Goal: Task Accomplishment & Management: Manage account settings

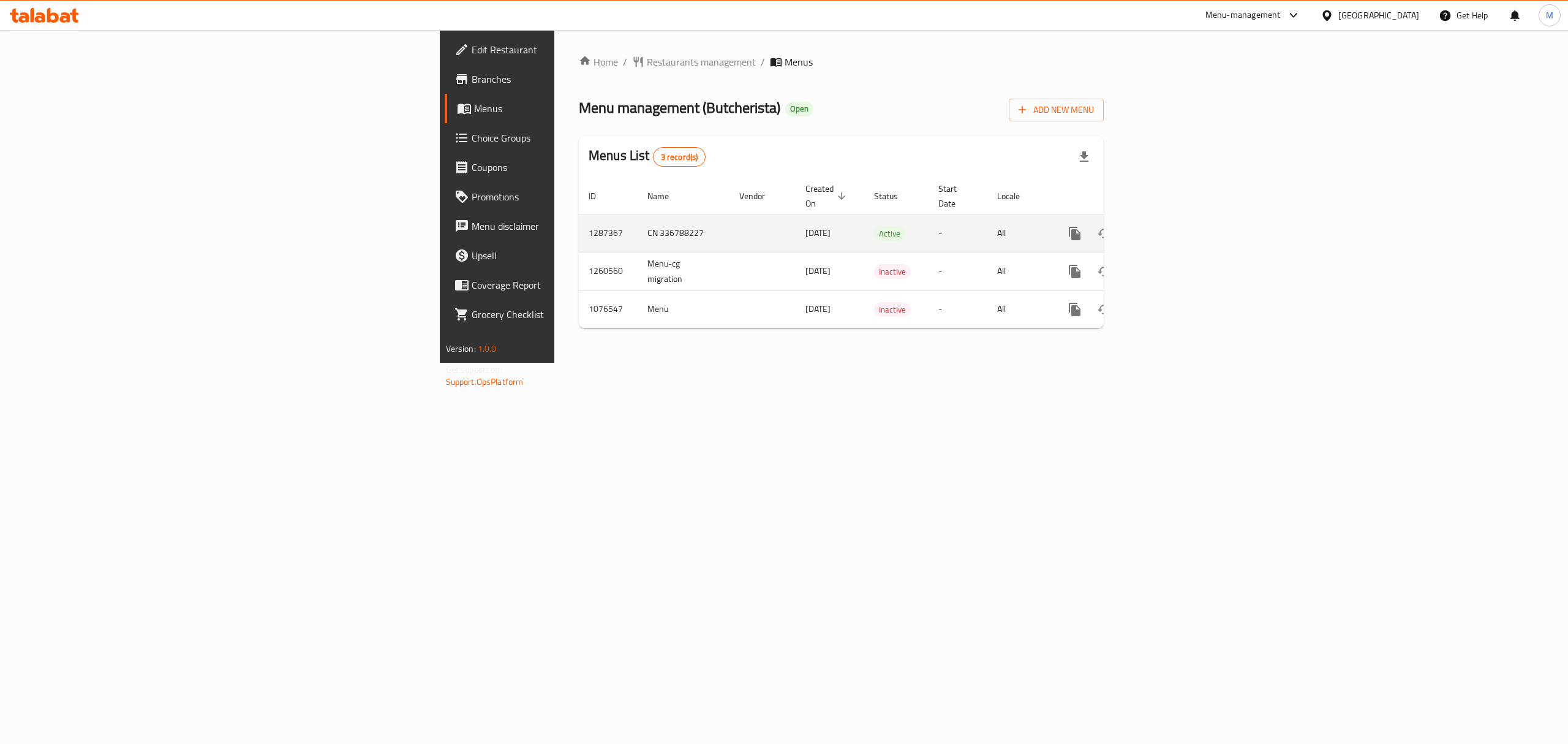
click at [1177, 219] on link "enhanced table" at bounding box center [1163, 234] width 30 height 30
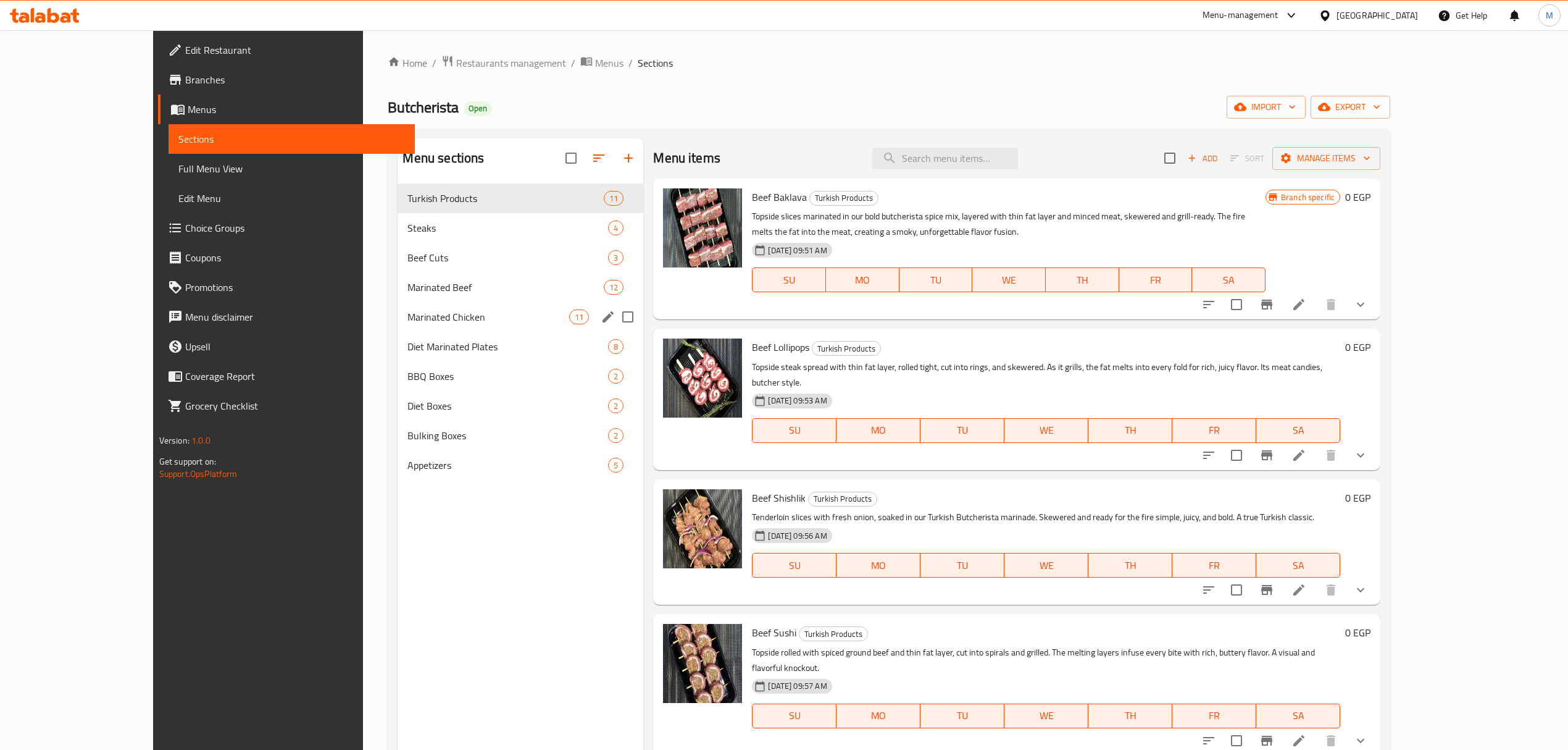
click at [407, 323] on span "Marinated Chicken" at bounding box center [488, 317] width 162 height 15
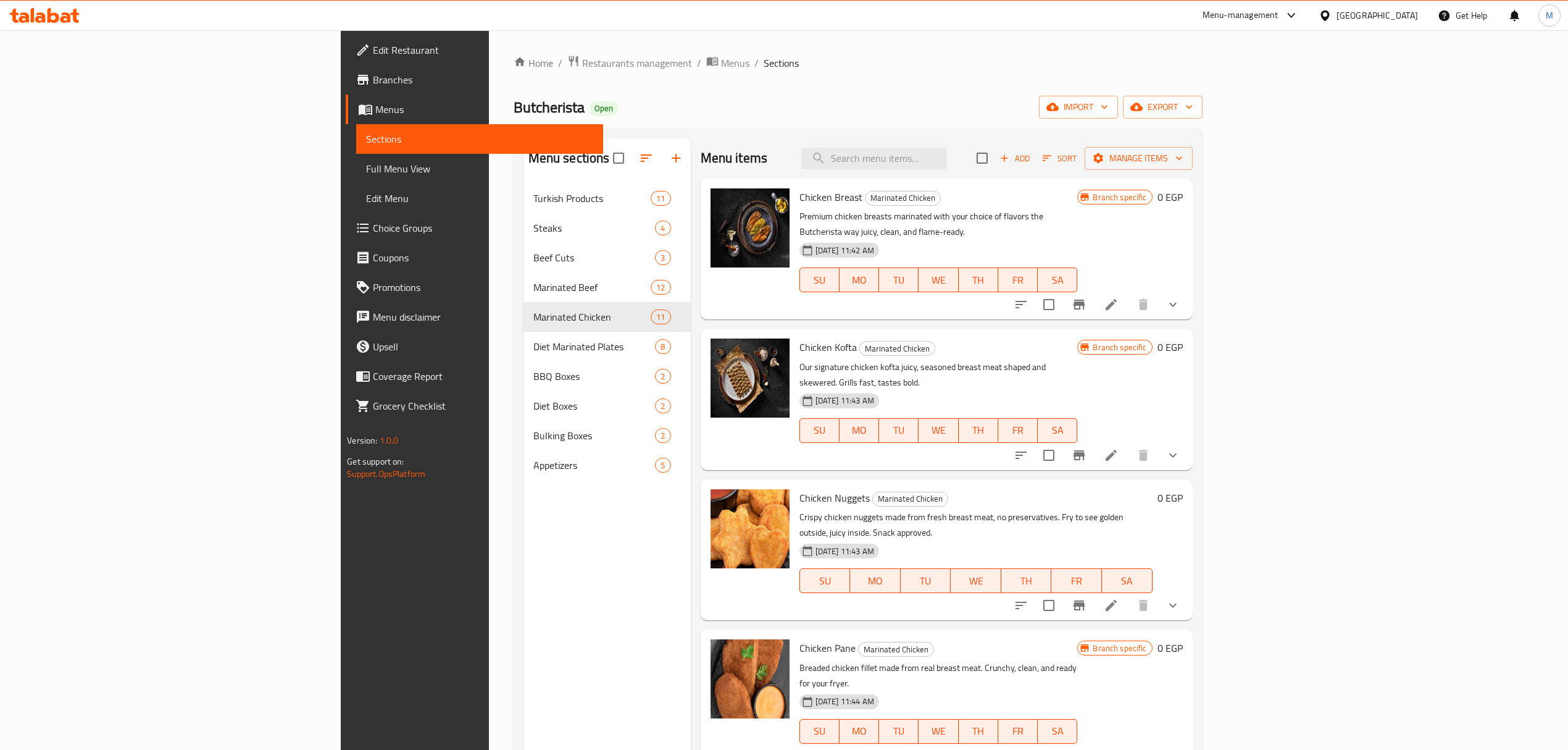
click at [1015, 359] on p "Our signature chicken kofta juicy, seasoned breast meat shaped and skewered. Gr…" at bounding box center [938, 374] width 278 height 31
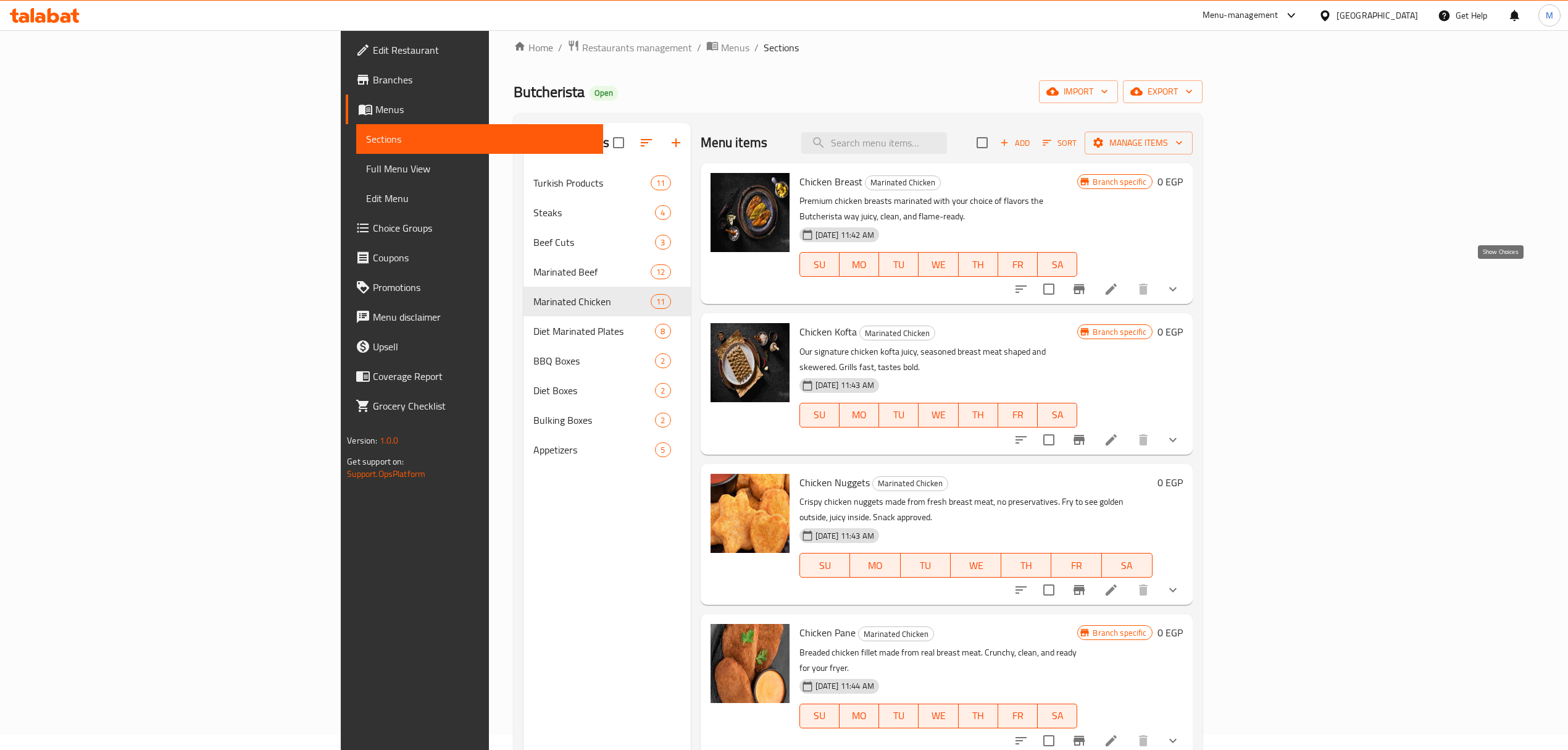
click at [1180, 282] on icon "show more" at bounding box center [1173, 289] width 15 height 15
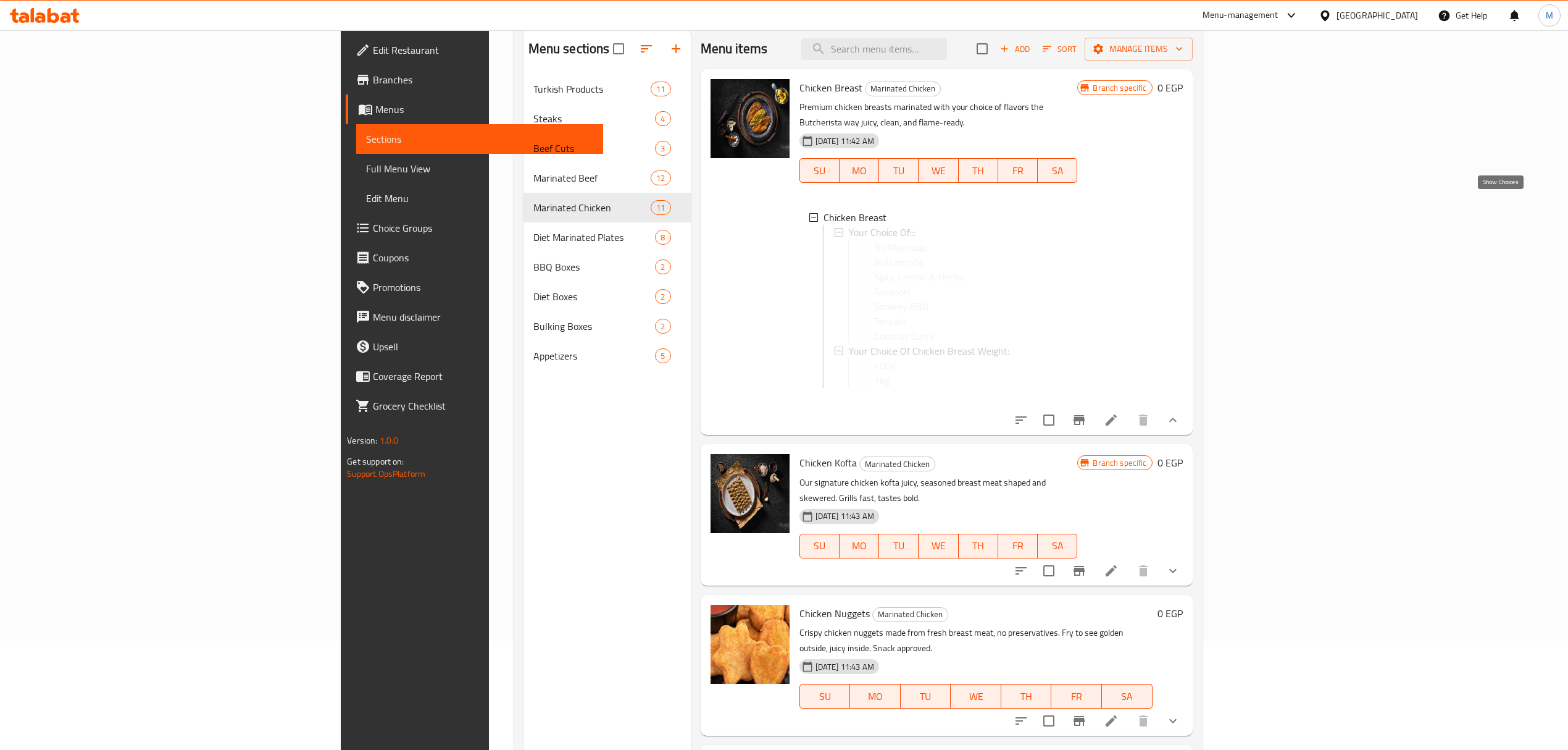
scroll to position [173, 0]
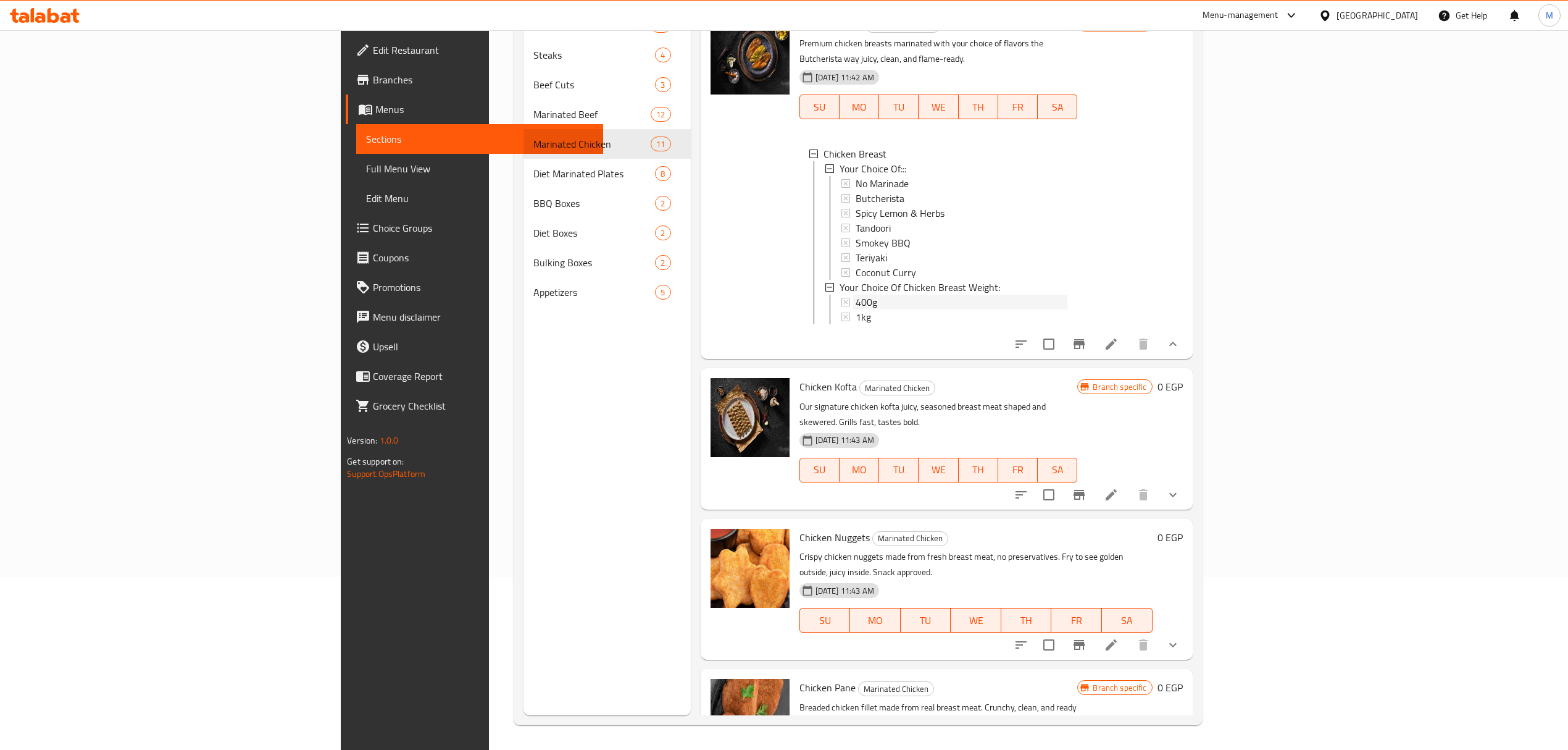
click at [856, 295] on div "400g" at bounding box center [962, 302] width 213 height 15
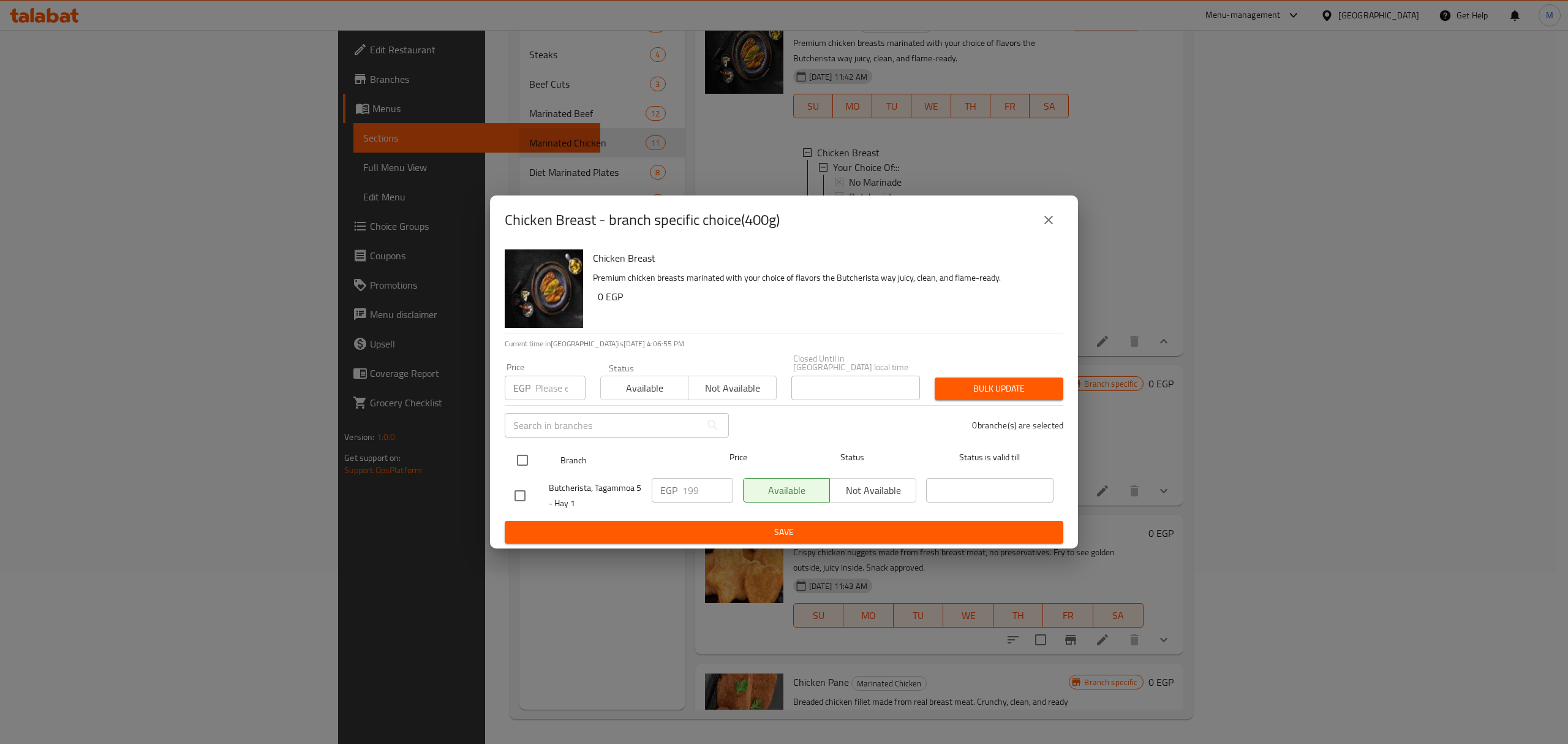
drag, startPoint x: 523, startPoint y: 454, endPoint x: 520, endPoint y: 408, distance: 46.1
click at [523, 454] on input "checkbox" at bounding box center [522, 460] width 26 height 26
checkbox input "true"
drag, startPoint x: 544, startPoint y: 385, endPoint x: 562, endPoint y: 390, distance: 18.7
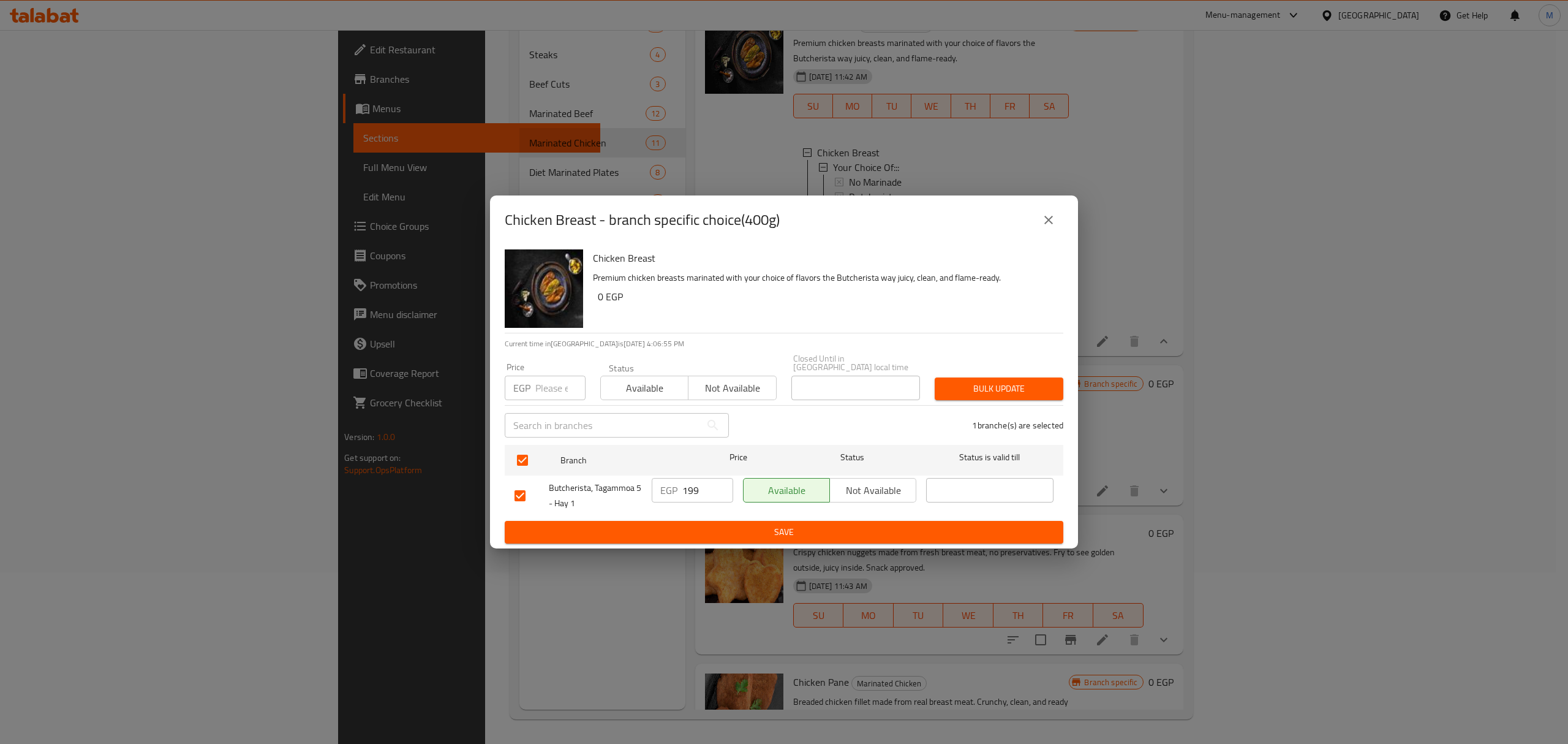
click at [545, 386] on input "number" at bounding box center [560, 388] width 51 height 24
paste input "179"
type input "179"
click at [956, 383] on span "Bulk update" at bounding box center [999, 389] width 109 height 16
click at [1051, 223] on icon "close" at bounding box center [1049, 220] width 15 height 15
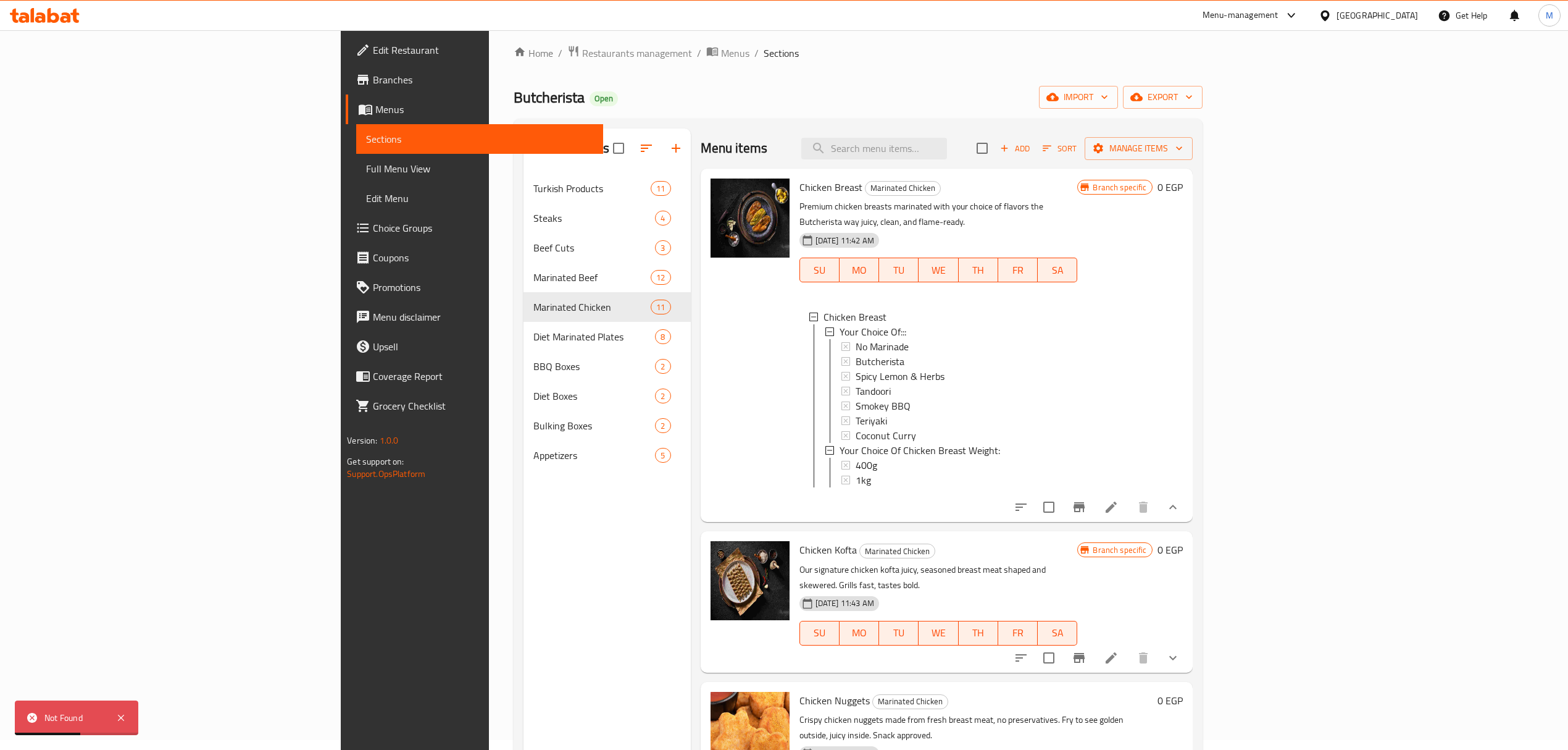
scroll to position [9, 0]
drag, startPoint x: 773, startPoint y: 189, endPoint x: 717, endPoint y: 190, distance: 56.0
click at [799, 190] on span "Chicken Breast" at bounding box center [831, 188] width 63 height 18
click at [799, 188] on span "Chicken Breast" at bounding box center [831, 188] width 63 height 18
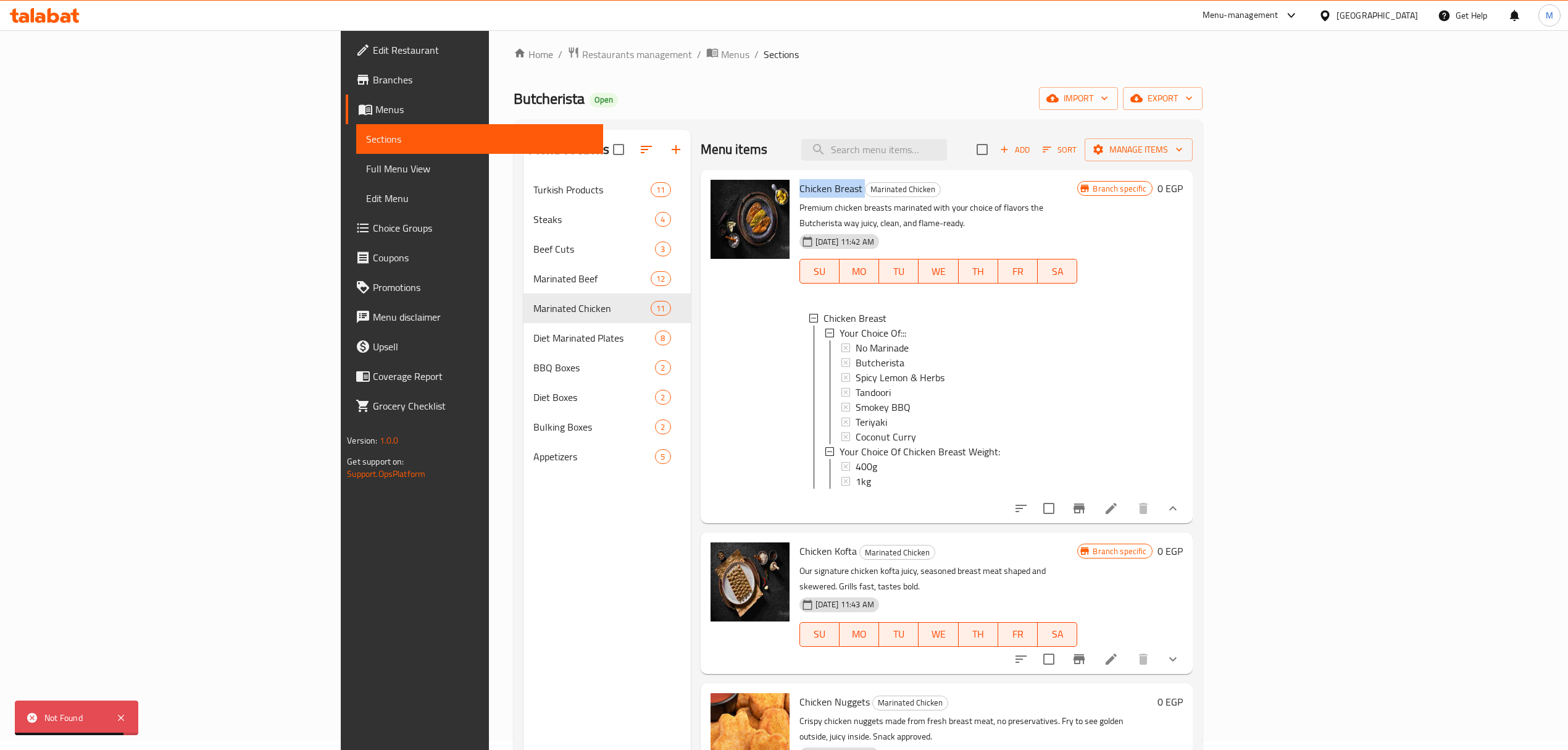
click at [799, 188] on span "Chicken Breast" at bounding box center [831, 188] width 63 height 18
click at [1193, 101] on span "export" at bounding box center [1163, 99] width 60 height 16
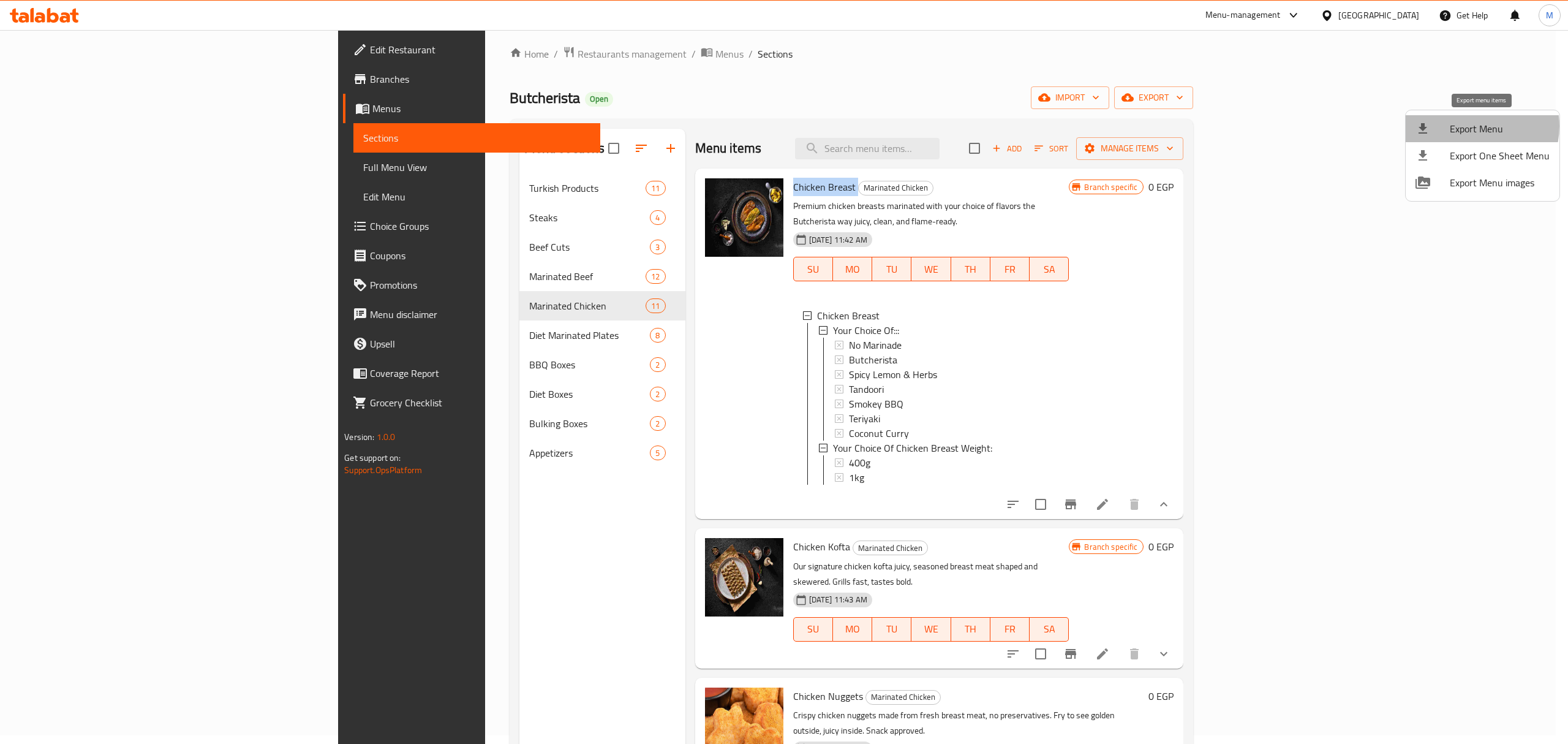
click at [1474, 126] on span "Export Menu" at bounding box center [1499, 129] width 100 height 15
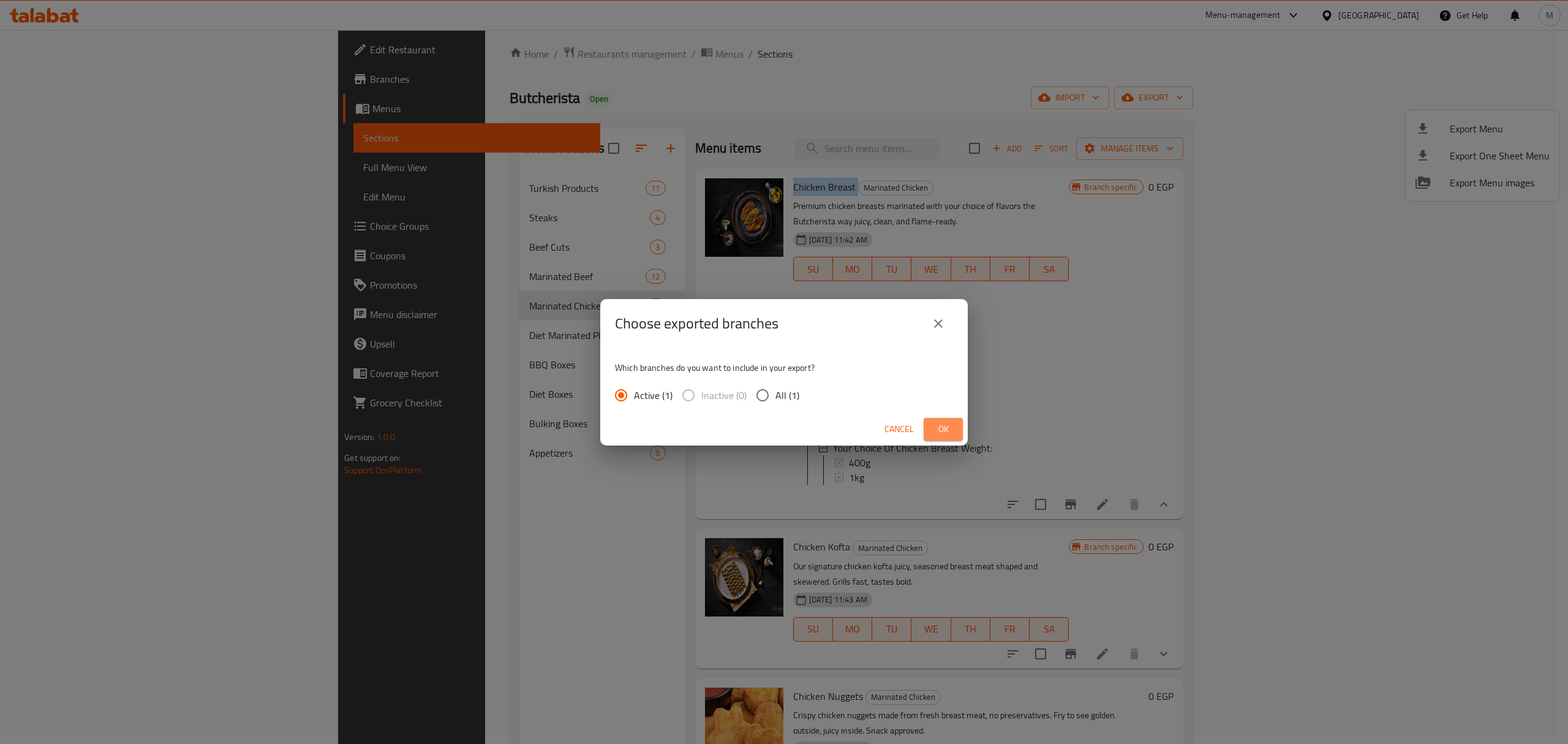
click at [937, 421] on button "Ok" at bounding box center [943, 429] width 39 height 23
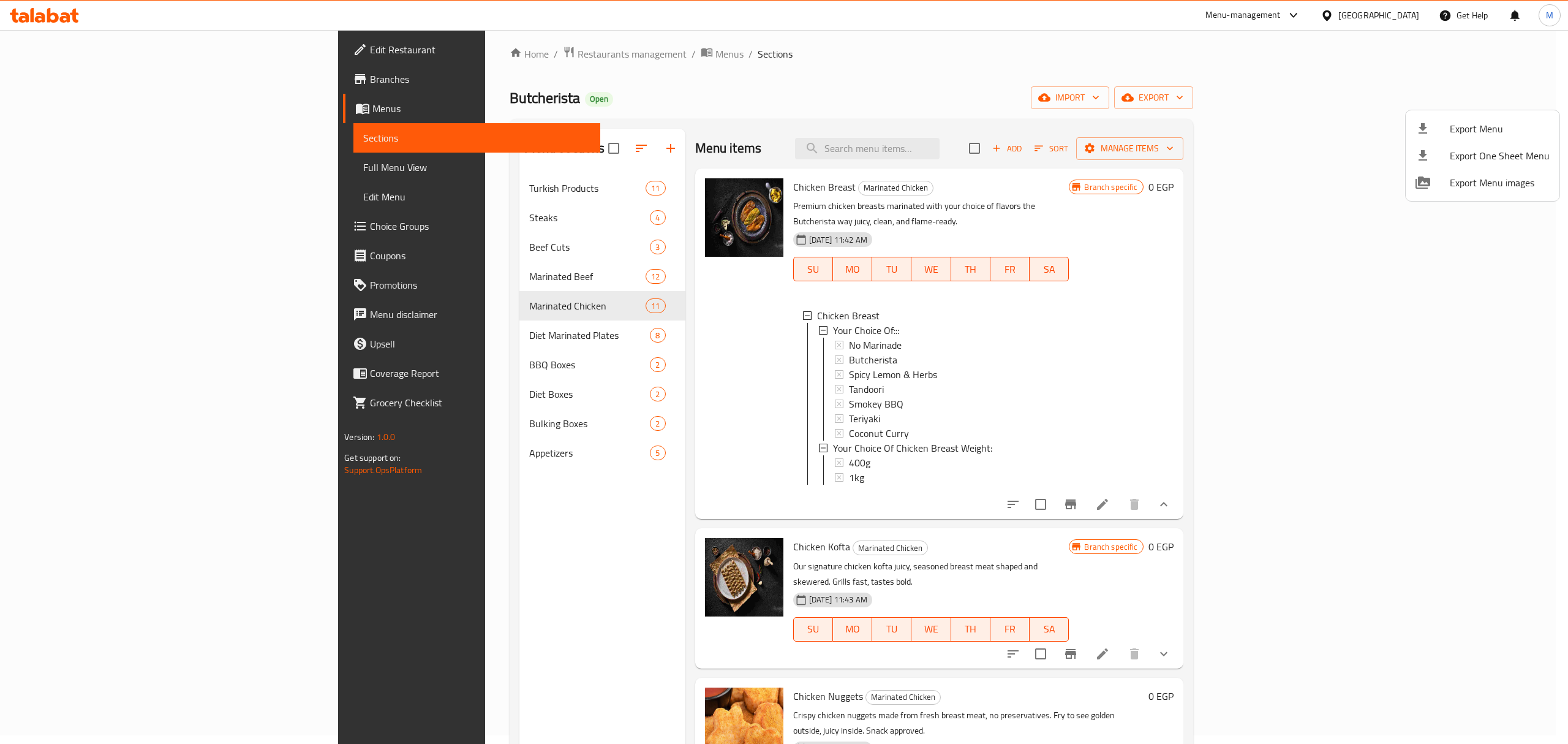
click at [1251, 163] on div at bounding box center [784, 372] width 1568 height 744
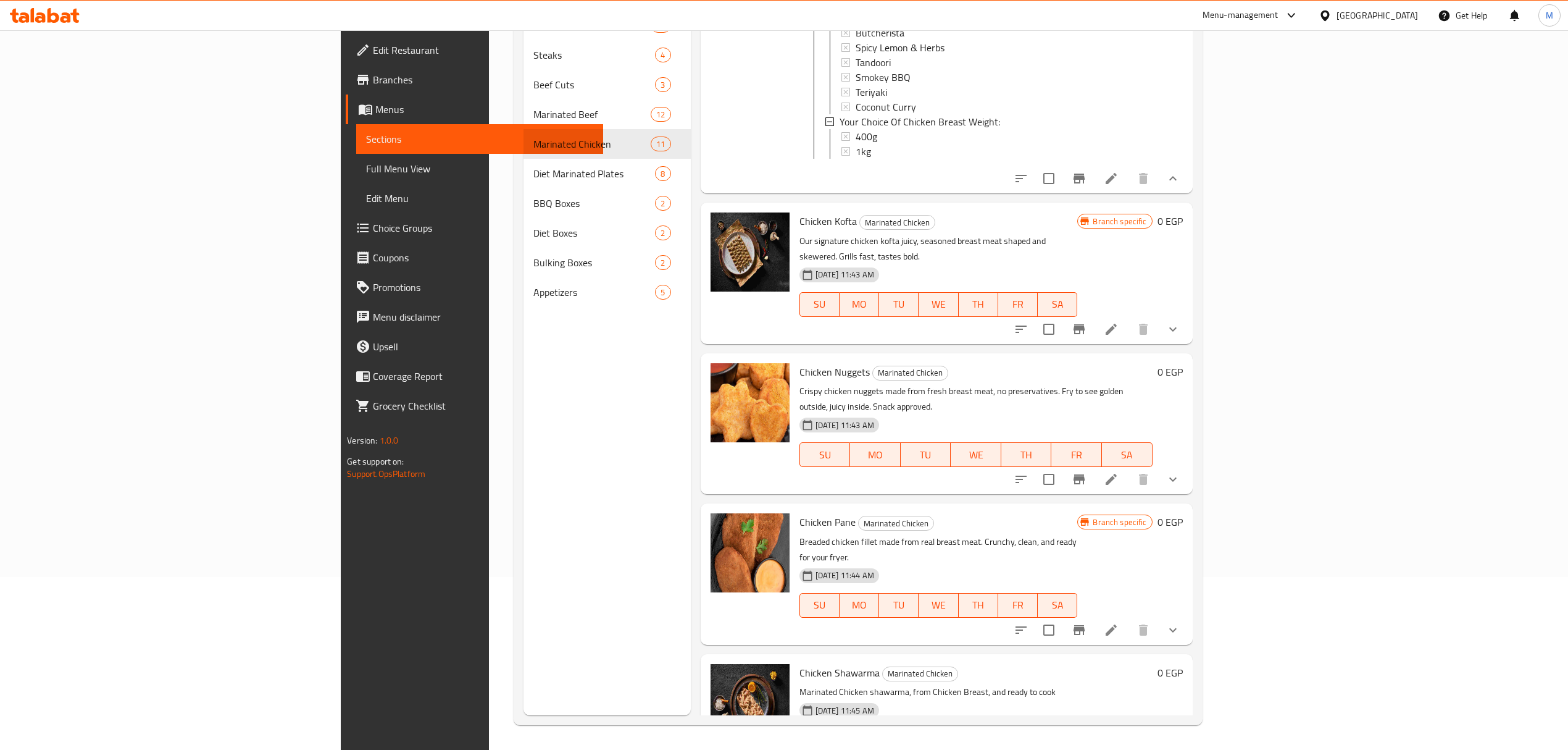
scroll to position [247, 0]
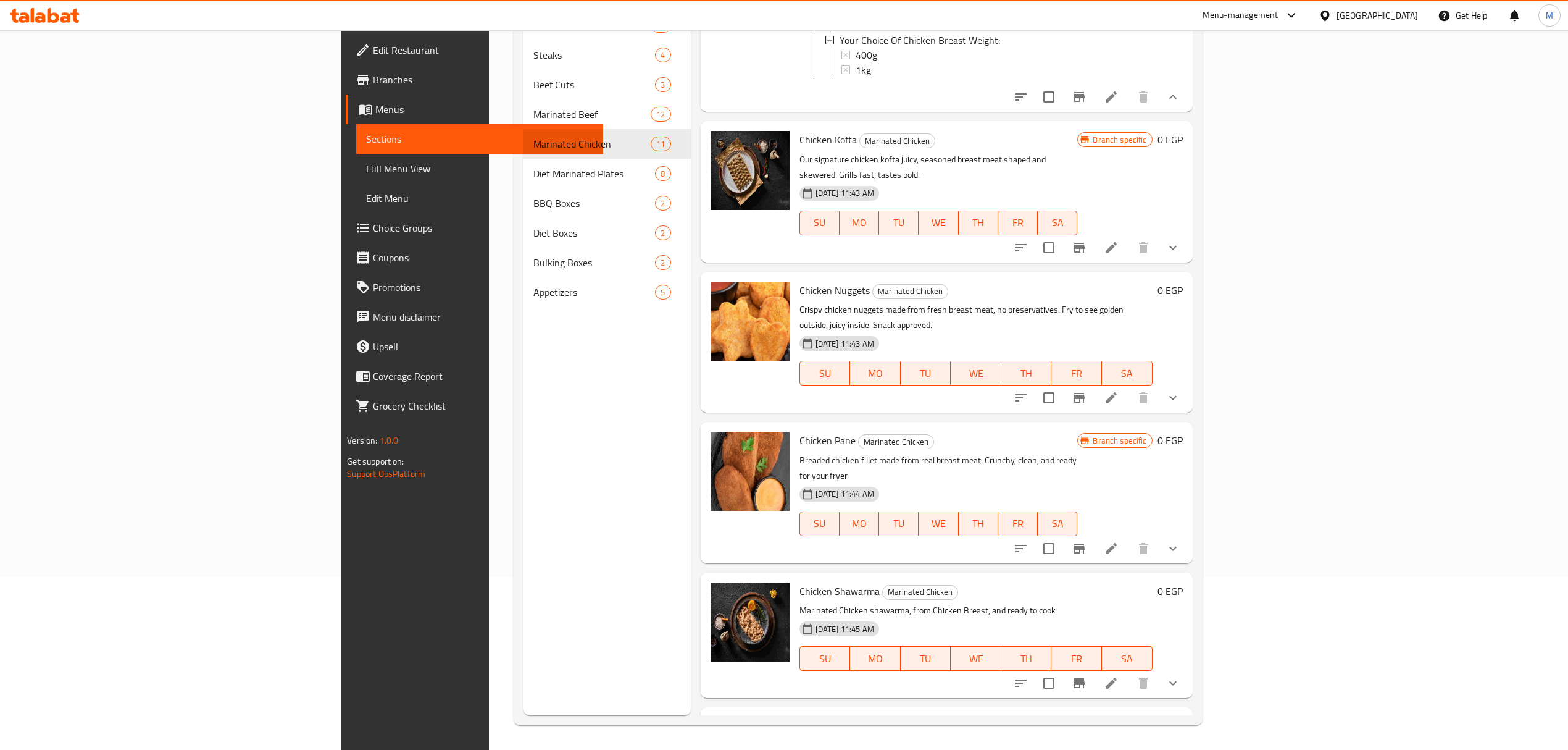
click at [1188, 534] on button "show more" at bounding box center [1173, 549] width 30 height 30
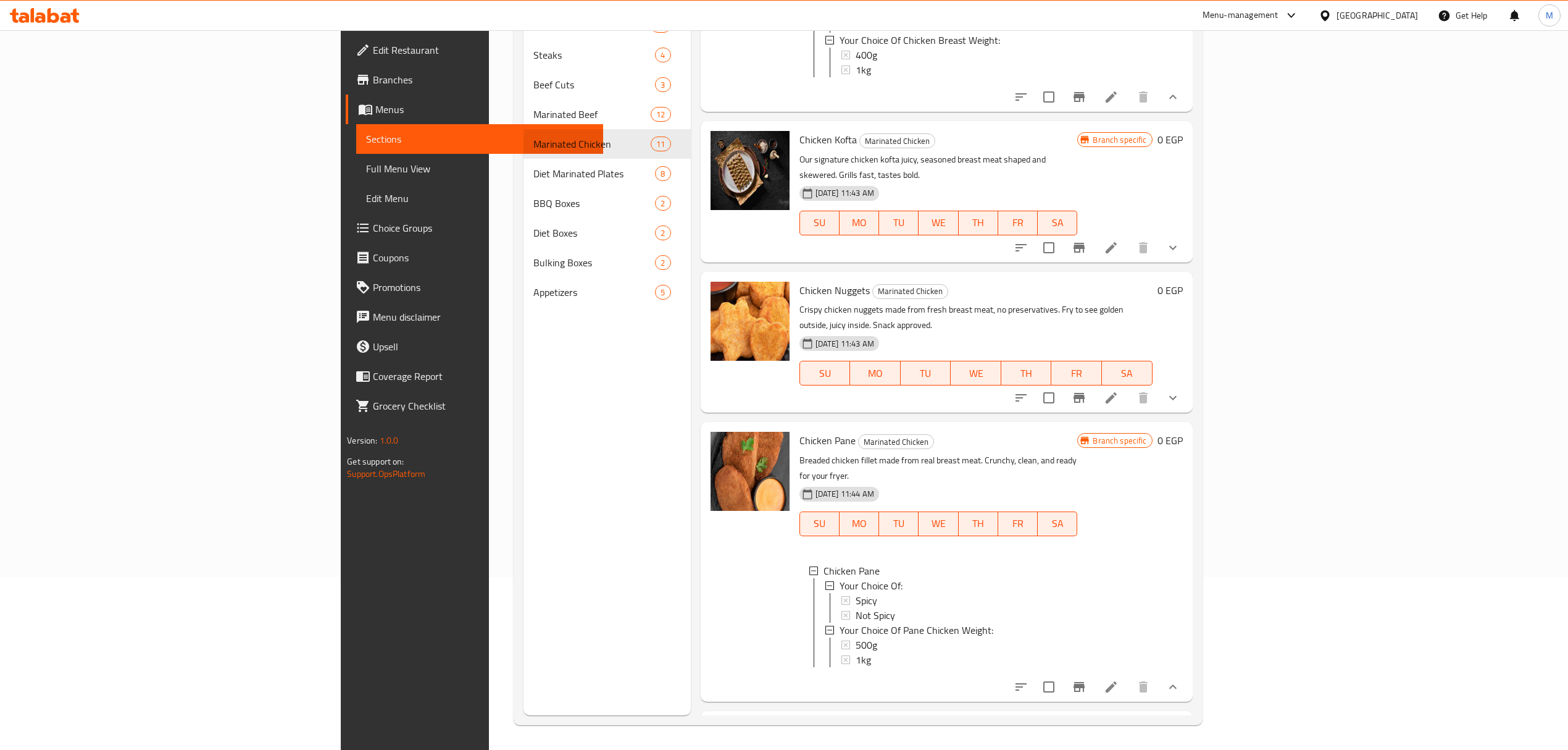
click at [799, 431] on span "Chicken Pane" at bounding box center [827, 440] width 56 height 18
copy span "Pane"
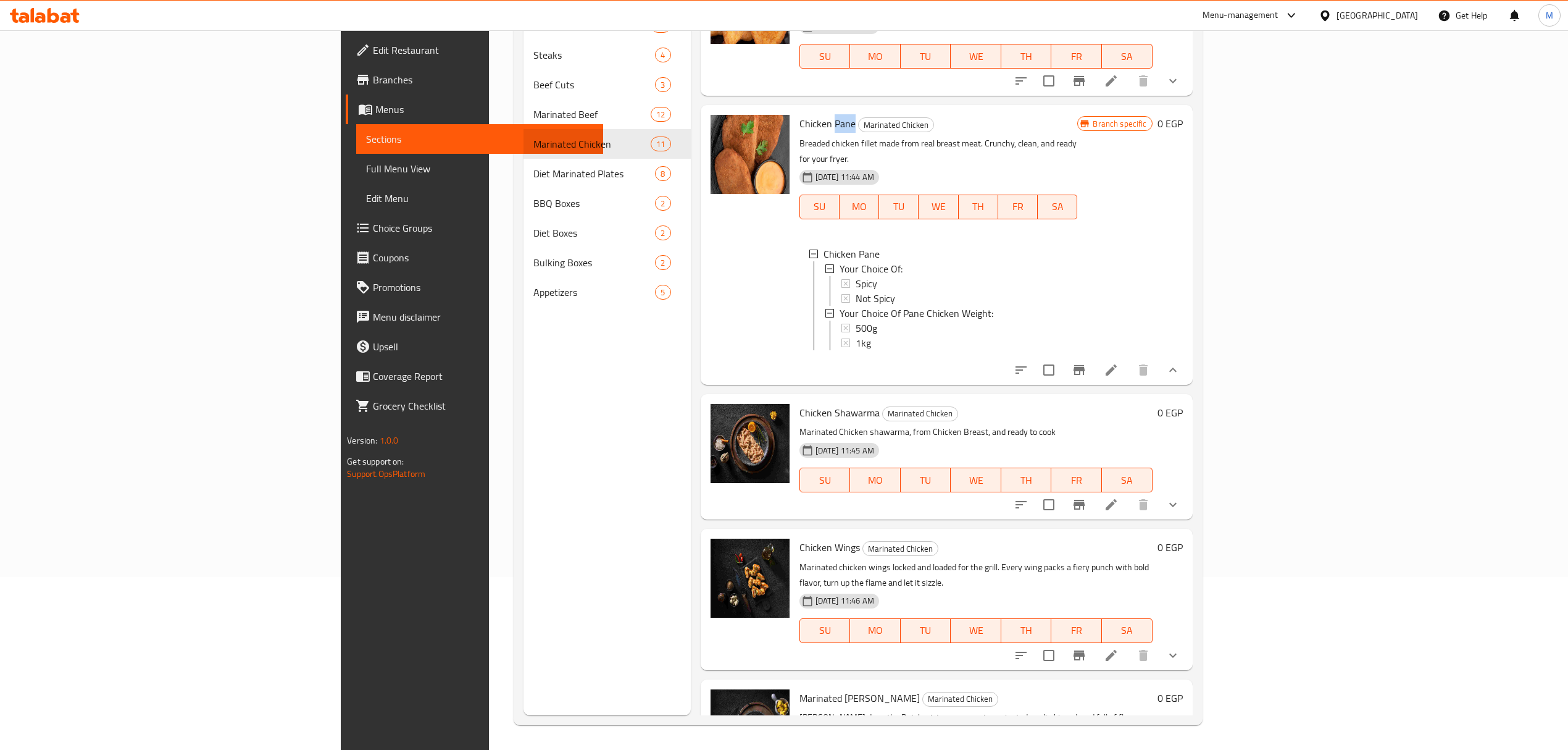
scroll to position [576, 0]
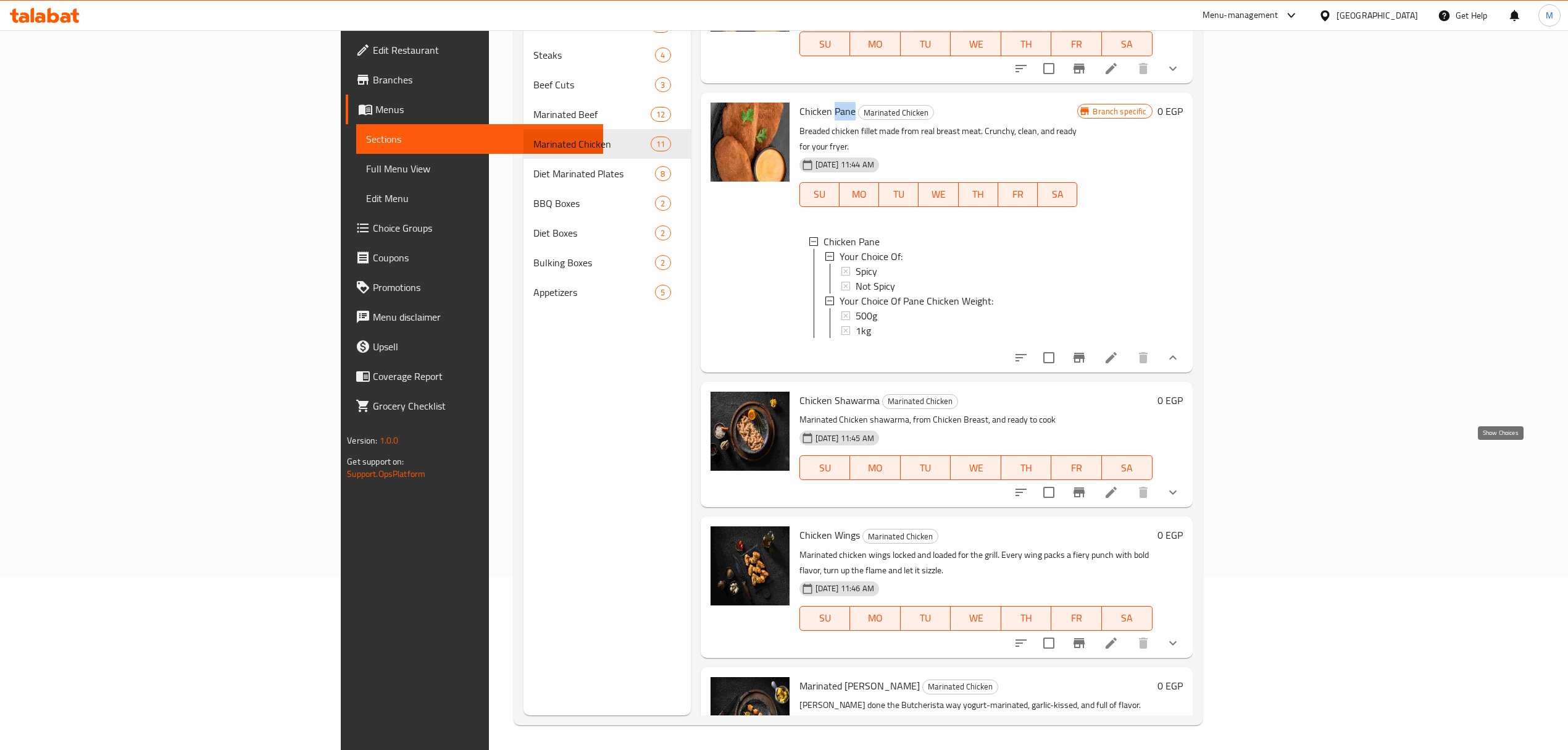
click at [1177, 490] on icon "show more" at bounding box center [1173, 493] width 7 height 4
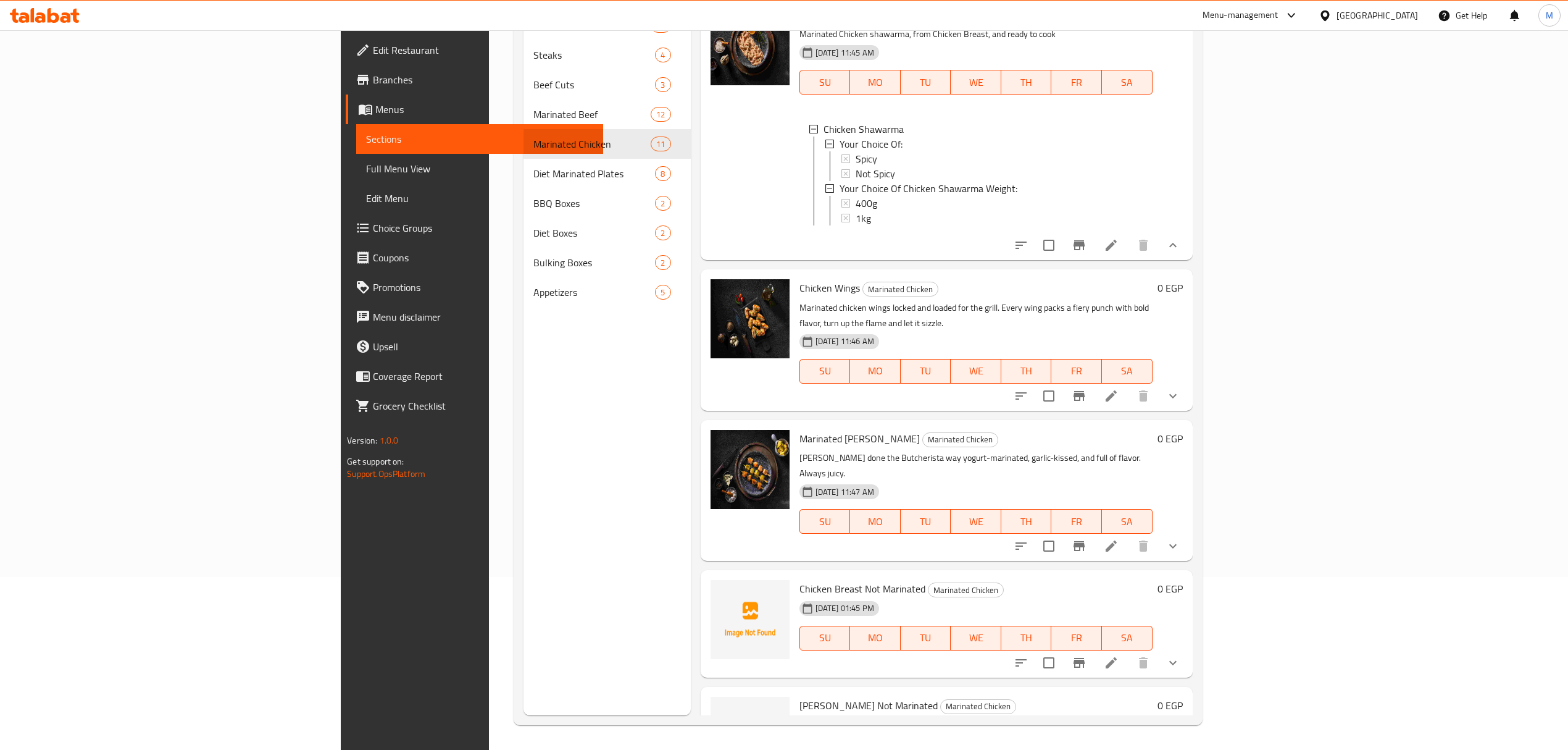
scroll to position [988, 0]
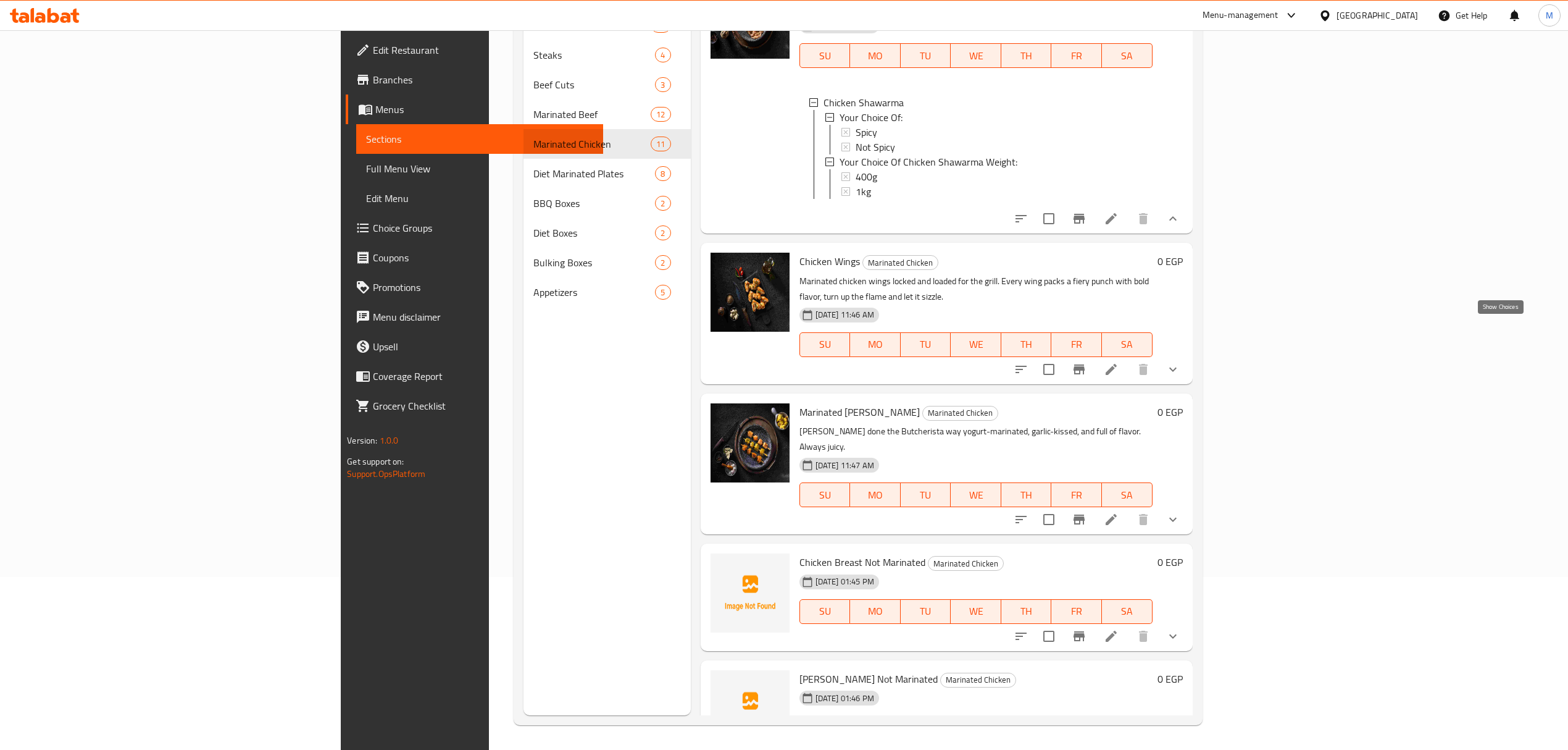
click at [1180, 362] on icon "show more" at bounding box center [1173, 370] width 15 height 15
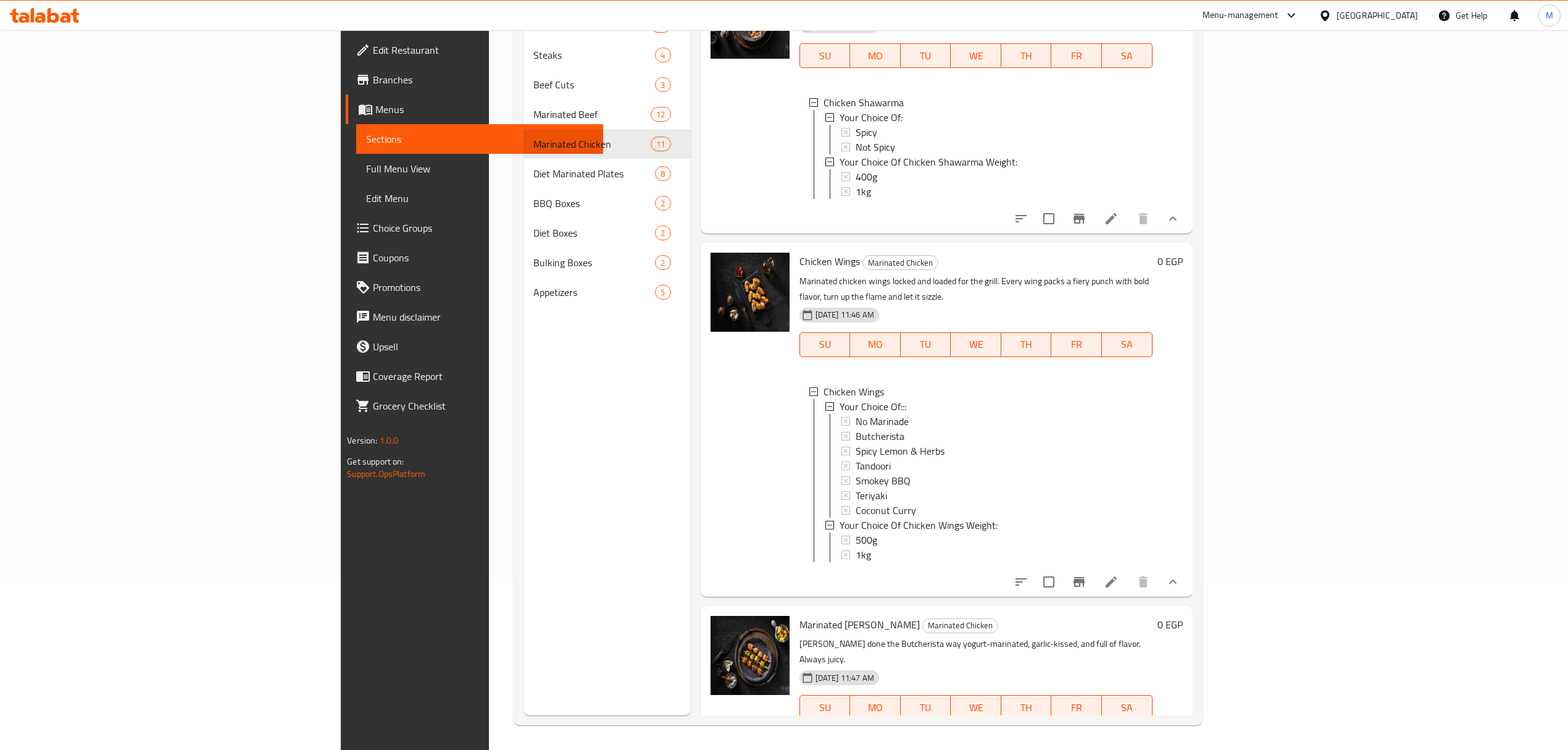
scroll to position [1, 0]
click at [1180, 724] on icon "show more" at bounding box center [1173, 732] width 15 height 15
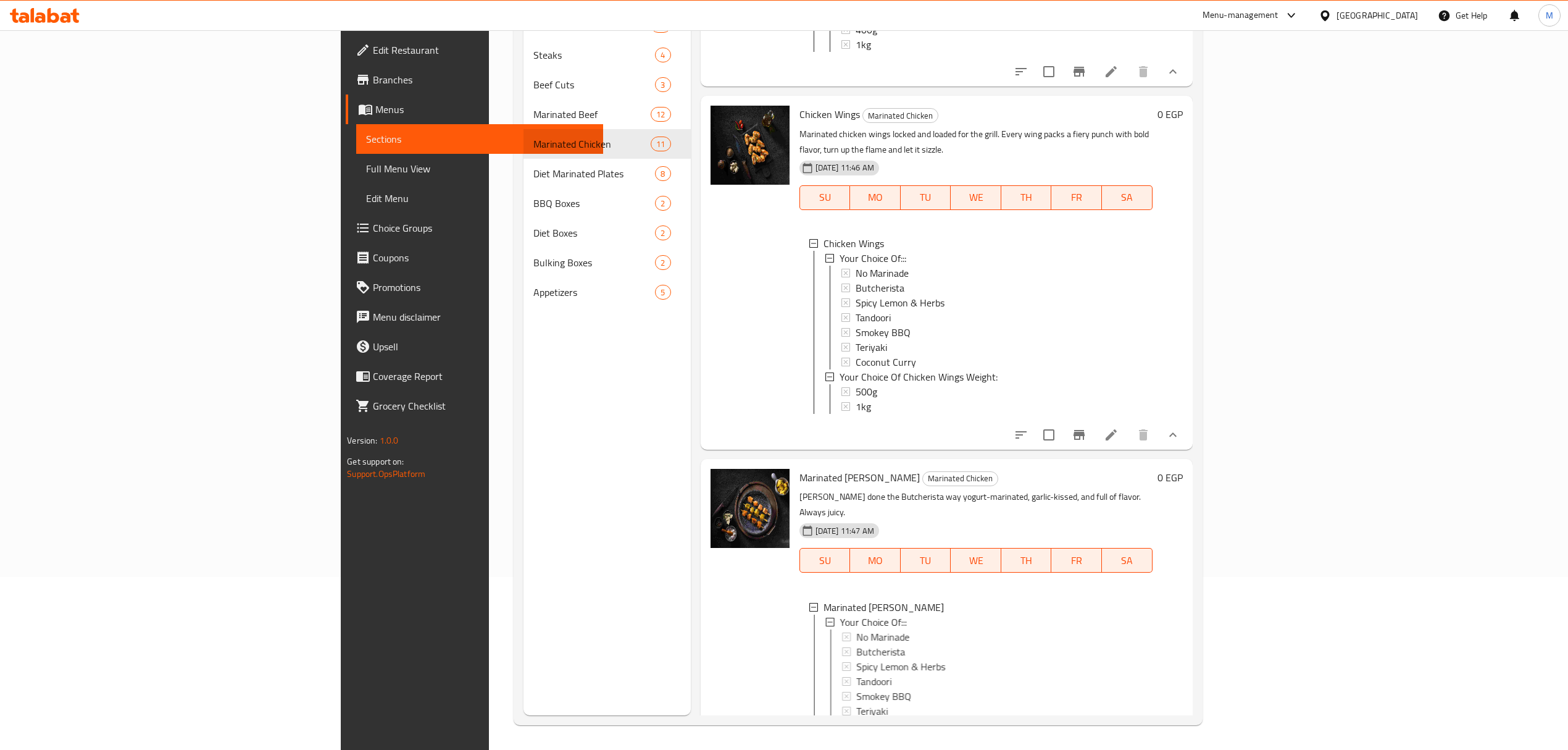
scroll to position [1317, 0]
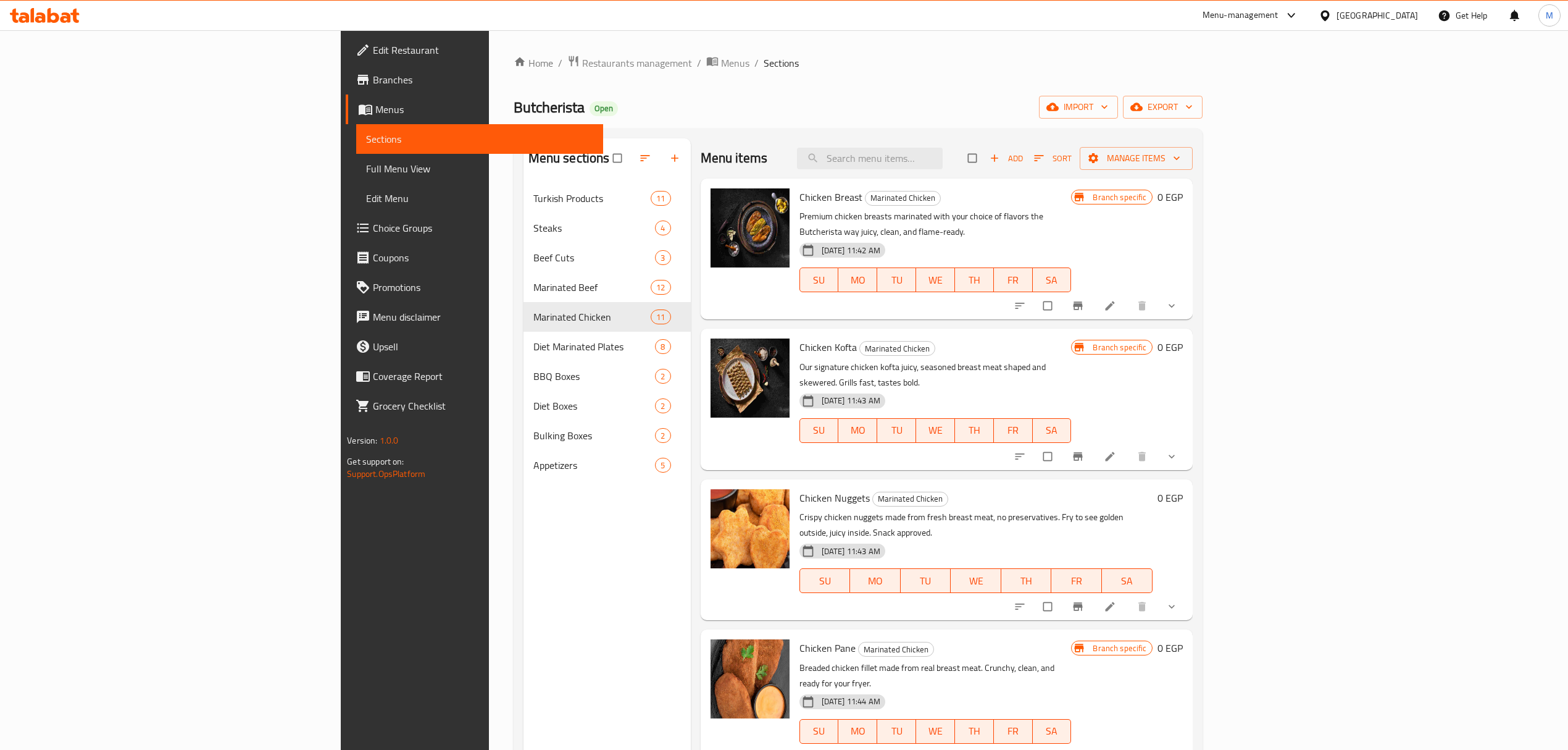
click at [373, 231] on span "Choice Groups" at bounding box center [483, 228] width 220 height 15
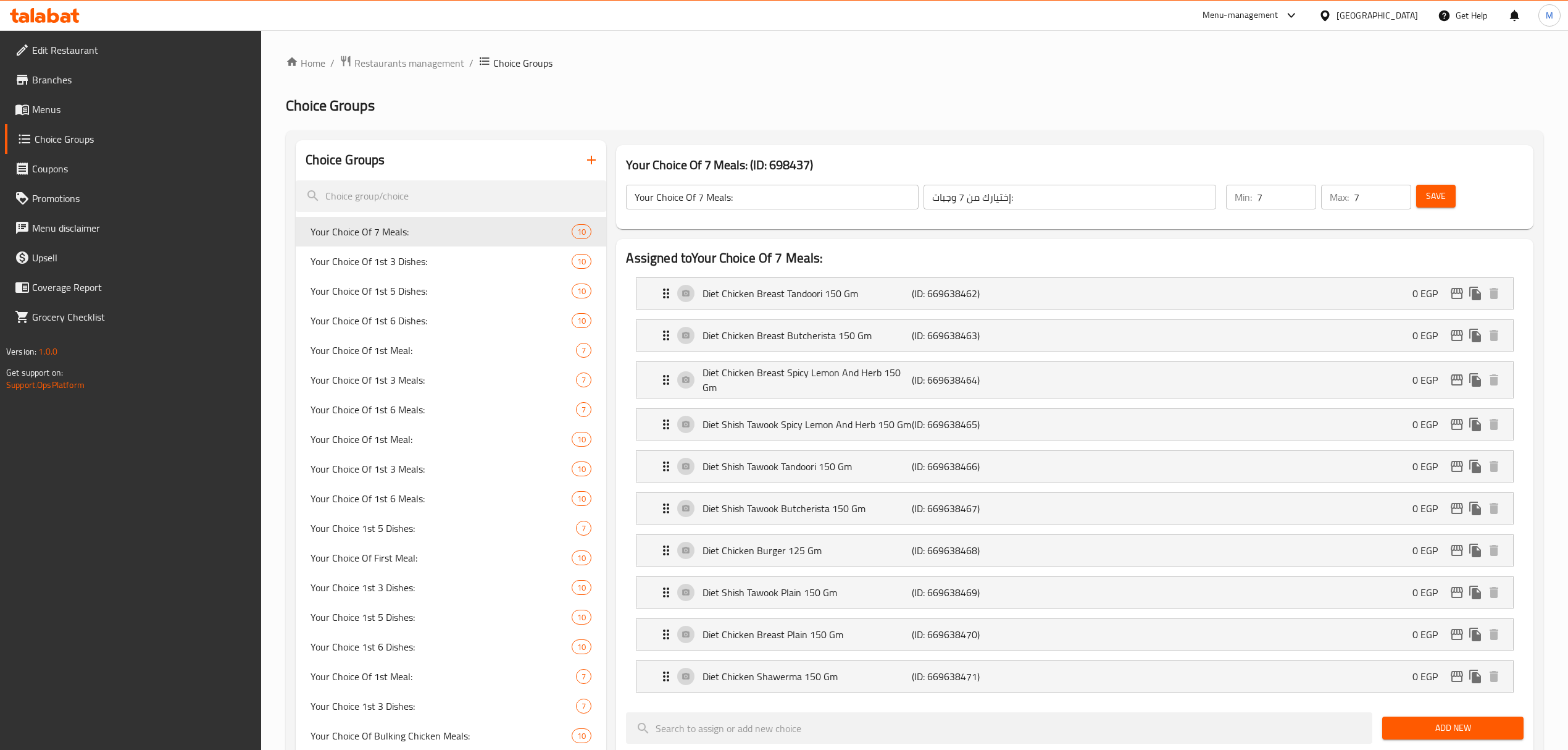
click at [594, 114] on h2 "Choice Groups" at bounding box center [915, 105] width 1258 height 20
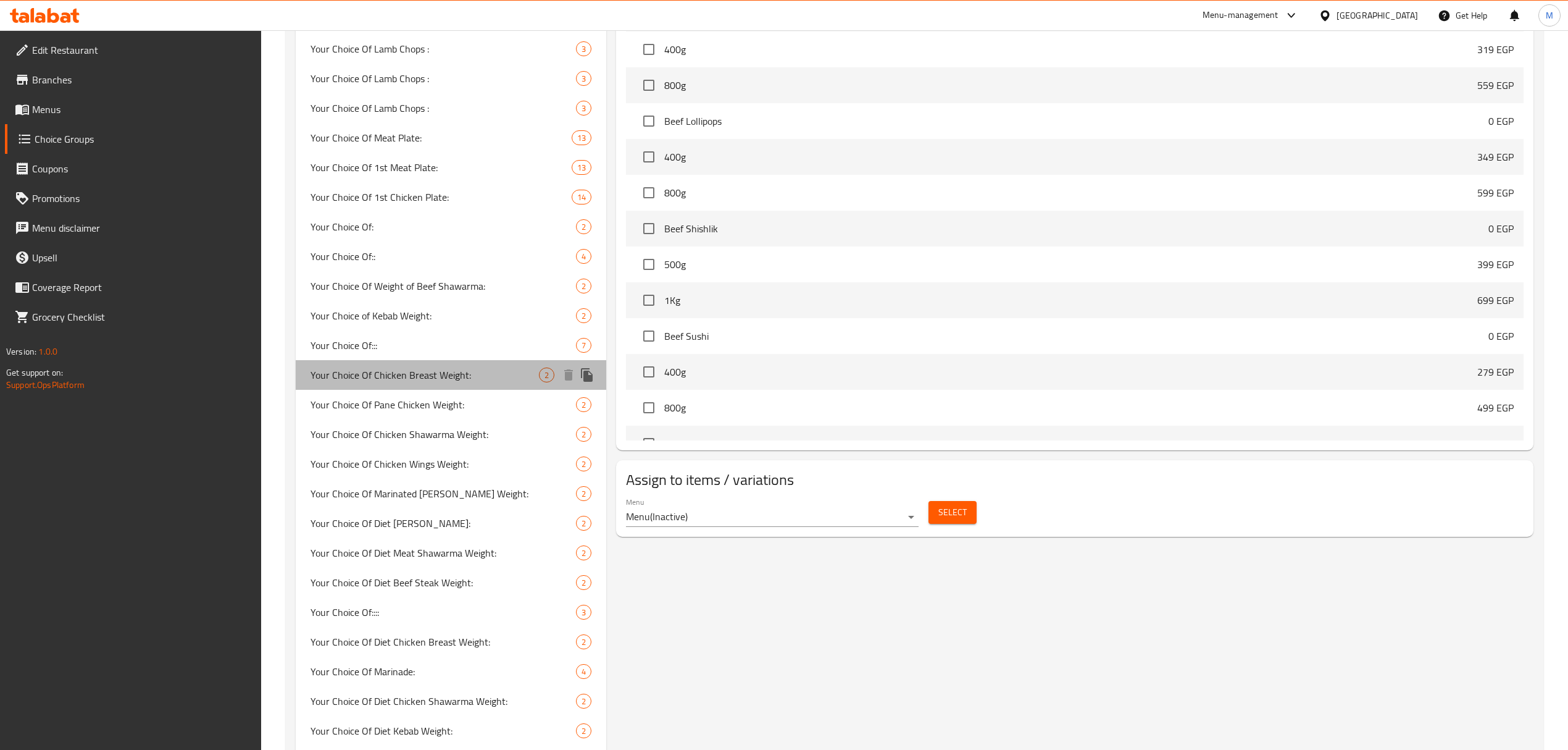
click at [436, 382] on span "Your Choice Of Chicken Breast Weight:" at bounding box center [424, 375] width 228 height 15
type input "Your Choice Of Chicken Breast Weight:"
type input "اختيارك من وزن صدور الدجاج:"
type input "1"
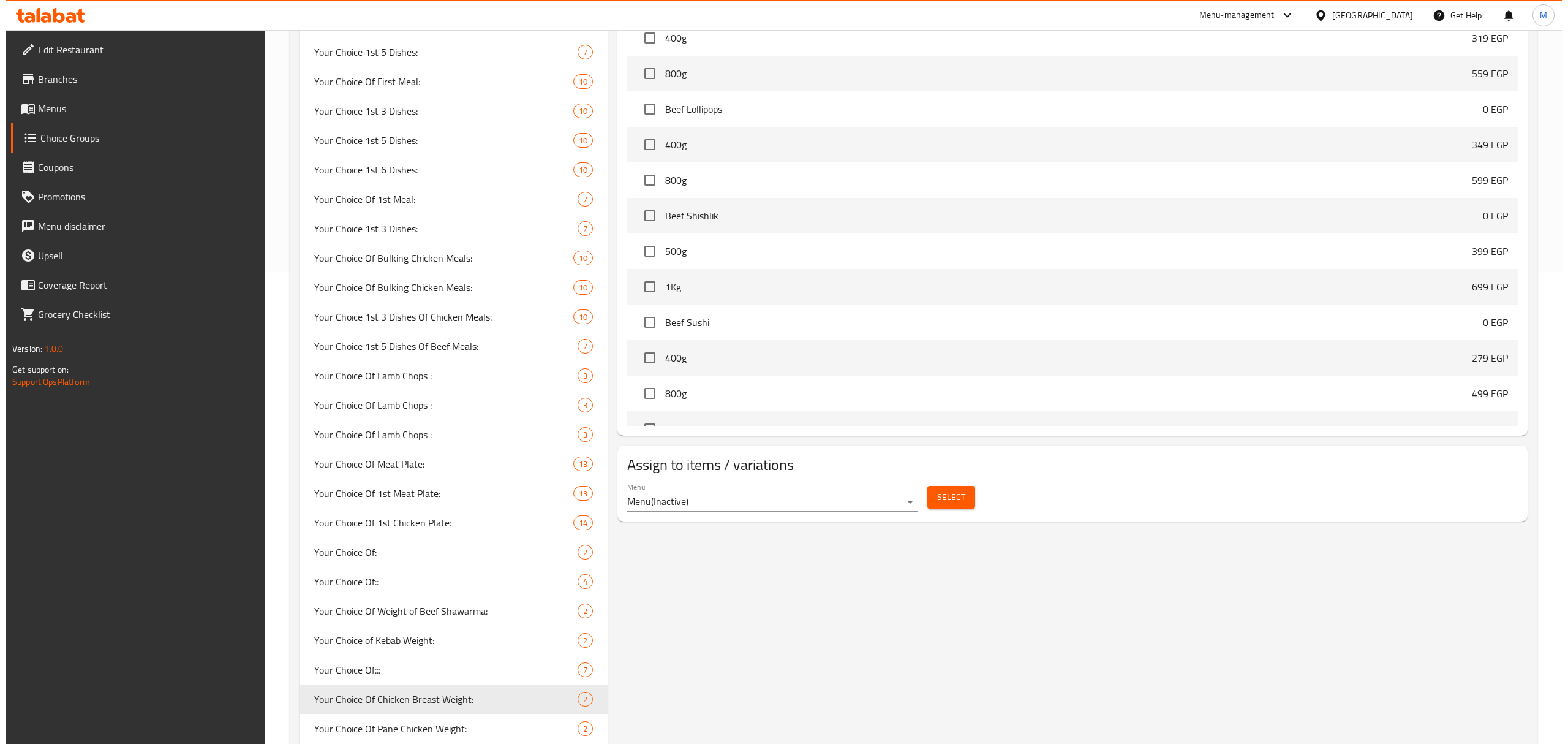
scroll to position [145, 0]
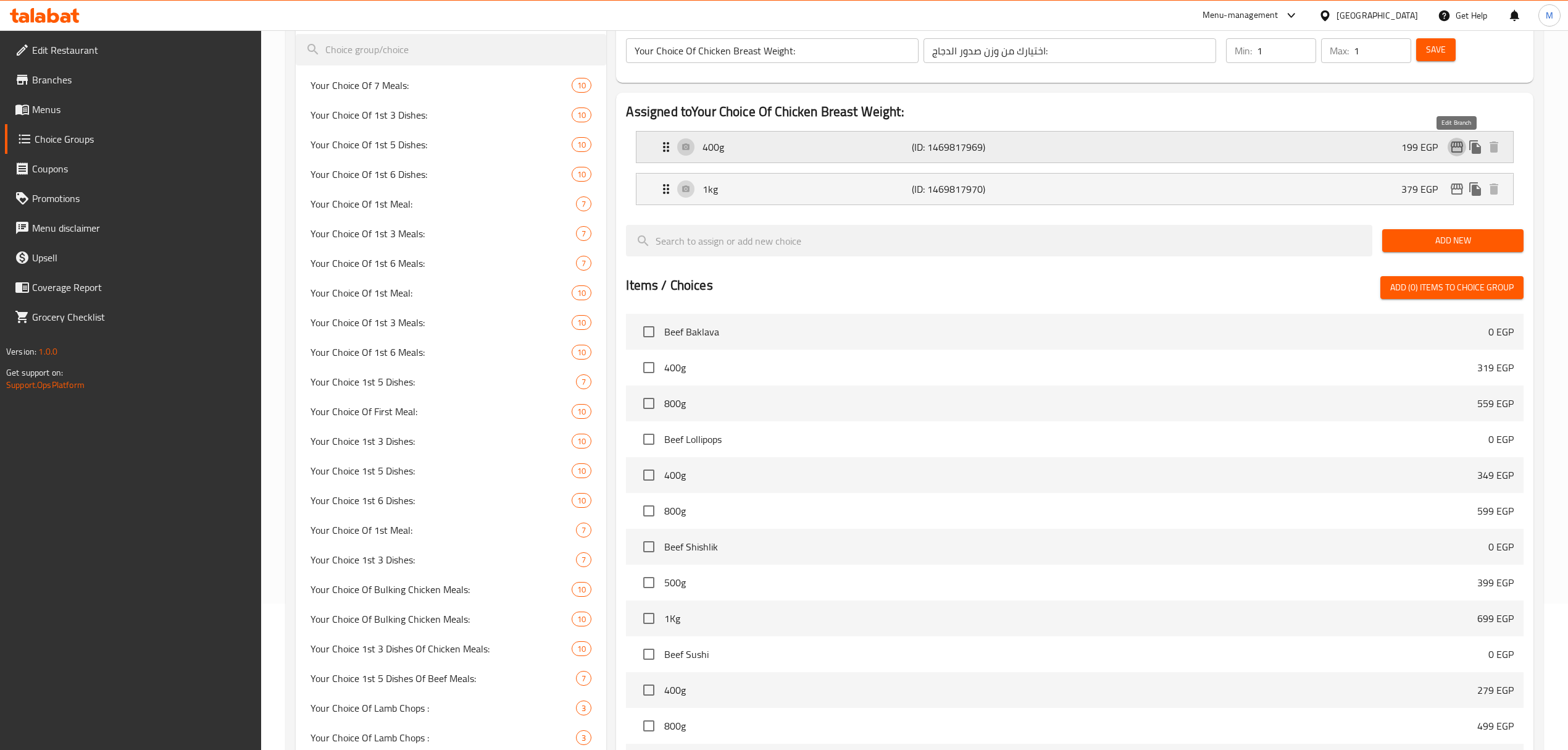
click at [1459, 148] on icon "edit" at bounding box center [1457, 147] width 15 height 15
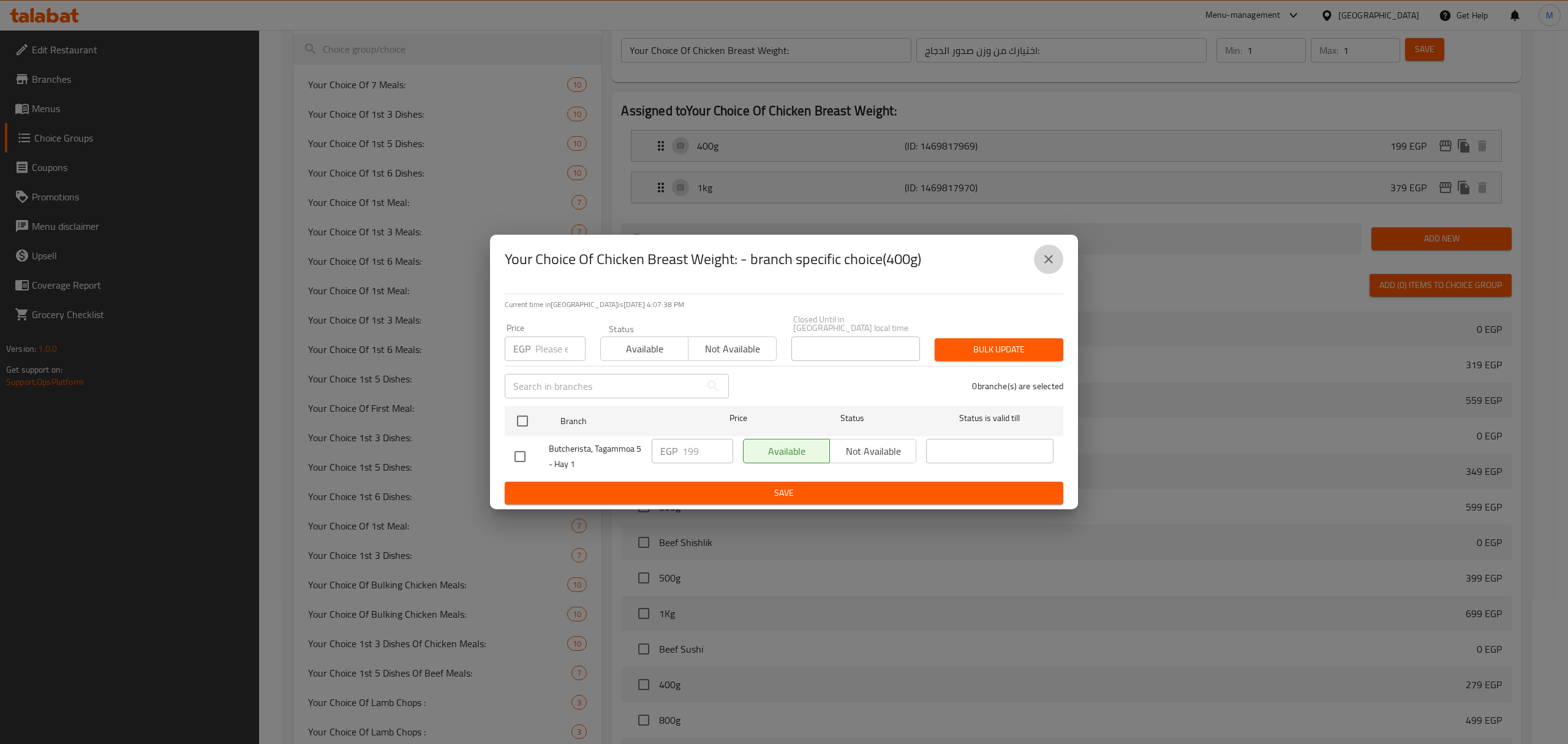
click at [1045, 264] on icon "close" at bounding box center [1048, 259] width 9 height 9
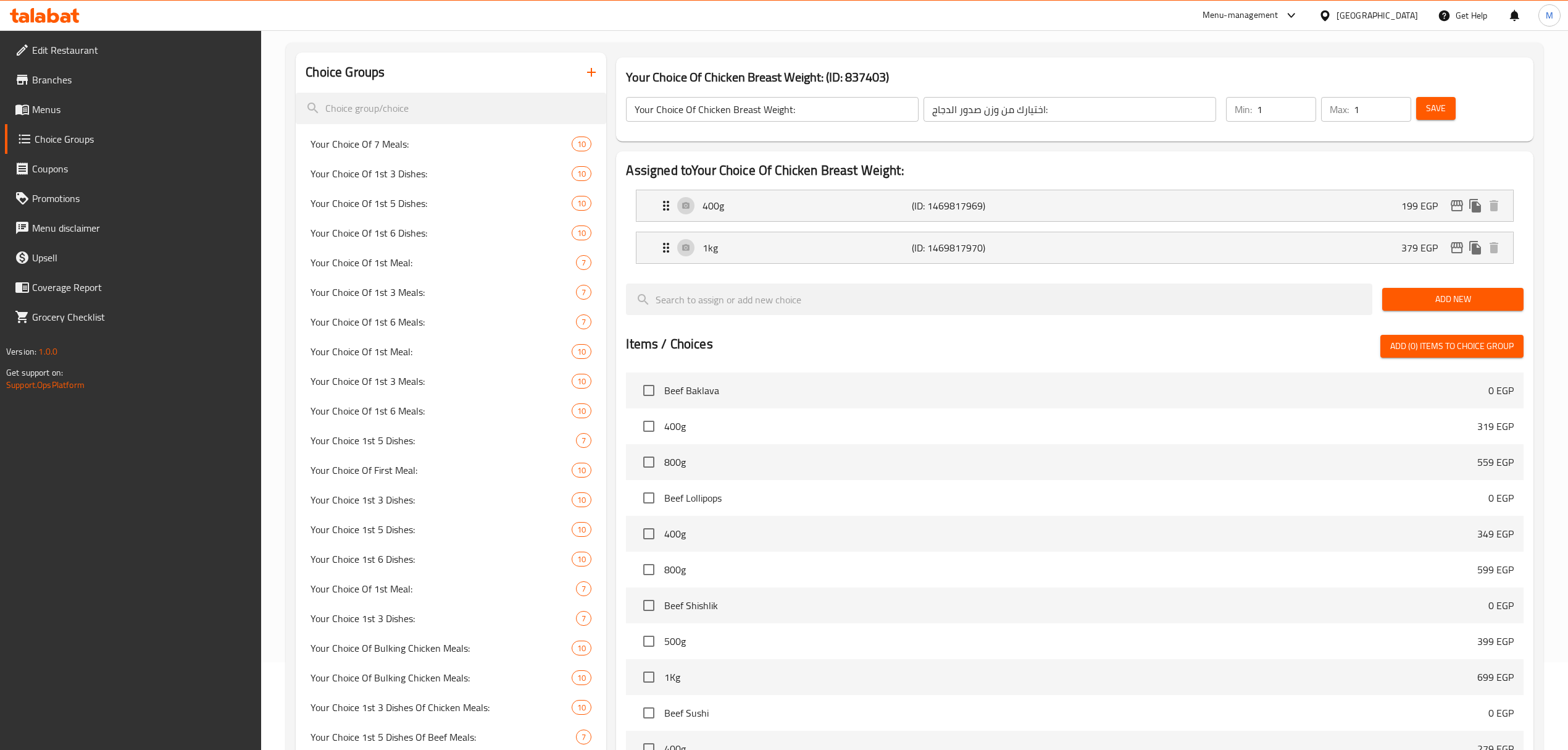
scroll to position [0, 0]
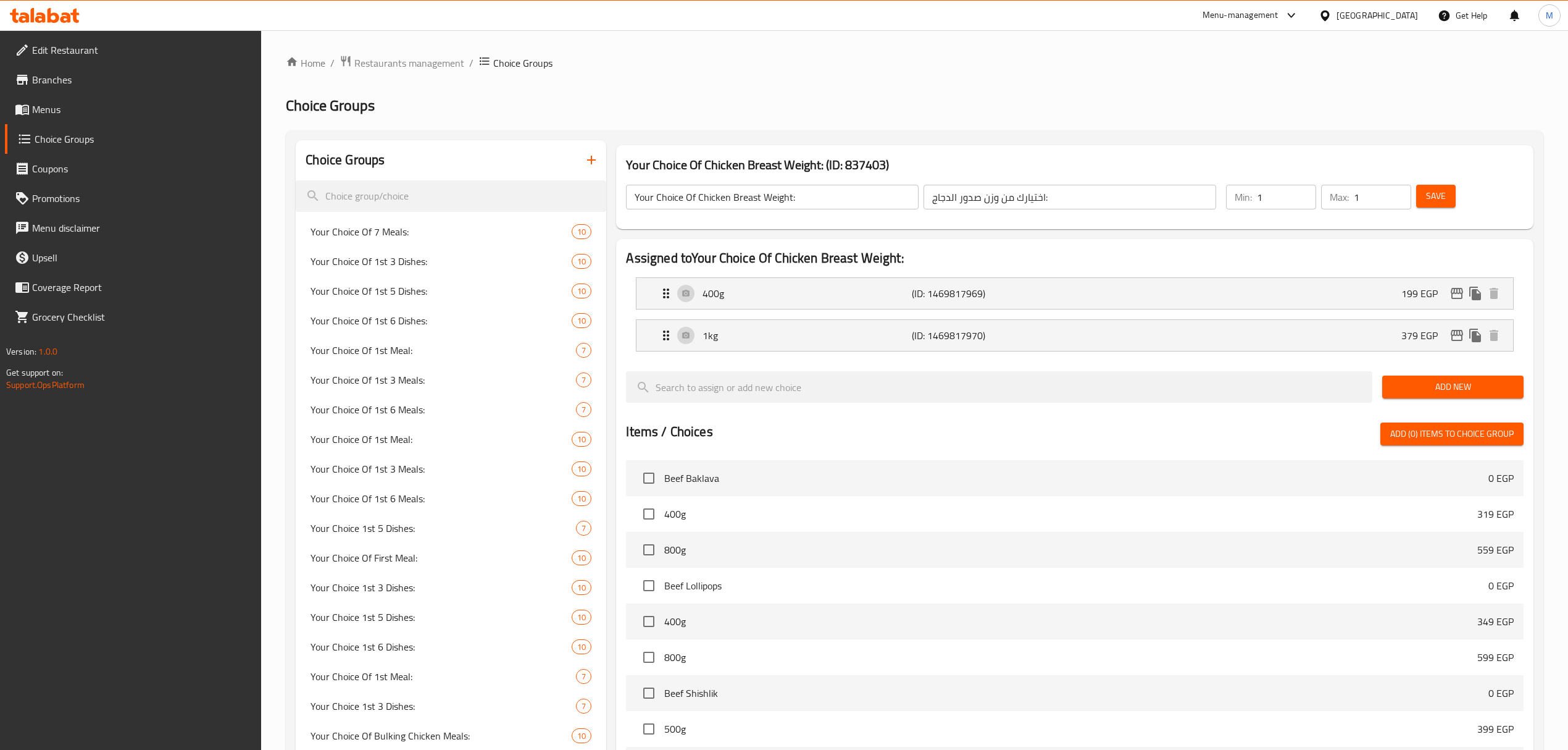
click at [1451, 268] on nav "400g (ID: 1469817969) 199 EGP Name (En) 400g Name (En) Name (Ar) ٤٠٠ جم Name (A…" at bounding box center [1074, 315] width 897 height 94
click at [1364, 298] on div "400g (ID: 1469817969) 199 EGP" at bounding box center [1078, 293] width 839 height 31
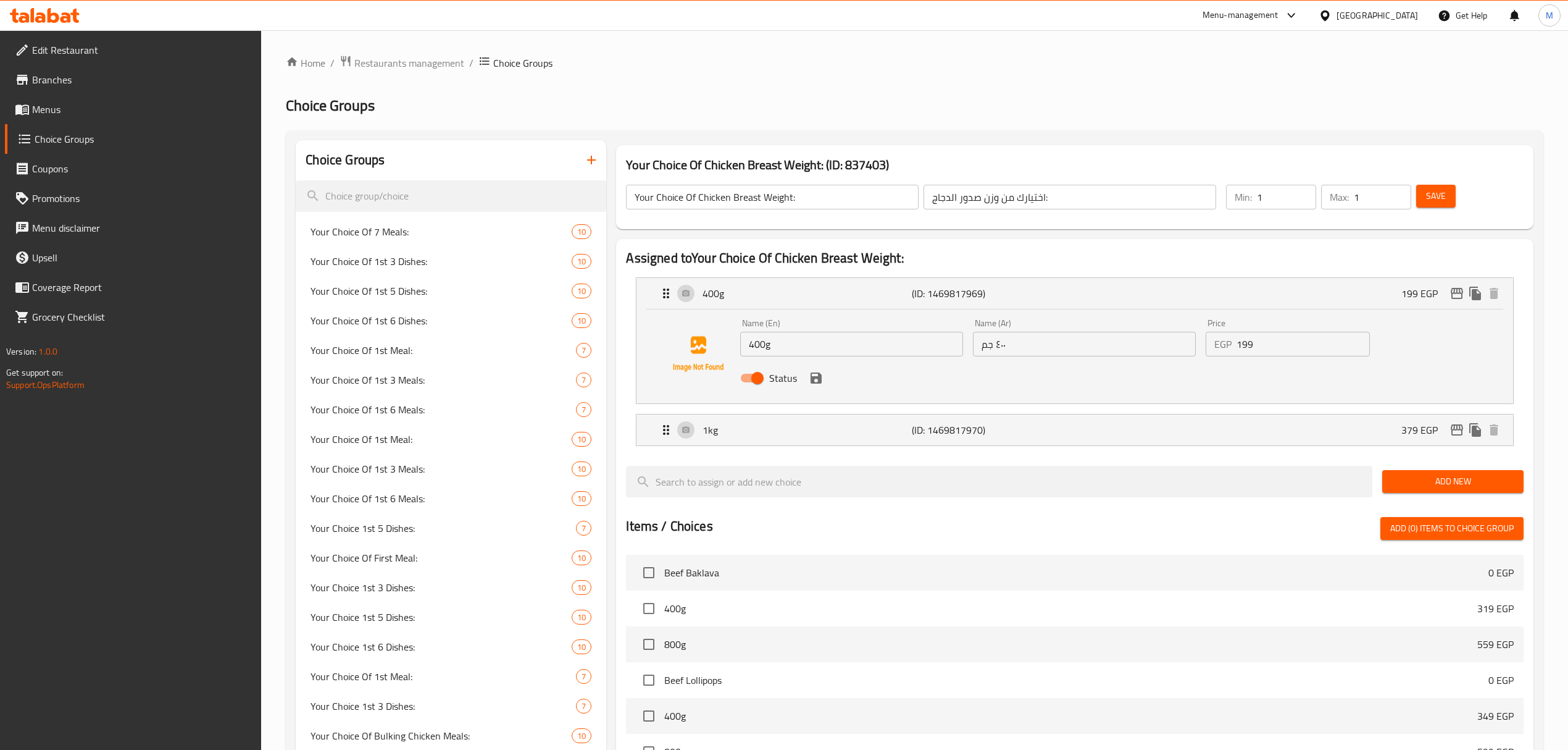
click at [1277, 346] on input "199" at bounding box center [1303, 344] width 133 height 24
click at [818, 379] on icon "save" at bounding box center [816, 378] width 11 height 11
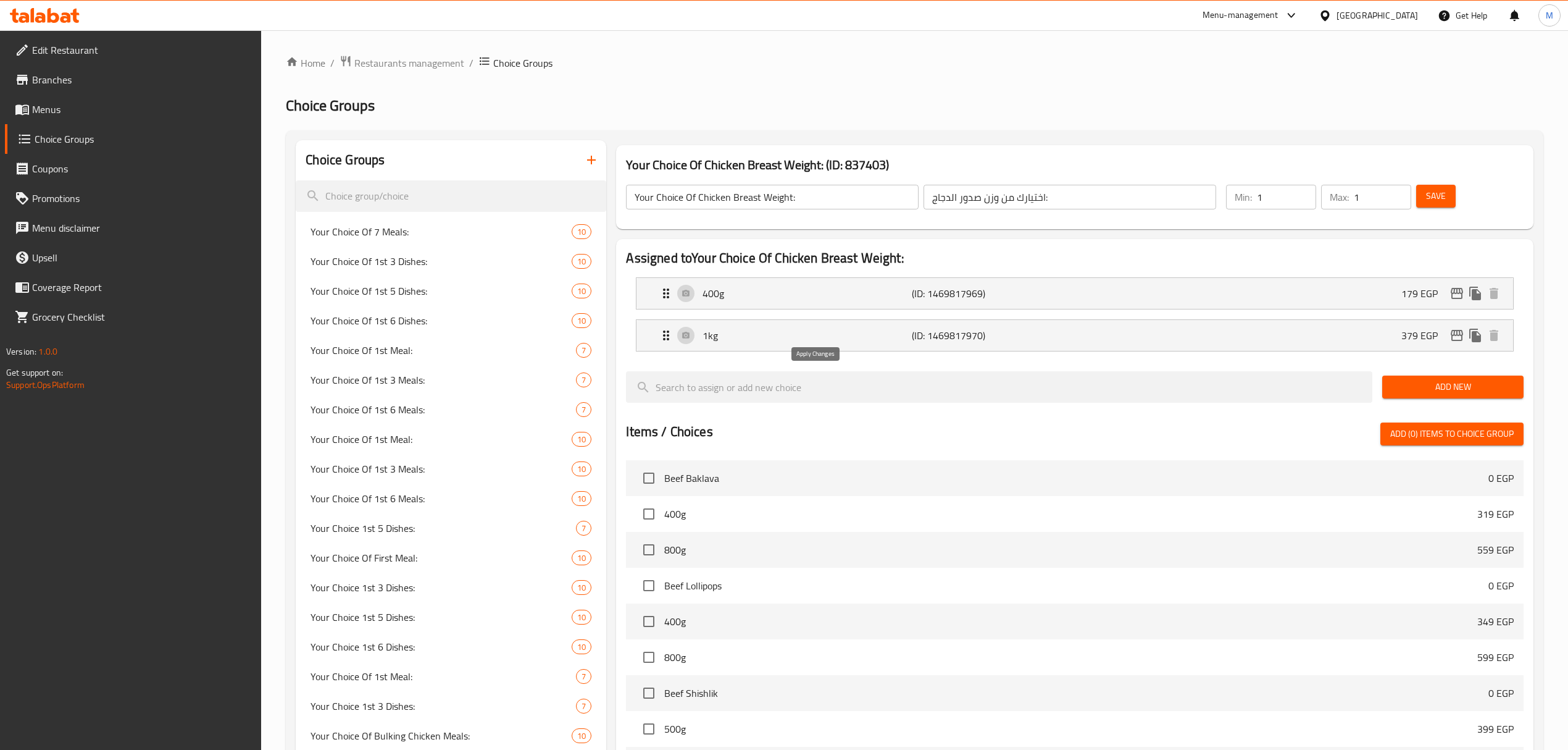
type input "179"
click at [1459, 289] on icon "edit" at bounding box center [1457, 293] width 12 height 11
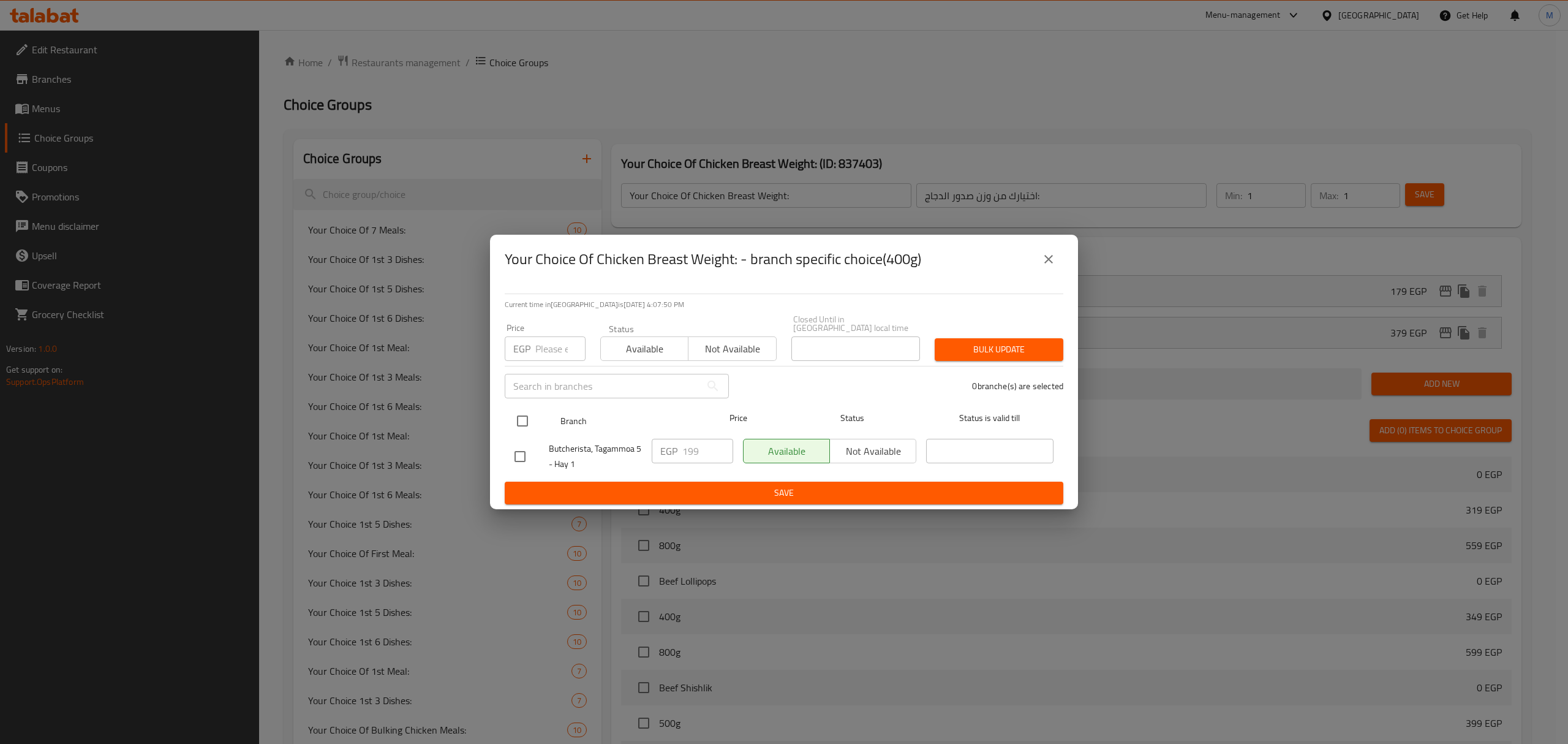
click at [527, 413] on input "checkbox" at bounding box center [522, 421] width 26 height 26
checkbox input "true"
click at [639, 343] on span "Available" at bounding box center [644, 349] width 77 height 18
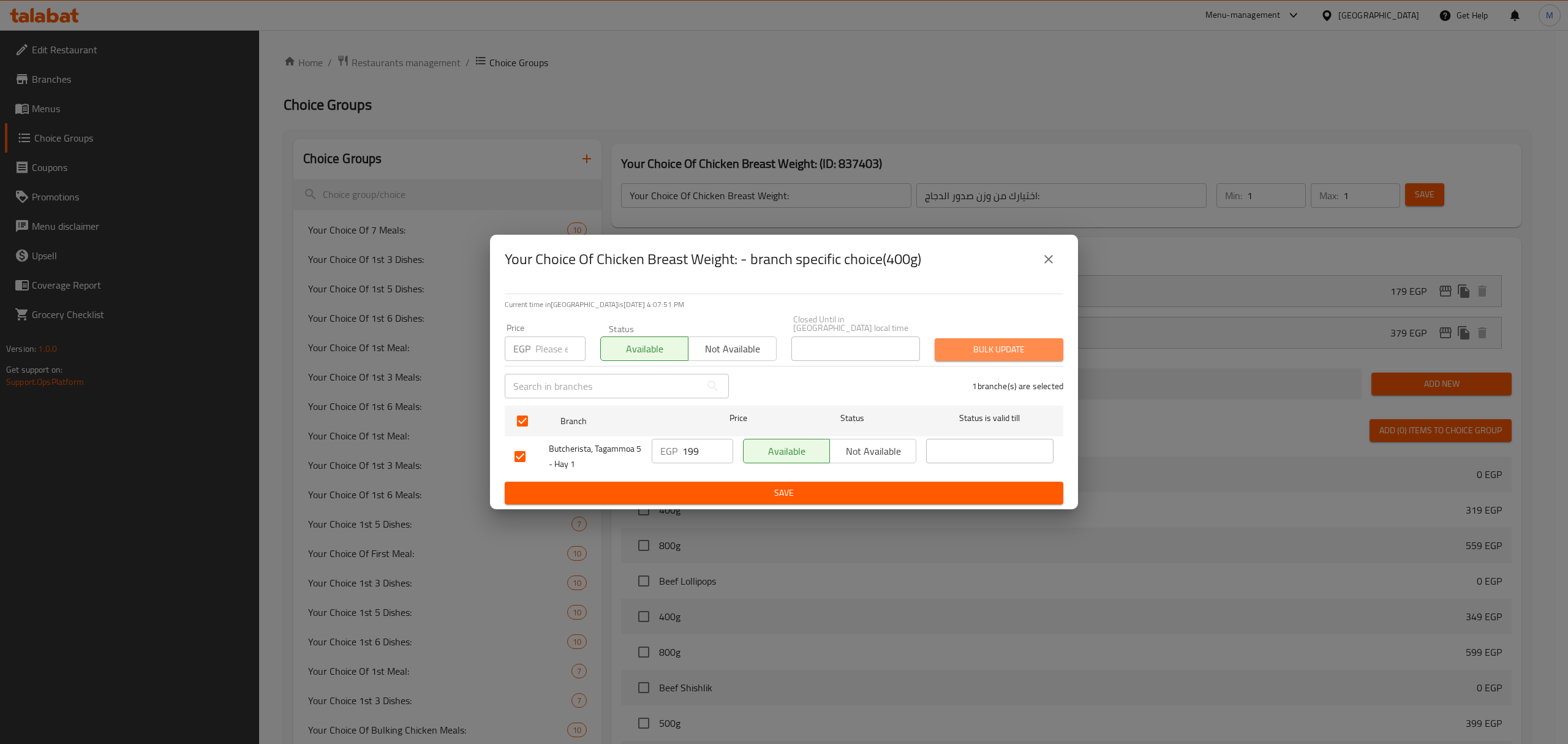
click at [943, 346] on button "Bulk update" at bounding box center [998, 350] width 129 height 23
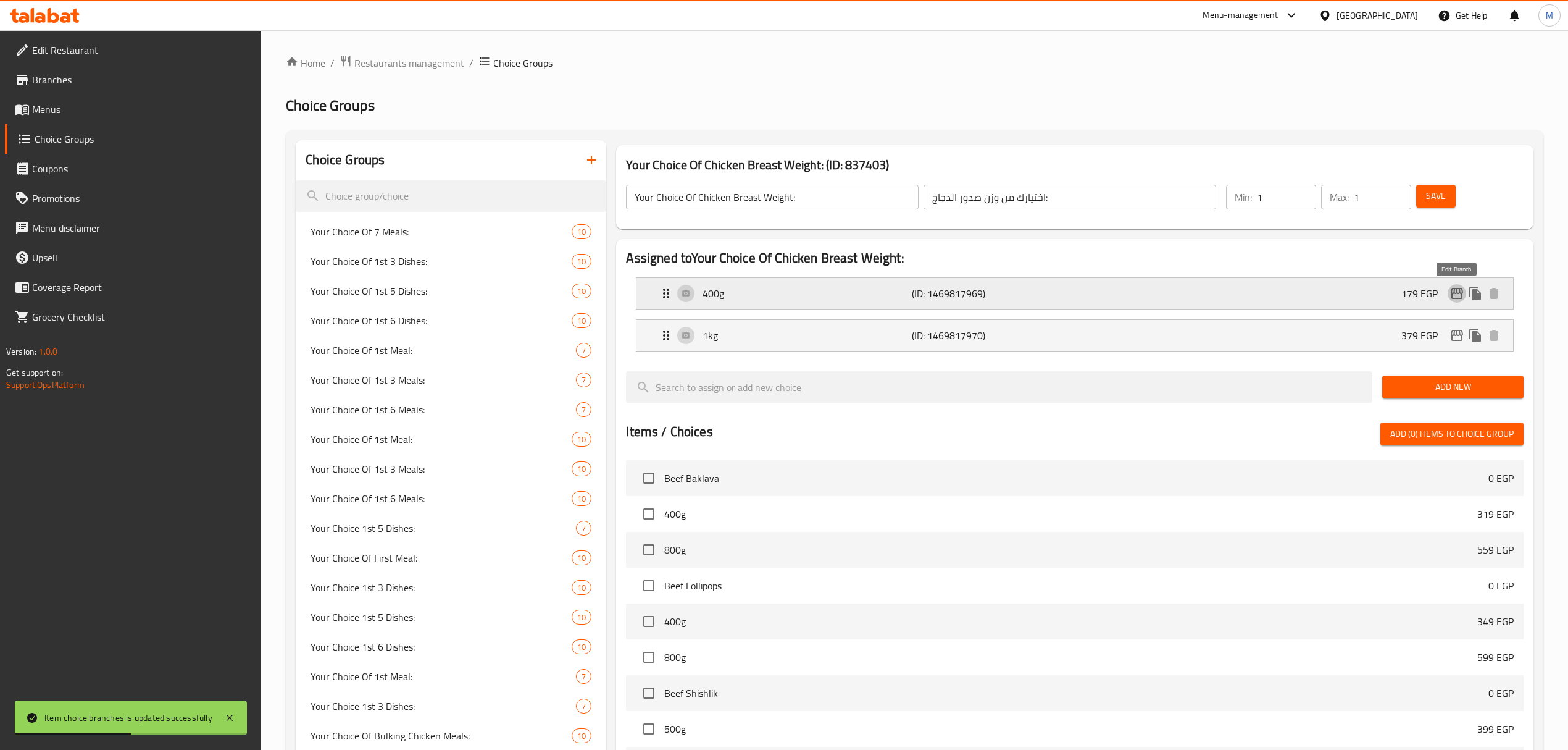
click at [1458, 294] on icon "edit" at bounding box center [1457, 293] width 12 height 11
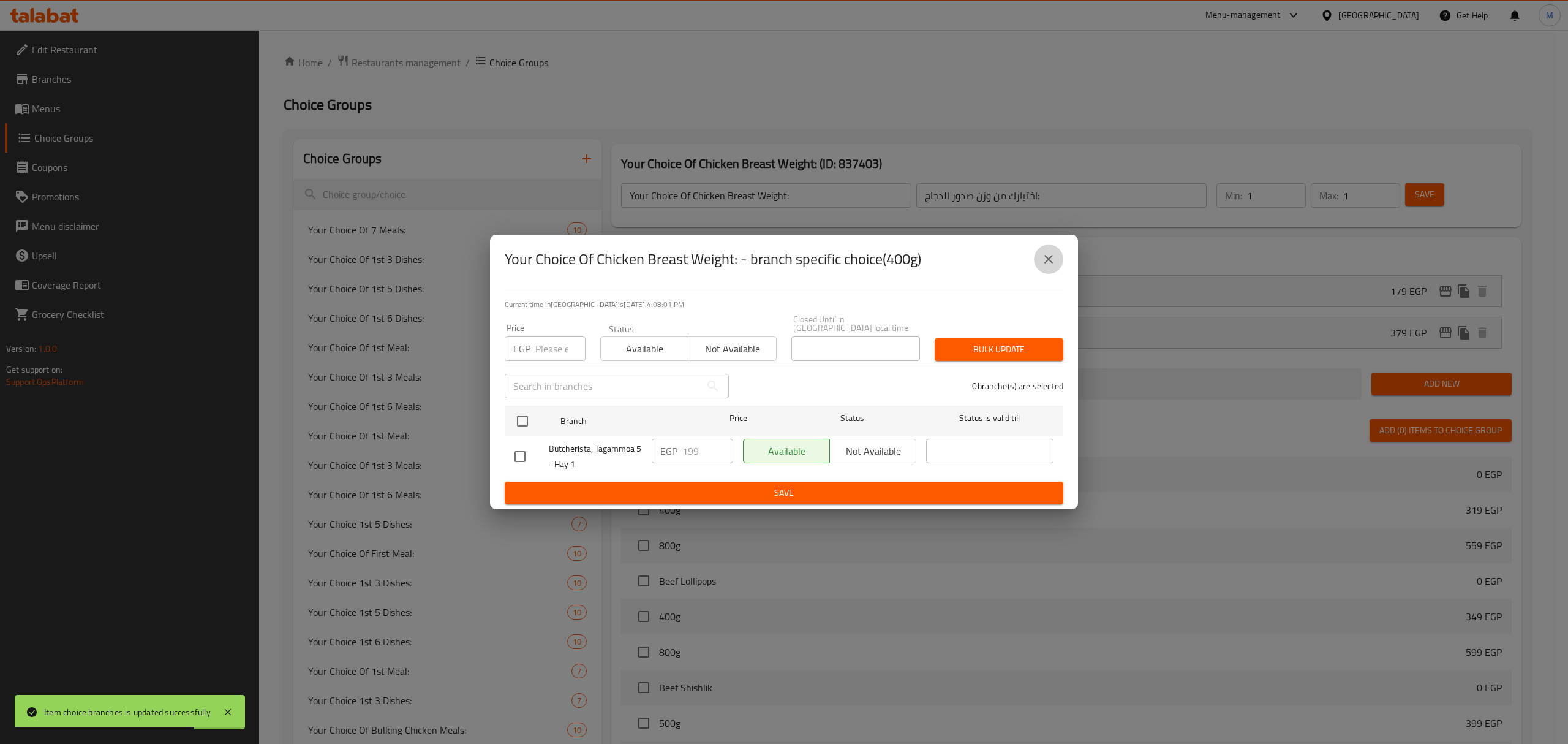
click at [1046, 264] on icon "close" at bounding box center [1049, 259] width 15 height 15
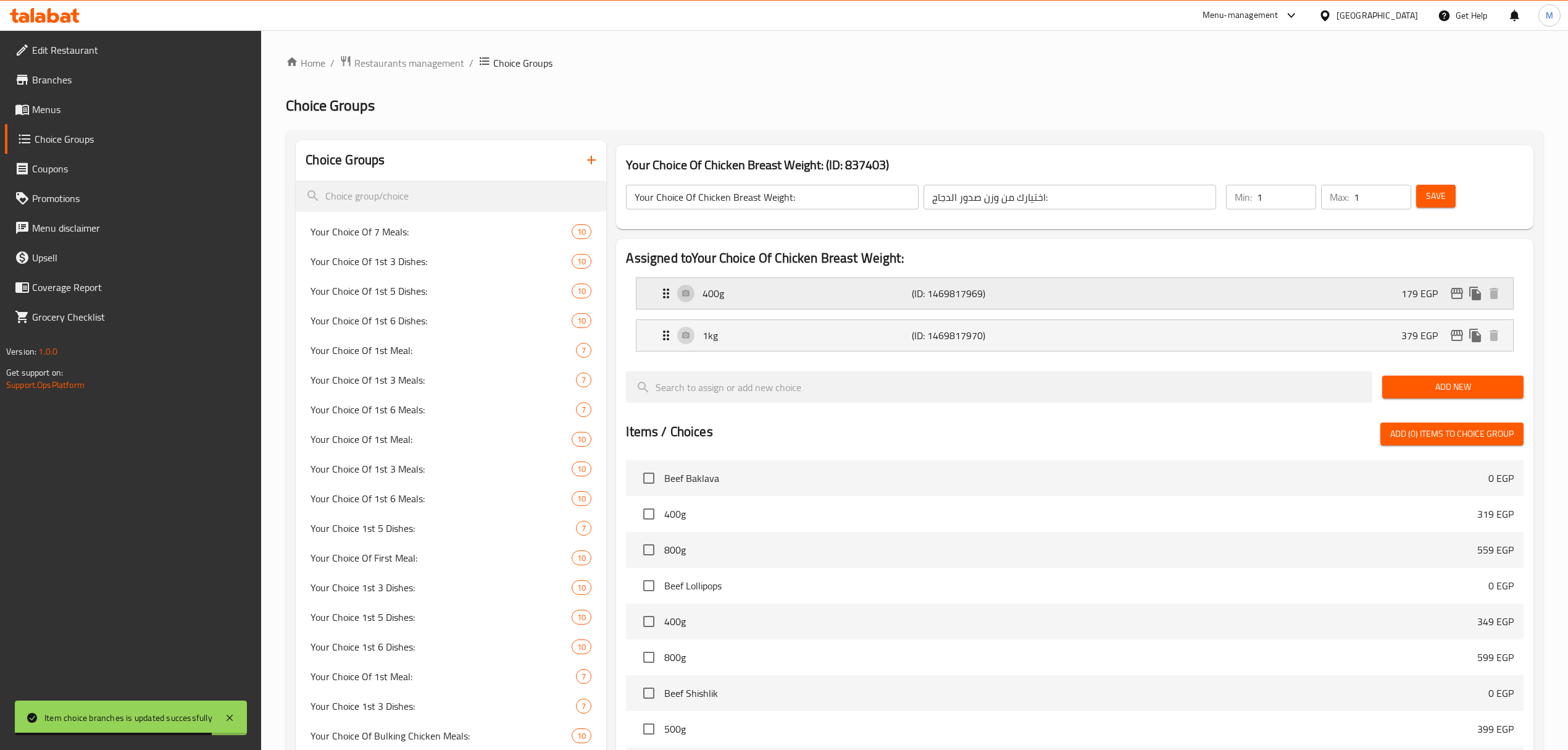
click at [1000, 296] on p "(ID: 1469817969)" at bounding box center [981, 293] width 139 height 15
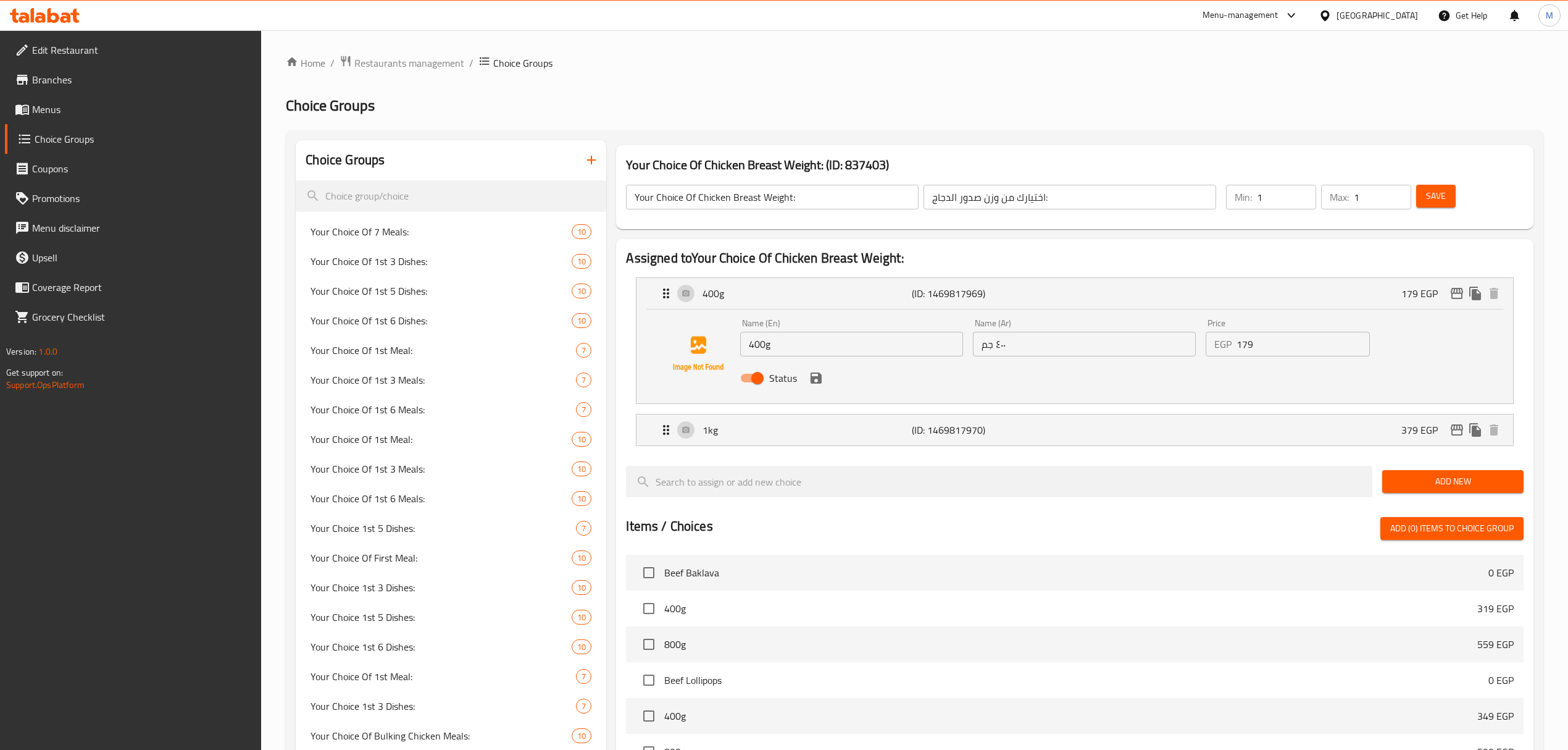
click at [821, 389] on div "Status" at bounding box center [1084, 378] width 697 height 33
click at [816, 378] on icon "save" at bounding box center [816, 378] width 11 height 11
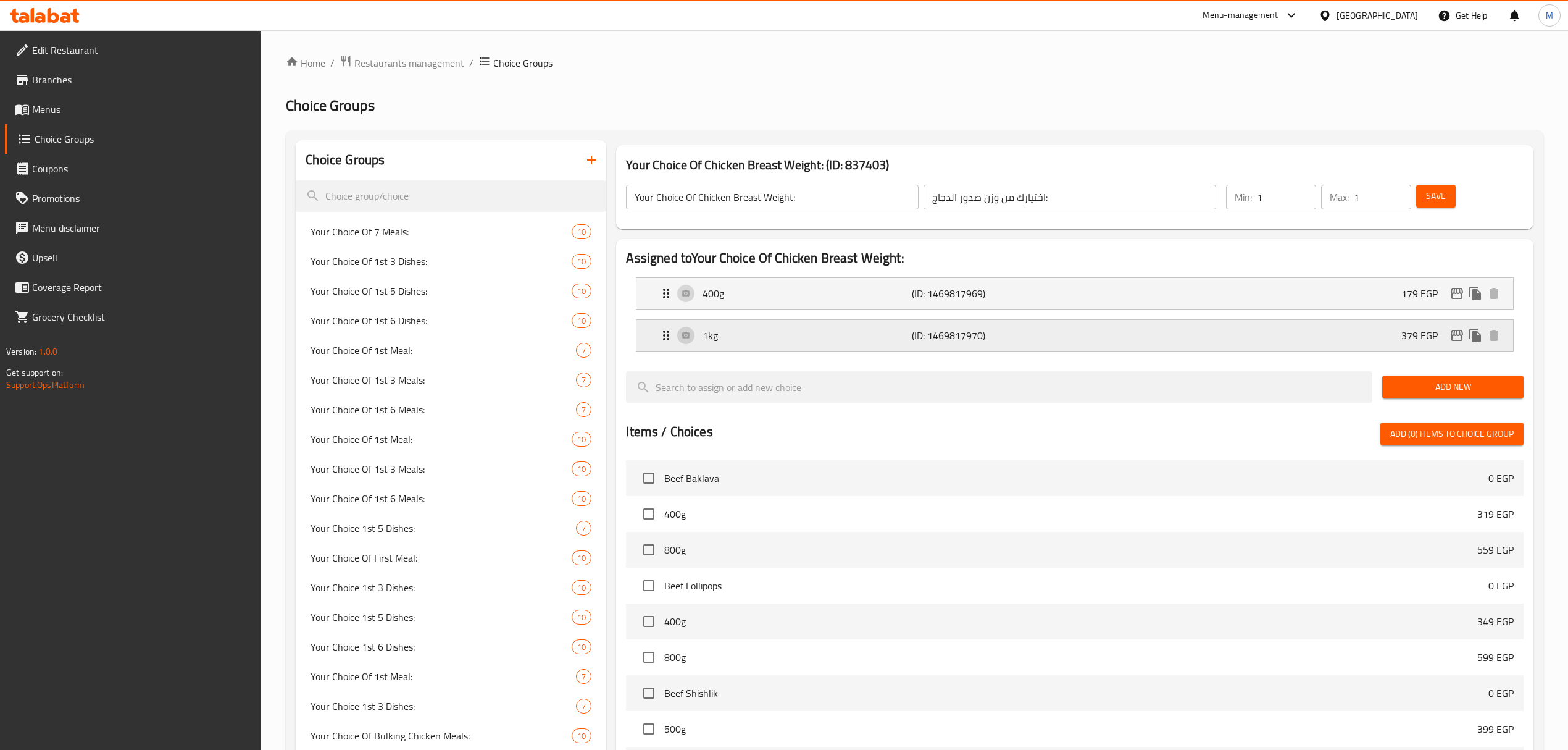
click at [1175, 340] on div "1kg (ID: 1469817970) 379 EGP" at bounding box center [1078, 335] width 839 height 31
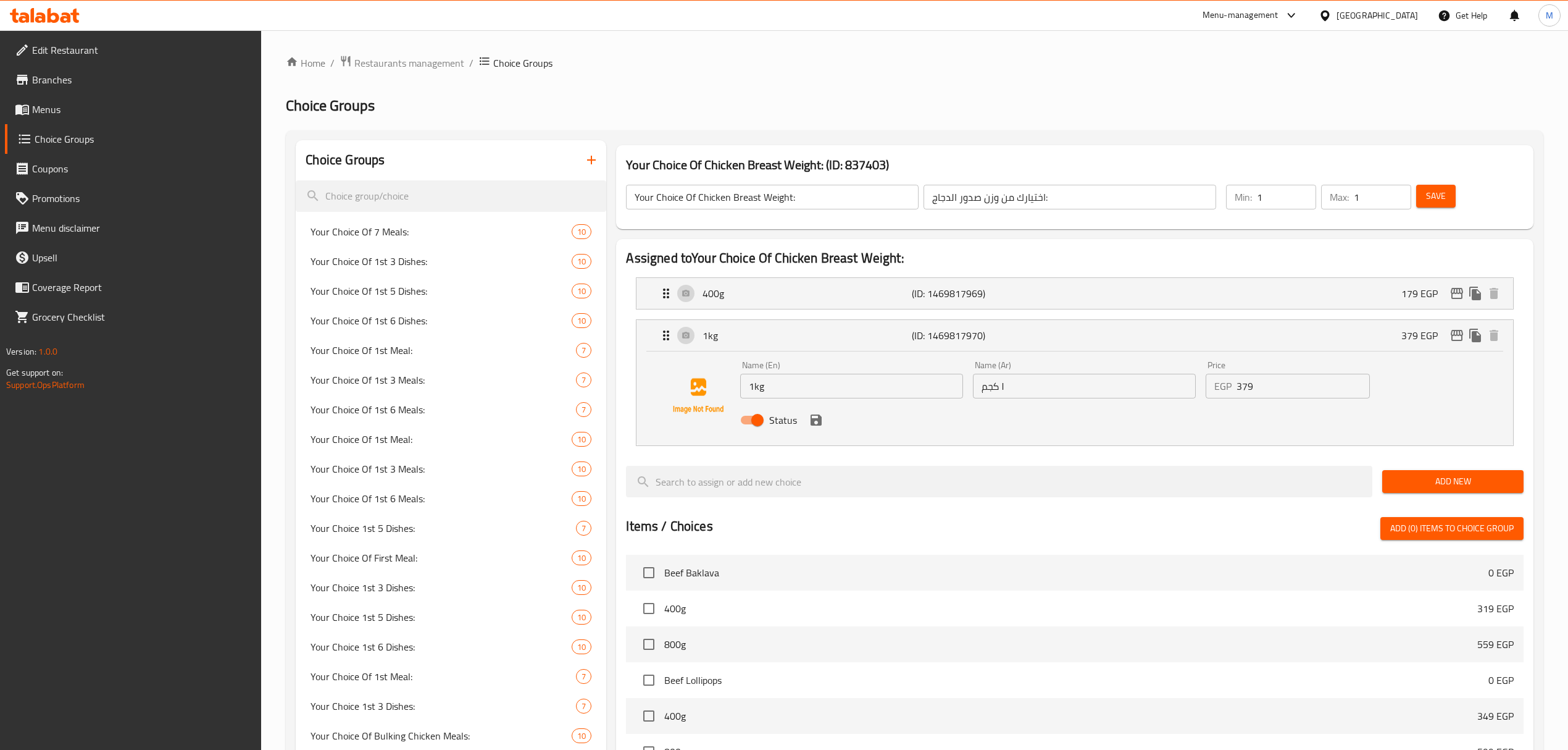
click at [1262, 387] on input "379" at bounding box center [1303, 386] width 133 height 24
click at [819, 426] on icon "save" at bounding box center [816, 420] width 15 height 15
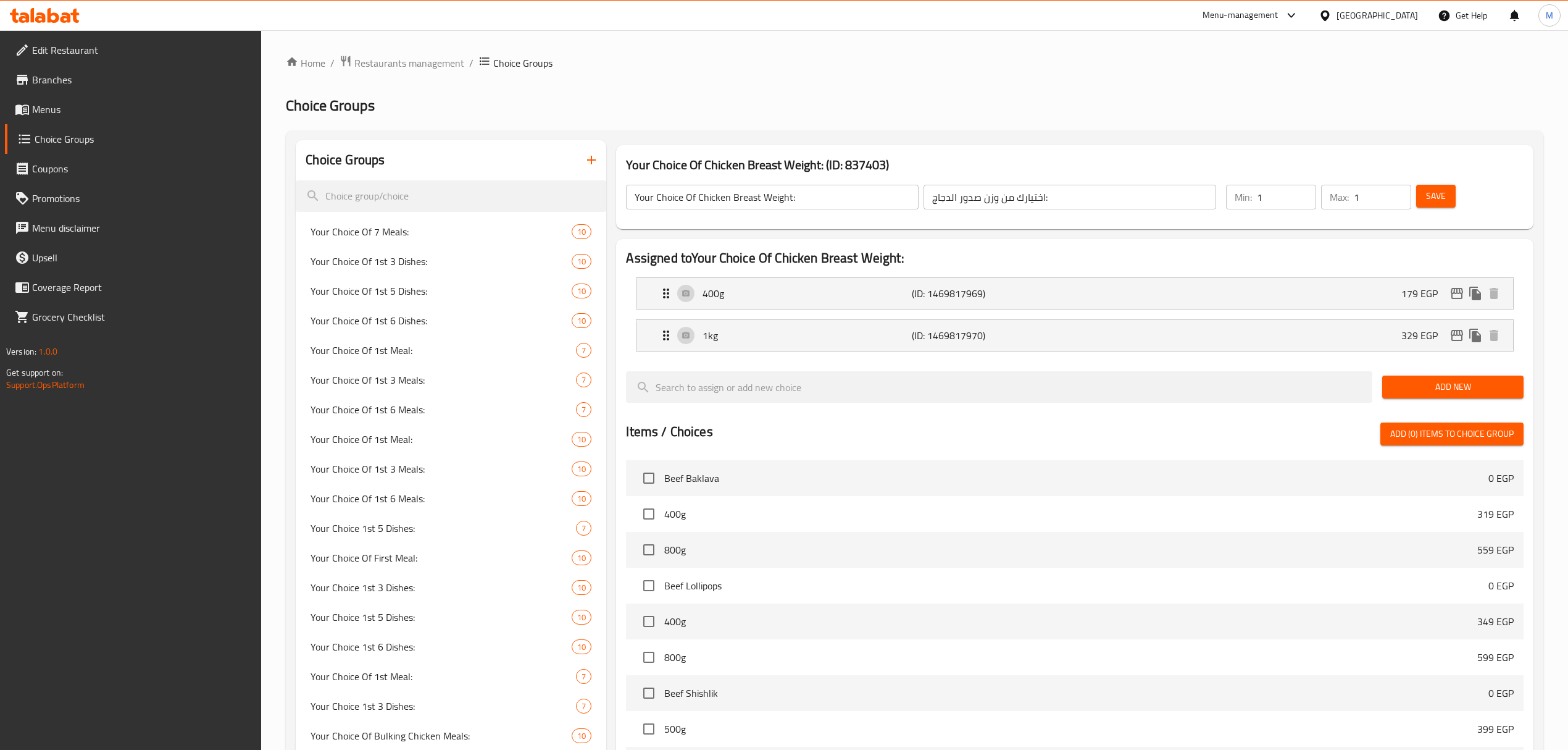
type input "329"
click at [1436, 200] on span "Save" at bounding box center [1436, 196] width 20 height 16
click at [1458, 297] on icon "edit" at bounding box center [1457, 293] width 15 height 15
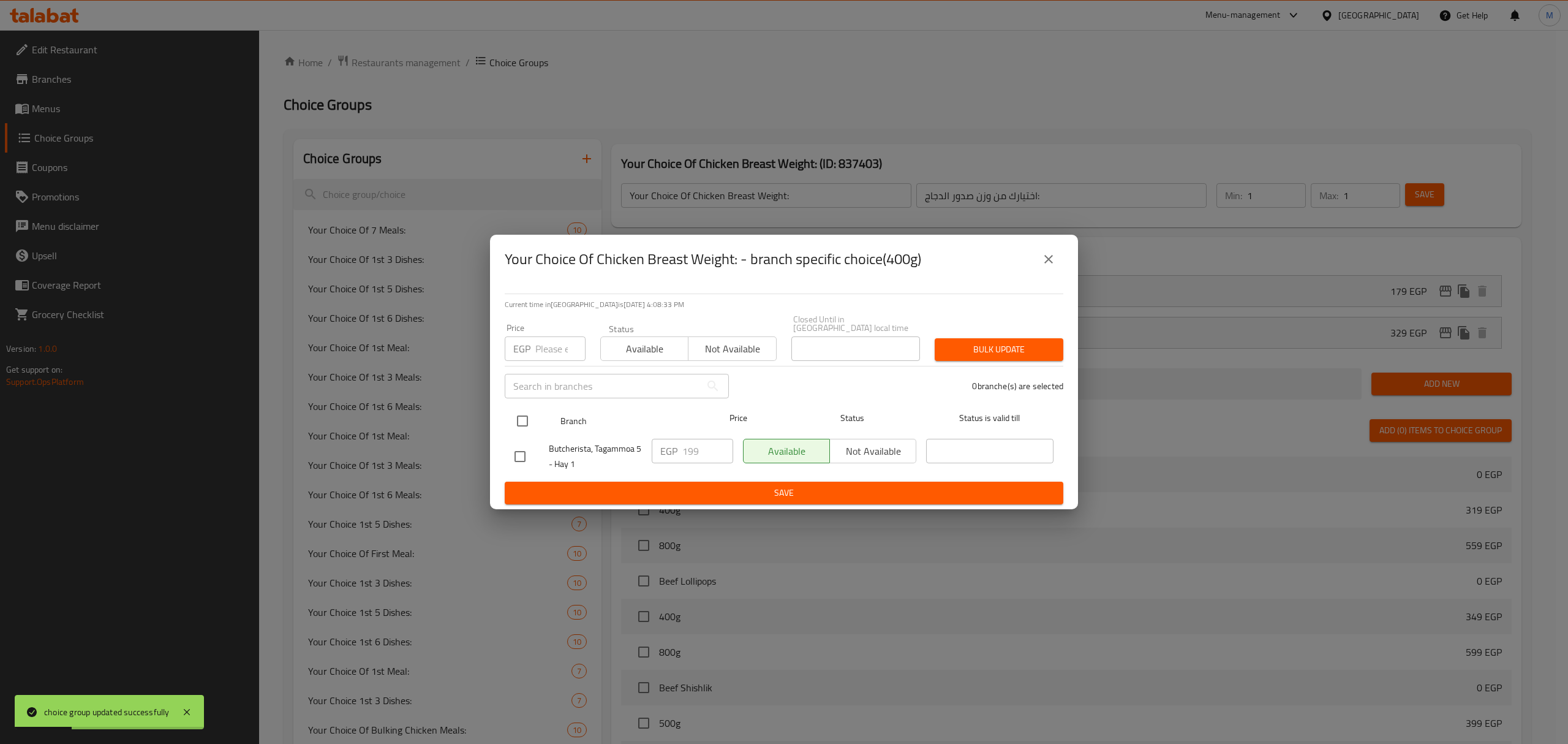
click at [527, 418] on input "checkbox" at bounding box center [522, 421] width 26 height 26
checkbox input "true"
click at [647, 348] on span "Available" at bounding box center [644, 349] width 77 height 18
click at [962, 346] on span "Bulk update" at bounding box center [999, 349] width 109 height 16
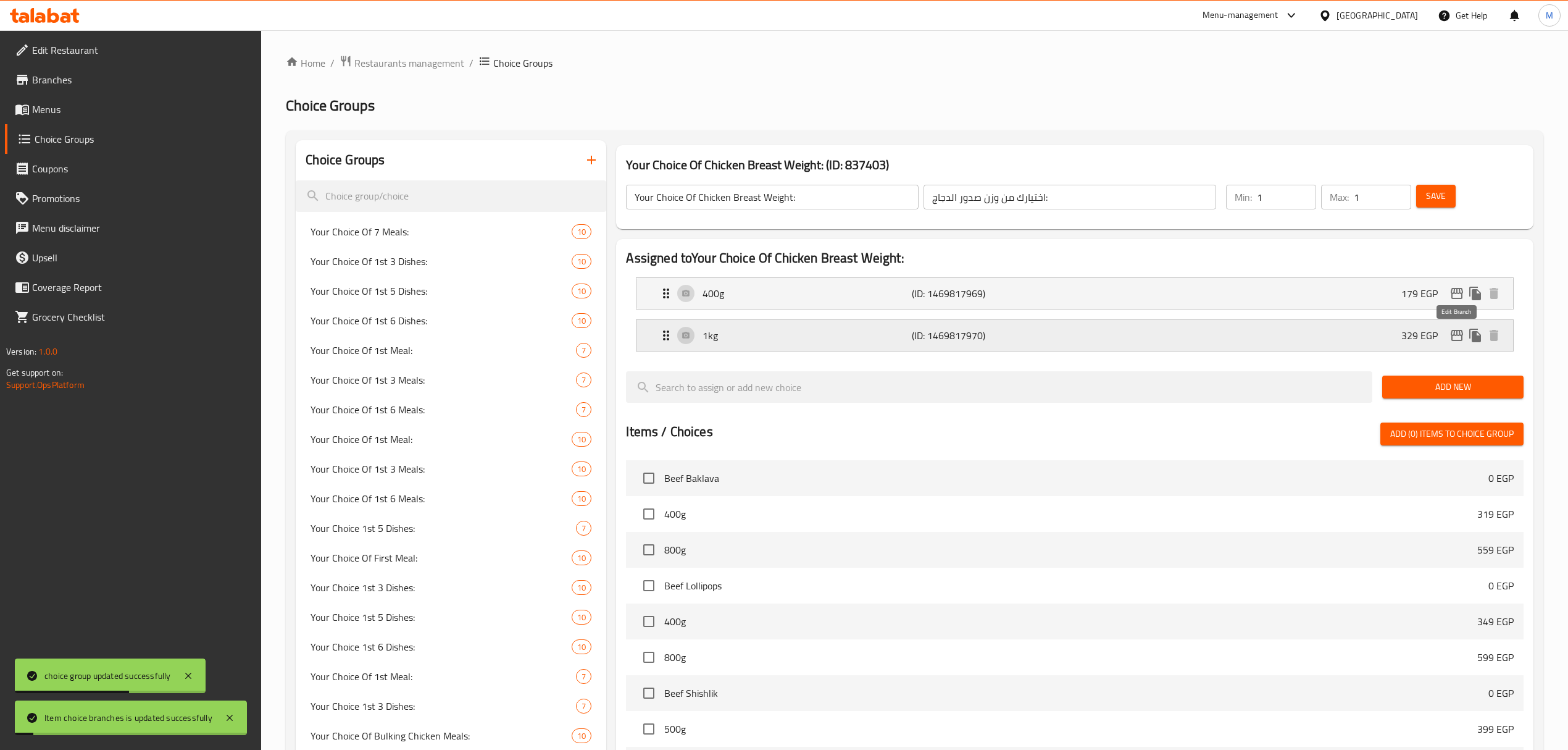
click at [1457, 338] on icon "edit" at bounding box center [1457, 336] width 15 height 15
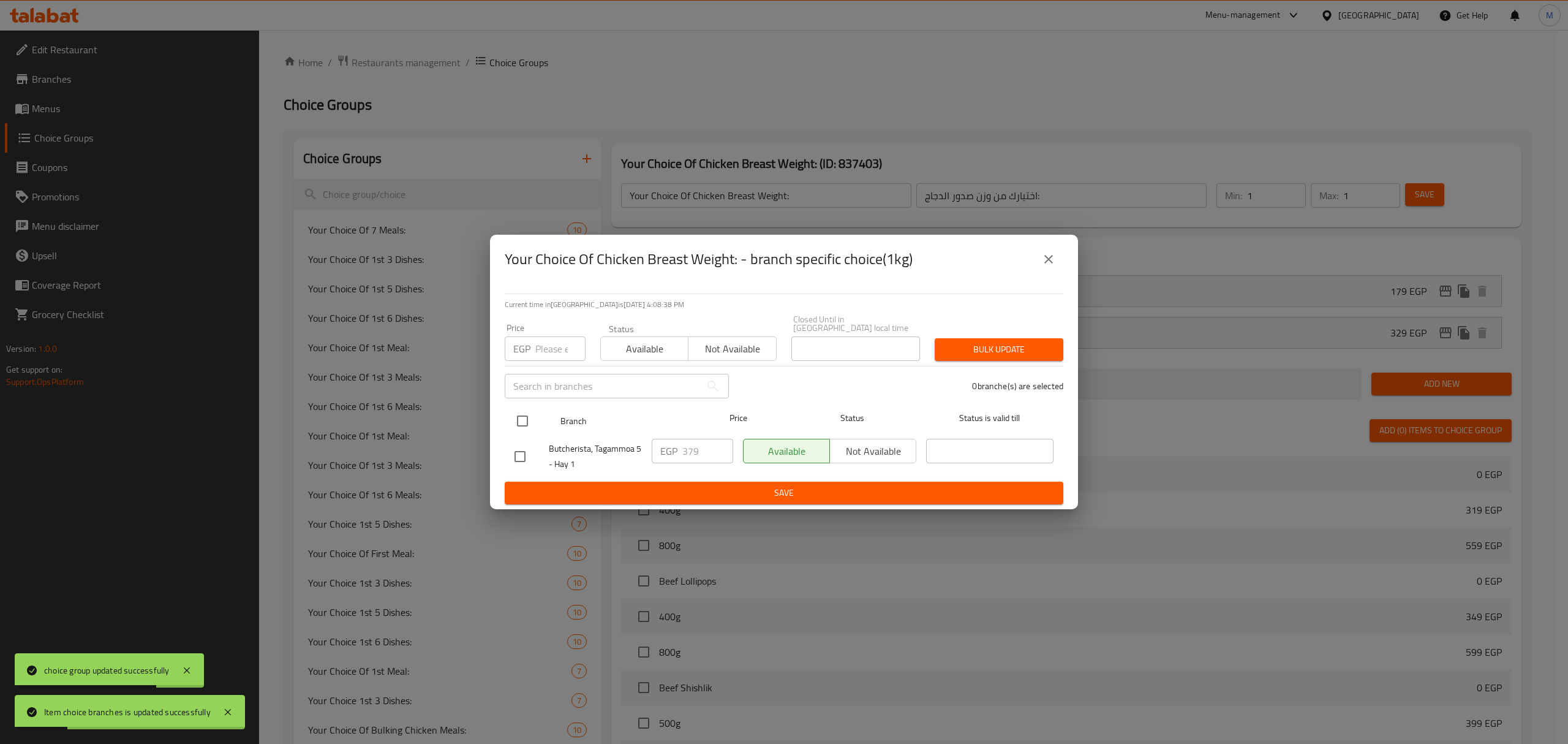
click at [523, 413] on input "checkbox" at bounding box center [522, 421] width 26 height 26
checkbox input "true"
click at [616, 350] on span "Available" at bounding box center [644, 349] width 77 height 18
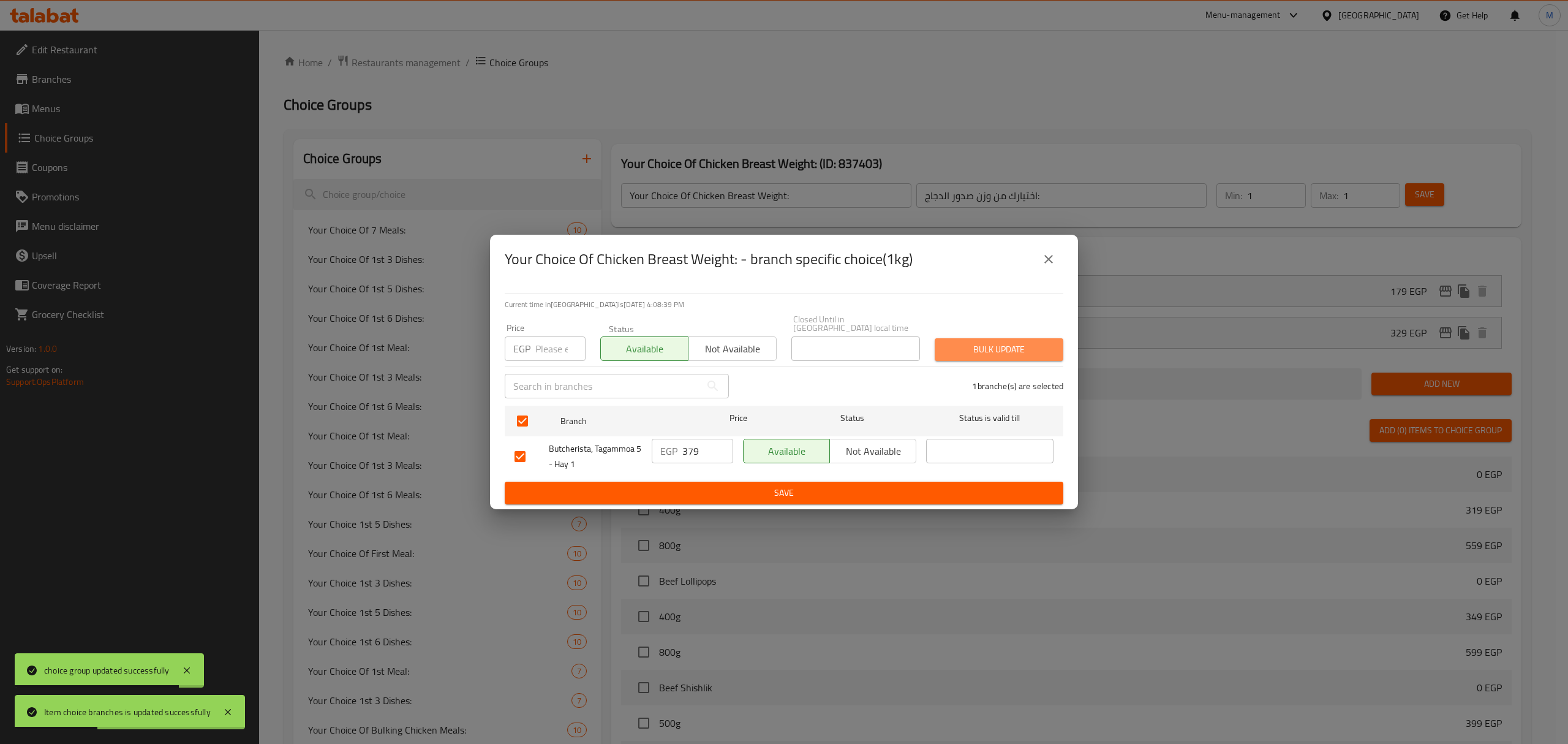
click at [975, 346] on span "Bulk update" at bounding box center [999, 349] width 109 height 16
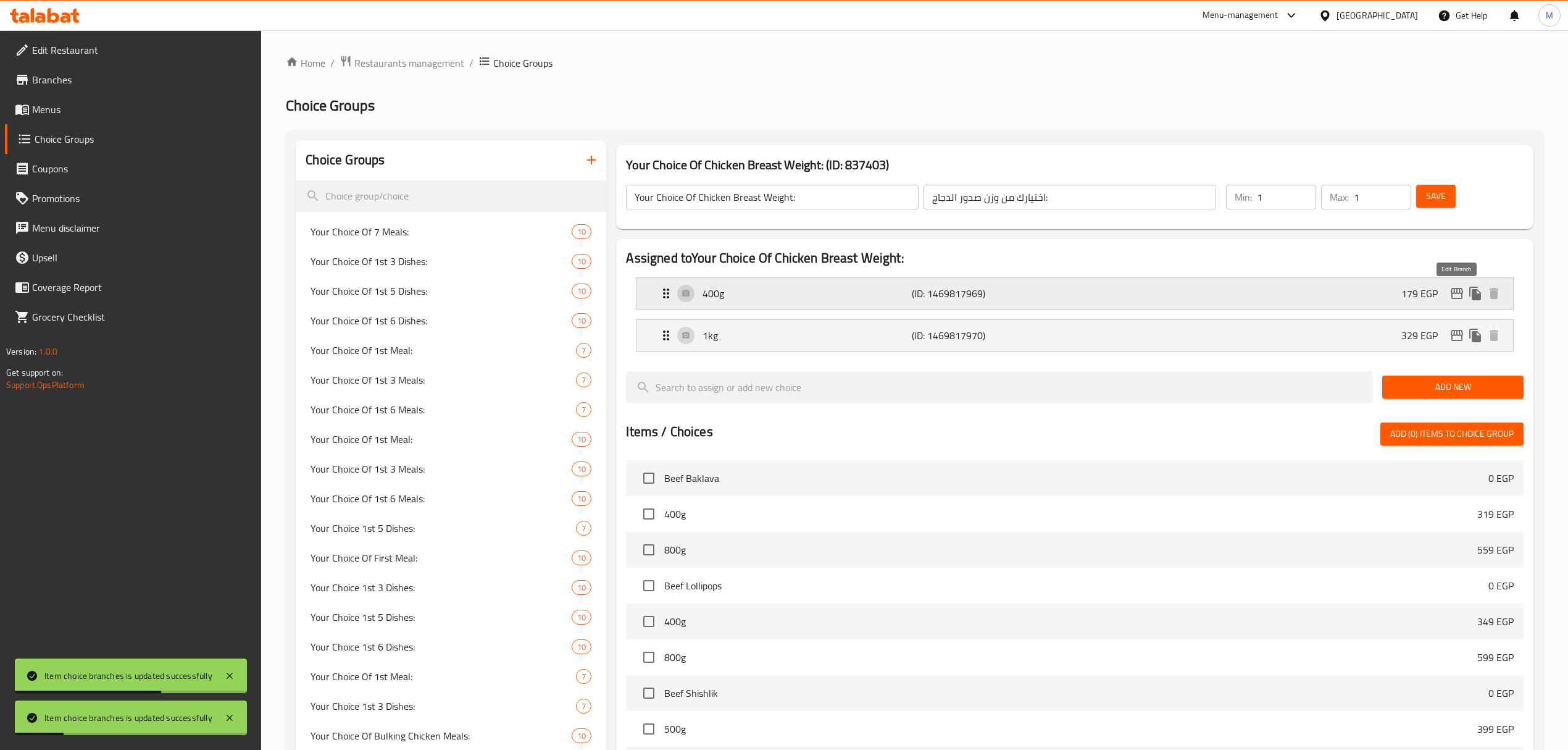
click at [1459, 292] on icon "edit" at bounding box center [1457, 293] width 12 height 11
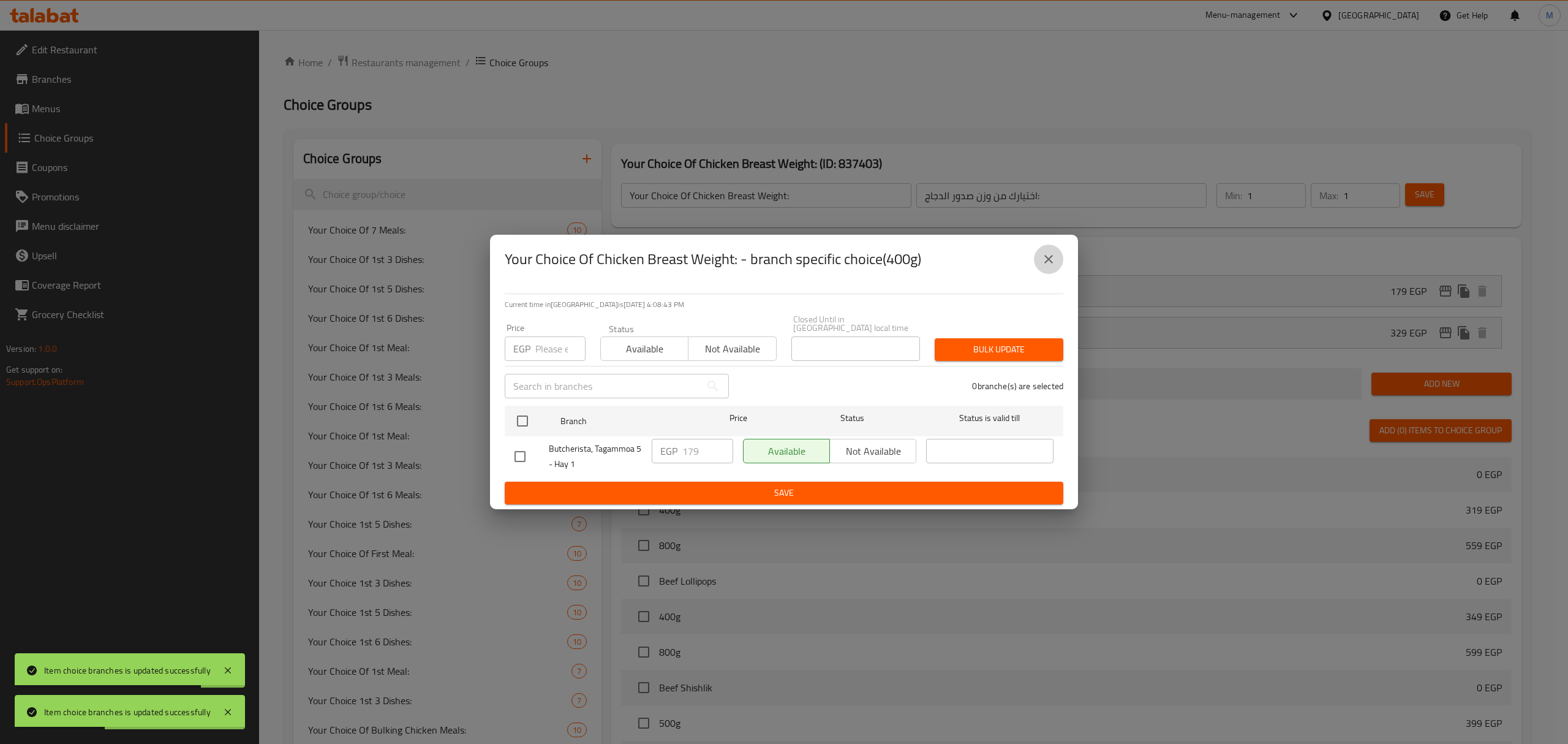
click at [1053, 267] on icon "close" at bounding box center [1049, 259] width 15 height 15
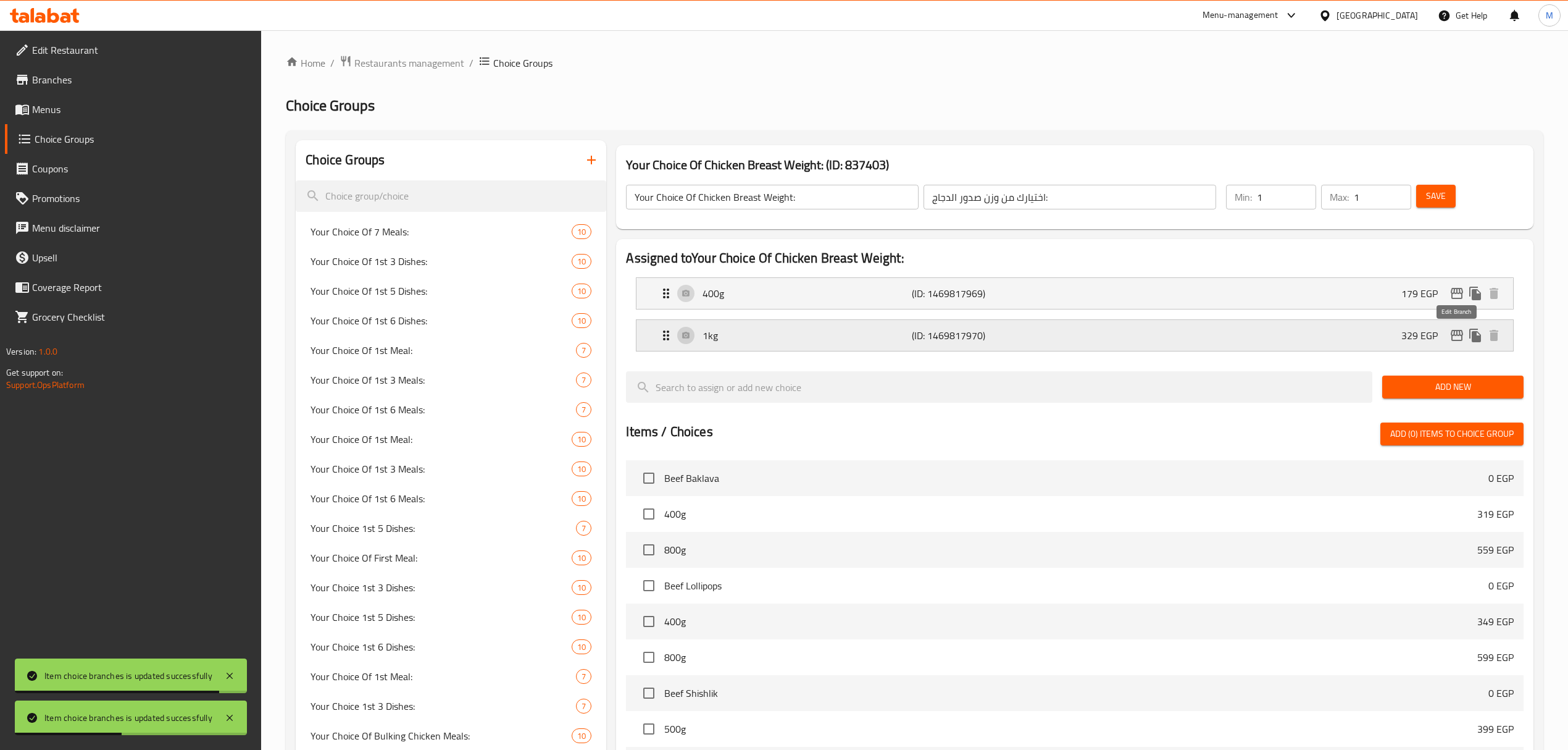
click at [1455, 331] on icon "edit" at bounding box center [1457, 336] width 12 height 11
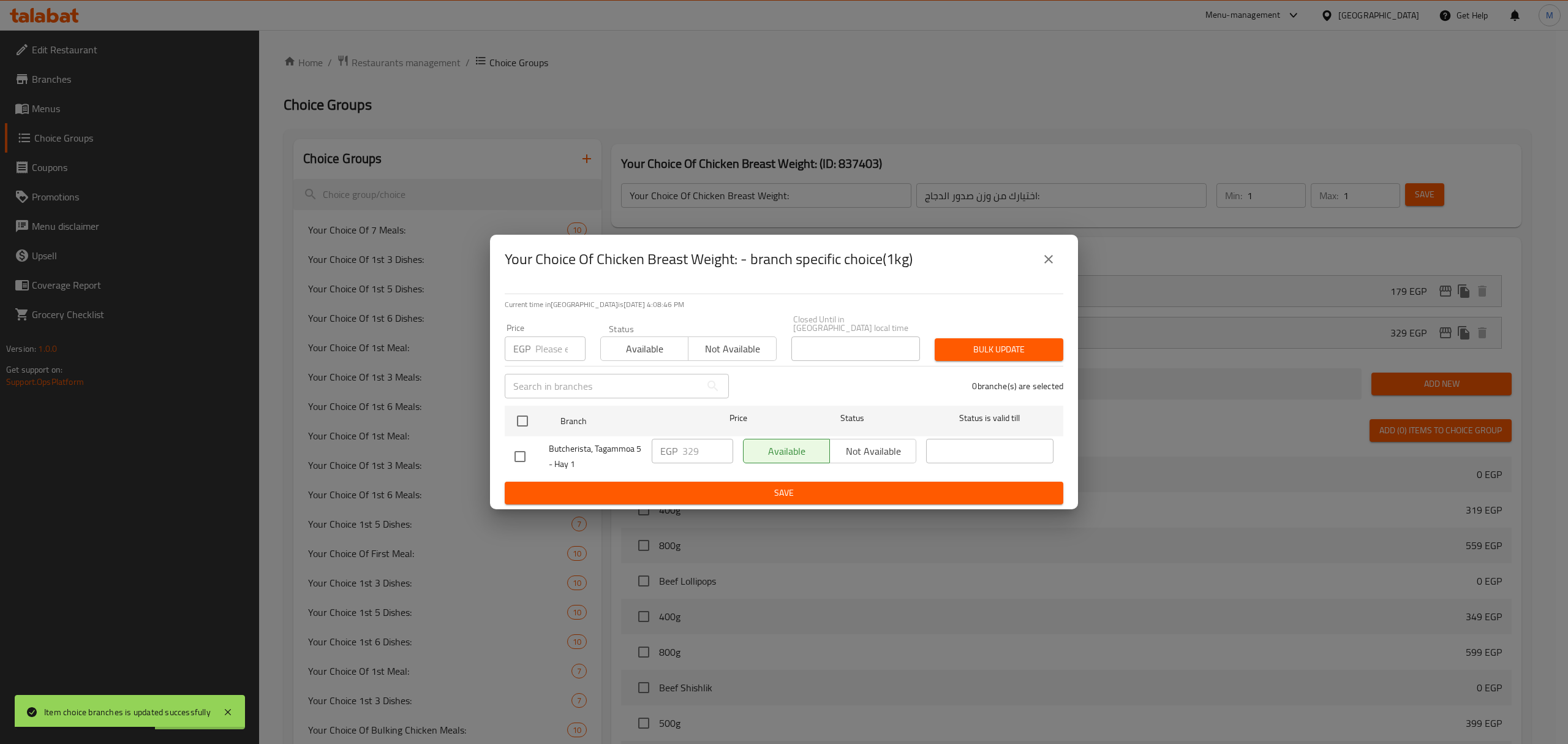
click at [1055, 270] on button "close" at bounding box center [1049, 259] width 30 height 30
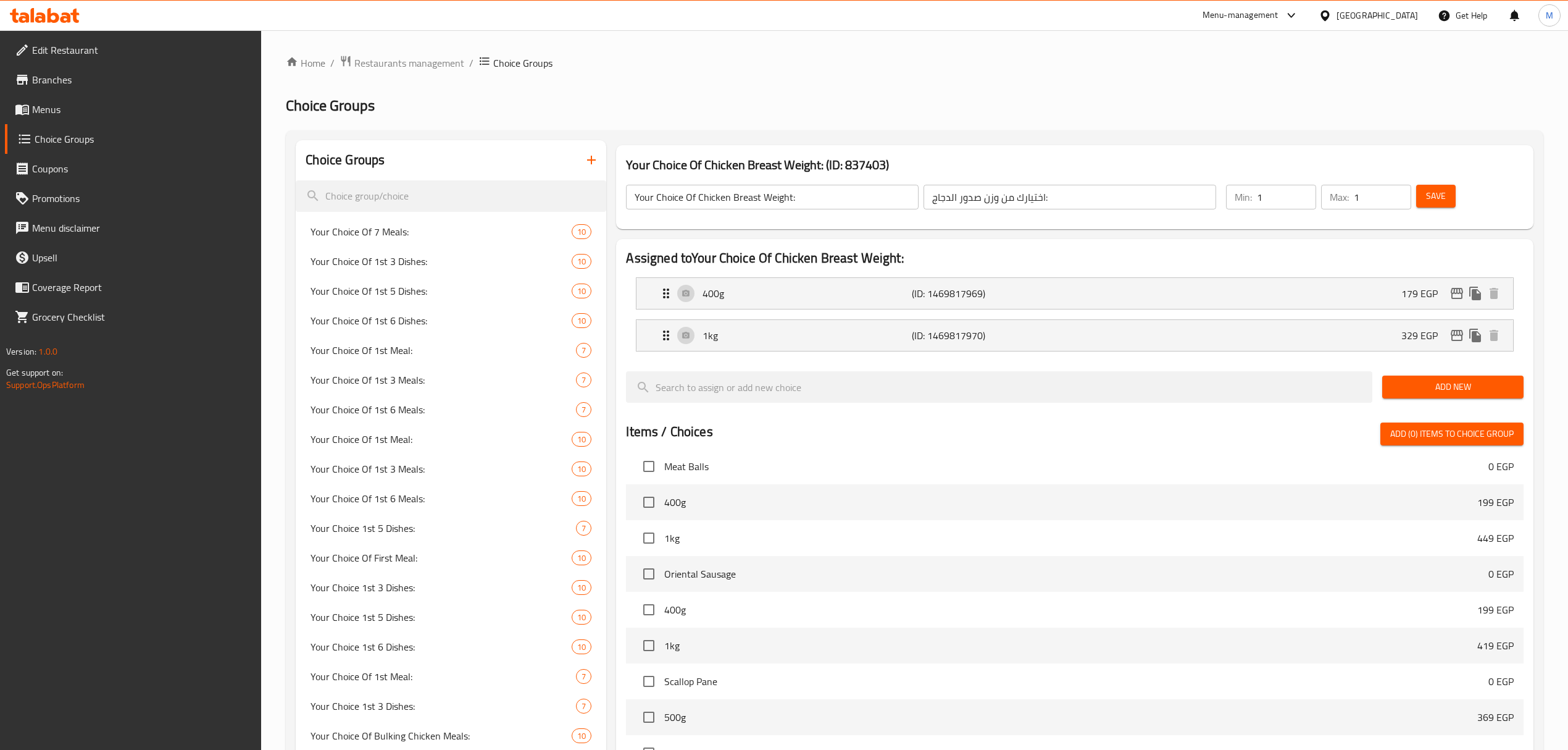
scroll to position [835, 0]
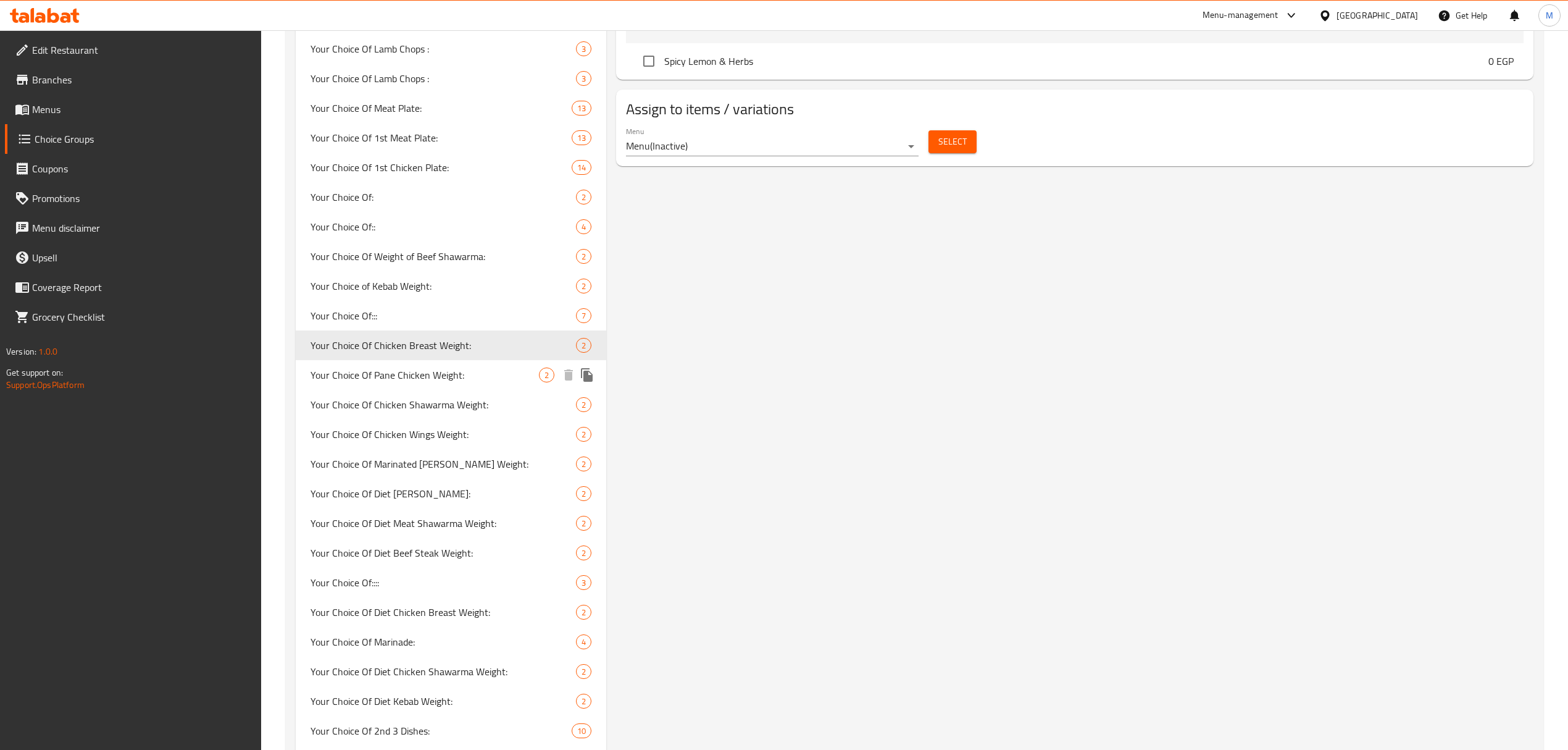
click at [481, 368] on span "Your Choice Of Pane Chicken Weight:" at bounding box center [424, 375] width 228 height 15
type input "Your Choice Of Pane Chicken Weight:"
type input "اختيارك من وزن دجاج بانيه:"
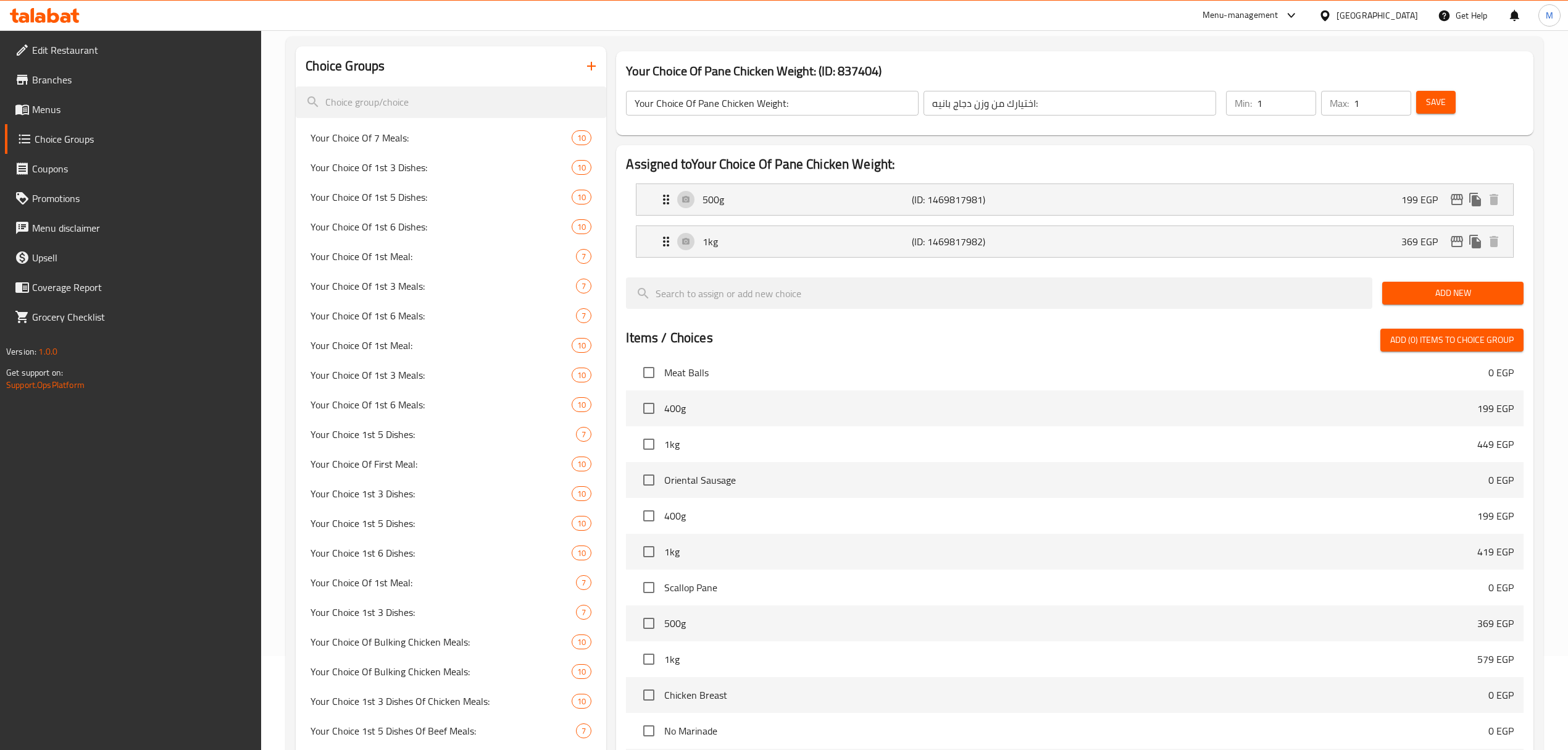
scroll to position [0, 0]
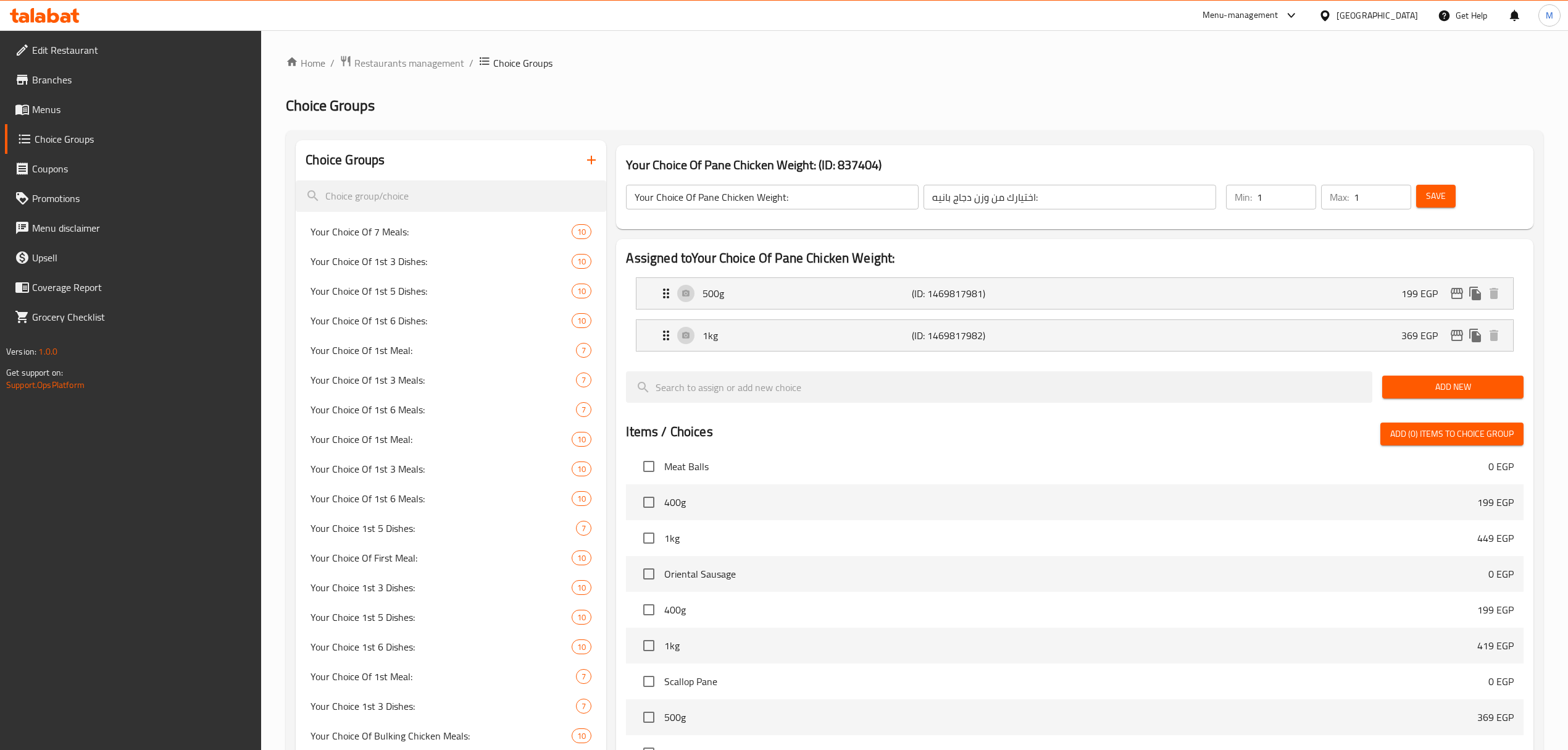
click at [1331, 264] on h2 "Assigned to Your Choice Of Pane Chicken Weight:" at bounding box center [1074, 257] width 897 height 18
click at [1342, 288] on div "500g (ID: 1469817981) 199 EGP" at bounding box center [1078, 293] width 839 height 31
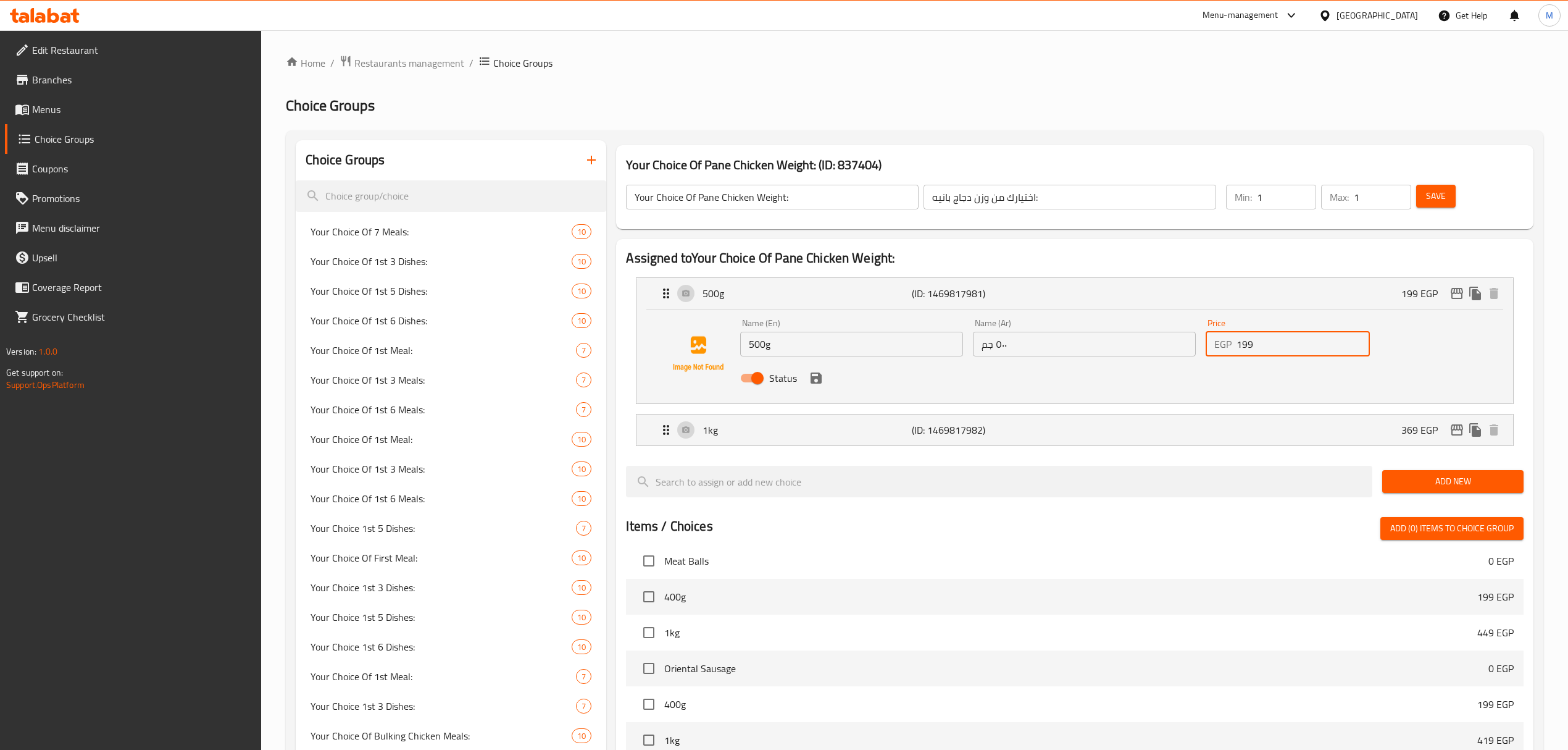
click at [1269, 342] on input "199" at bounding box center [1303, 344] width 133 height 24
paste input "6"
click at [816, 382] on icon "save" at bounding box center [816, 378] width 15 height 15
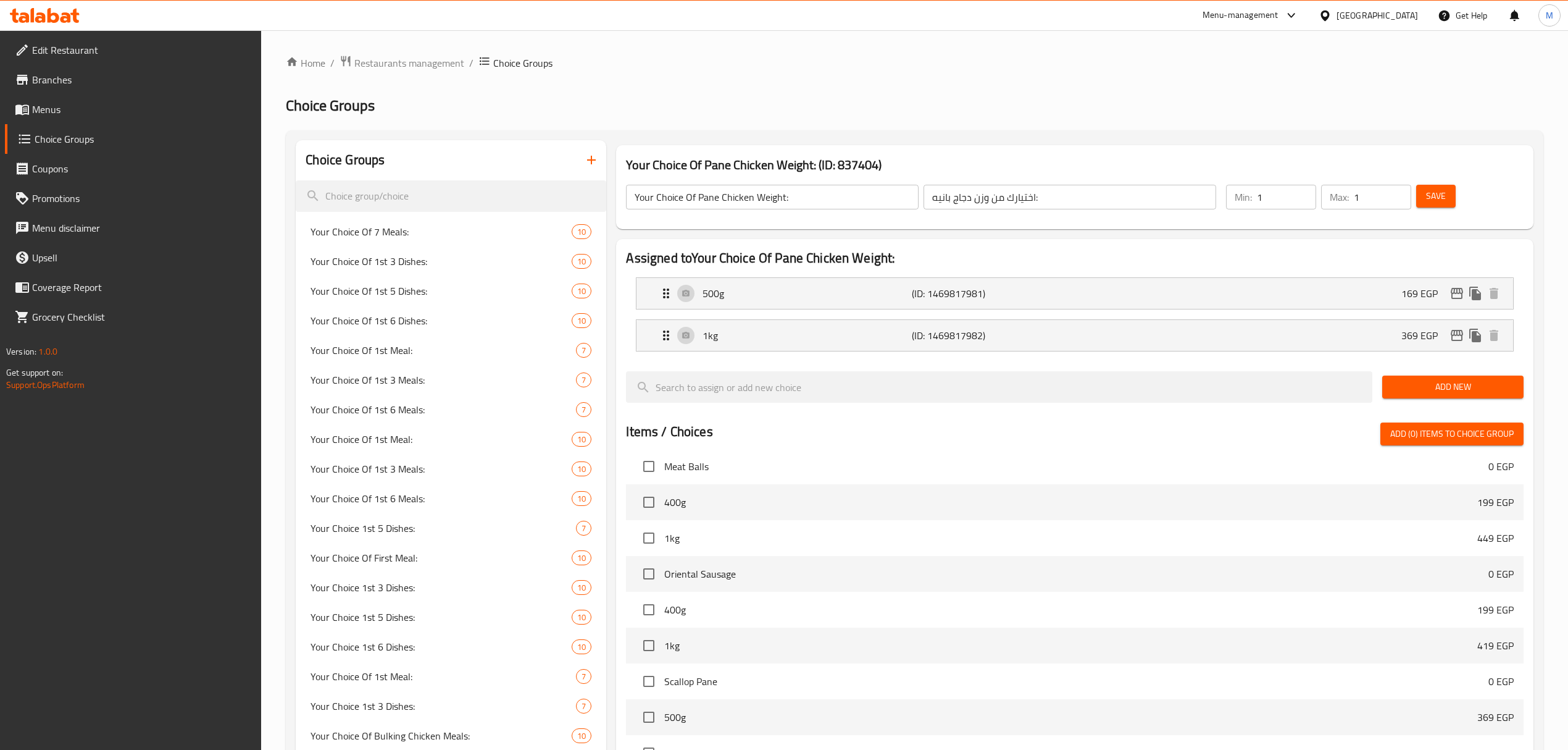
type input "169"
click at [1299, 337] on div "1kg (ID: 1469817982) 369 EGP" at bounding box center [1078, 335] width 839 height 31
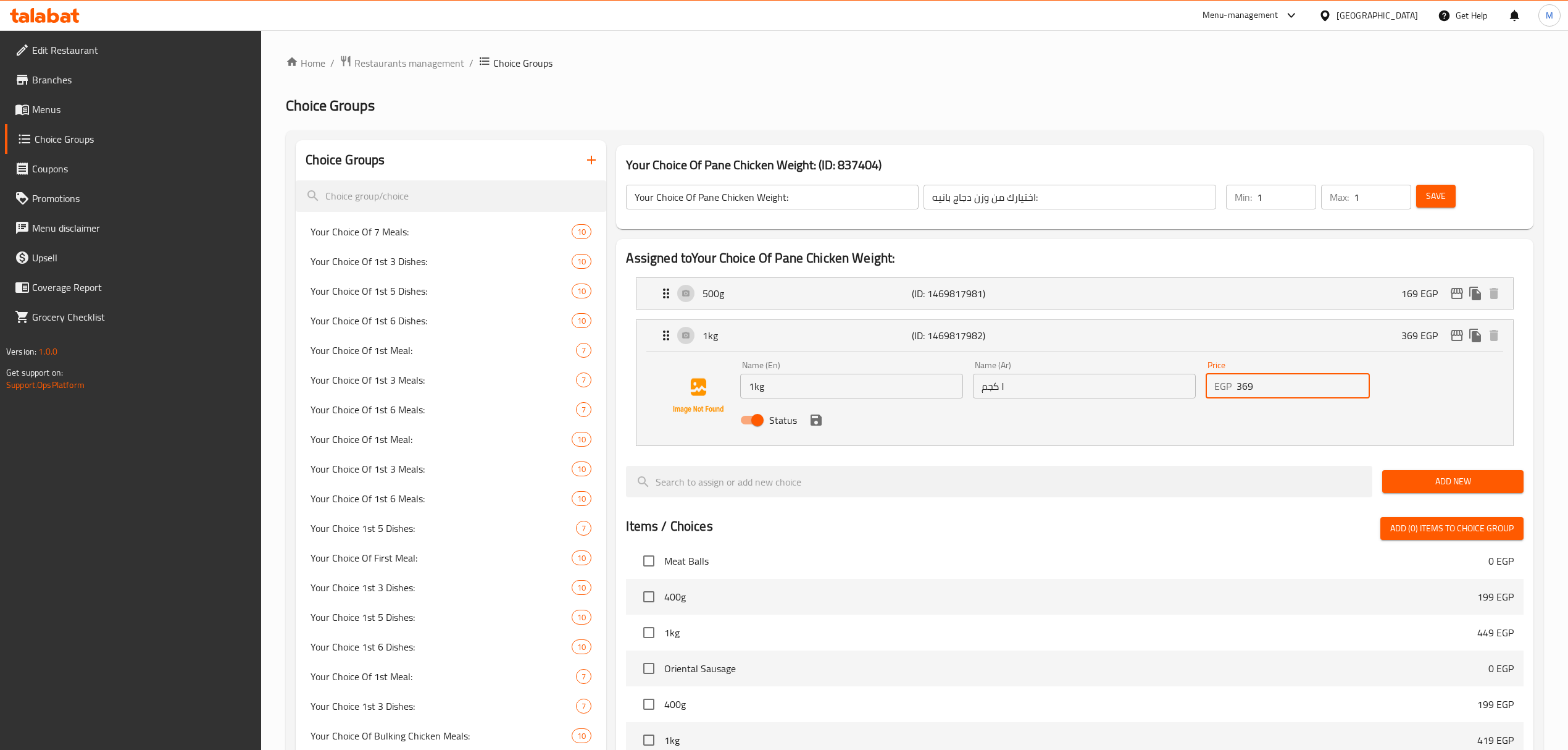
click at [1290, 381] on input "369" at bounding box center [1303, 386] width 133 height 24
paste input "29"
click at [816, 423] on icon "save" at bounding box center [816, 420] width 15 height 15
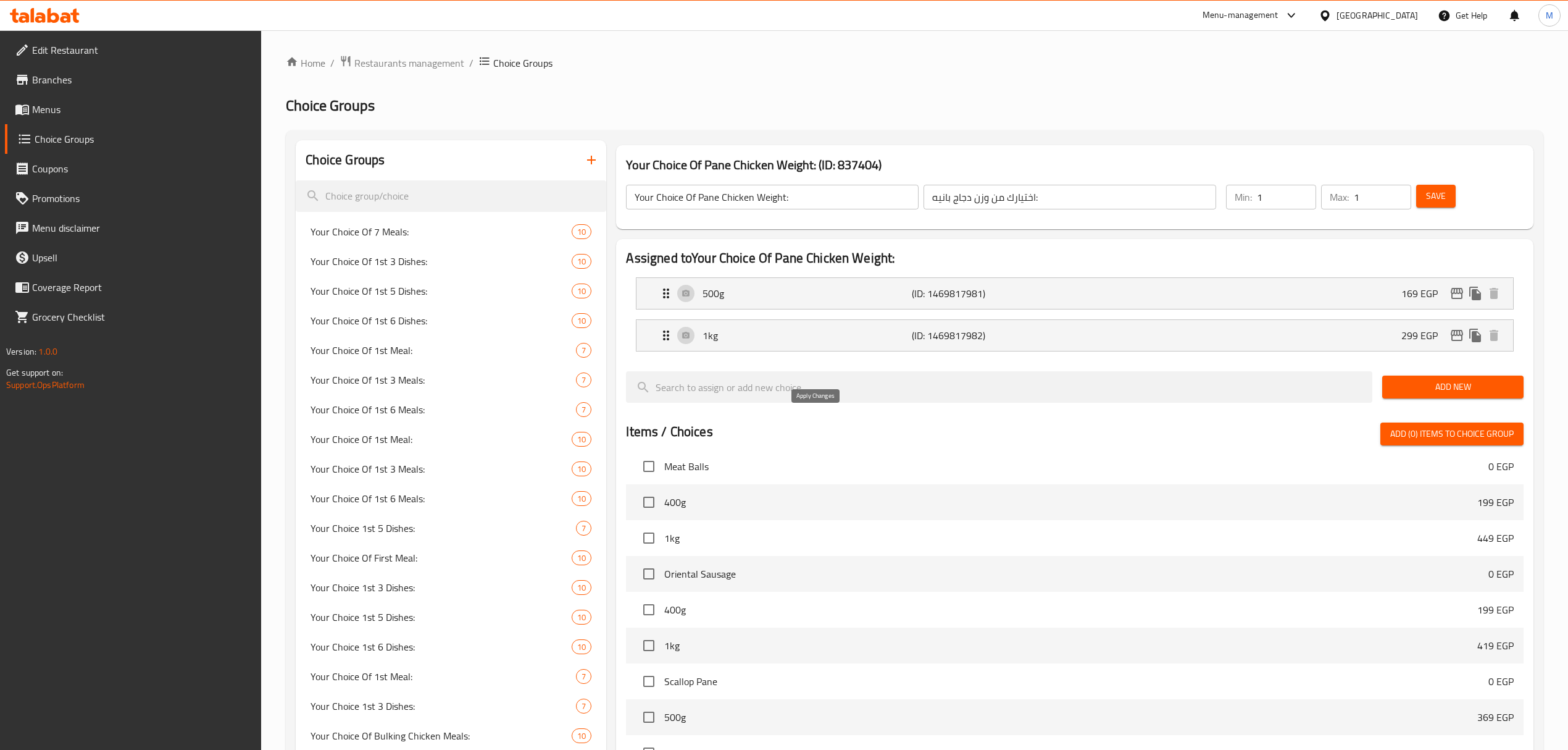
type input "299"
click at [1436, 207] on button "Save" at bounding box center [1436, 196] width 39 height 23
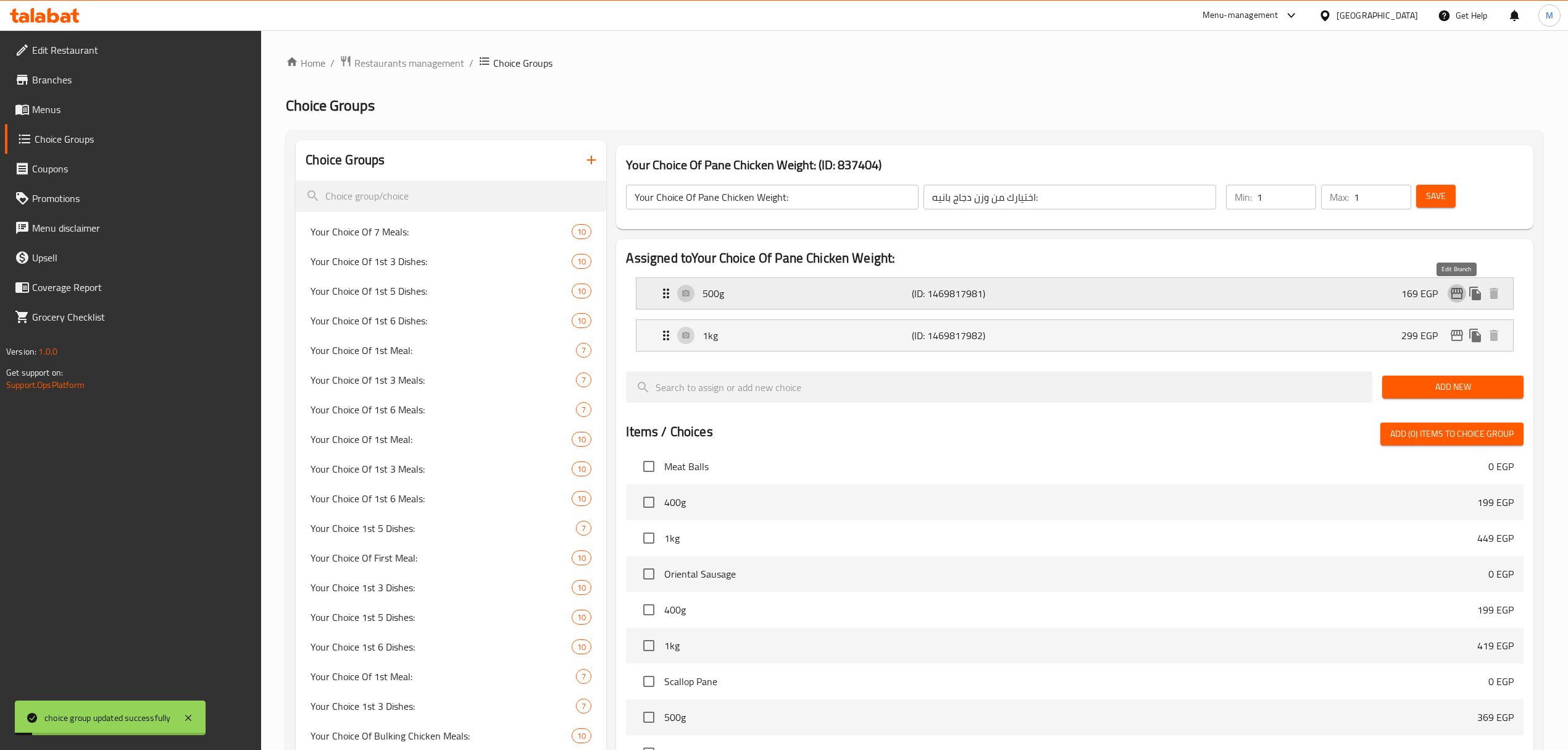
click at [1455, 295] on icon "edit" at bounding box center [1457, 293] width 15 height 15
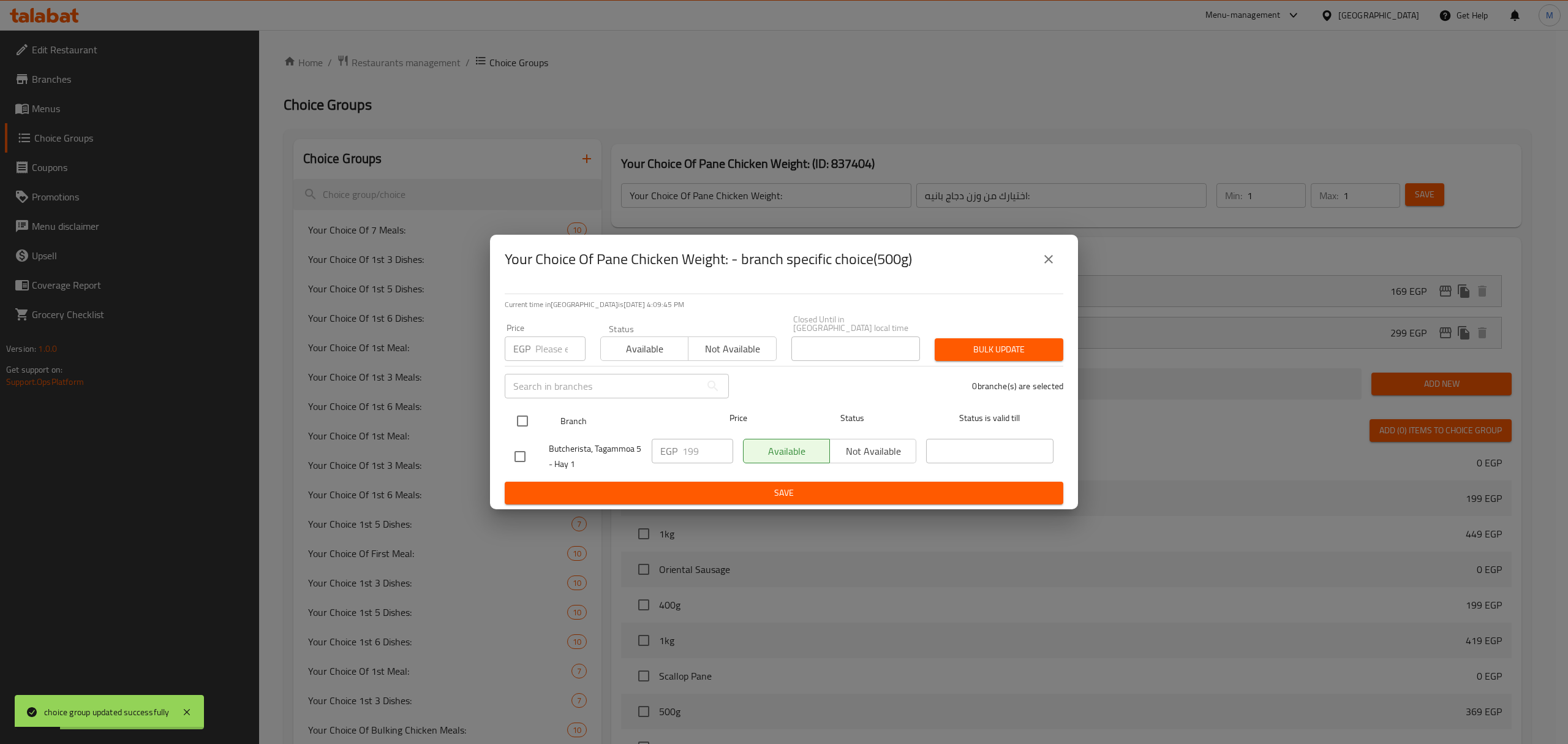
click at [520, 419] on input "checkbox" at bounding box center [522, 421] width 26 height 26
checkbox input "true"
click at [655, 342] on span "Available" at bounding box center [644, 349] width 77 height 18
click at [1019, 346] on span "Bulk update" at bounding box center [999, 349] width 109 height 16
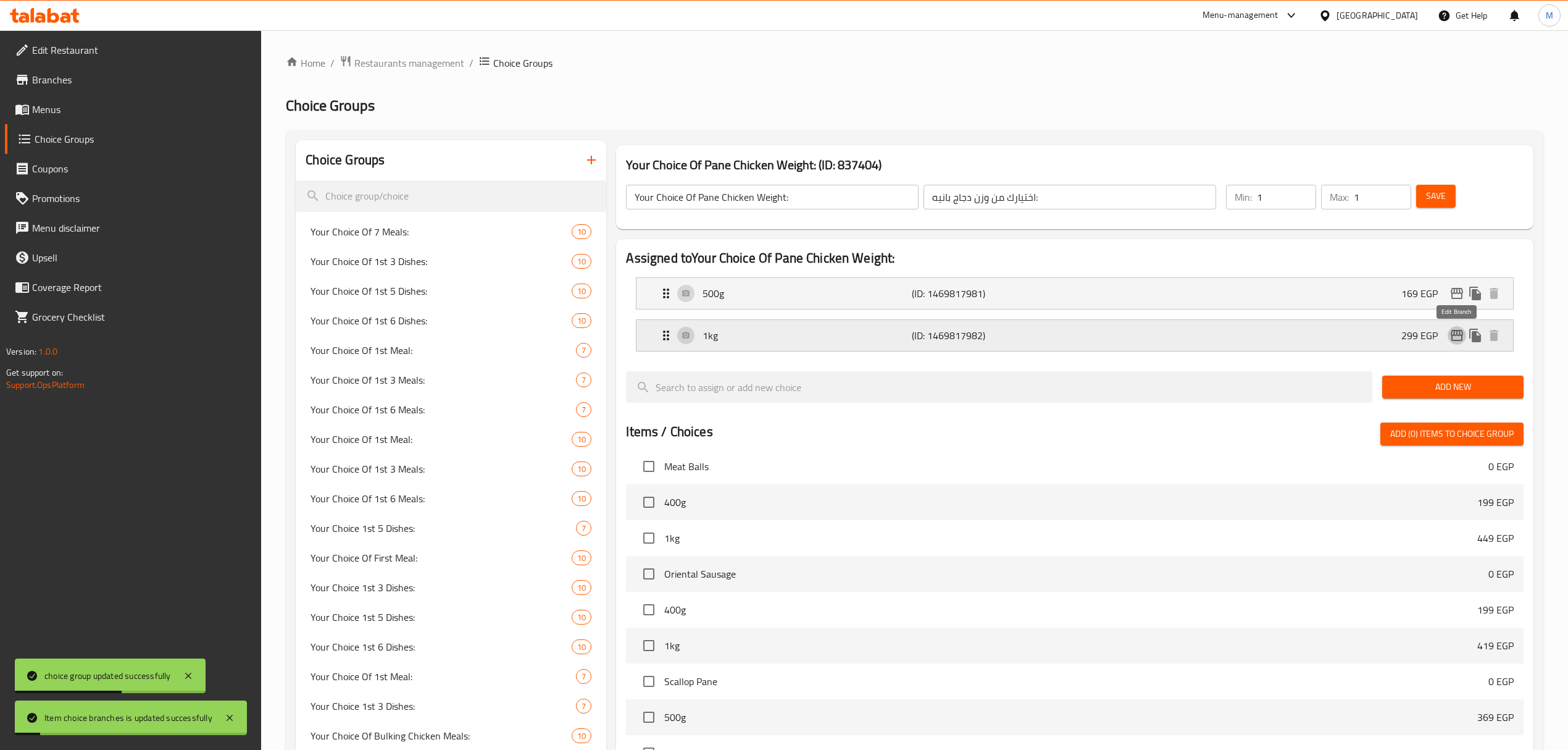
click at [1452, 337] on icon "edit" at bounding box center [1457, 336] width 12 height 11
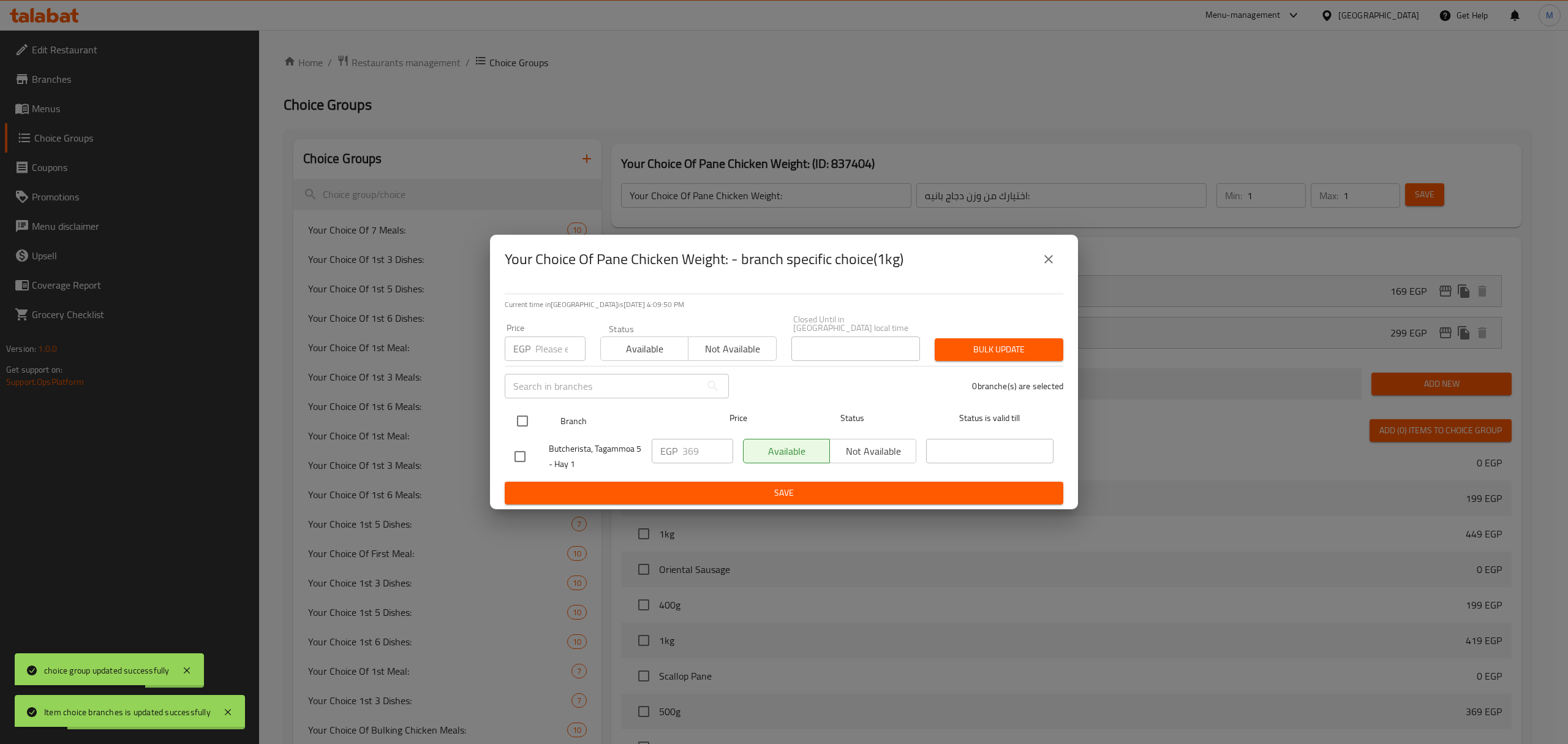
click at [527, 414] on input "checkbox" at bounding box center [522, 421] width 26 height 26
checkbox input "true"
click at [625, 353] on span "Available" at bounding box center [644, 349] width 77 height 18
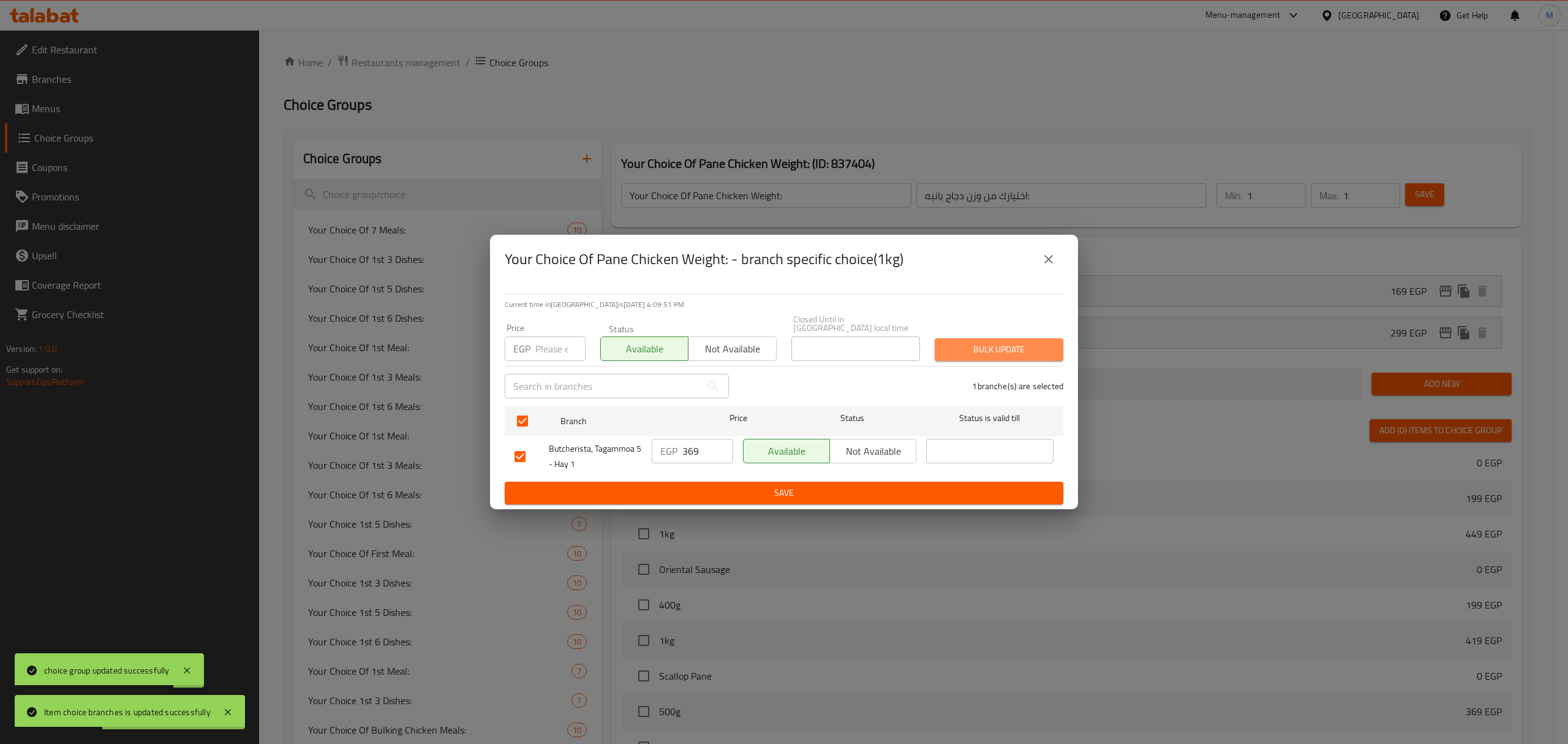
click at [986, 348] on span "Bulk update" at bounding box center [999, 349] width 109 height 16
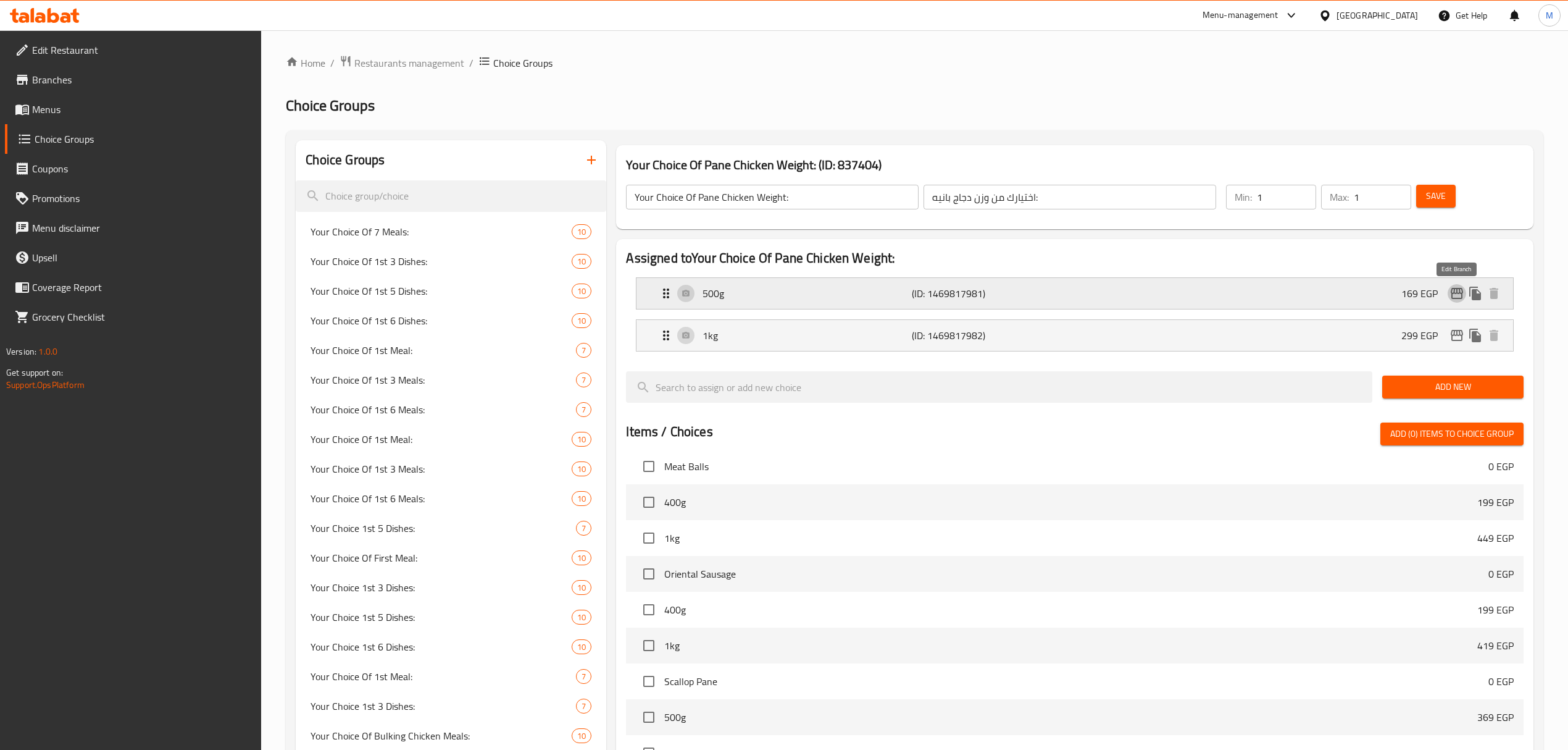
click at [1458, 292] on icon "edit" at bounding box center [1457, 293] width 15 height 15
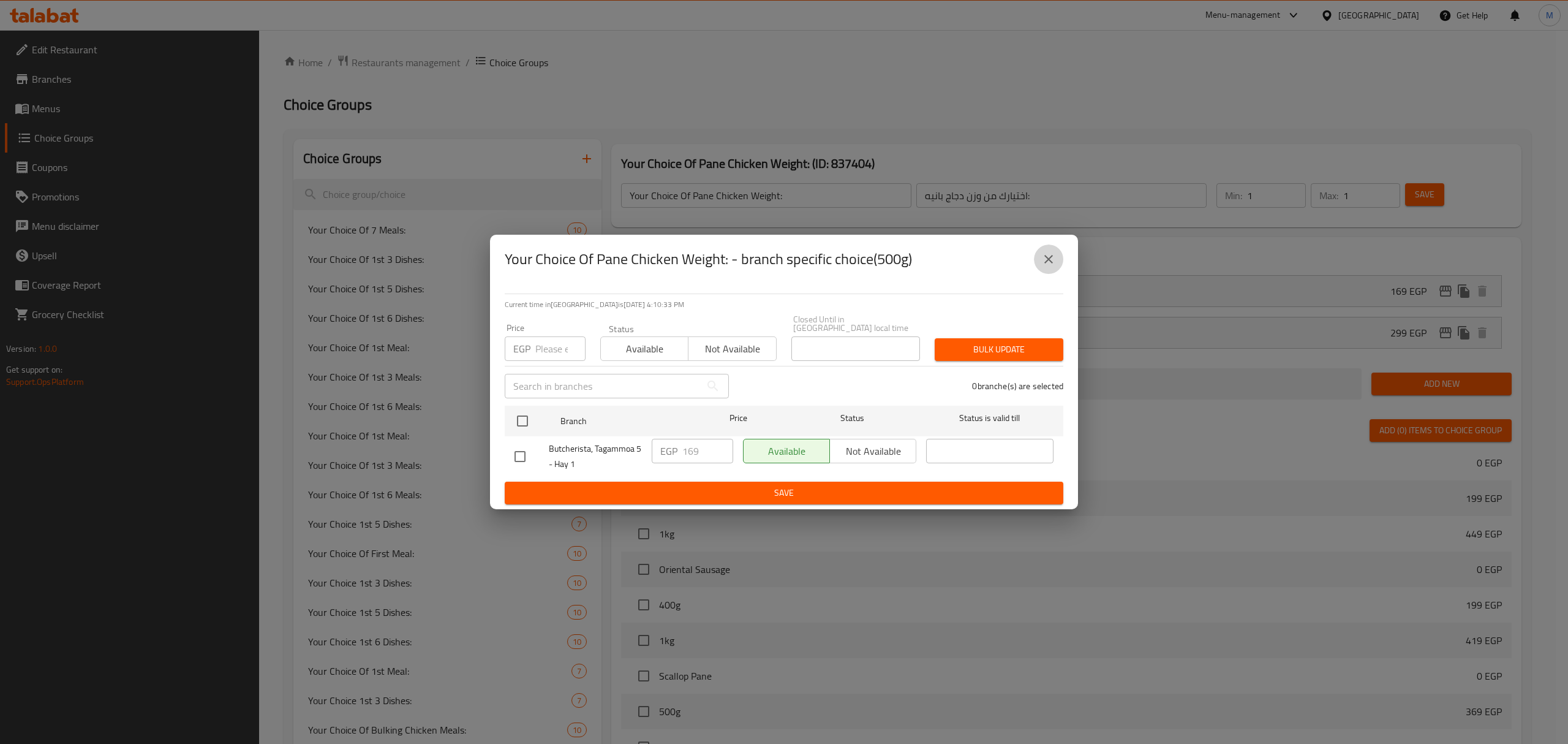
click at [1052, 267] on icon "close" at bounding box center [1049, 259] width 15 height 15
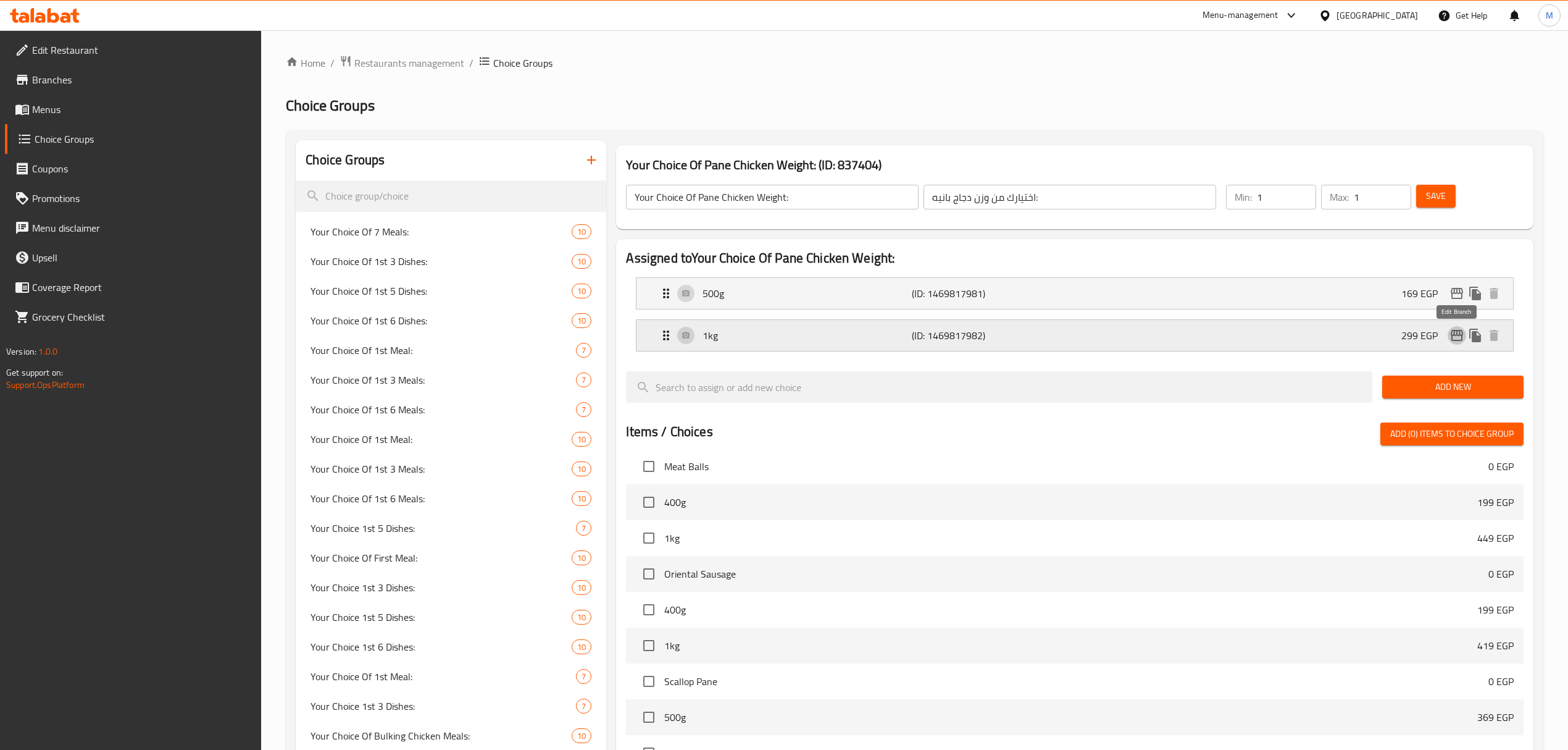
click at [1458, 331] on icon "edit" at bounding box center [1457, 336] width 12 height 11
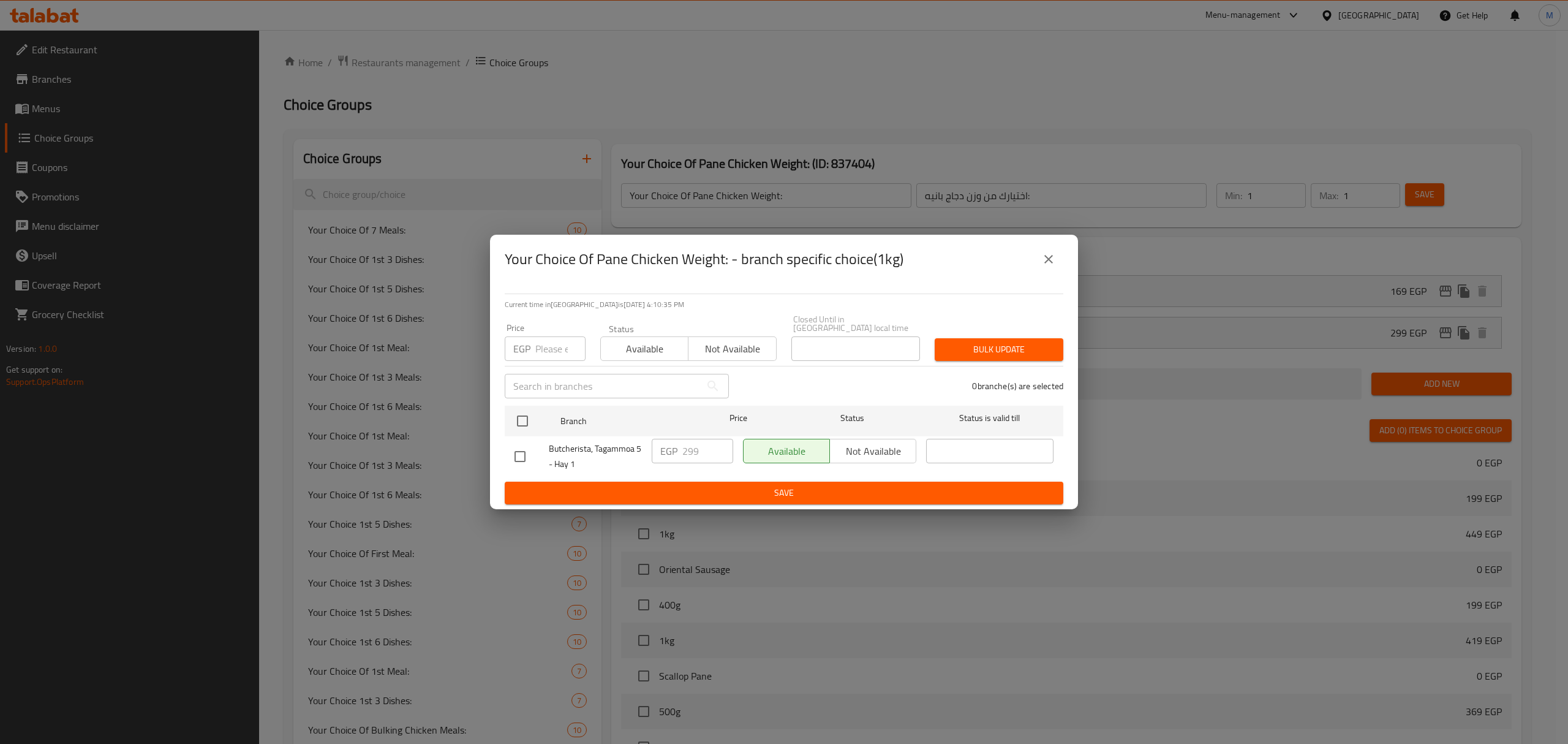
click at [1054, 264] on icon "close" at bounding box center [1049, 259] width 15 height 15
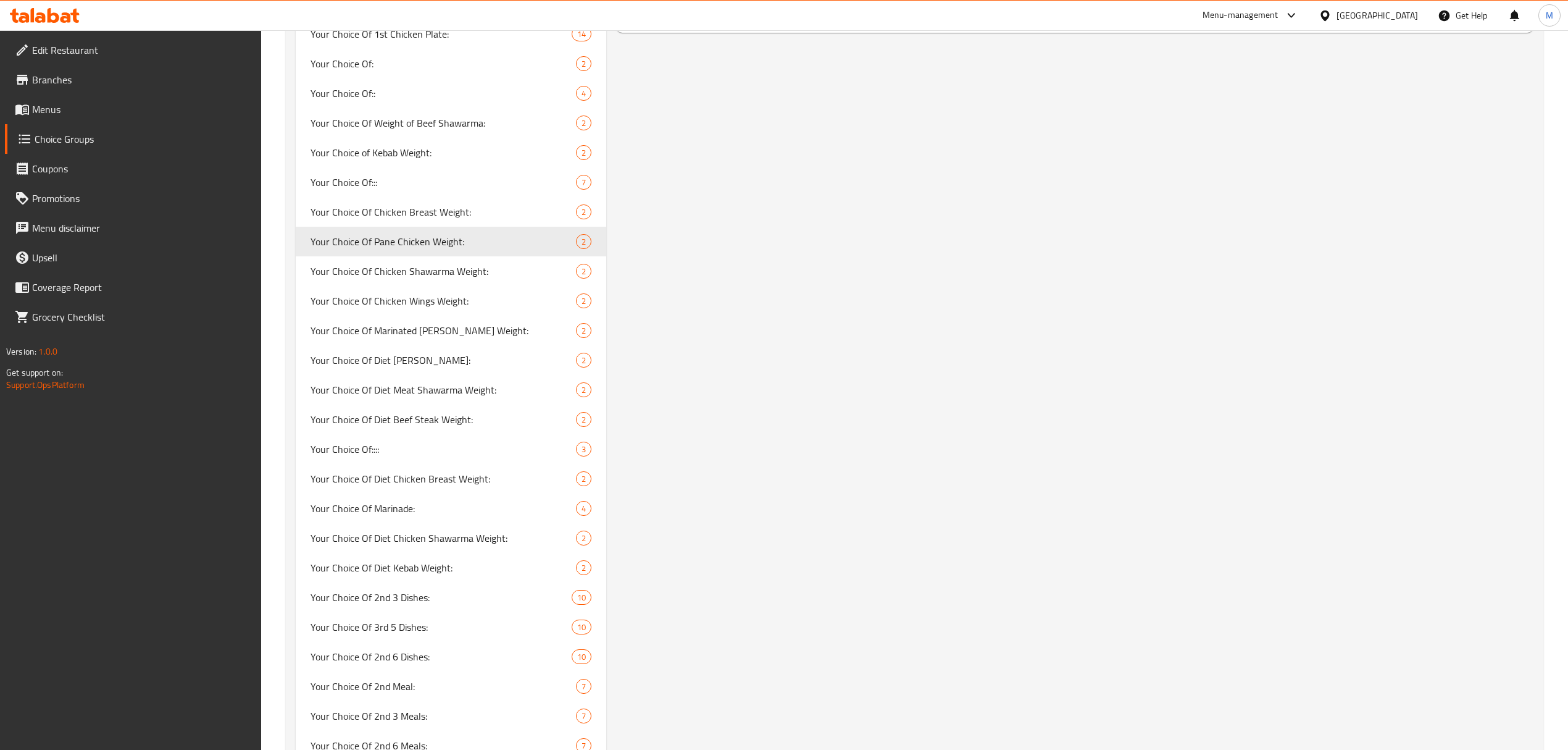
scroll to position [967, 0]
click at [410, 274] on span "Your Choice Of Chicken Shawarma Weight:" at bounding box center [424, 273] width 228 height 15
type input "Your Choice Of Chicken Shawarma Weight:"
type input "اختيارك من وزن شاورما دجاج:"
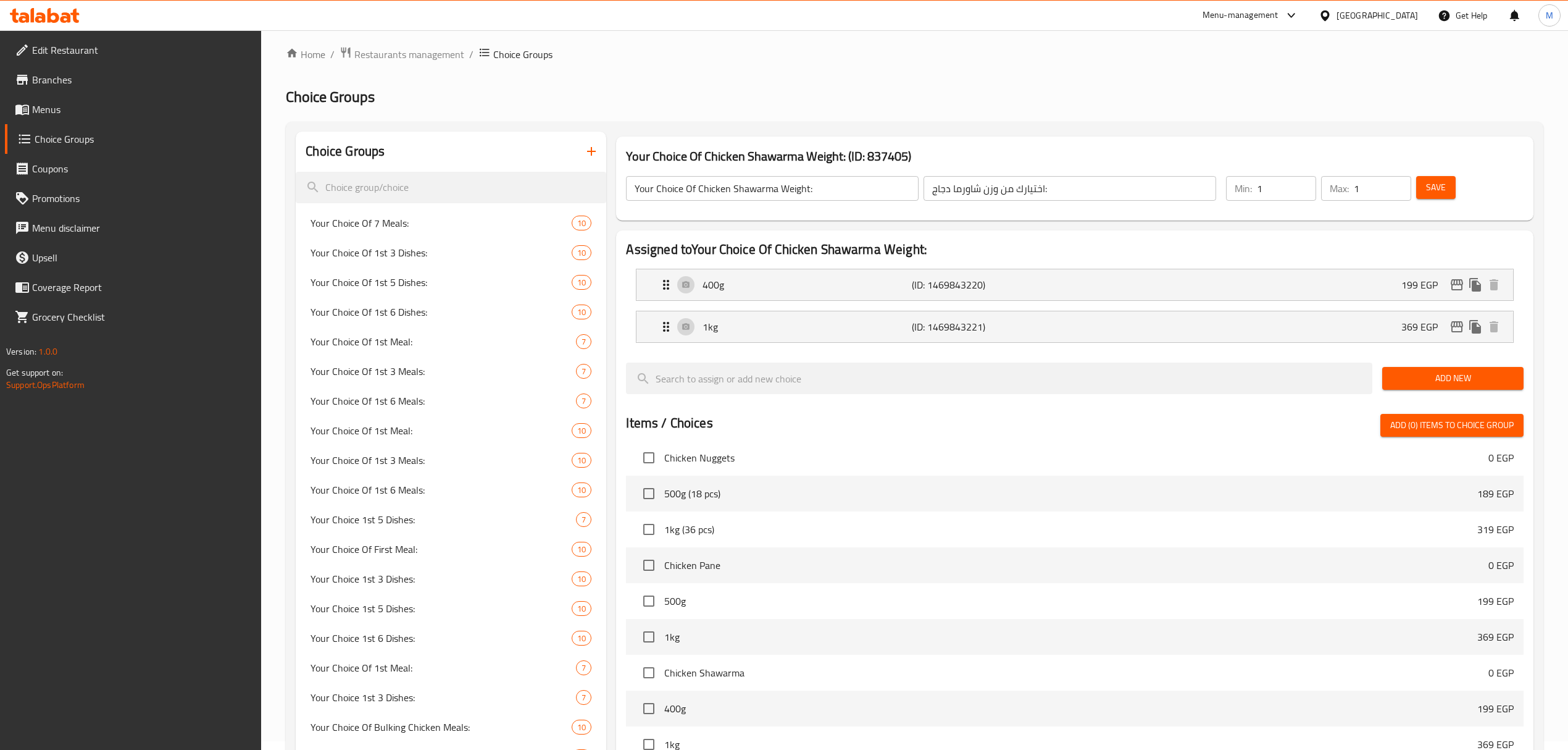
scroll to position [0, 0]
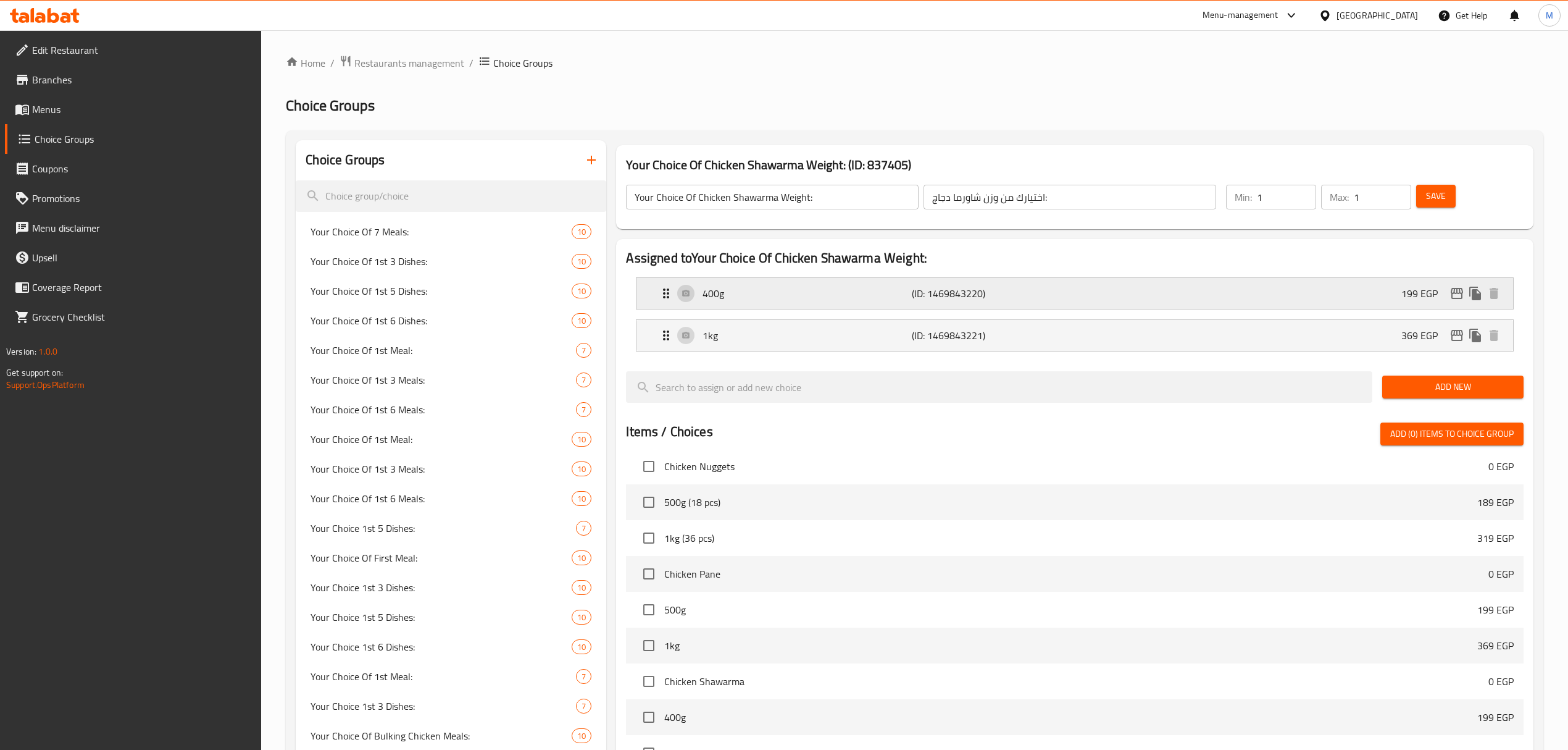
click at [1233, 308] on div "400g (ID: 1469843220) 199 EGP" at bounding box center [1078, 293] width 839 height 31
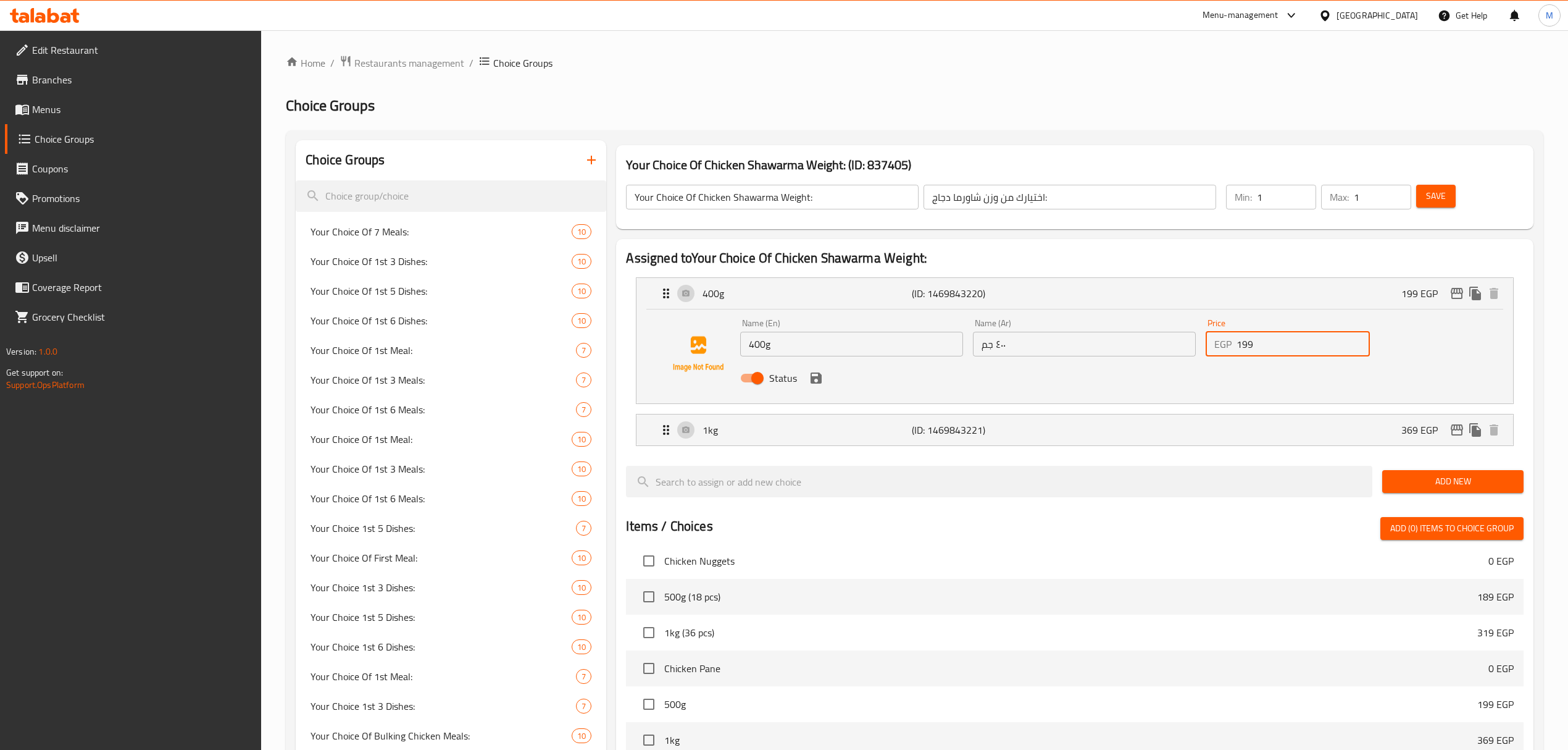
click at [1266, 349] on input "199" at bounding box center [1303, 344] width 133 height 24
paste input "5"
click at [810, 381] on icon "save" at bounding box center [816, 378] width 15 height 15
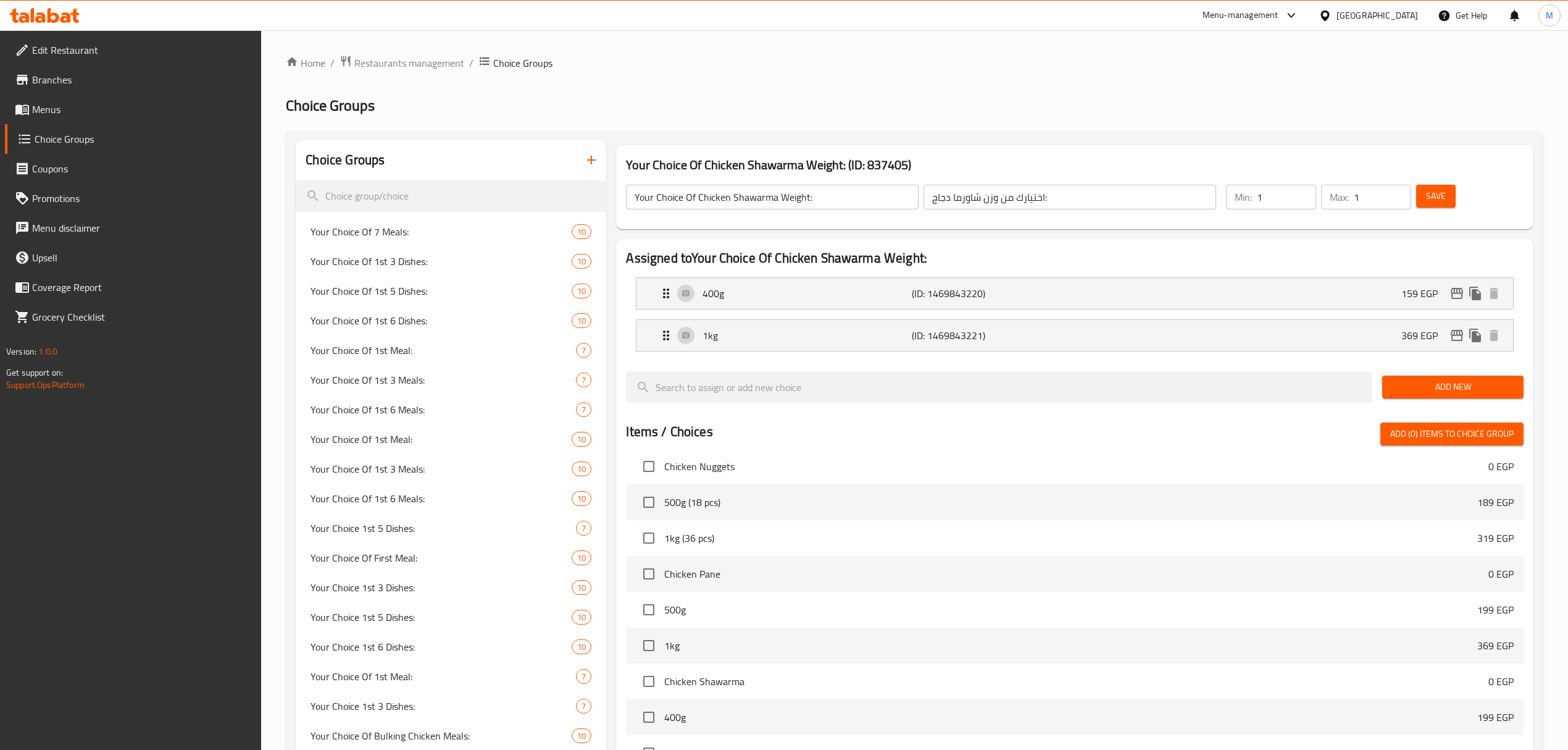
type input "159"
click at [1120, 327] on div "1kg (ID: 1469843221) 369 EGP" at bounding box center [1078, 335] width 839 height 31
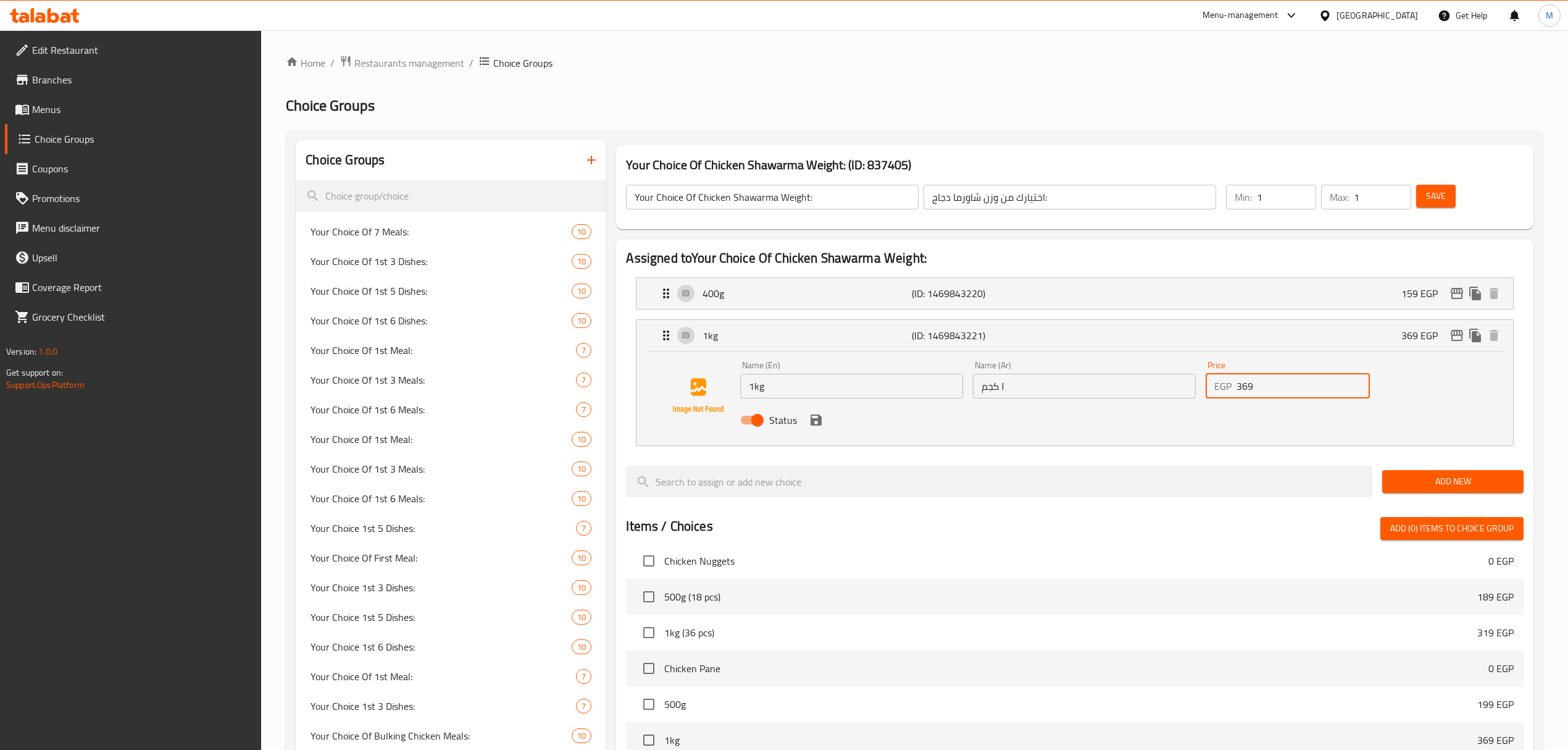
click at [1261, 376] on input "369" at bounding box center [1303, 386] width 133 height 24
paste input "29"
click at [818, 426] on icon "save" at bounding box center [816, 420] width 15 height 15
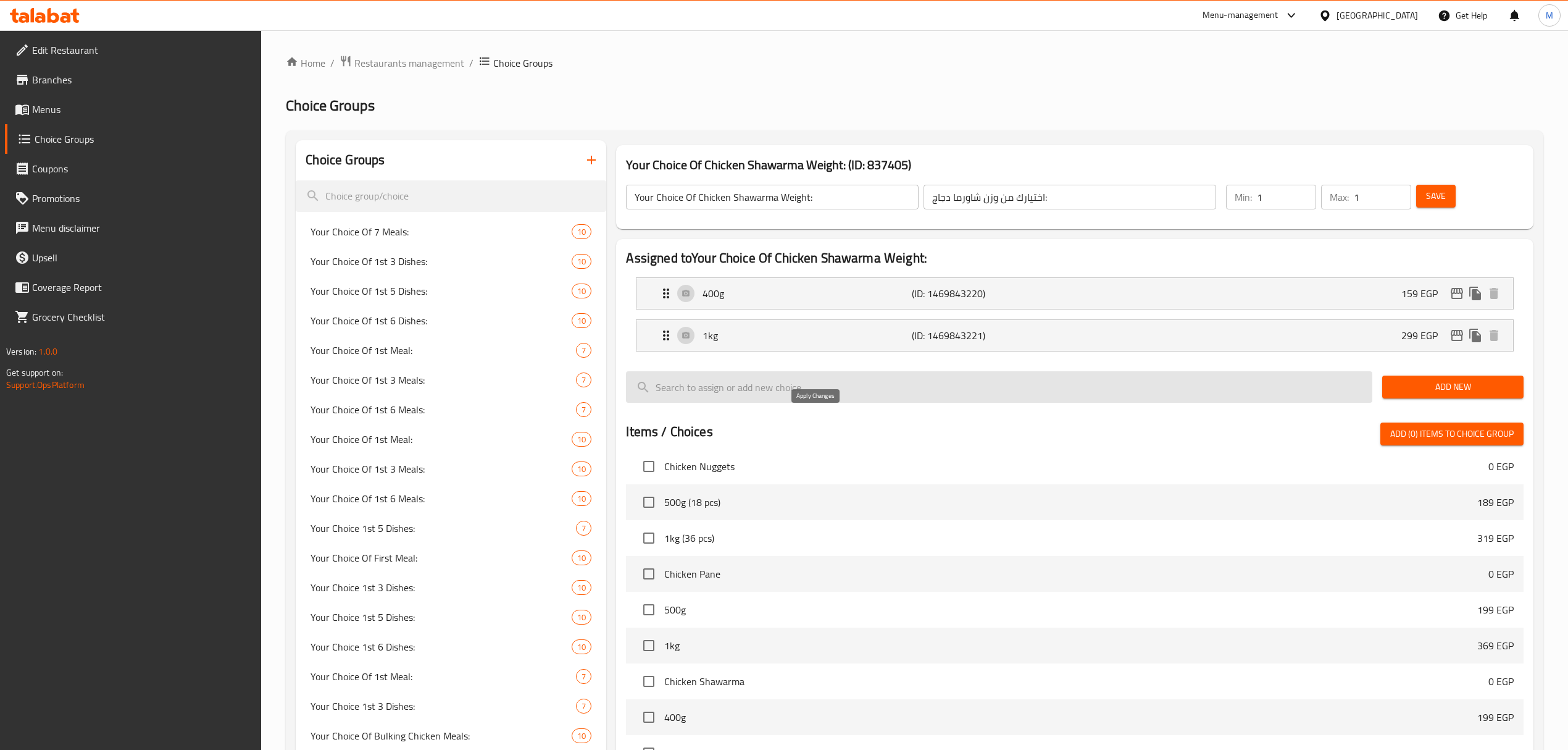
type input "299"
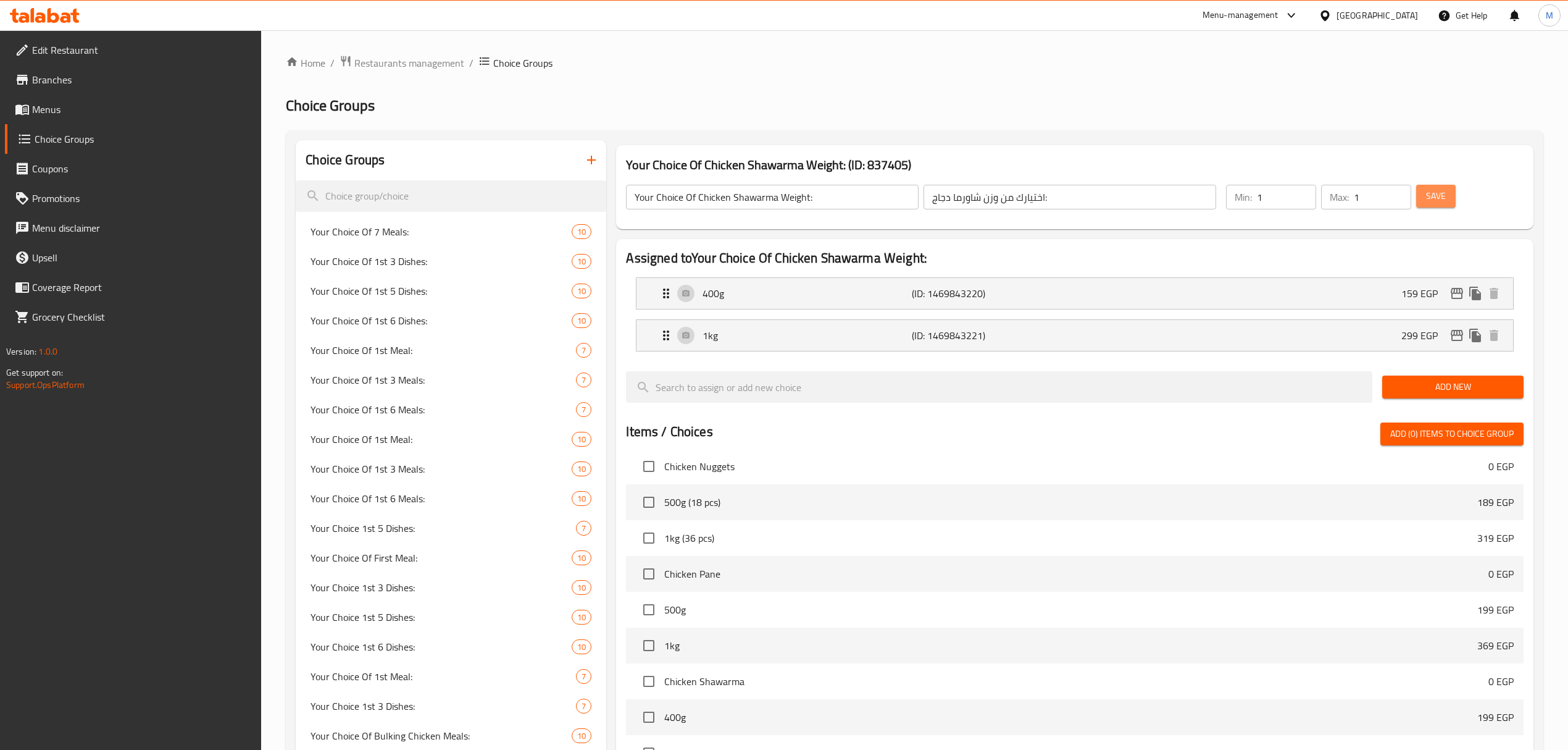
click at [1442, 206] on button "Save" at bounding box center [1436, 196] width 39 height 23
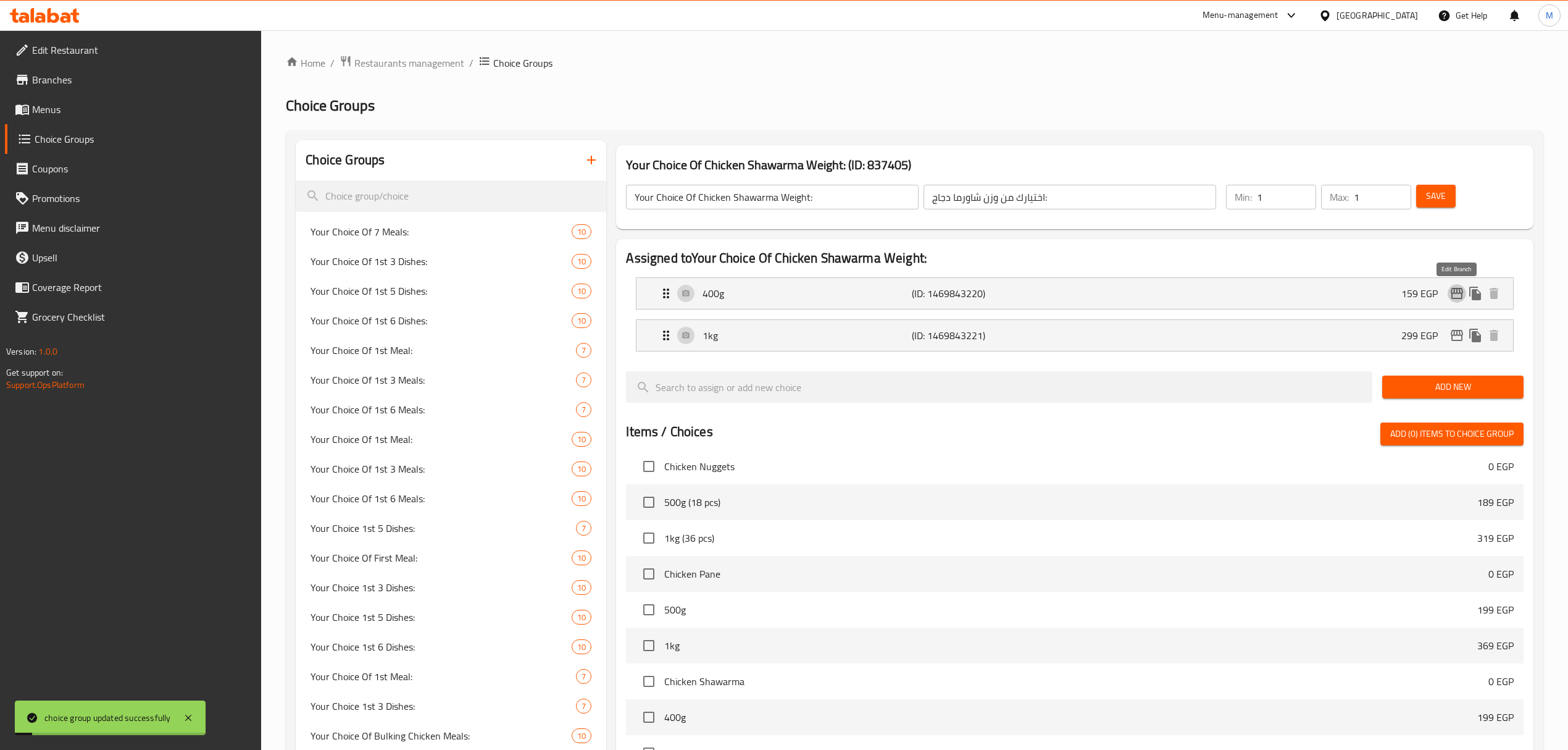
click at [1455, 293] on icon "edit" at bounding box center [1457, 293] width 15 height 15
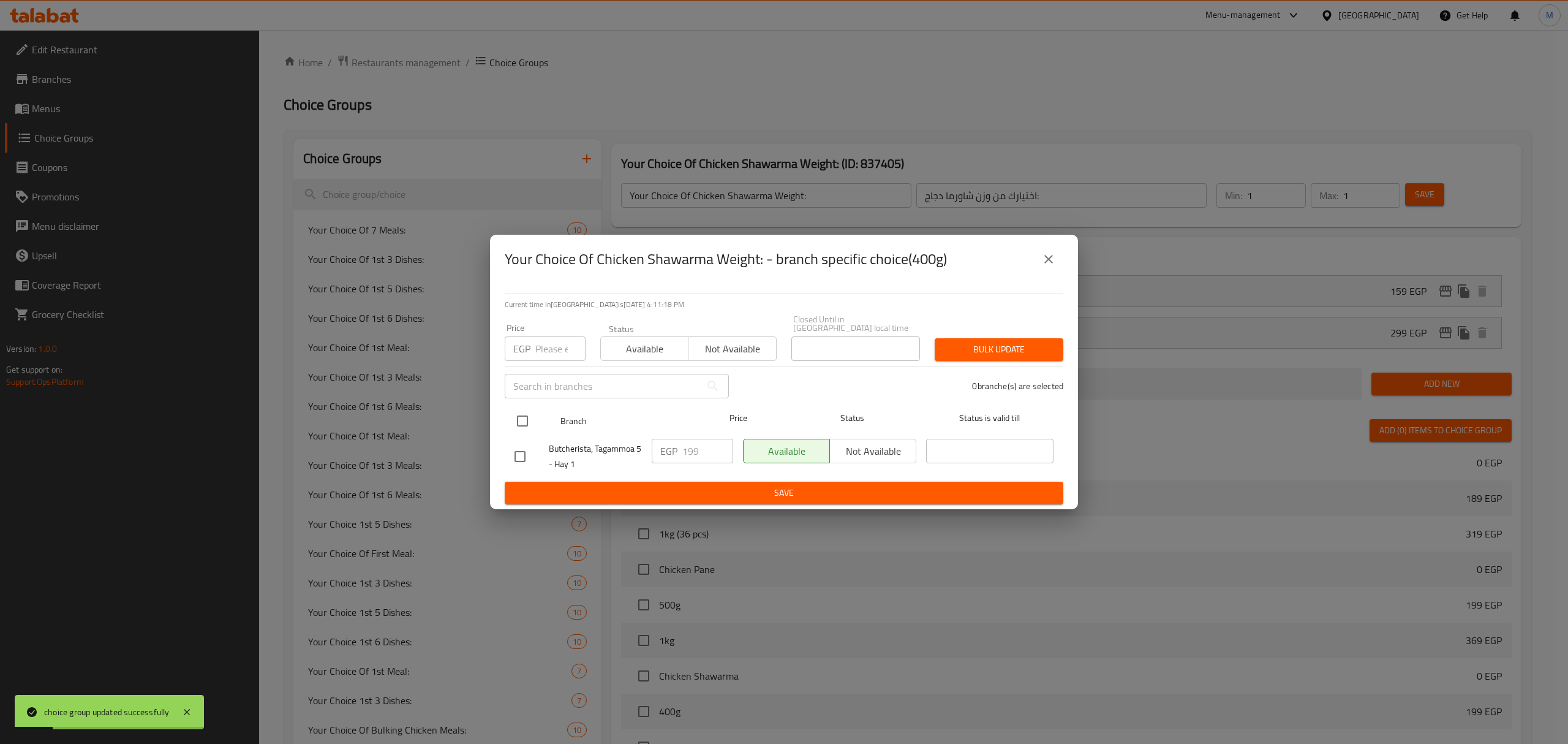
click at [528, 419] on input "checkbox" at bounding box center [522, 421] width 26 height 26
checkbox input "true"
click at [618, 346] on span "Available" at bounding box center [644, 349] width 77 height 18
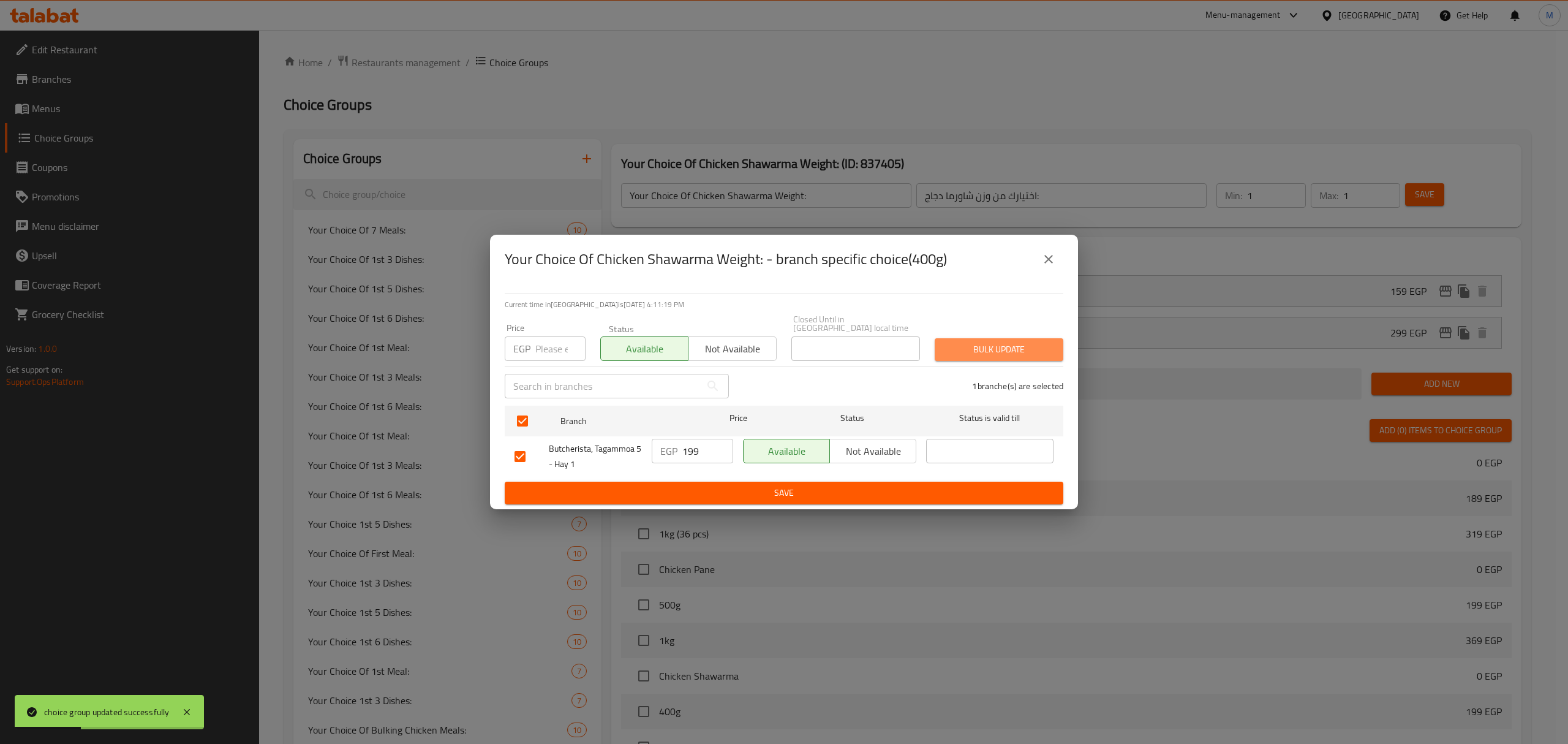
click at [1024, 352] on span "Bulk update" at bounding box center [999, 349] width 109 height 16
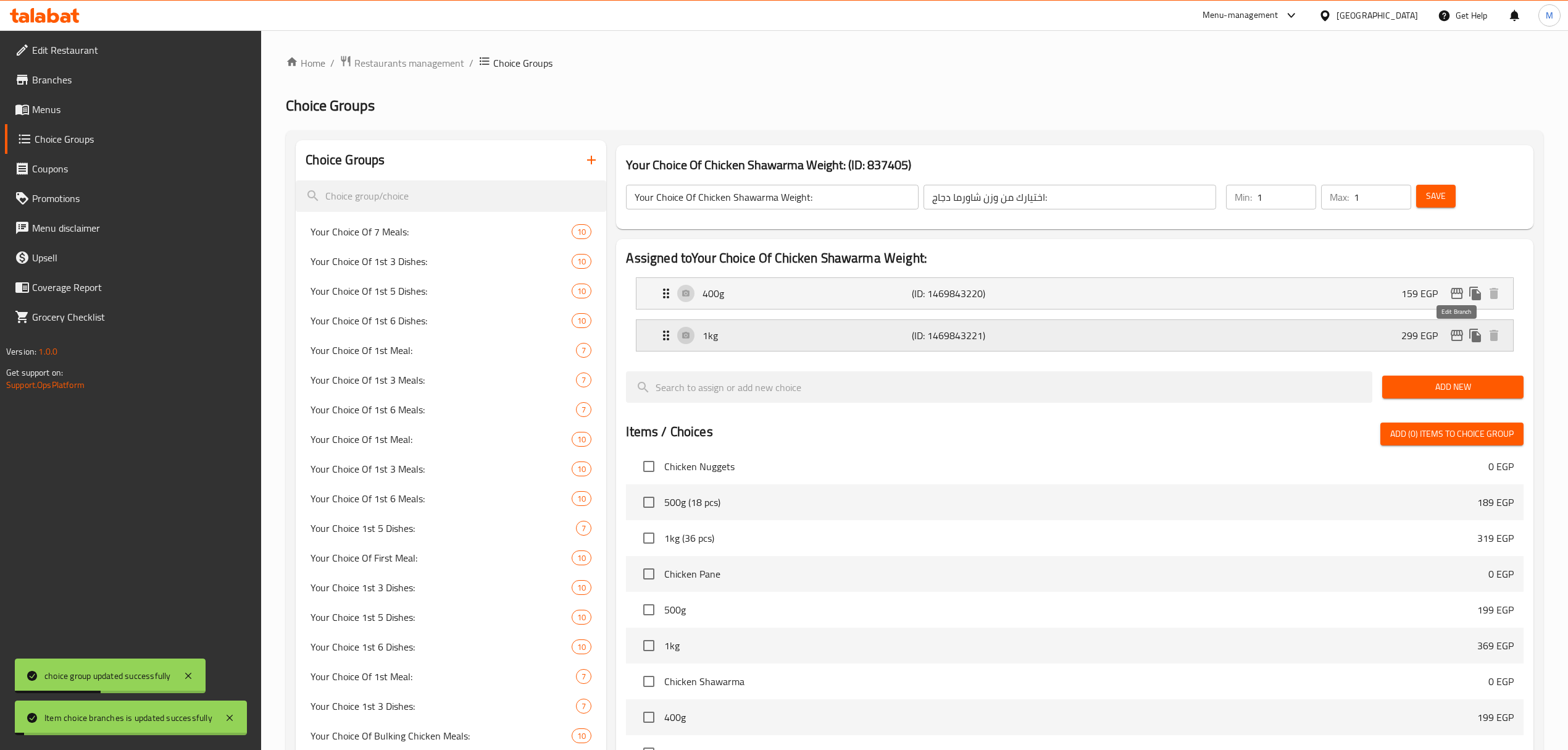
click at [1456, 339] on icon "edit" at bounding box center [1457, 336] width 15 height 15
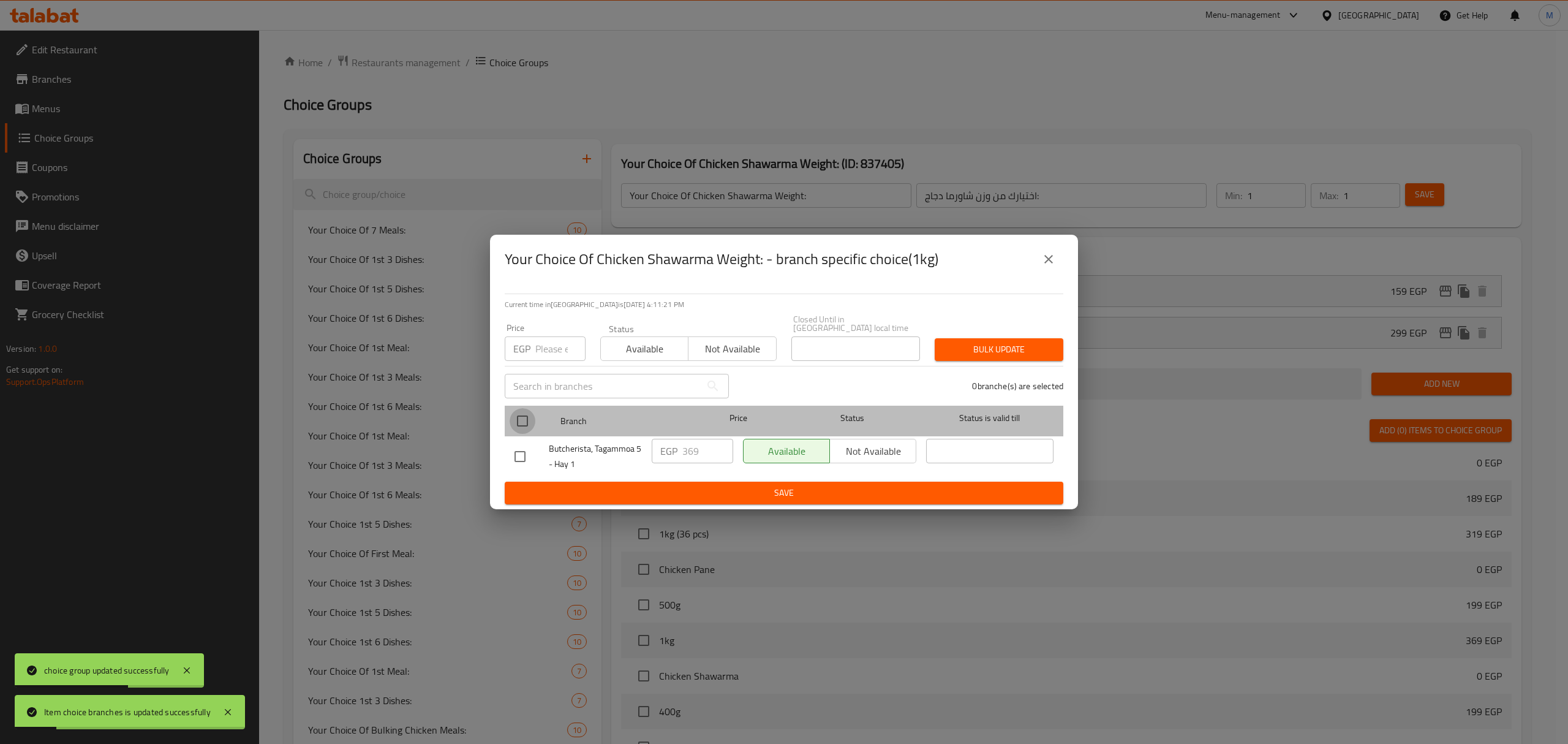
click at [529, 412] on input "checkbox" at bounding box center [522, 421] width 26 height 26
checkbox input "true"
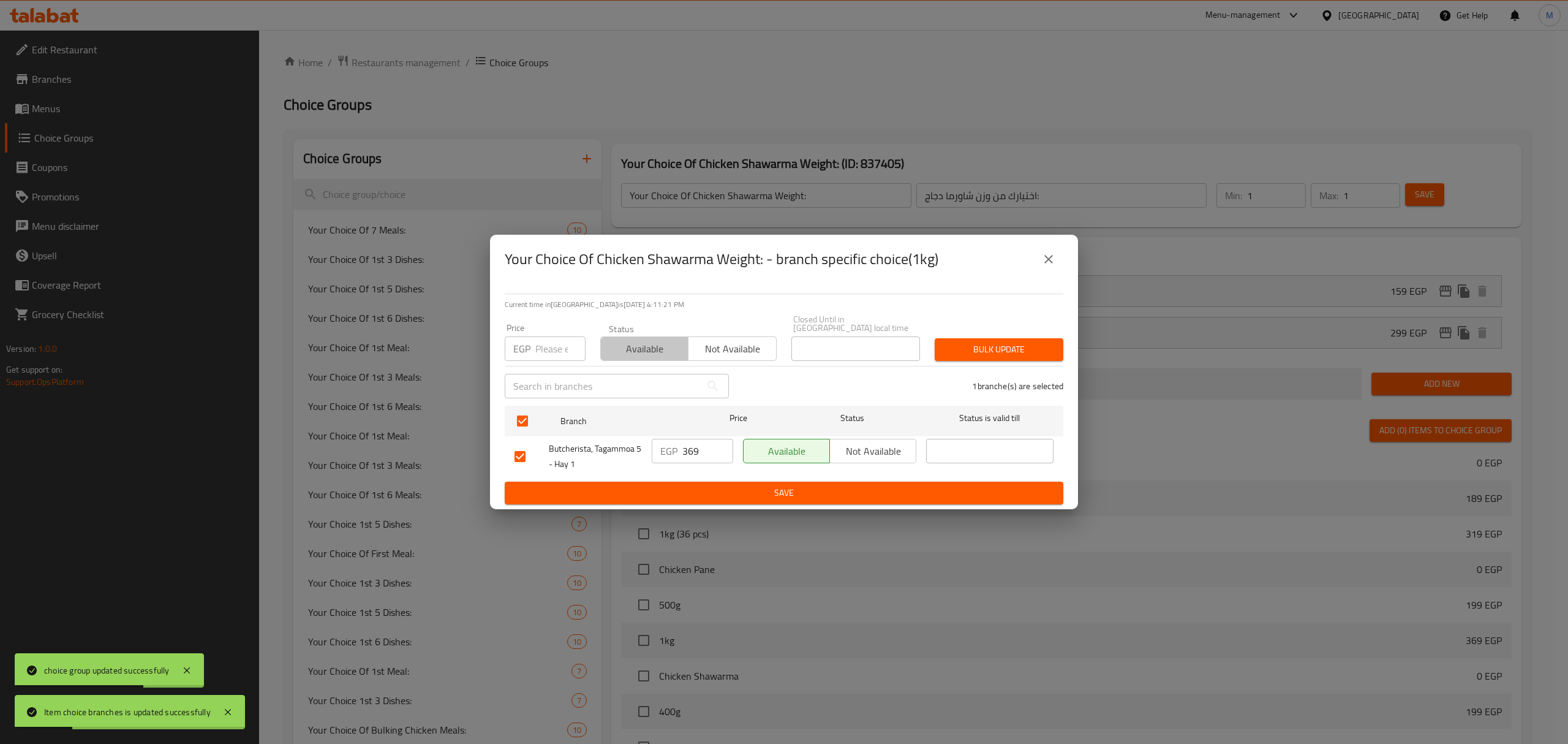
click at [627, 354] on button "Available" at bounding box center [644, 348] width 88 height 24
click at [992, 355] on button "Bulk update" at bounding box center [998, 350] width 129 height 23
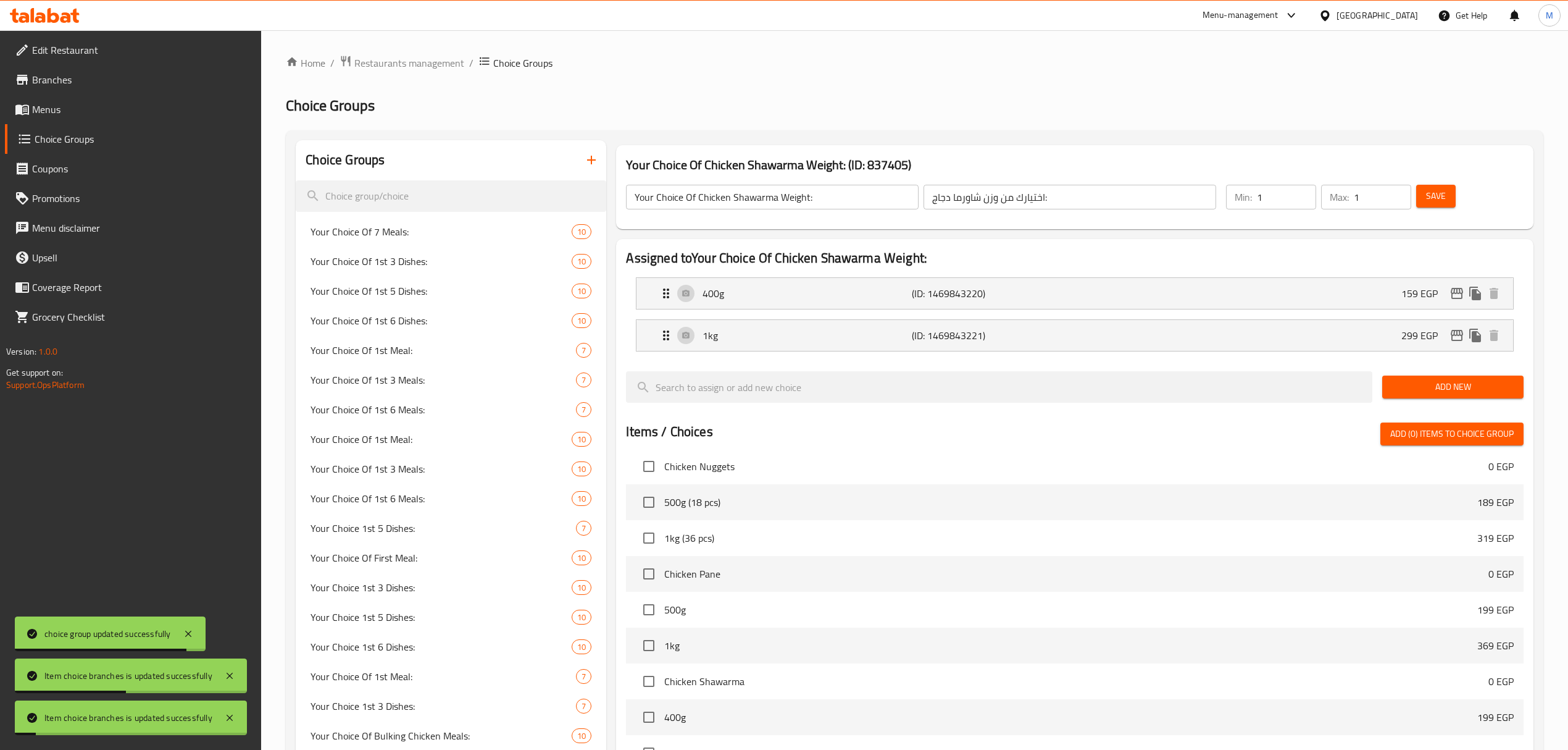
click at [1295, 364] on div at bounding box center [1074, 366] width 897 height 10
click at [1458, 294] on icon "edit" at bounding box center [1457, 293] width 12 height 11
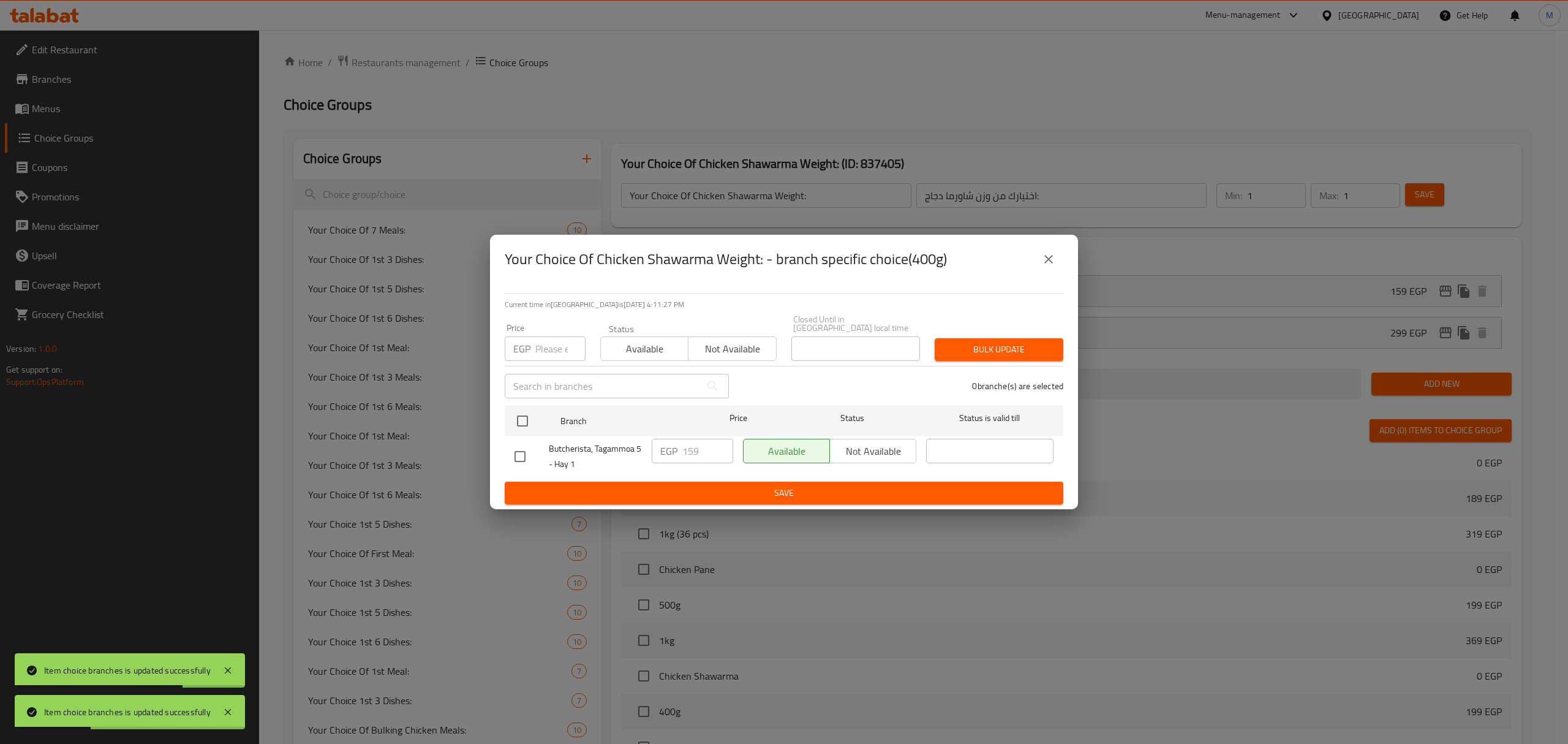
drag, startPoint x: 1063, startPoint y: 257, endPoint x: 1056, endPoint y: 258, distance: 7.1
click at [1059, 258] on div "Your Choice Of Chicken Shawarma Weight: - branch specific choice(400g)" at bounding box center [783, 259] width 588 height 49
click at [1054, 259] on icon "close" at bounding box center [1049, 259] width 15 height 15
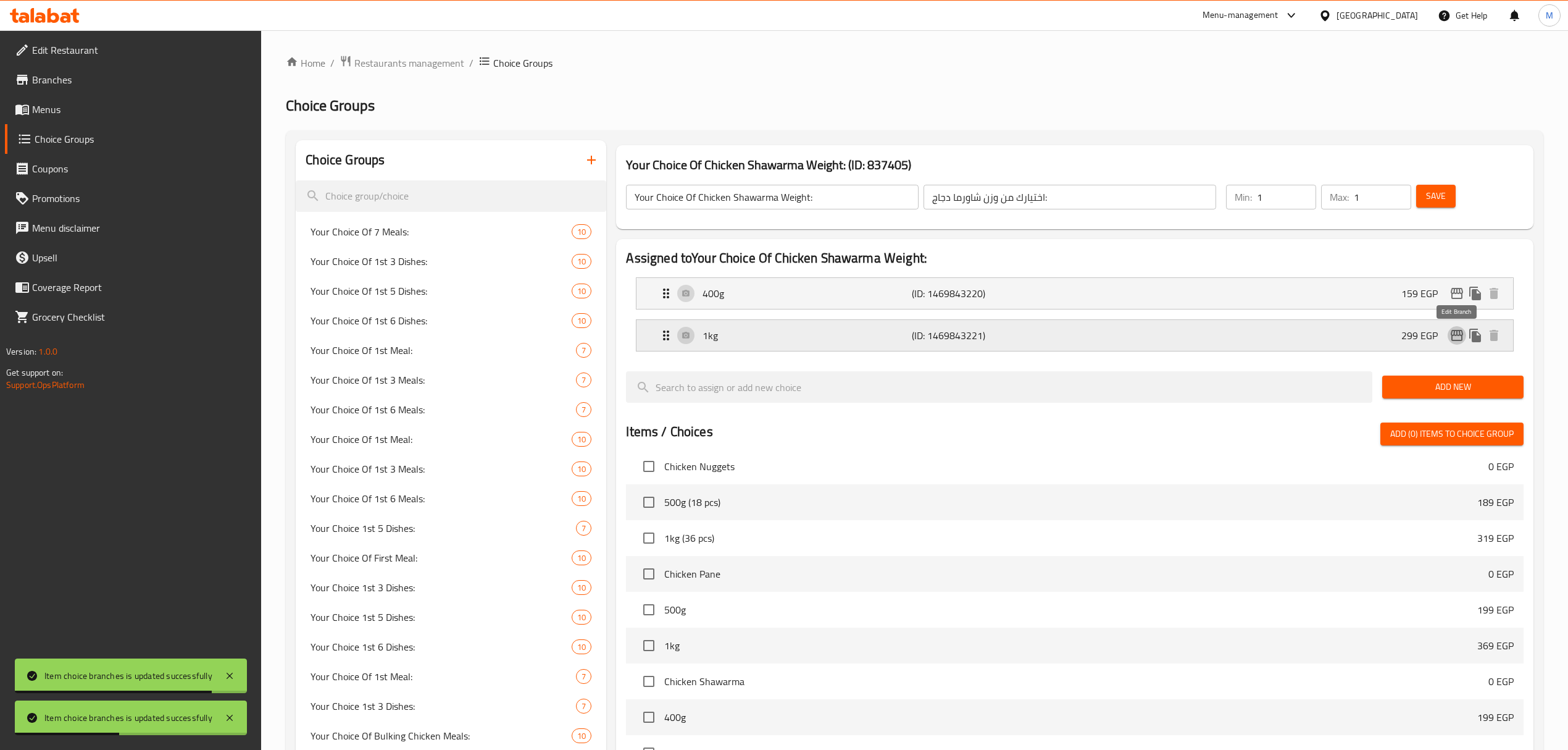
click at [1458, 337] on icon "edit" at bounding box center [1457, 336] width 15 height 15
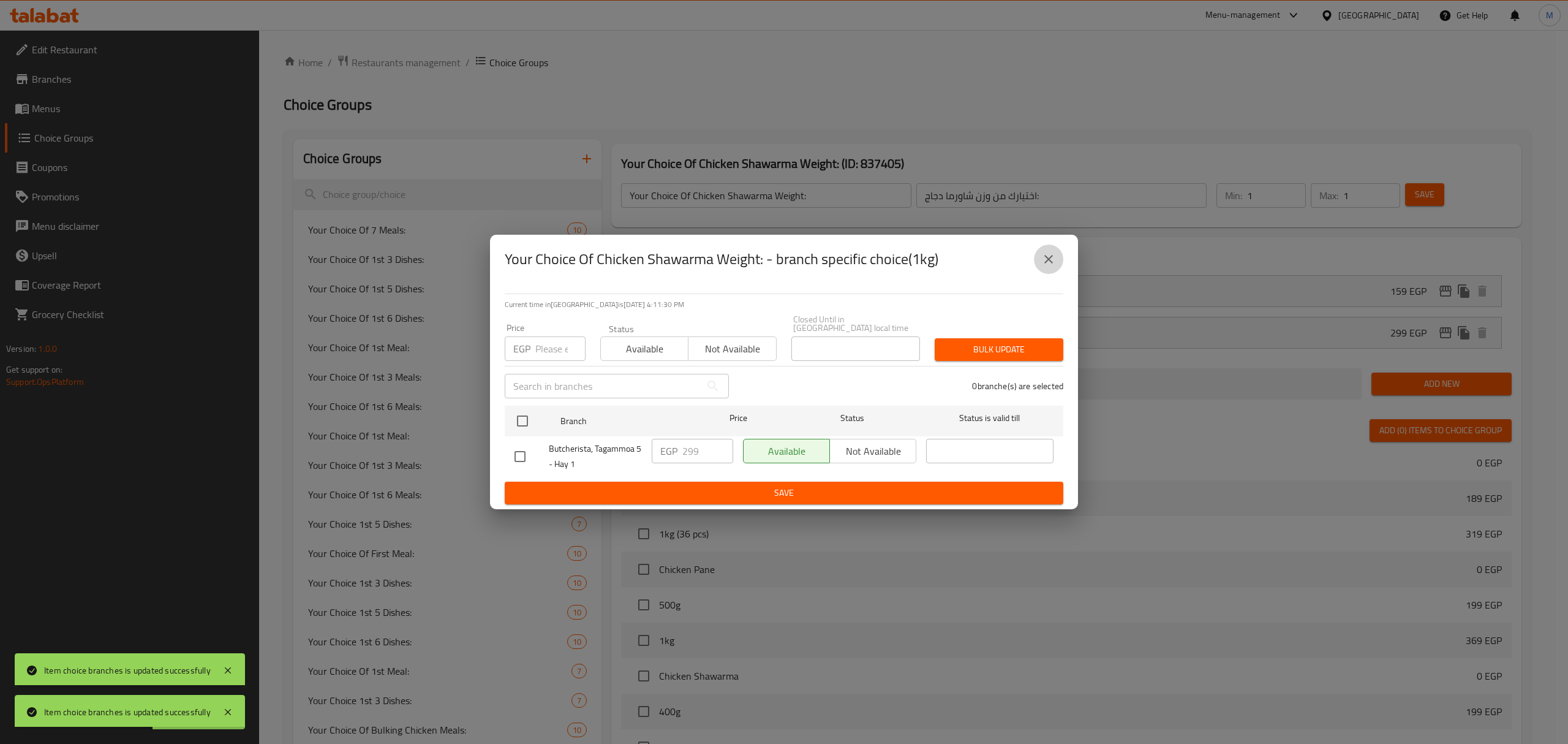
drag, startPoint x: 1051, startPoint y: 264, endPoint x: 1150, endPoint y: 363, distance: 140.0
click at [1051, 265] on icon "close" at bounding box center [1049, 259] width 15 height 15
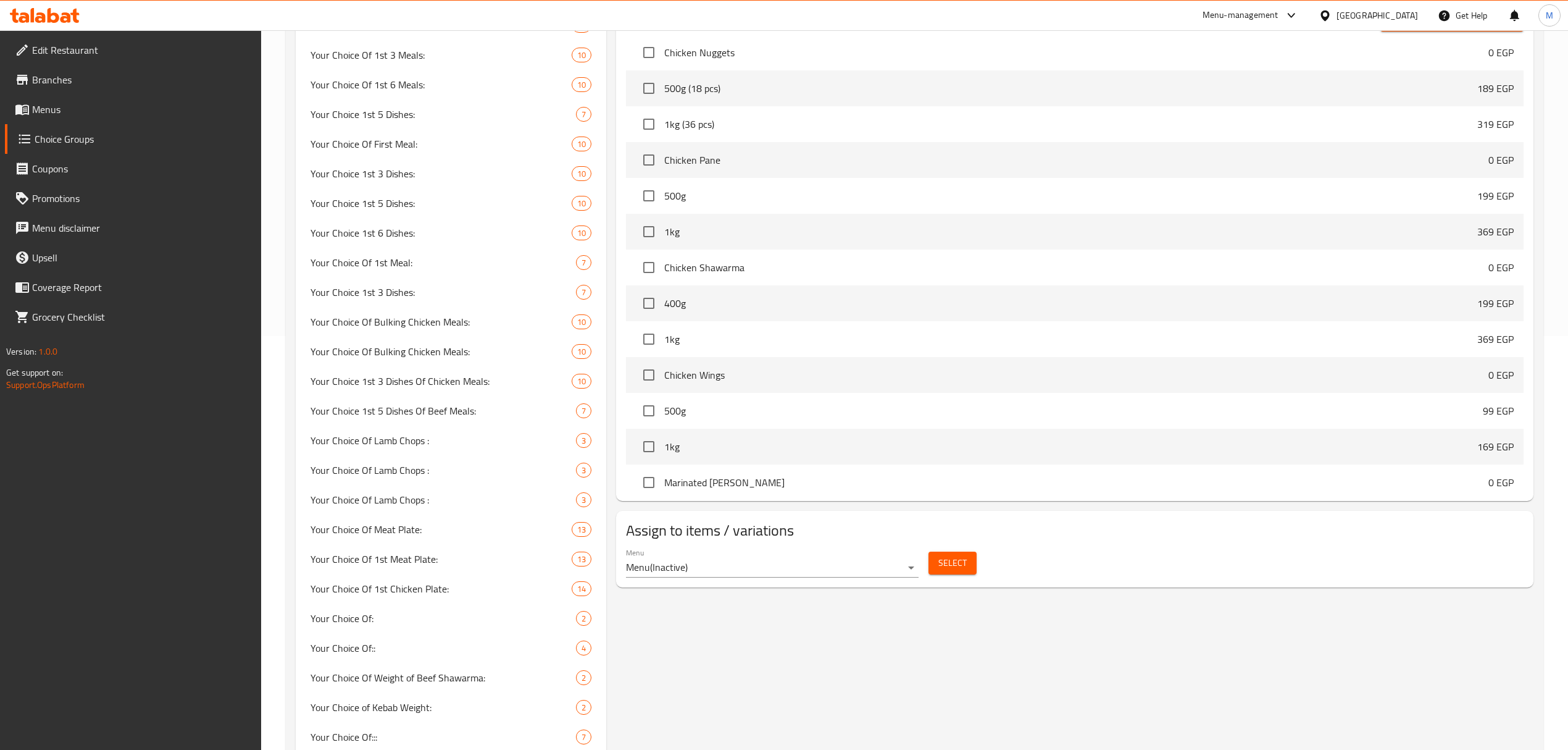
scroll to position [895, 0]
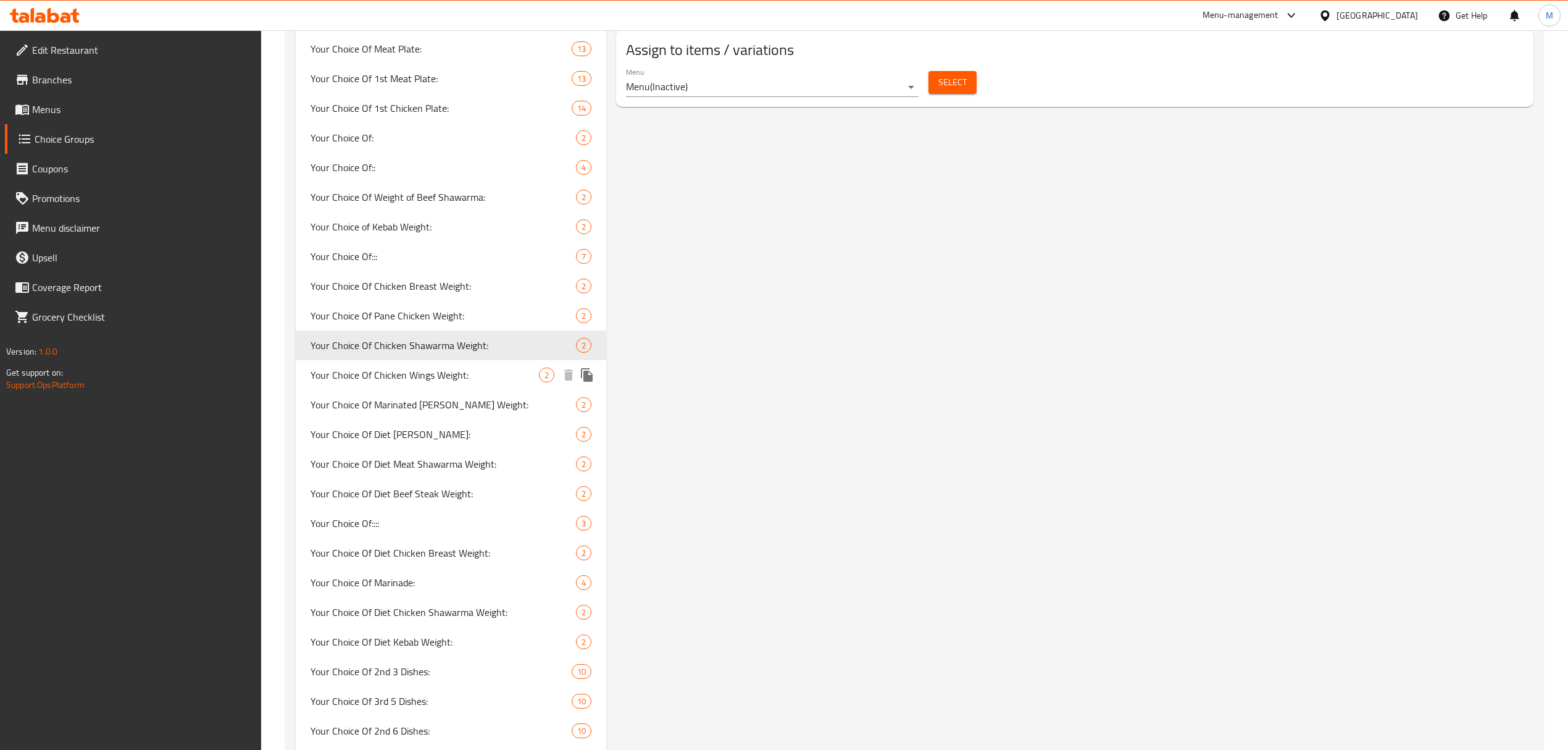
drag, startPoint x: 462, startPoint y: 376, endPoint x: 478, endPoint y: 378, distance: 16.1
click at [462, 376] on span "Your Choice Of Chicken Wings Weight:" at bounding box center [424, 375] width 228 height 15
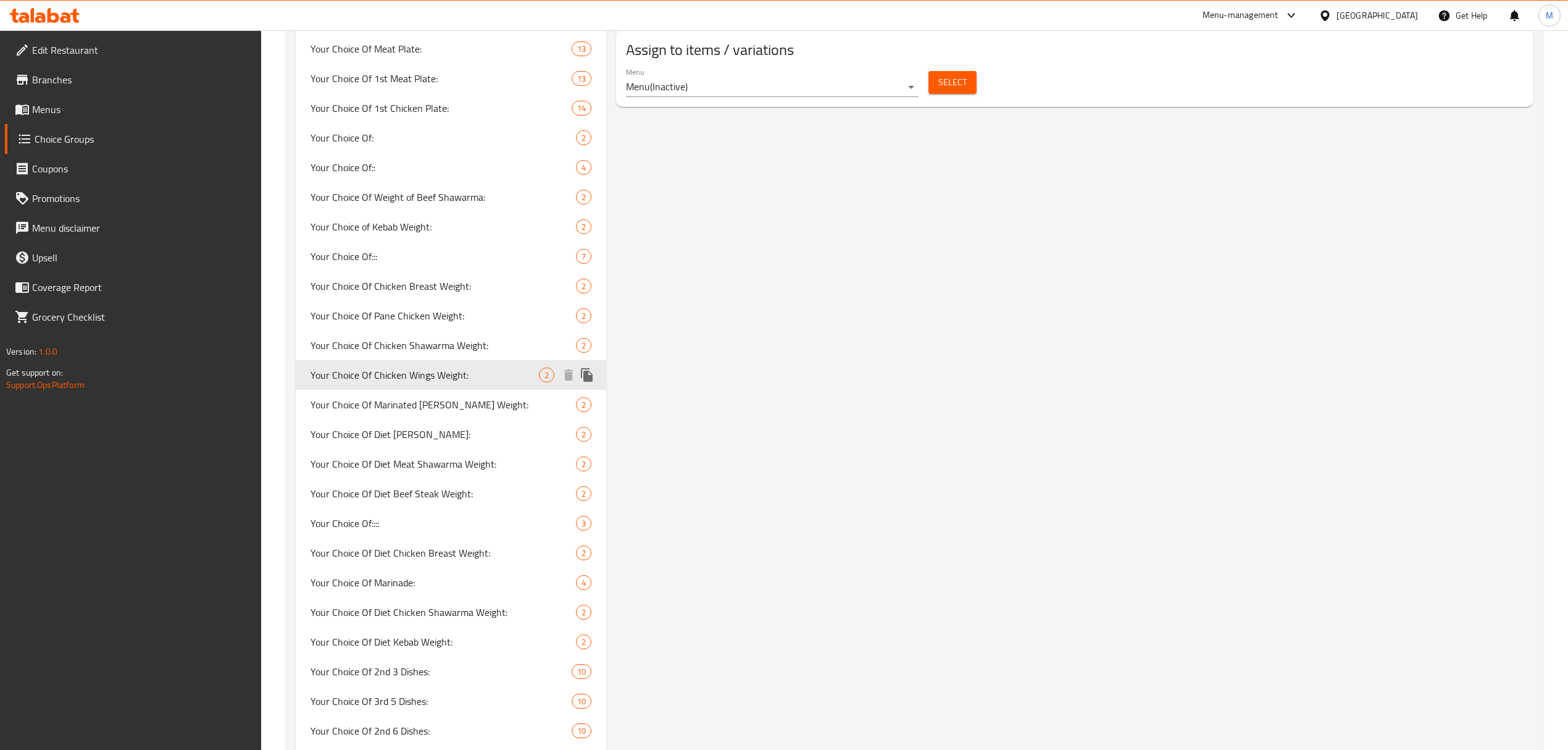
type input "Your Choice Of Chicken Wings Weight:"
type input "اختيارك من وزن أجنحة الدجاج:"
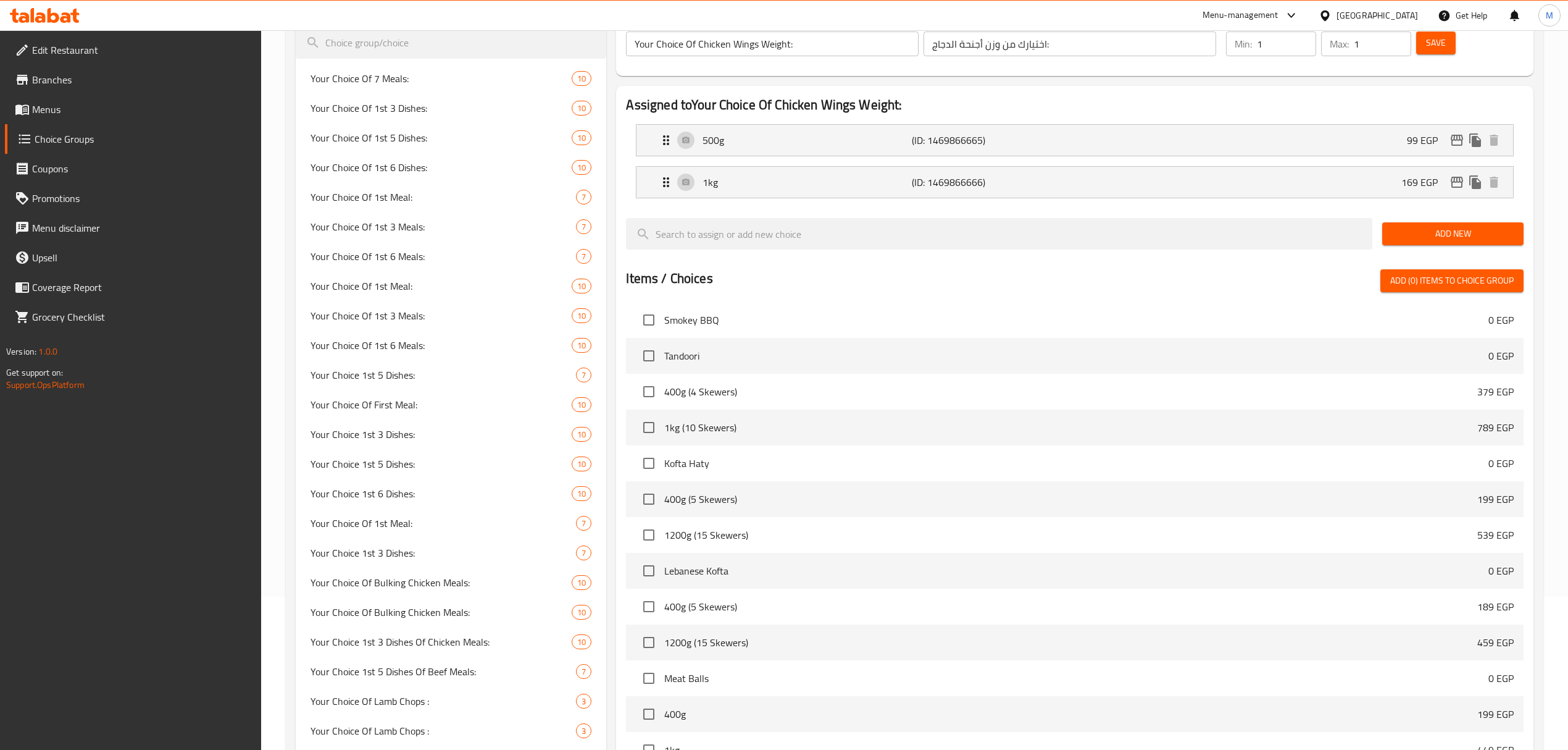
scroll to position [0, 0]
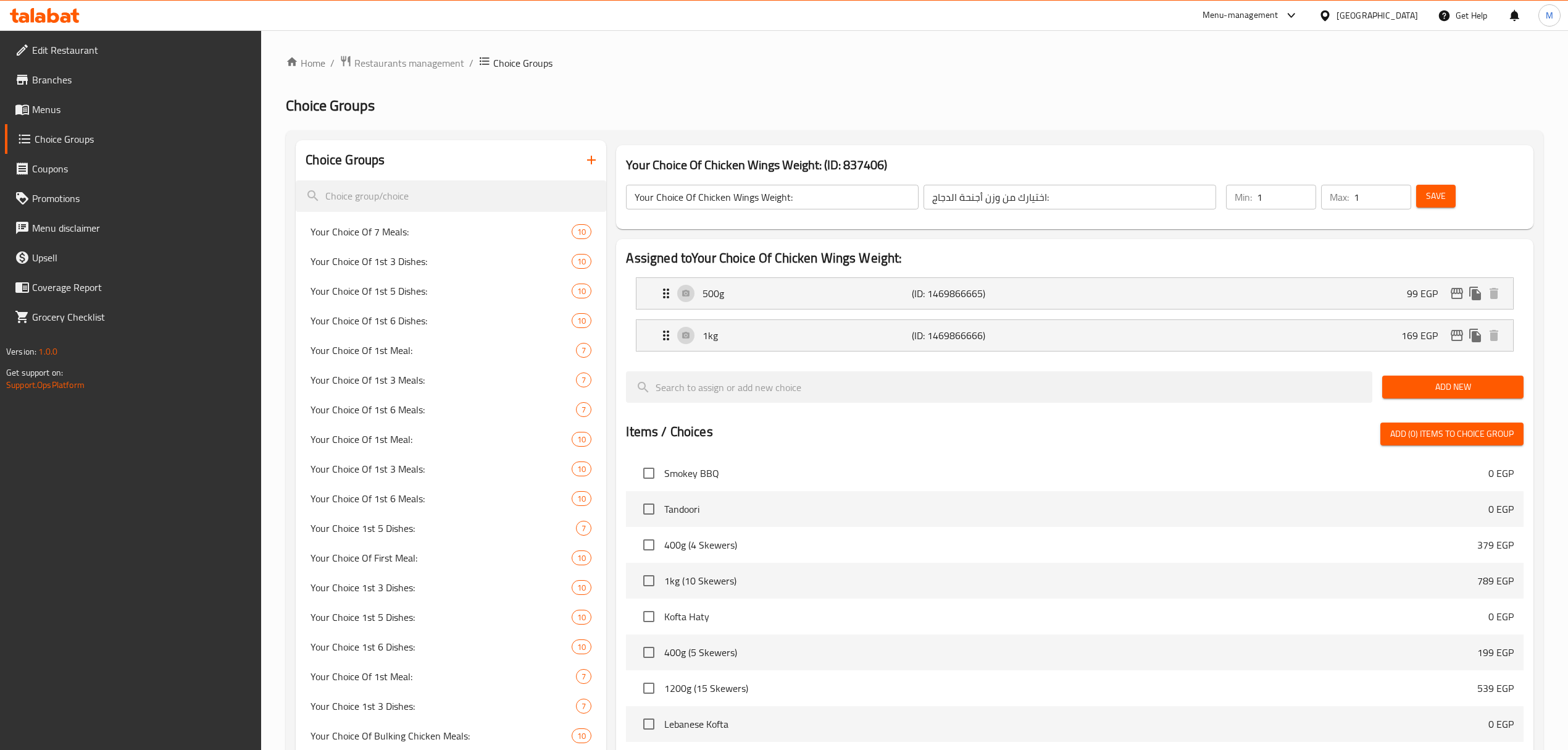
click at [1213, 257] on h2 "Assigned to Your Choice Of Chicken Wings Weight:" at bounding box center [1074, 257] width 897 height 18
click at [1154, 294] on div "500g (ID: 1469866665) 99 EGP" at bounding box center [1078, 293] width 839 height 31
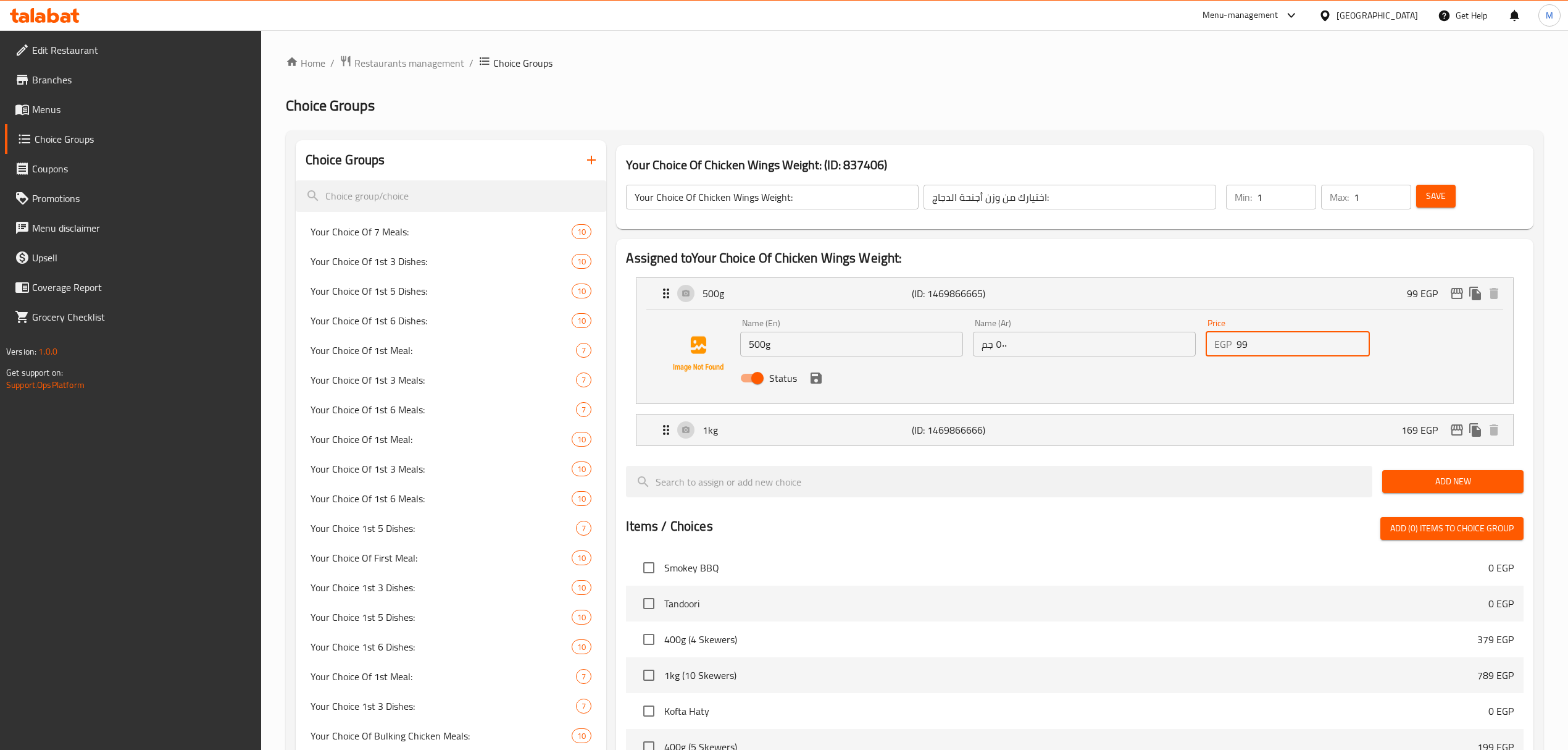
click at [1266, 347] on input "99" at bounding box center [1303, 344] width 133 height 24
click at [820, 380] on icon "save" at bounding box center [816, 378] width 11 height 11
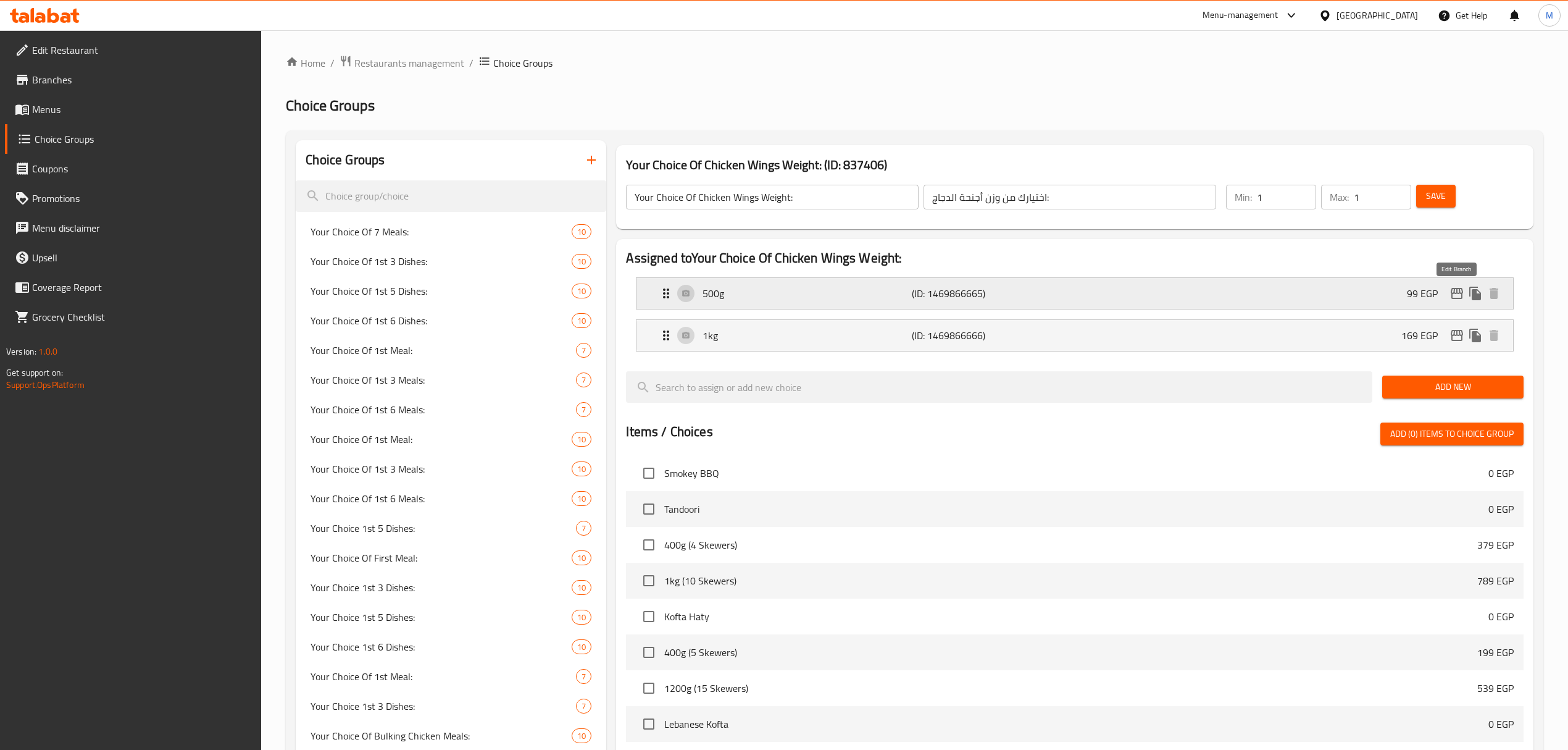
click at [1457, 296] on icon "edit" at bounding box center [1457, 293] width 15 height 15
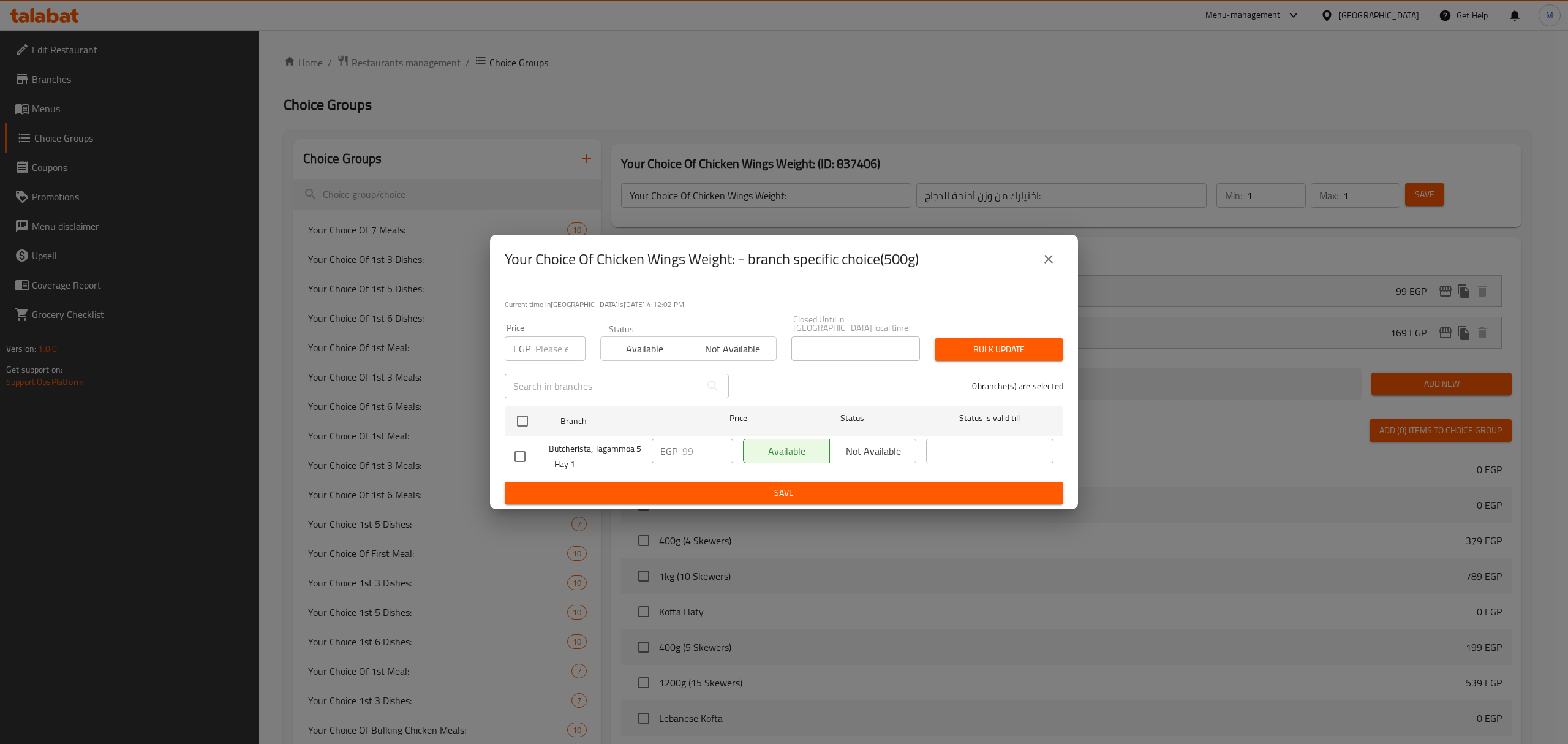
click at [1042, 265] on icon "close" at bounding box center [1049, 259] width 15 height 15
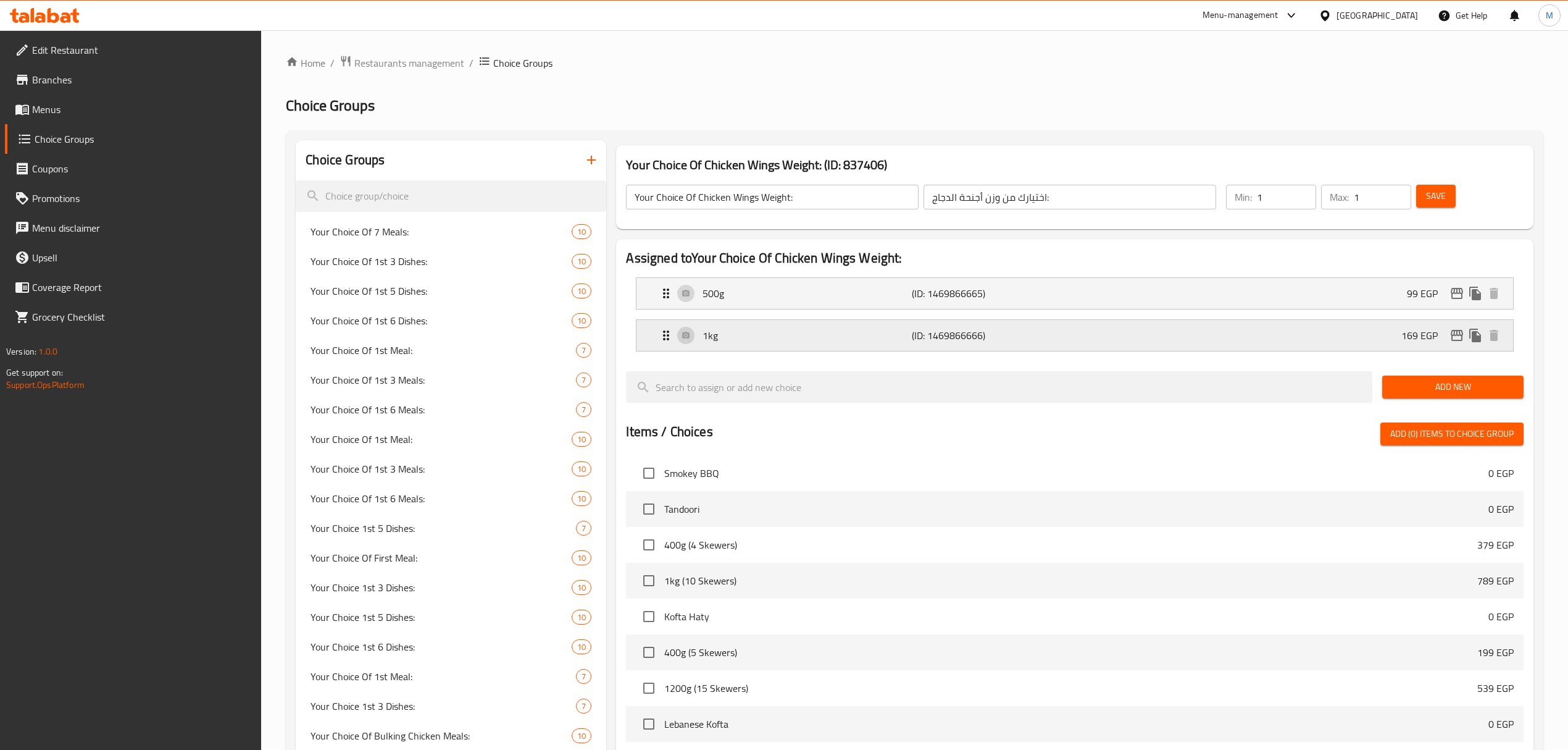
click at [852, 343] on p "1kg" at bounding box center [807, 336] width 209 height 15
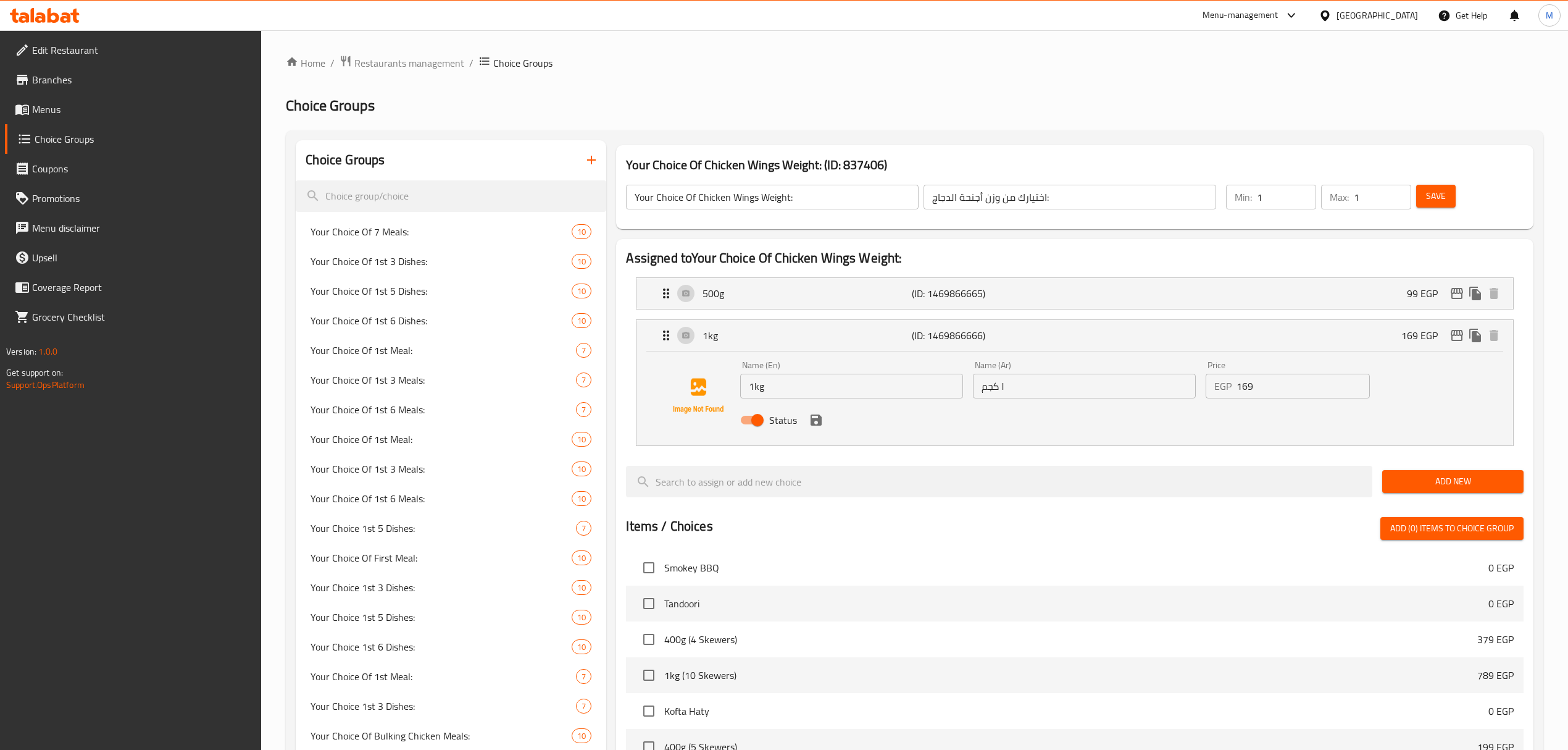
click at [816, 425] on icon "save" at bounding box center [816, 420] width 11 height 11
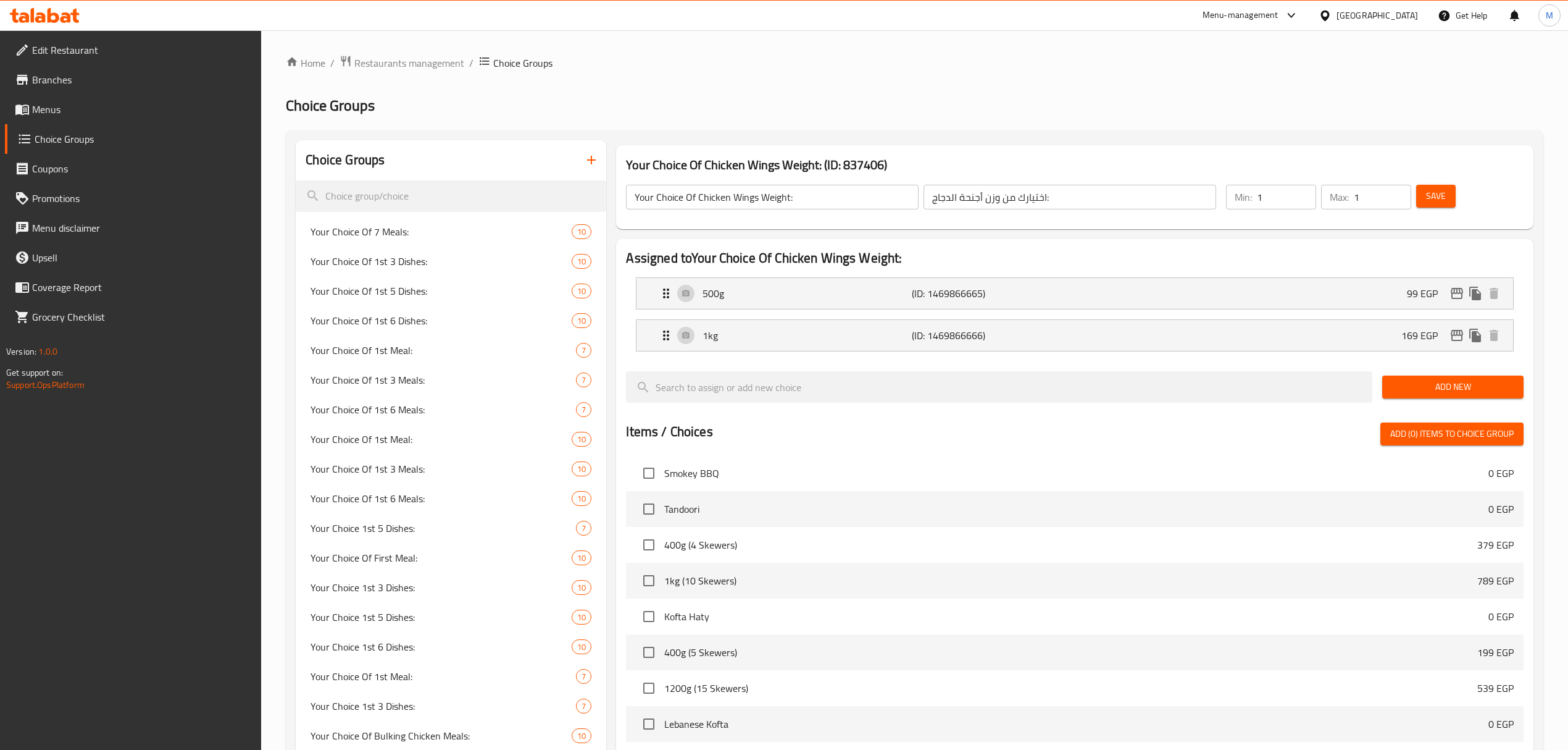
click at [1442, 207] on button "Save" at bounding box center [1436, 196] width 39 height 23
click at [1459, 303] on button "edit" at bounding box center [1457, 293] width 18 height 18
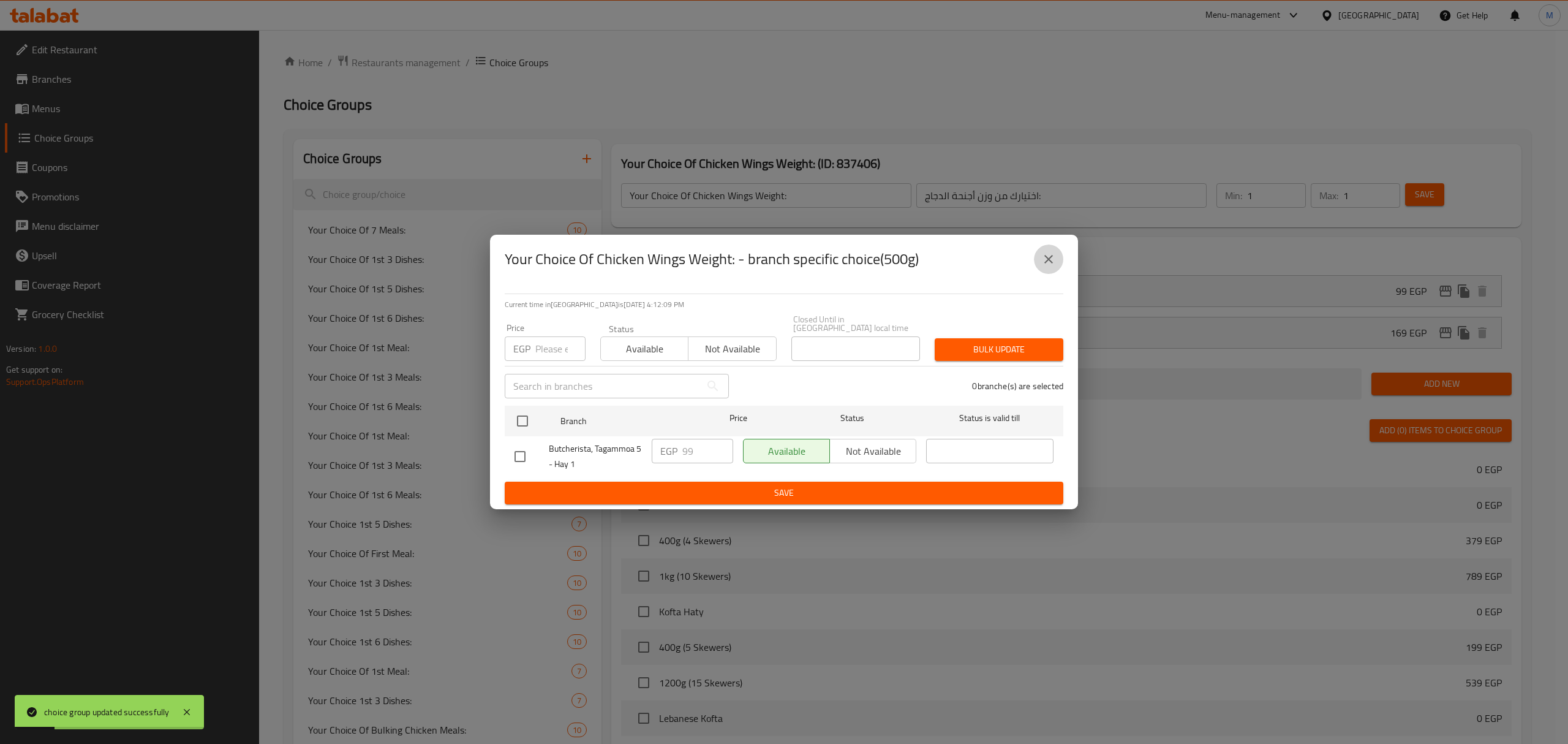
click at [1047, 266] on icon "close" at bounding box center [1049, 259] width 15 height 15
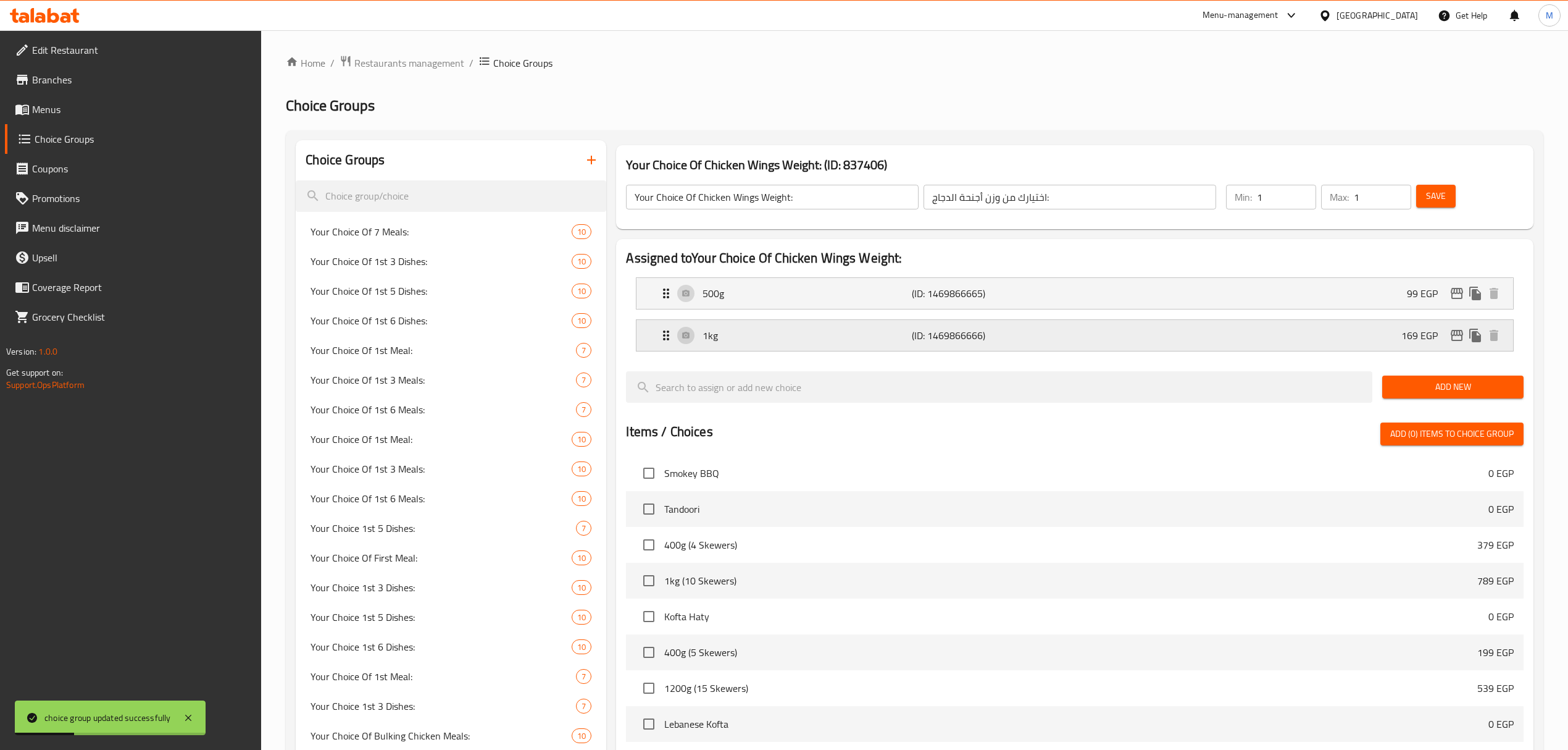
click at [1459, 344] on button "edit" at bounding box center [1457, 335] width 18 height 18
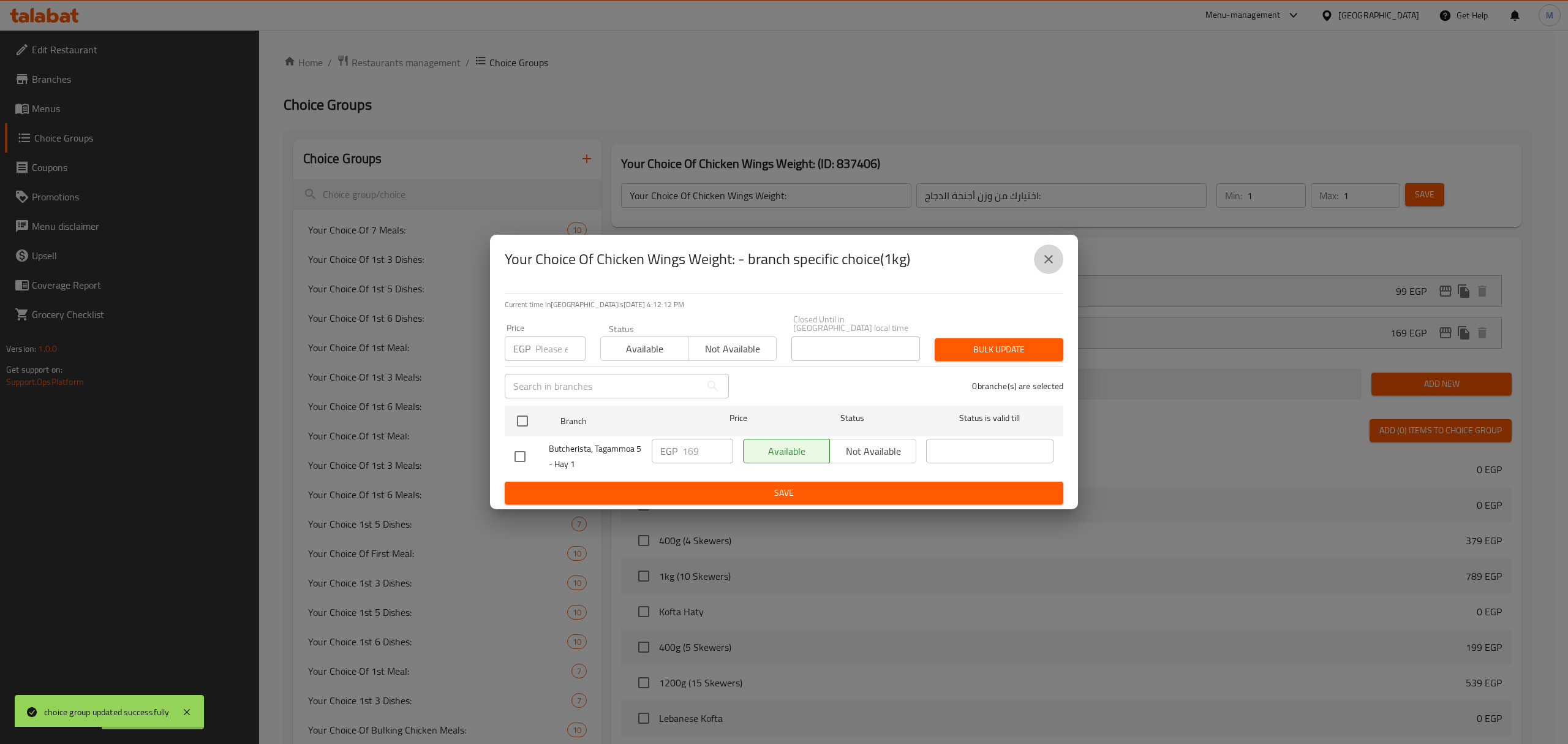
click at [1047, 267] on icon "close" at bounding box center [1049, 259] width 15 height 15
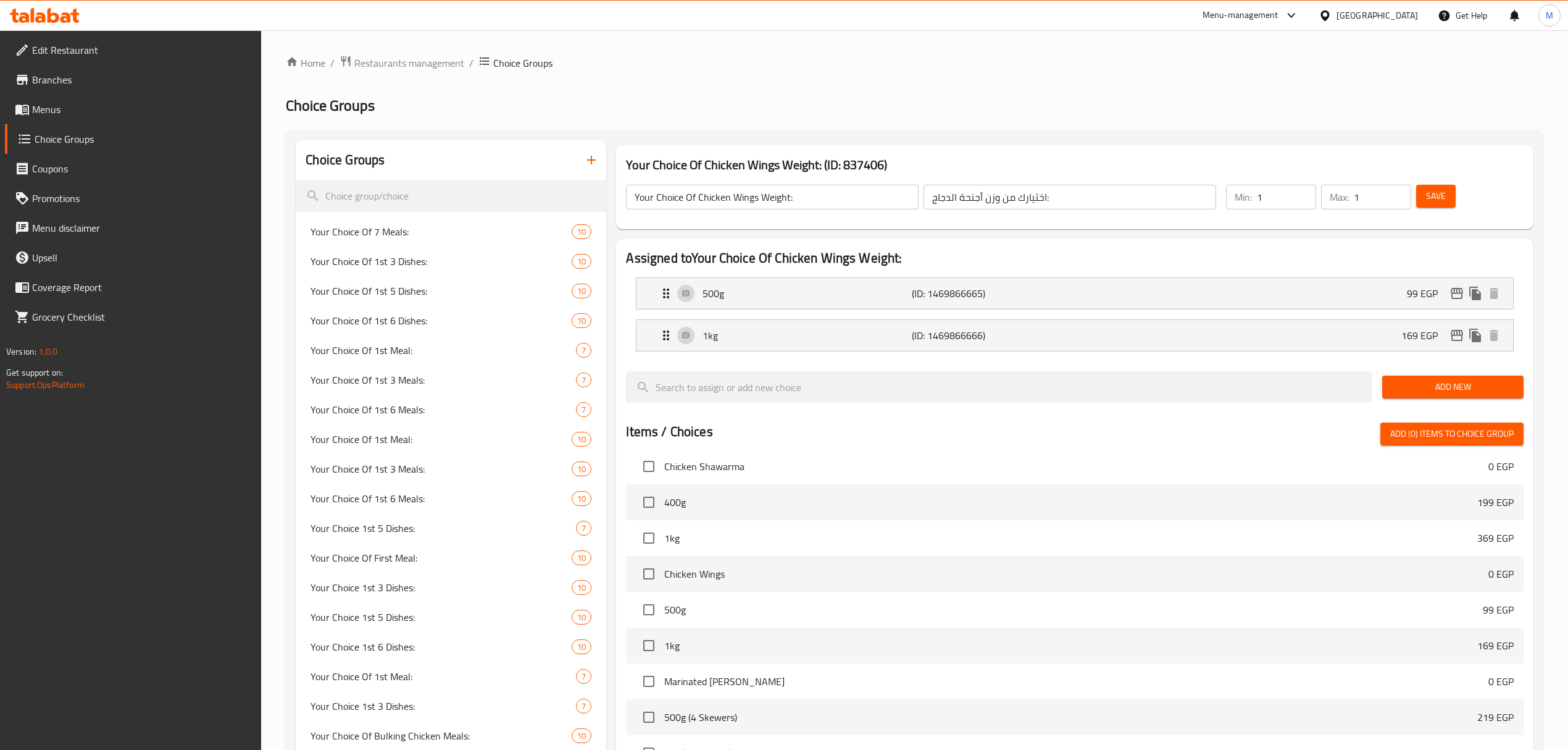
scroll to position [924, 0]
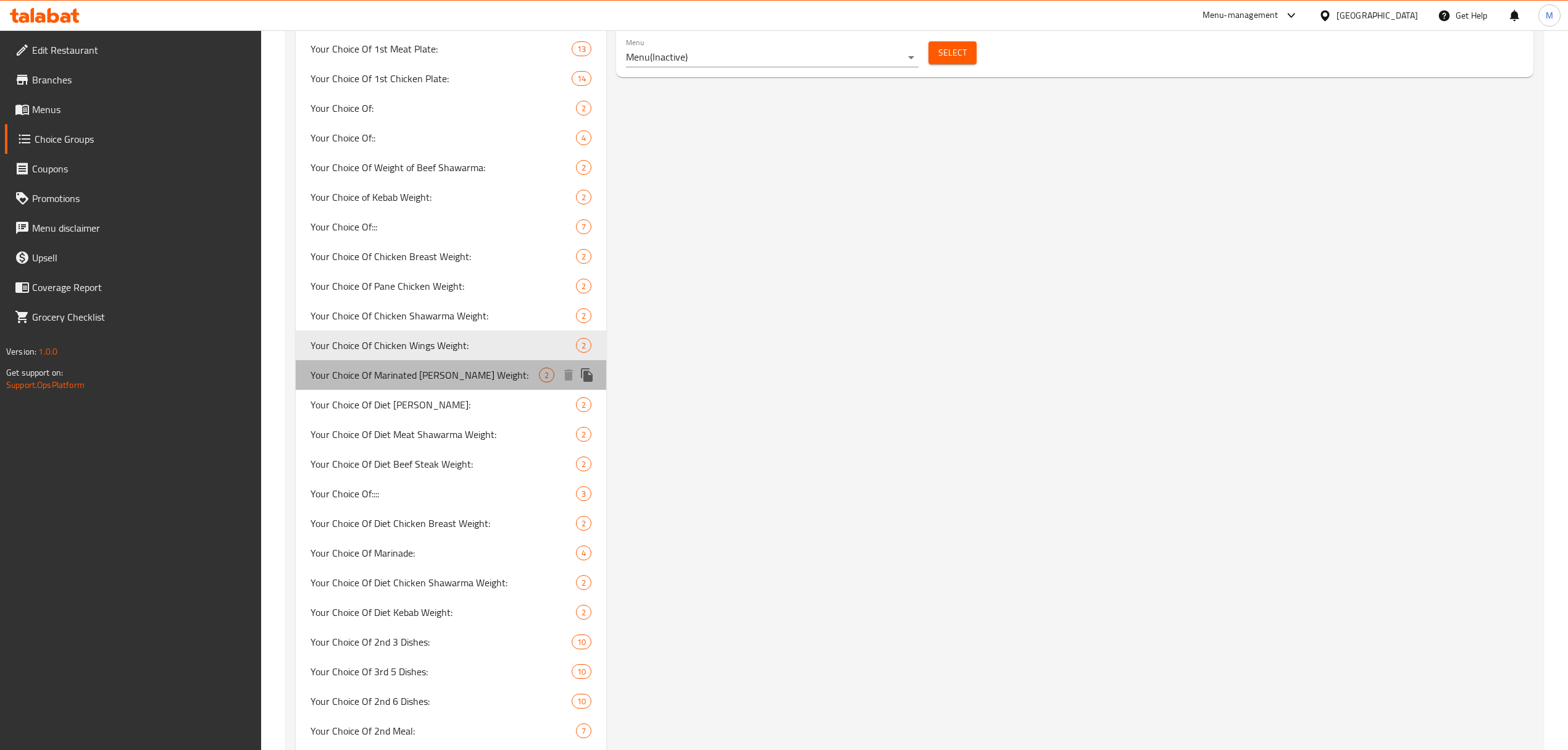
click at [494, 378] on span "Your Choice Of Marinated [PERSON_NAME] Weight:" at bounding box center [424, 375] width 228 height 15
type input "Your Choice Of Marinated [PERSON_NAME] Weight:"
type input "اختيارك من وزن شيش طاووق متبل:"
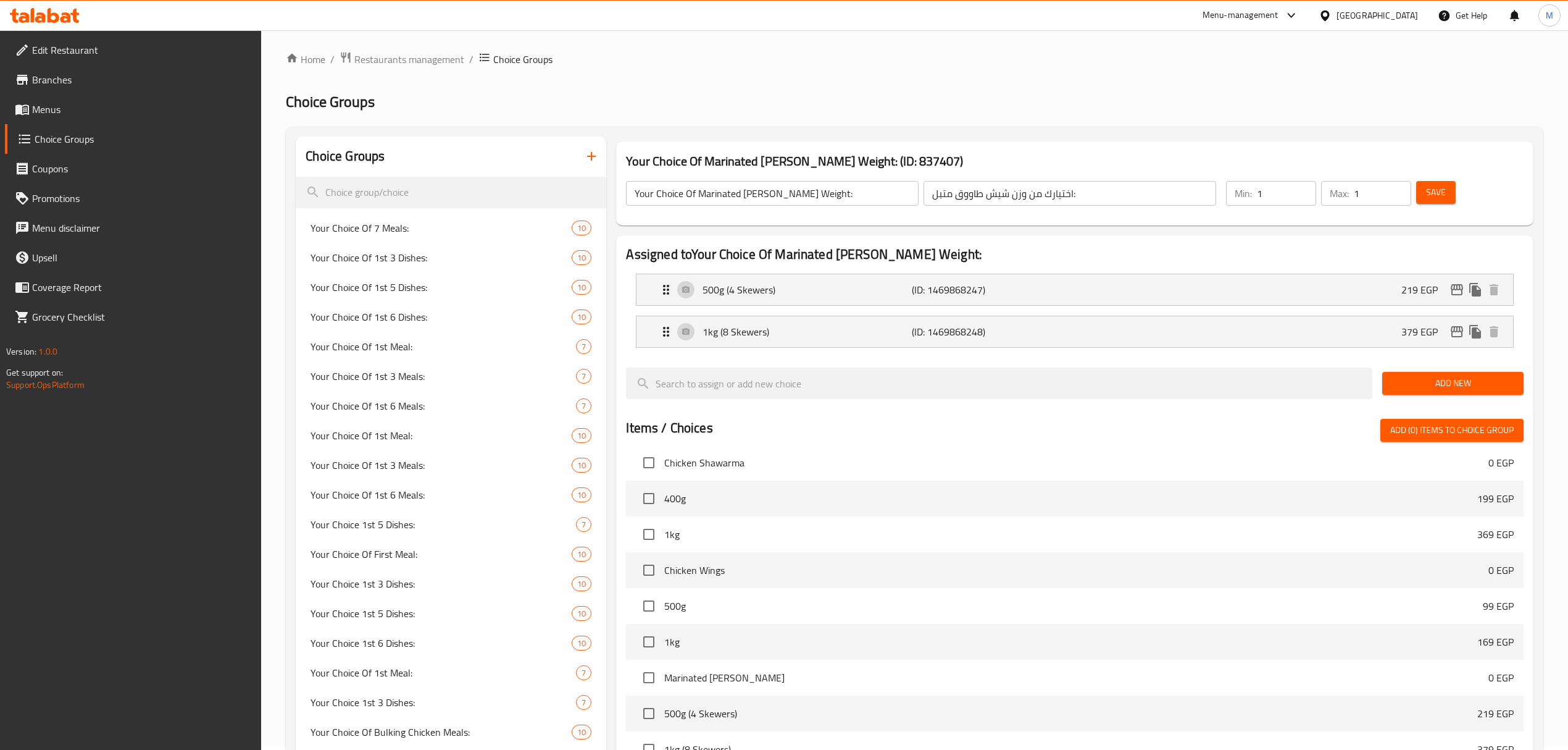
scroll to position [0, 0]
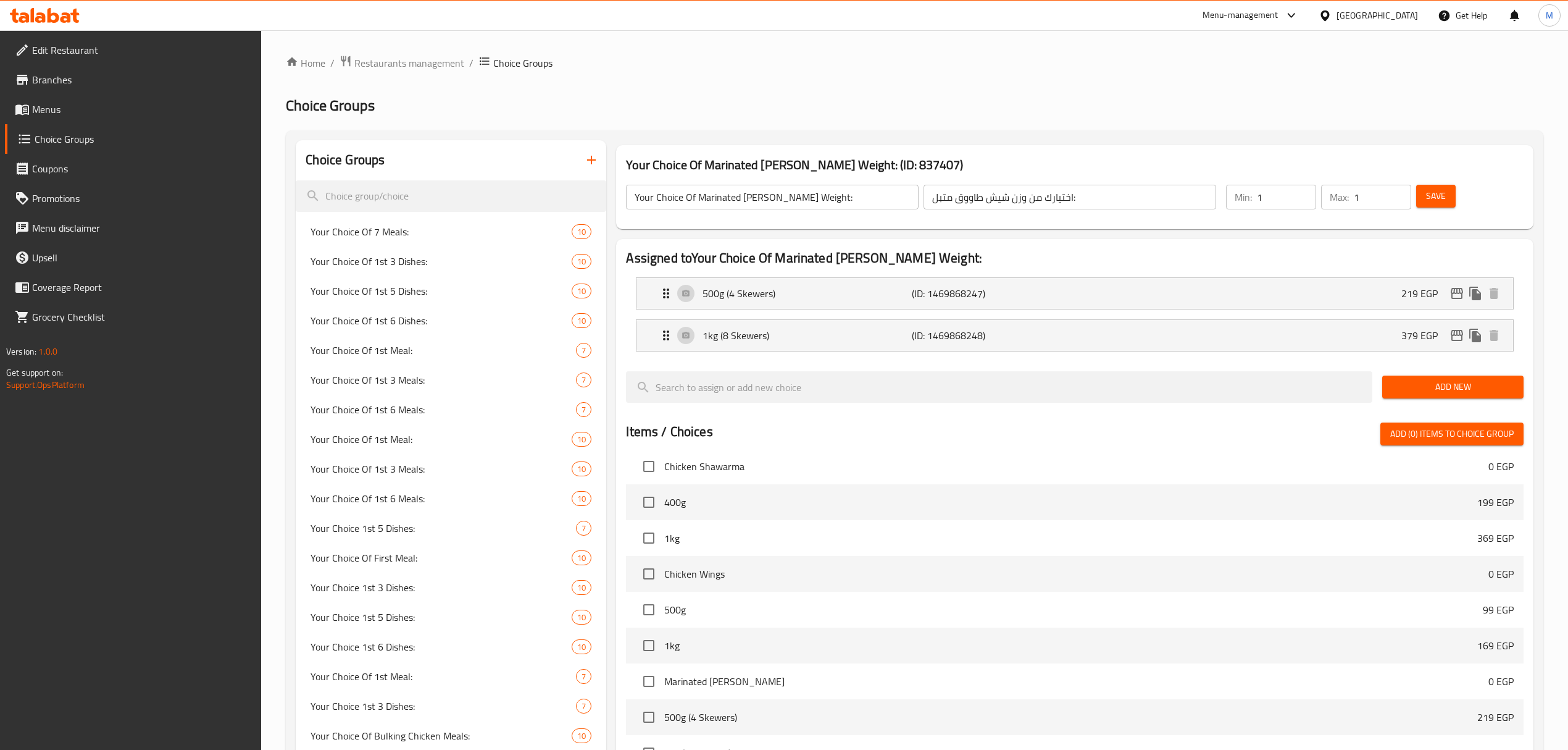
click at [1451, 253] on h2 "Assigned to Your Choice Of Marinated Shish Taouk Weight:" at bounding box center [1074, 257] width 897 height 18
click at [1162, 302] on div "500g (4 Skewers) (ID: 1469868247) 219 EGP" at bounding box center [1078, 293] width 839 height 31
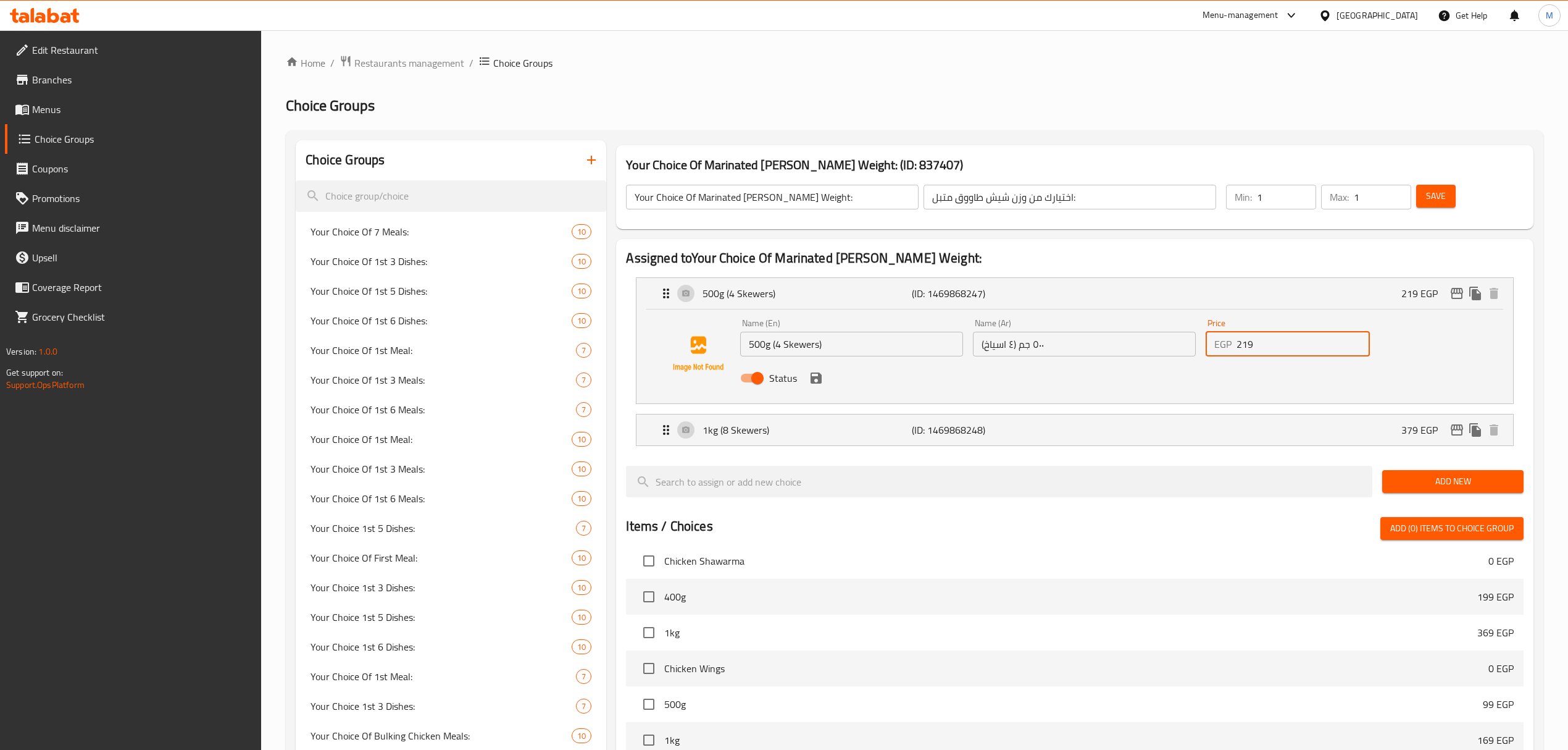
click at [1304, 346] on input "219" at bounding box center [1303, 344] width 133 height 24
paste input "17"
click at [816, 385] on icon "save" at bounding box center [816, 378] width 15 height 15
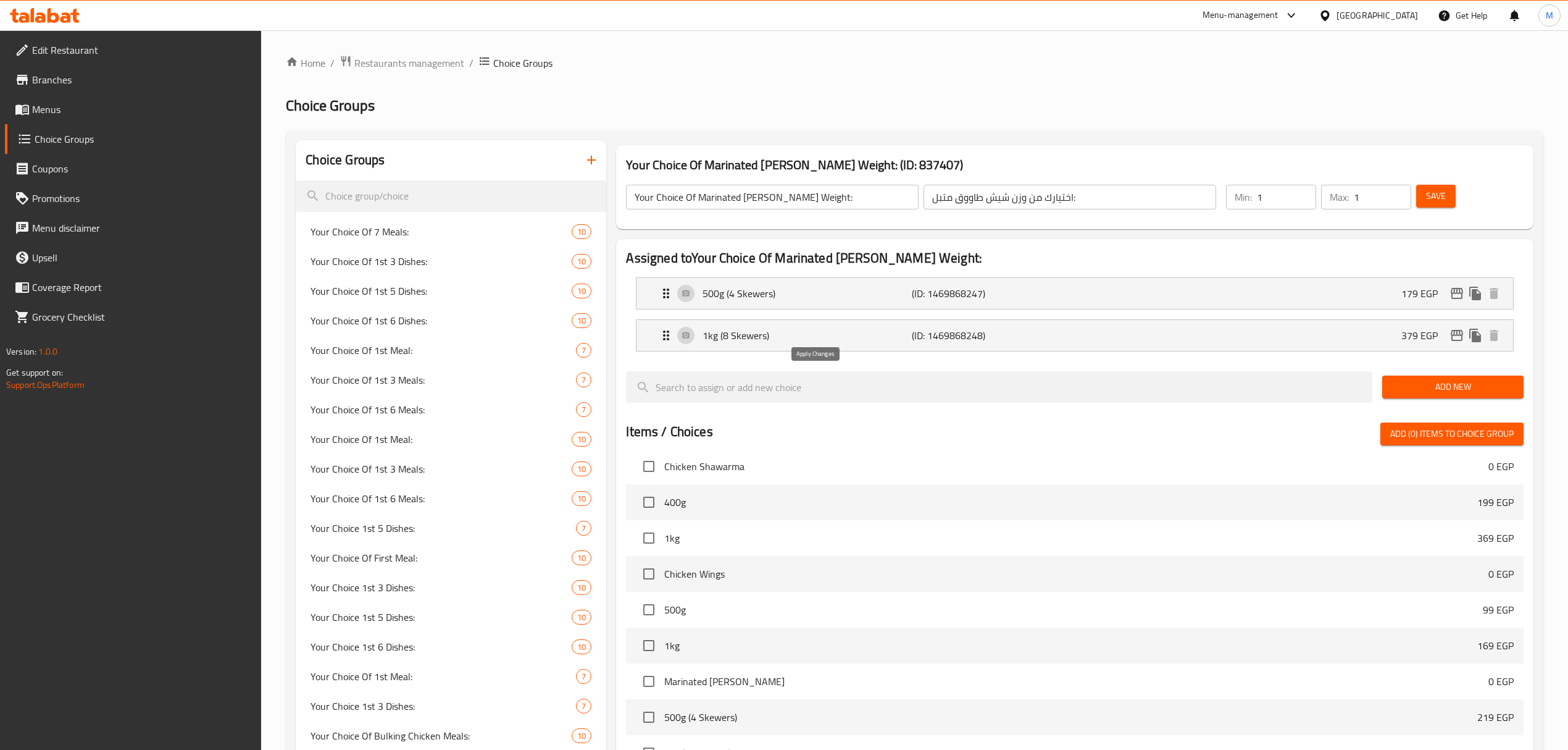
type input "179"
click at [1236, 330] on div "1kg (8 Skewers) (ID: 1469868248) 379 EGP" at bounding box center [1078, 335] width 839 height 31
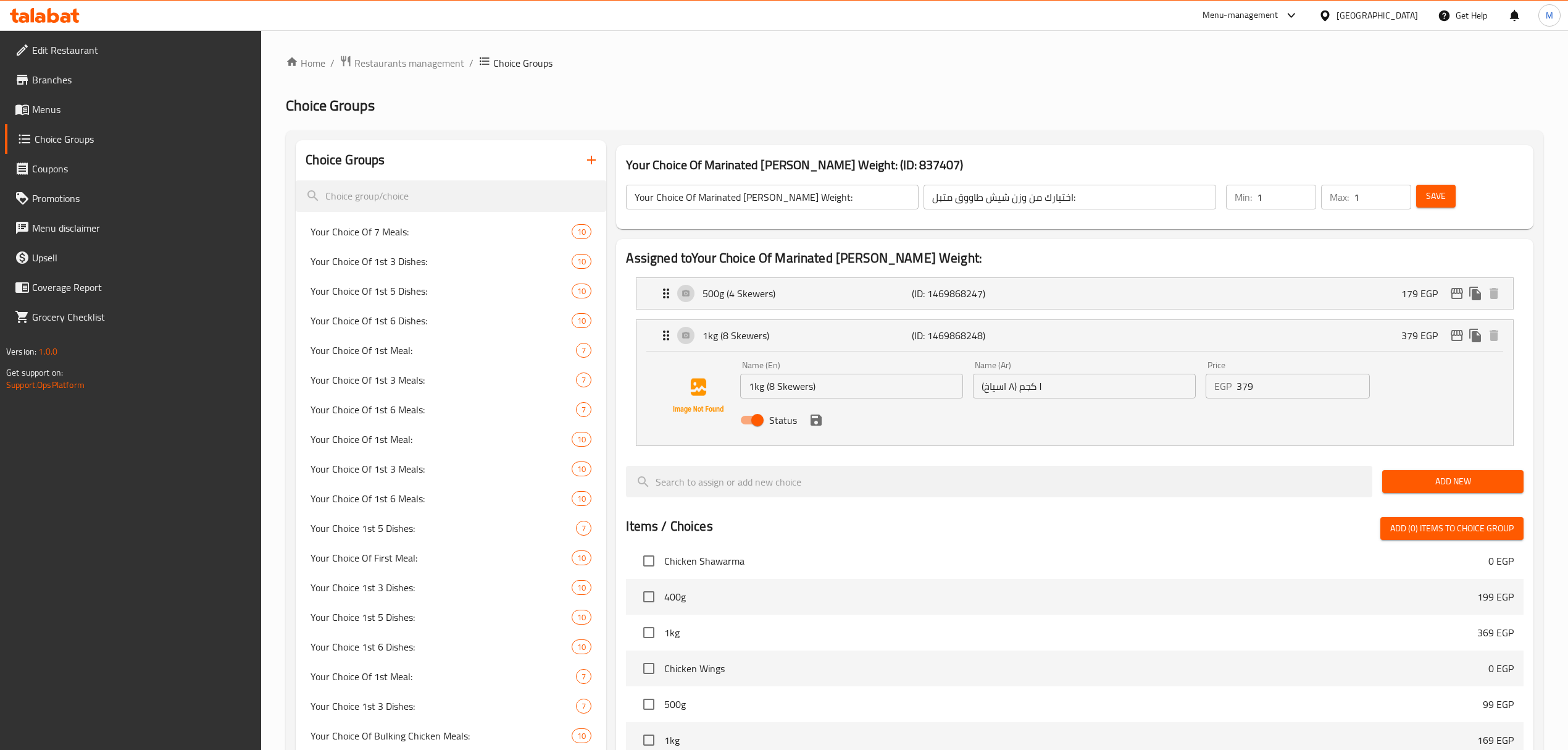
click at [1273, 399] on div "Price EGP 379 Price" at bounding box center [1288, 380] width 174 height 48
click at [1270, 393] on input "379" at bounding box center [1303, 386] width 133 height 24
paste input "2"
click at [810, 425] on icon "save" at bounding box center [816, 420] width 15 height 15
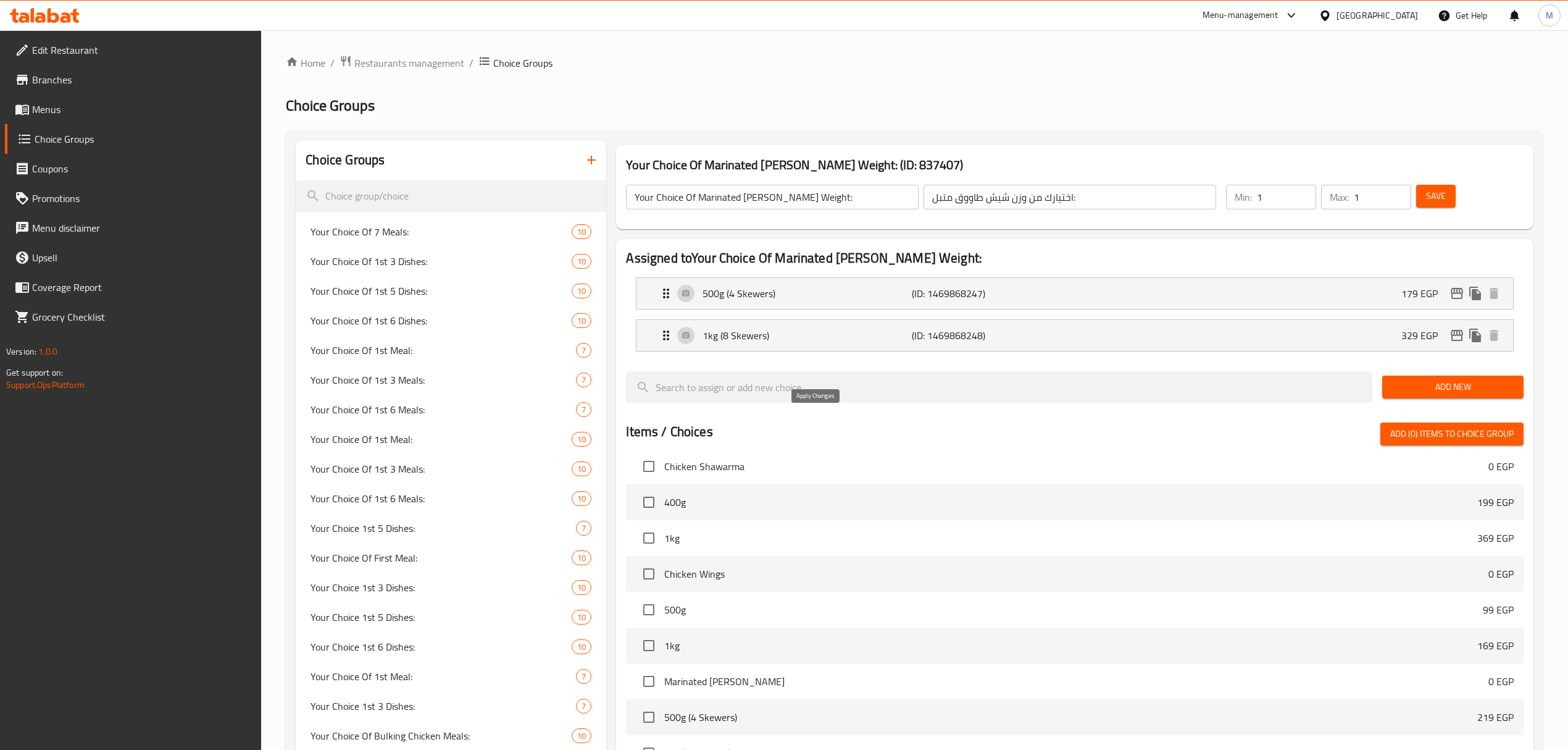
type input "329"
click at [1431, 198] on span "Save" at bounding box center [1436, 196] width 20 height 16
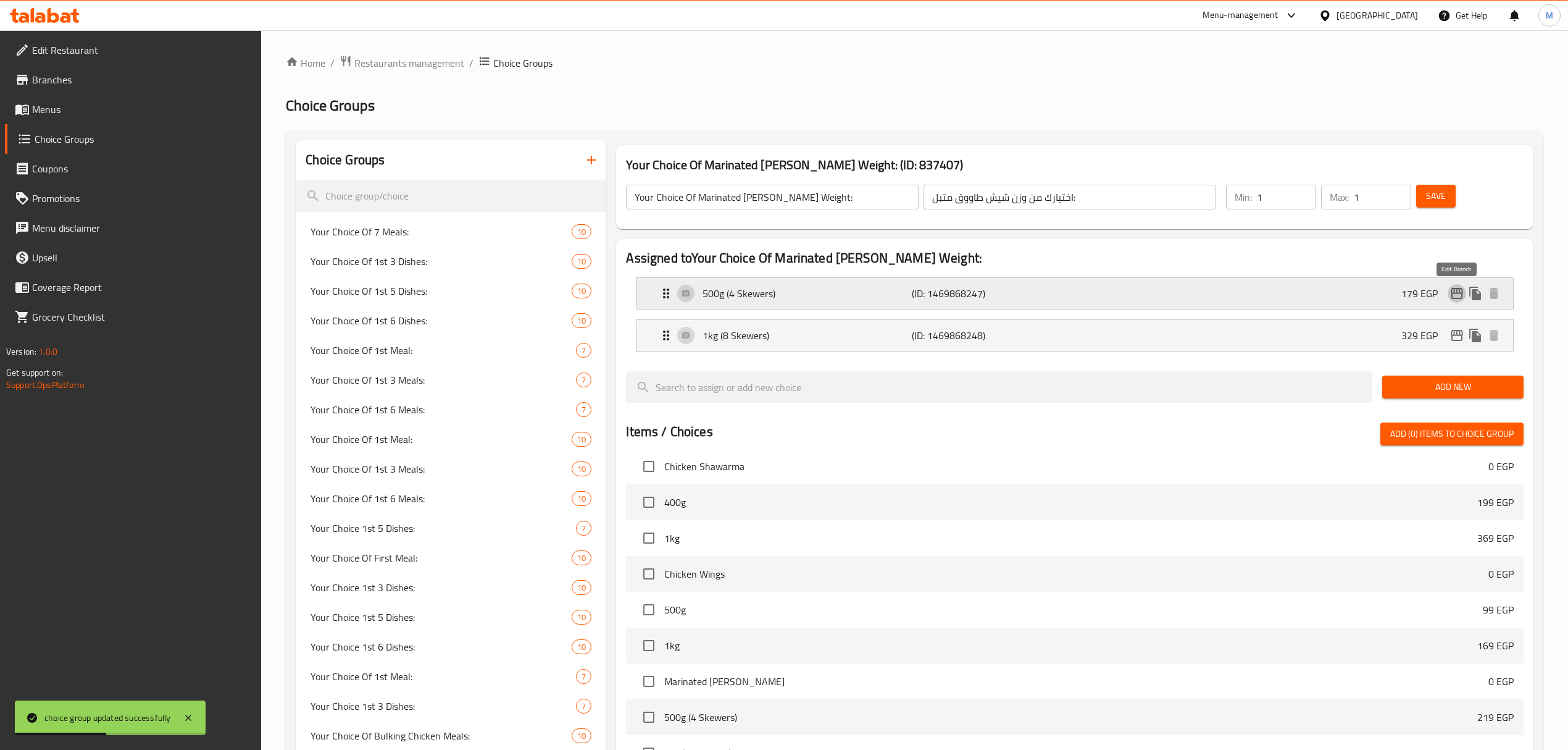
click at [1453, 297] on icon "edit" at bounding box center [1457, 293] width 15 height 15
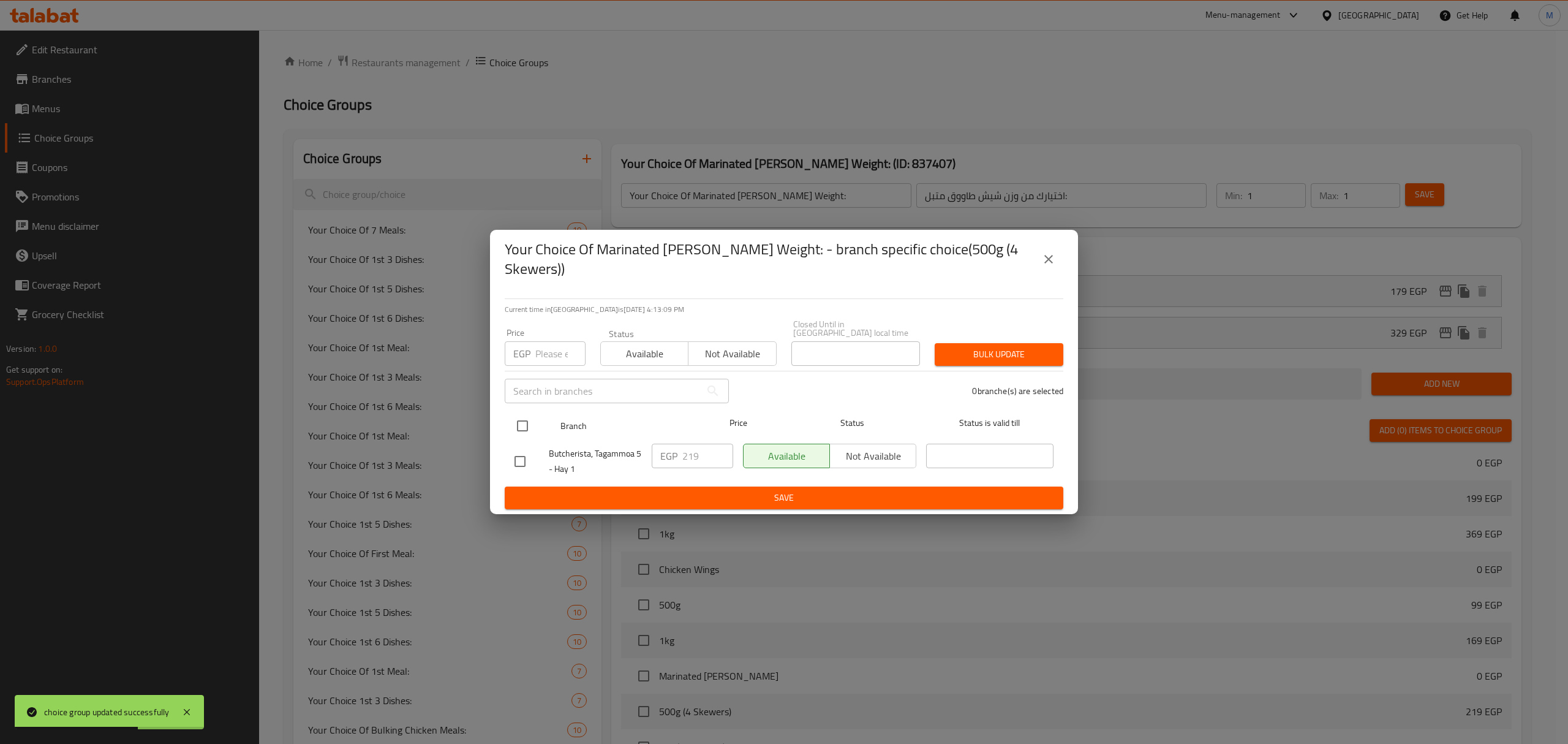
click at [515, 417] on input "checkbox" at bounding box center [522, 426] width 26 height 26
checkbox input "true"
click at [618, 349] on span "Available" at bounding box center [644, 354] width 77 height 18
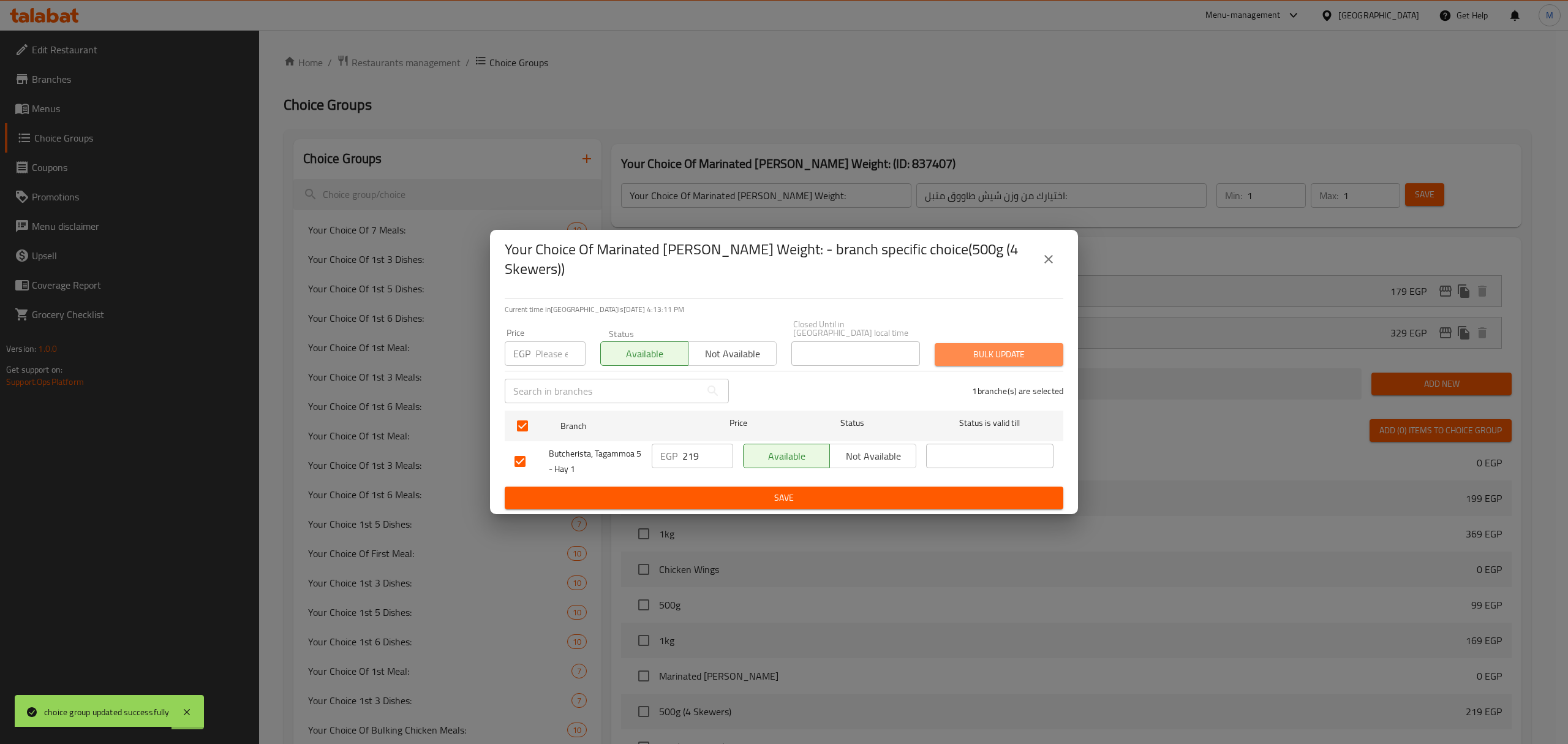
click at [973, 354] on span "Bulk update" at bounding box center [999, 354] width 109 height 16
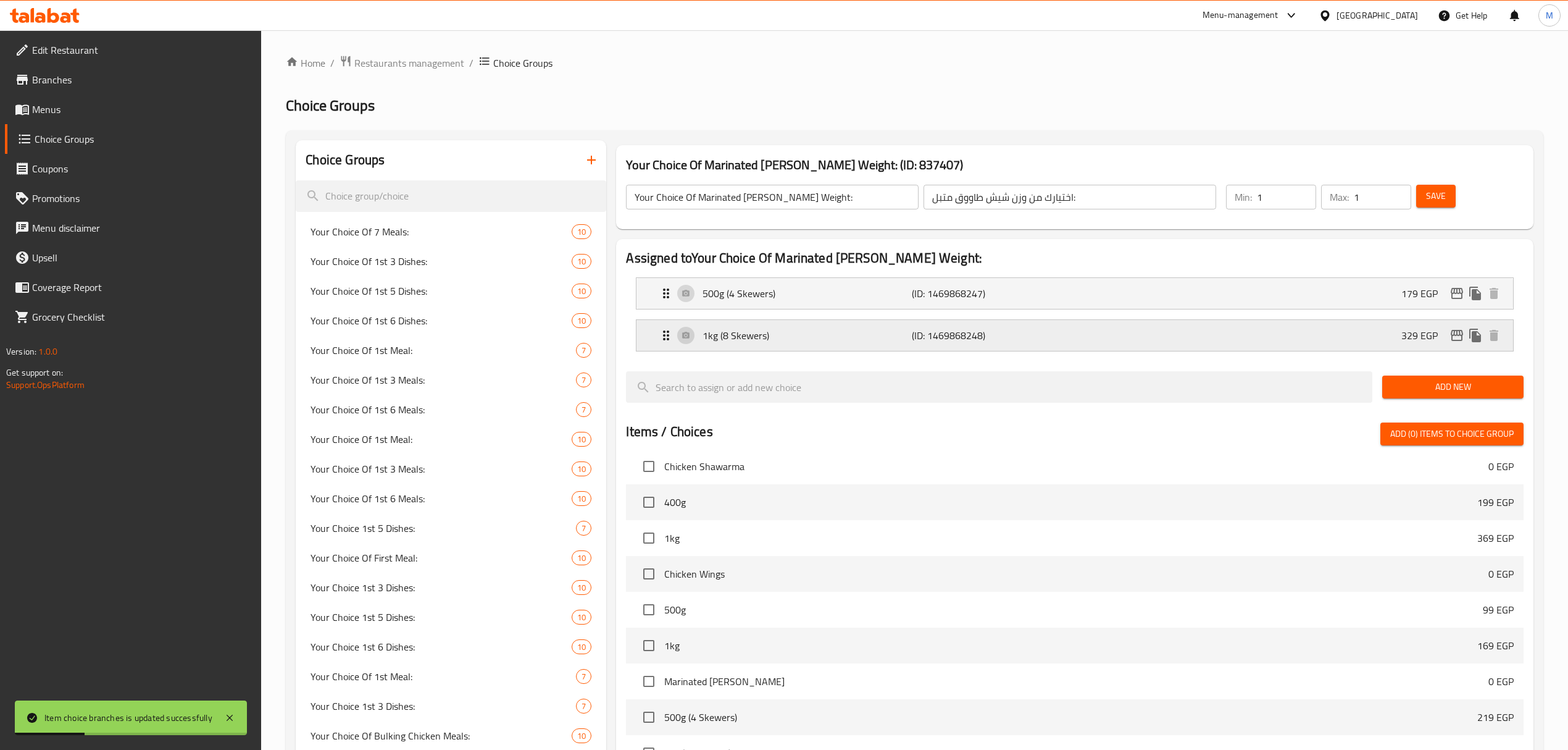
click at [1455, 338] on icon "edit" at bounding box center [1457, 336] width 15 height 15
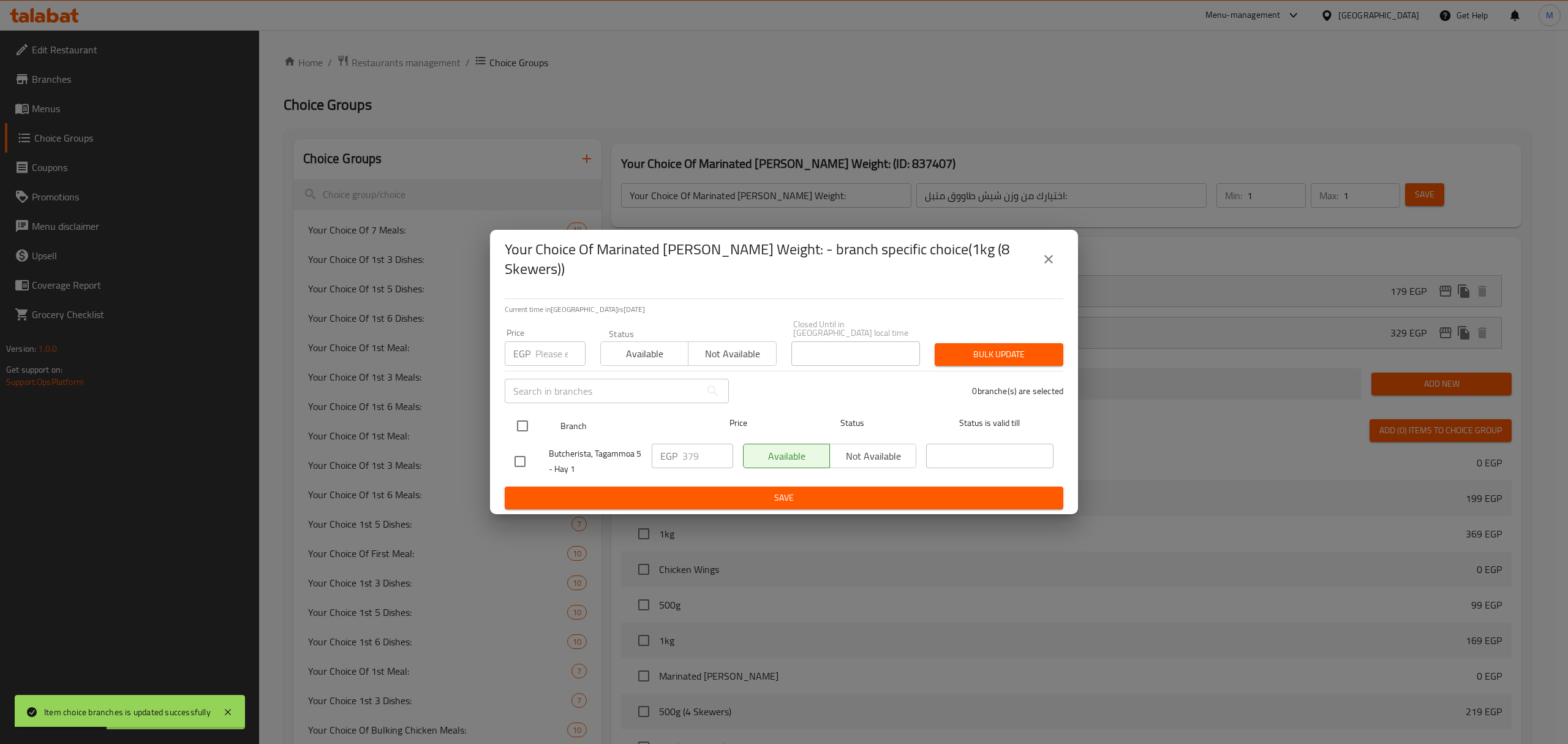
click at [521, 415] on input "checkbox" at bounding box center [522, 426] width 26 height 26
checkbox input "true"
click at [637, 347] on span "Available" at bounding box center [644, 354] width 77 height 18
click at [963, 350] on span "Bulk update" at bounding box center [999, 354] width 109 height 16
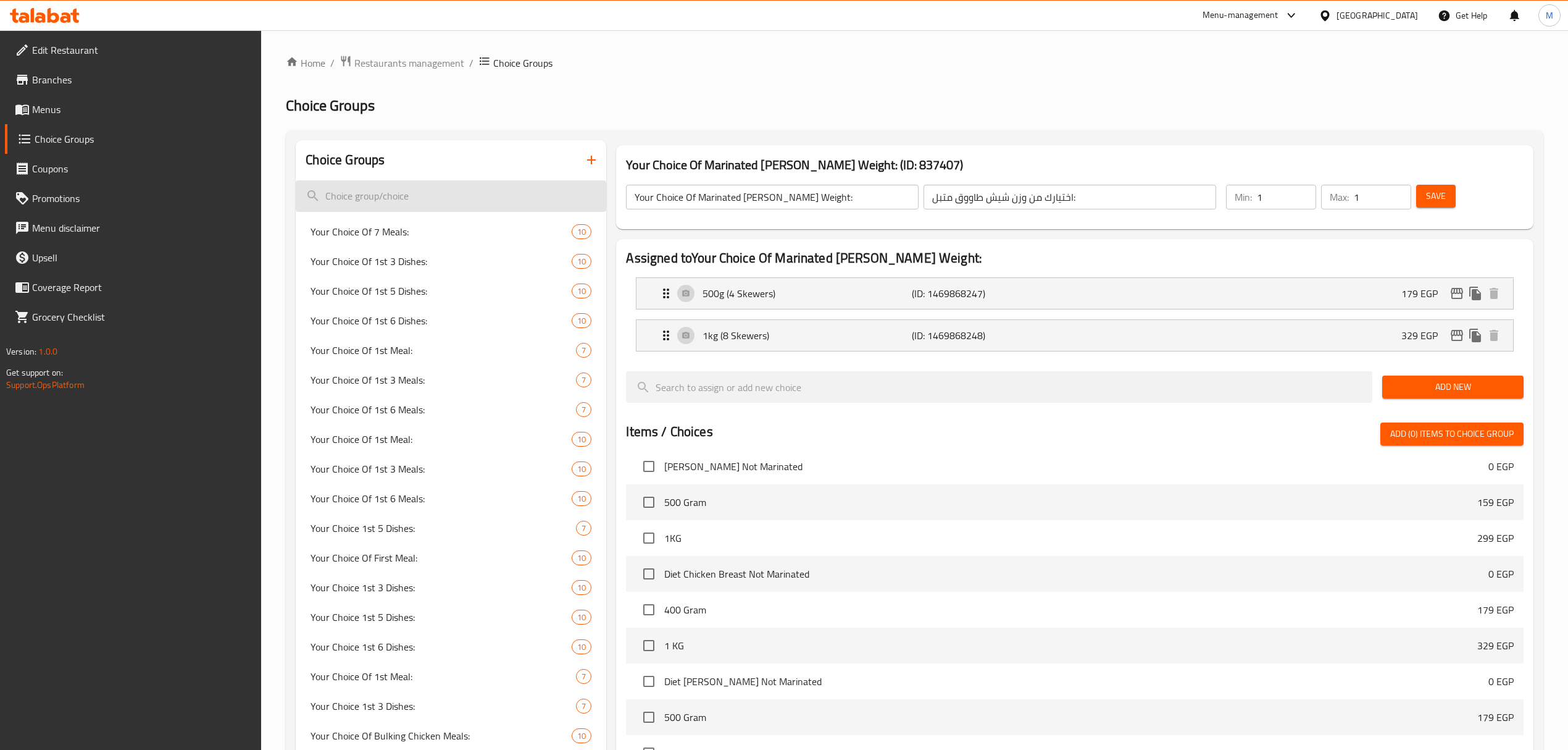
click at [403, 180] on input "search" at bounding box center [451, 196] width 310 height 31
paste input "Diet Shish"
click at [555, 199] on input "Diet Shish" at bounding box center [451, 196] width 310 height 31
type input "D"
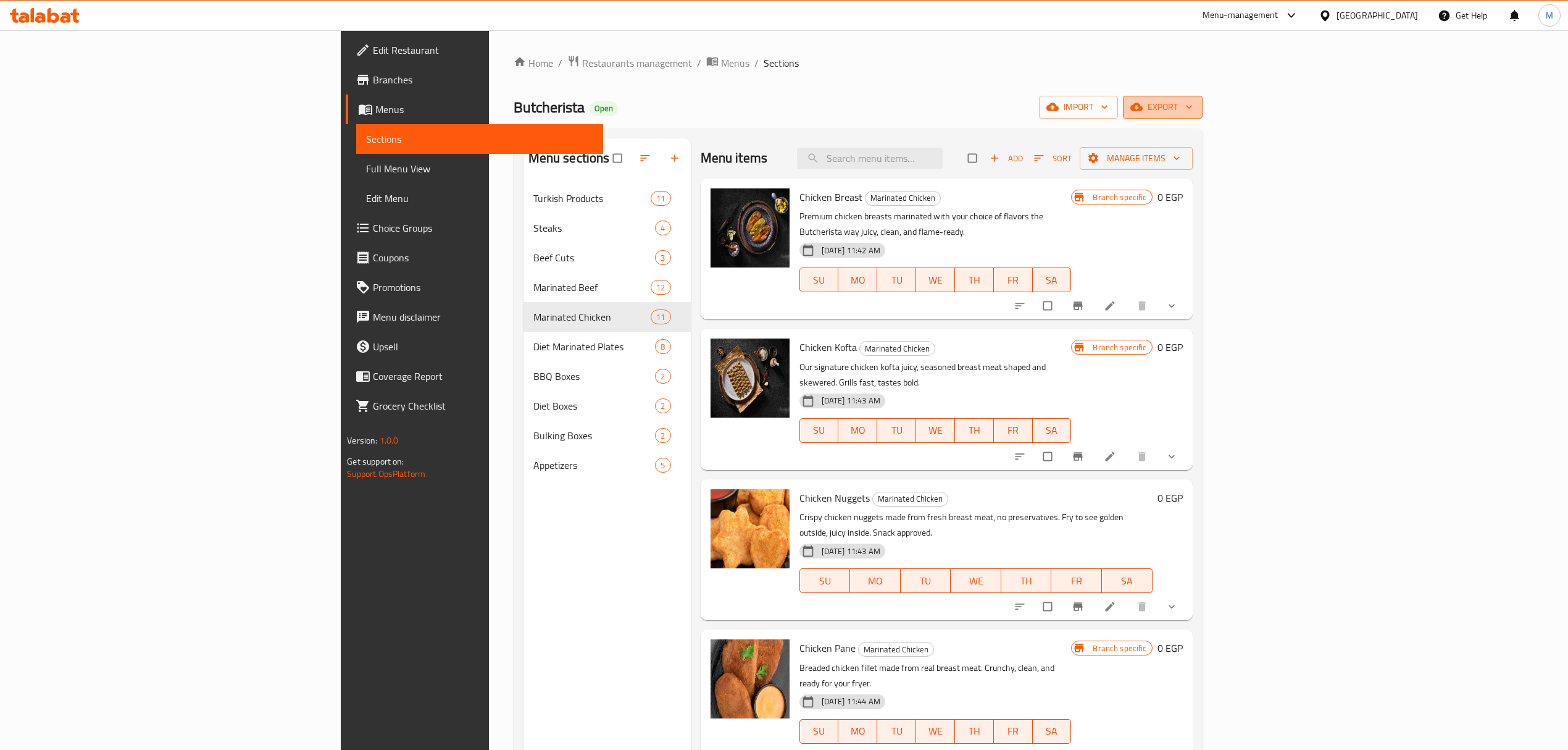
click at [1193, 112] on span "export" at bounding box center [1163, 107] width 60 height 16
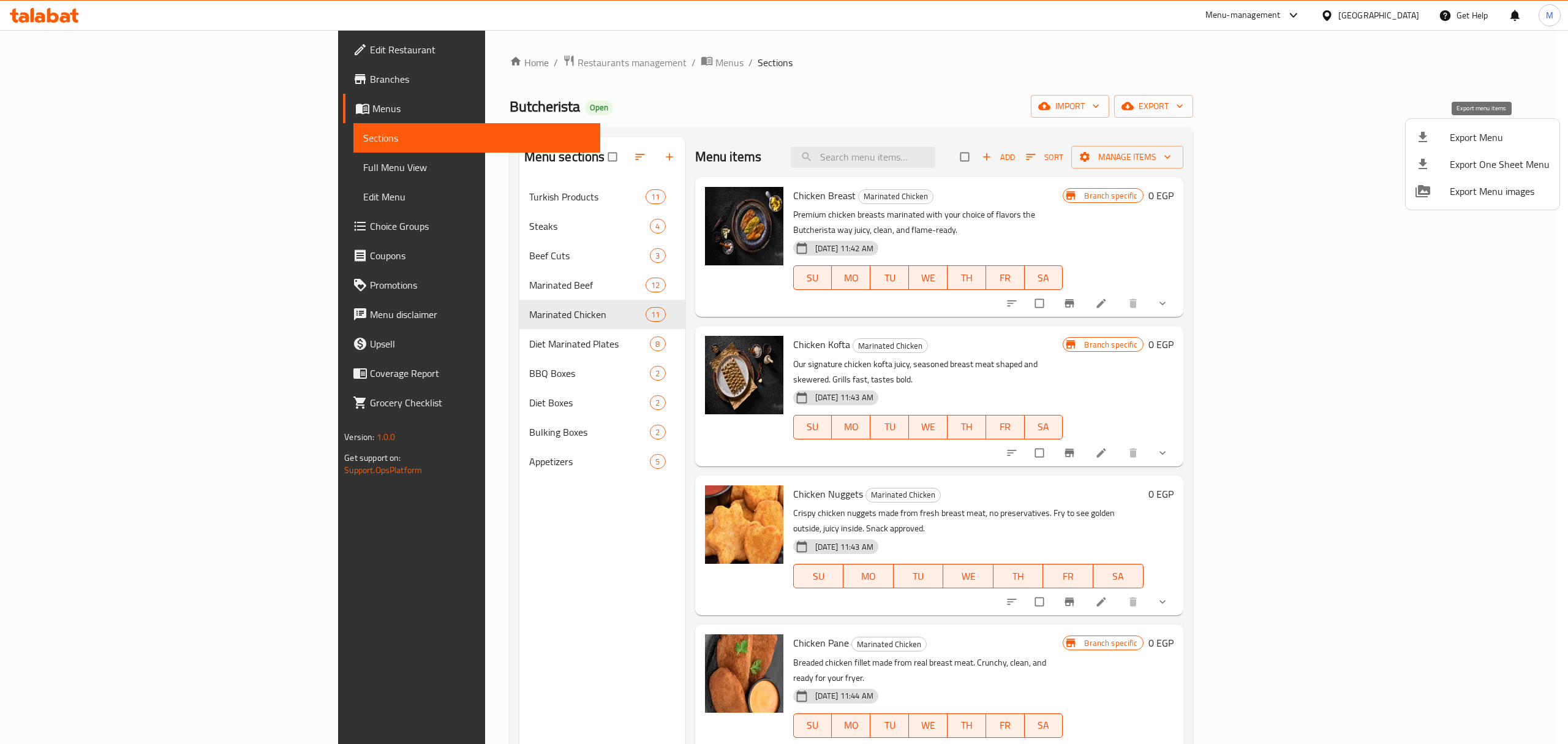
click at [1464, 138] on span "Export Menu" at bounding box center [1499, 137] width 100 height 15
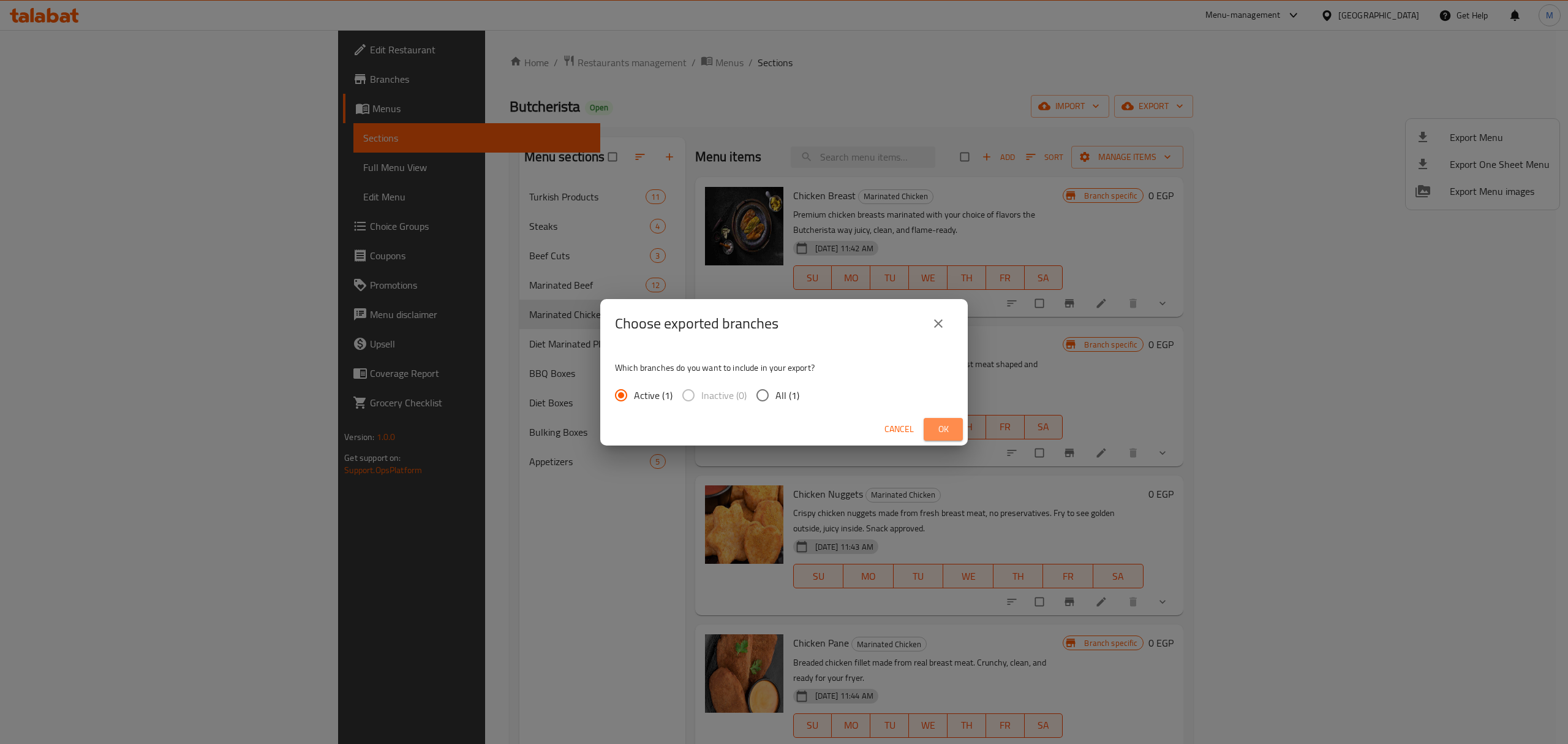
click at [936, 429] on span "Ok" at bounding box center [943, 429] width 20 height 16
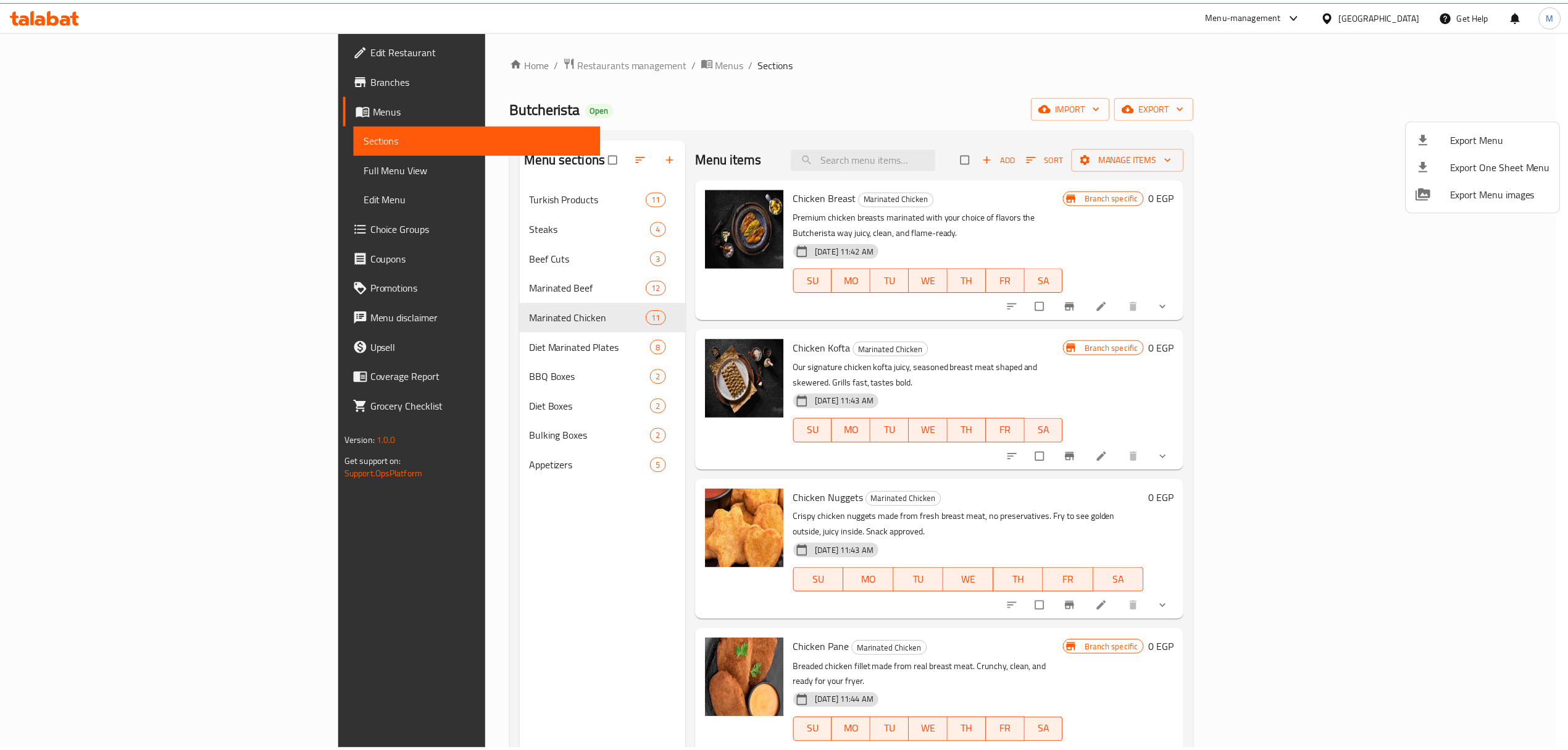
scroll to position [690, 0]
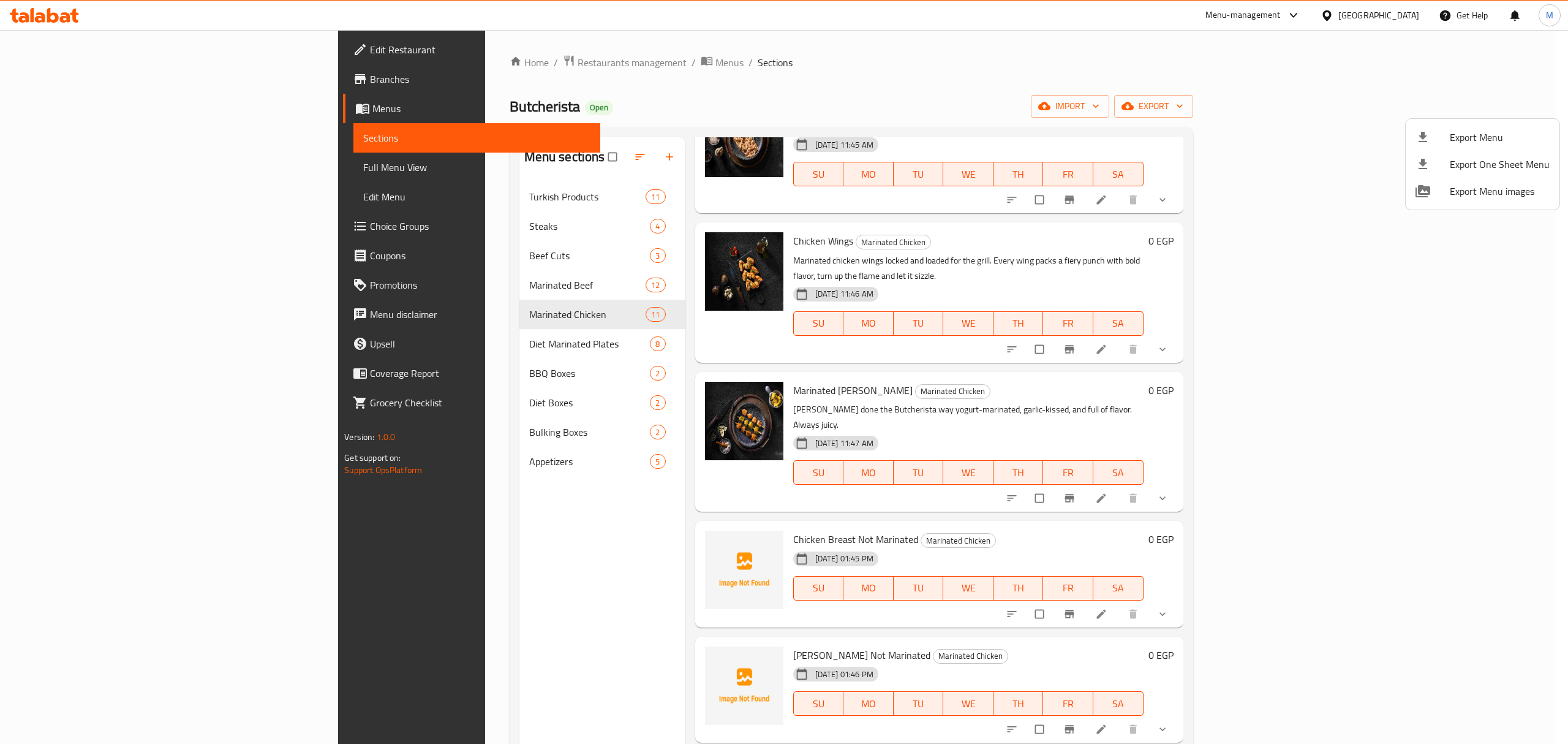
click at [1272, 119] on div at bounding box center [784, 372] width 1568 height 744
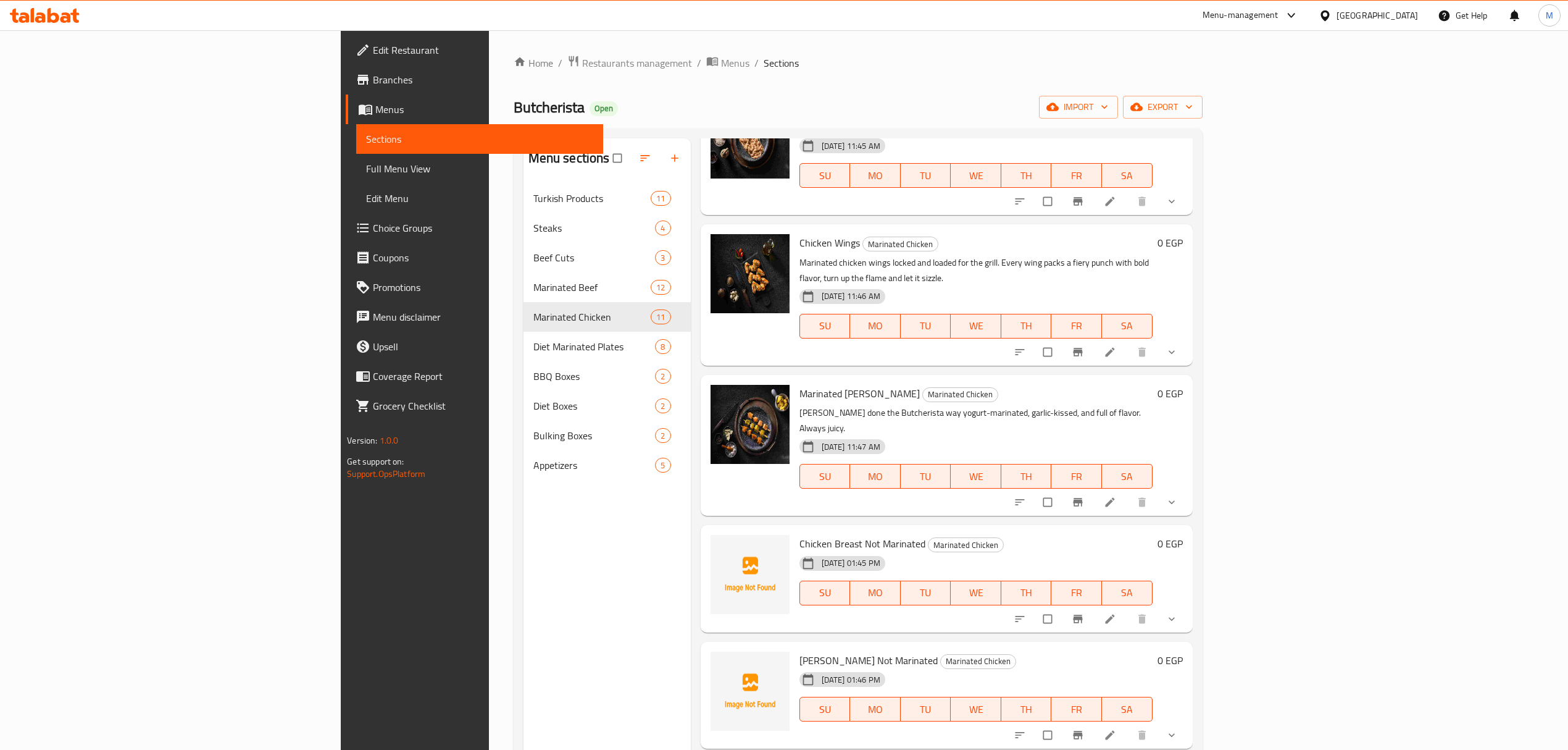
scroll to position [173, 0]
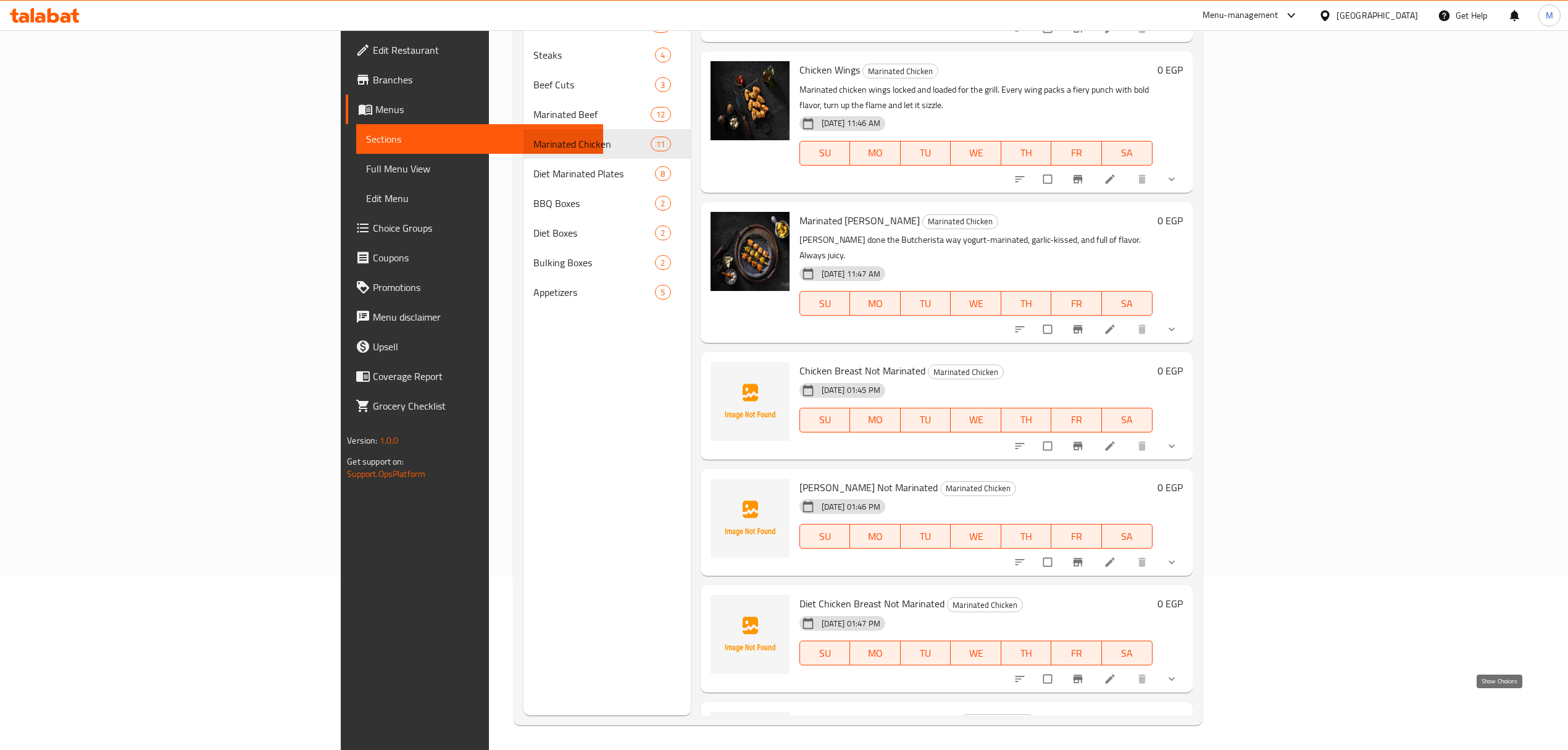
drag, startPoint x: 1499, startPoint y: 702, endPoint x: 1490, endPoint y: 693, distance: 12.7
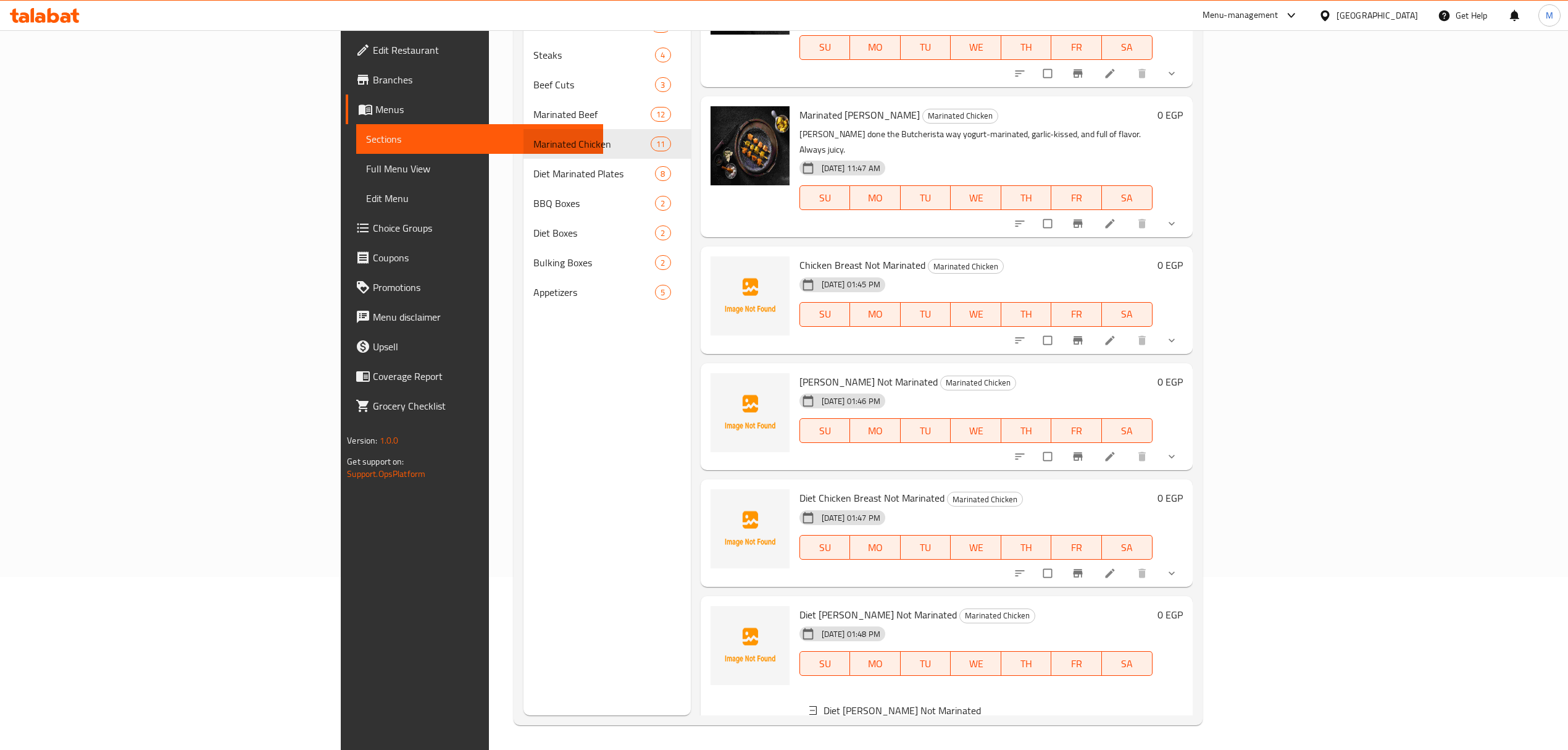
scroll to position [797, 0]
click at [810, 605] on span "Diet [PERSON_NAME] Not Marinated" at bounding box center [878, 613] width 158 height 18
copy h6 "Diet [PERSON_NAME] Not Marinated"
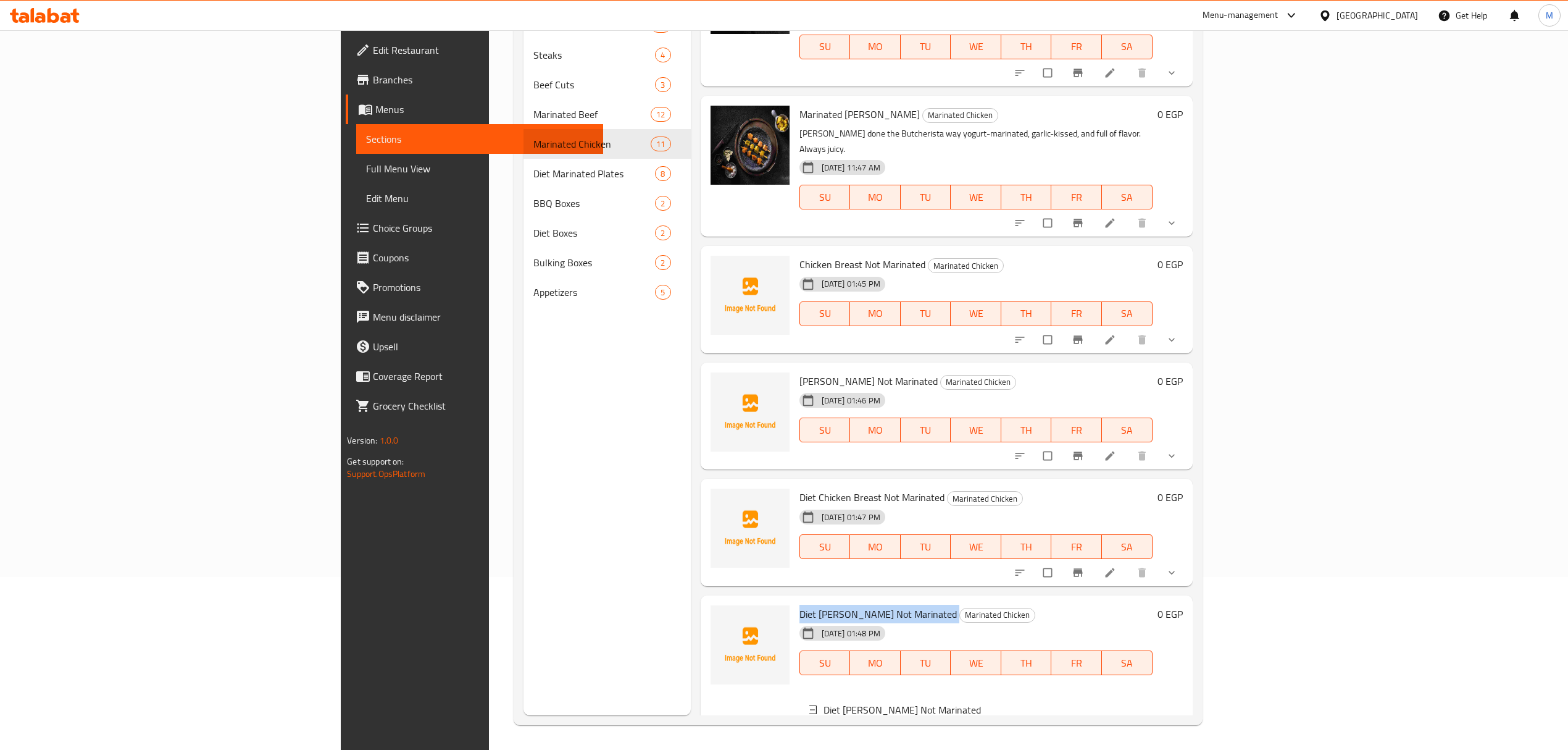
click at [799, 605] on span "Diet [PERSON_NAME] Not Marinated" at bounding box center [878, 613] width 158 height 18
drag, startPoint x: 756, startPoint y: 522, endPoint x: 715, endPoint y: 522, distance: 41.0
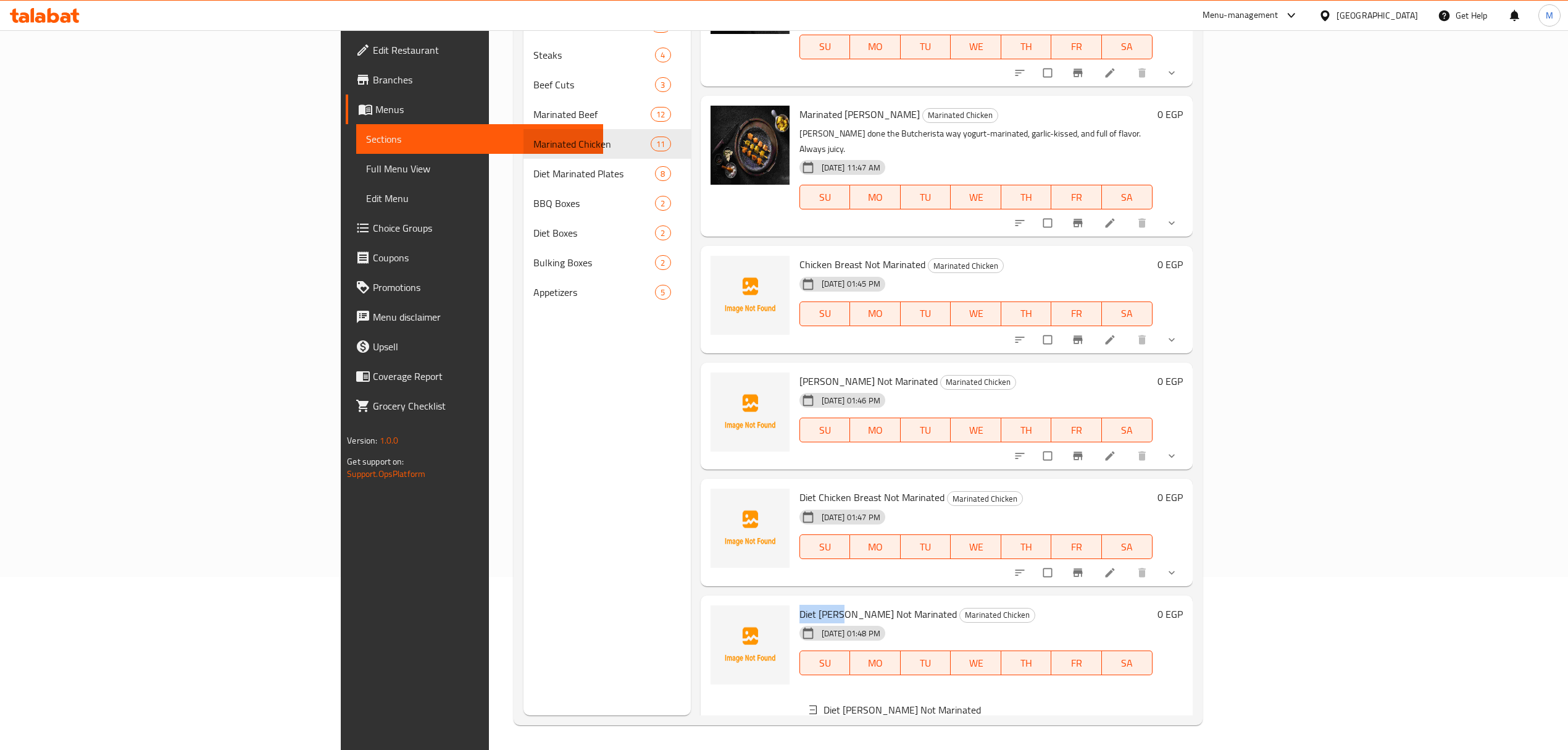
click at [799, 605] on span "Diet [PERSON_NAME] Not Marinated" at bounding box center [878, 613] width 158 height 18
copy span "Diet Shish"
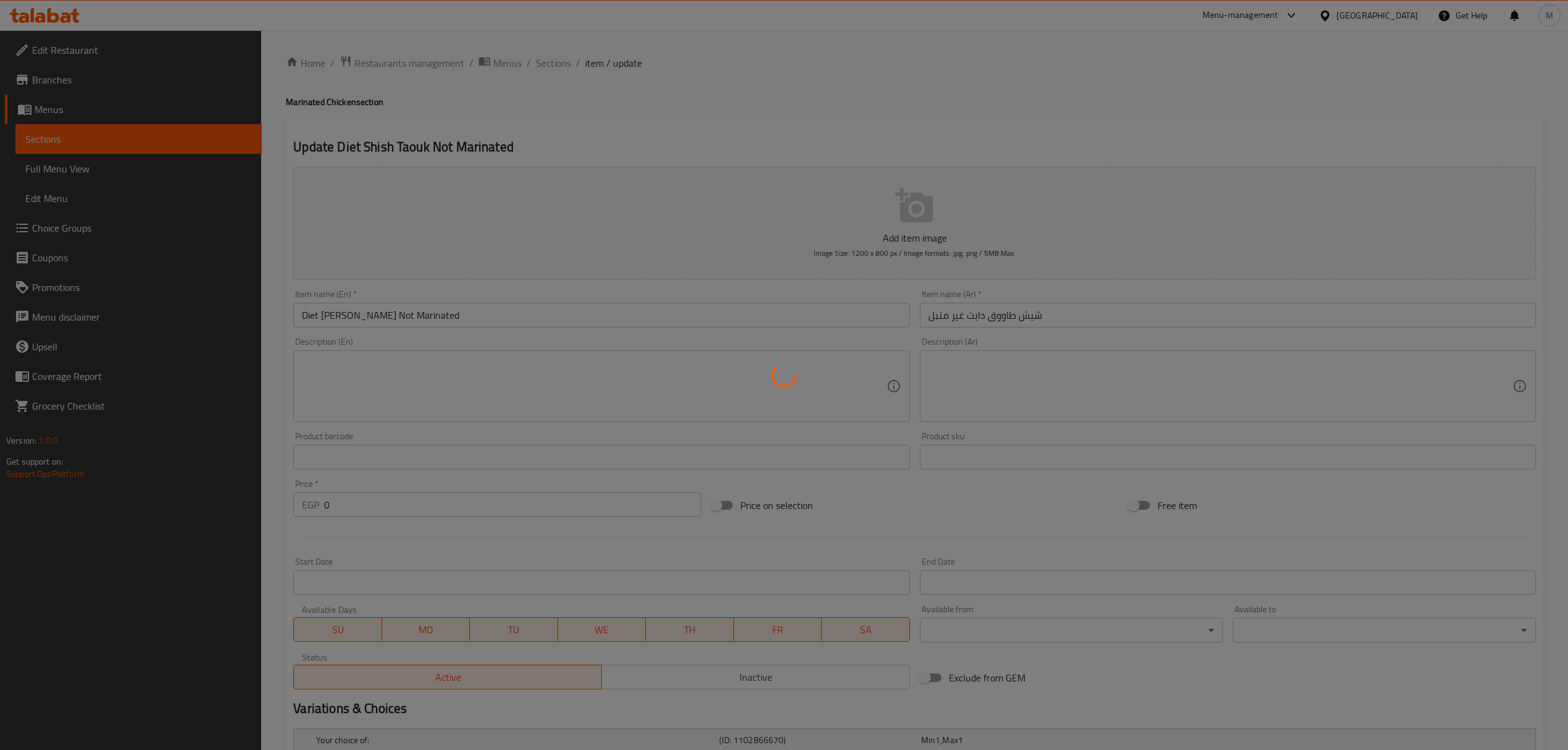
scroll to position [152, 0]
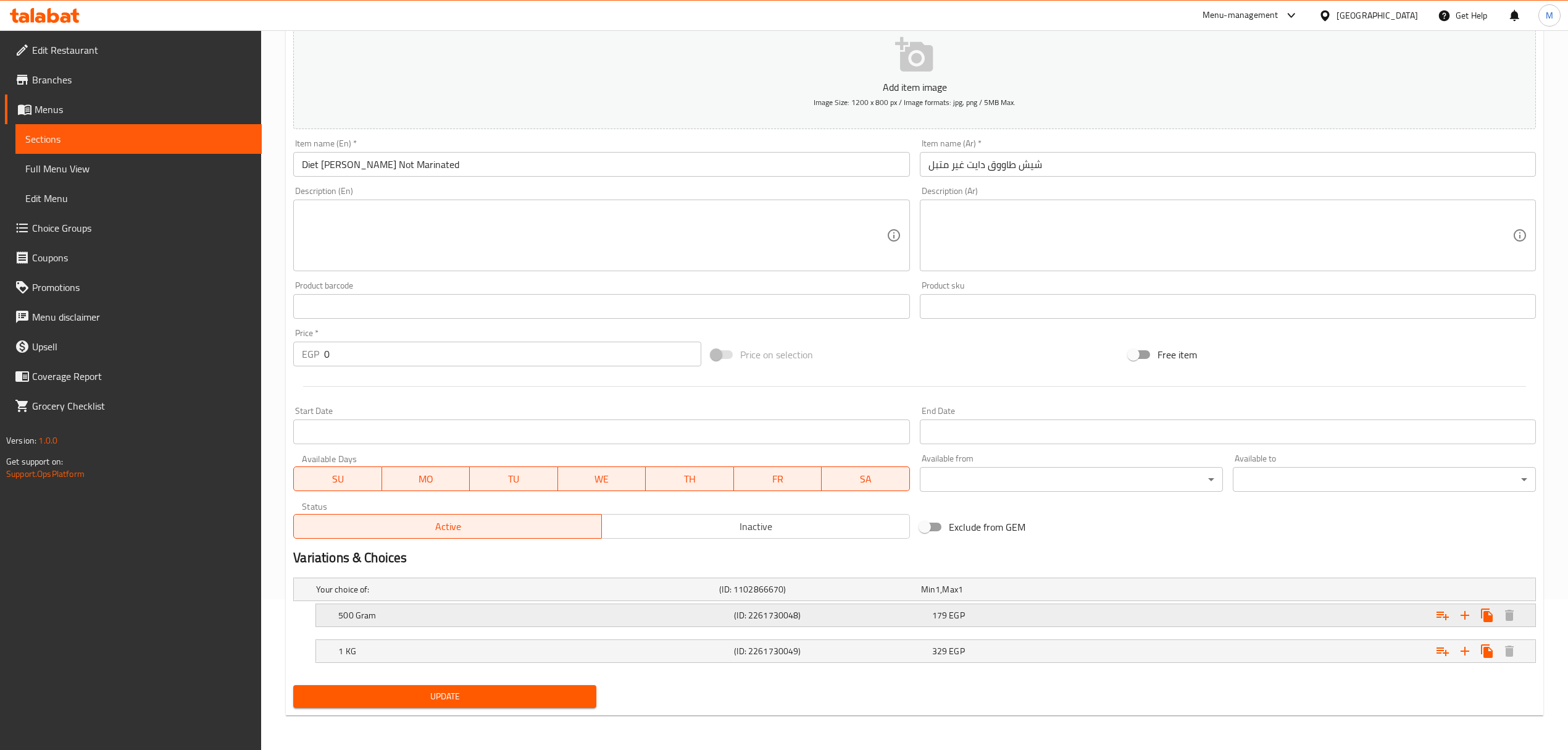
click at [911, 613] on h5 "(ID: 2261730048)" at bounding box center [831, 615] width 193 height 12
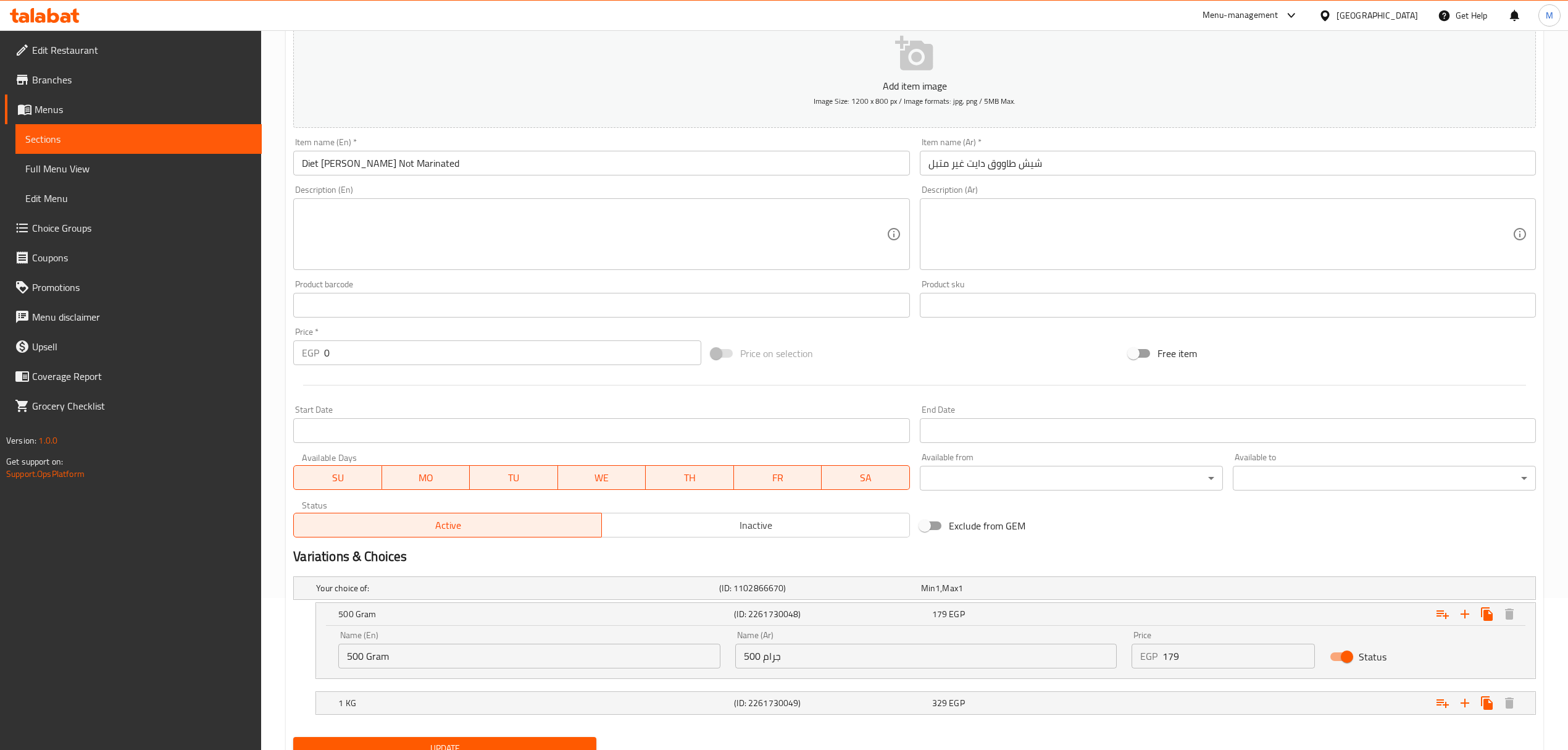
click at [1223, 647] on input "179" at bounding box center [1239, 656] width 153 height 24
paste input "8"
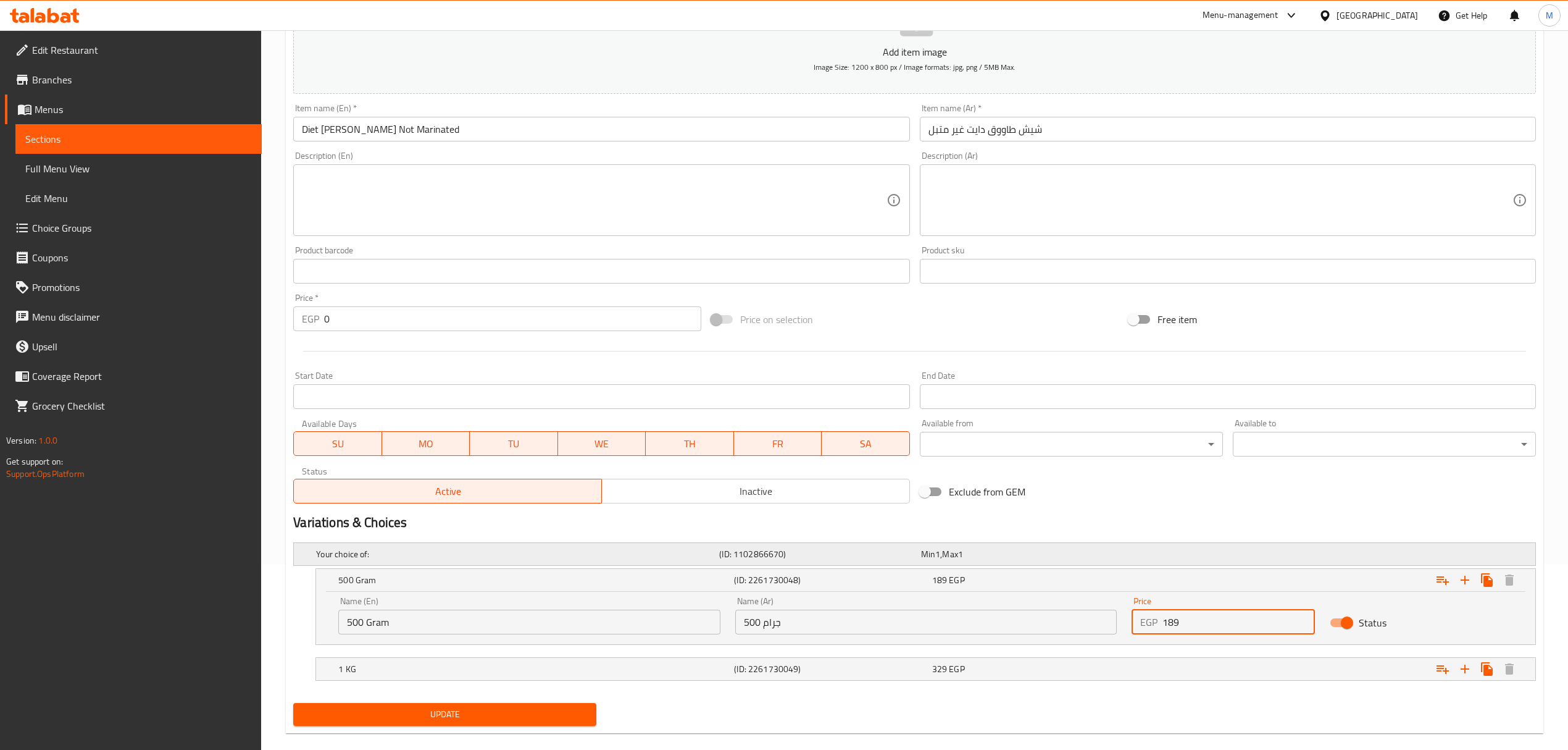
scroll to position [205, 0]
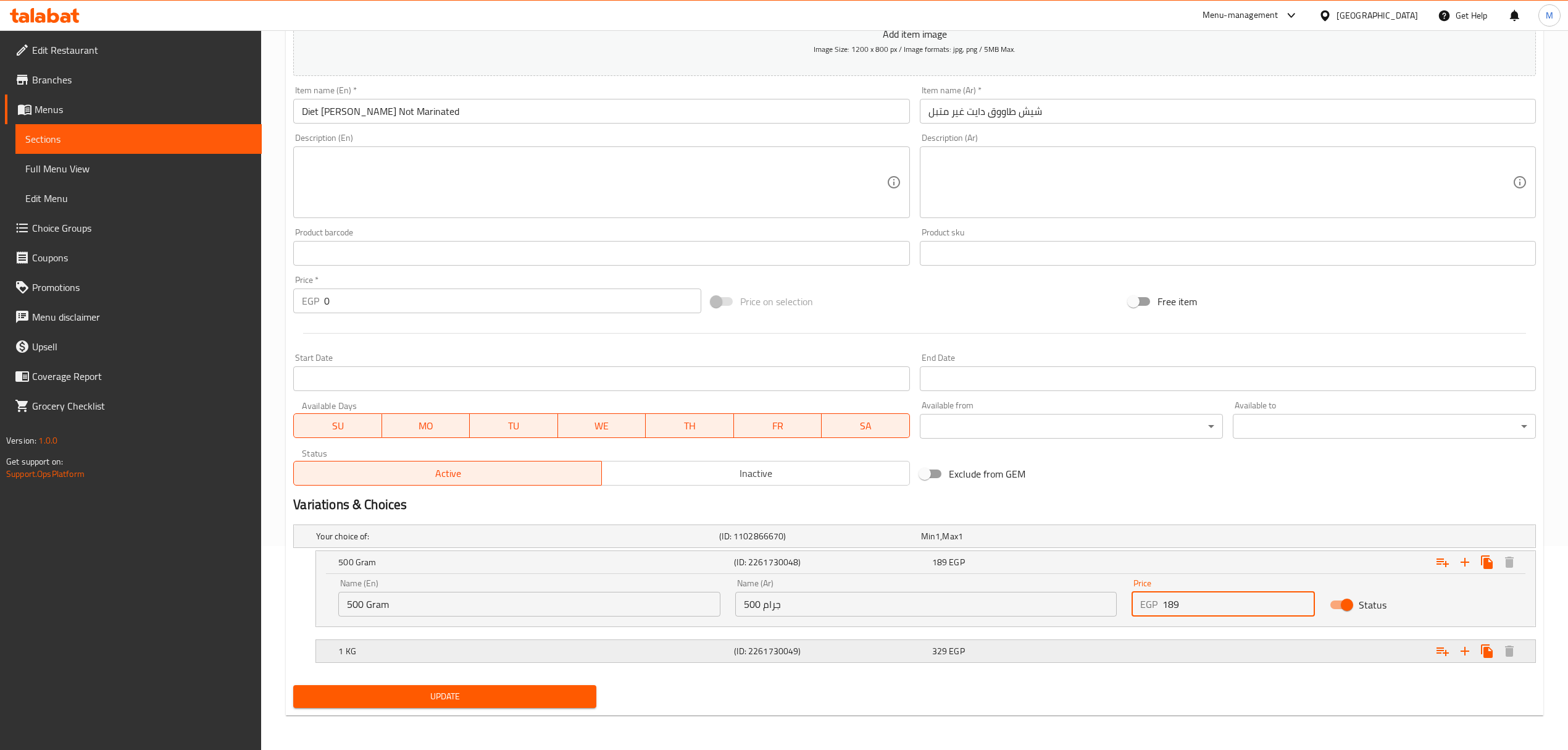
type input "189"
click at [695, 647] on h5 "1 KG" at bounding box center [534, 651] width 391 height 12
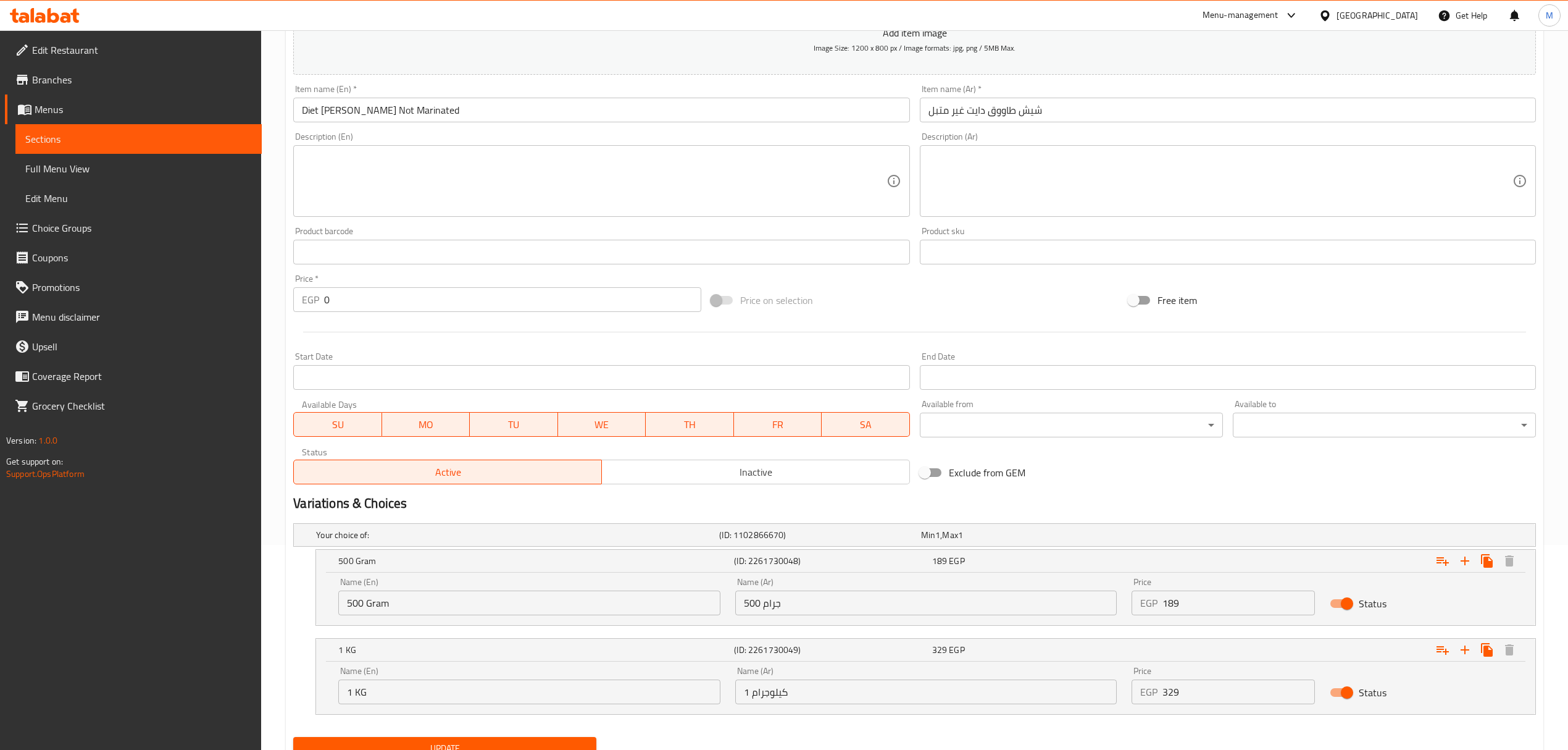
click at [1207, 693] on input "329" at bounding box center [1239, 692] width 153 height 24
paste input "4"
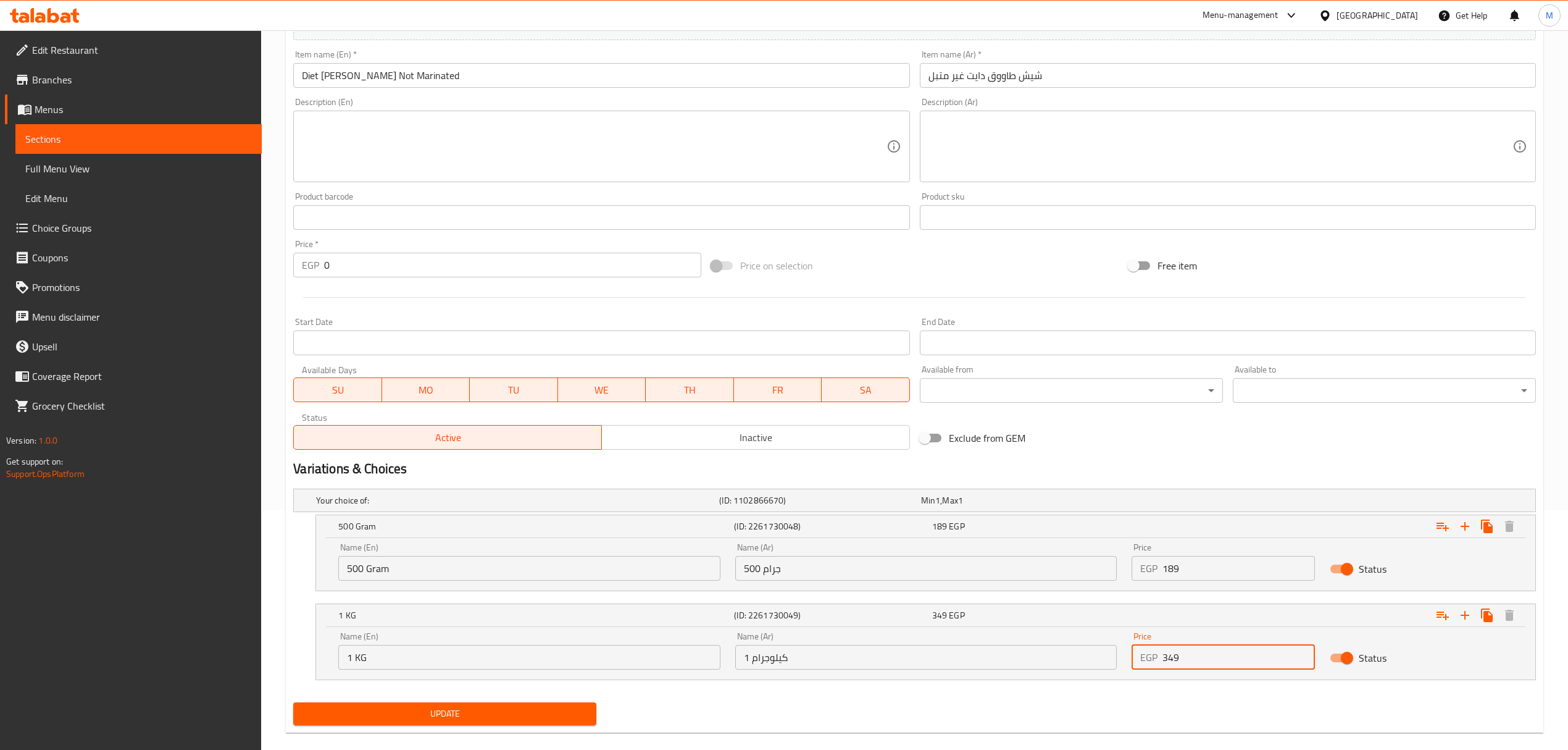
scroll to position [258, 0]
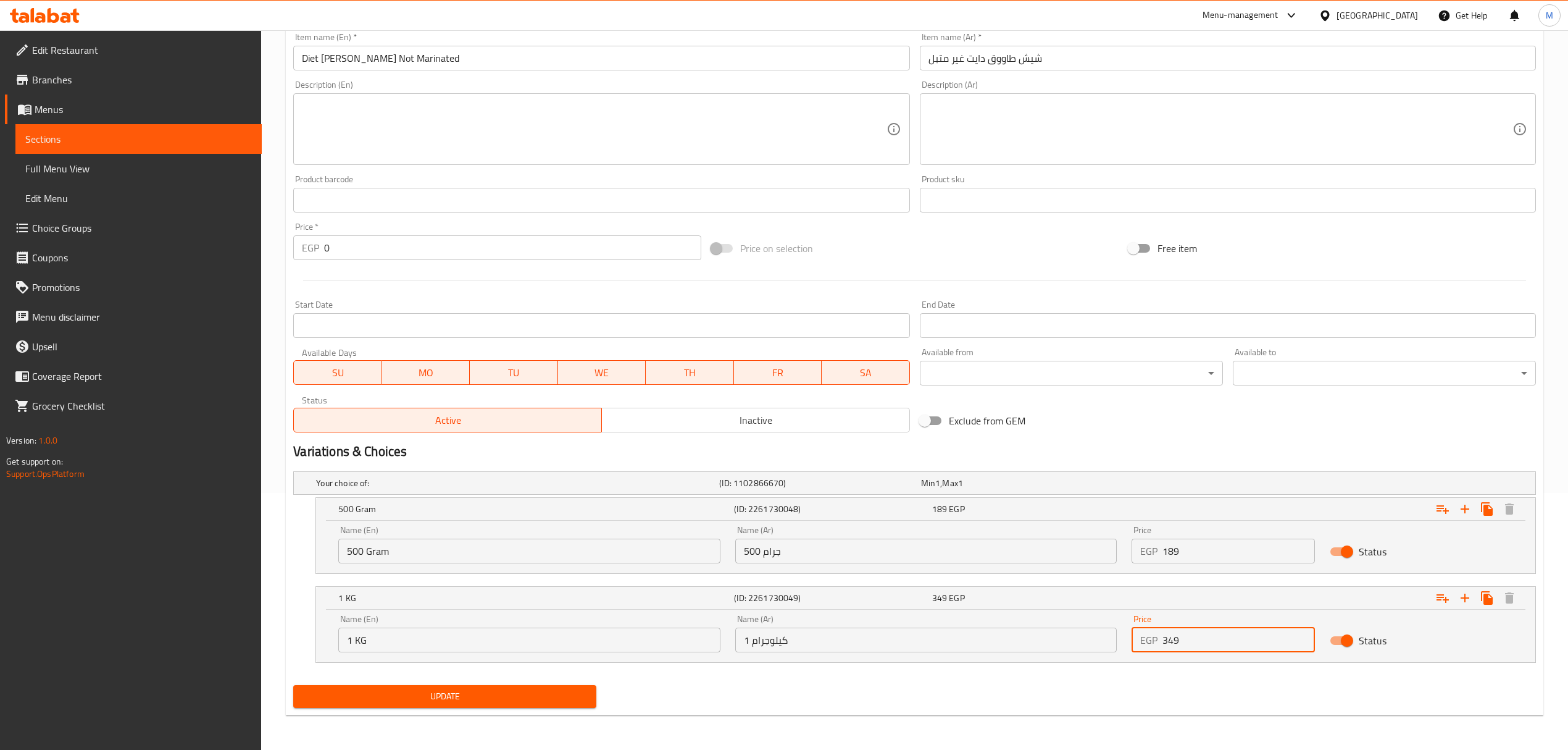
type input "349"
click at [498, 690] on span "Update" at bounding box center [444, 696] width 283 height 16
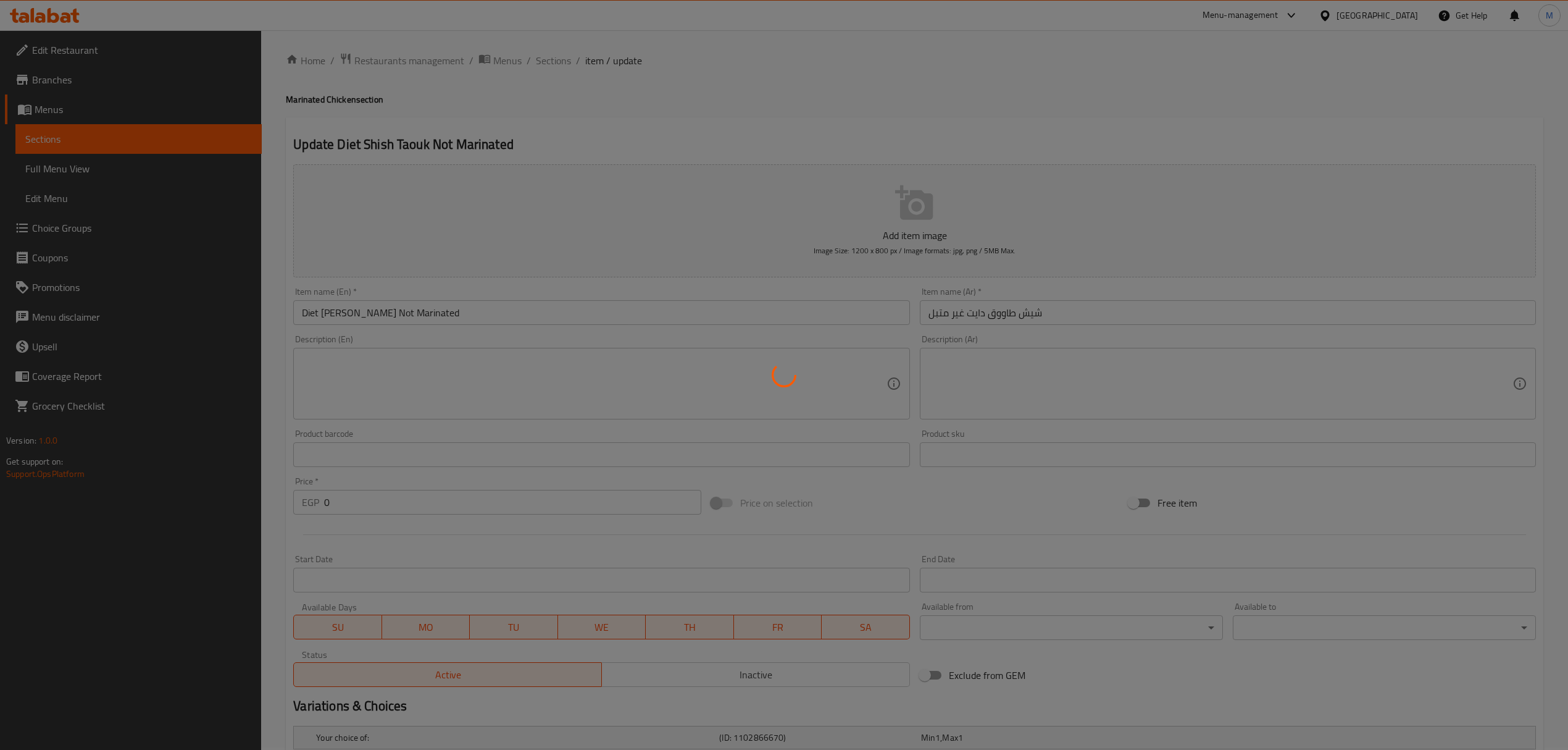
scroll to position [0, 0]
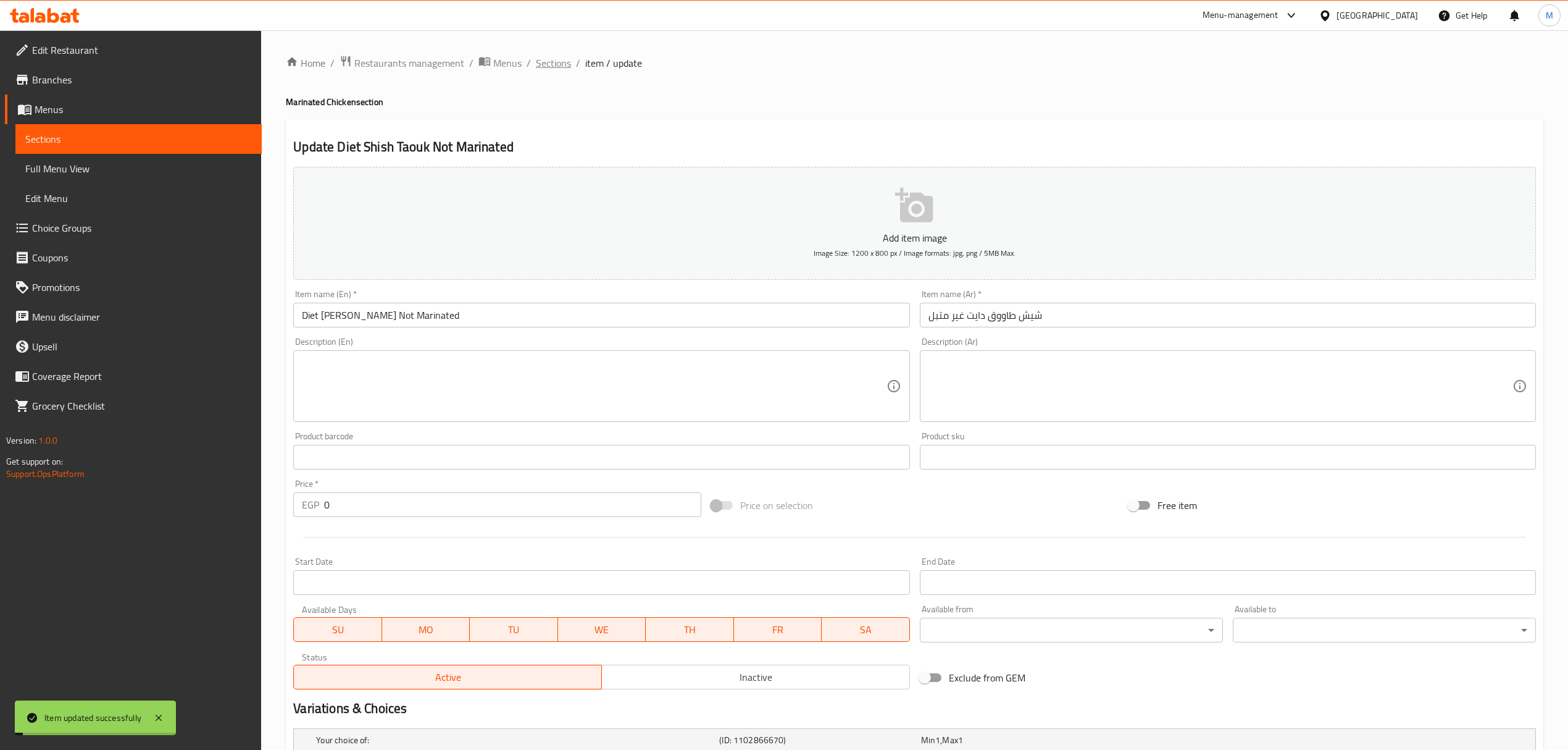
click at [549, 69] on span "Sections" at bounding box center [553, 63] width 35 height 15
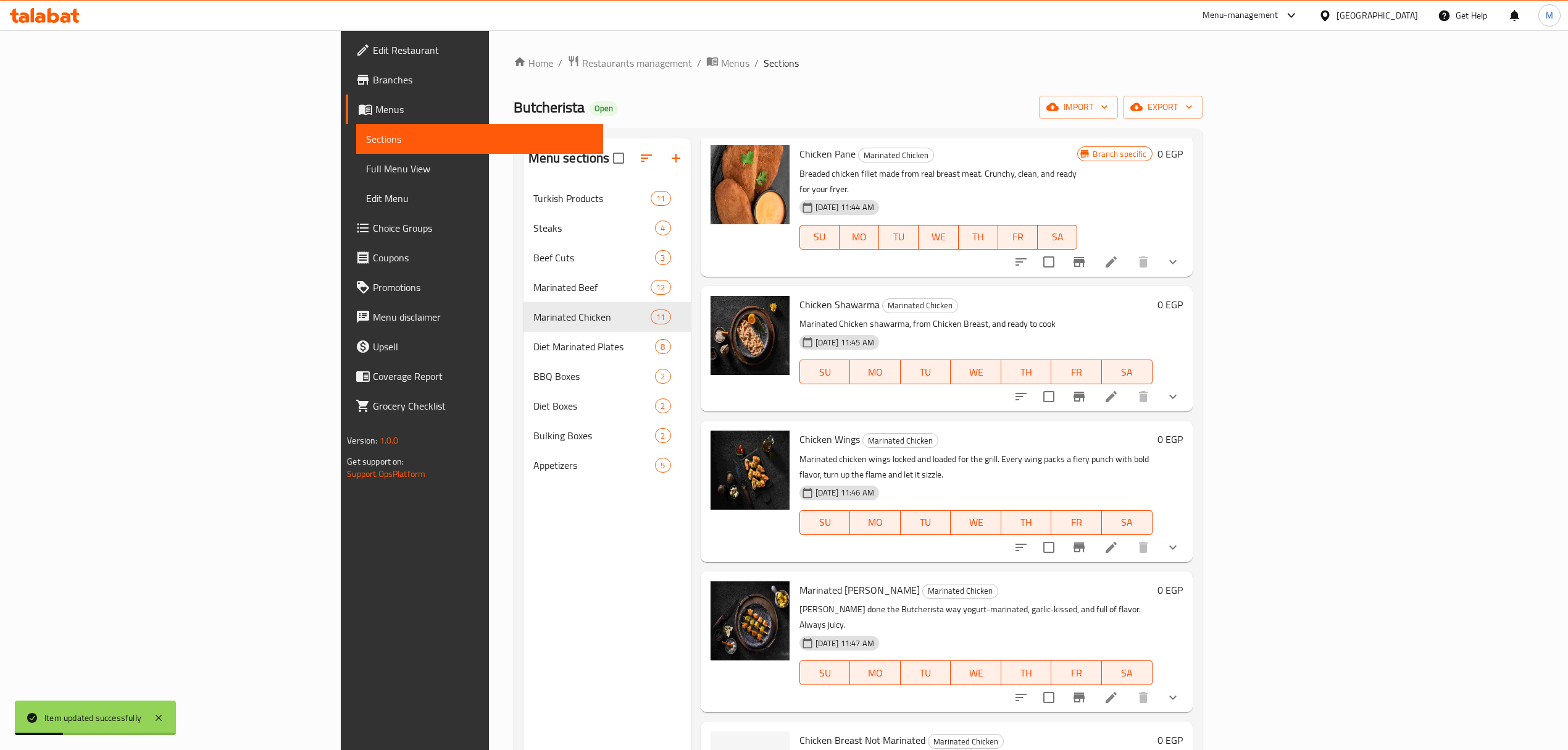
scroll to position [173, 0]
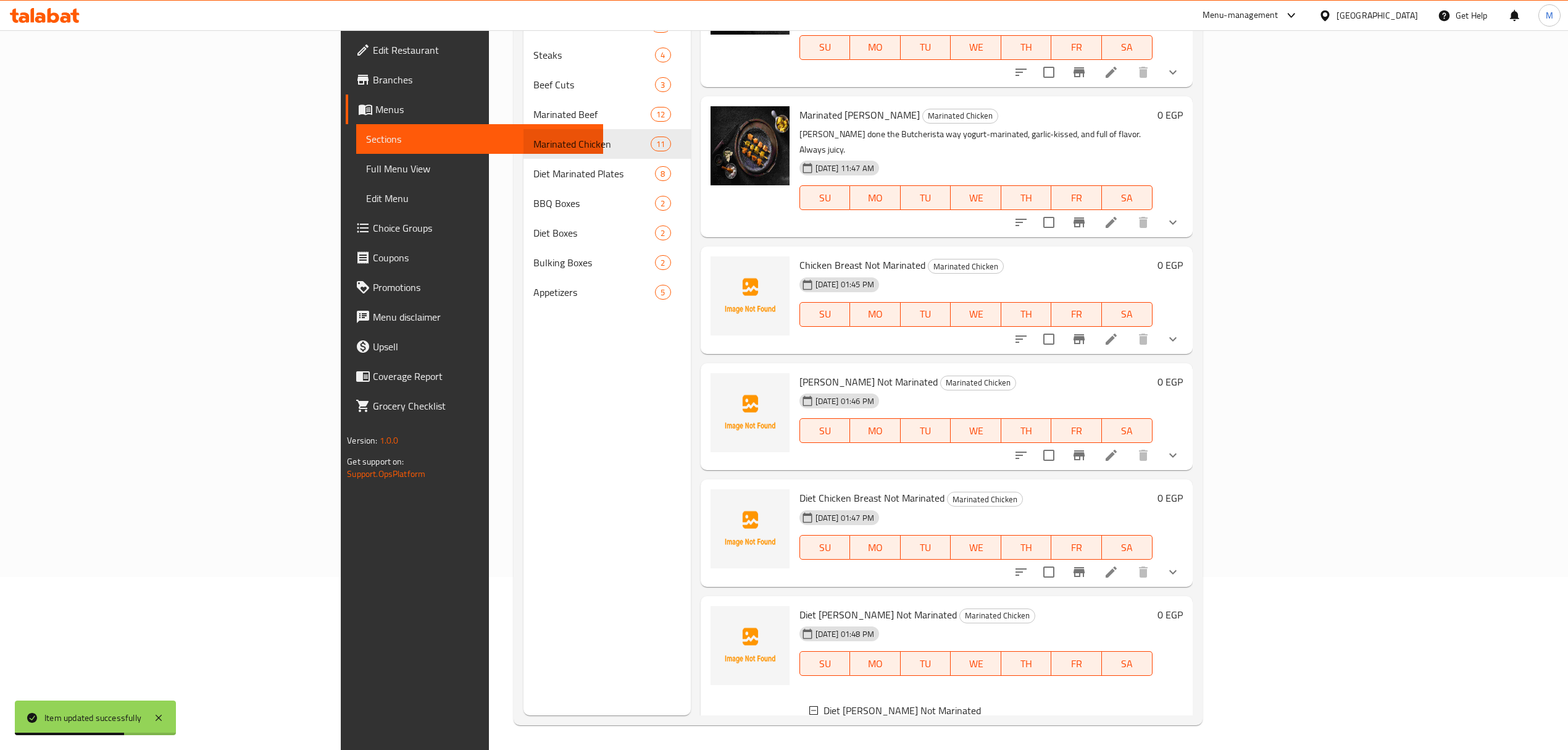
scroll to position [797, 0]
click at [856, 732] on span "500 Gram" at bounding box center [877, 739] width 42 height 15
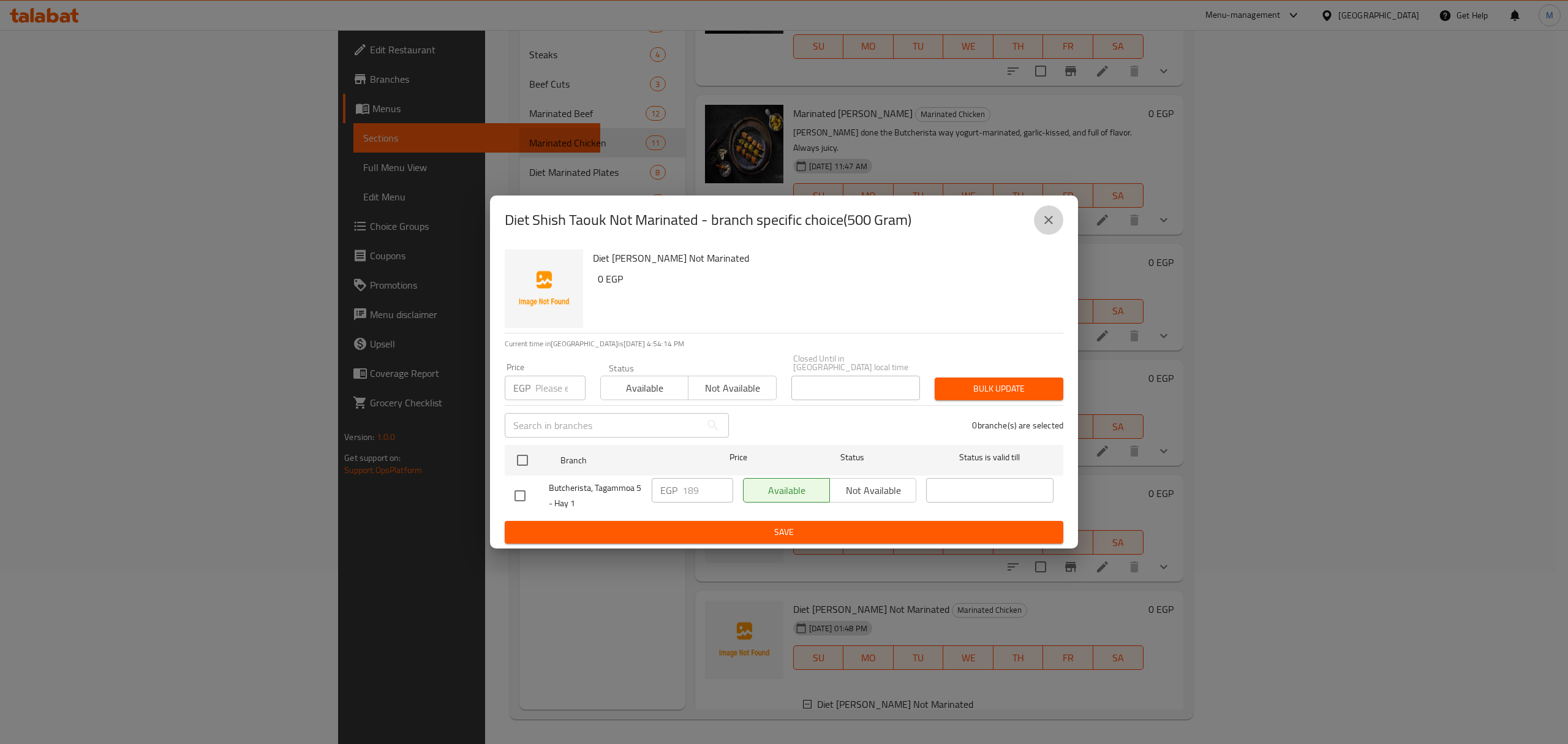
click at [1042, 222] on icon "close" at bounding box center [1049, 220] width 15 height 15
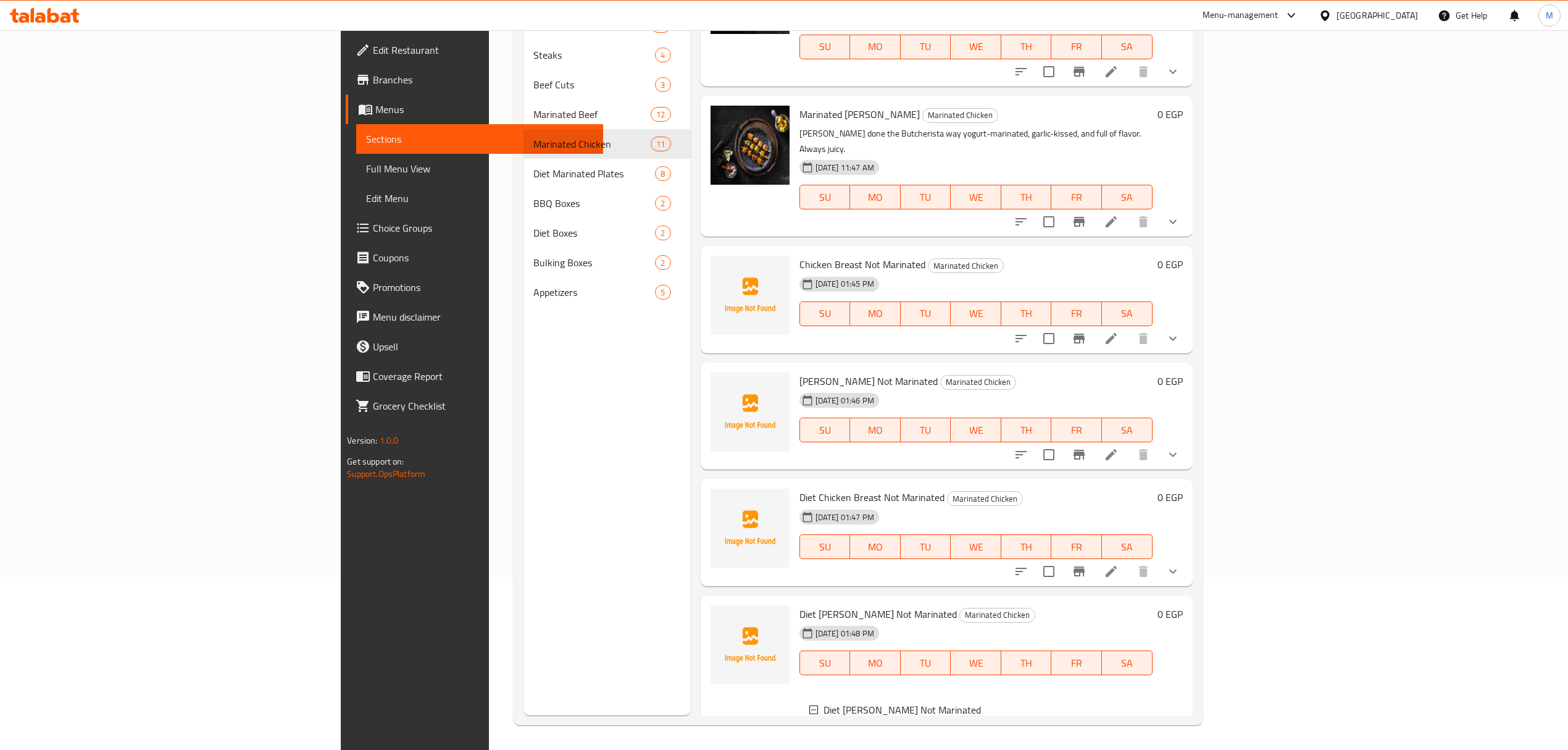
click at [856, 747] on div "1 KG" at bounding box center [999, 754] width 287 height 15
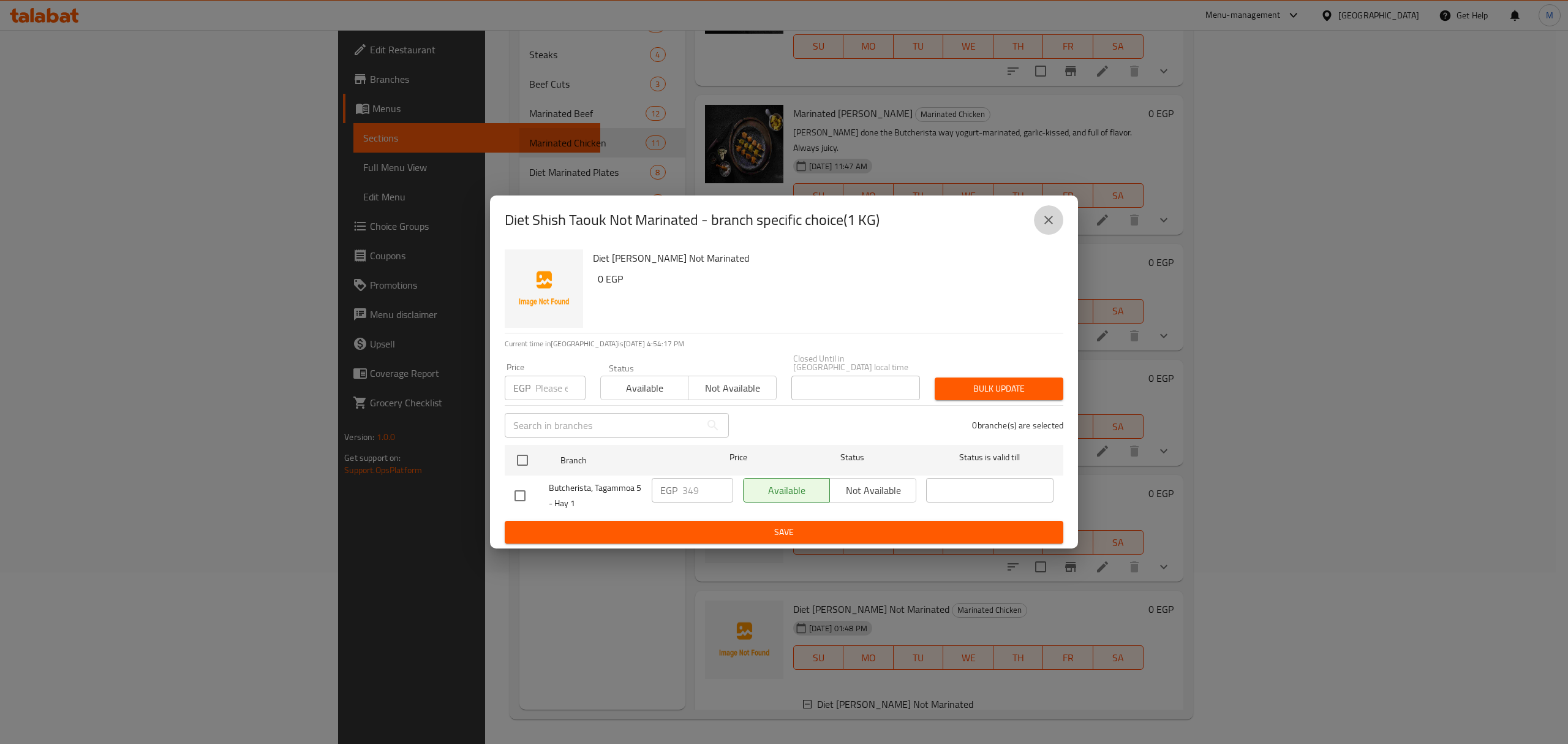
click at [1049, 226] on icon "close" at bounding box center [1049, 220] width 15 height 15
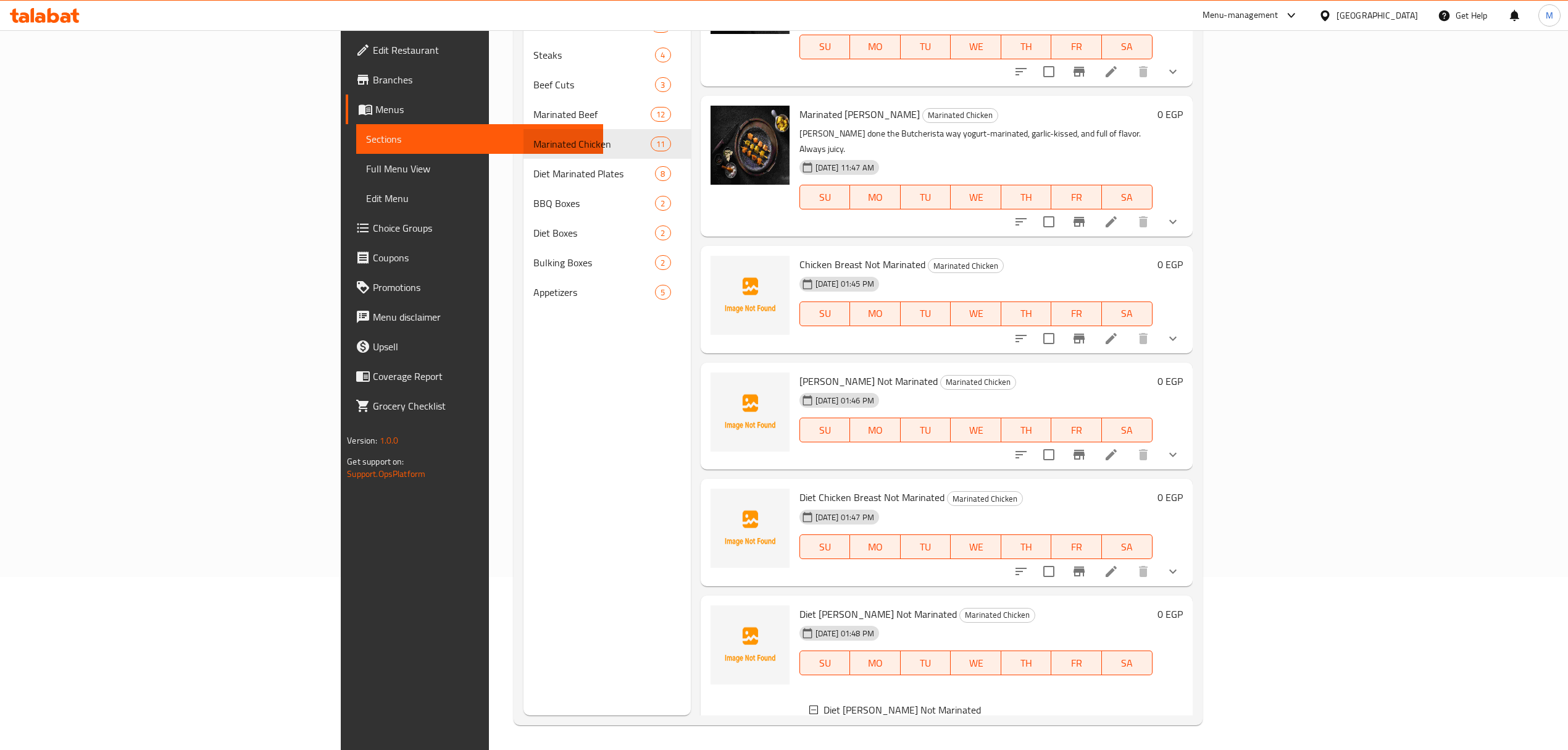
click at [1011, 505] on div "28-08-2025 01:47 PM SU MO TU WE TH FR SA" at bounding box center [976, 538] width 363 height 67
click at [1177, 569] on icon "show more" at bounding box center [1173, 571] width 7 height 4
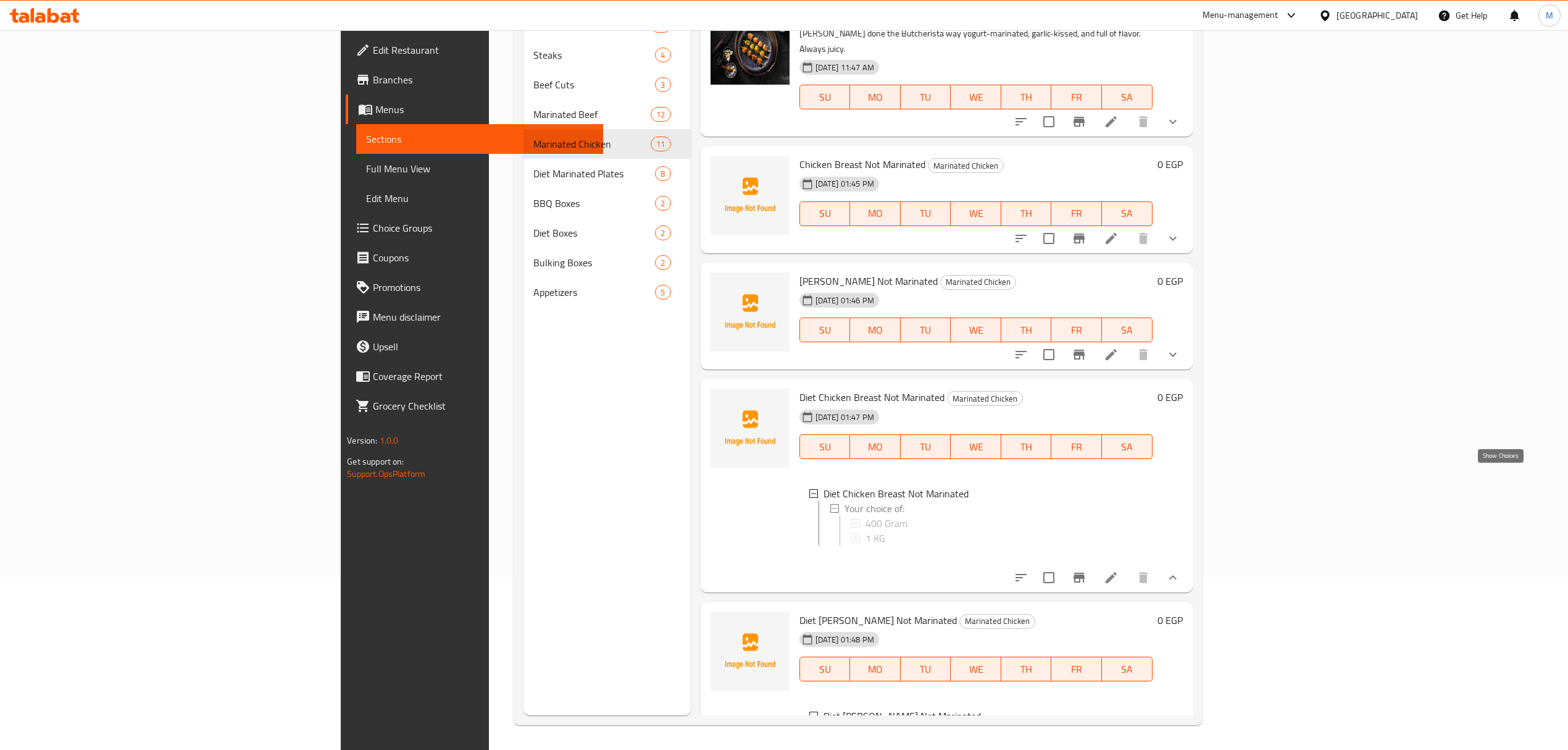
scroll to position [903, 0]
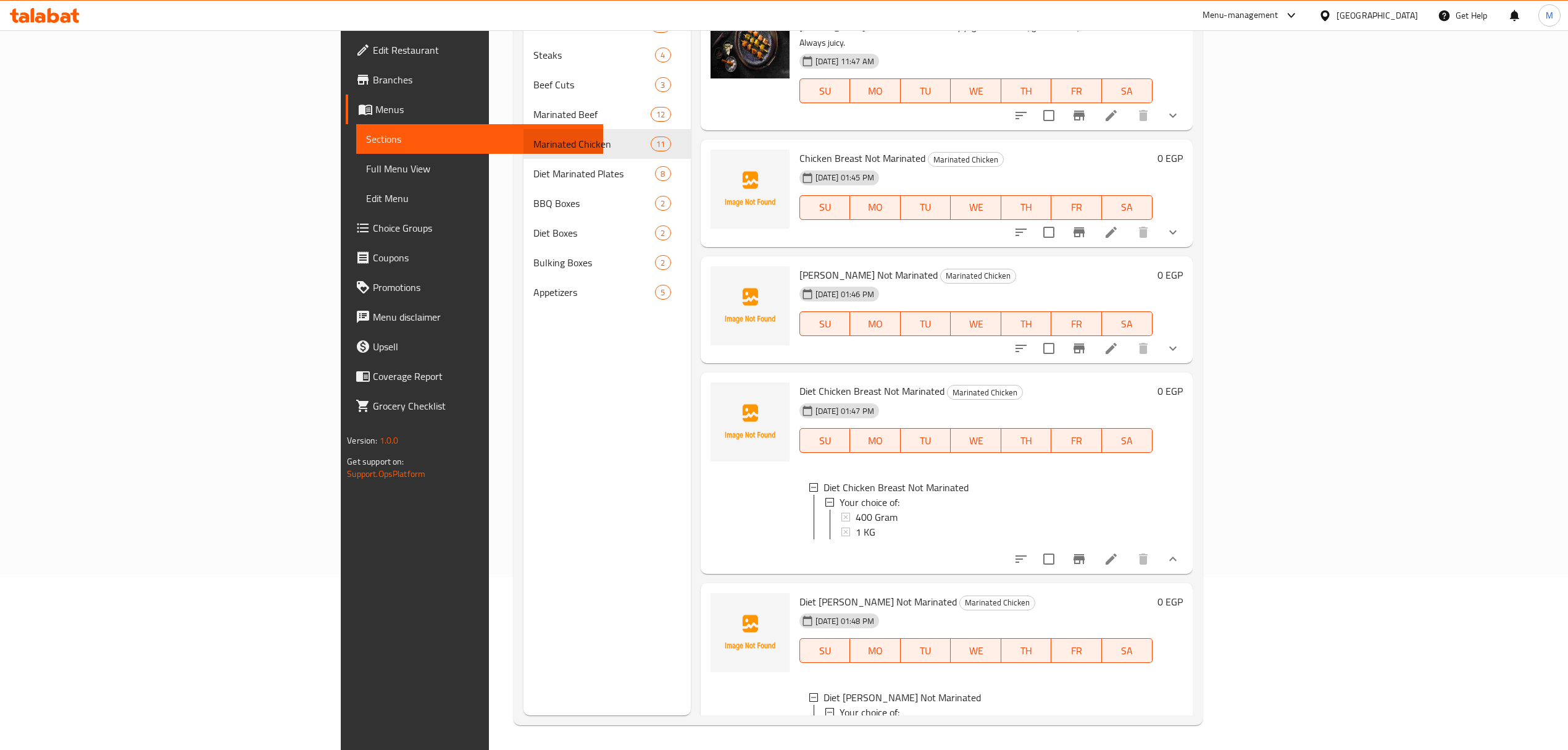
click at [799, 382] on span "Diet Chicken Breast Not Marinated" at bounding box center [872, 391] width 145 height 18
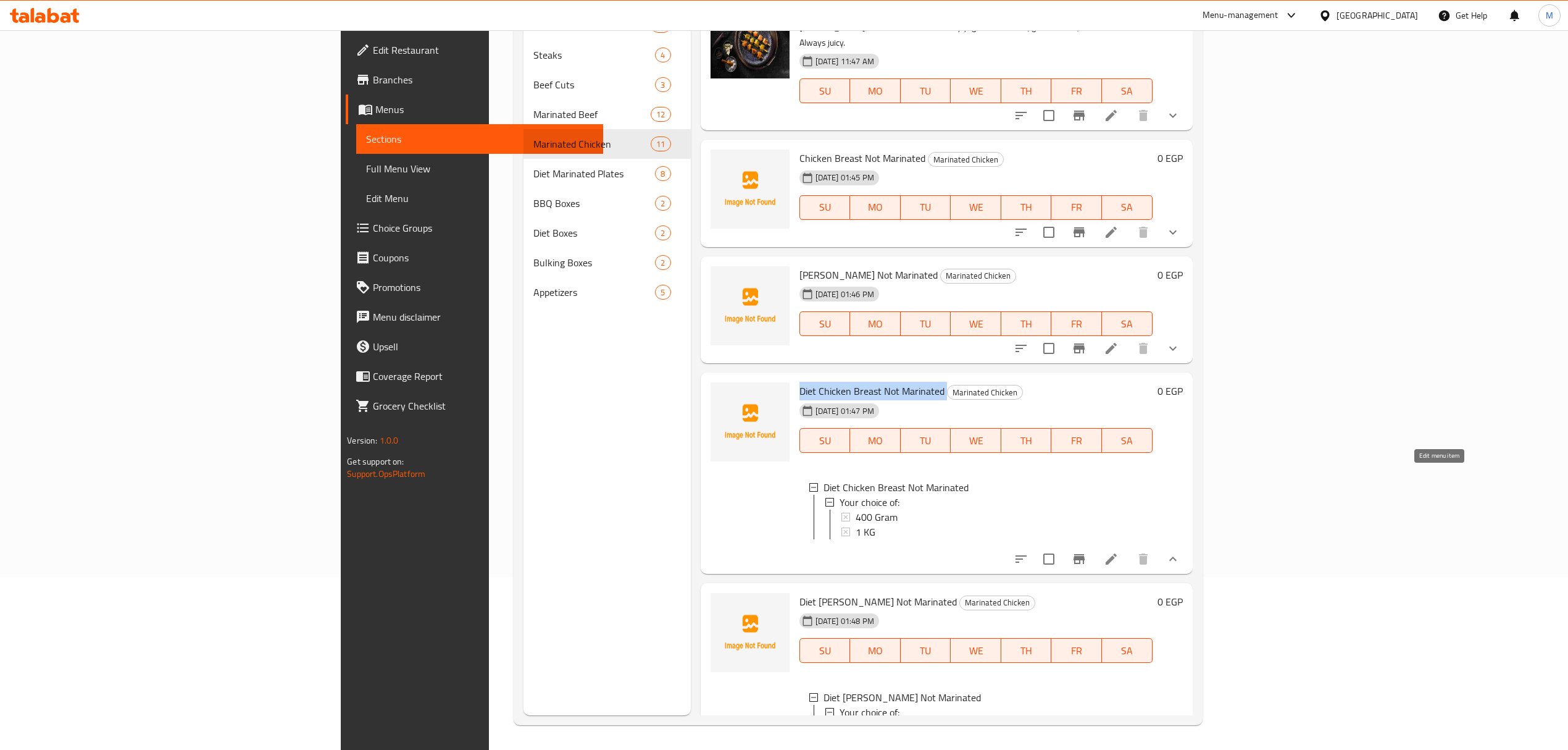
click at [1118, 552] on icon at bounding box center [1112, 559] width 15 height 15
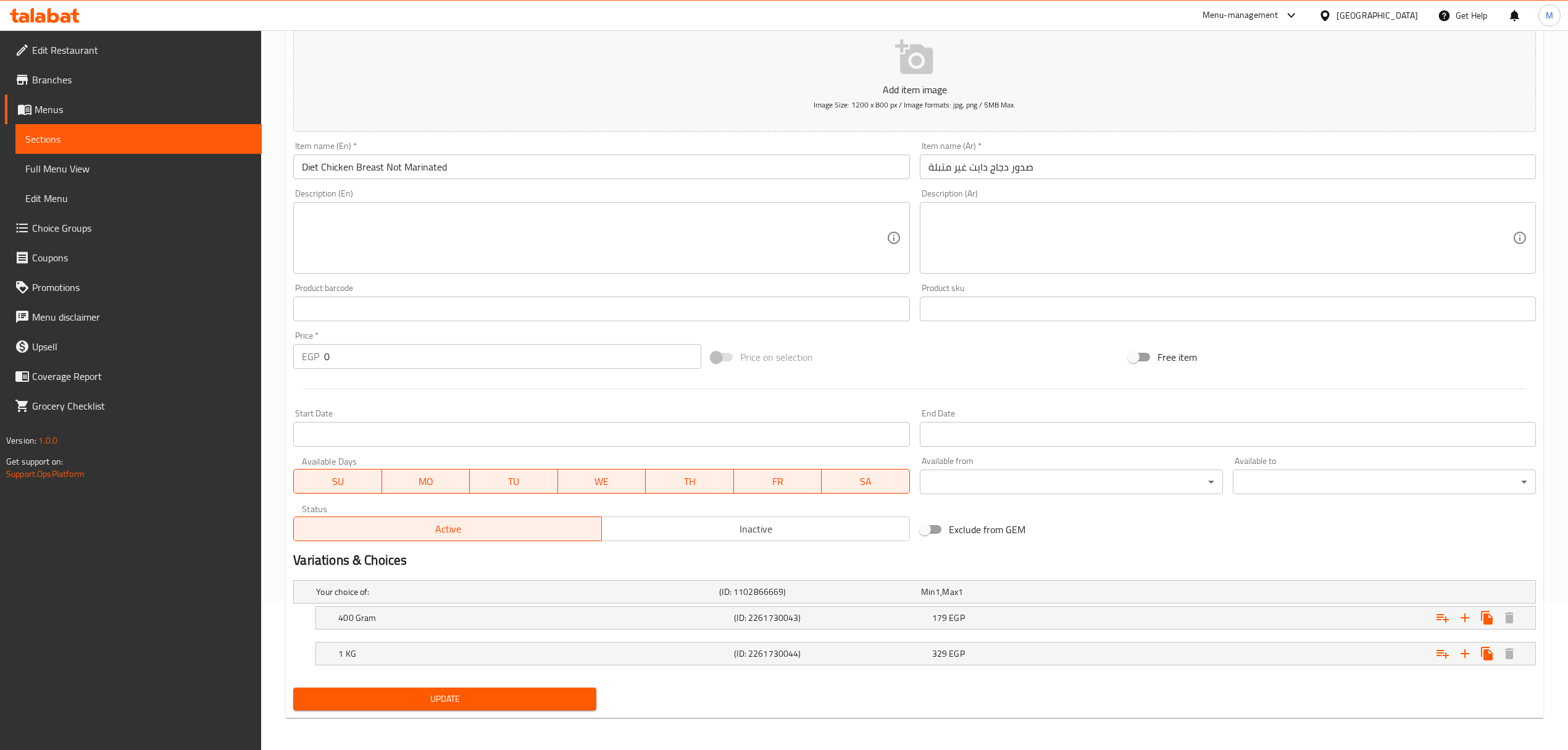
scroll to position [152, 0]
click at [990, 607] on div "179 EGP" at bounding box center [1028, 615] width 198 height 17
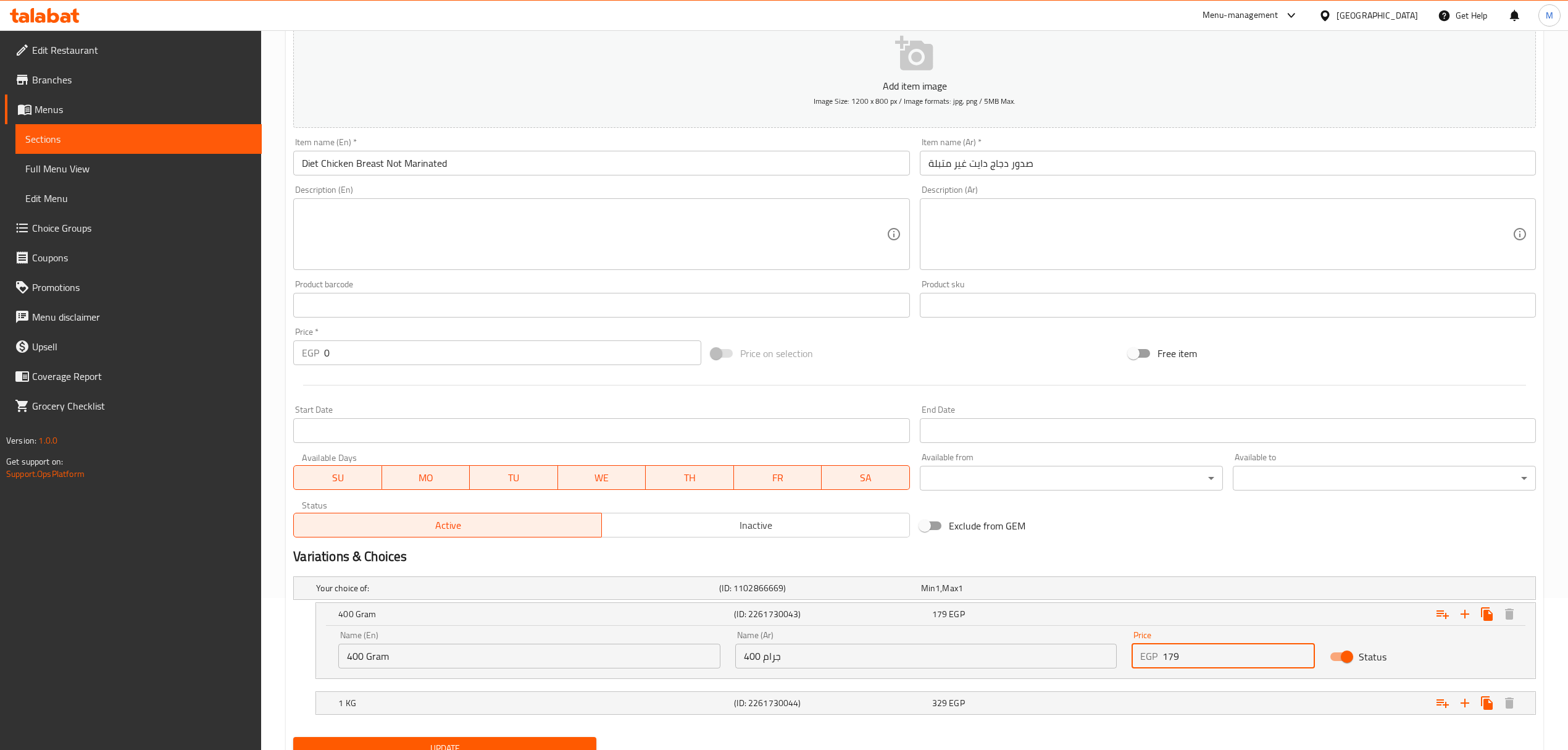
click at [1210, 664] on input "179" at bounding box center [1239, 656] width 153 height 24
paste input "8"
type input "189"
click at [741, 704] on h5 "(ID: 2261730044)" at bounding box center [831, 703] width 193 height 12
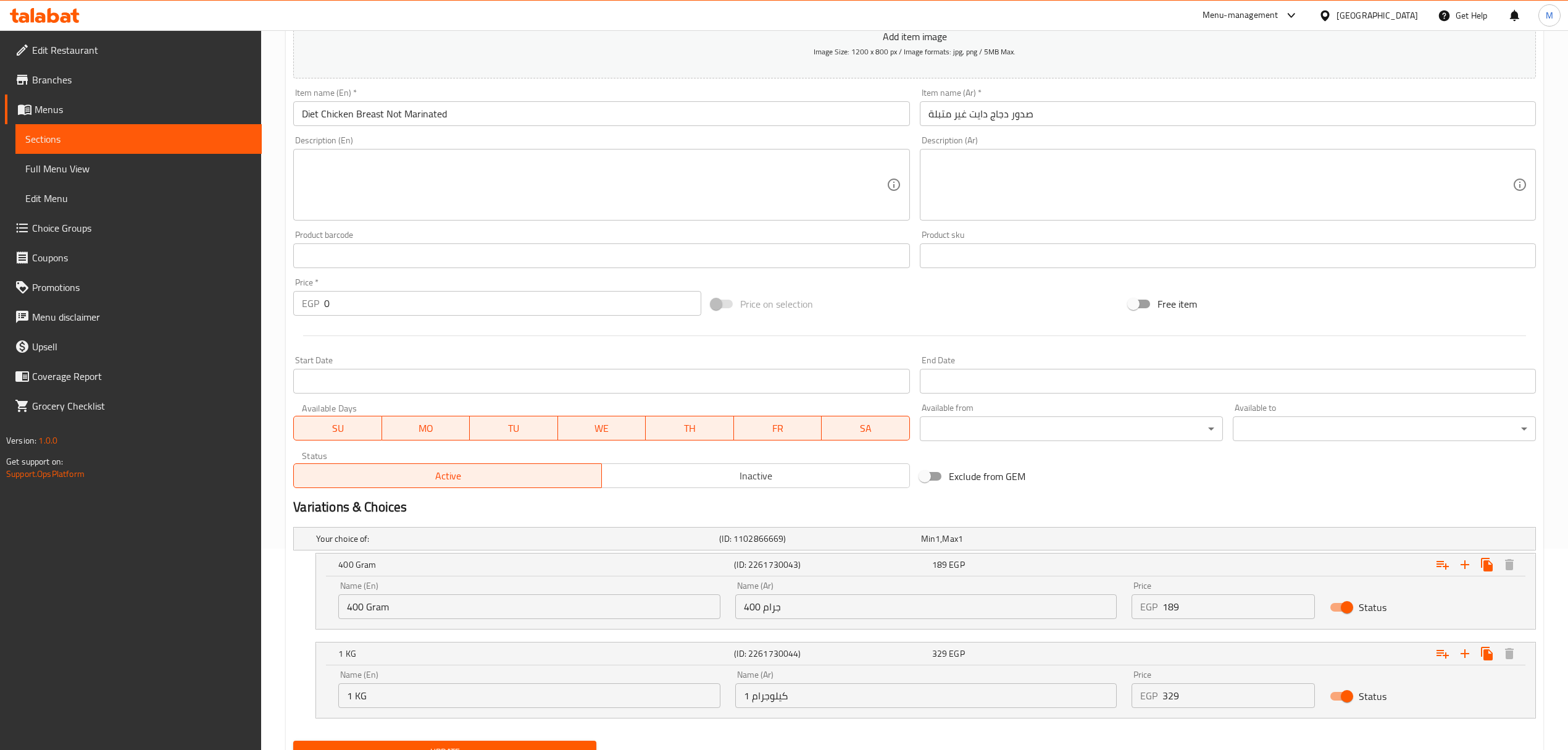
scroll to position [258, 0]
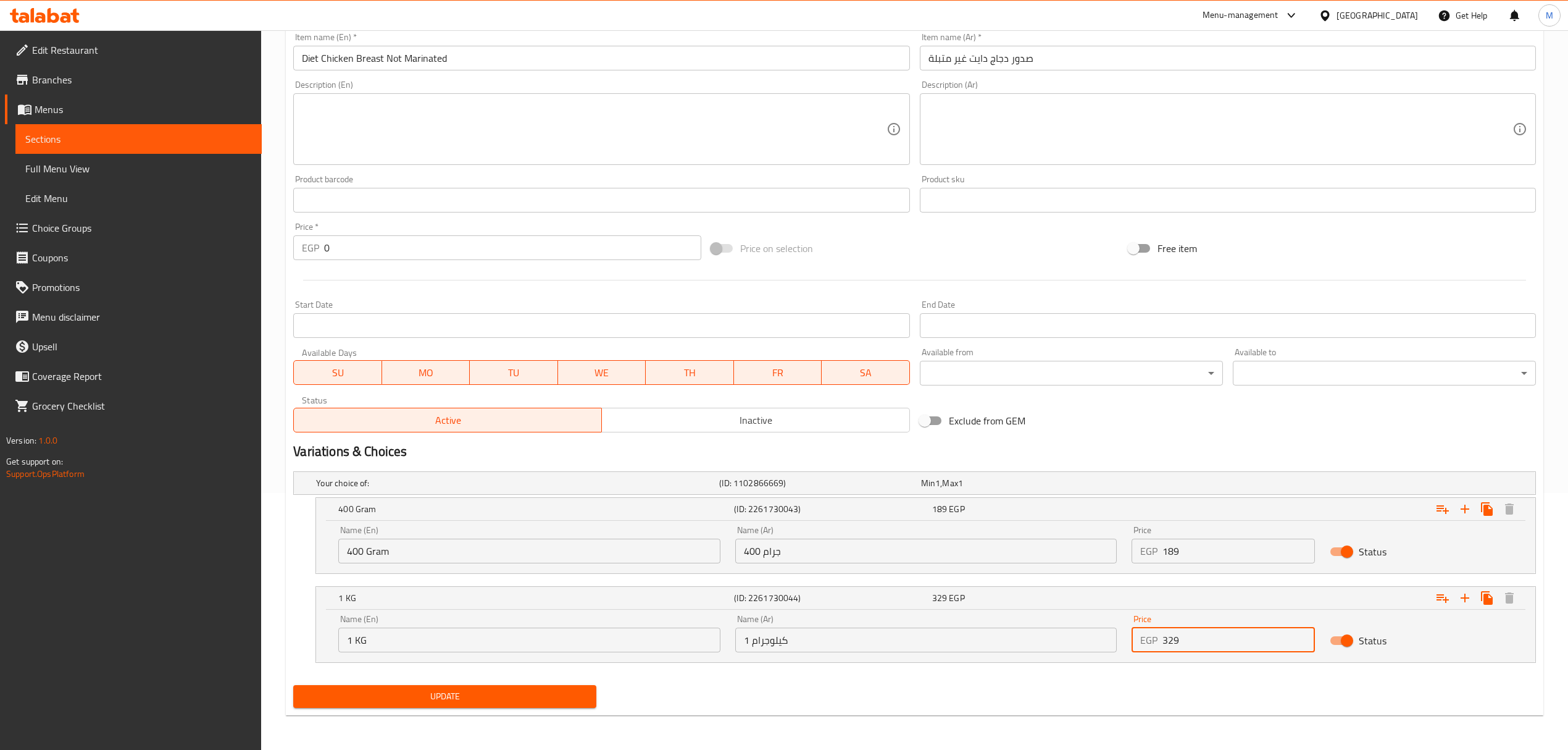
click at [1205, 638] on input "329" at bounding box center [1239, 640] width 153 height 24
paste input "4"
type input "349"
click at [547, 707] on button "Update" at bounding box center [445, 696] width 303 height 23
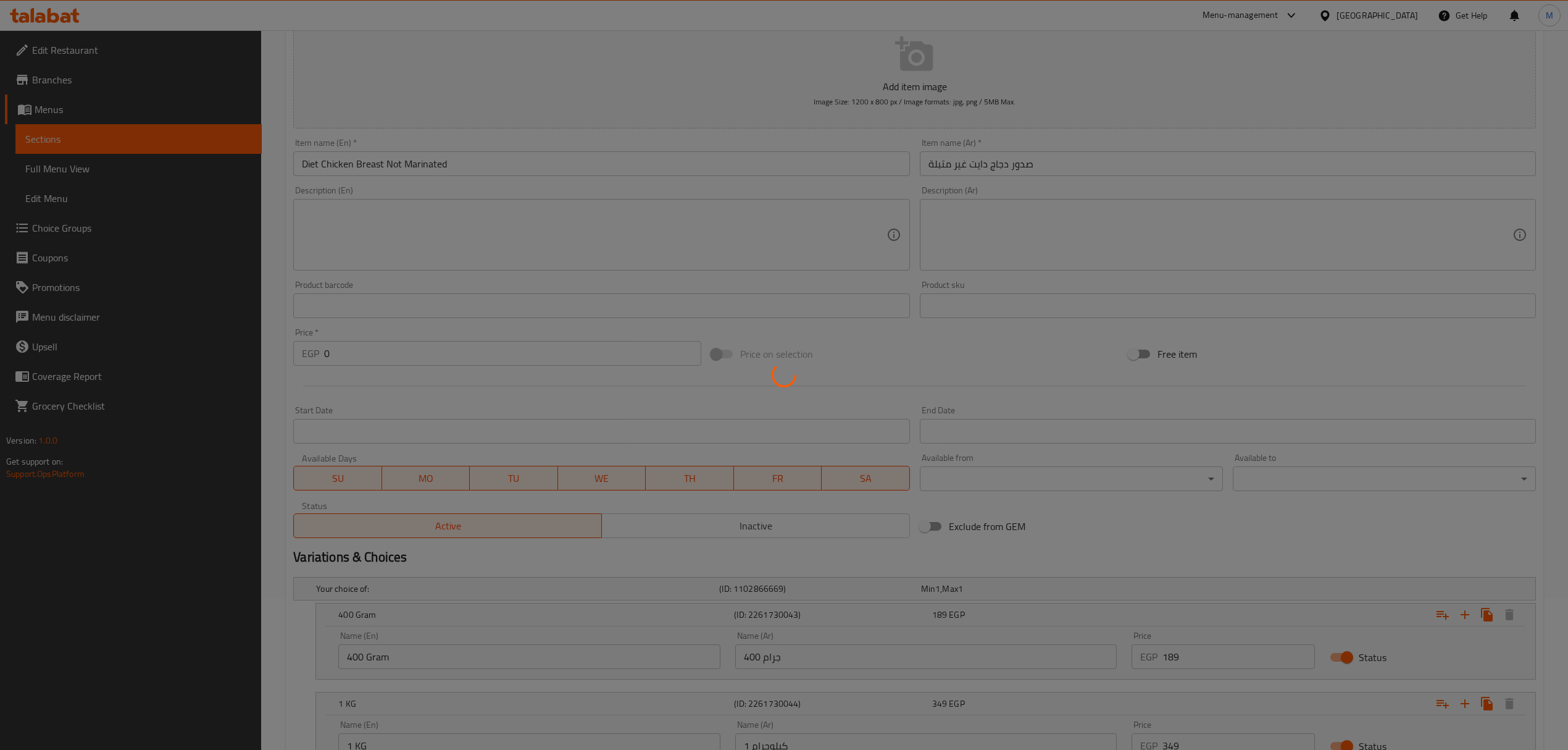
scroll to position [0, 0]
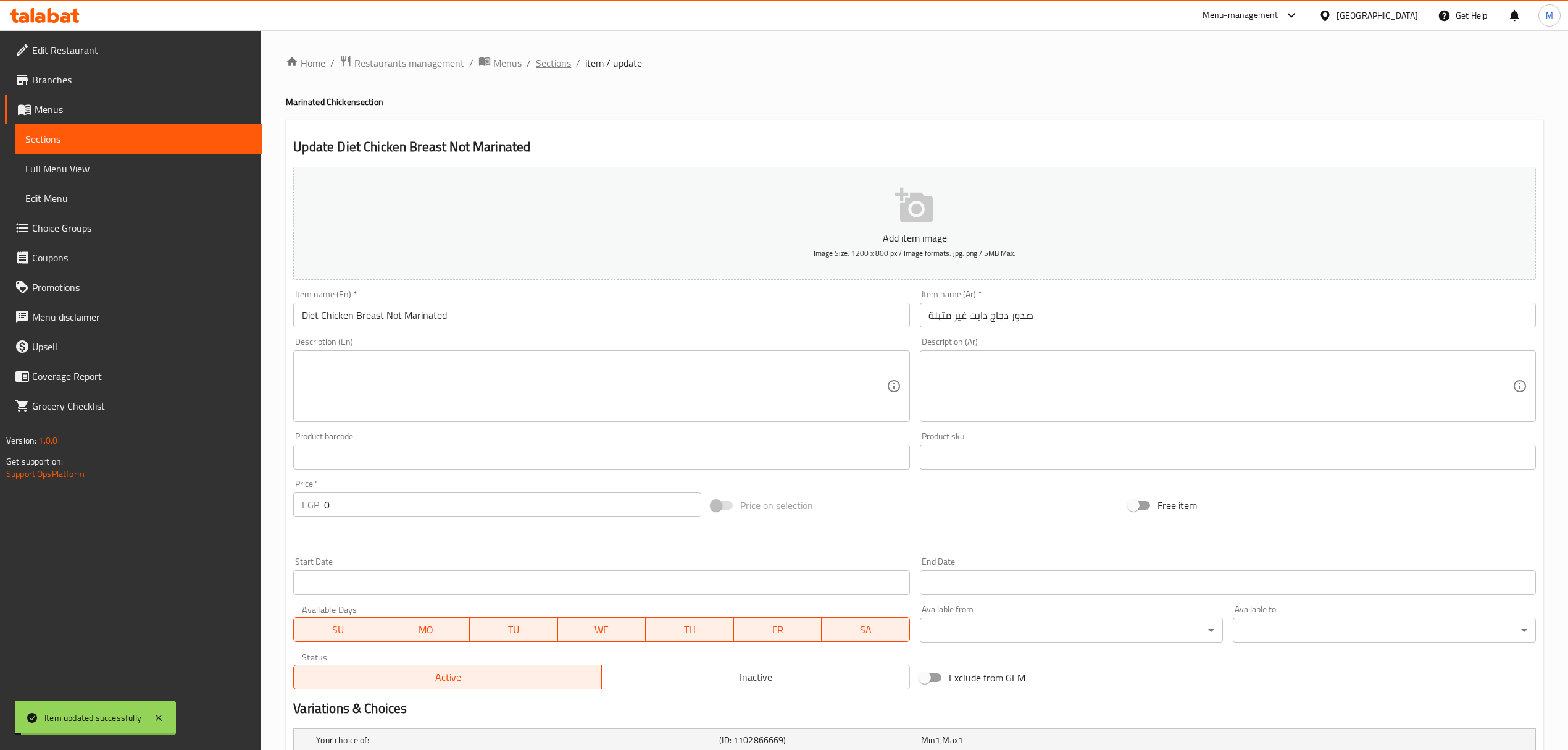
click at [548, 59] on span "Sections" at bounding box center [553, 63] width 35 height 15
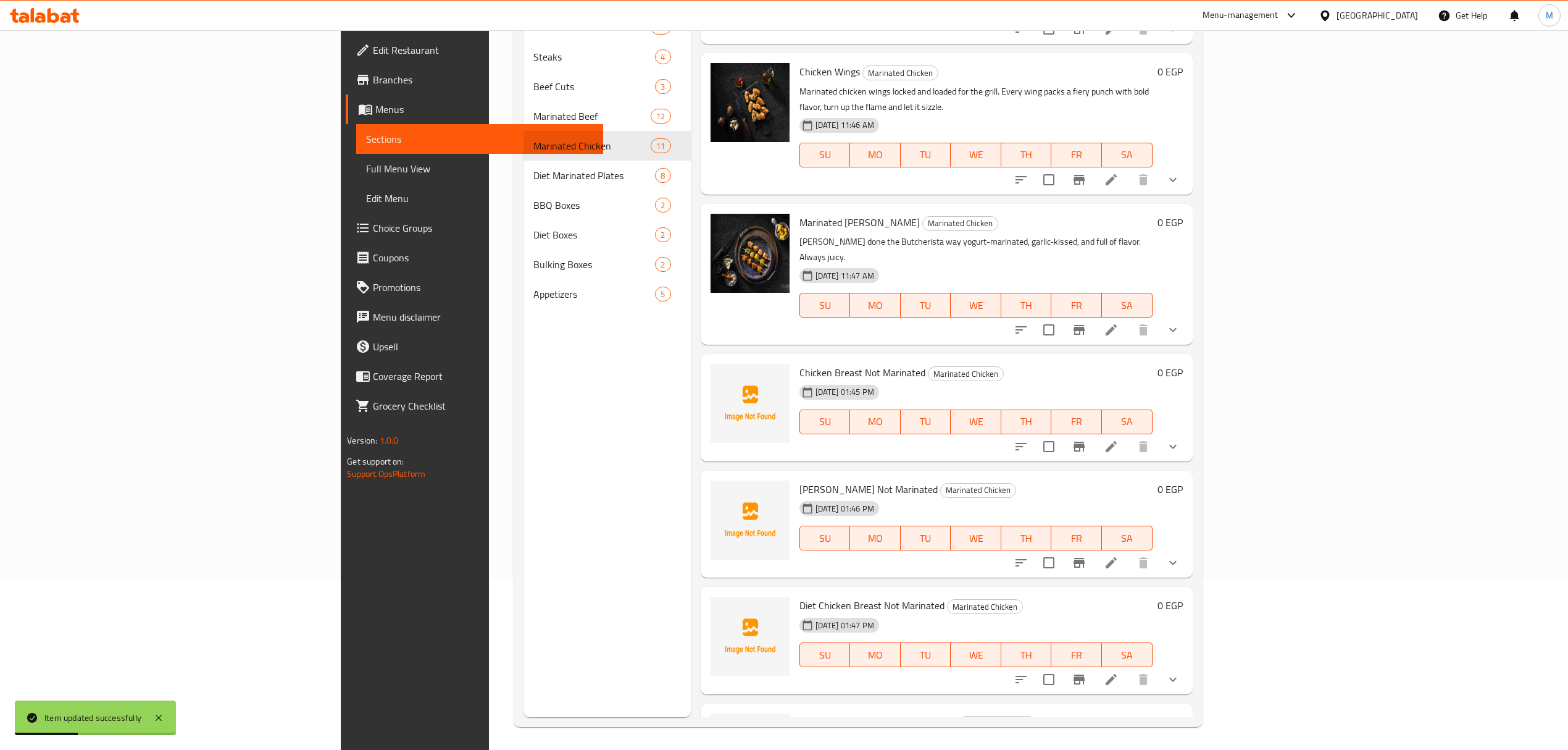
scroll to position [173, 0]
click at [1180, 670] on icon "show more" at bounding box center [1173, 677] width 15 height 15
click at [905, 722] on div "400 Gram" at bounding box center [999, 730] width 287 height 15
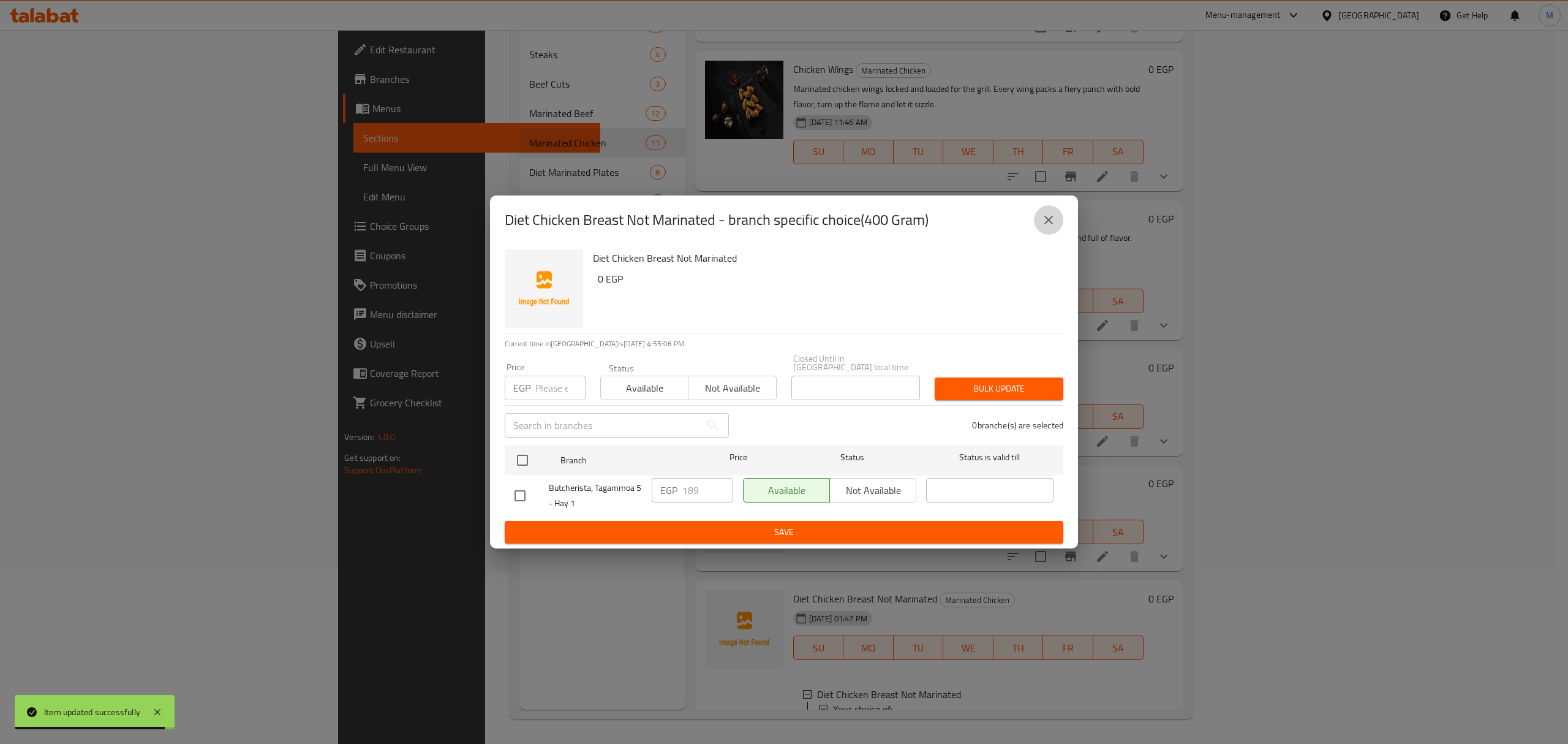
click at [1051, 224] on icon "close" at bounding box center [1049, 220] width 15 height 15
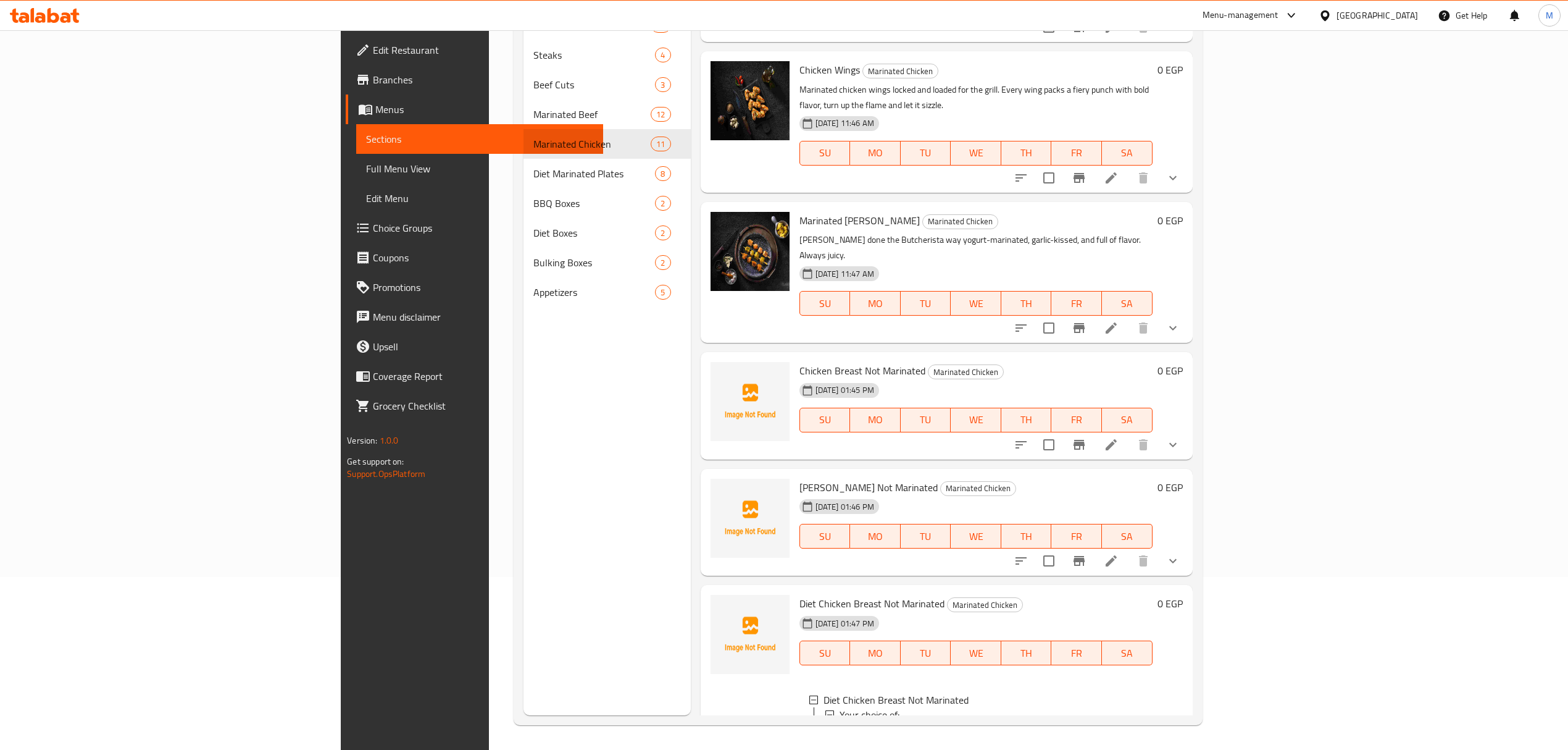
click at [856, 737] on div "1 KG" at bounding box center [999, 745] width 287 height 15
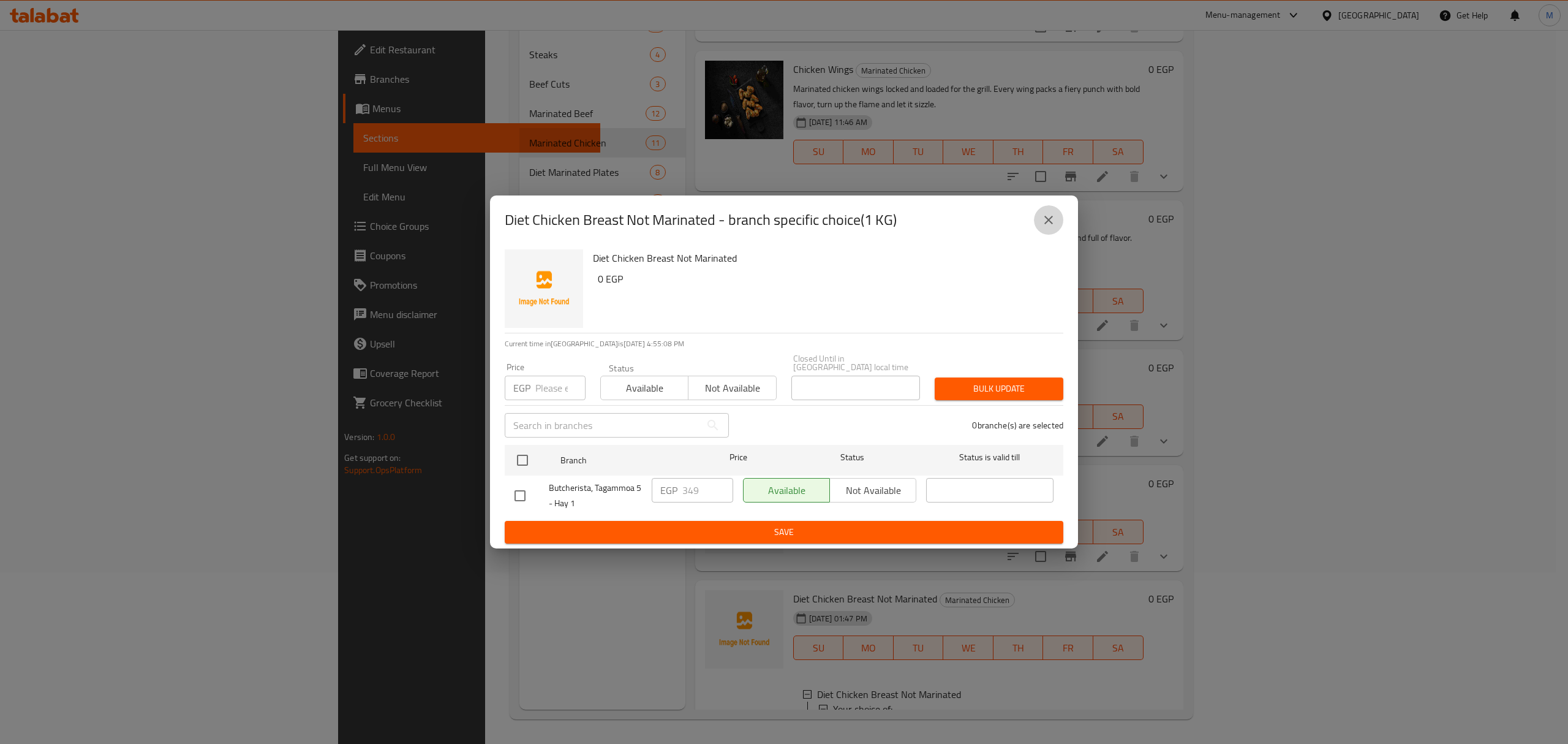
click at [1049, 227] on icon "close" at bounding box center [1049, 220] width 15 height 15
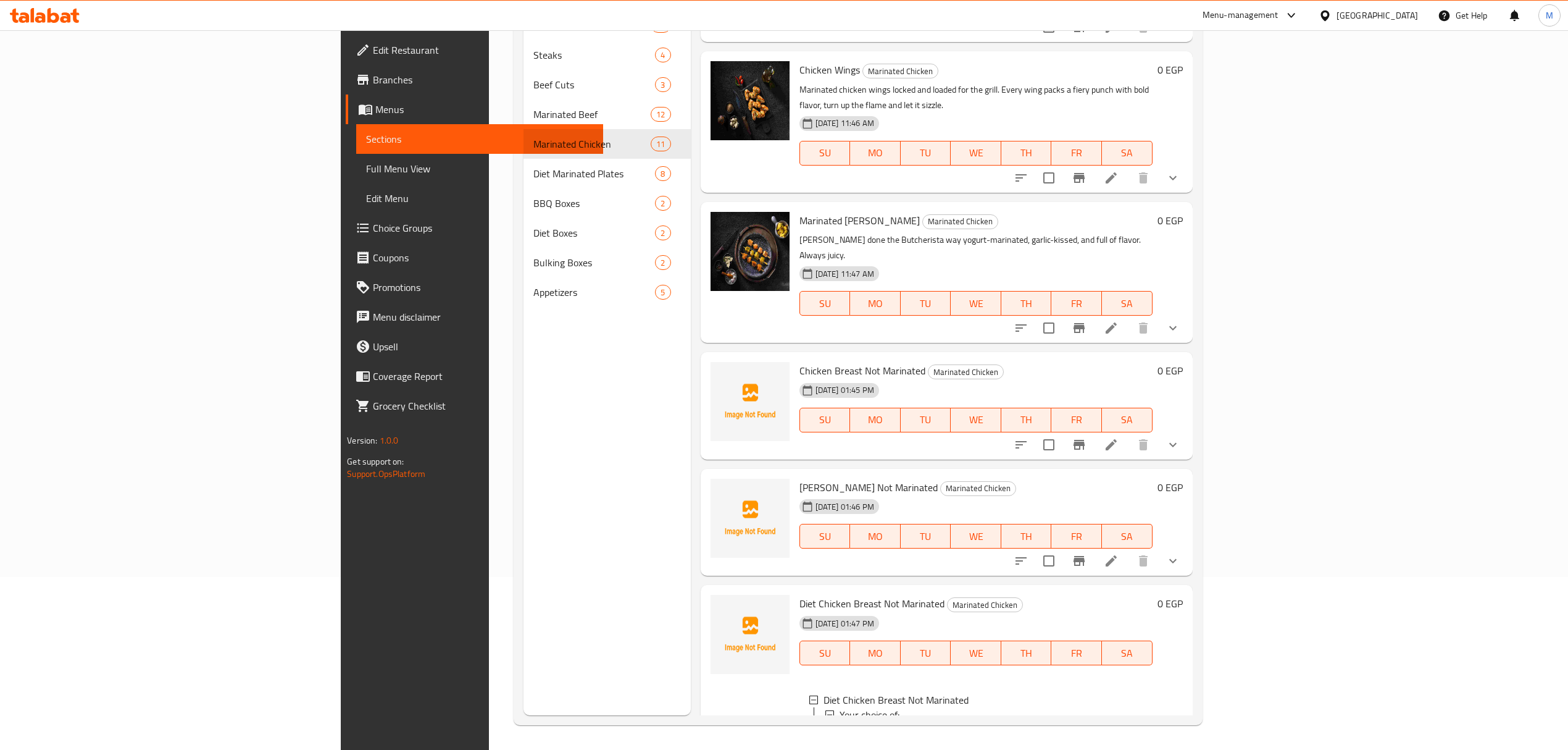
click at [1134, 494] on div "28-08-2025 01:46 PM SU MO TU WE TH FR SA" at bounding box center [976, 527] width 363 height 67
click at [1158, 611] on div "28-08-2025 01:47 PM SU MO TU WE TH FR SA" at bounding box center [976, 644] width 363 height 67
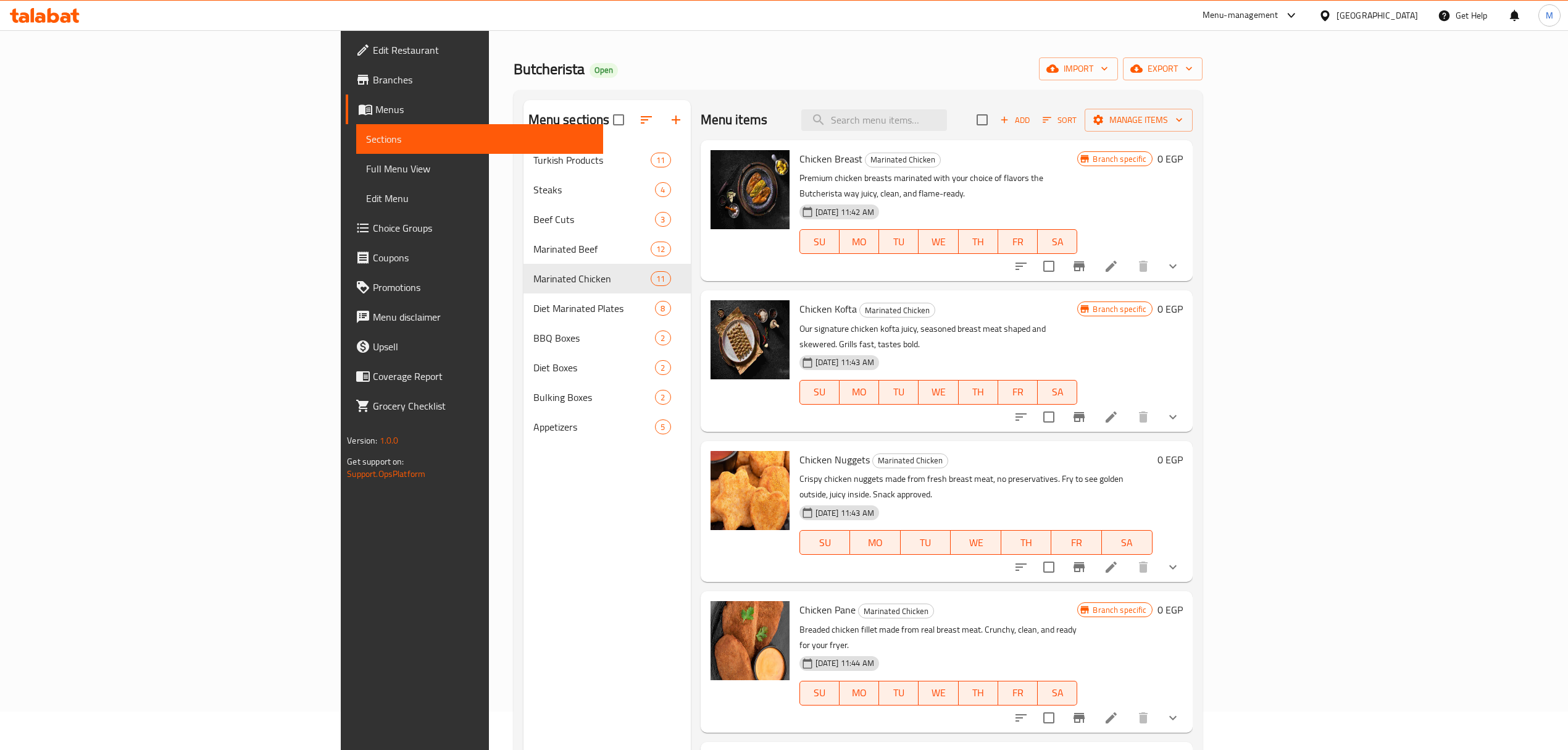
scroll to position [0, 0]
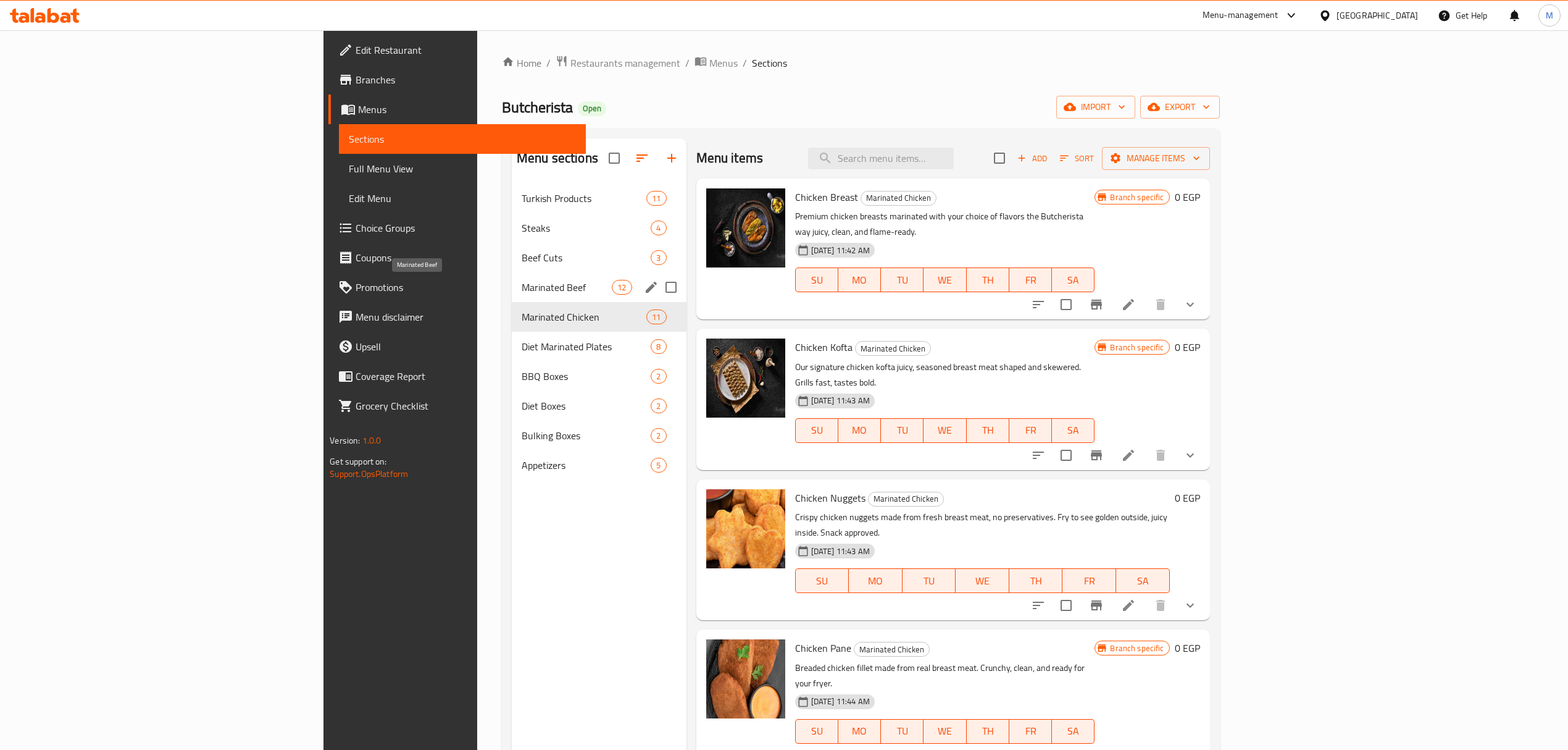
click at [522, 290] on span "Marinated Beef" at bounding box center [566, 287] width 90 height 15
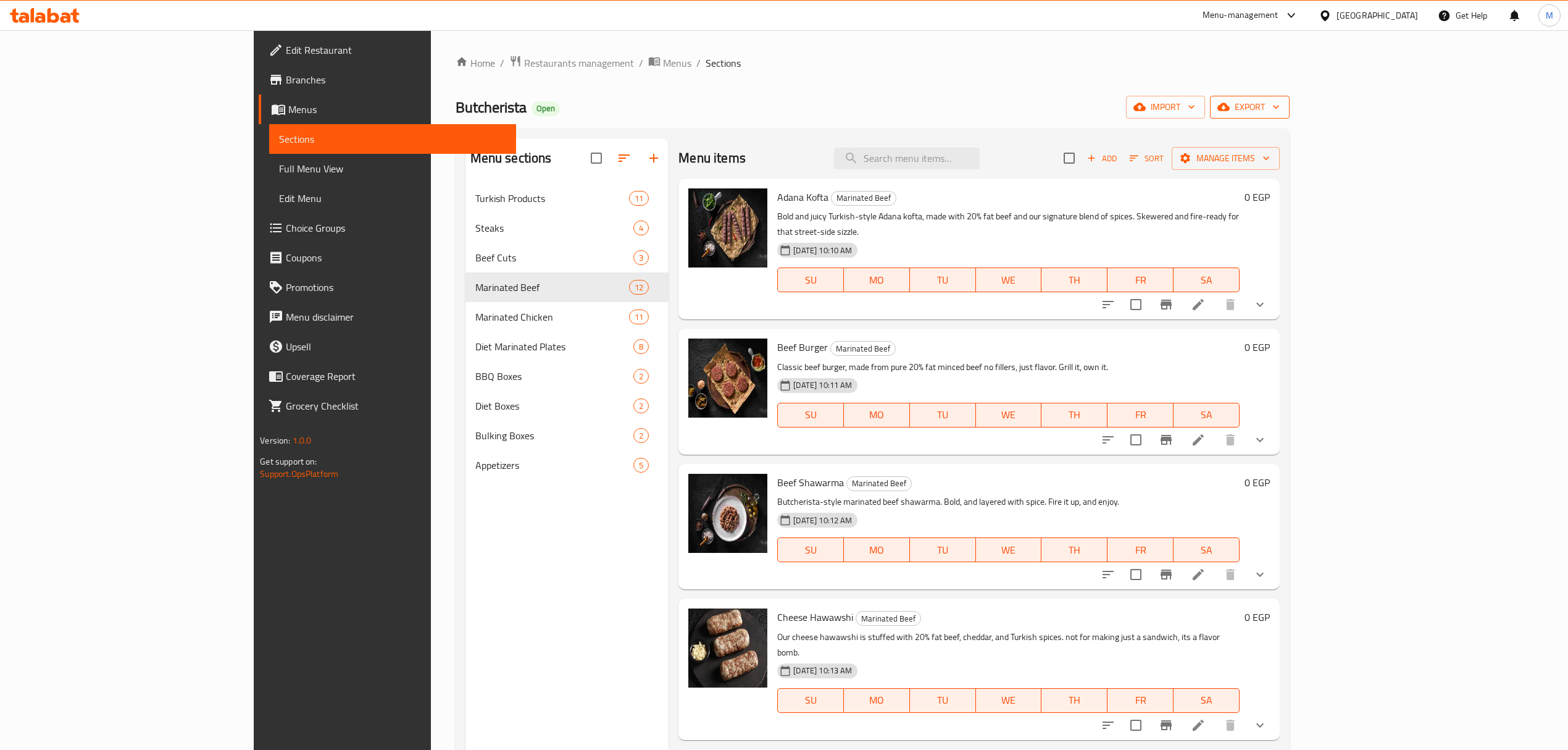
click at [1280, 112] on span "export" at bounding box center [1250, 107] width 60 height 16
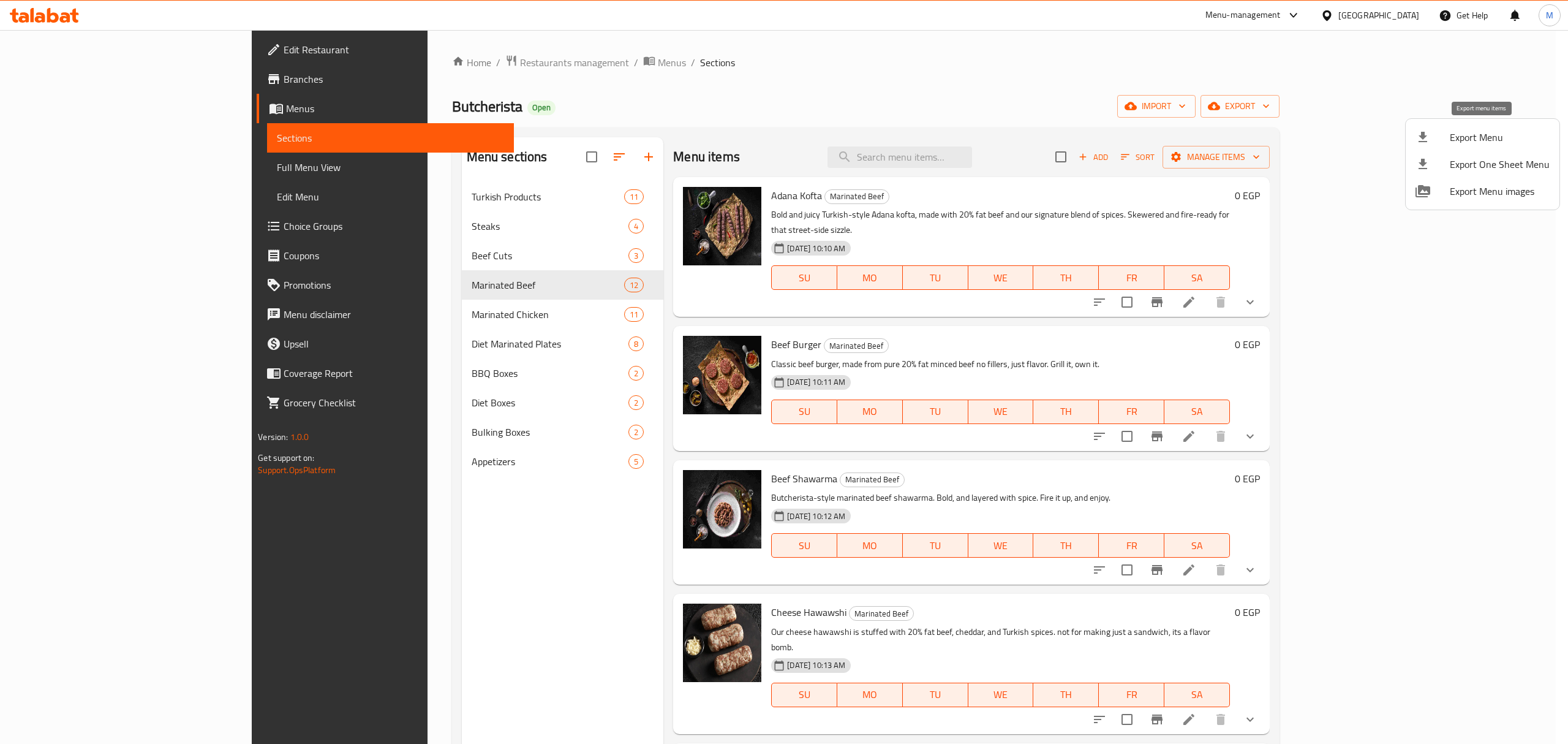
click at [1463, 137] on span "Export Menu" at bounding box center [1499, 137] width 100 height 15
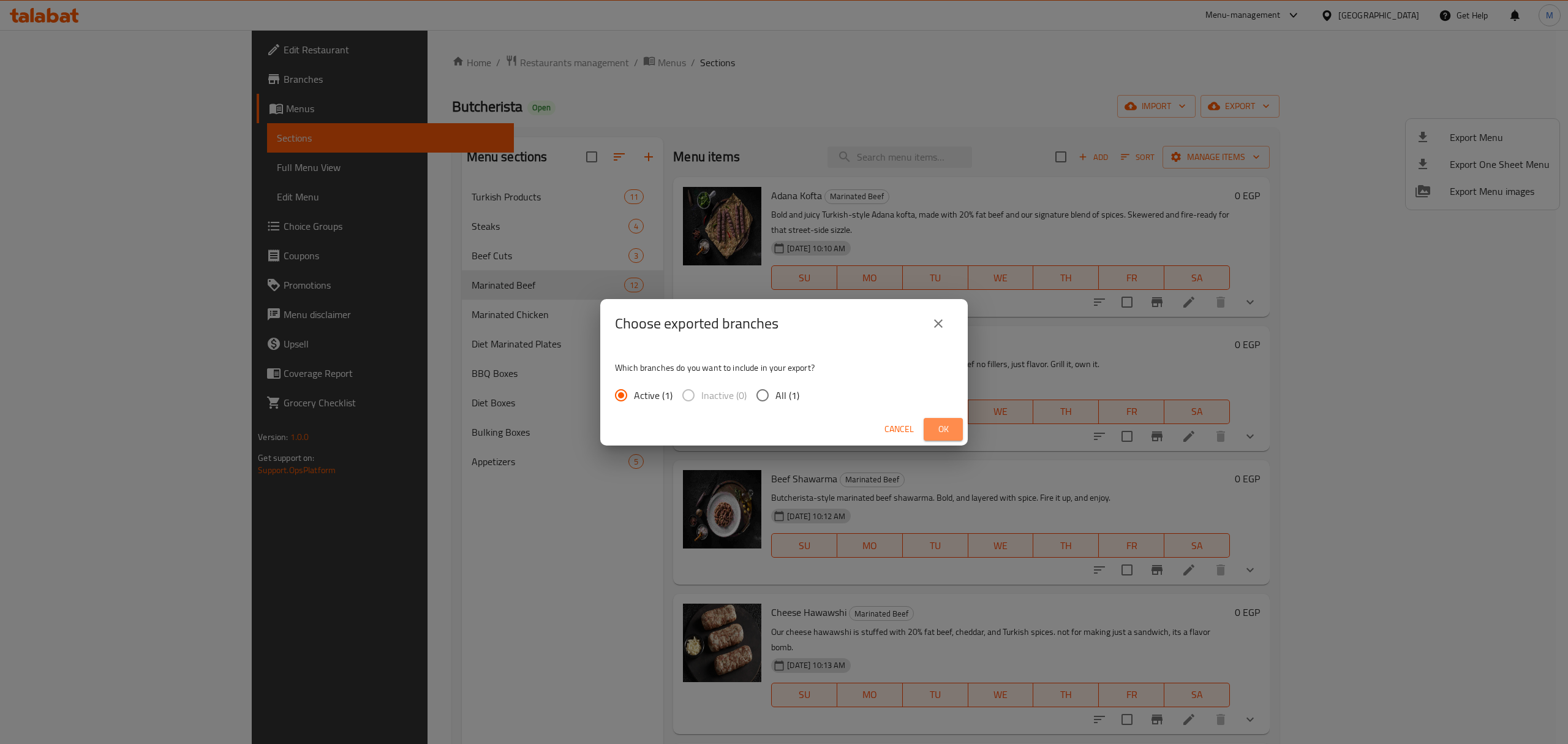
click at [937, 422] on span "Ok" at bounding box center [943, 429] width 20 height 16
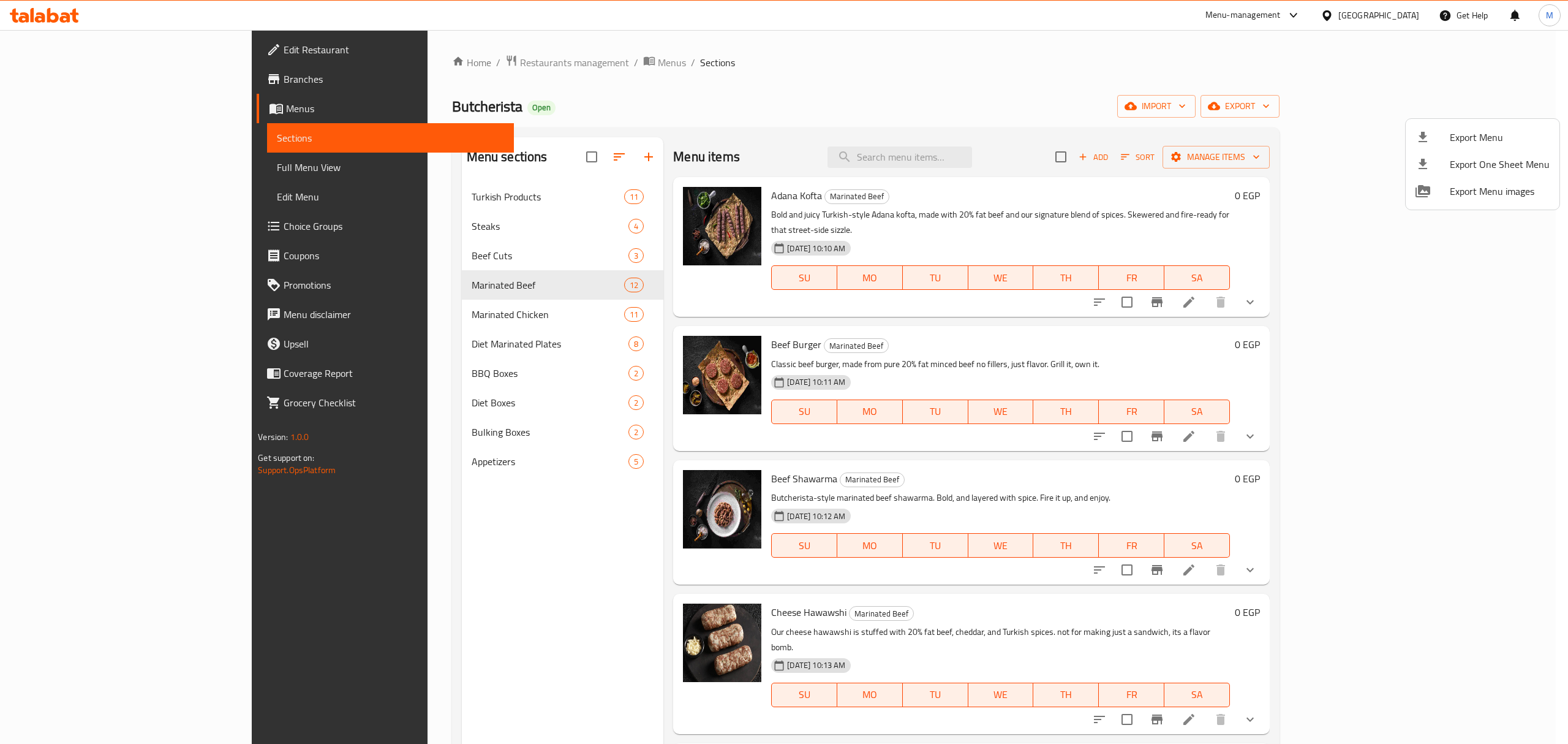
click at [419, 71] on div at bounding box center [784, 372] width 1568 height 744
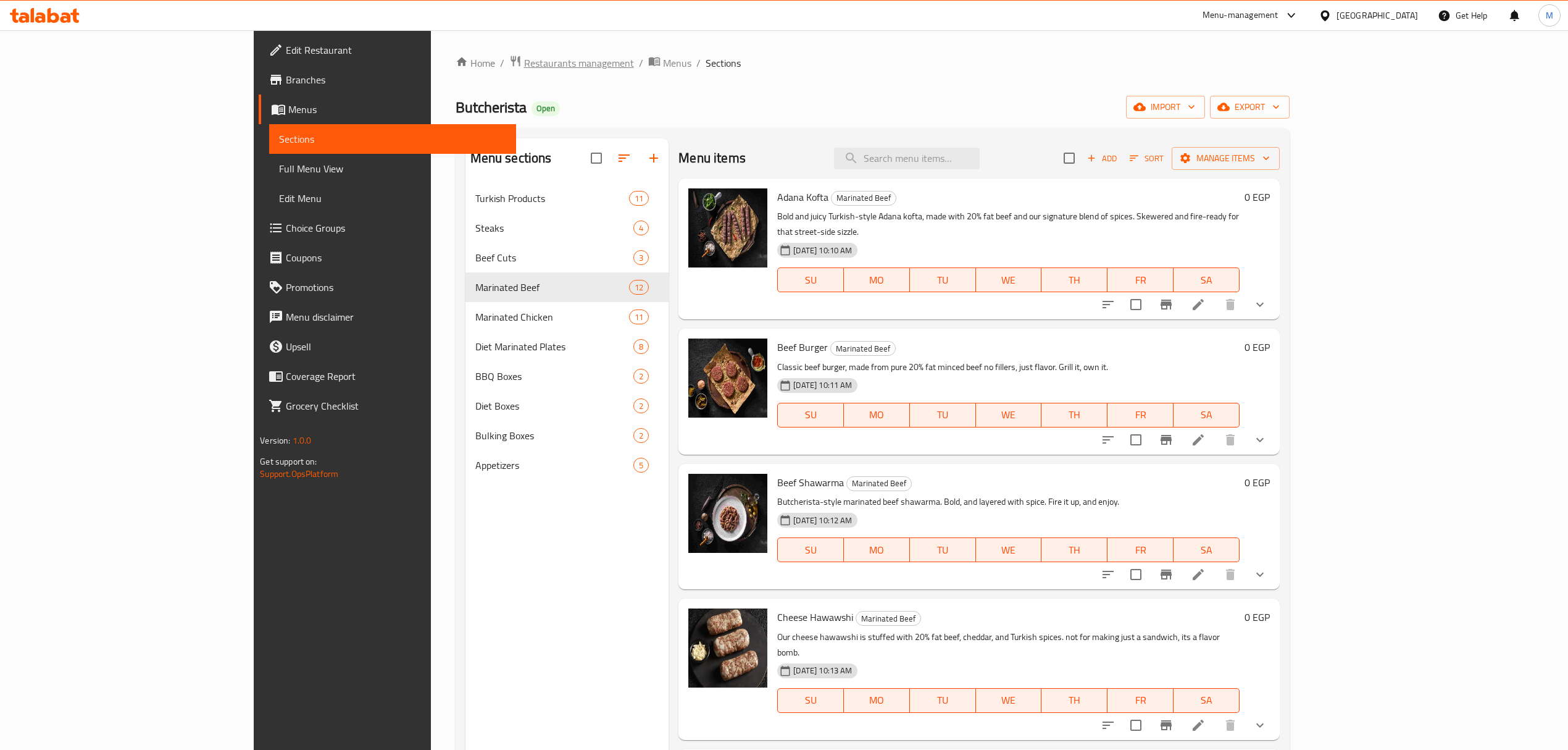
click at [524, 68] on span "Restaurants management" at bounding box center [579, 63] width 110 height 15
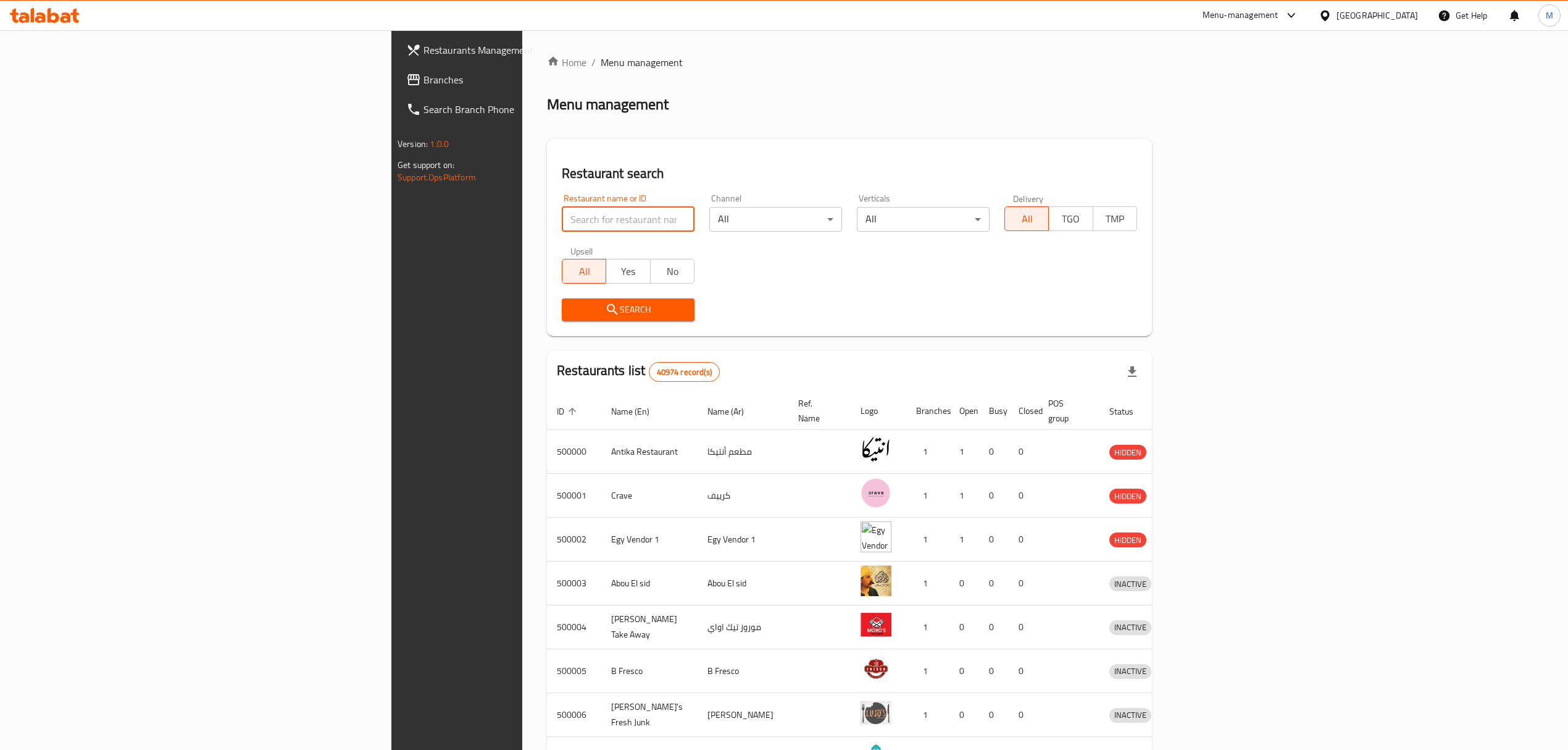
click at [562, 221] on input "search" at bounding box center [627, 219] width 132 height 24
paste input "660106"
type input "660106"
click button "Search" at bounding box center [627, 310] width 132 height 23
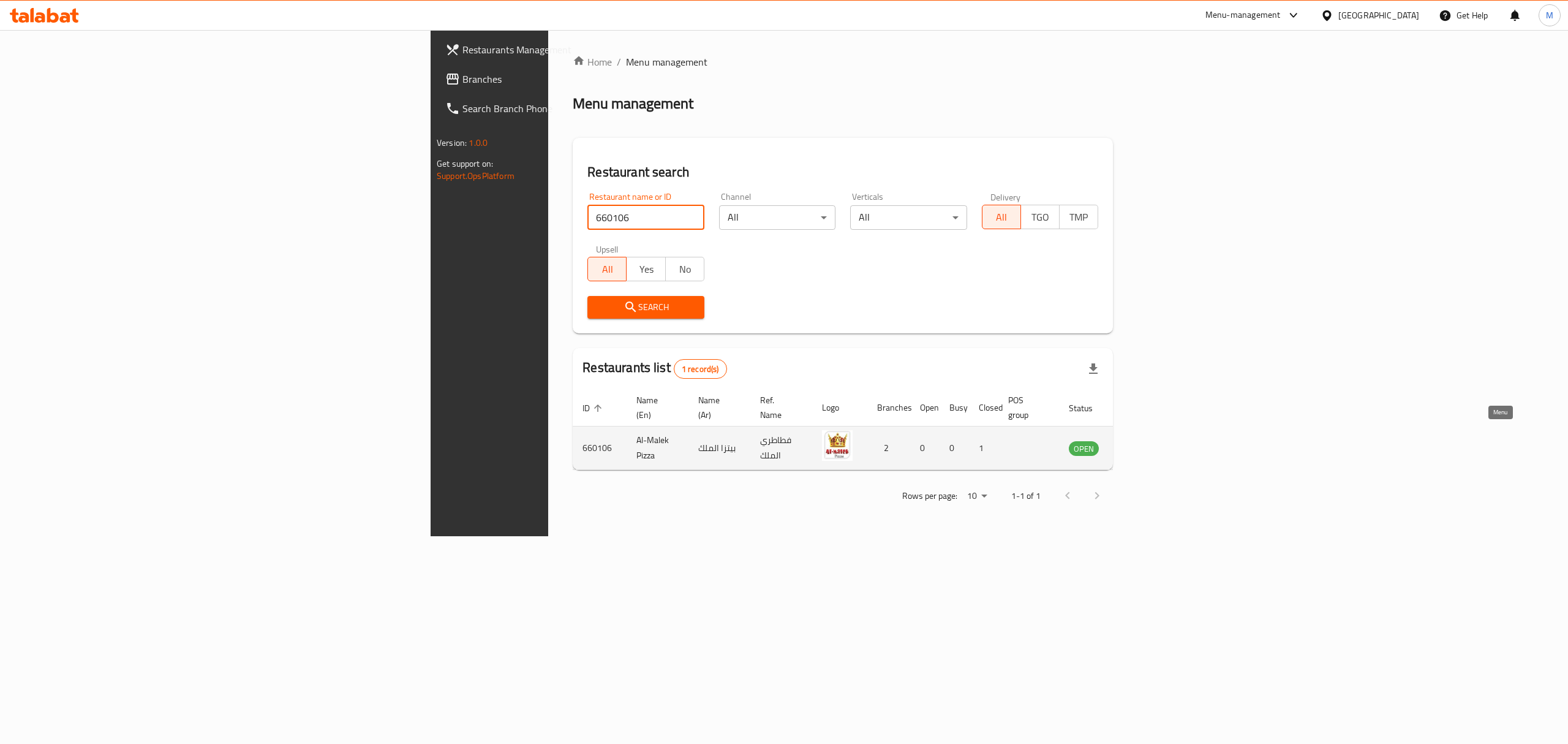
click at [1148, 441] on icon "enhanced table" at bounding box center [1140, 448] width 15 height 15
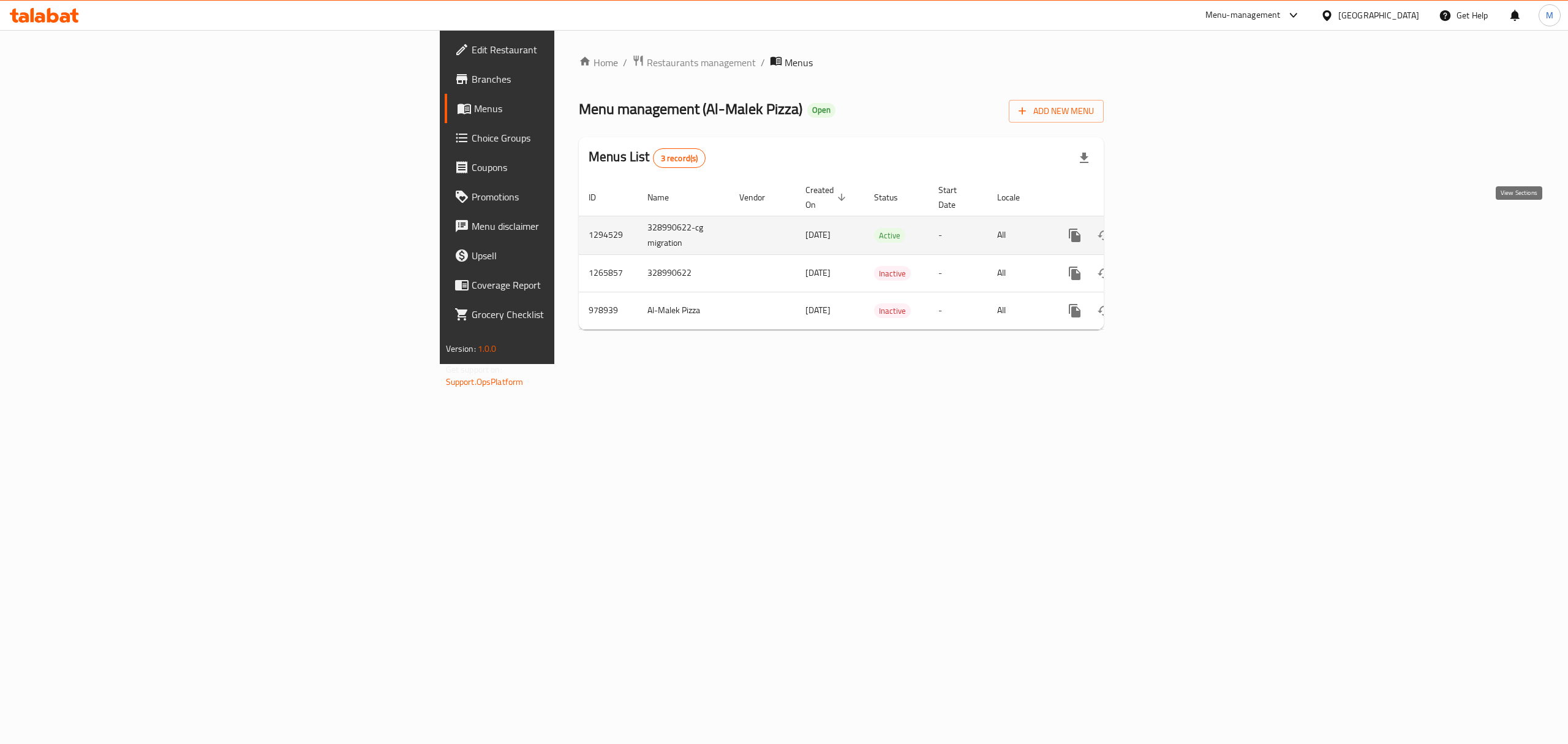
click at [1170, 228] on icon "enhanced table" at bounding box center [1163, 235] width 15 height 15
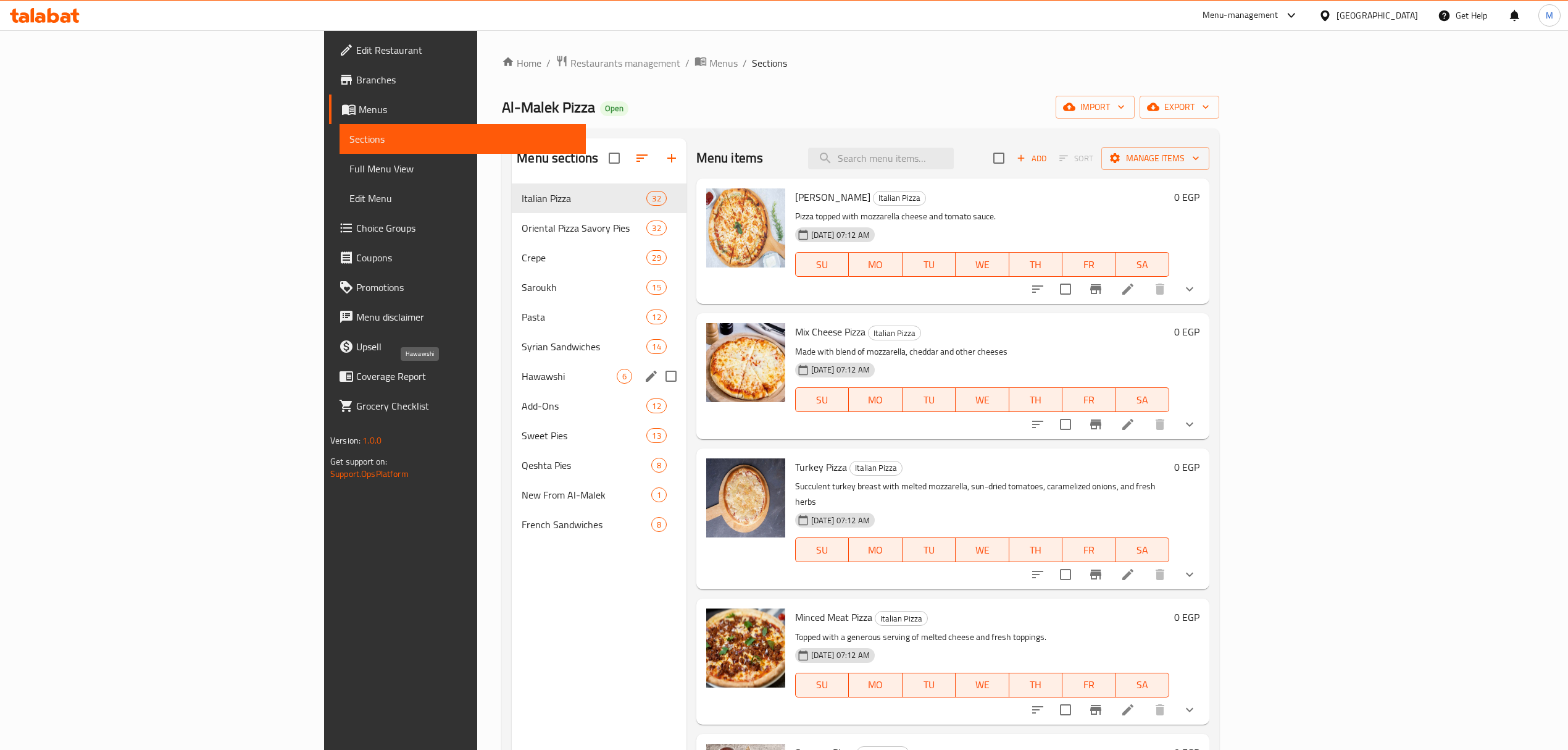
click at [522, 371] on span "Hawawshi" at bounding box center [568, 376] width 94 height 15
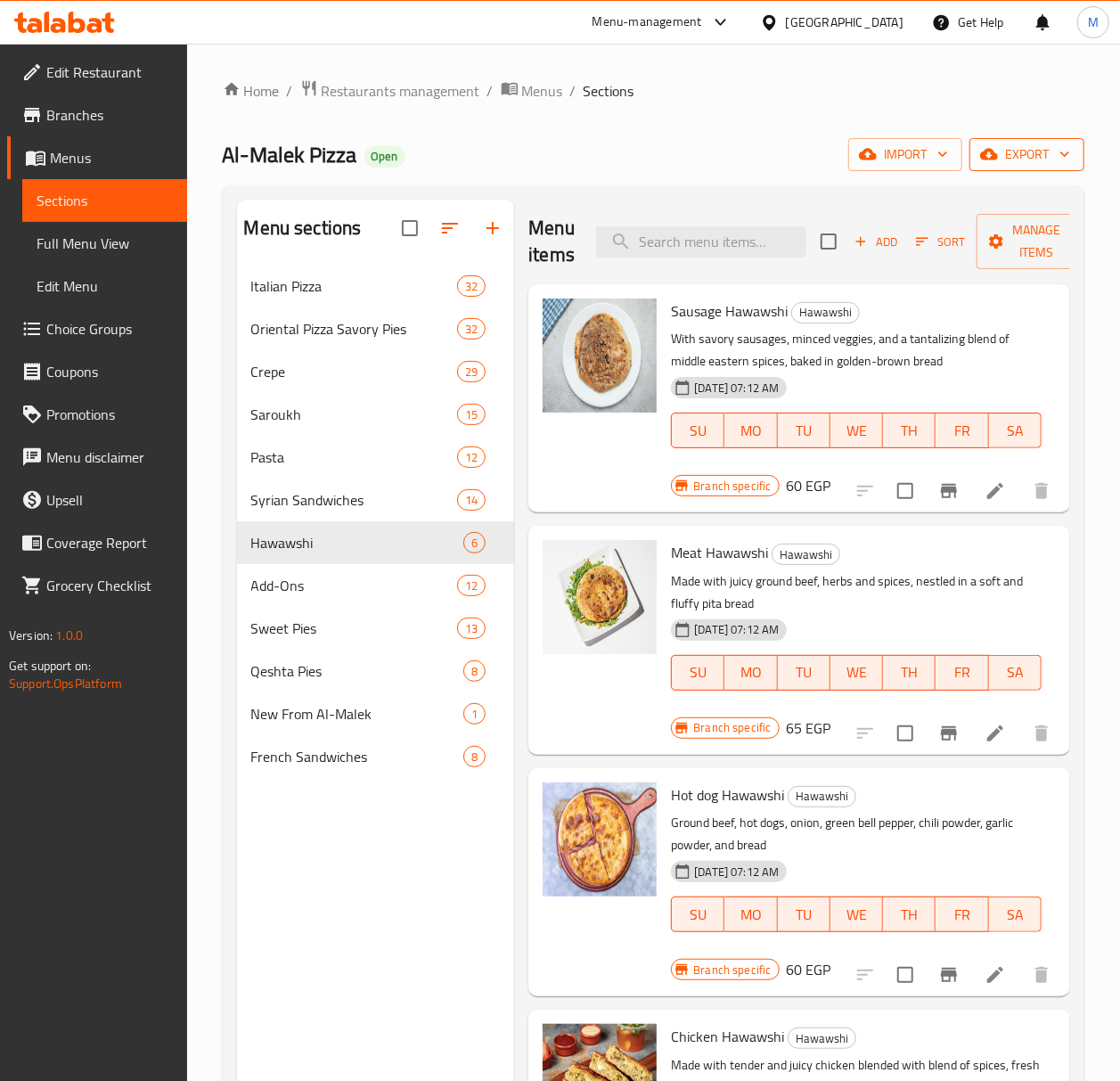
click at [1031, 162] on span "export" at bounding box center [1027, 154] width 86 height 23
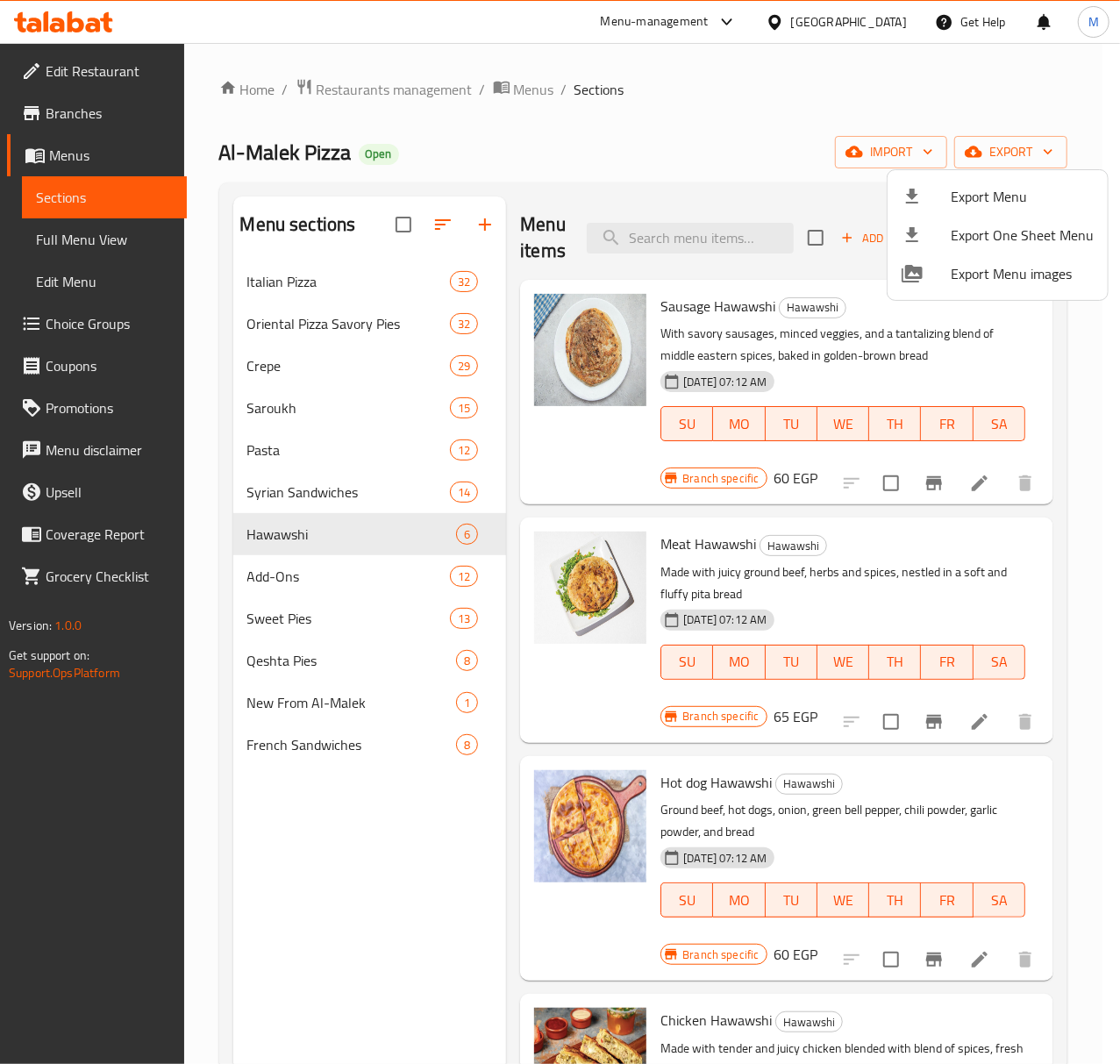
click at [1000, 189] on span "Export Menu" at bounding box center [1023, 197] width 143 height 21
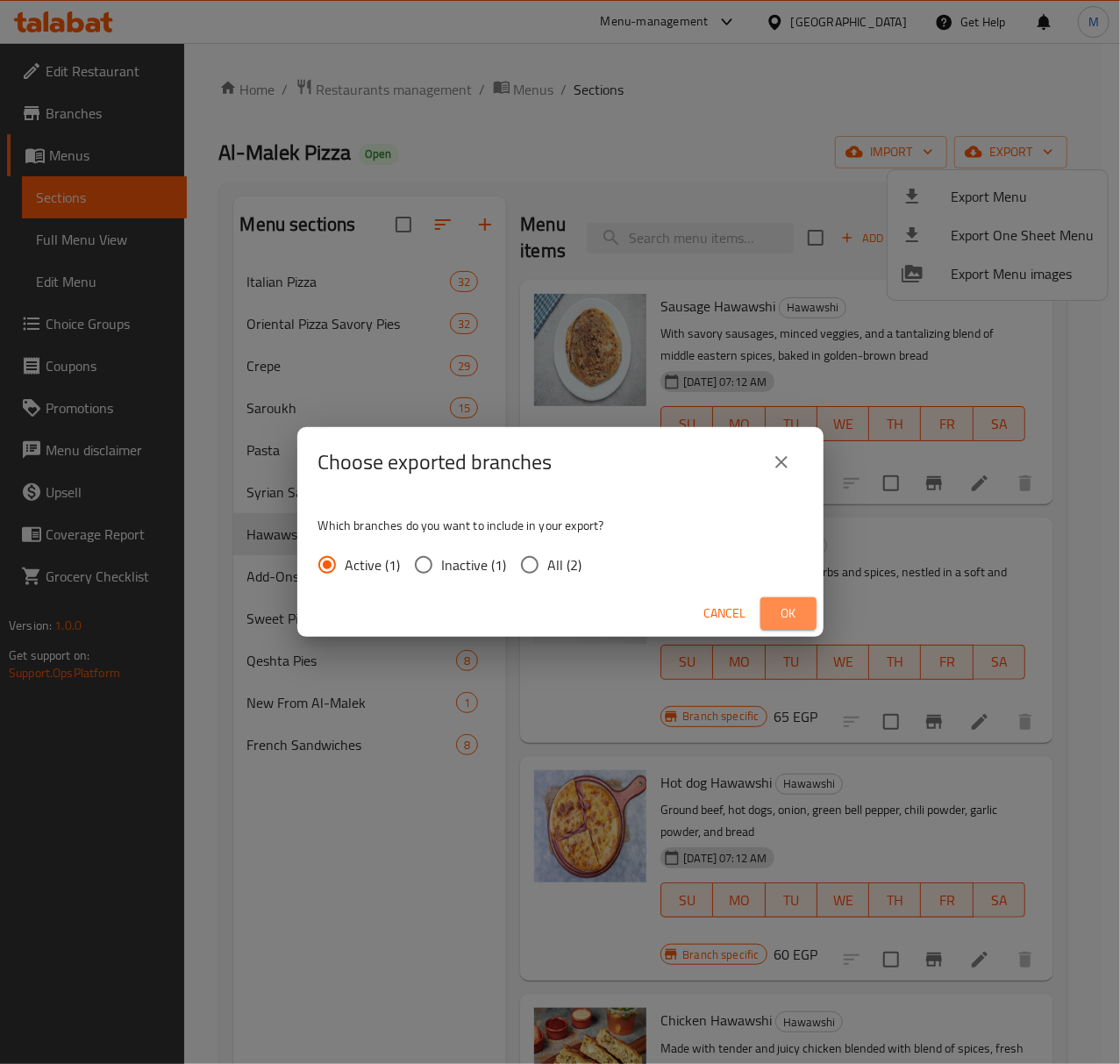
click at [765, 614] on button "Ok" at bounding box center [788, 614] width 56 height 33
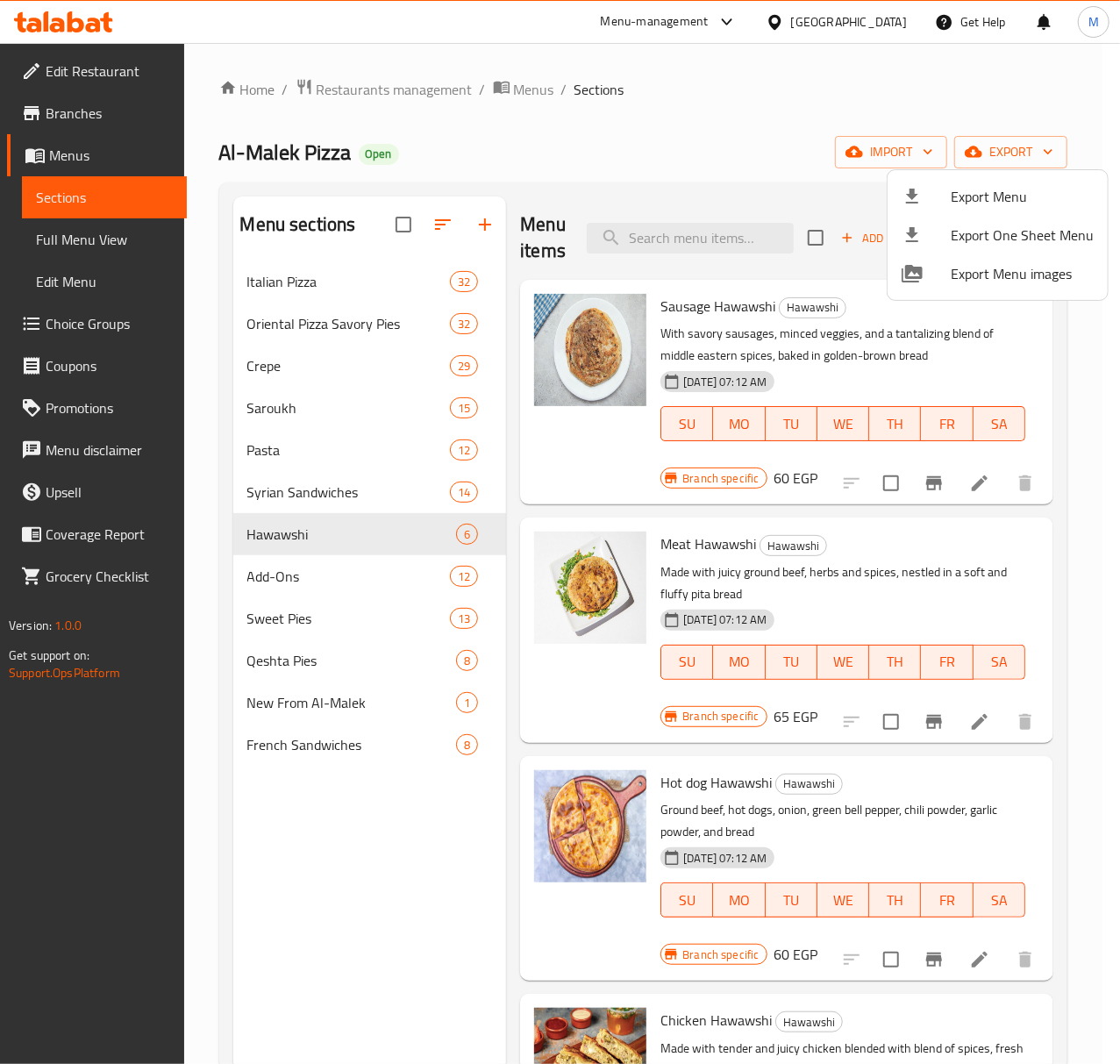
click at [343, 534] on div at bounding box center [560, 532] width 1120 height 1064
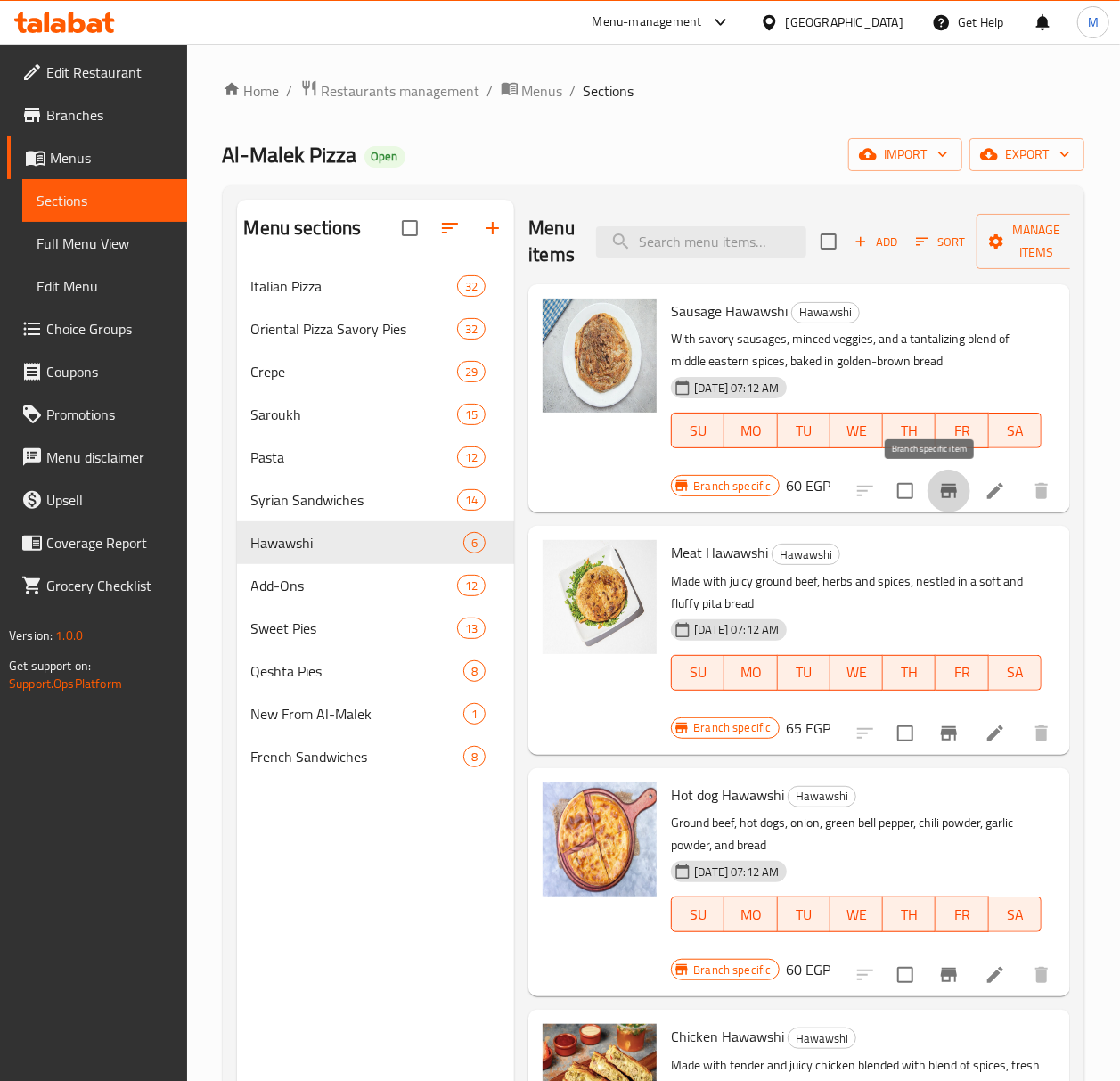
click at [941, 492] on icon "Branch-specific-item" at bounding box center [949, 491] width 16 height 15
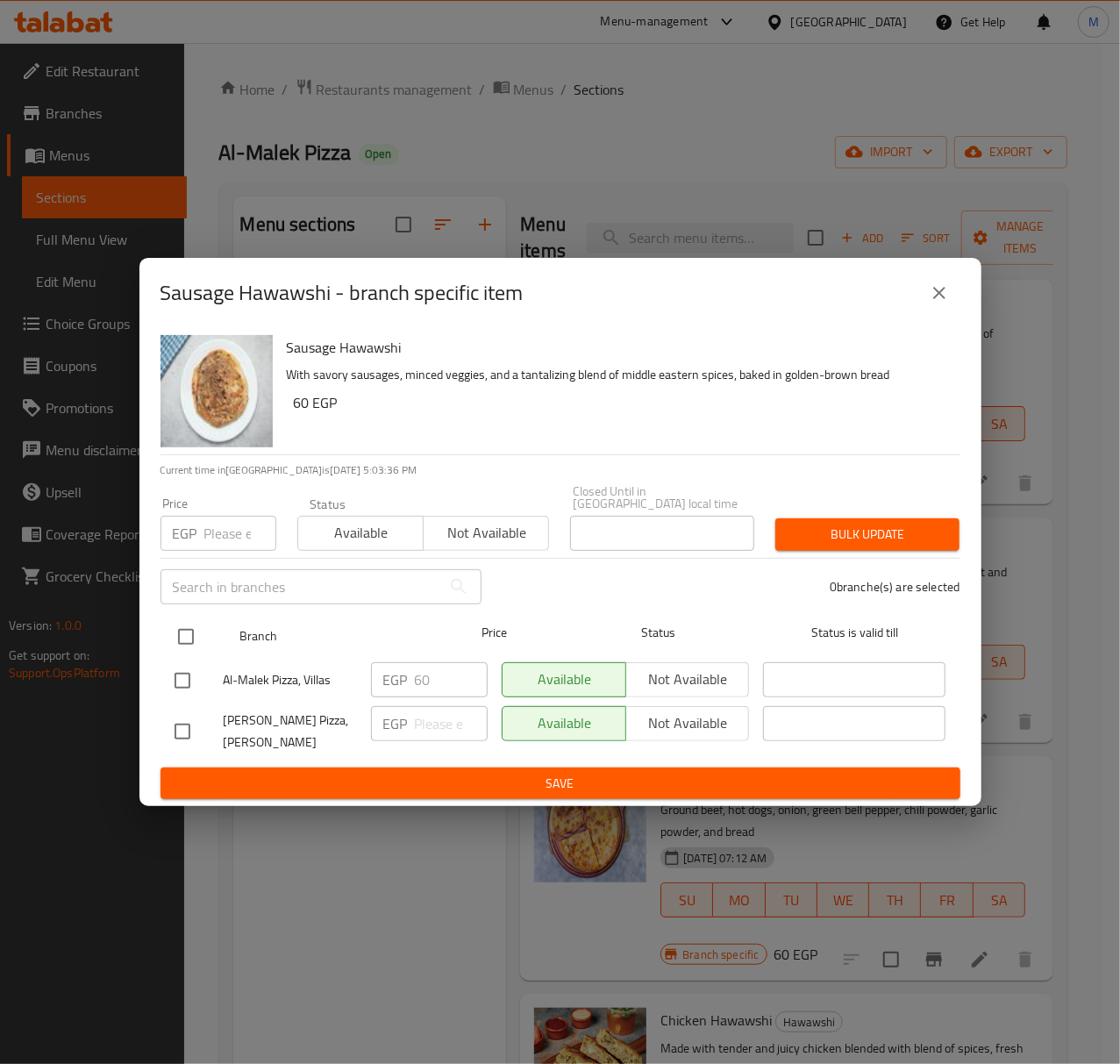
click at [182, 629] on input "checkbox" at bounding box center [186, 637] width 37 height 37
checkbox input "true"
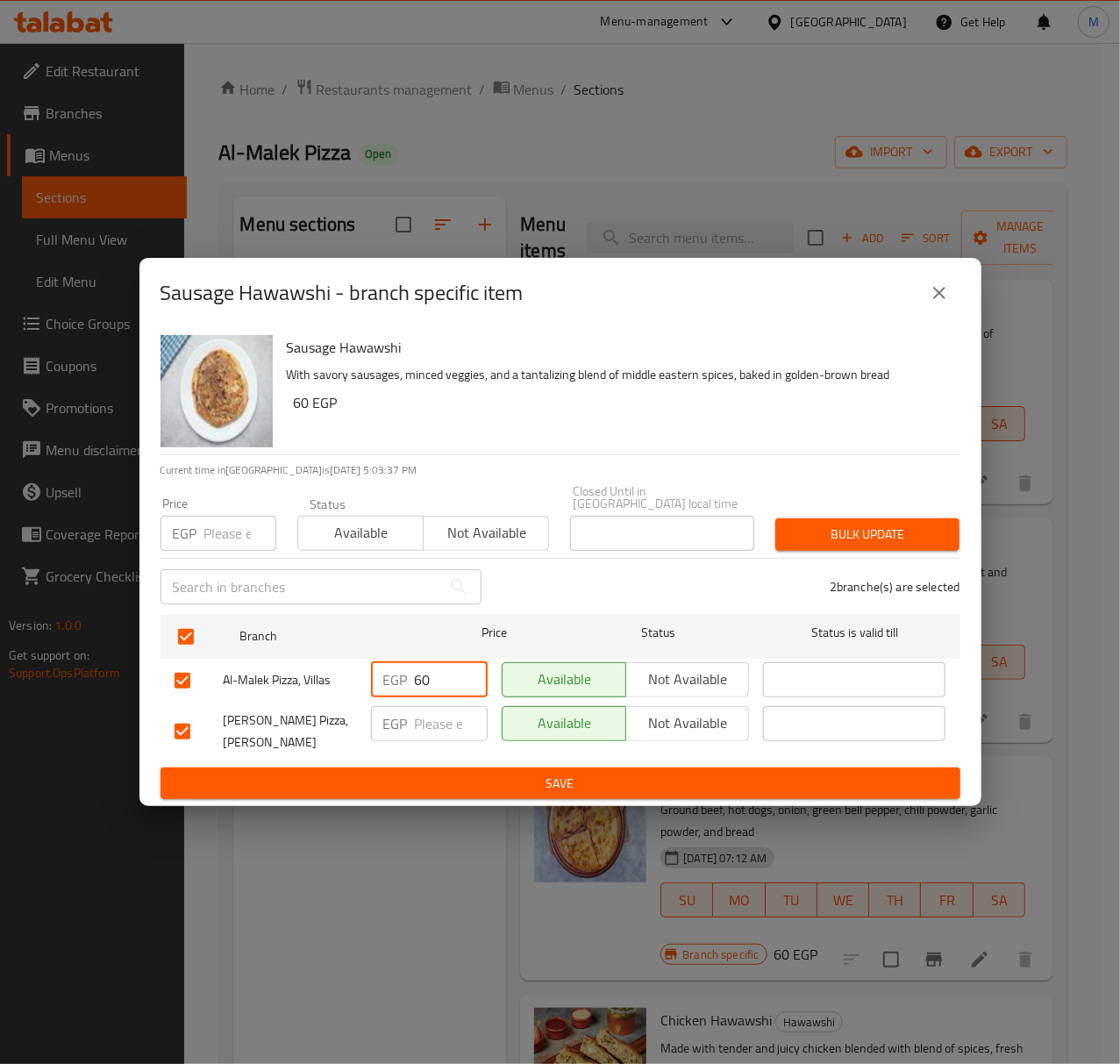
click at [435, 668] on input "60" at bounding box center [451, 679] width 72 height 35
click at [217, 527] on input "number" at bounding box center [240, 533] width 72 height 35
paste input "60"
type input "60"
click at [838, 524] on span "Bulk update" at bounding box center [867, 534] width 156 height 22
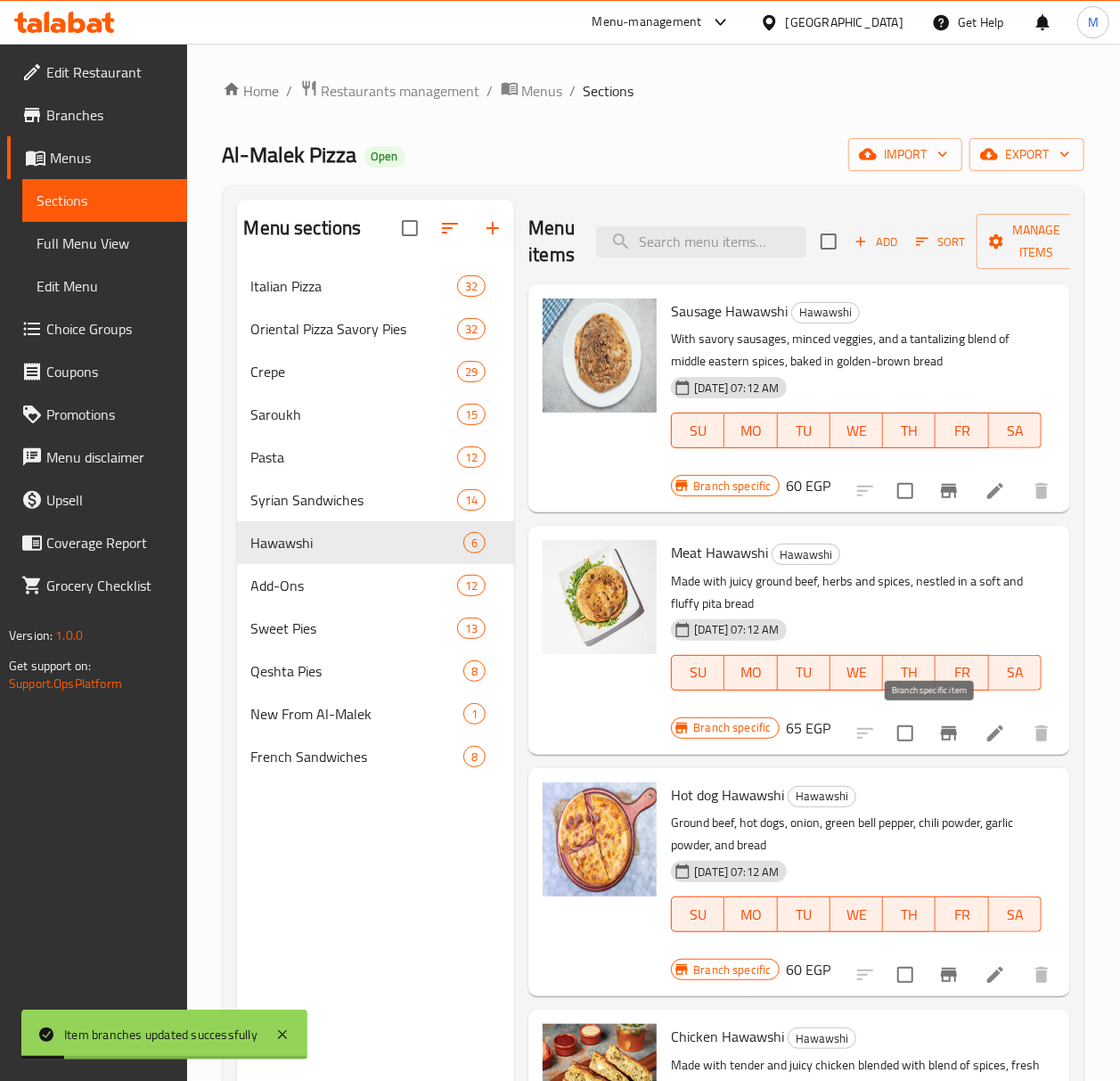
click at [941, 731] on icon "Branch-specific-item" at bounding box center [949, 733] width 22 height 22
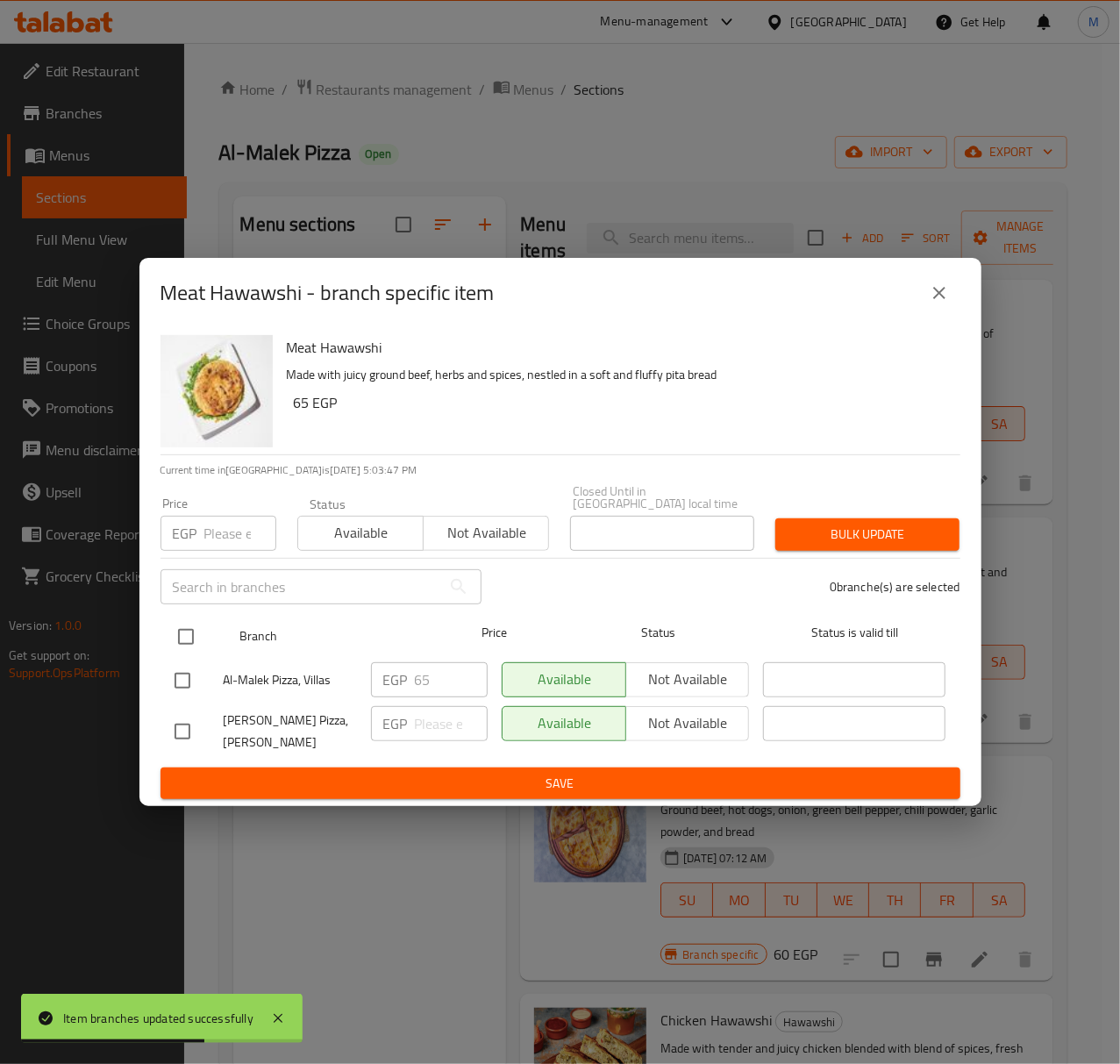
click at [193, 635] on input "checkbox" at bounding box center [186, 637] width 37 height 37
checkbox input "true"
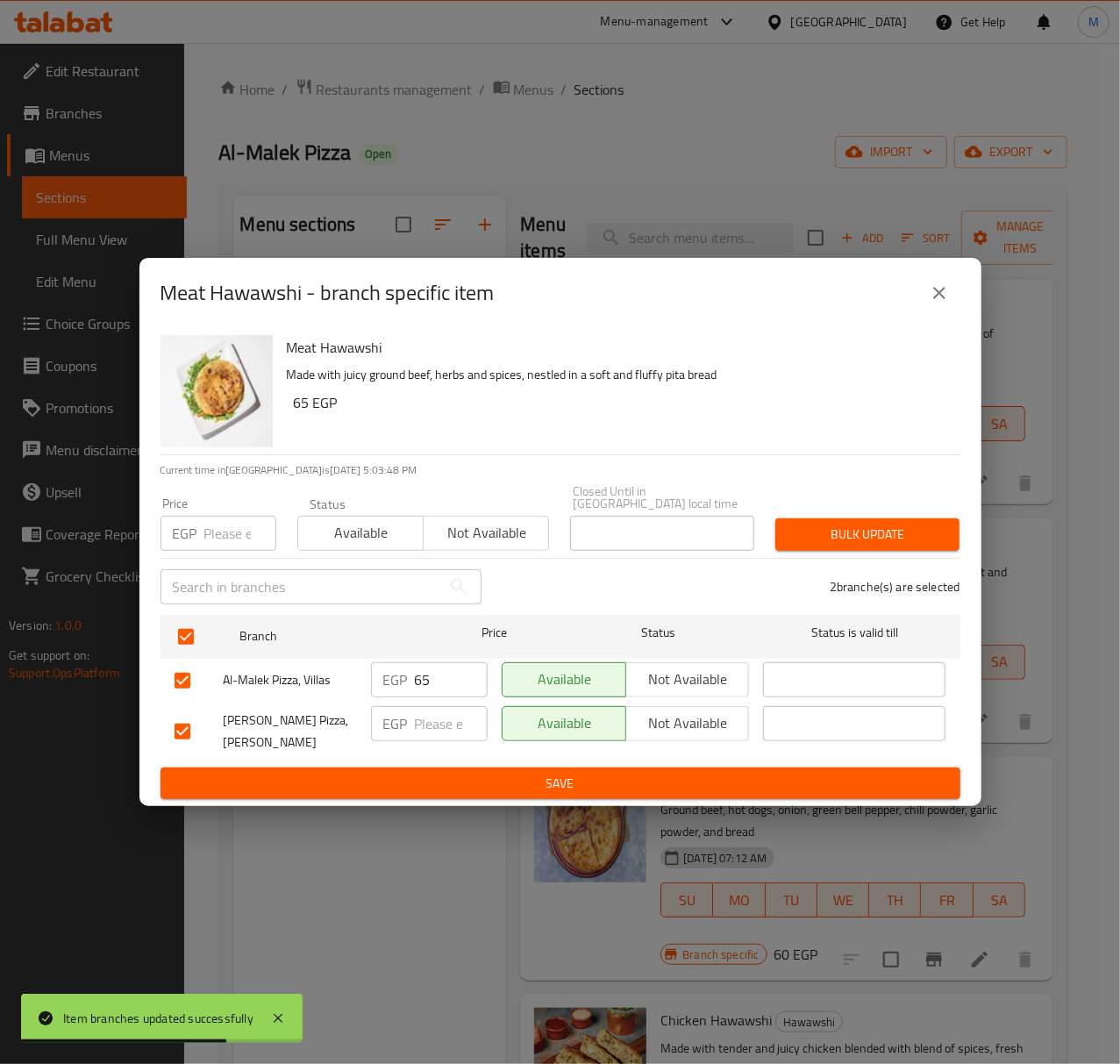
click at [433, 673] on input "65" at bounding box center [451, 679] width 72 height 35
click at [207, 507] on div "Price EGP Price" at bounding box center [218, 524] width 116 height 53
click at [212, 521] on input "number" at bounding box center [240, 533] width 72 height 35
paste input "65"
type input "65"
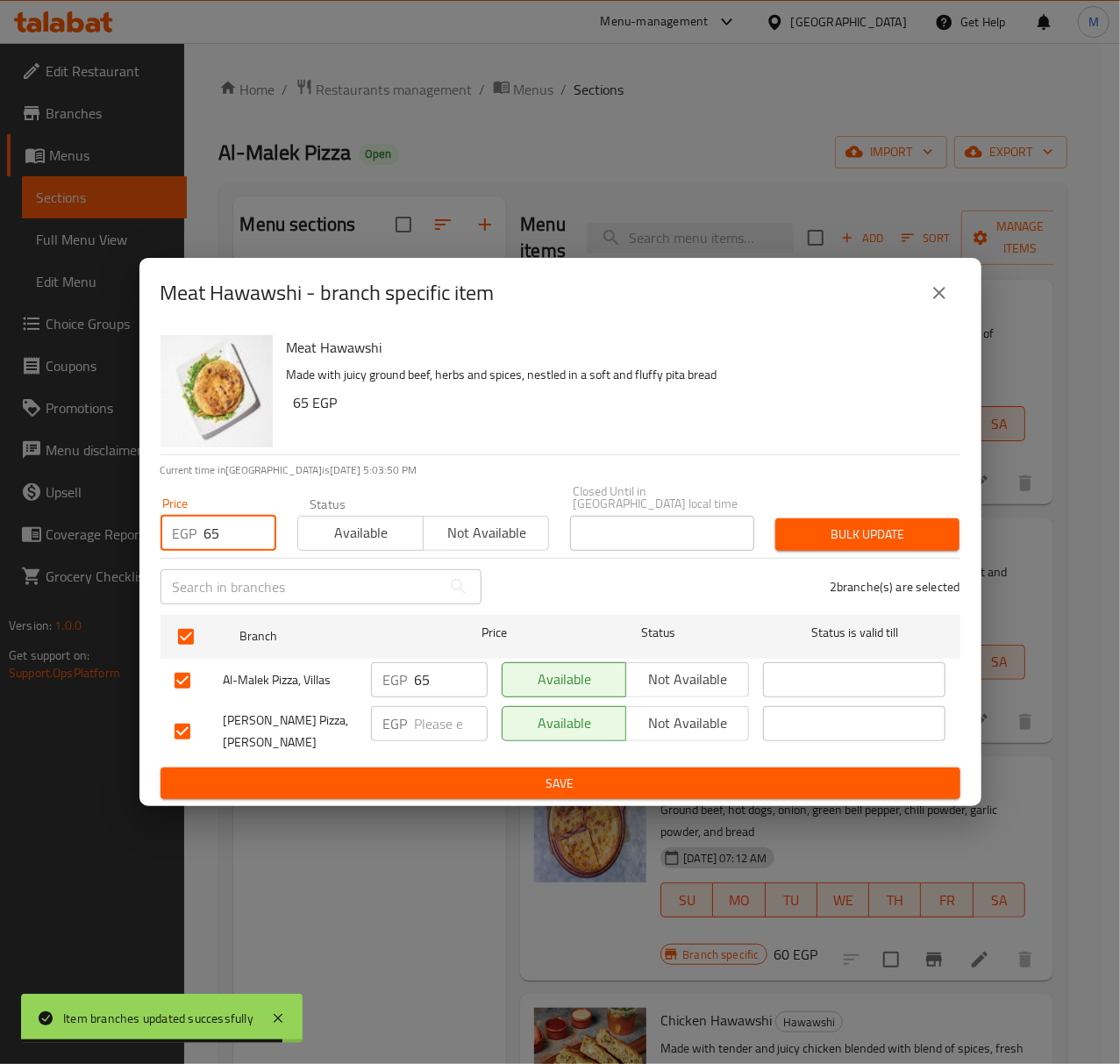
click at [343, 540] on button "Available" at bounding box center [360, 533] width 126 height 35
click at [823, 518] on button "Bulk update" at bounding box center [867, 534] width 184 height 33
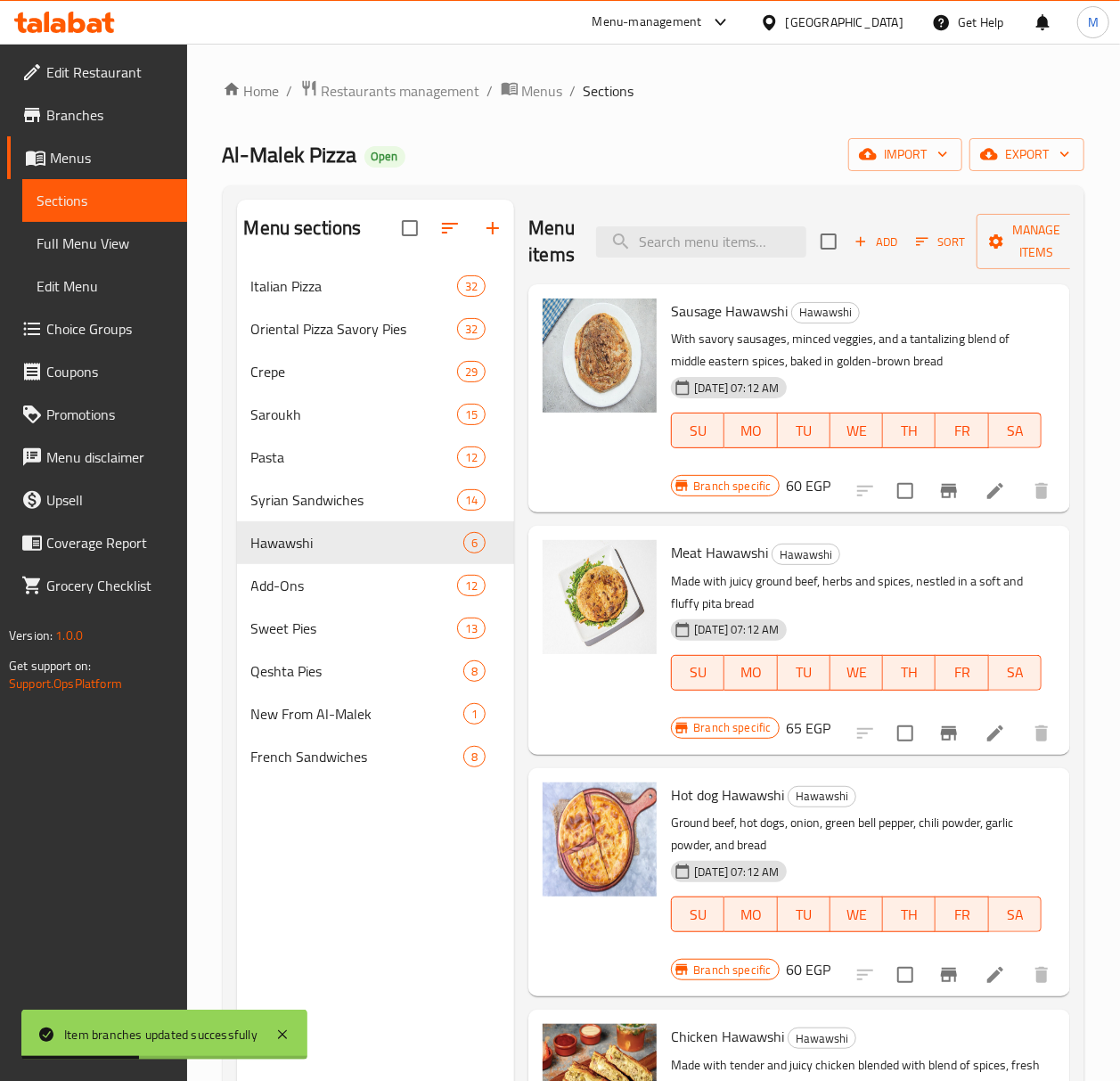
scroll to position [119, 0]
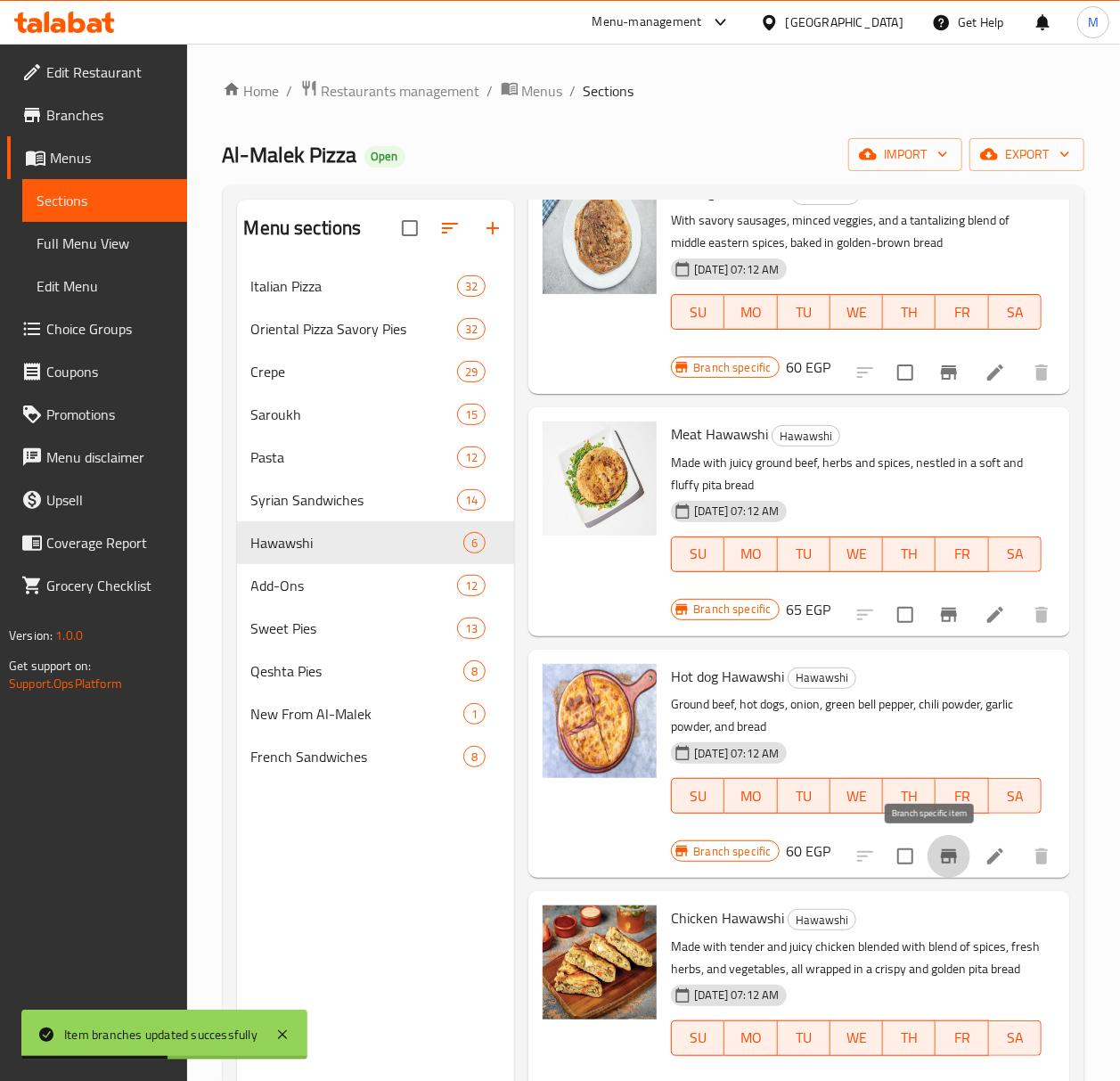
click at [938, 860] on icon "Branch-specific-item" at bounding box center [949, 857] width 22 height 22
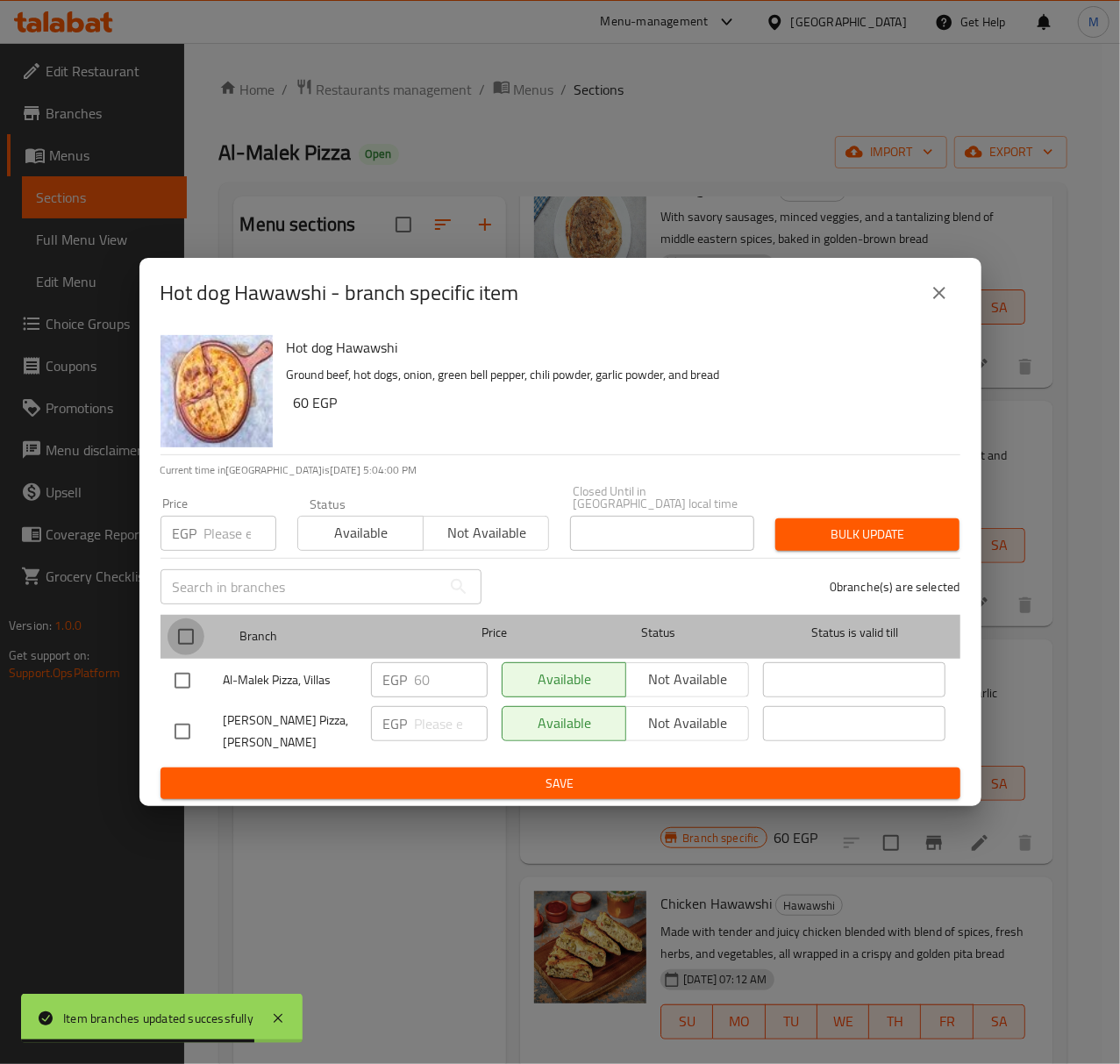
click at [182, 623] on input "checkbox" at bounding box center [186, 637] width 37 height 37
checkbox input "true"
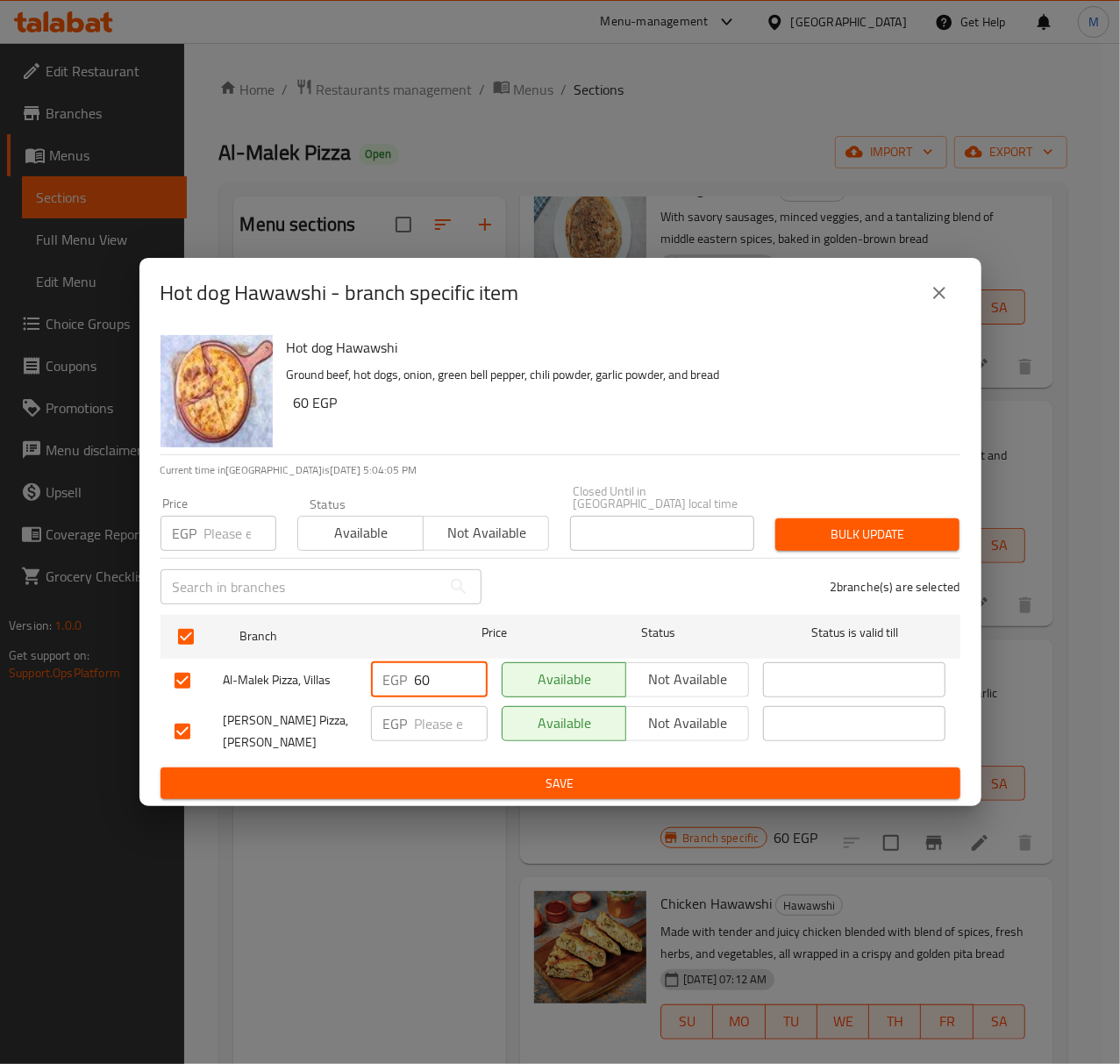
click at [446, 677] on input "60" at bounding box center [451, 679] width 72 height 35
click at [227, 536] on input "number" at bounding box center [240, 533] width 72 height 35
paste input "60"
type input "60"
click at [348, 531] on span "Available" at bounding box center [360, 532] width 111 height 25
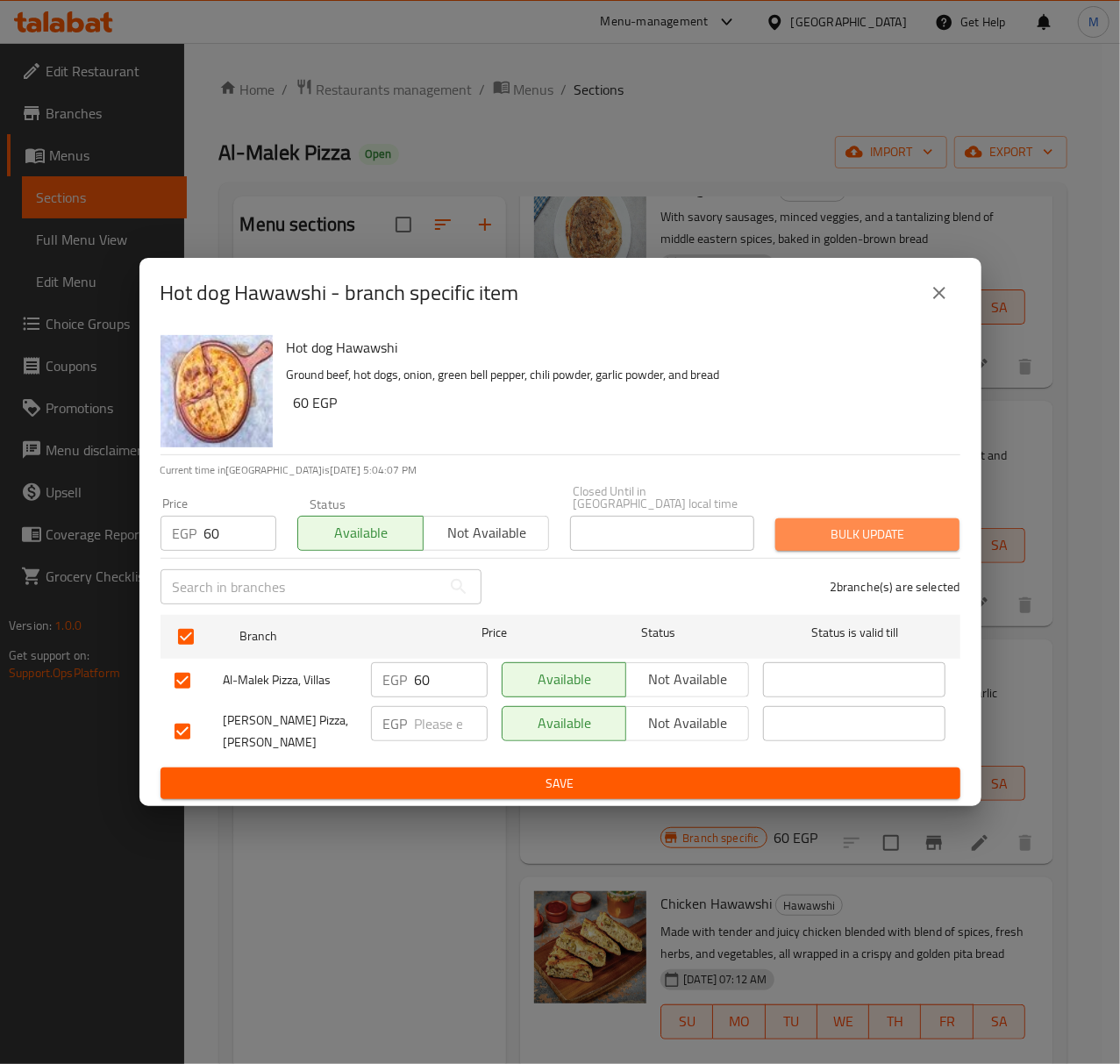
click at [800, 532] on span "Bulk update" at bounding box center [867, 534] width 156 height 22
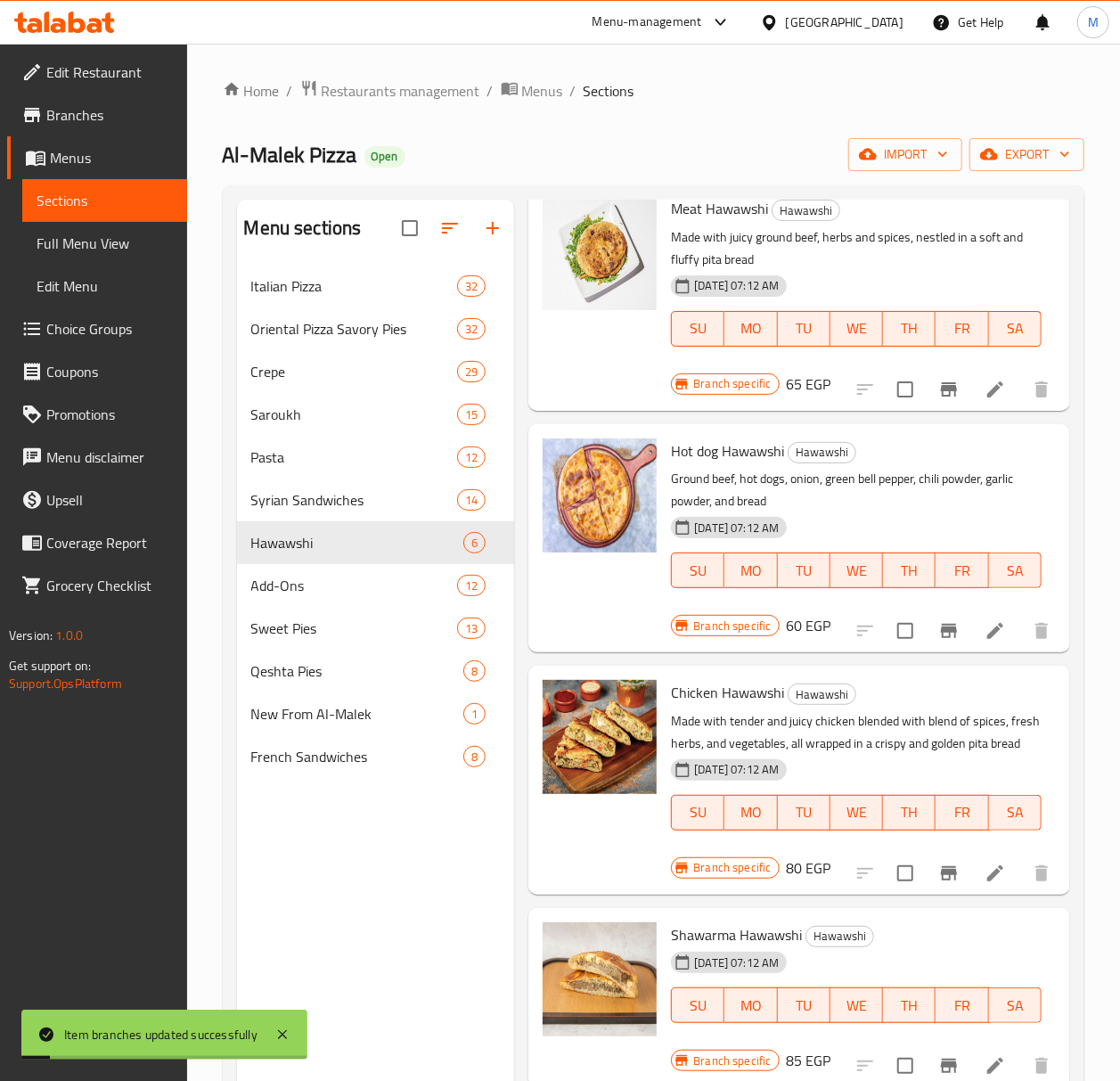
scroll to position [383, 0]
click at [941, 866] on icon "Branch-specific-item" at bounding box center [949, 873] width 16 height 15
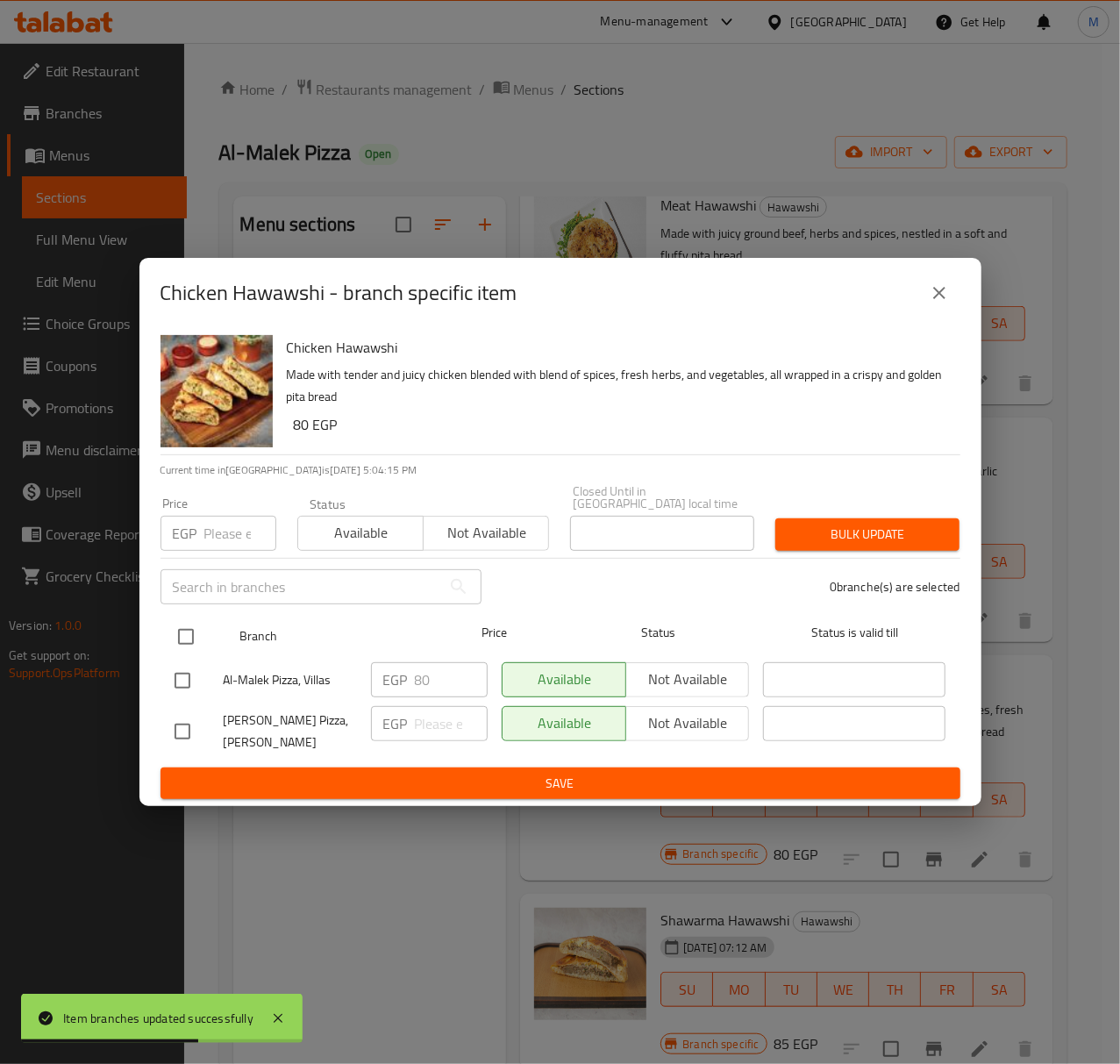
click at [195, 618] on input "checkbox" at bounding box center [186, 637] width 37 height 37
checkbox input "true"
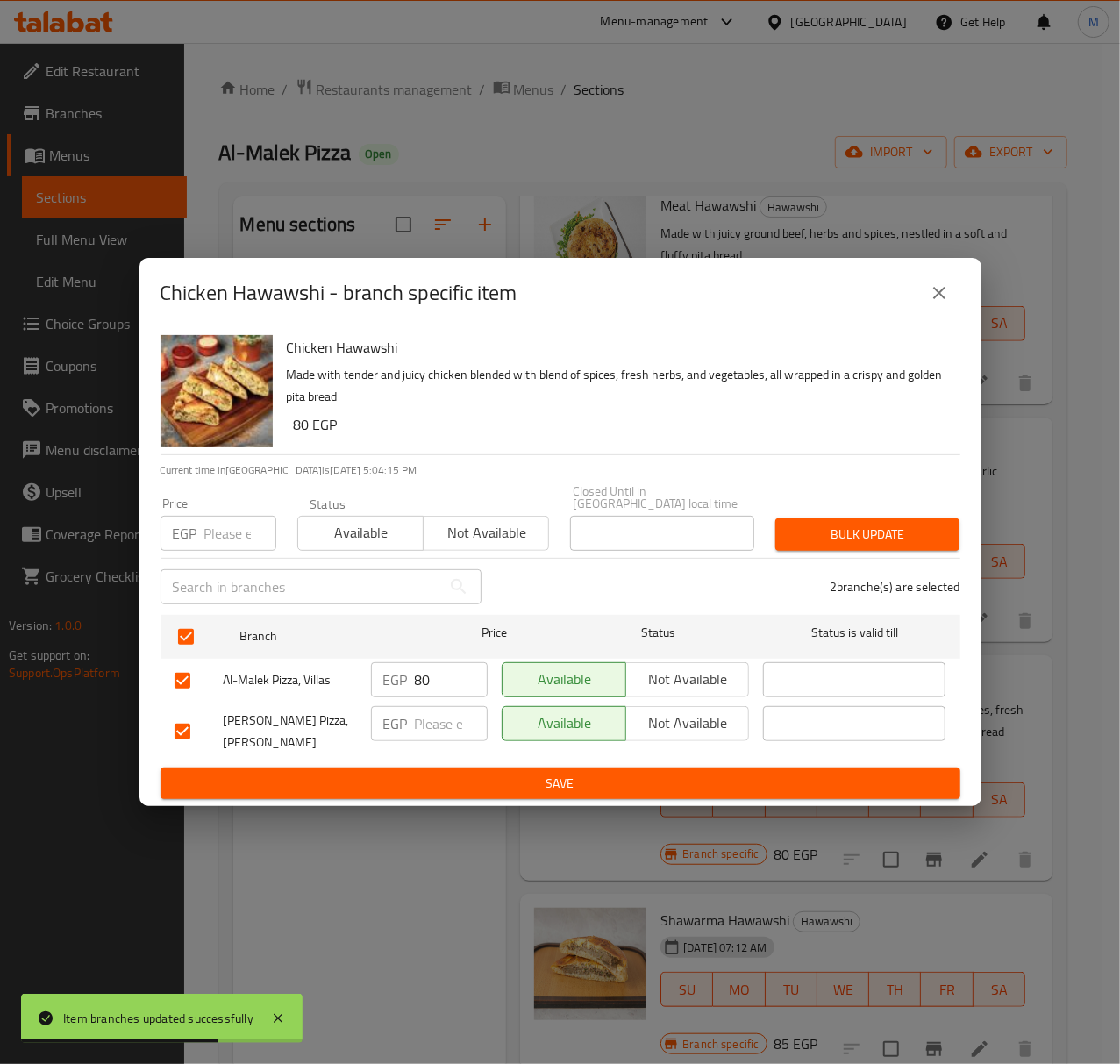
click at [436, 679] on input "80" at bounding box center [451, 679] width 72 height 35
click at [232, 545] on div "Price EGP Price" at bounding box center [218, 524] width 137 height 74
click at [227, 532] on input "number" at bounding box center [240, 533] width 72 height 35
paste input "80"
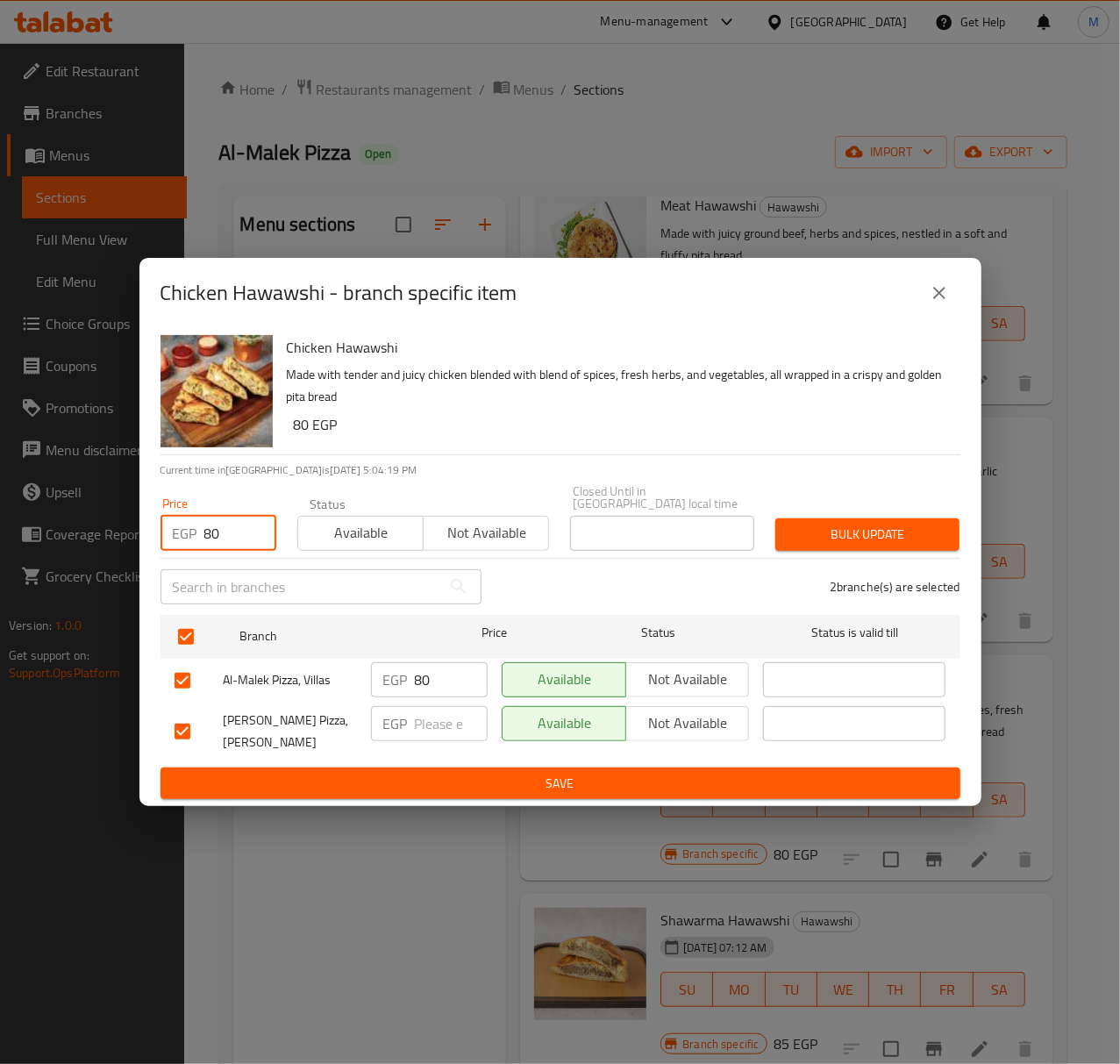
type input "80"
click at [864, 533] on span "Bulk update" at bounding box center [867, 534] width 156 height 22
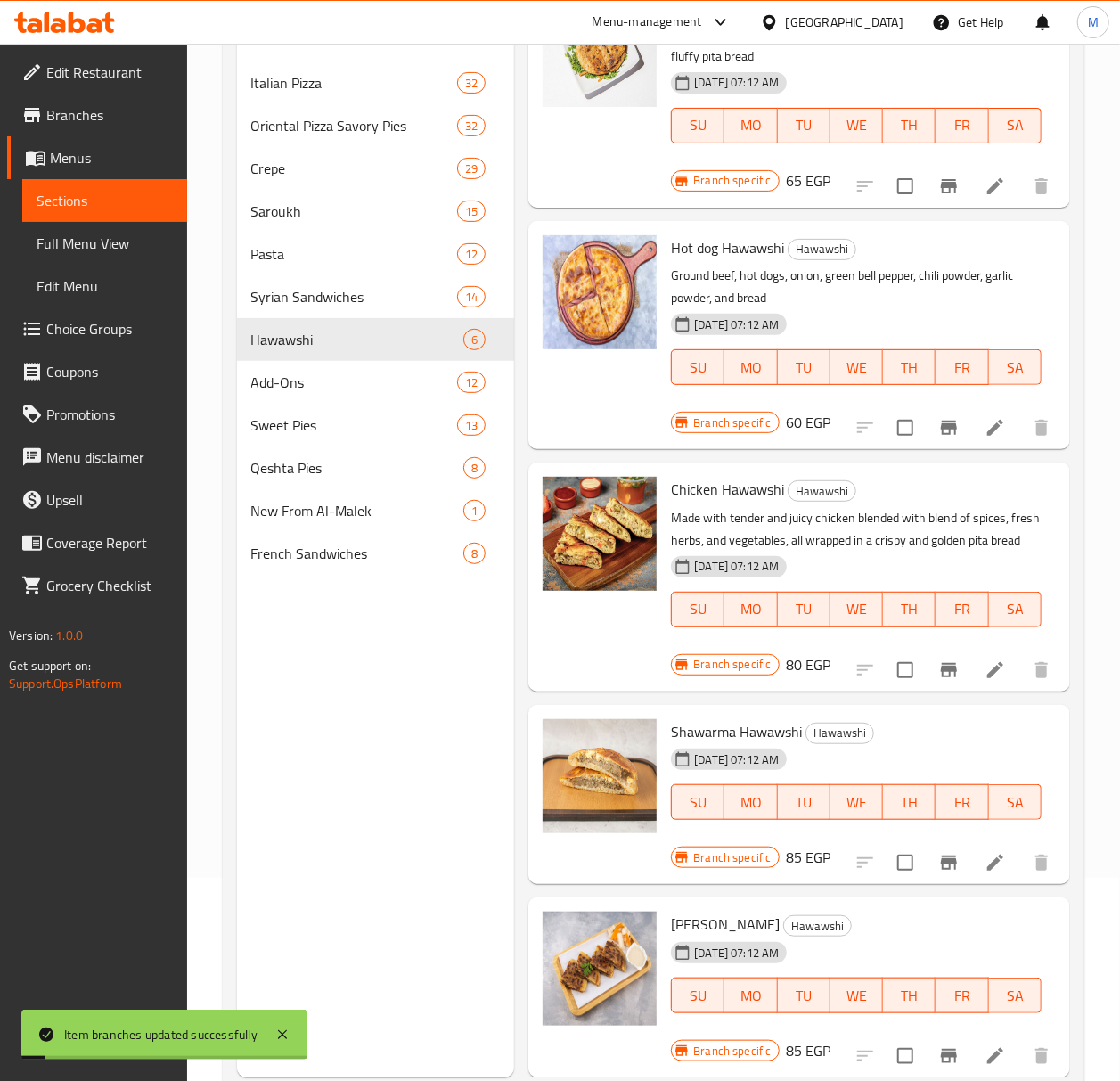
scroll to position [250, 0]
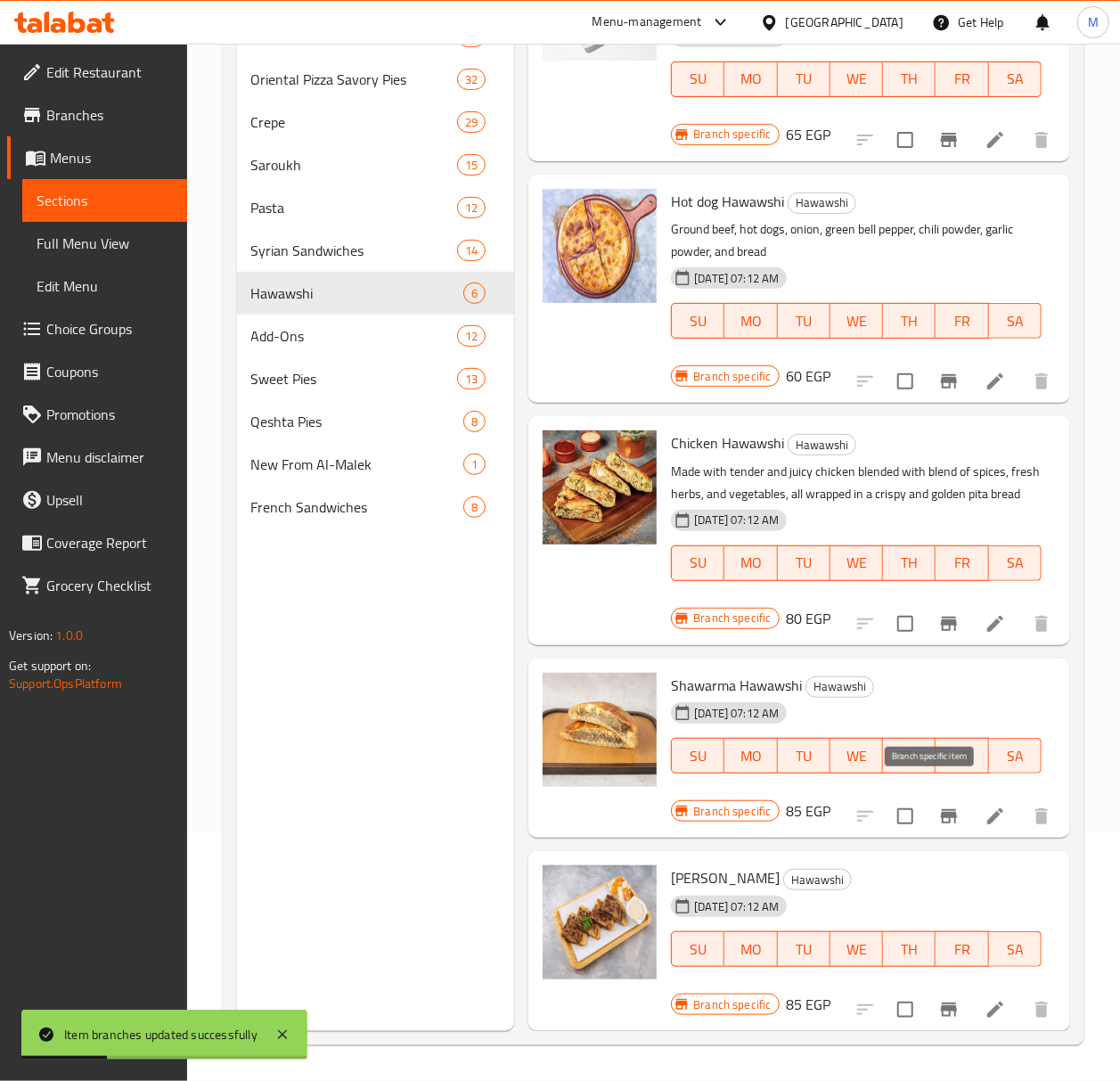
click at [941, 810] on icon "Branch-specific-item" at bounding box center [949, 816] width 16 height 15
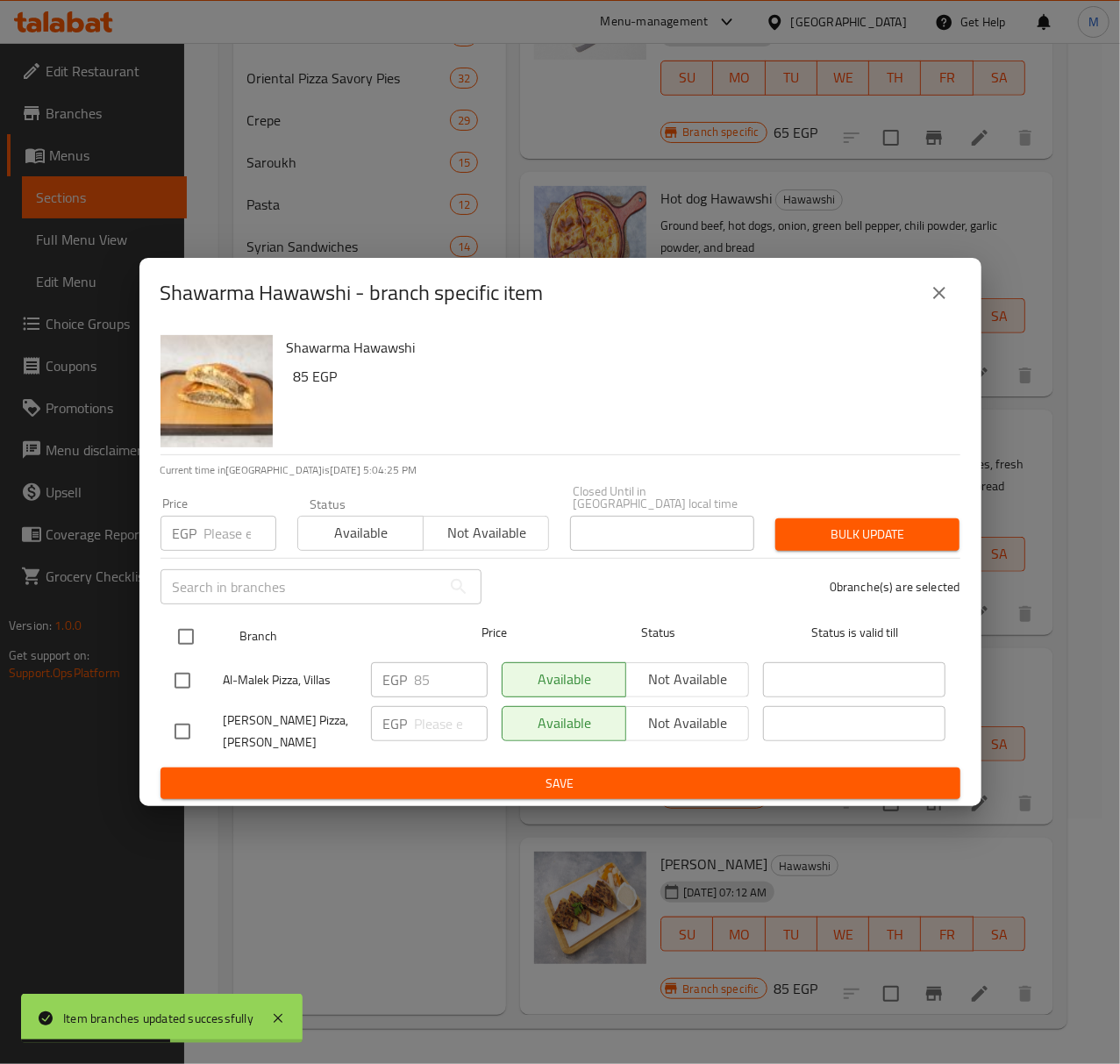
click at [172, 621] on input "checkbox" at bounding box center [186, 637] width 37 height 37
checkbox input "true"
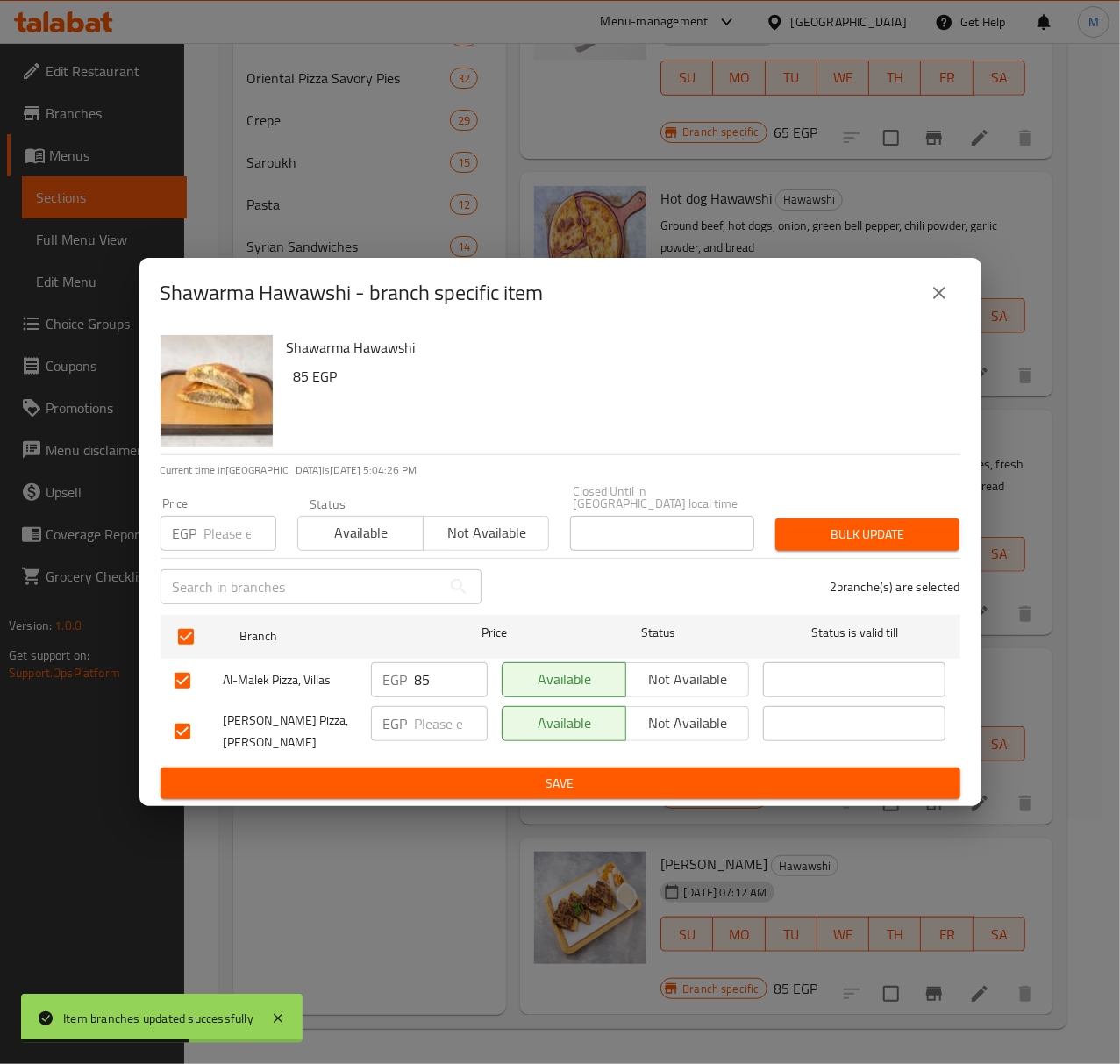
click at [439, 678] on input "85" at bounding box center [451, 679] width 72 height 35
click at [221, 534] on input "number" at bounding box center [240, 533] width 72 height 35
paste input "85"
type input "85"
click at [815, 518] on button "Bulk update" at bounding box center [867, 534] width 184 height 33
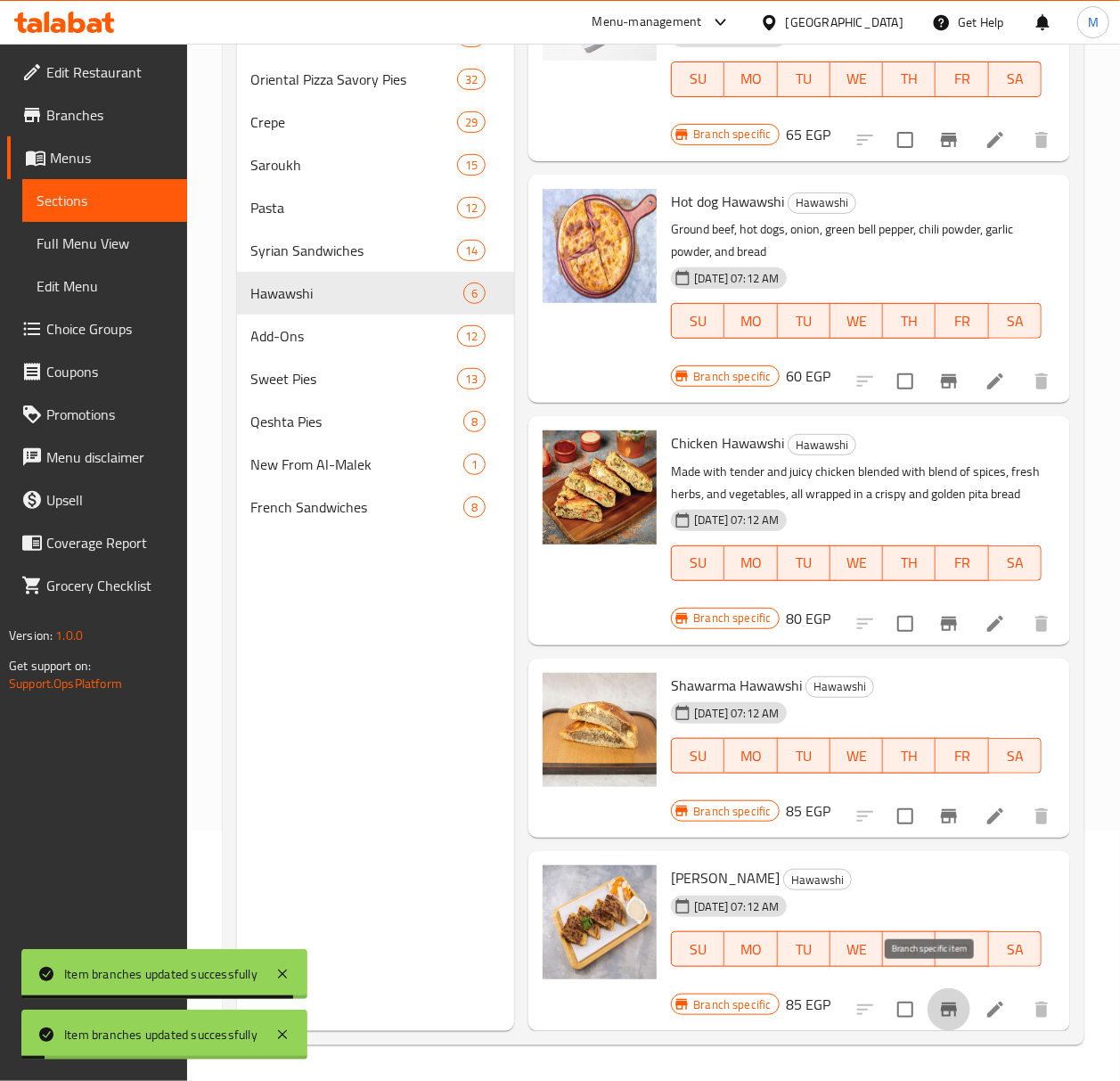
click at [938, 999] on icon "Branch-specific-item" at bounding box center [949, 1009] width 22 height 22
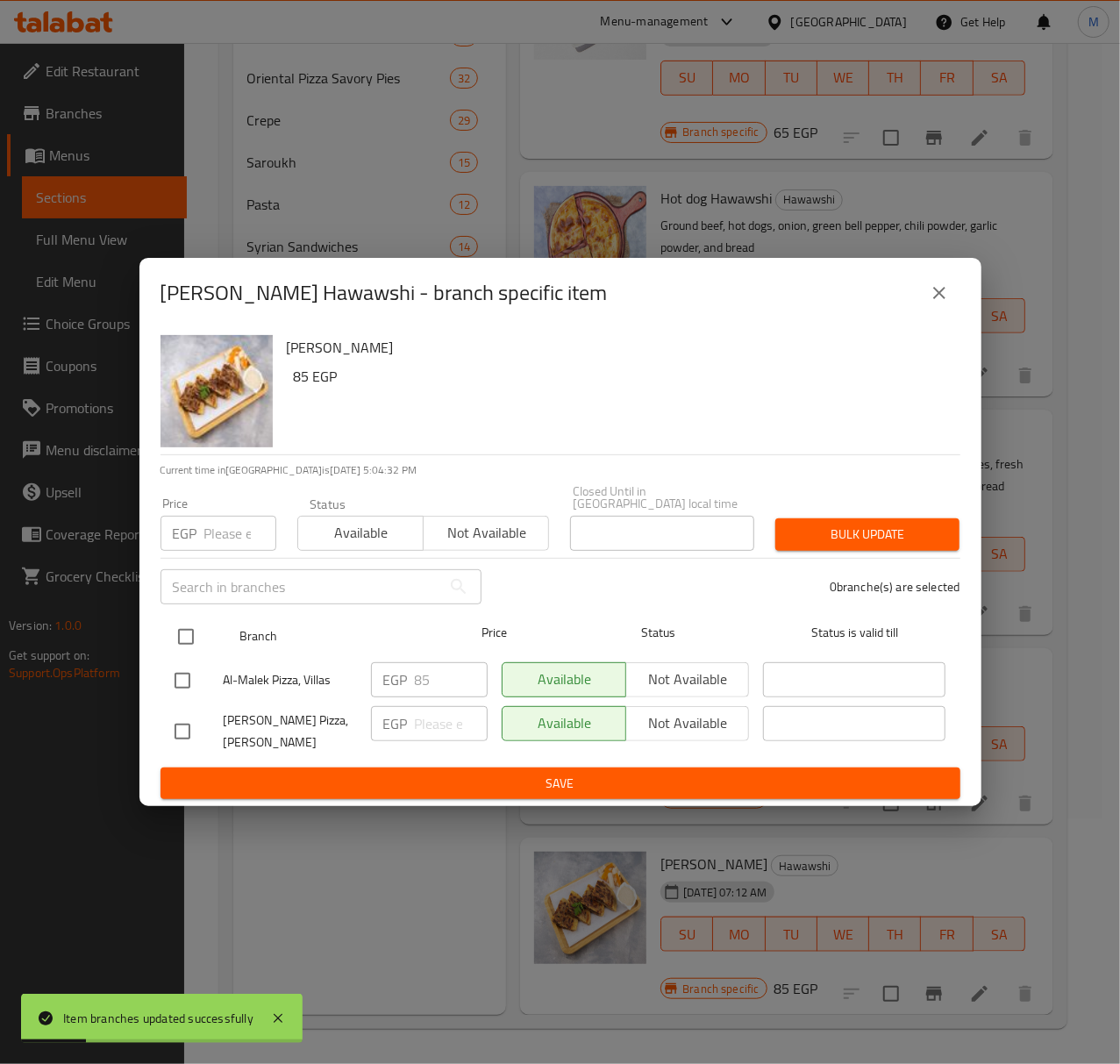
click at [191, 633] on input "checkbox" at bounding box center [186, 637] width 37 height 37
checkbox input "true"
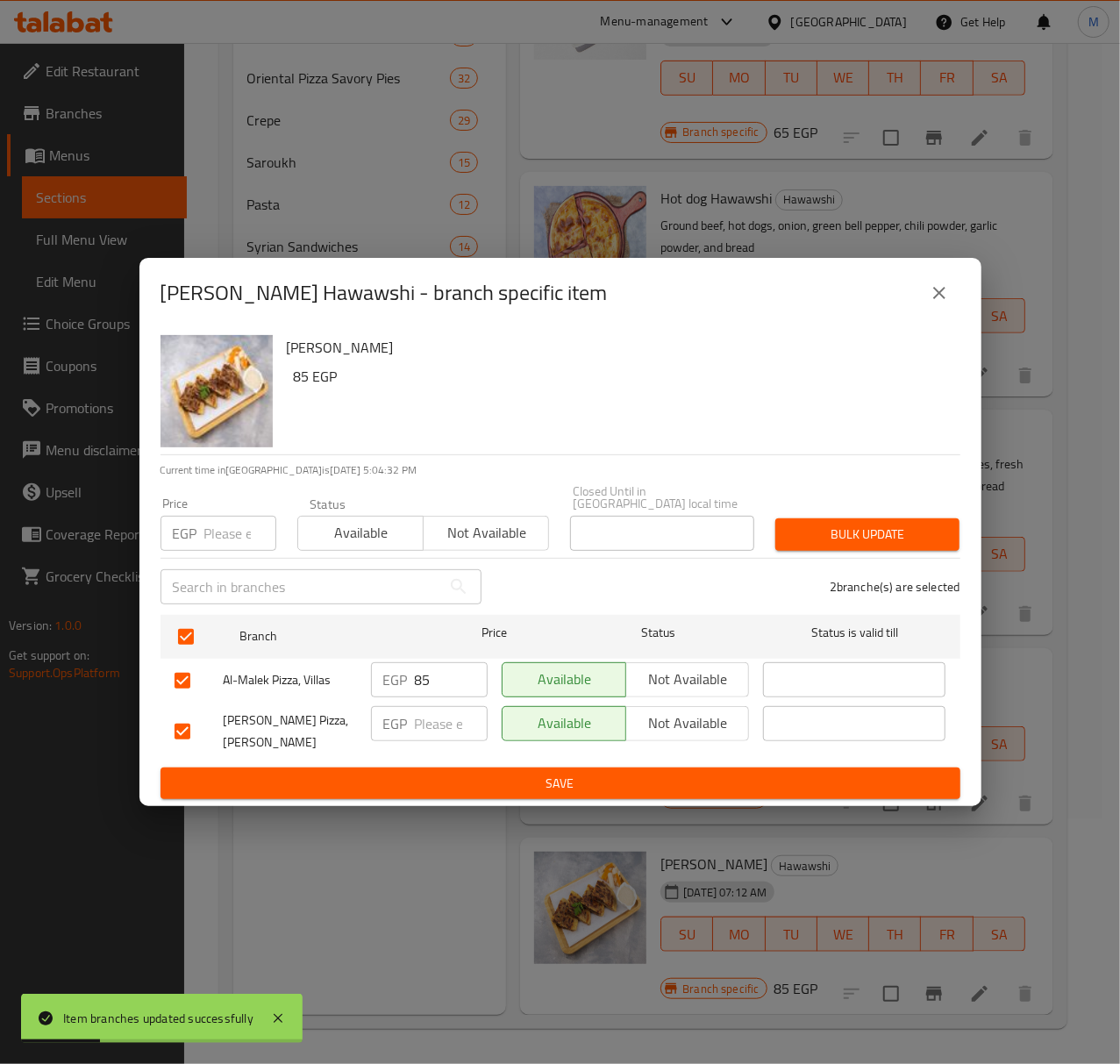
click at [215, 540] on input "number" at bounding box center [240, 533] width 72 height 35
paste input "85"
type input "85"
click at [326, 523] on span "Available" at bounding box center [360, 532] width 111 height 25
click at [832, 528] on span "Bulk update" at bounding box center [867, 534] width 156 height 22
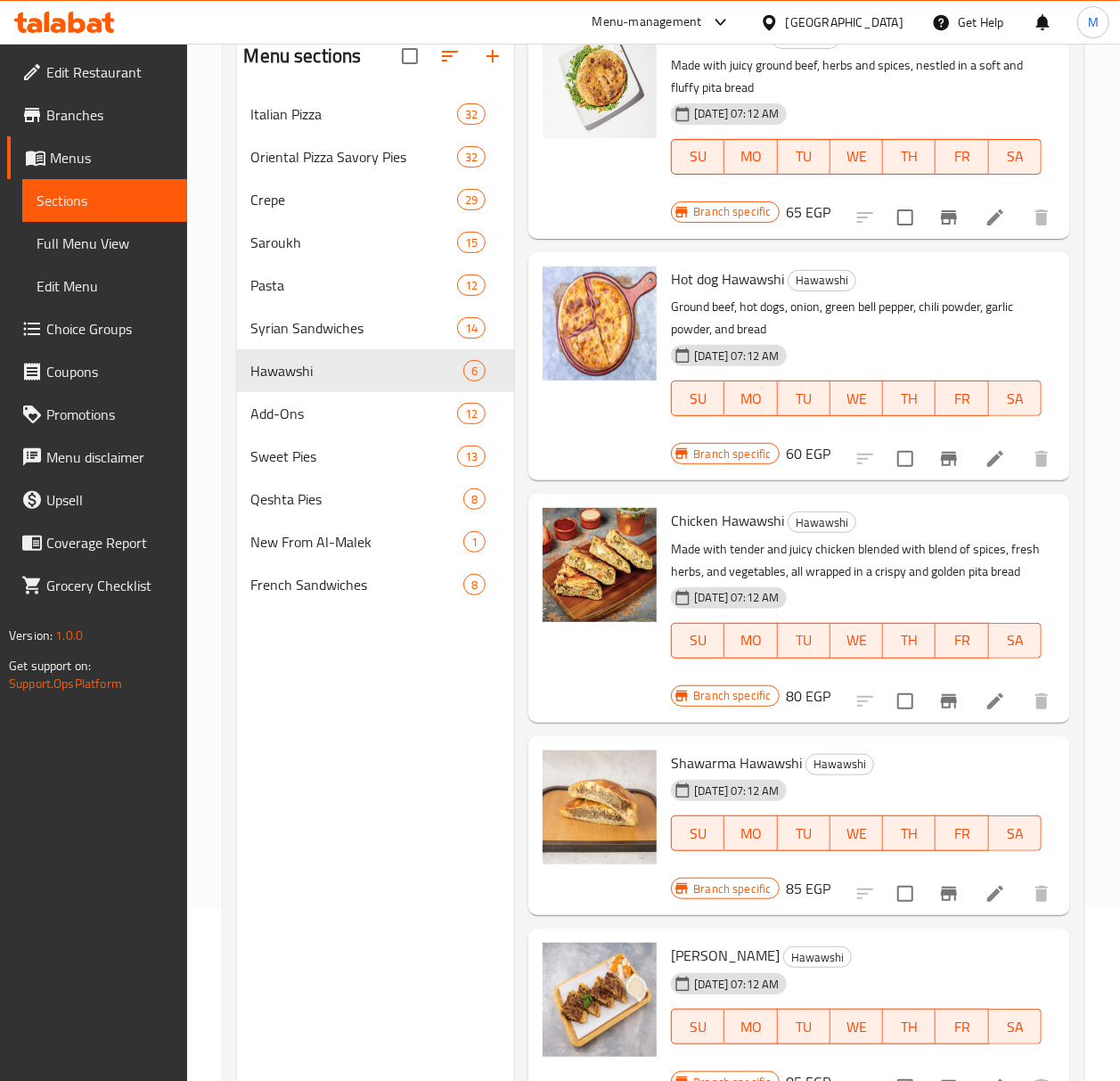
scroll to position [132, 0]
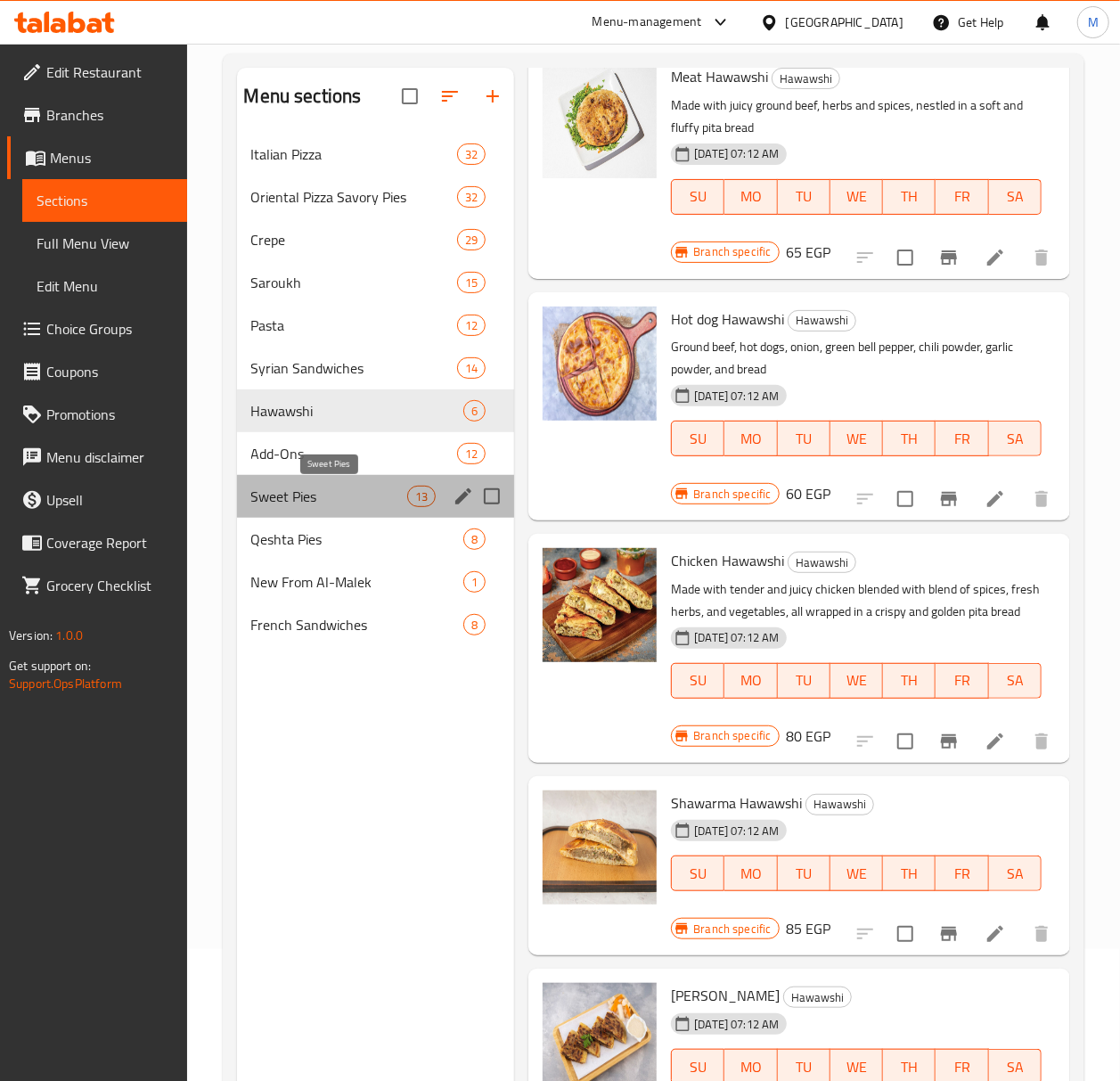
click at [316, 503] on span "Sweet Pies" at bounding box center [329, 497] width 157 height 22
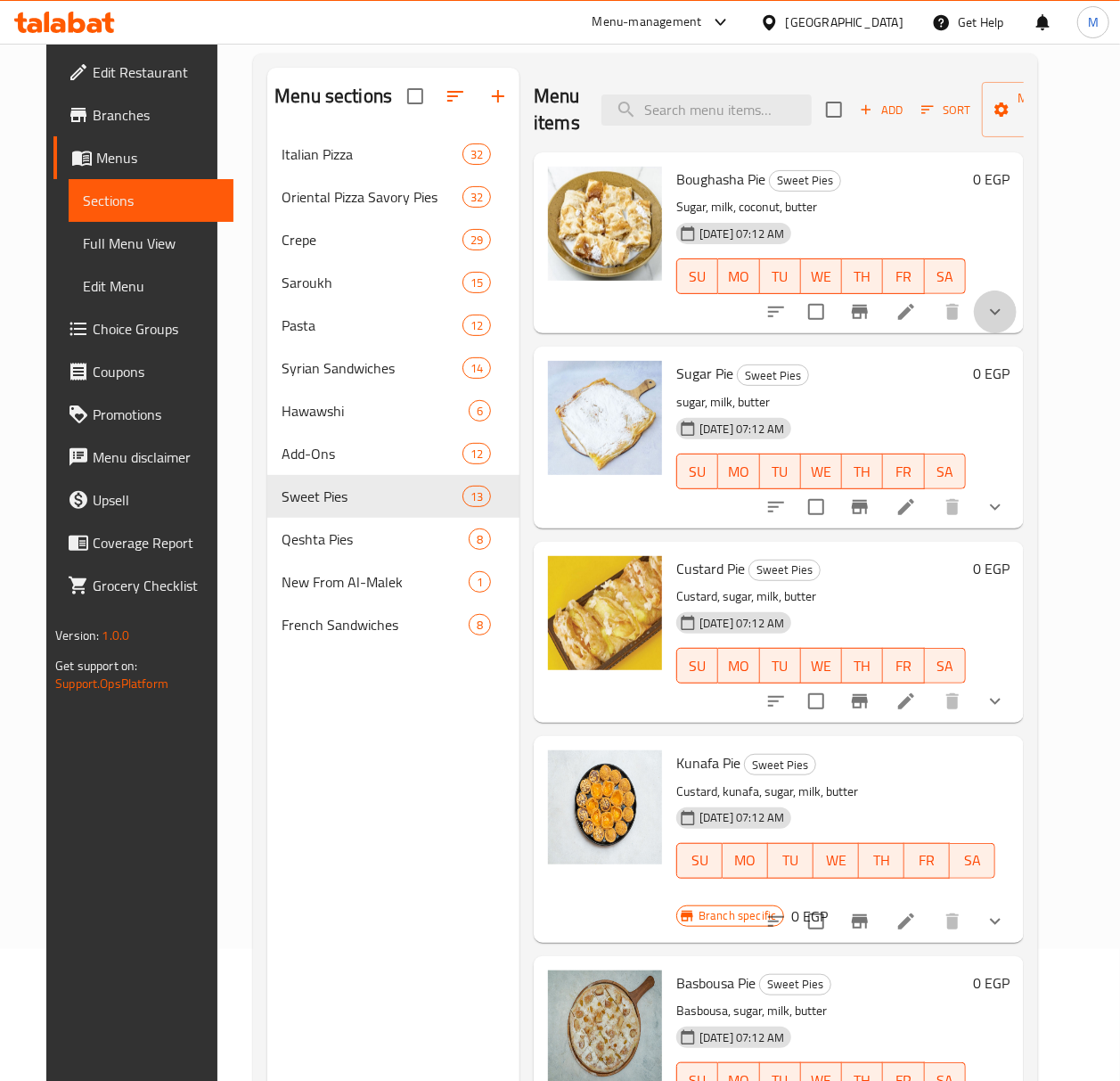
click at [1005, 320] on icon "show more" at bounding box center [996, 312] width 22 height 22
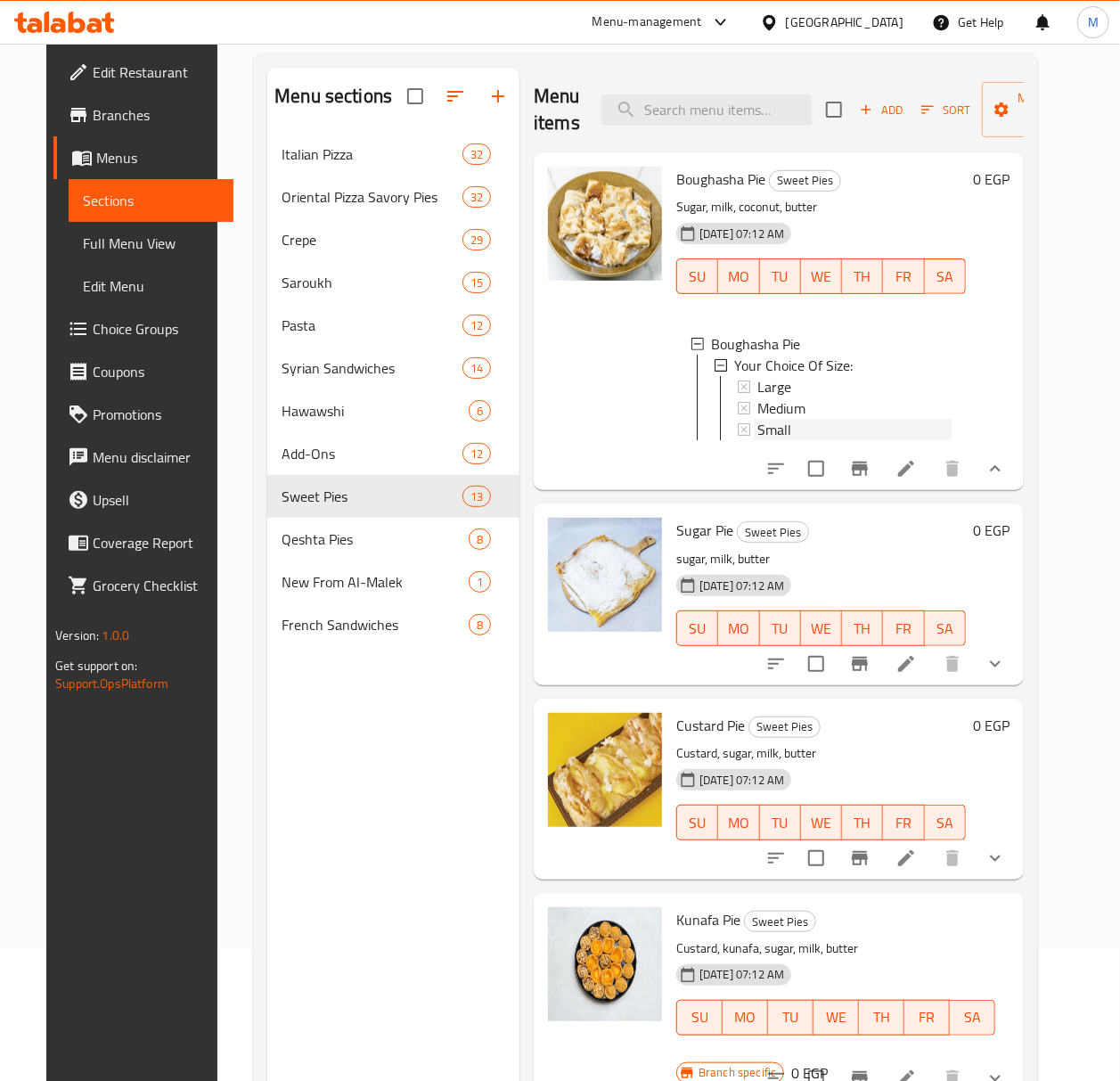
click at [781, 424] on span "Small" at bounding box center [774, 429] width 34 height 22
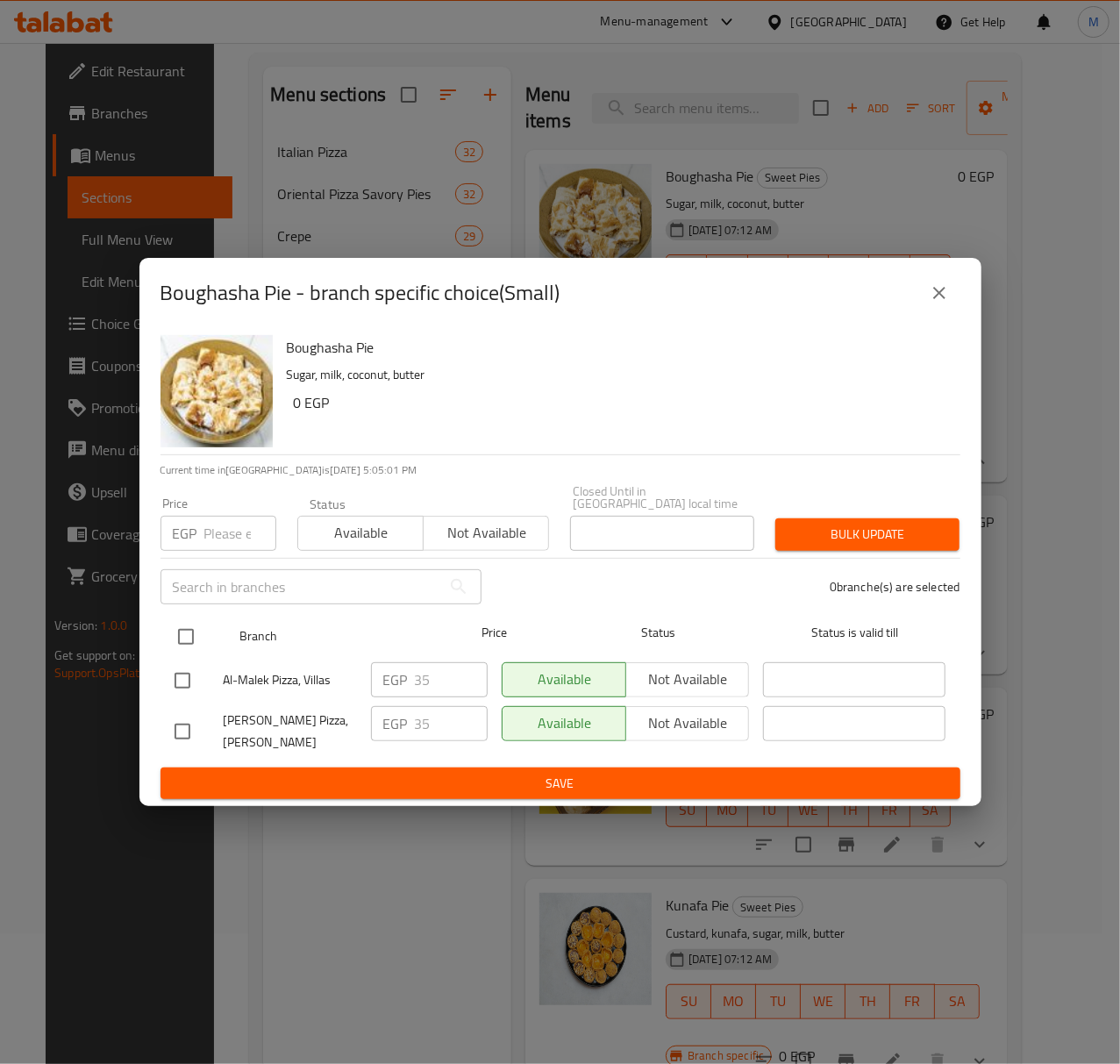
click at [193, 628] on input "checkbox" at bounding box center [186, 637] width 37 height 37
checkbox input "true"
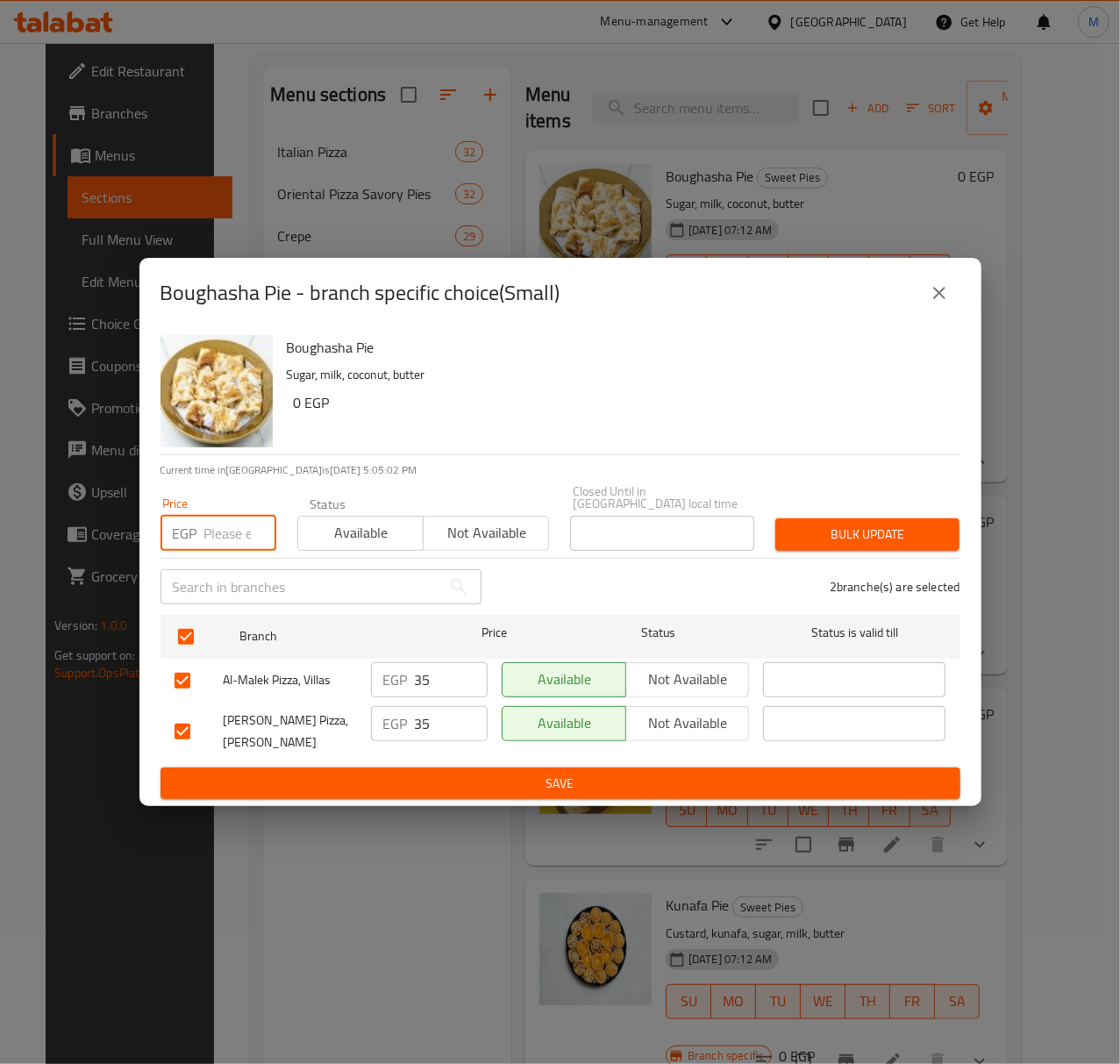
click at [223, 531] on input "number" at bounding box center [240, 533] width 72 height 35
type input "40"
click at [359, 527] on span "Available" at bounding box center [360, 532] width 111 height 25
click at [850, 556] on div "2 branche(s) are selected" at bounding box center [731, 587] width 478 height 63
click at [843, 528] on span "Bulk update" at bounding box center [867, 534] width 156 height 22
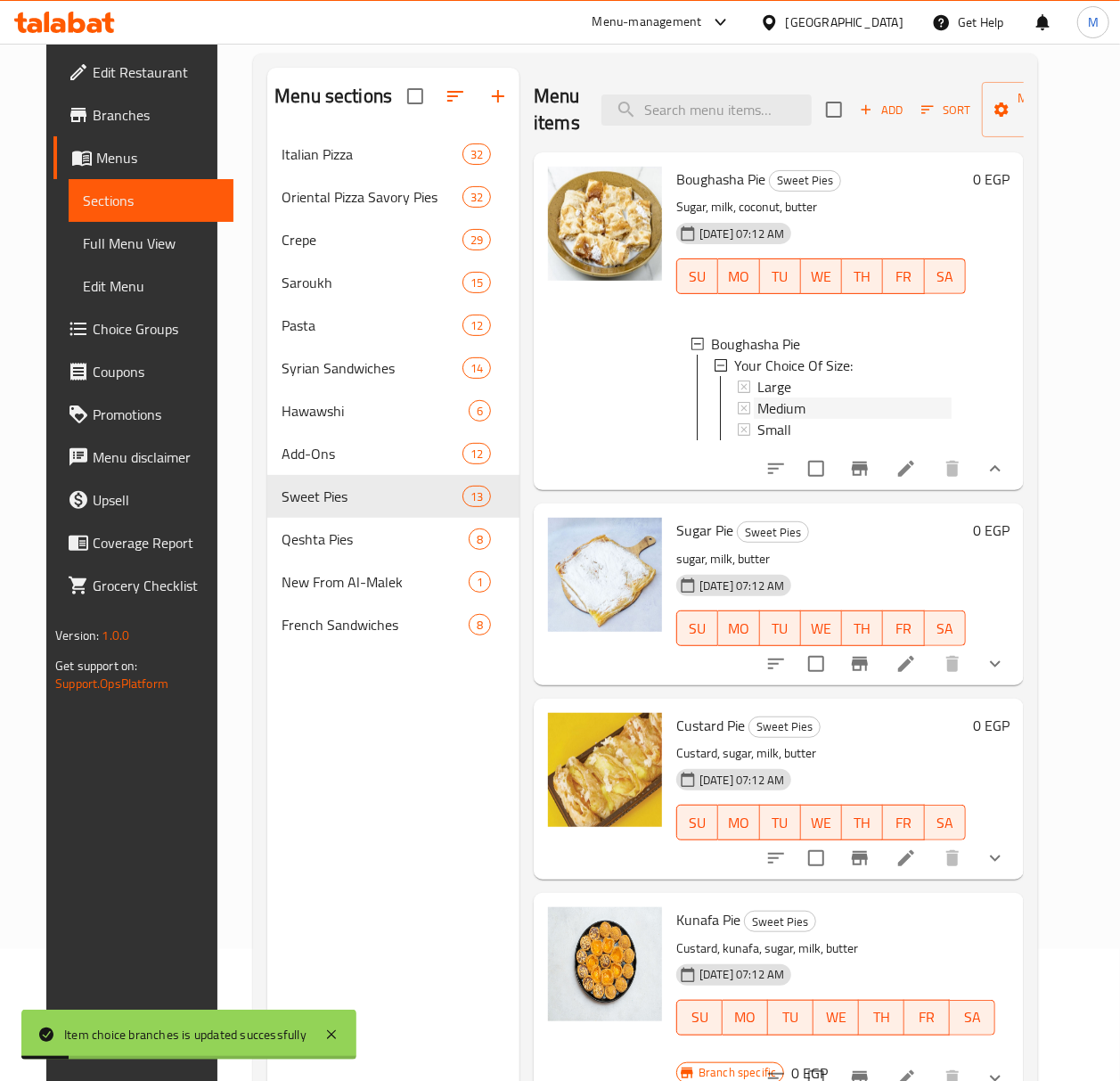
click at [785, 408] on span "Medium" at bounding box center [781, 409] width 48 height 22
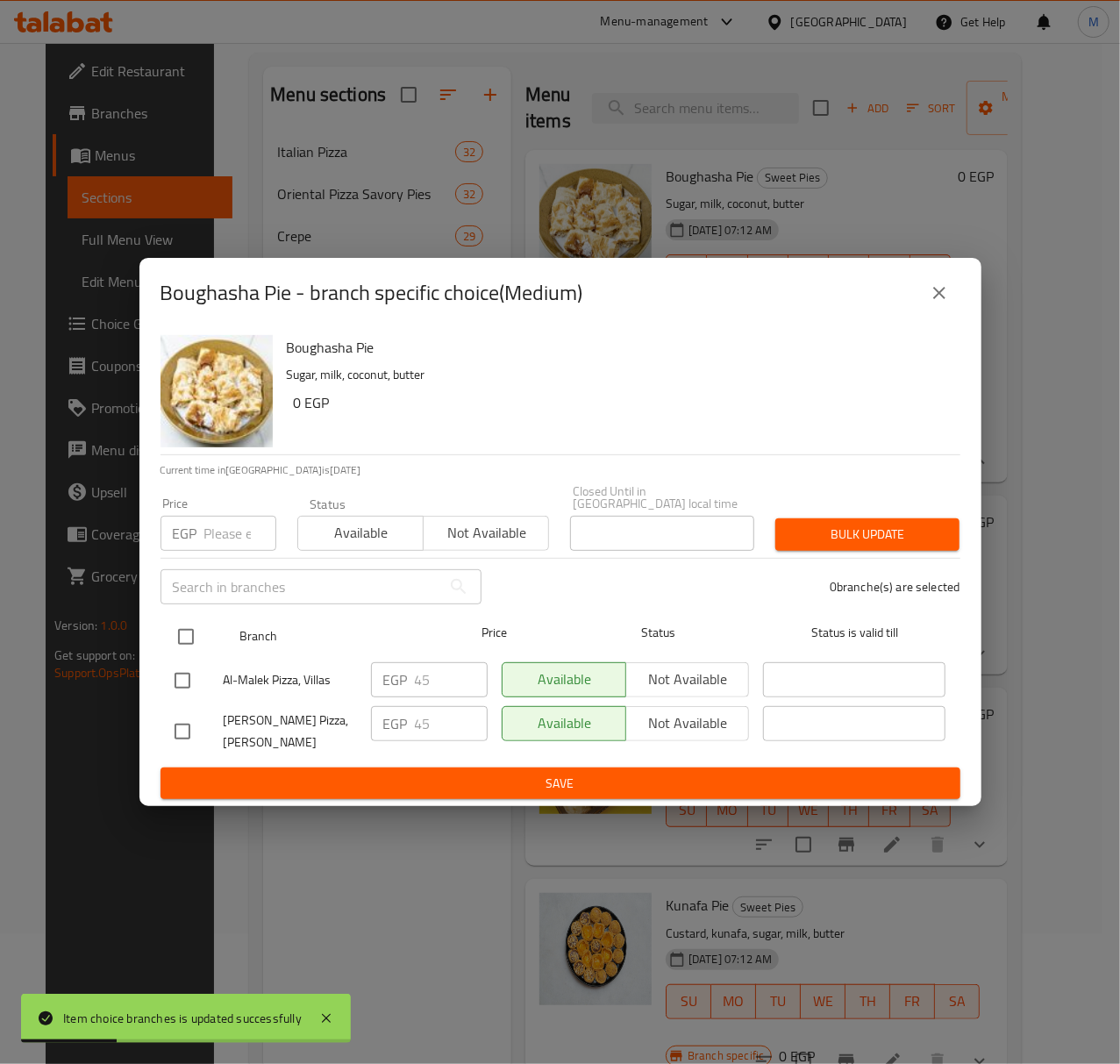
click at [186, 641] on input "checkbox" at bounding box center [186, 637] width 37 height 37
checkbox input "true"
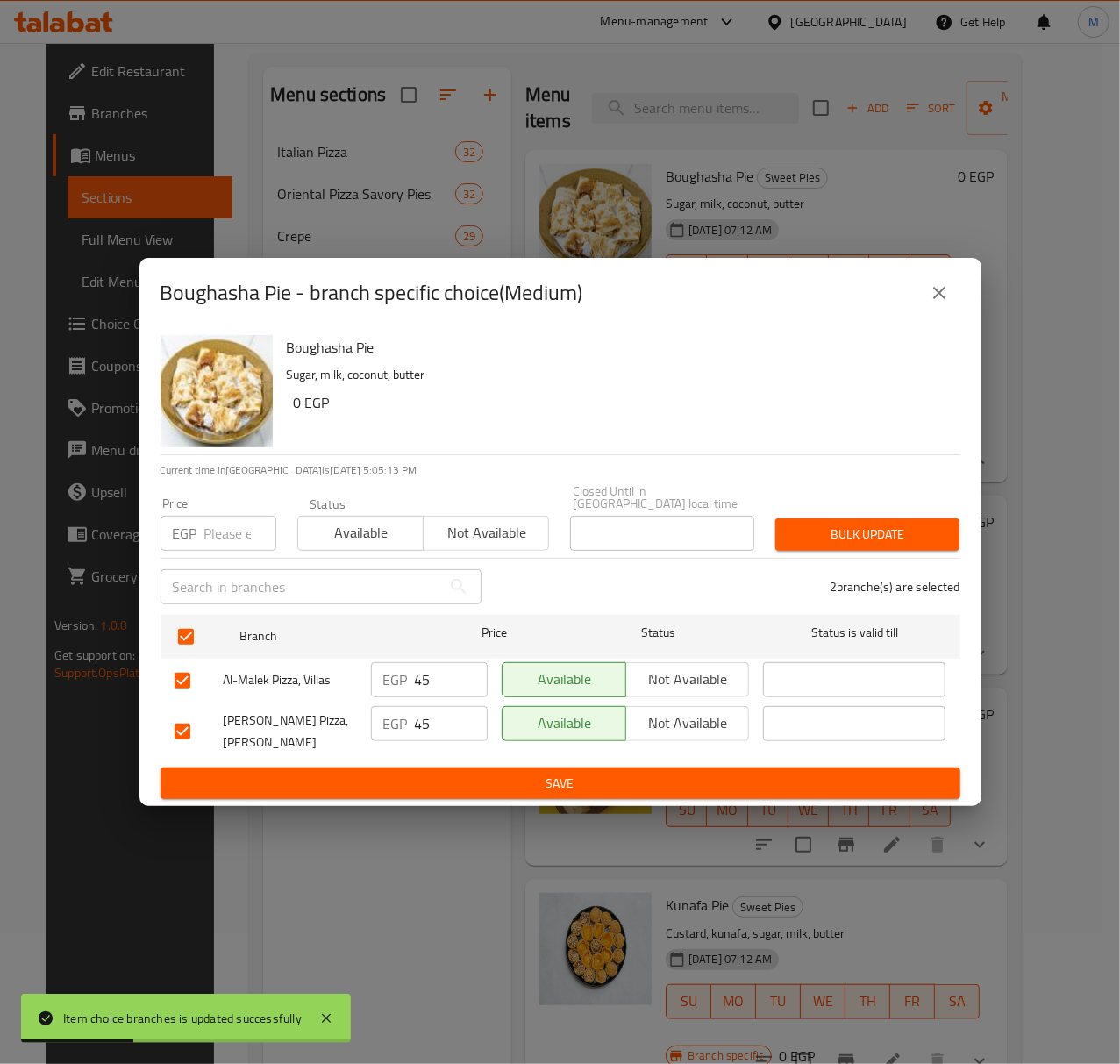
click at [214, 524] on input "number" at bounding box center [240, 533] width 72 height 35
type input "50"
click at [882, 536] on span "Bulk update" at bounding box center [867, 534] width 156 height 22
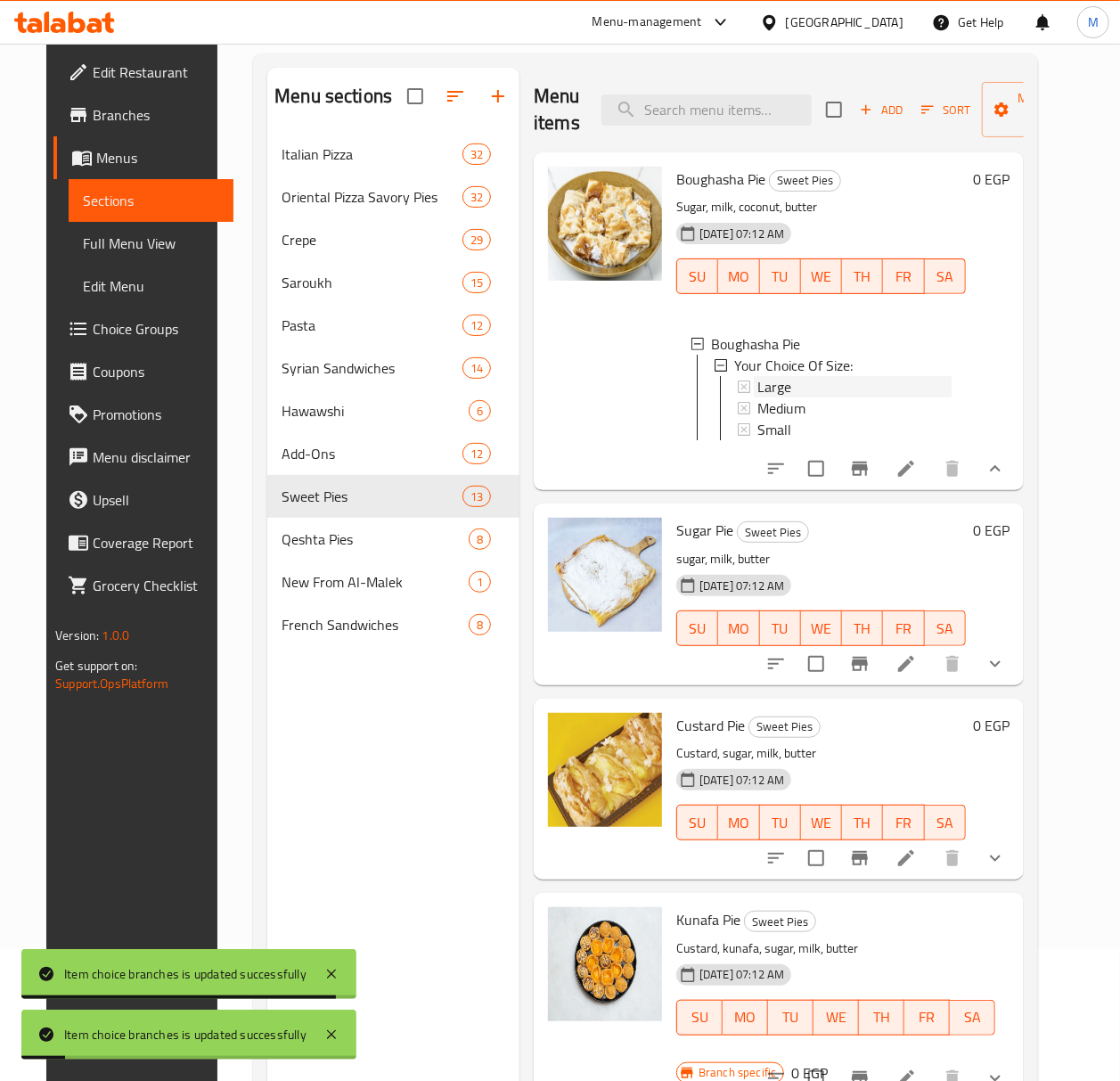
click at [816, 386] on div "Large" at bounding box center [854, 387] width 194 height 22
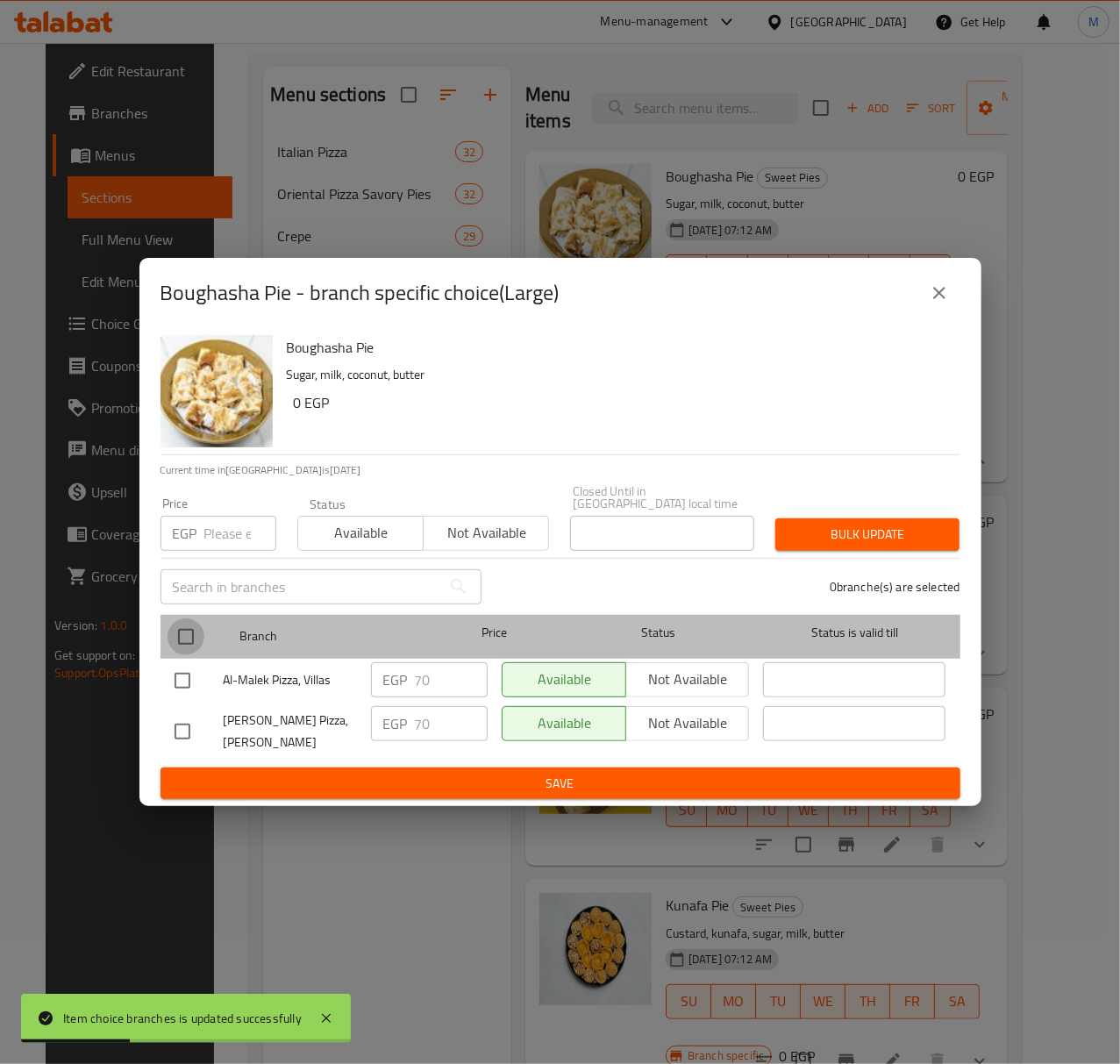
click at [182, 628] on input "checkbox" at bounding box center [186, 637] width 37 height 37
checkbox input "true"
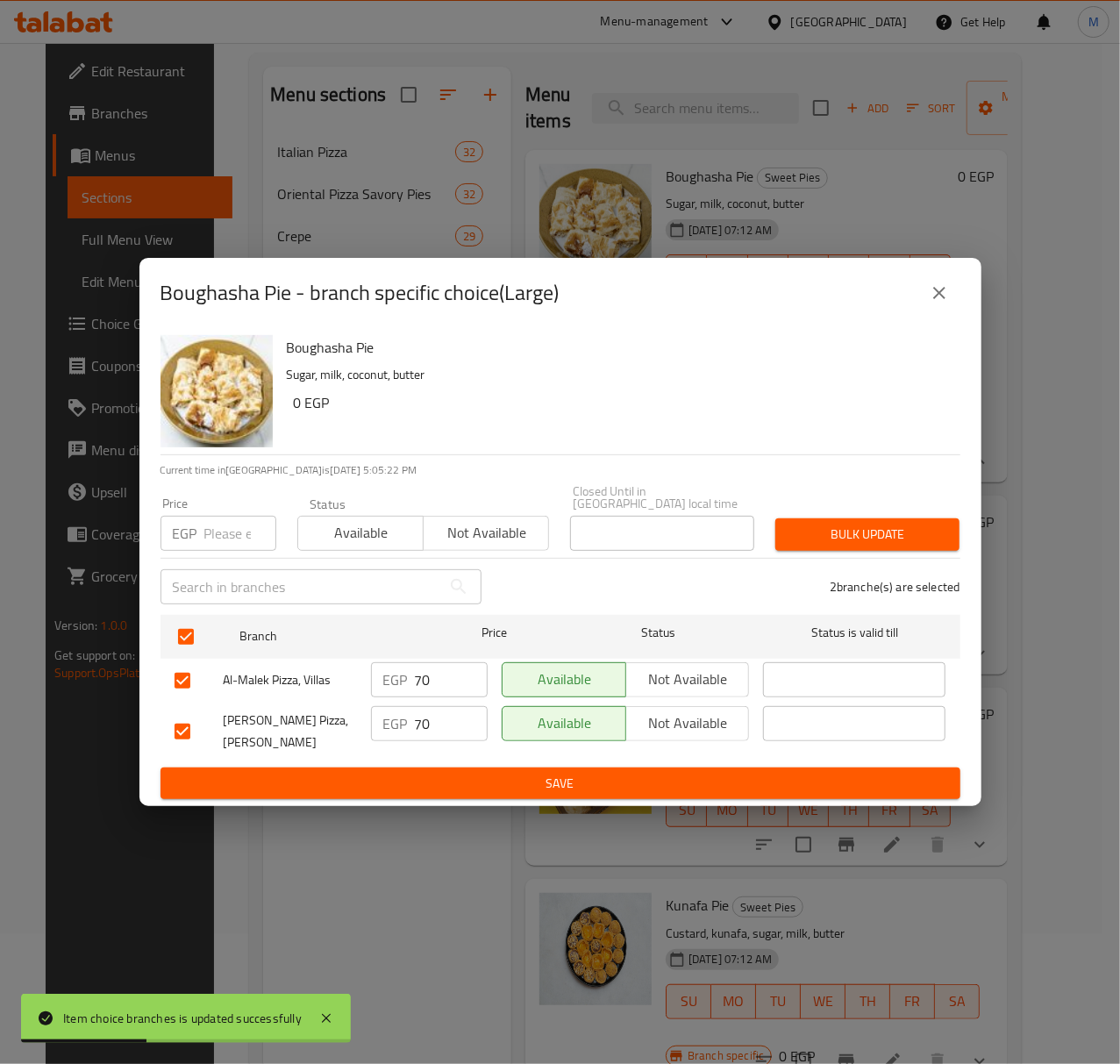
click at [212, 530] on input "number" at bounding box center [240, 533] width 72 height 35
type input "80"
click at [828, 527] on span "Bulk update" at bounding box center [867, 534] width 156 height 22
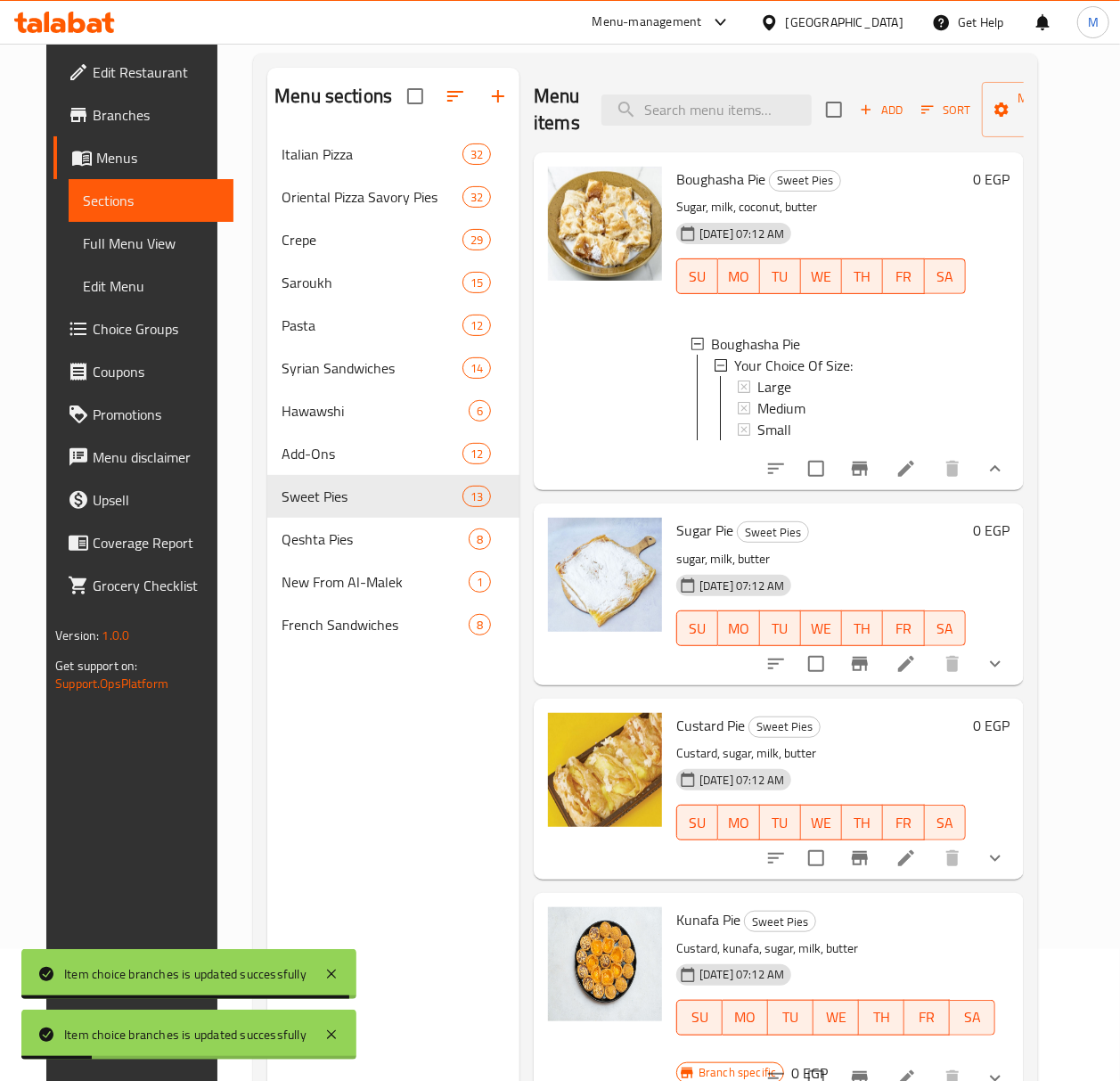
scroll to position [119, 0]
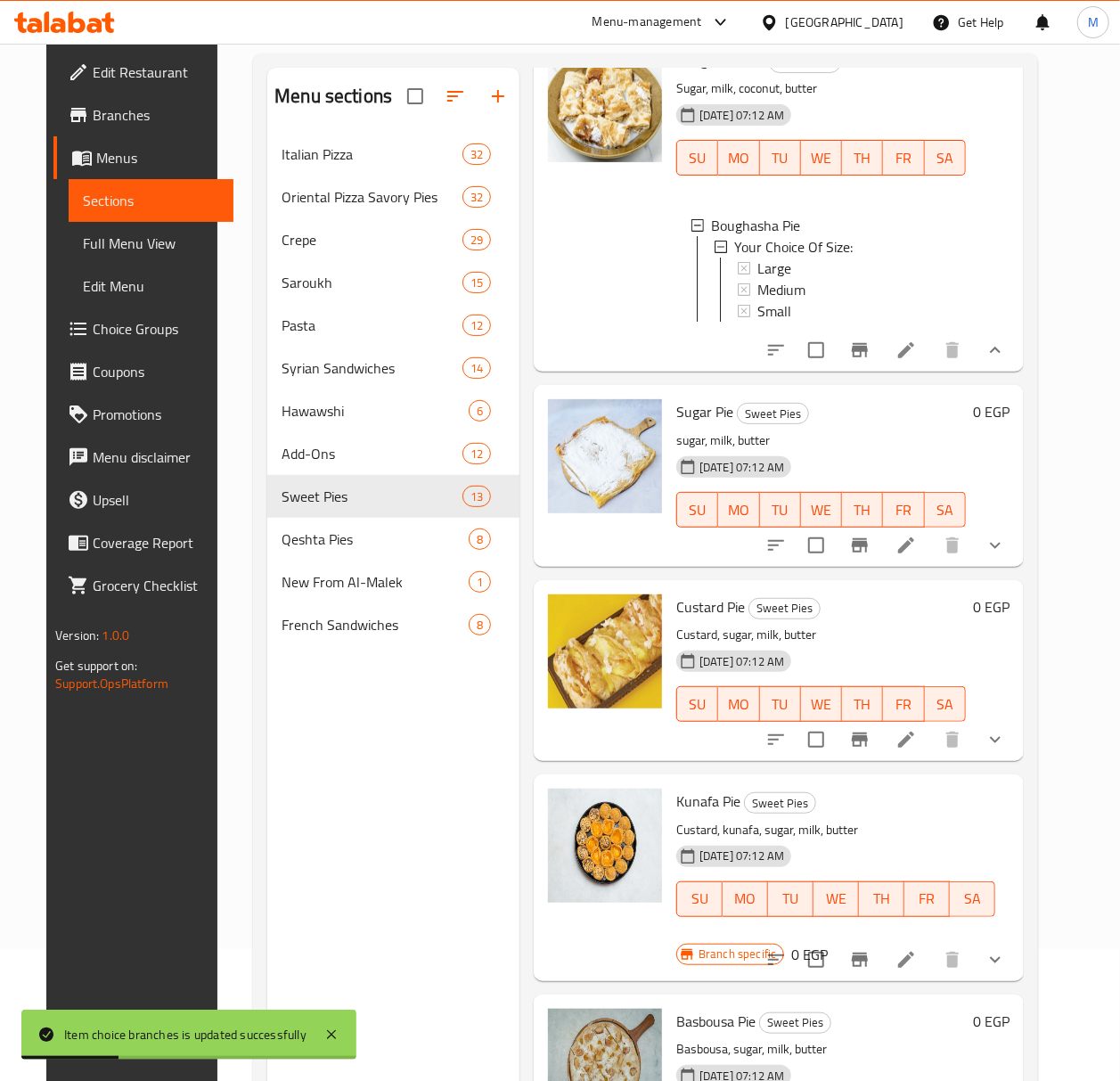
click at [1016, 566] on button "show more" at bounding box center [996, 546] width 43 height 43
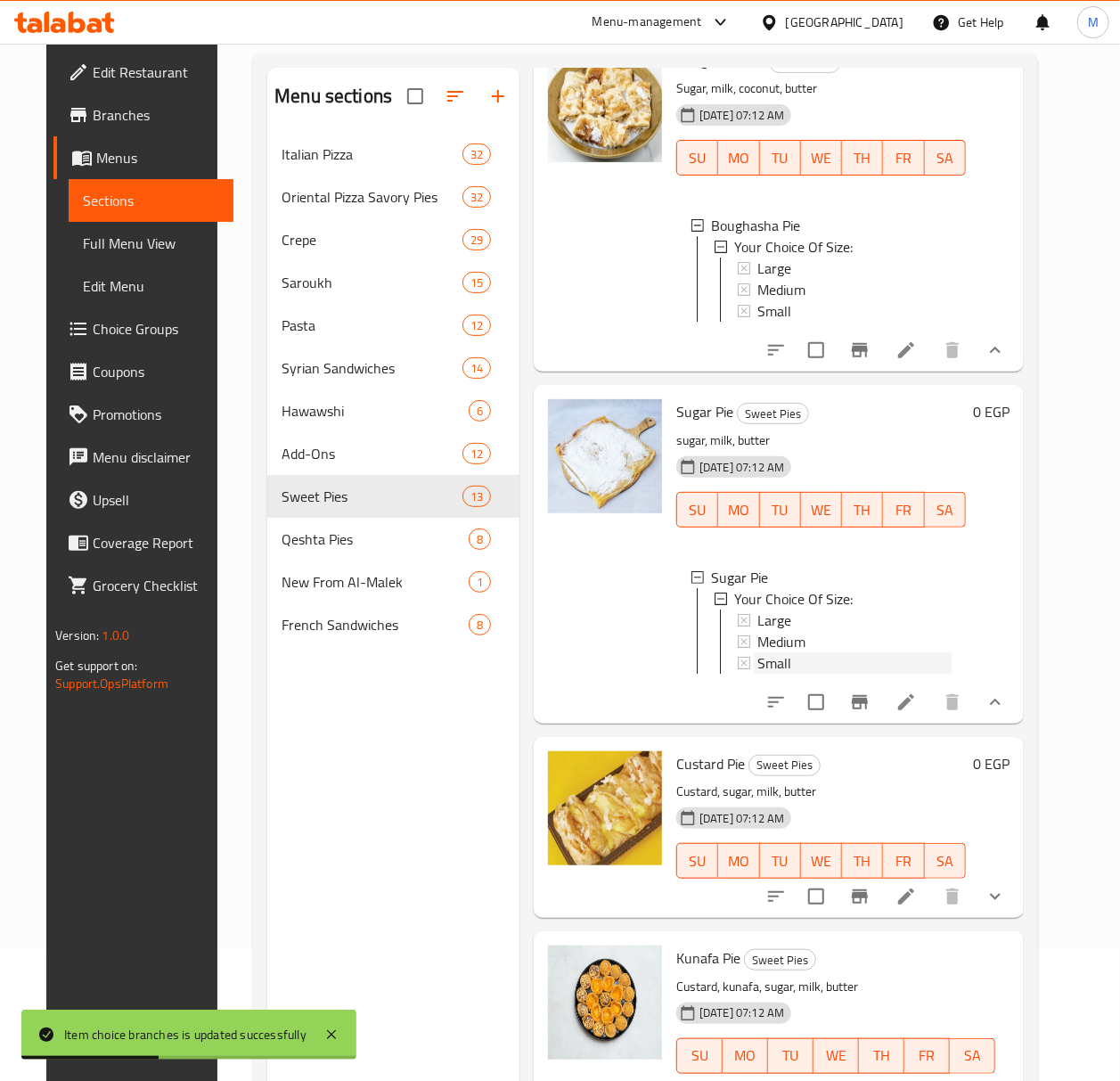
click at [789, 673] on div "Small" at bounding box center [854, 663] width 194 height 22
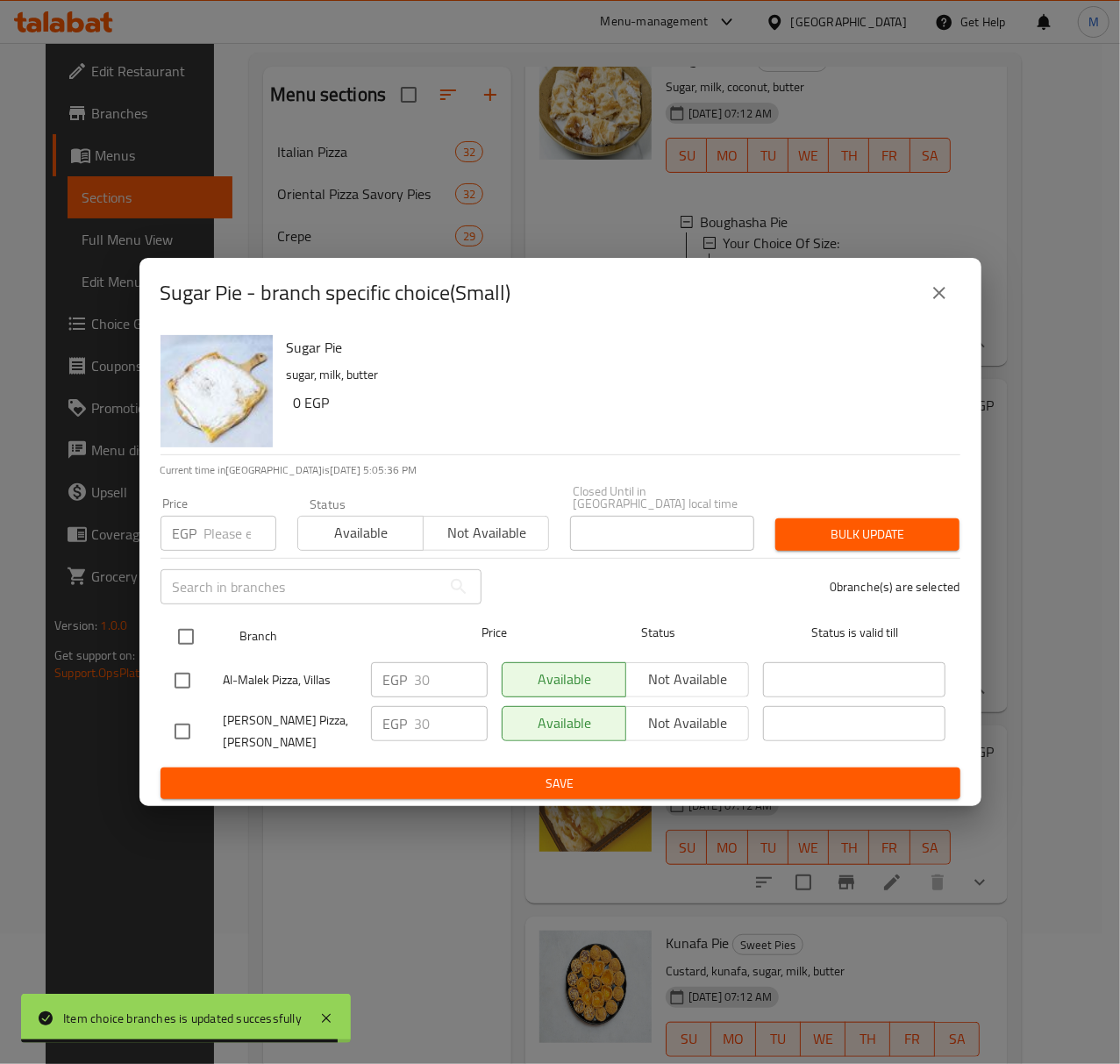
click at [178, 626] on input "checkbox" at bounding box center [186, 637] width 37 height 37
checkbox input "true"
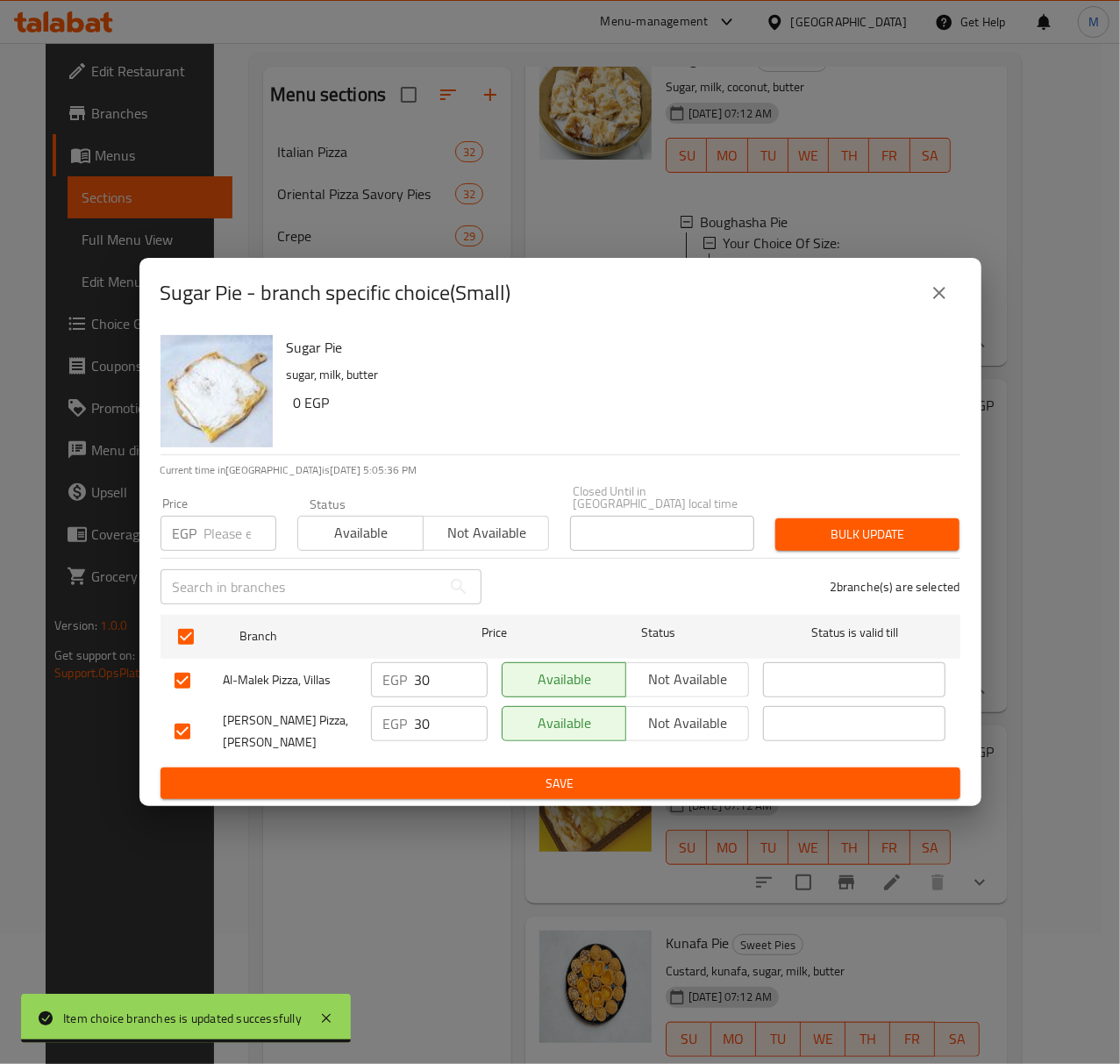
click at [198, 532] on div "EGP Price" at bounding box center [218, 533] width 116 height 35
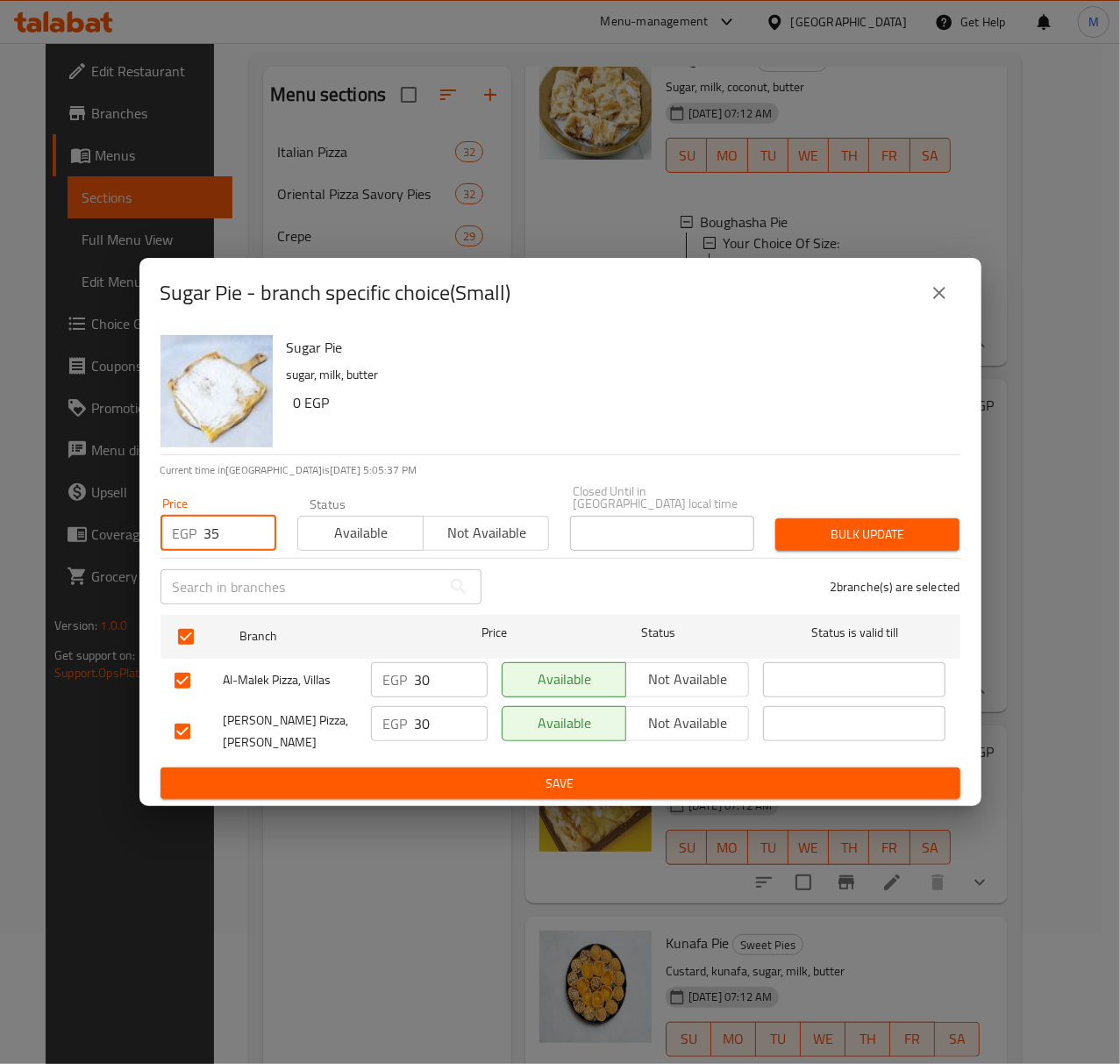
type input "35"
click at [818, 531] on span "Bulk update" at bounding box center [867, 534] width 156 height 22
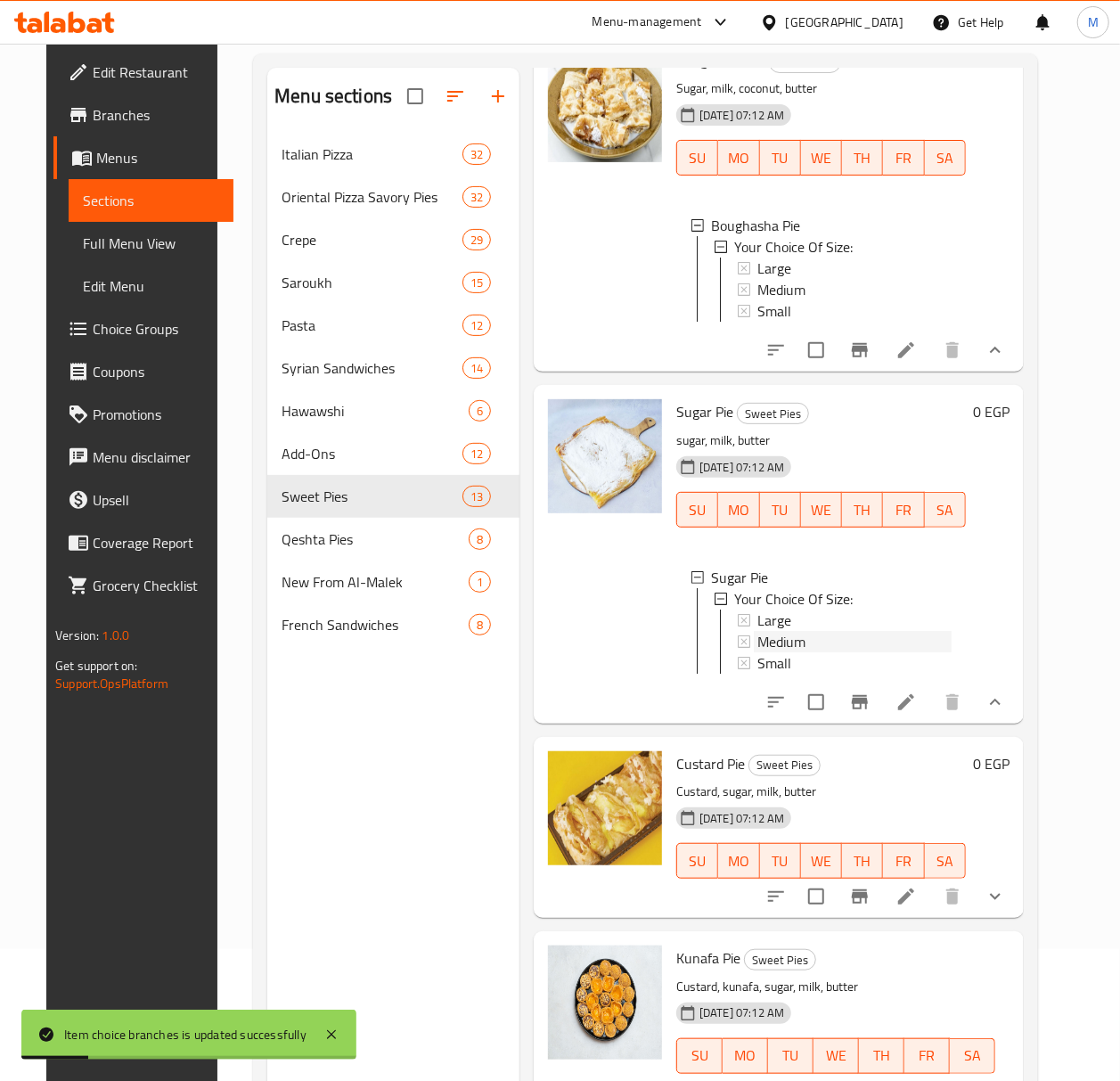
click at [759, 653] on span "Medium" at bounding box center [781, 642] width 48 height 22
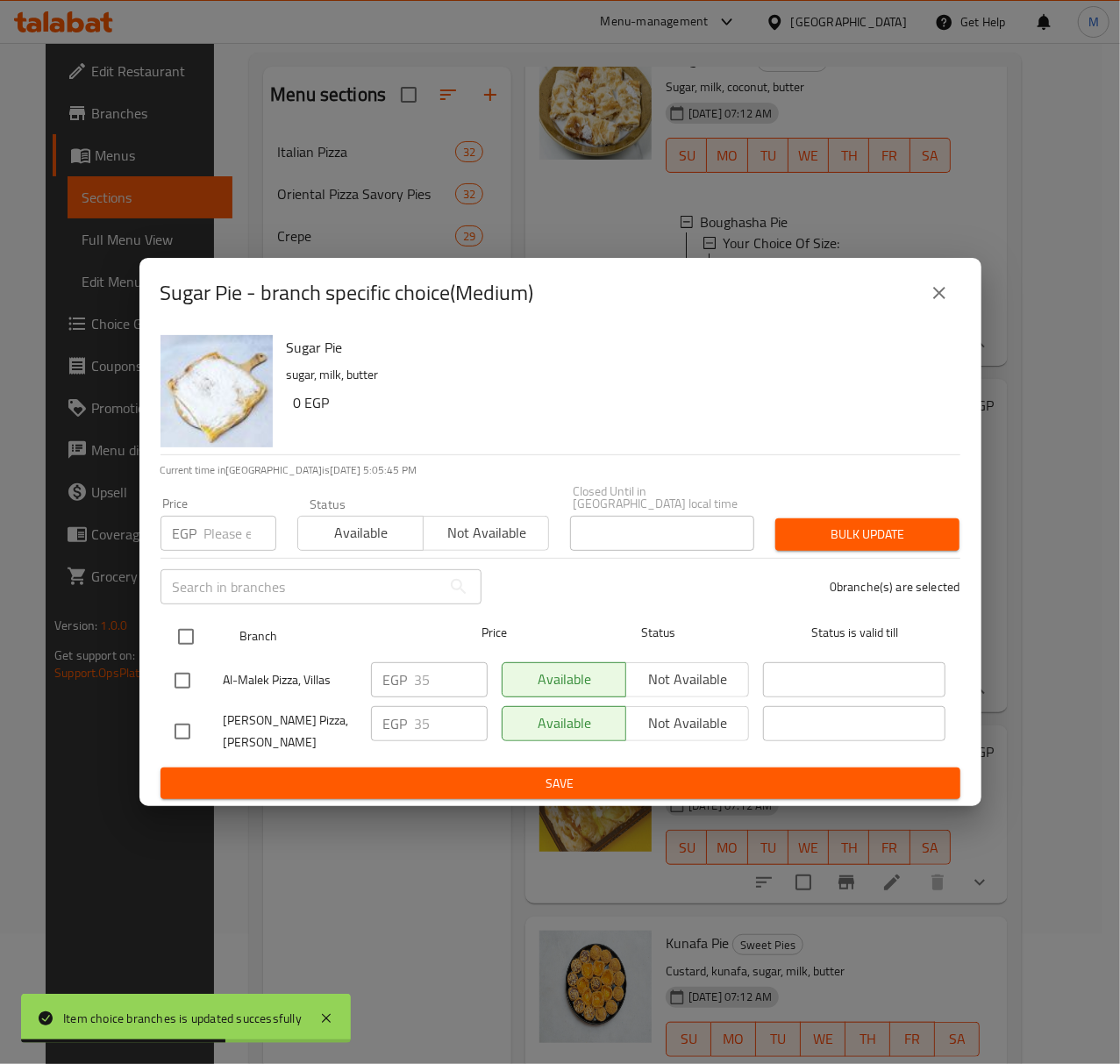
click at [182, 622] on input "checkbox" at bounding box center [186, 637] width 37 height 37
checkbox input "true"
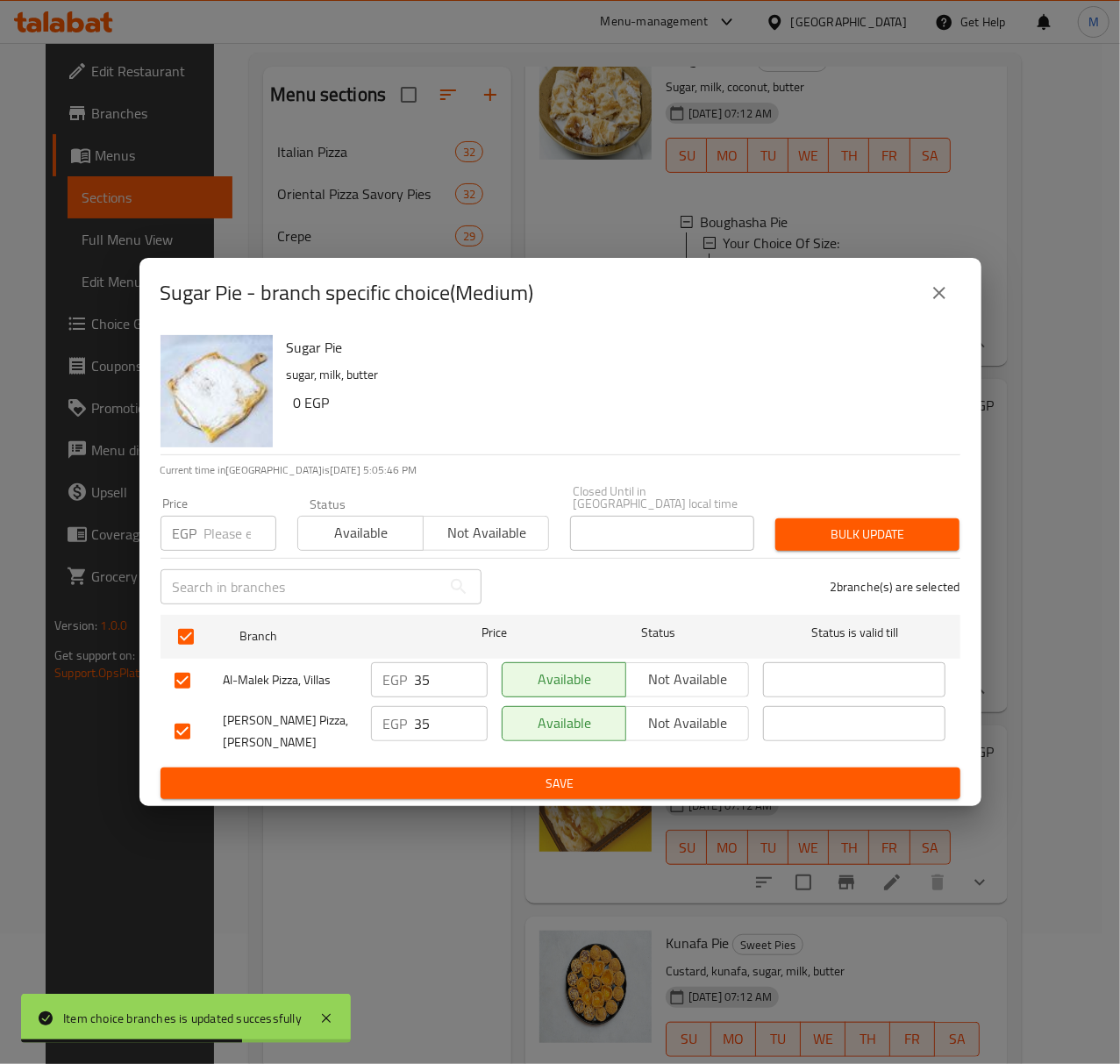
click at [214, 532] on input "number" at bounding box center [240, 533] width 72 height 35
type input "45"
click at [372, 538] on span "Available" at bounding box center [360, 532] width 111 height 25
click at [846, 530] on span "Bulk update" at bounding box center [867, 534] width 156 height 22
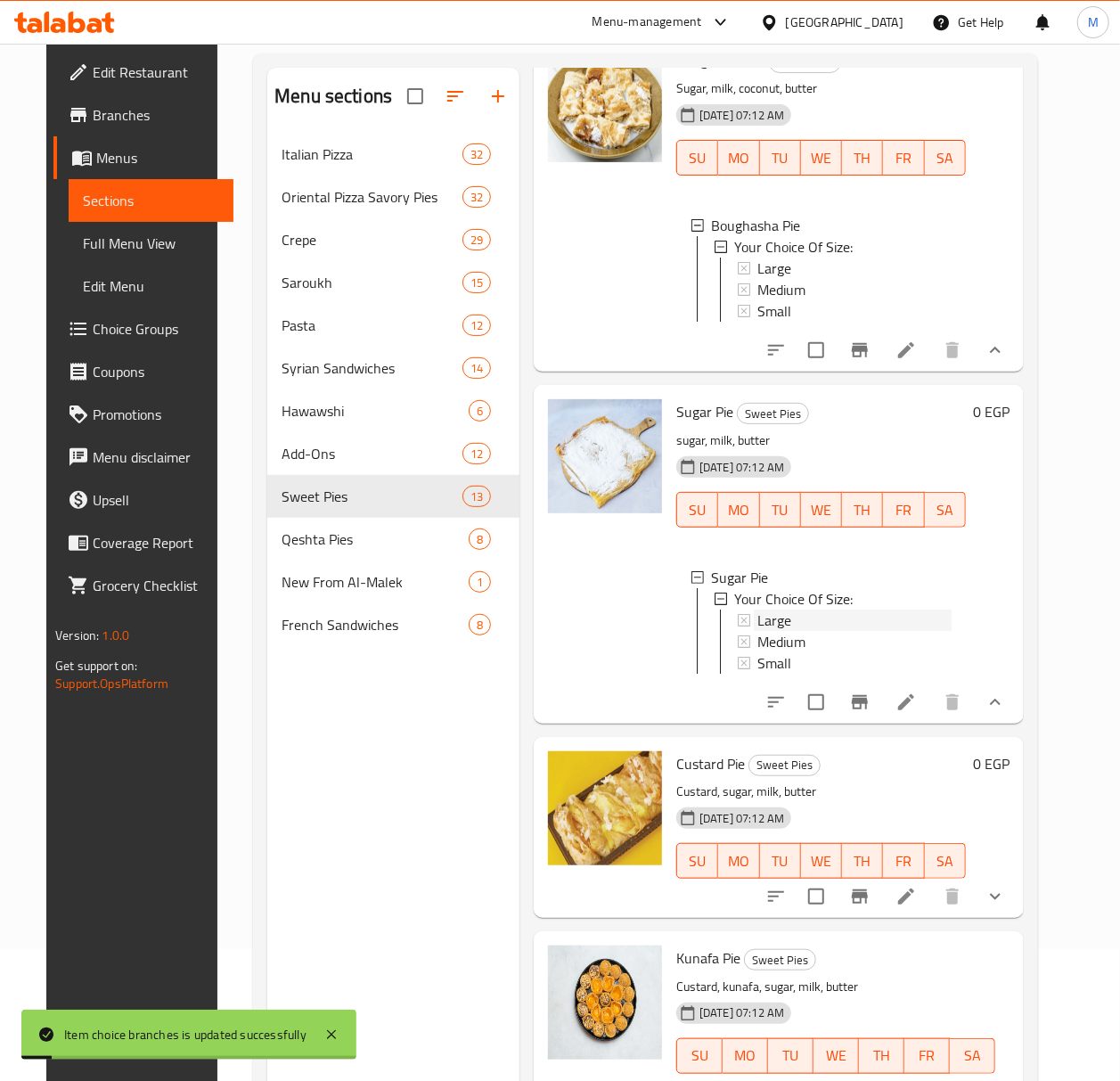
click at [793, 631] on div "Large" at bounding box center [854, 620] width 194 height 22
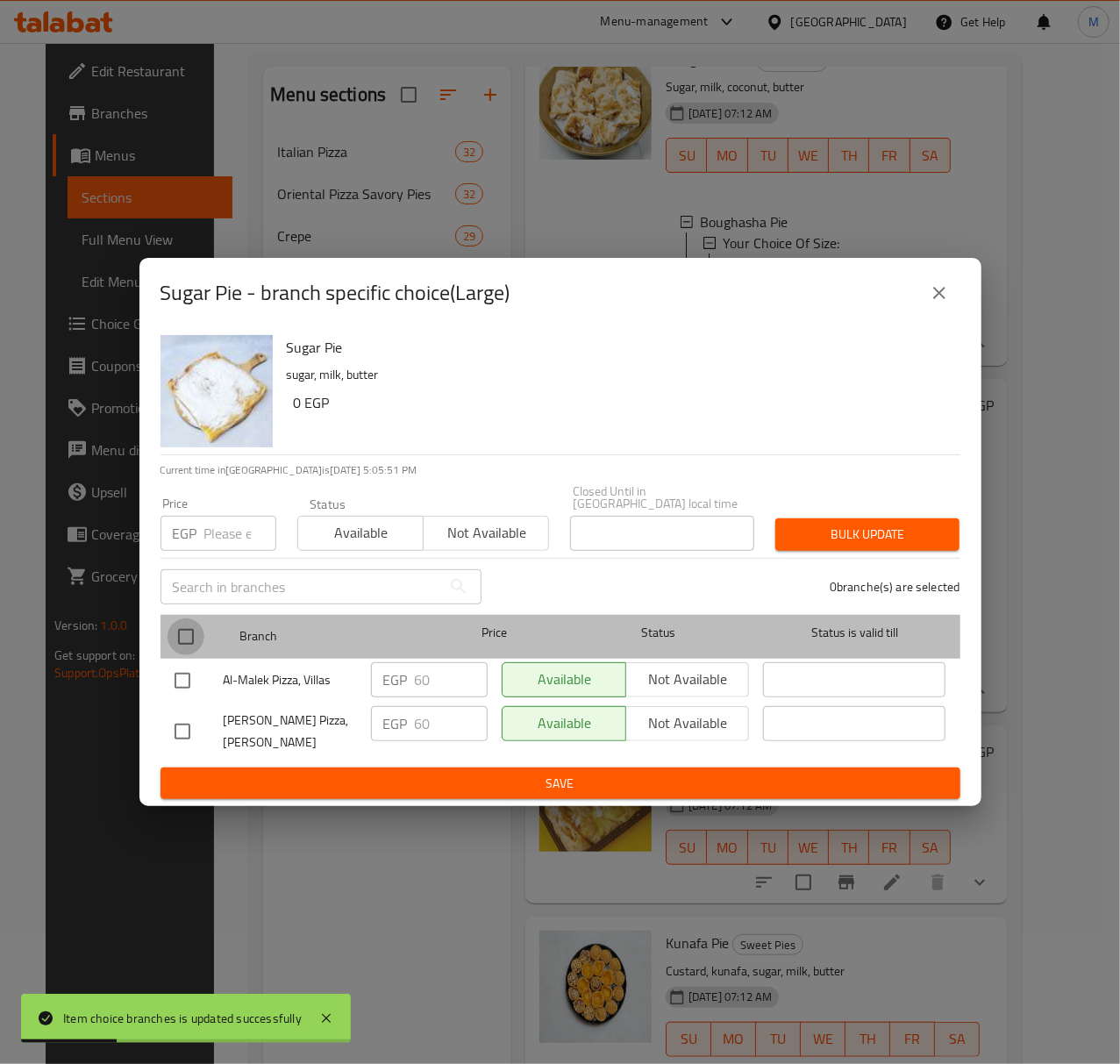
click at [186, 633] on input "checkbox" at bounding box center [186, 637] width 37 height 37
checkbox input "true"
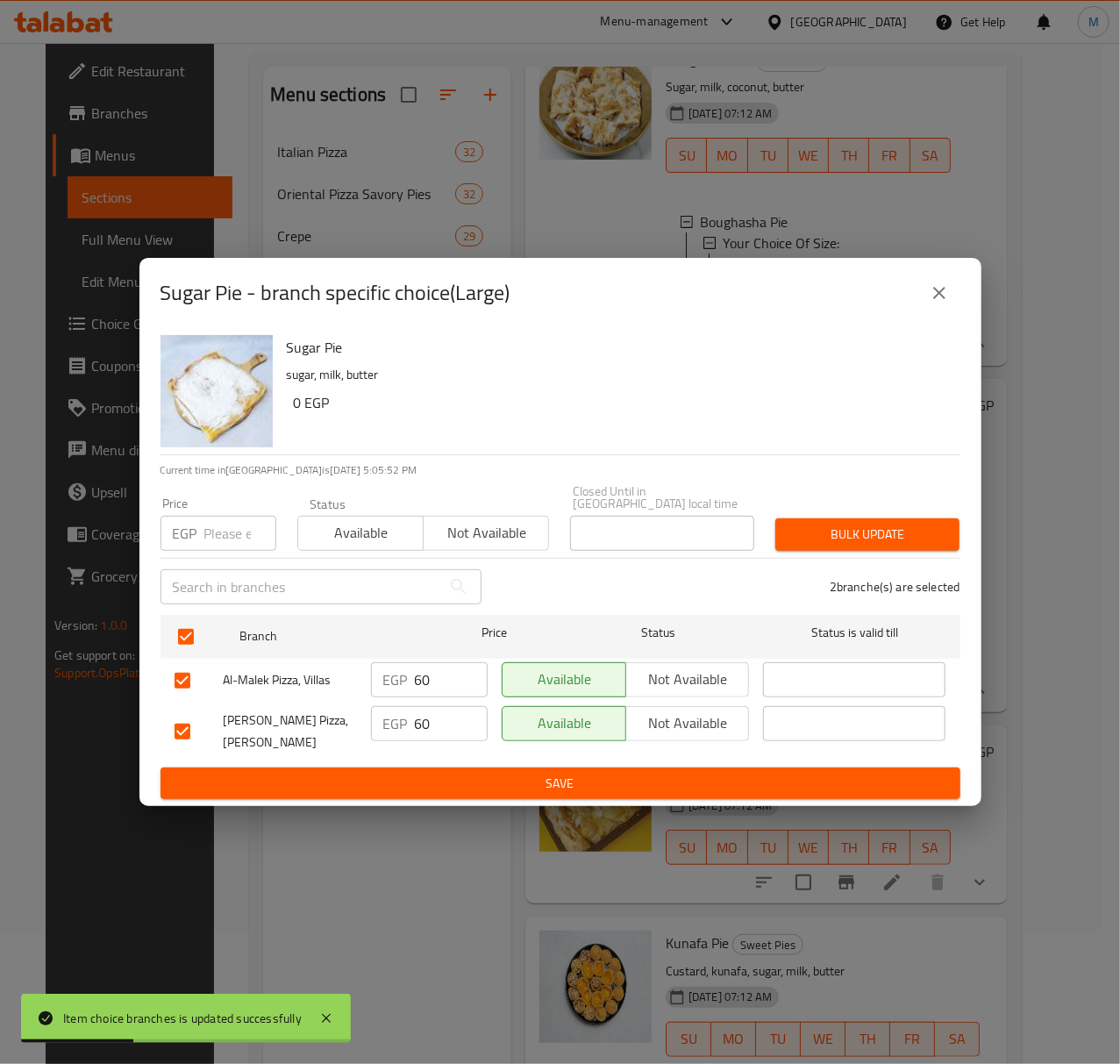
drag, startPoint x: 216, startPoint y: 551, endPoint x: 228, endPoint y: 532, distance: 22.5
click at [218, 549] on div "Sugar Pie sugar, milk, butter 0 EGP Current time in Egypt is 30 Aug 2025 5:05:5…" at bounding box center [560, 567] width 842 height 478
click at [228, 531] on input "number" at bounding box center [240, 533] width 72 height 35
type input "70"
drag, startPoint x: 380, startPoint y: 540, endPoint x: 391, endPoint y: 541, distance: 11.0
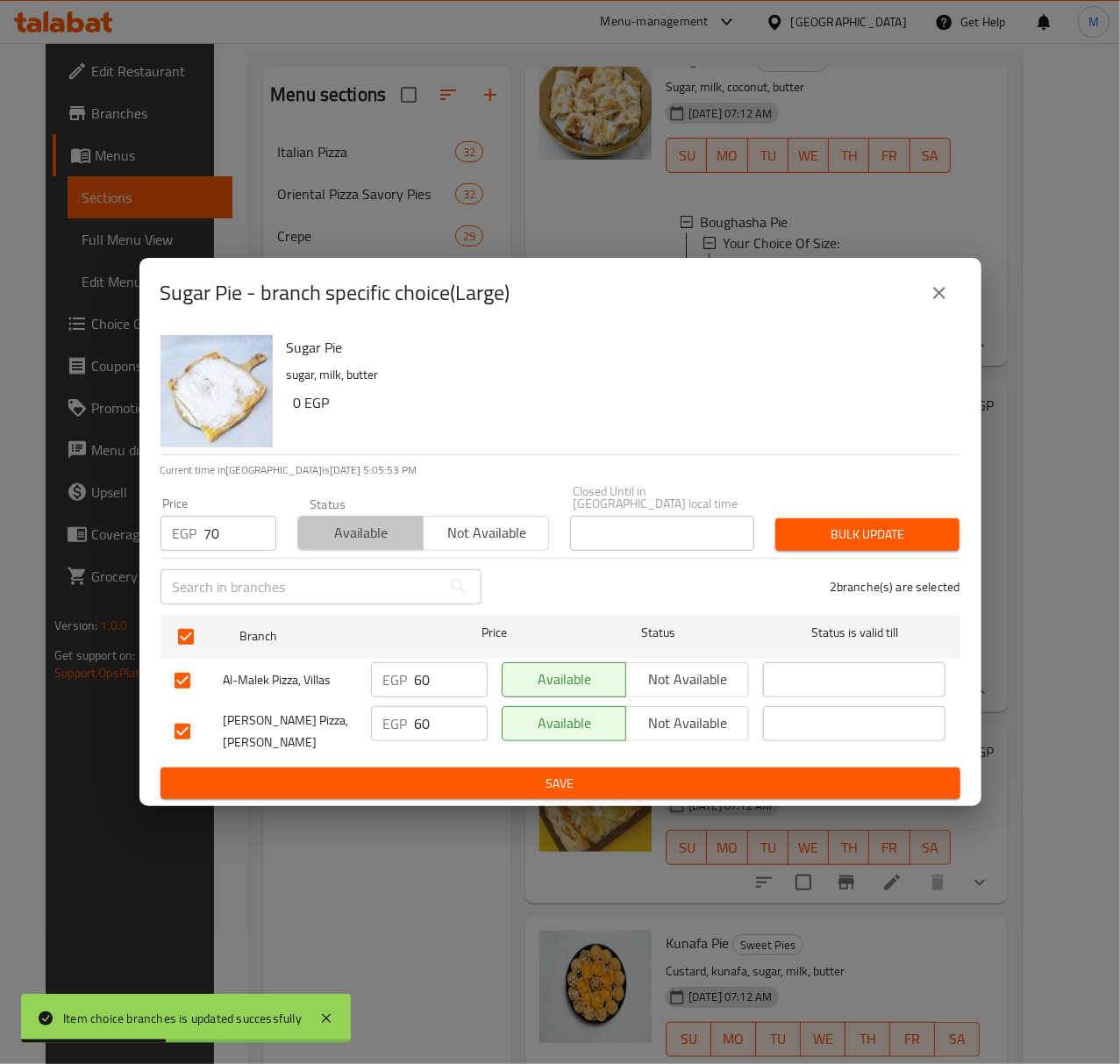
click at [381, 540] on button "Available" at bounding box center [360, 533] width 126 height 35
click at [888, 532] on span "Bulk update" at bounding box center [867, 534] width 156 height 22
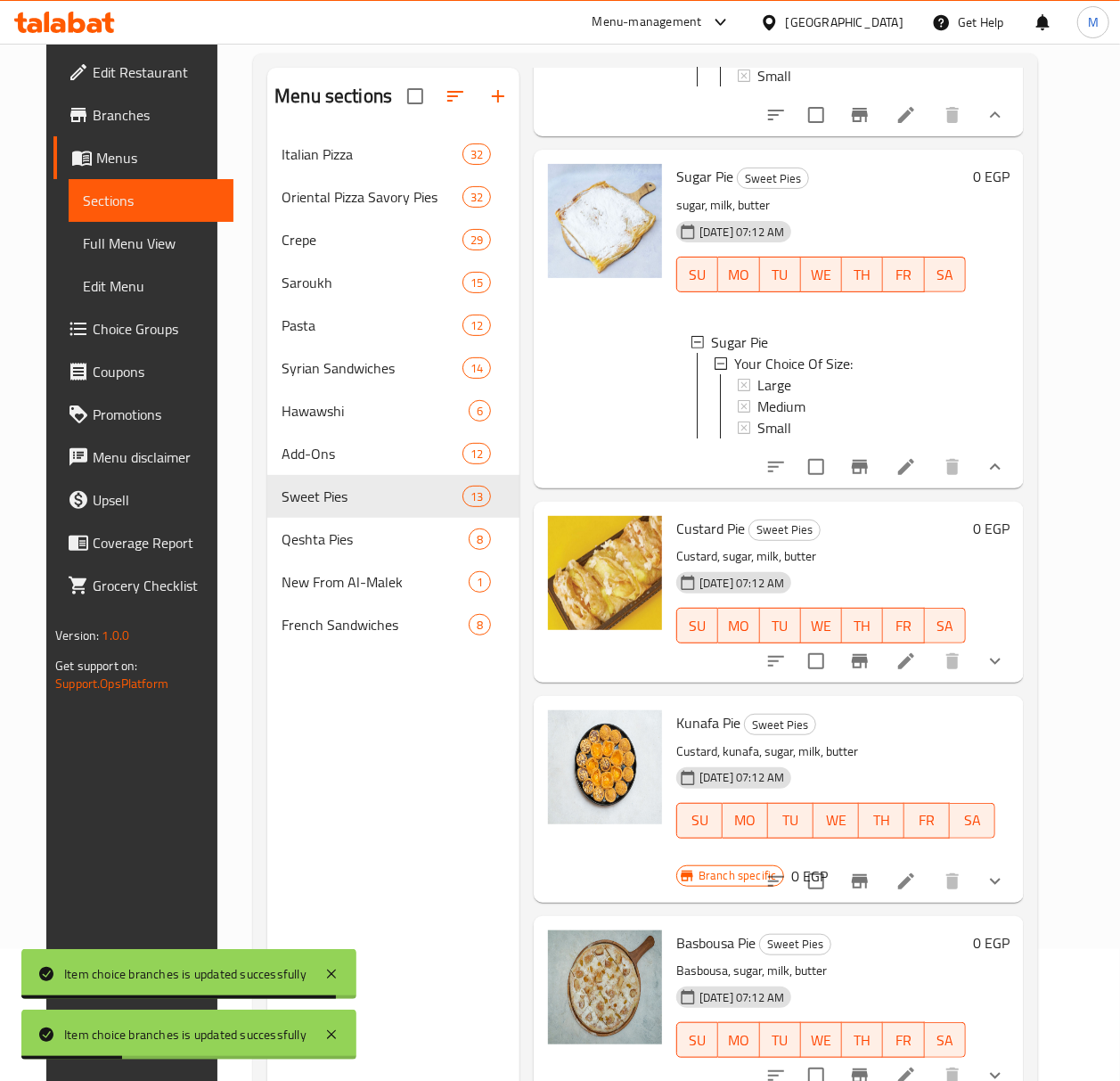
scroll to position [357, 0]
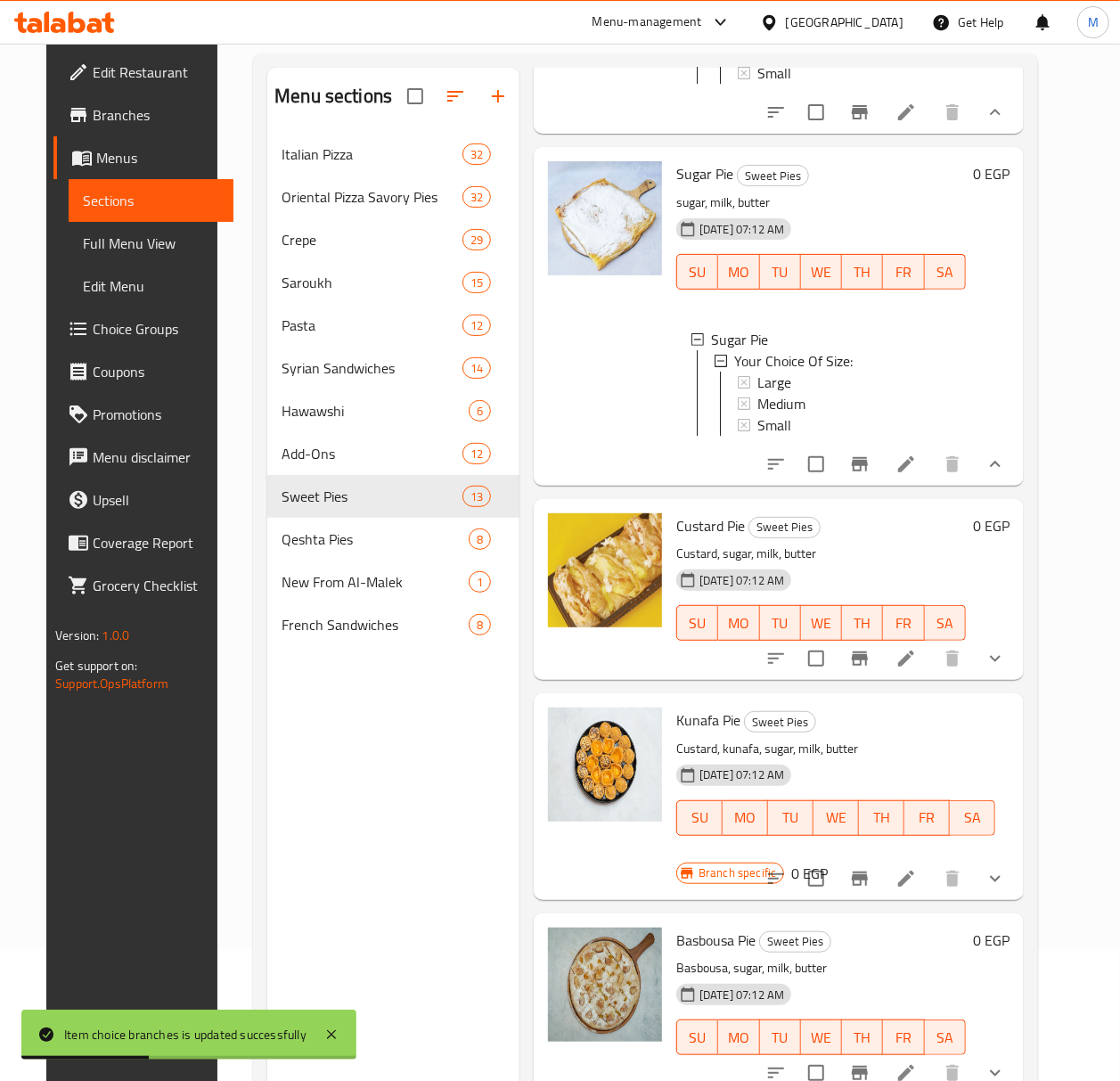
click at [1005, 669] on icon "show more" at bounding box center [996, 659] width 22 height 22
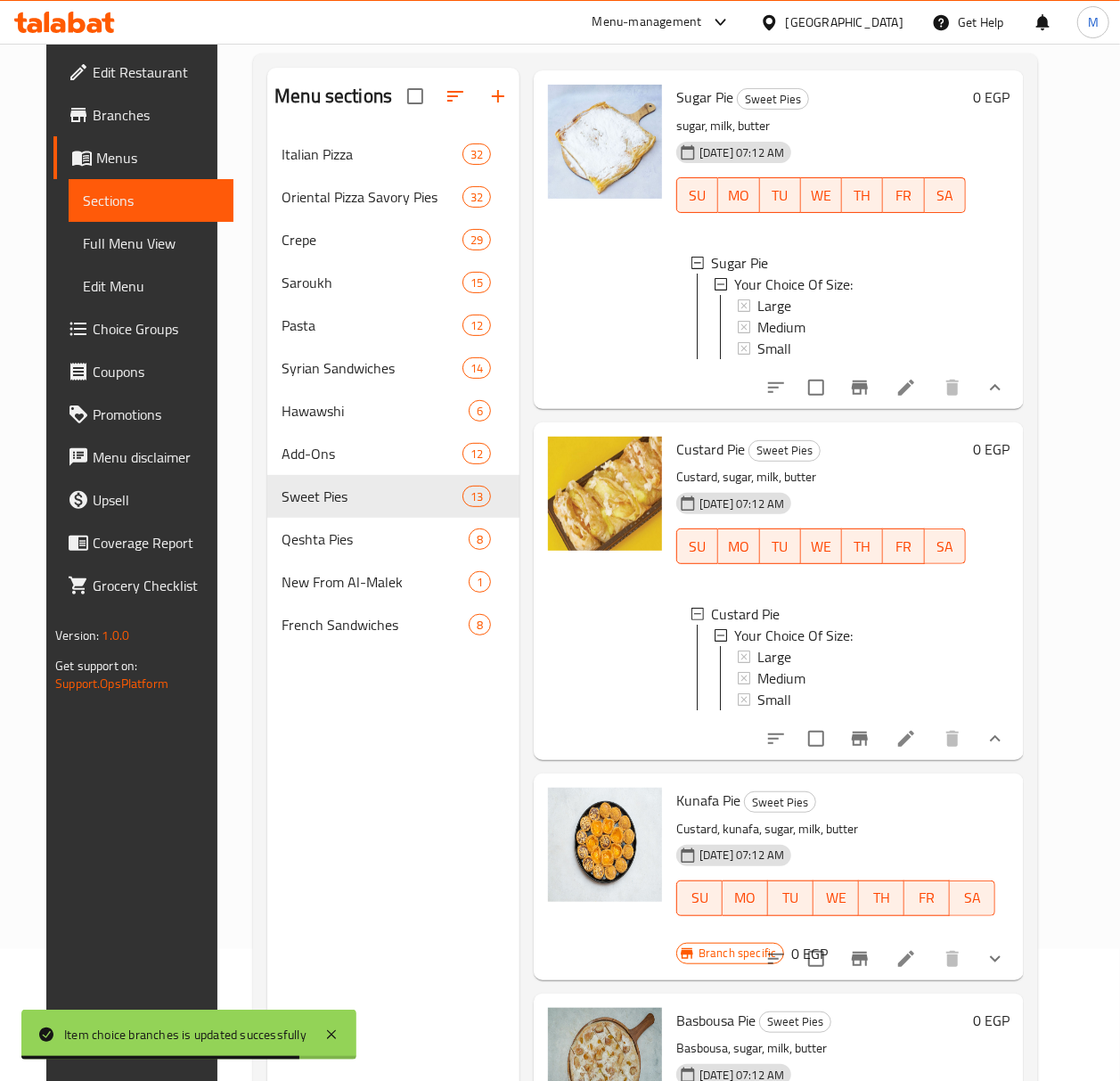
scroll to position [475, 0]
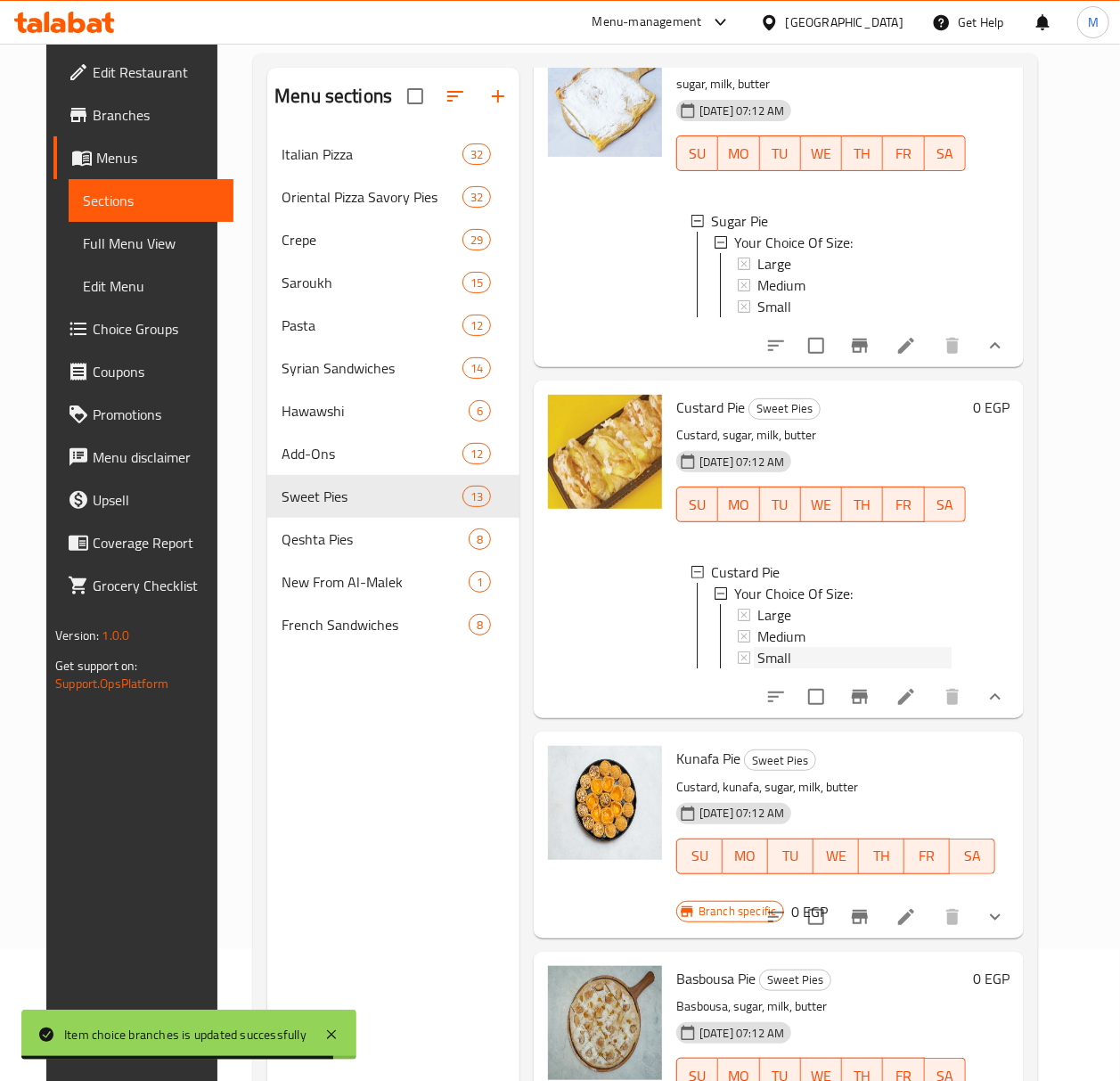
click at [782, 668] on span "Small" at bounding box center [774, 658] width 34 height 22
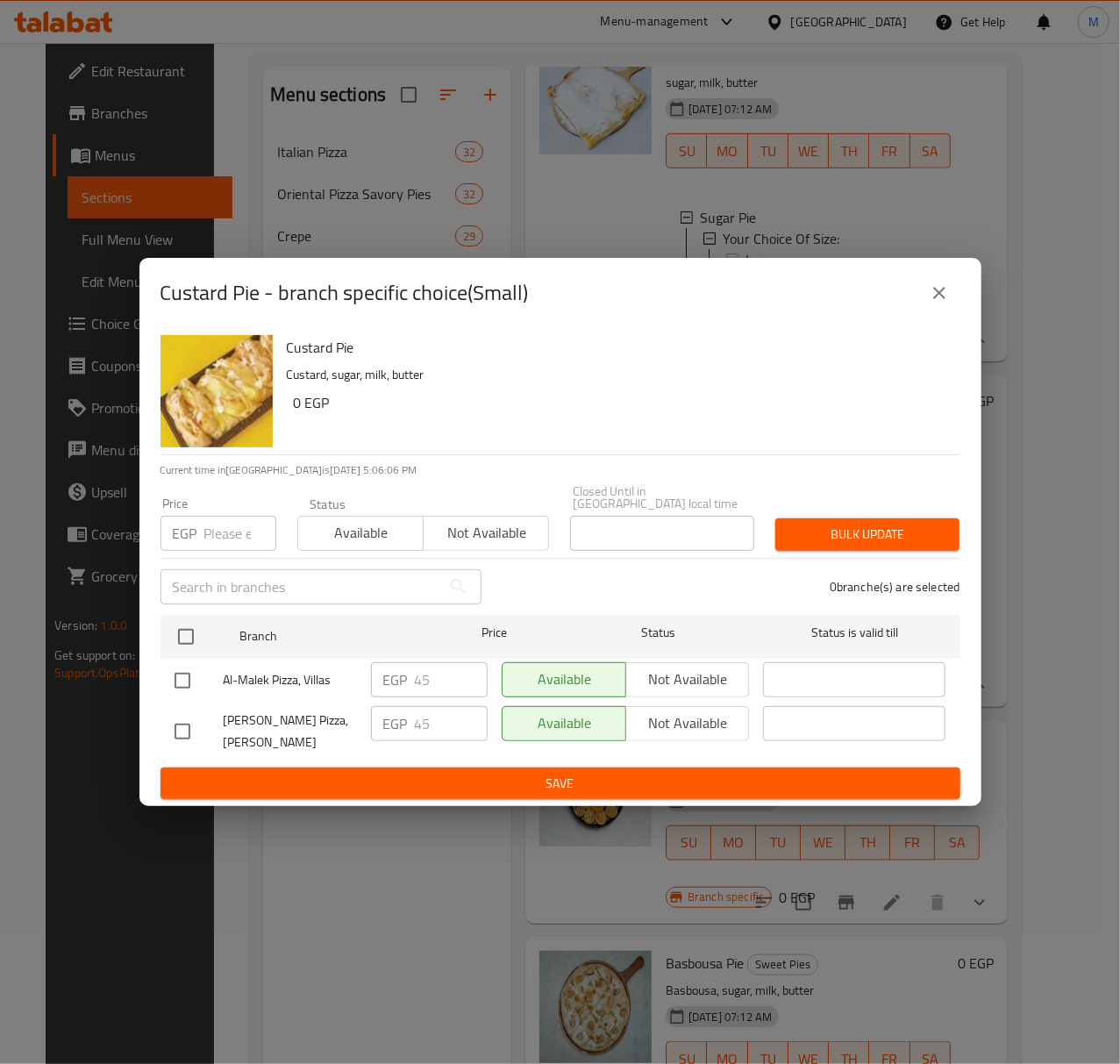
click at [932, 313] on button "close" at bounding box center [940, 293] width 42 height 42
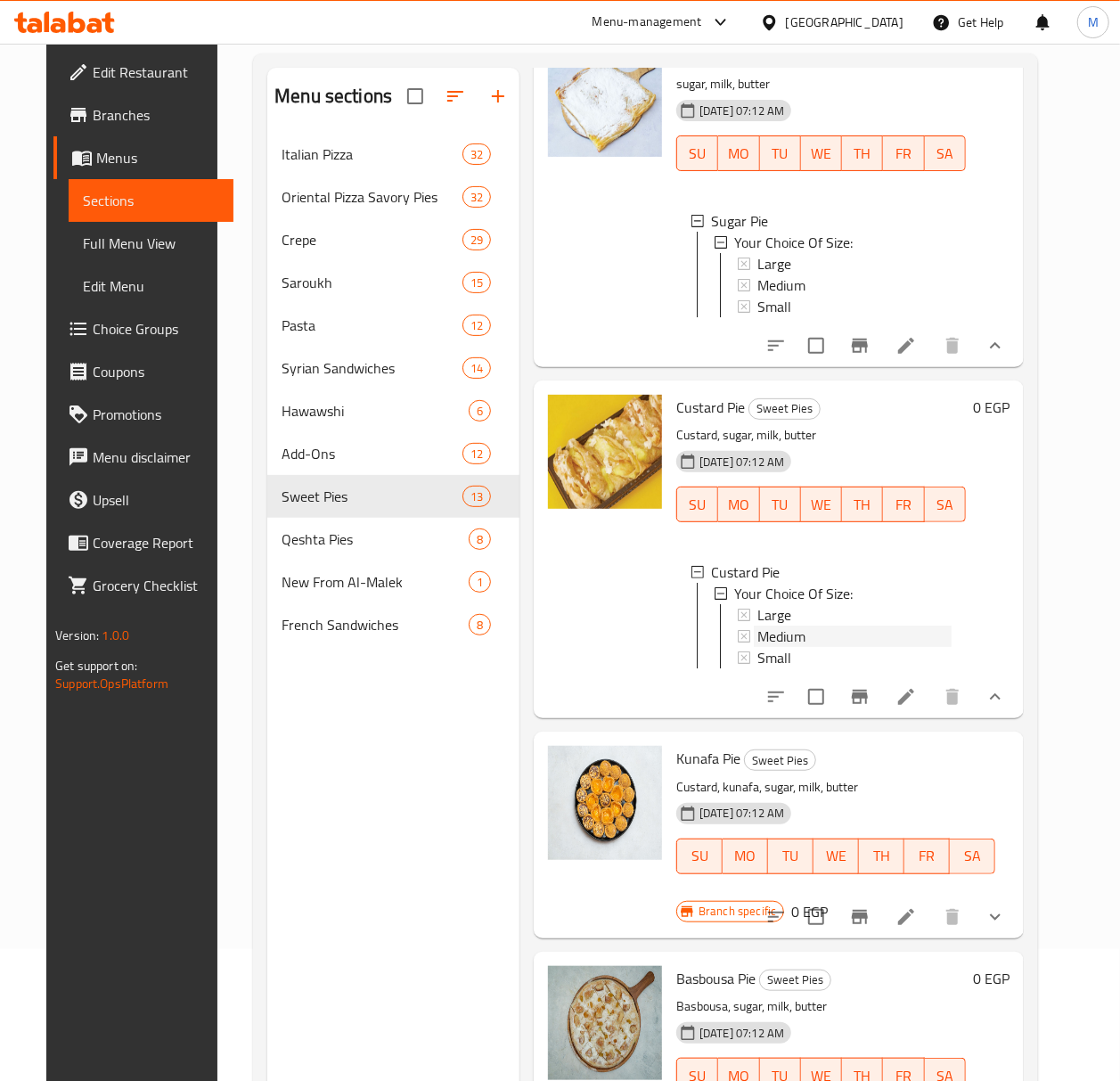
click at [836, 647] on div "Medium" at bounding box center [854, 636] width 194 height 22
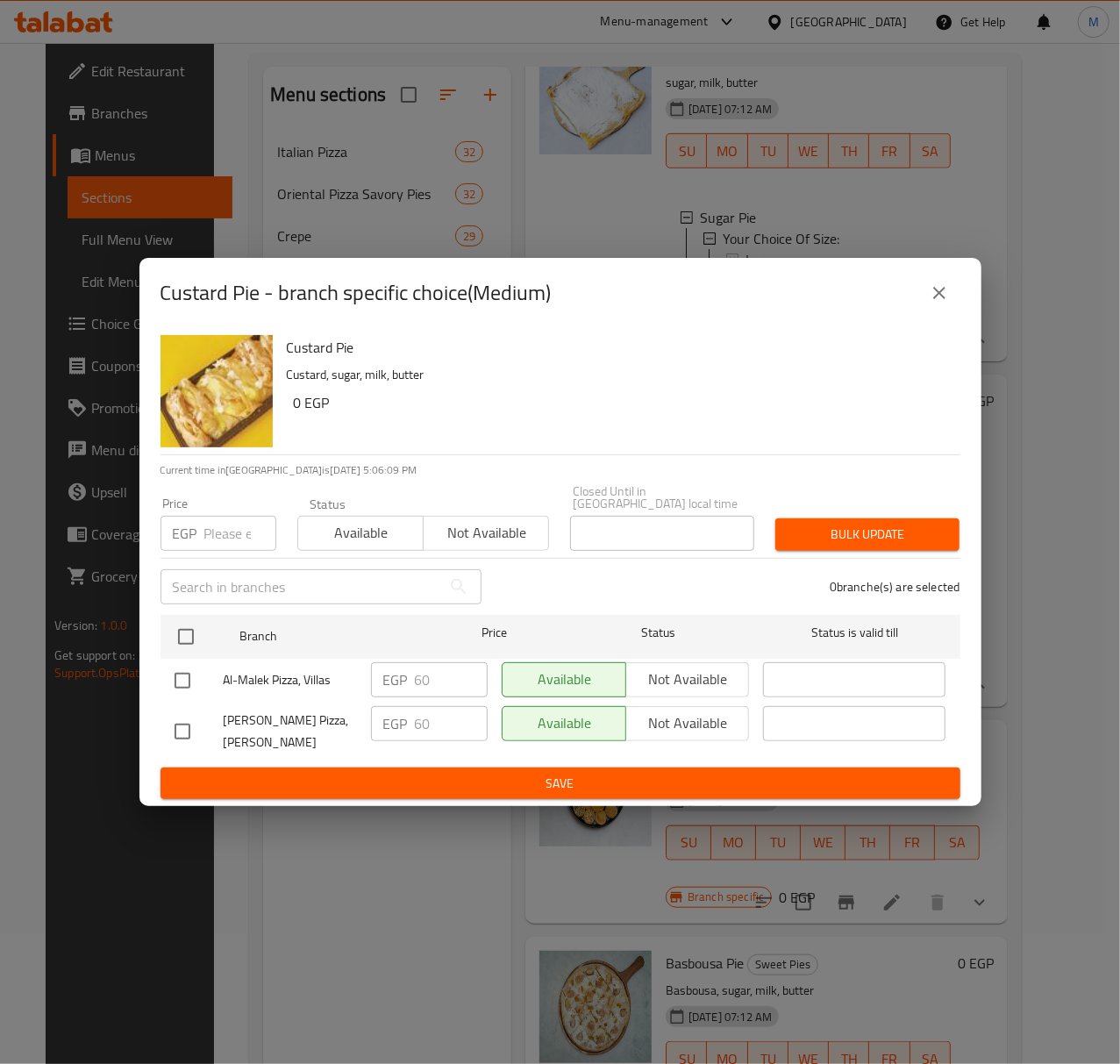
click at [934, 295] on icon "close" at bounding box center [940, 293] width 21 height 21
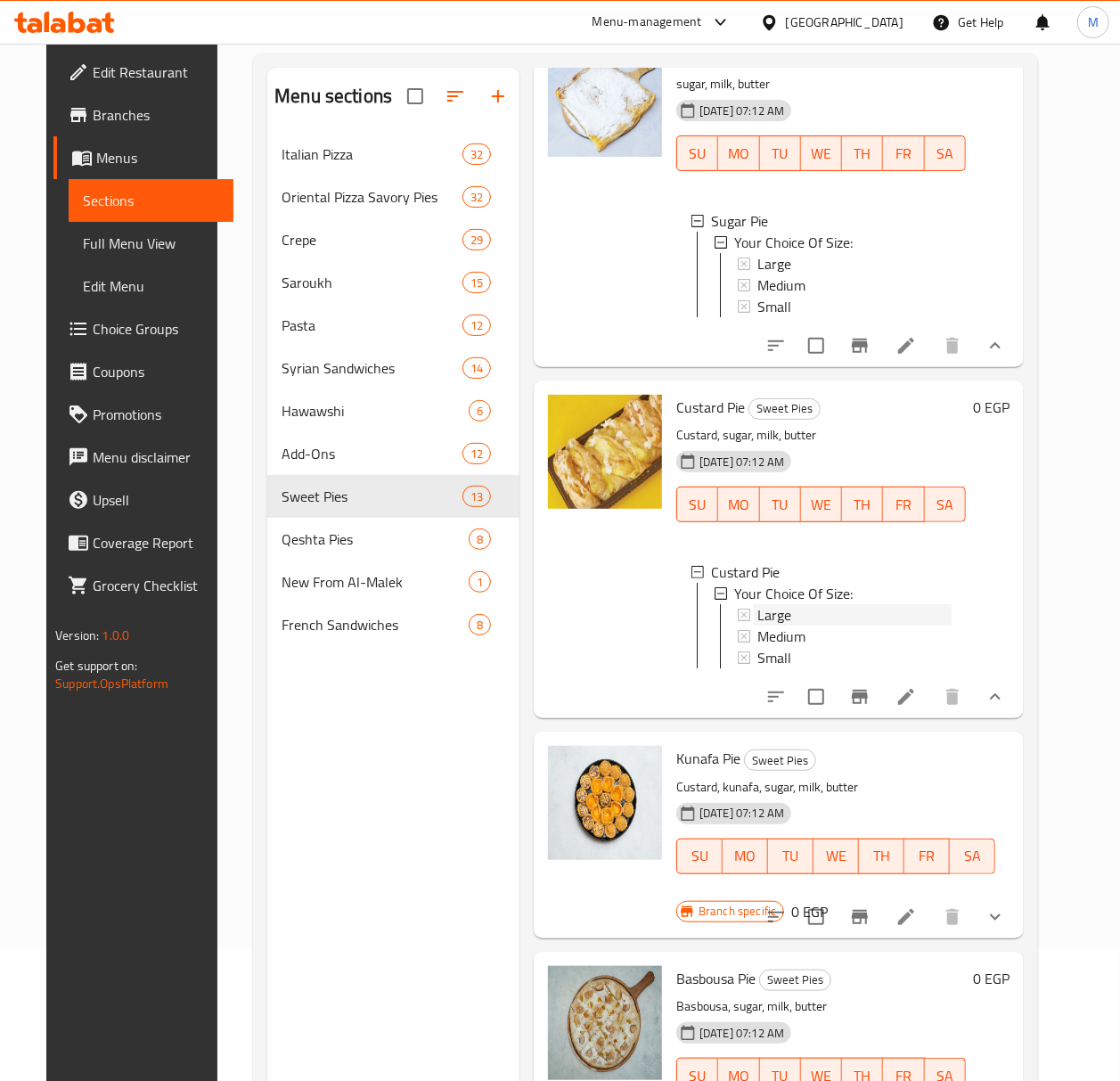
click at [818, 625] on div "Large" at bounding box center [854, 614] width 194 height 22
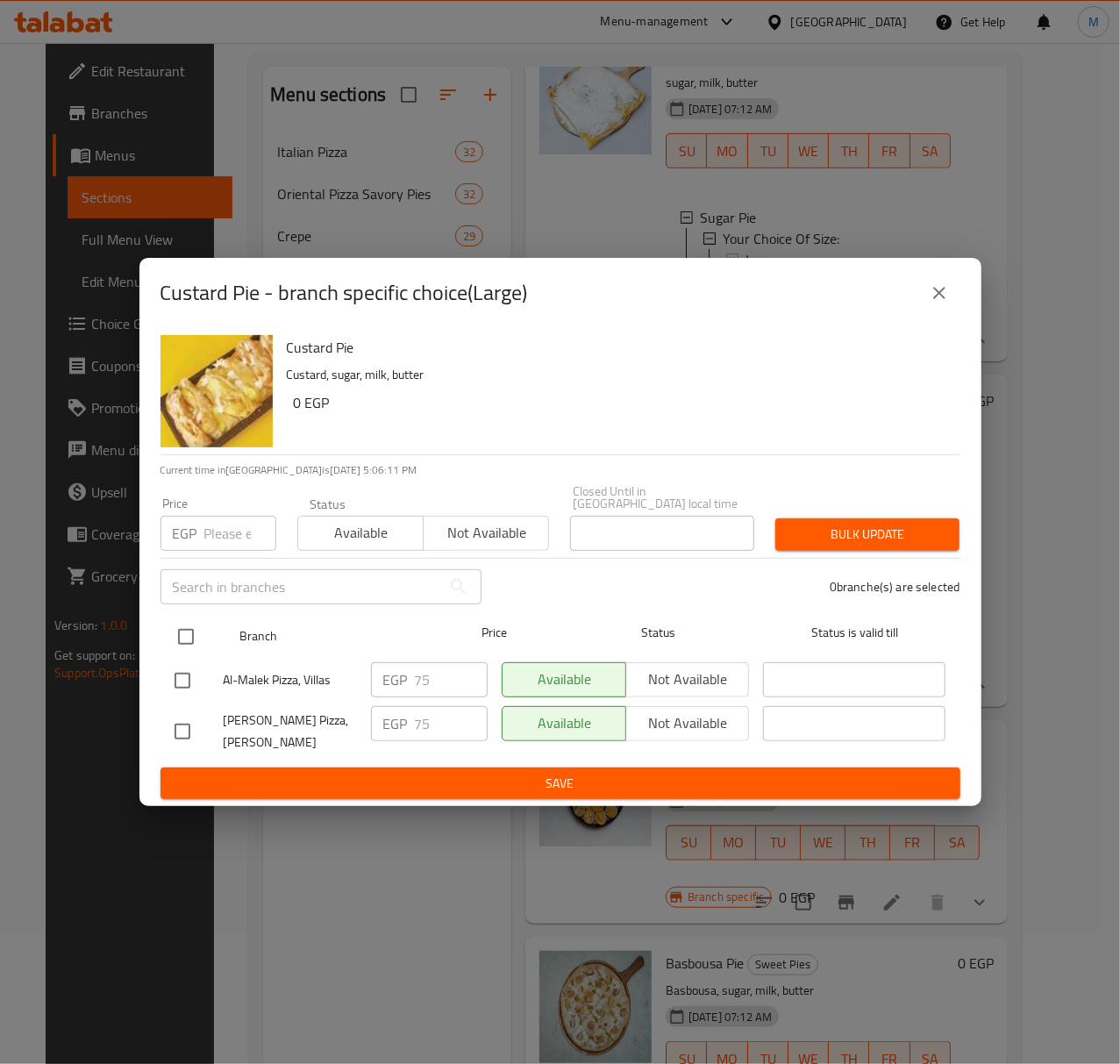
click at [187, 629] on input "checkbox" at bounding box center [186, 637] width 37 height 37
checkbox input "true"
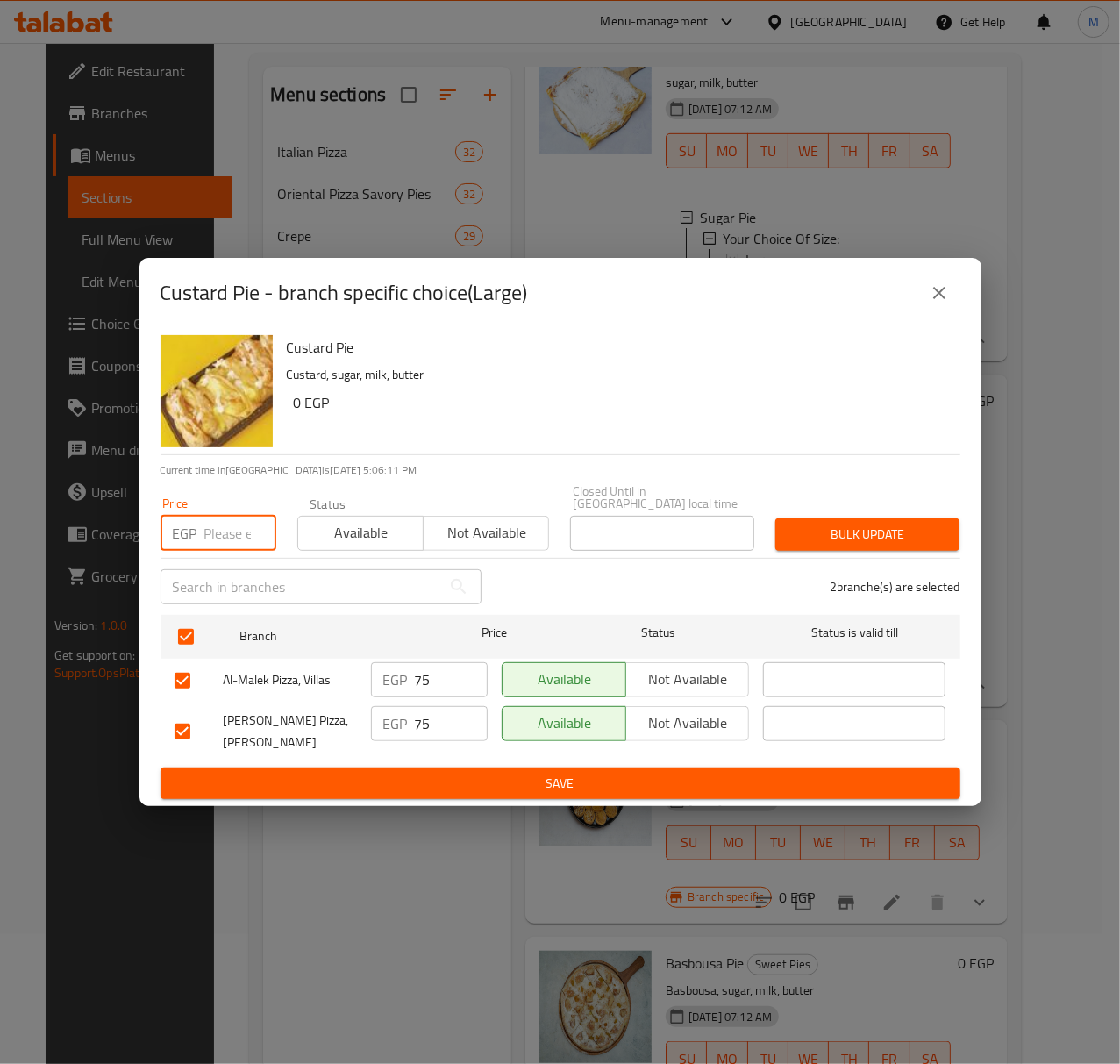
click at [232, 532] on input "number" at bounding box center [240, 533] width 72 height 35
drag, startPoint x: 205, startPoint y: 525, endPoint x: 184, endPoint y: 524, distance: 21.0
click at [184, 524] on div "EGP 50 Price" at bounding box center [218, 533] width 116 height 35
type input "80"
click at [351, 525] on span "Available" at bounding box center [360, 532] width 111 height 25
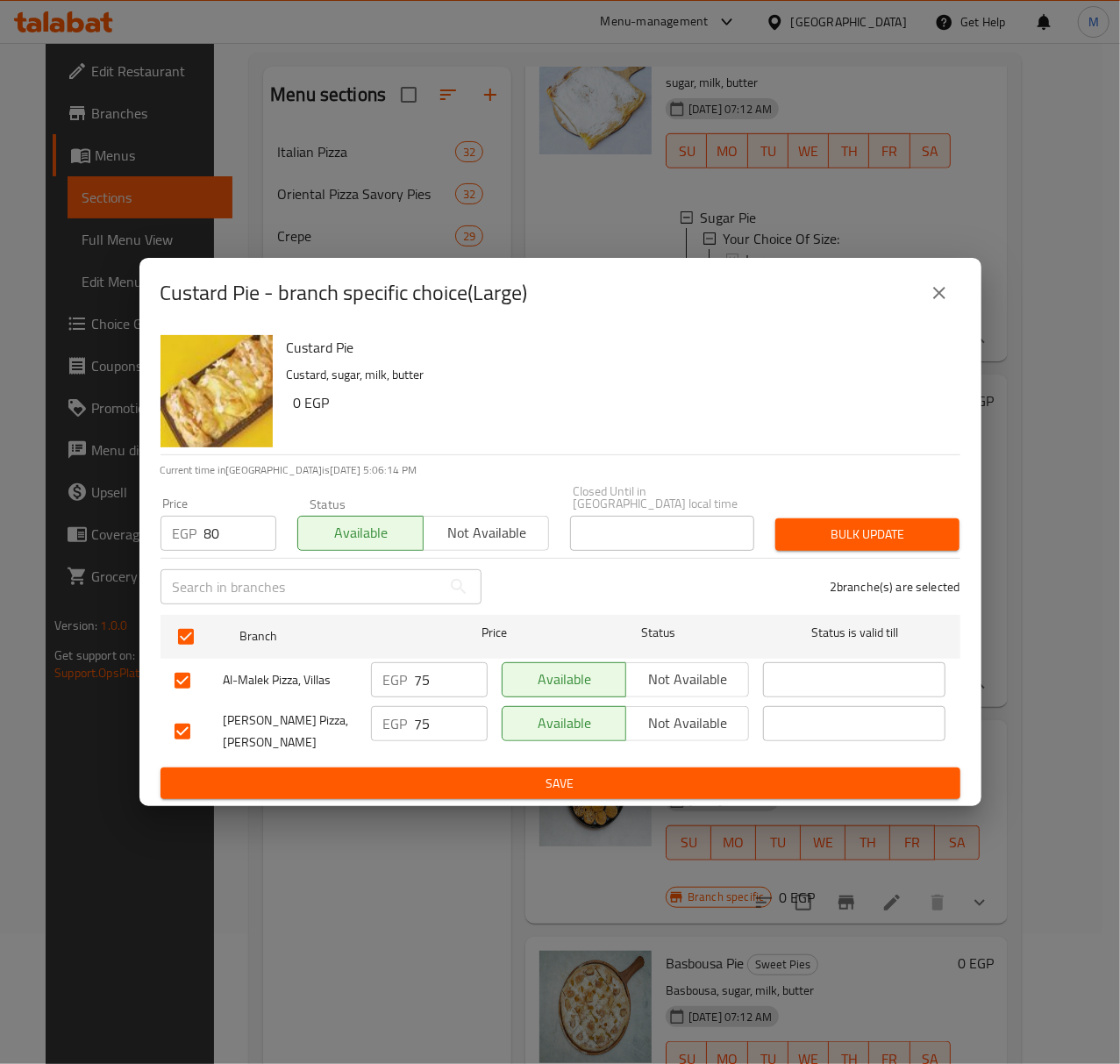
click at [830, 524] on span "Bulk update" at bounding box center [867, 534] width 156 height 22
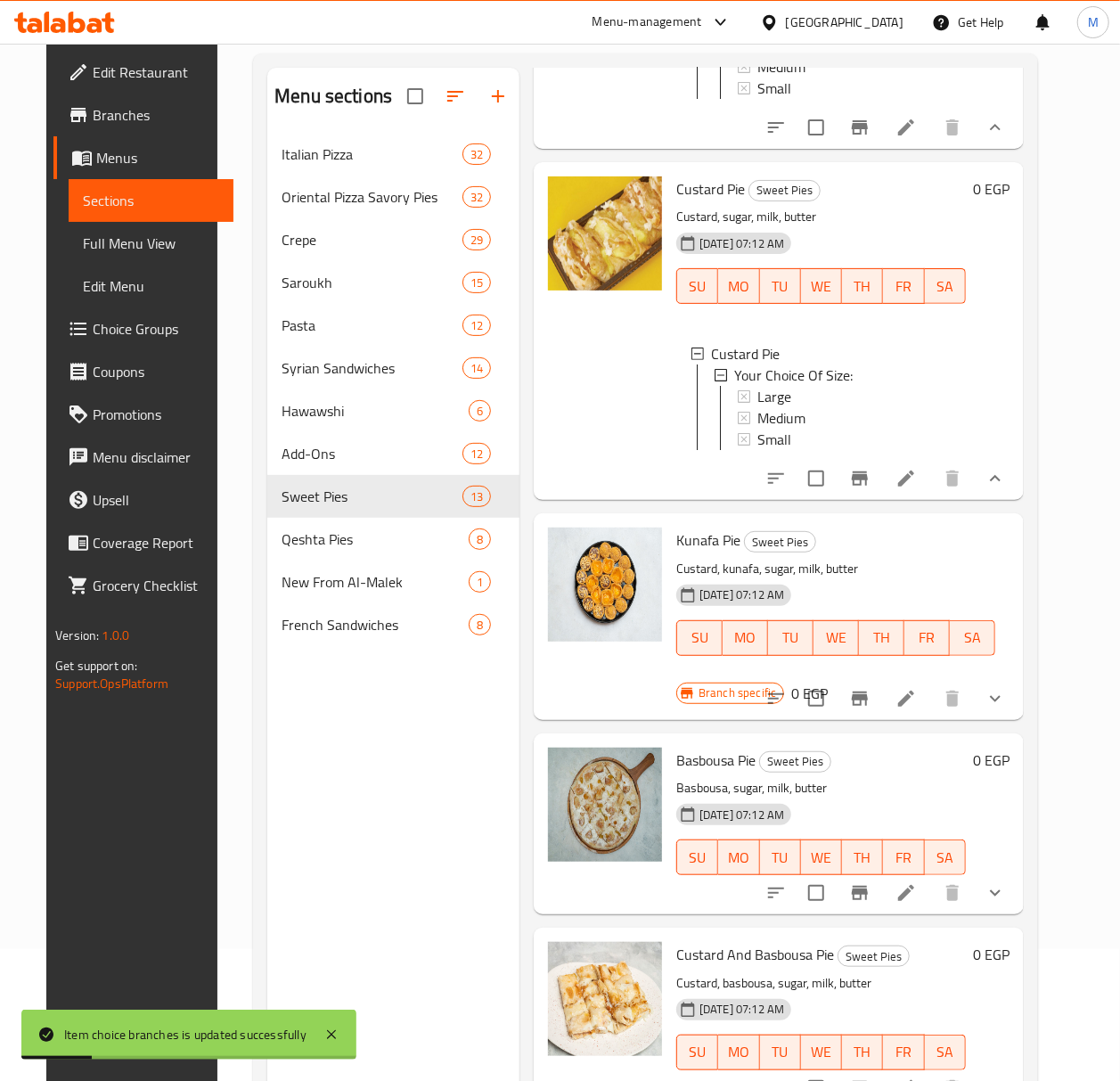
scroll to position [712, 0]
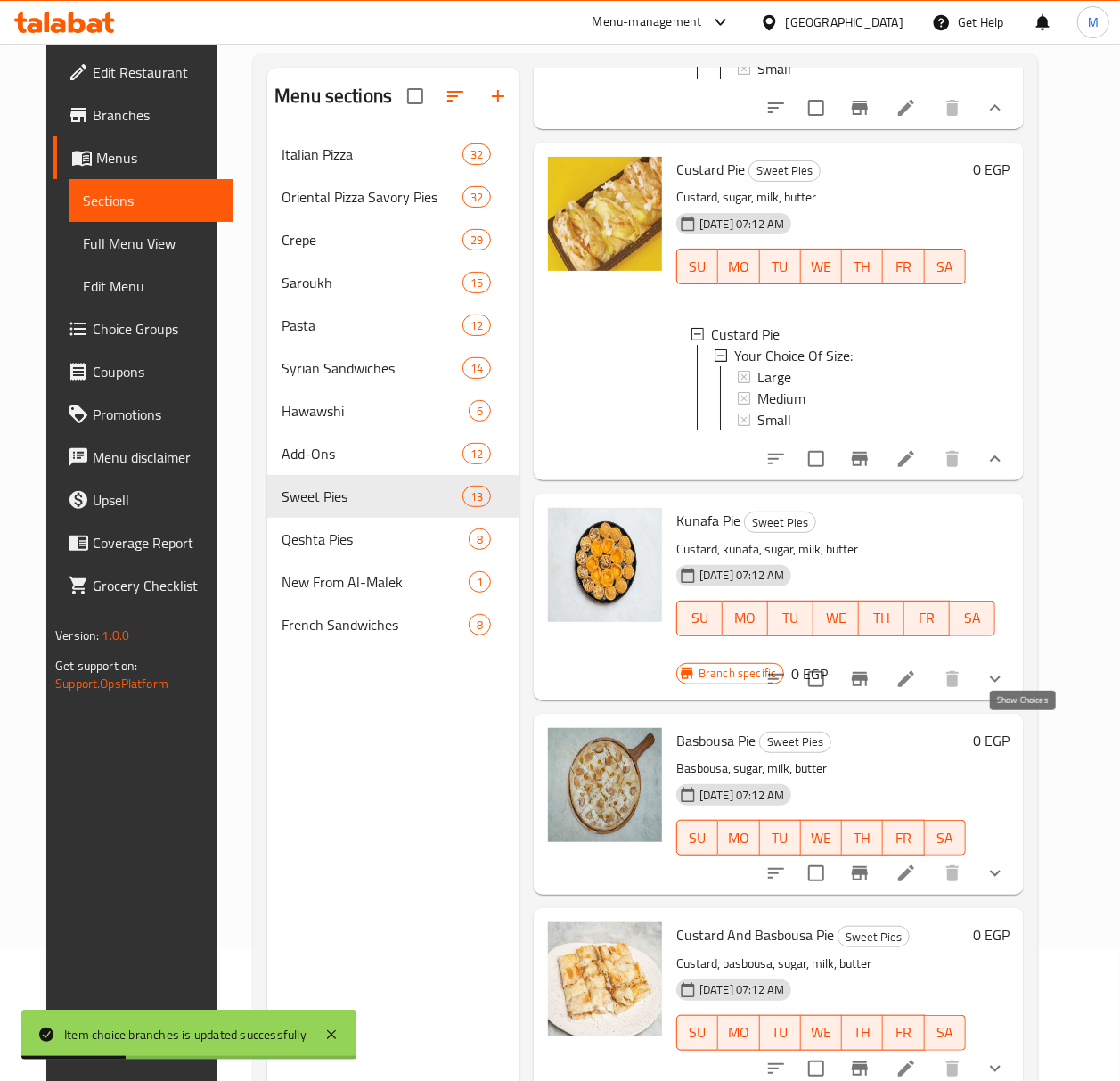
click at [1005, 690] on icon "show more" at bounding box center [996, 679] width 22 height 22
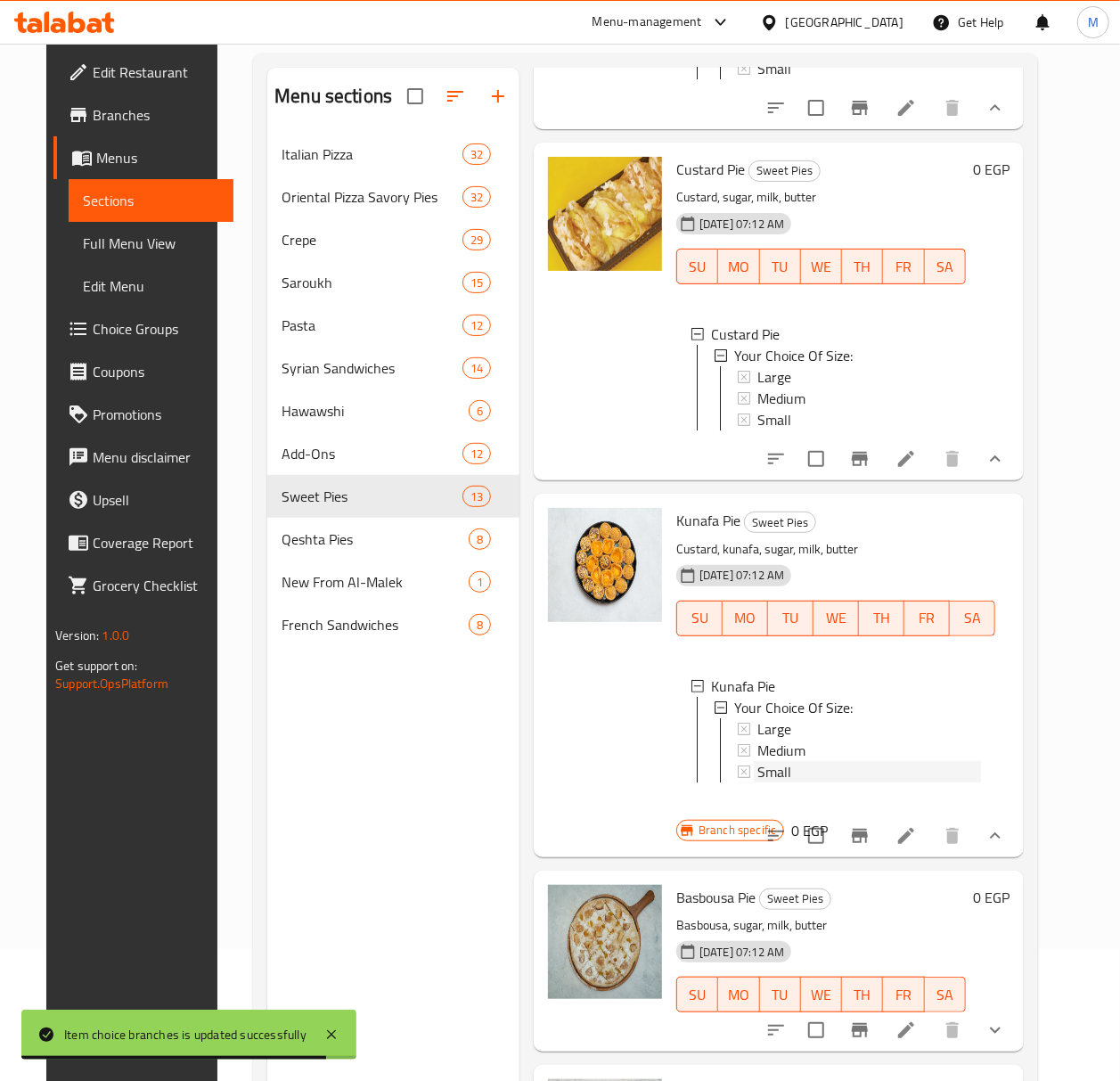
click at [792, 782] on div "Small" at bounding box center [869, 771] width 223 height 22
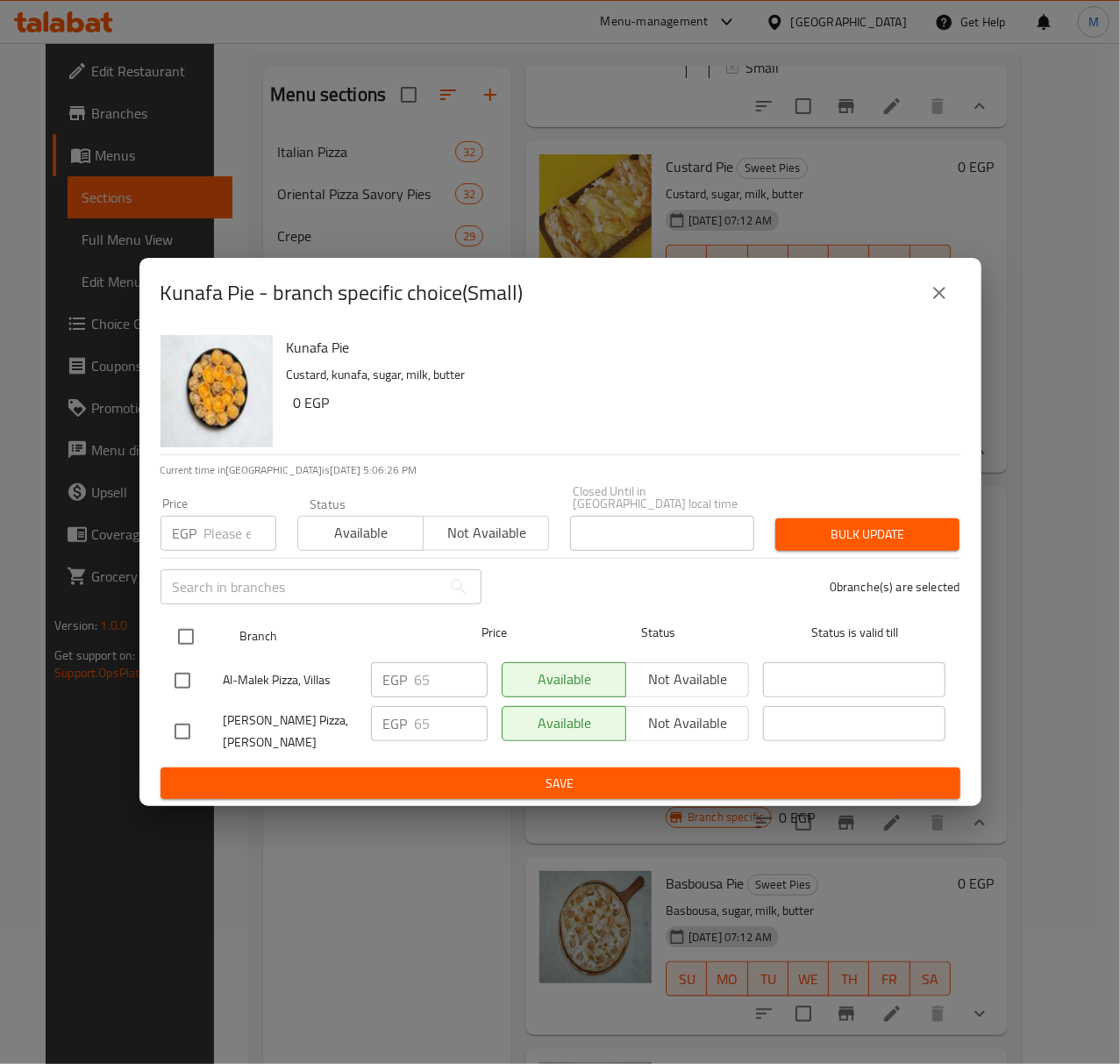
click at [186, 632] on input "checkbox" at bounding box center [186, 637] width 37 height 37
checkbox input "true"
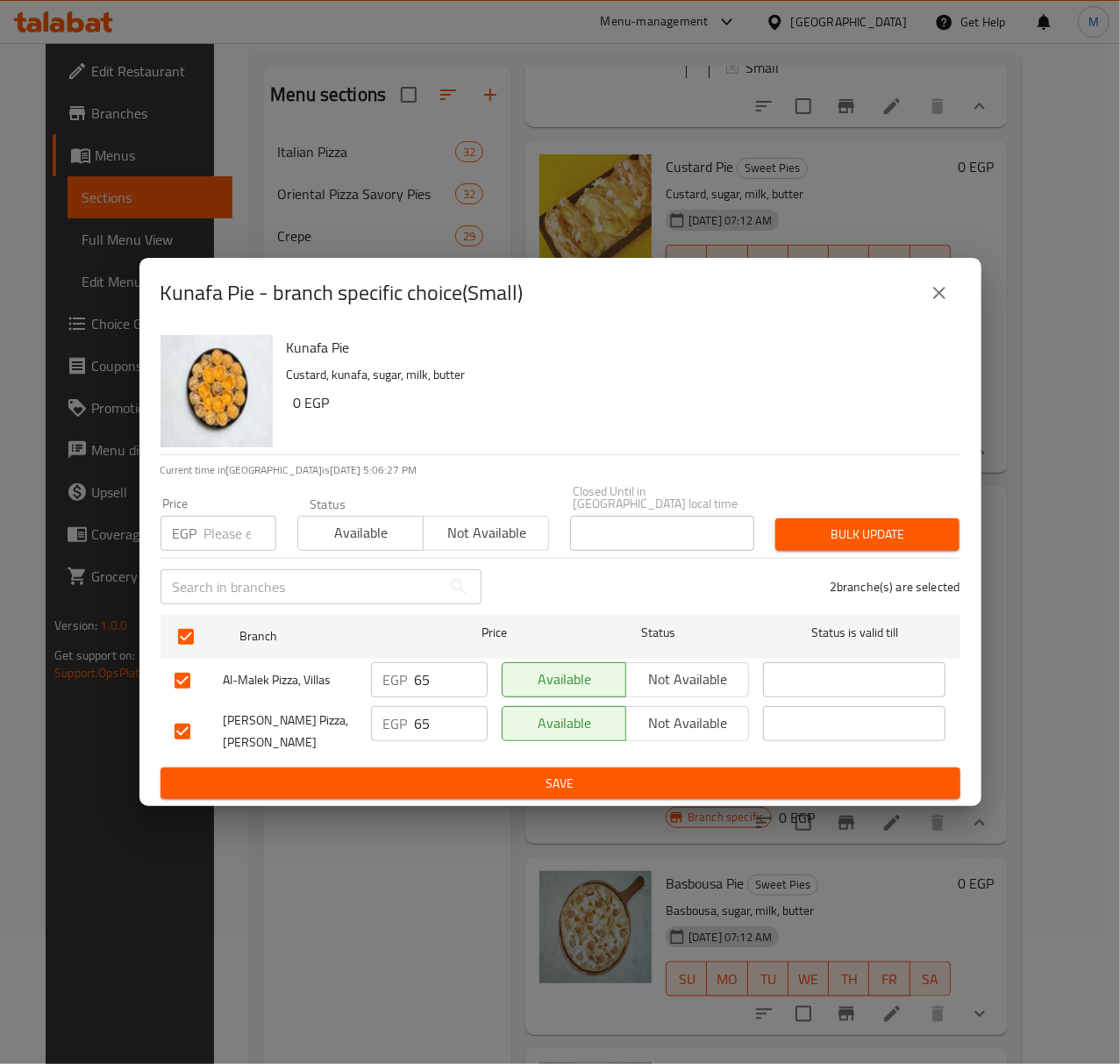
click at [214, 519] on input "number" at bounding box center [240, 533] width 72 height 35
type input "70"
click at [391, 542] on button "Available" at bounding box center [360, 533] width 126 height 35
click at [798, 532] on span "Bulk update" at bounding box center [867, 534] width 156 height 22
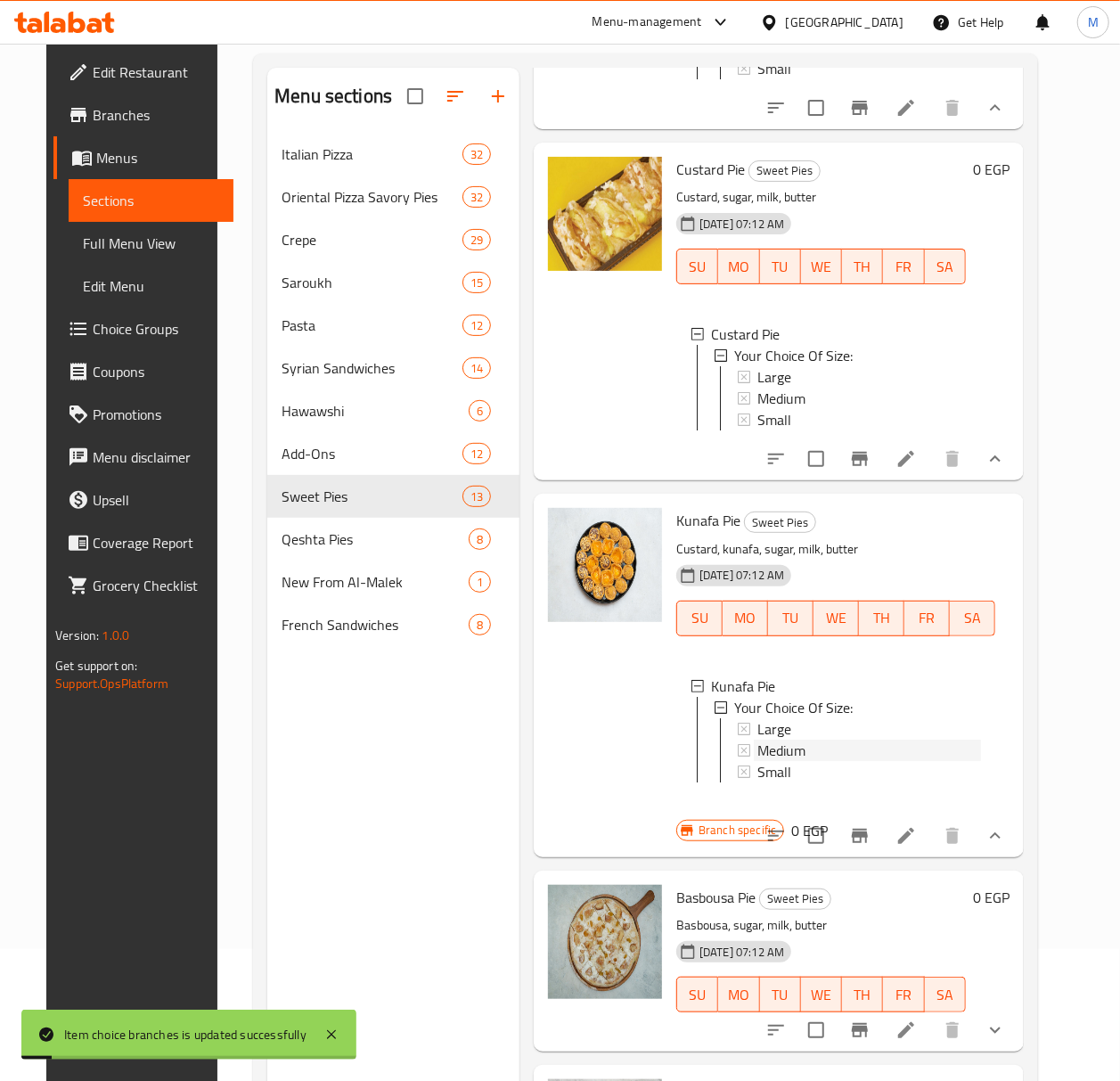
click at [803, 761] on div "Medium" at bounding box center [869, 751] width 223 height 22
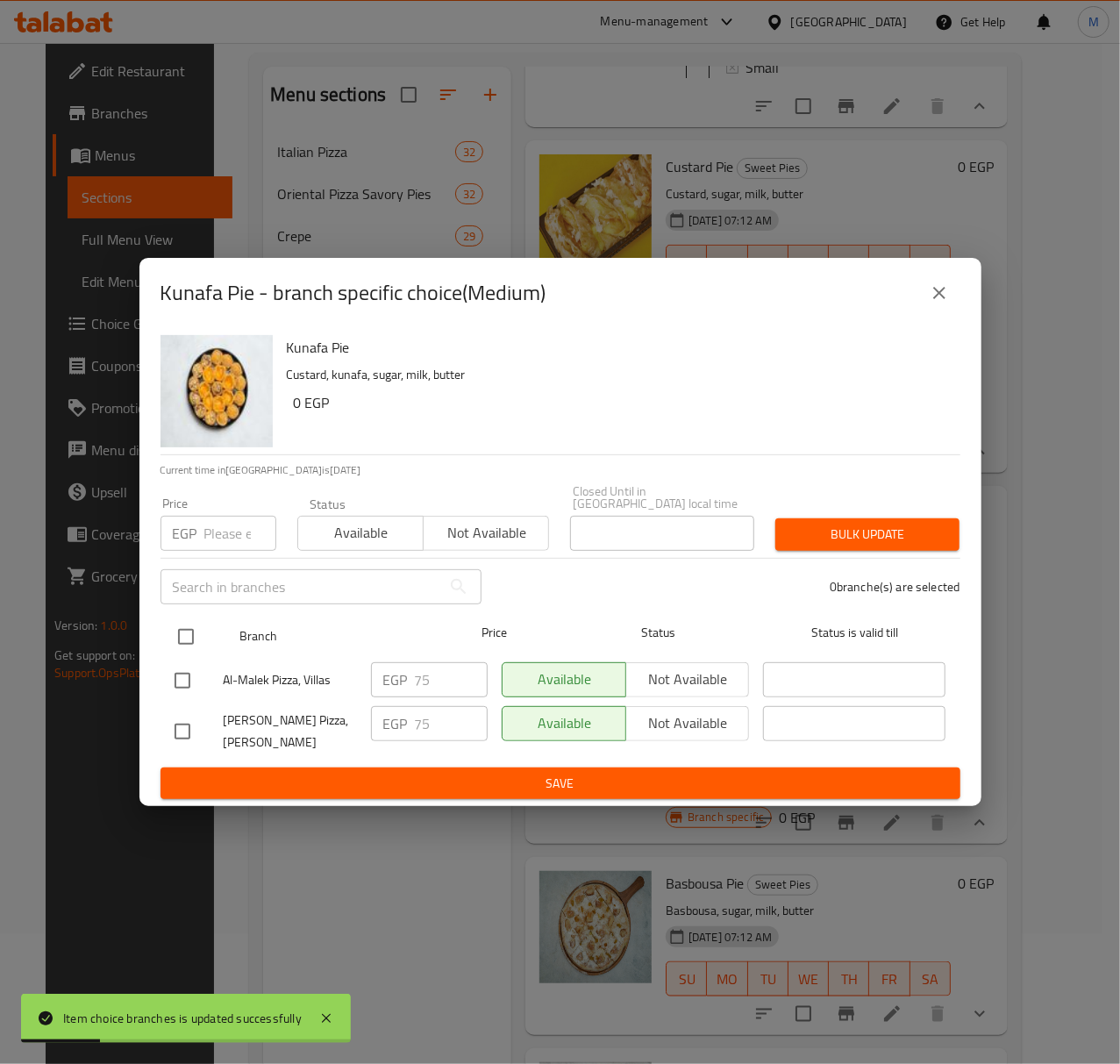
click at [201, 628] on input "checkbox" at bounding box center [186, 637] width 37 height 37
checkbox input "true"
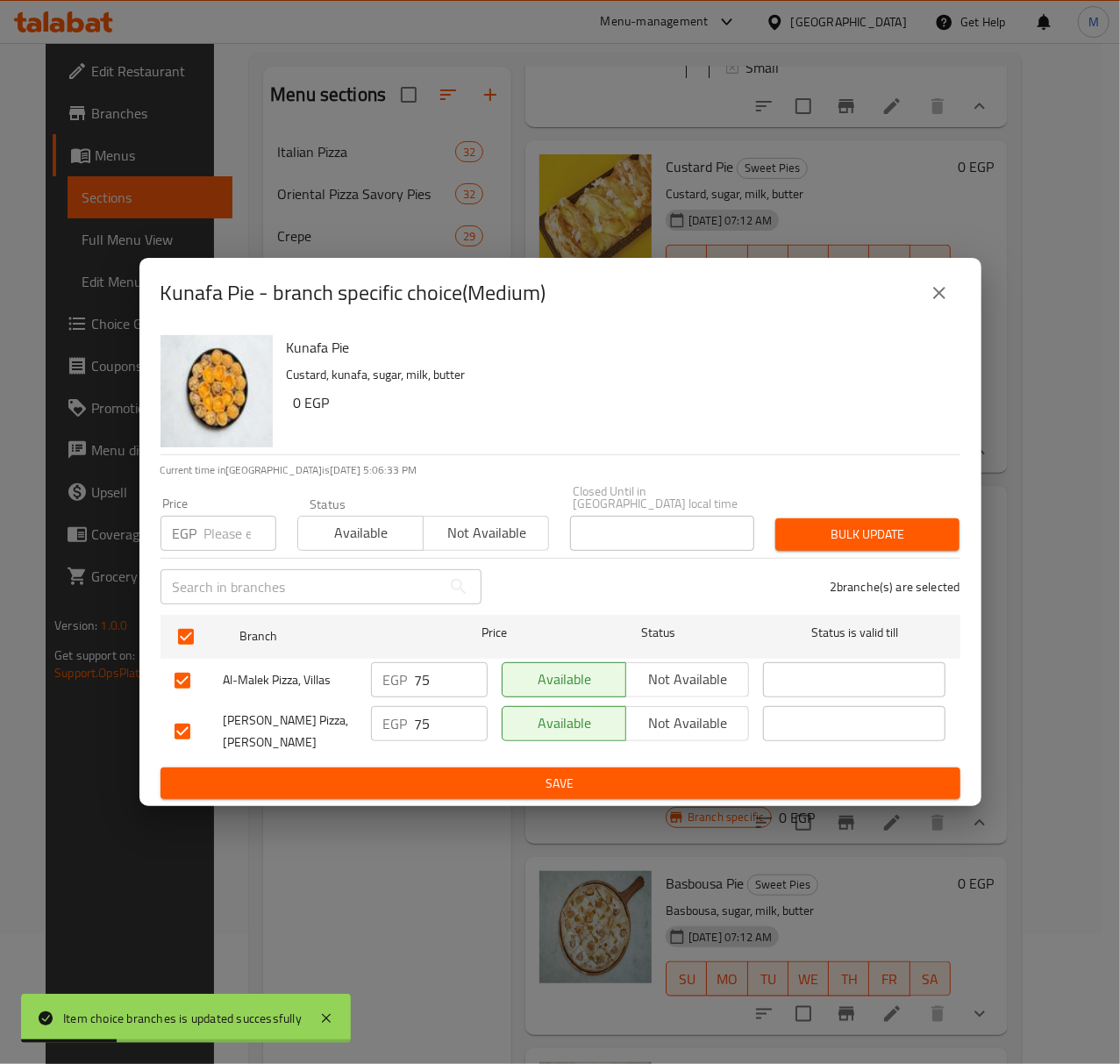
drag, startPoint x: 217, startPoint y: 519, endPoint x: 232, endPoint y: 524, distance: 15.8
click at [218, 519] on input "number" at bounding box center [240, 533] width 72 height 35
type input "80"
click at [359, 537] on span "Available" at bounding box center [360, 532] width 111 height 25
click at [863, 537] on span "Bulk update" at bounding box center [867, 534] width 156 height 22
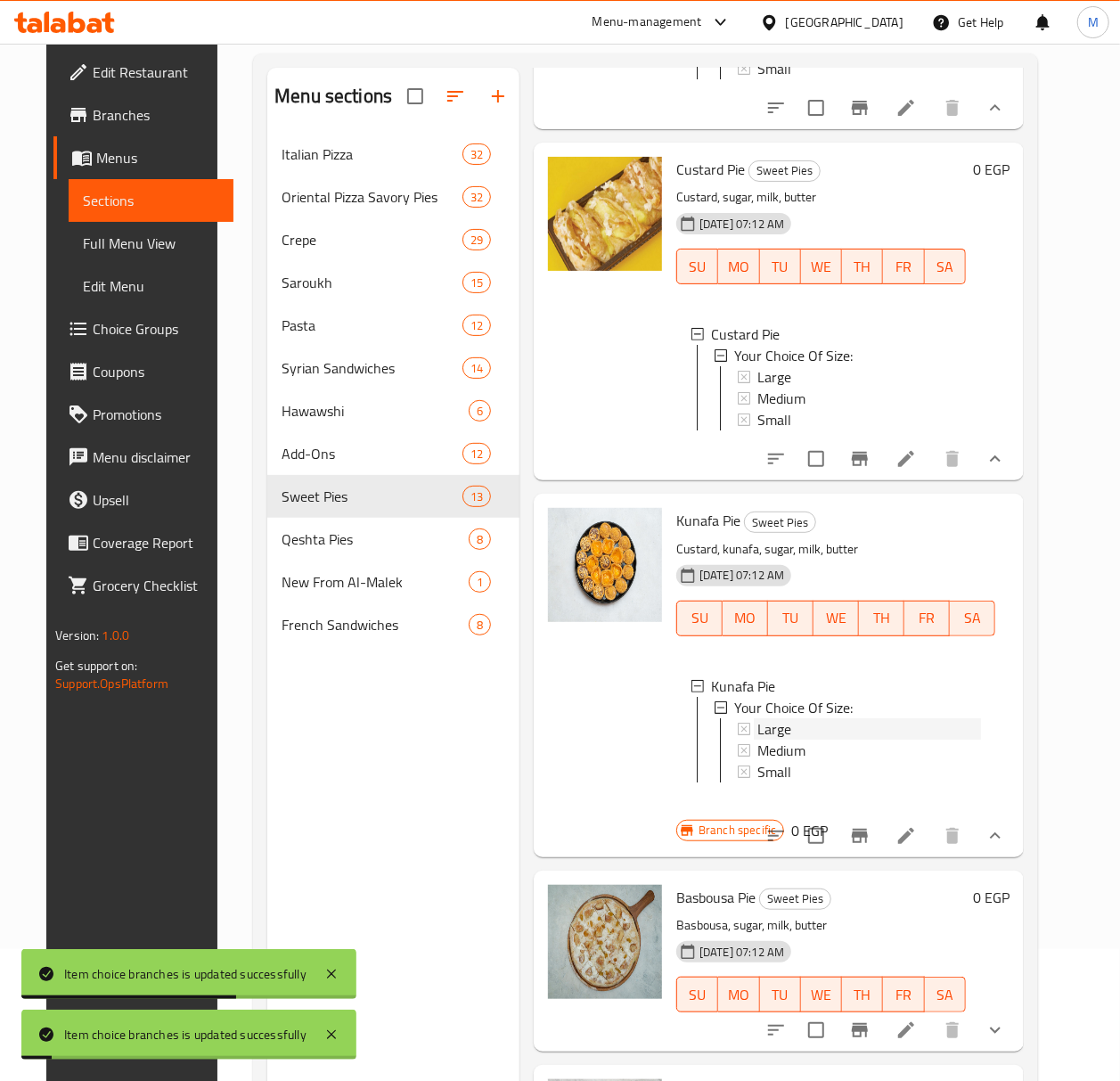
click at [770, 740] on span "Large" at bounding box center [774, 729] width 34 height 22
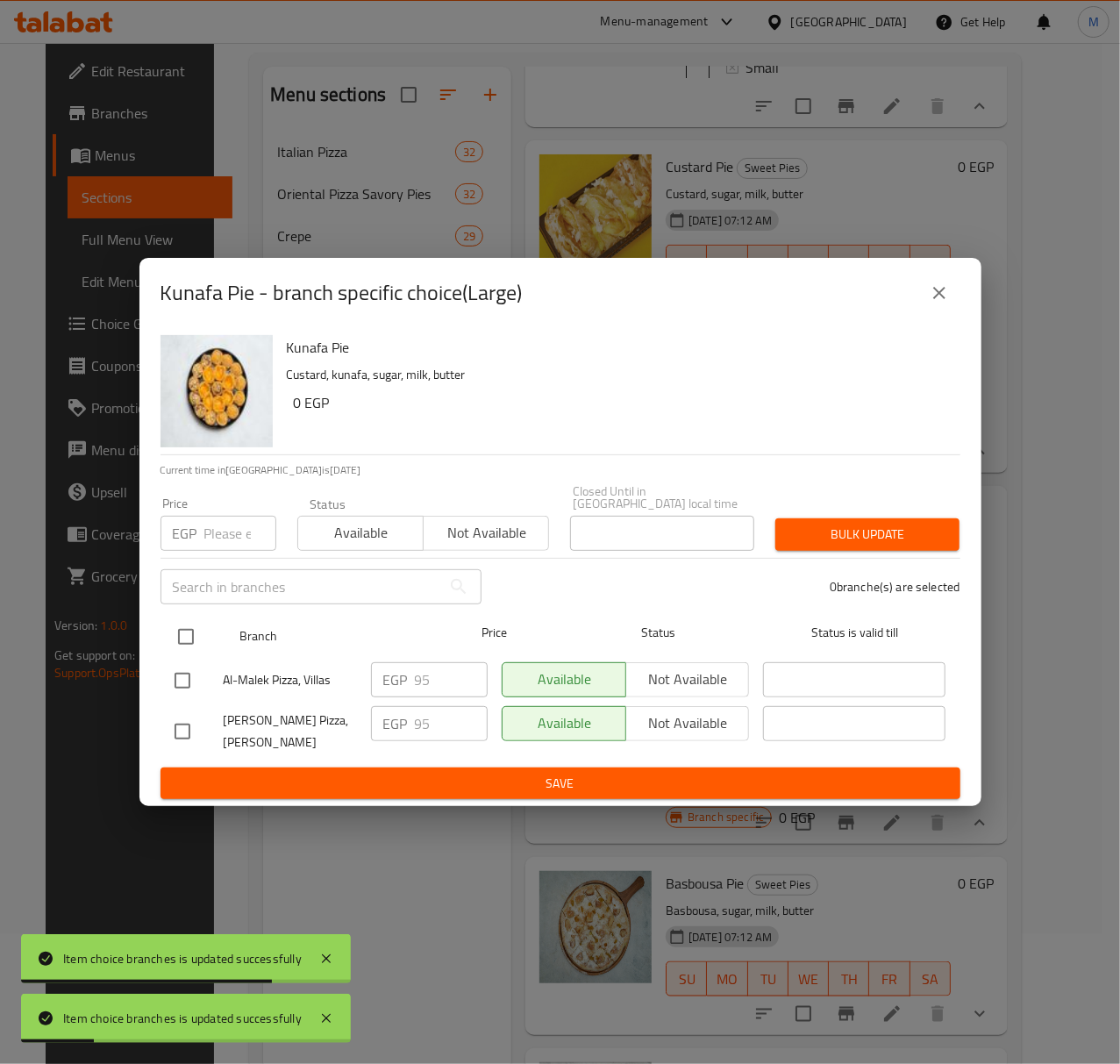
click at [186, 625] on input "checkbox" at bounding box center [186, 637] width 37 height 37
checkbox input "true"
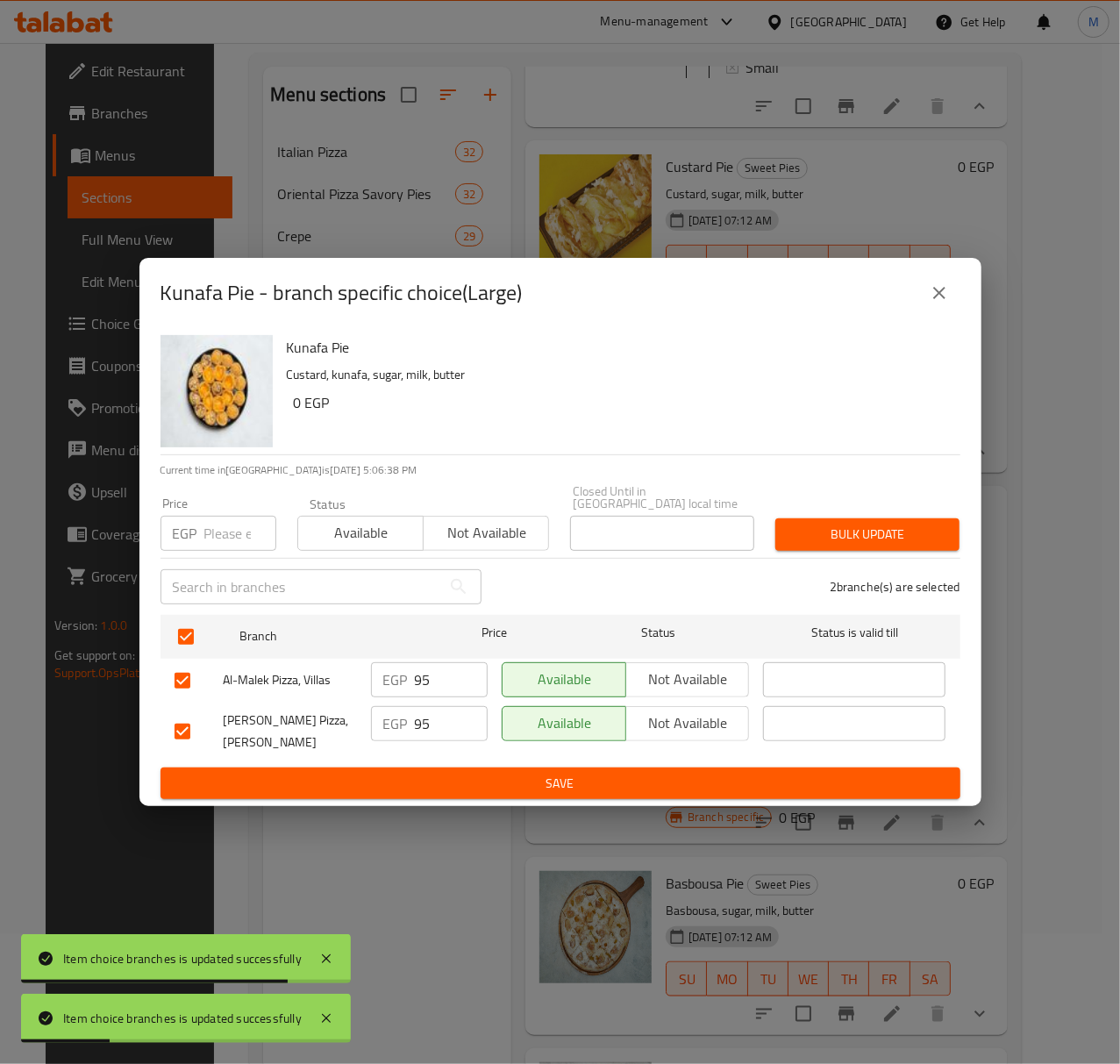
click at [216, 521] on input "number" at bounding box center [240, 533] width 72 height 35
type input "100"
click at [339, 536] on span "Available" at bounding box center [360, 532] width 111 height 25
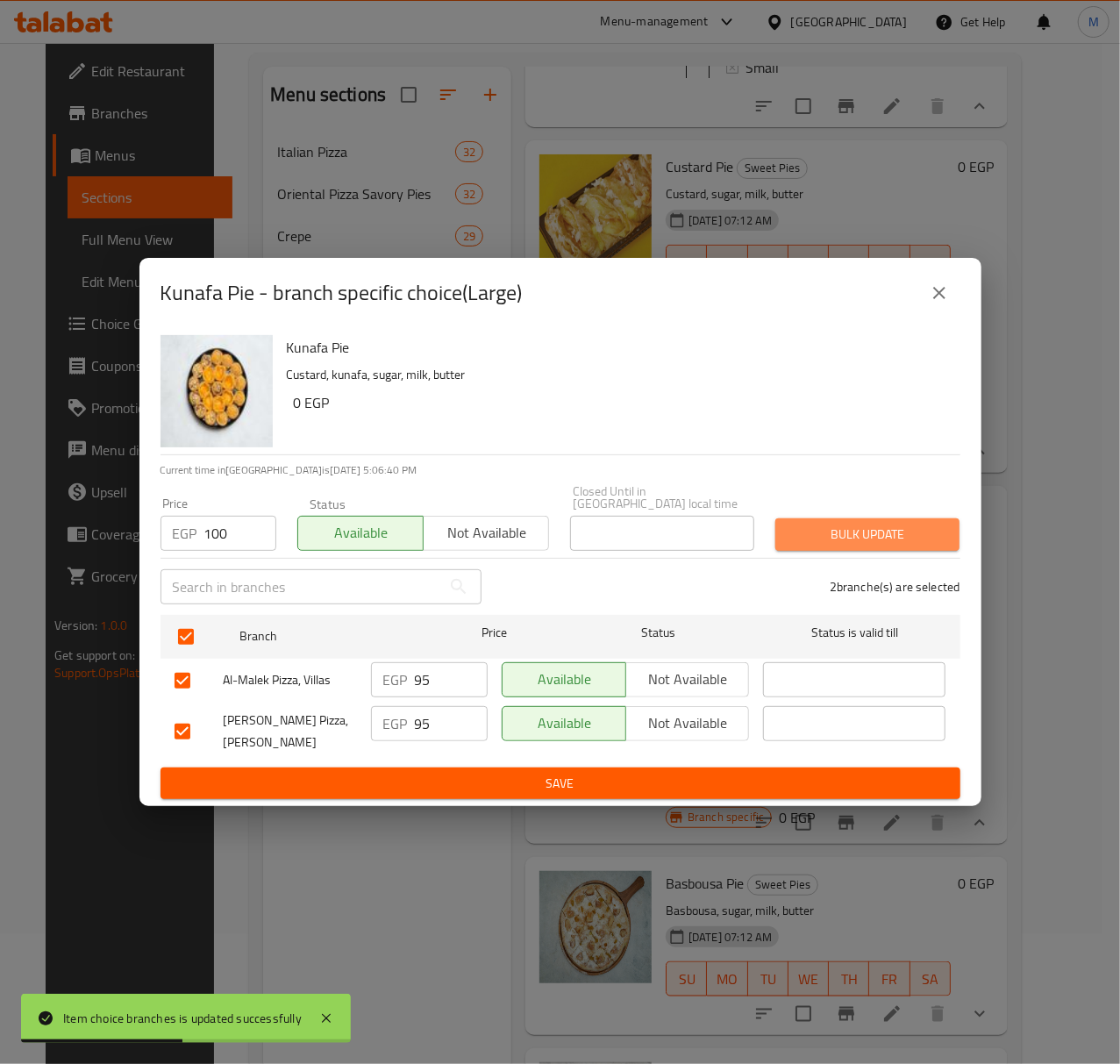
click at [846, 527] on span "Bulk update" at bounding box center [867, 534] width 156 height 22
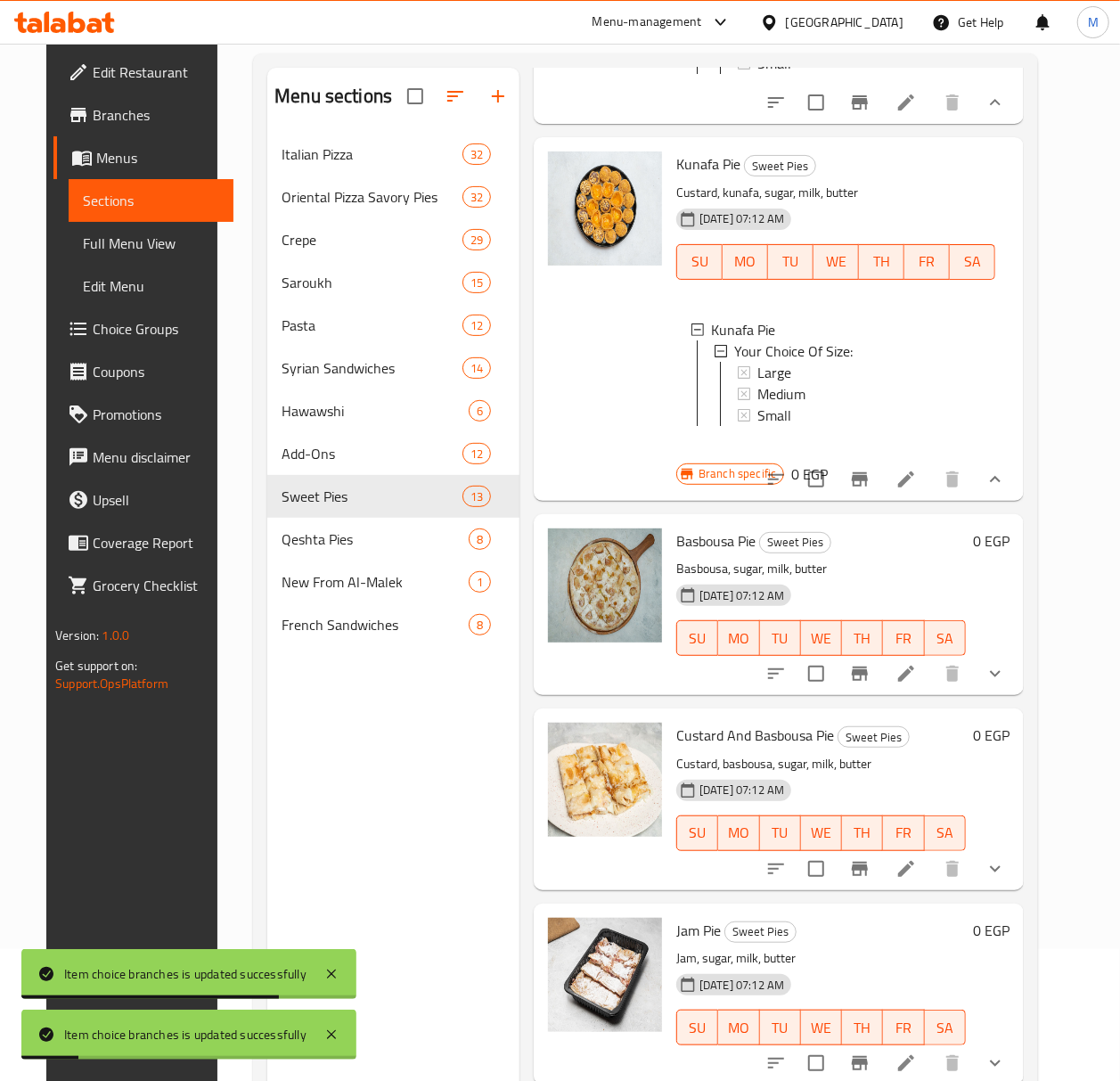
scroll to position [1188, 0]
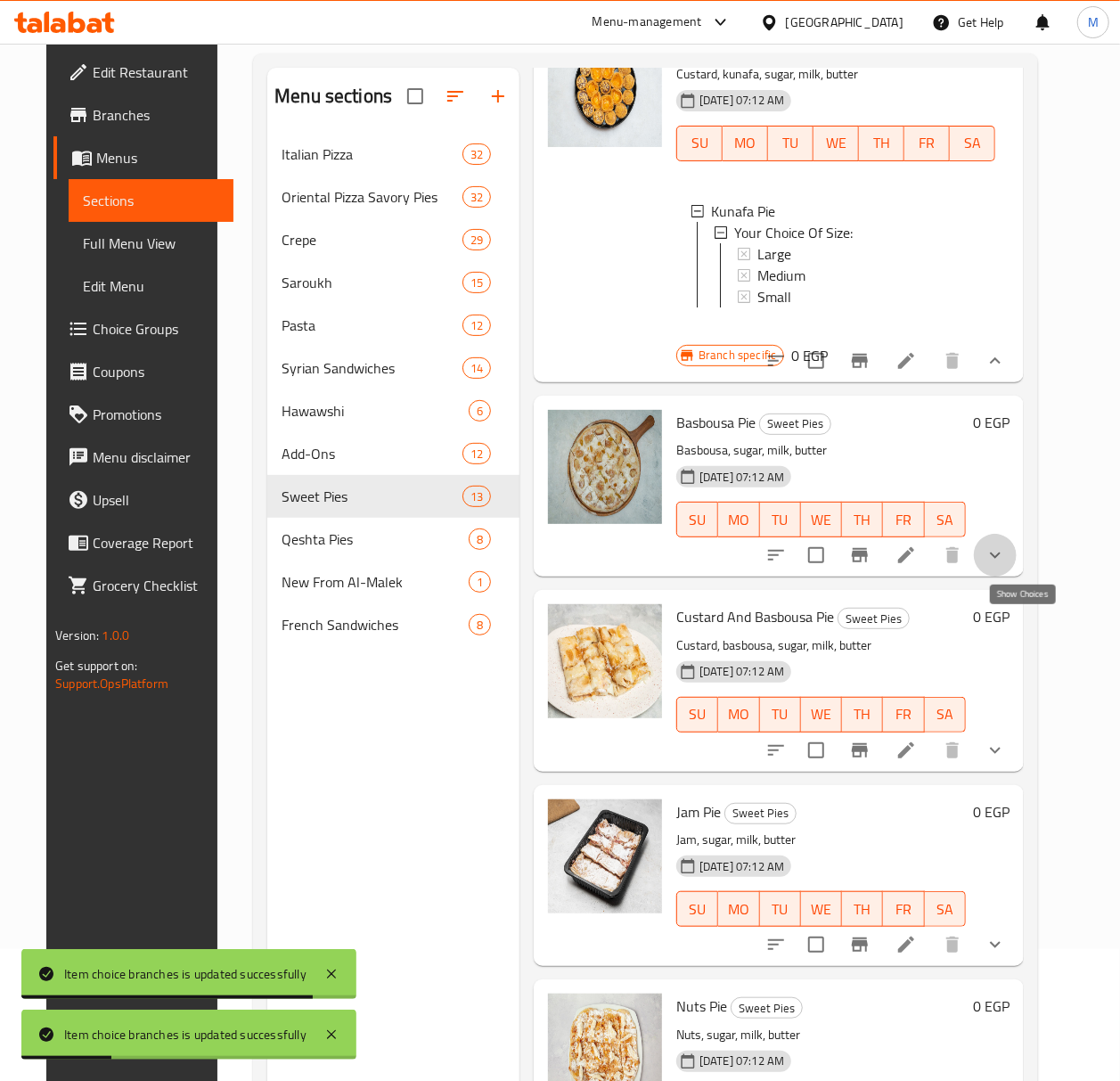
click at [1005, 565] on icon "show more" at bounding box center [996, 556] width 22 height 22
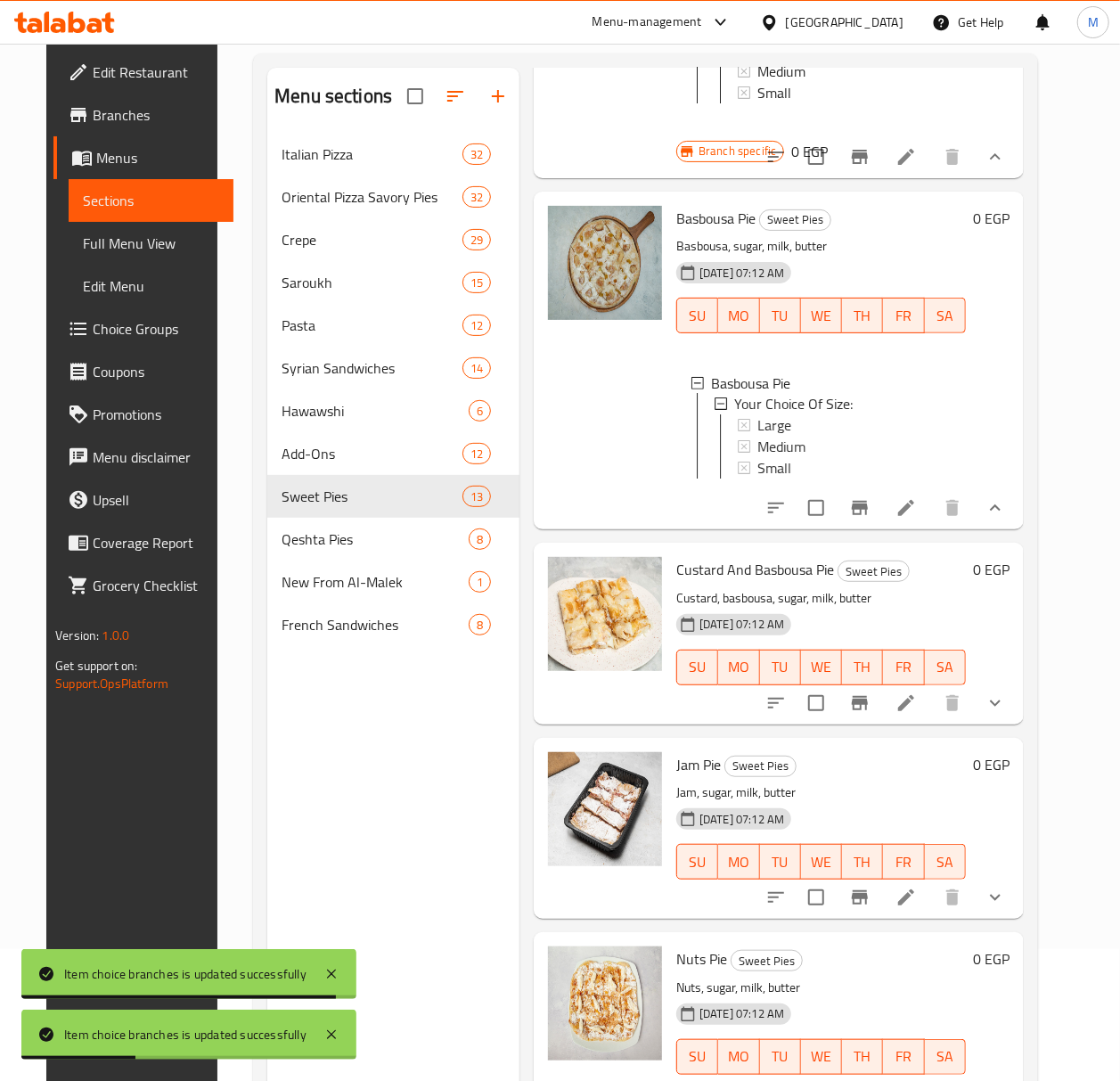
scroll to position [1426, 0]
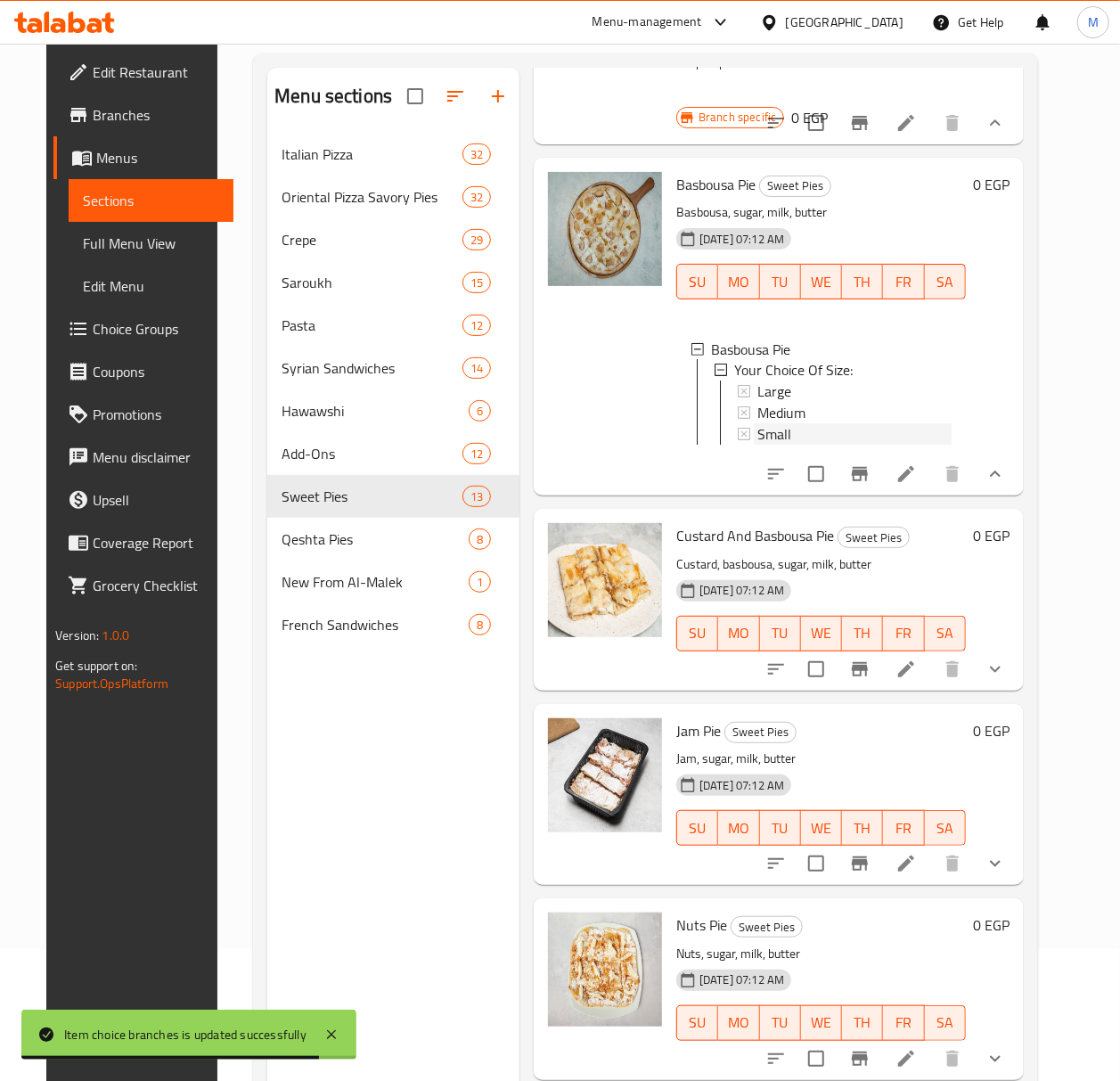
click at [767, 446] on span "Small" at bounding box center [774, 435] width 34 height 22
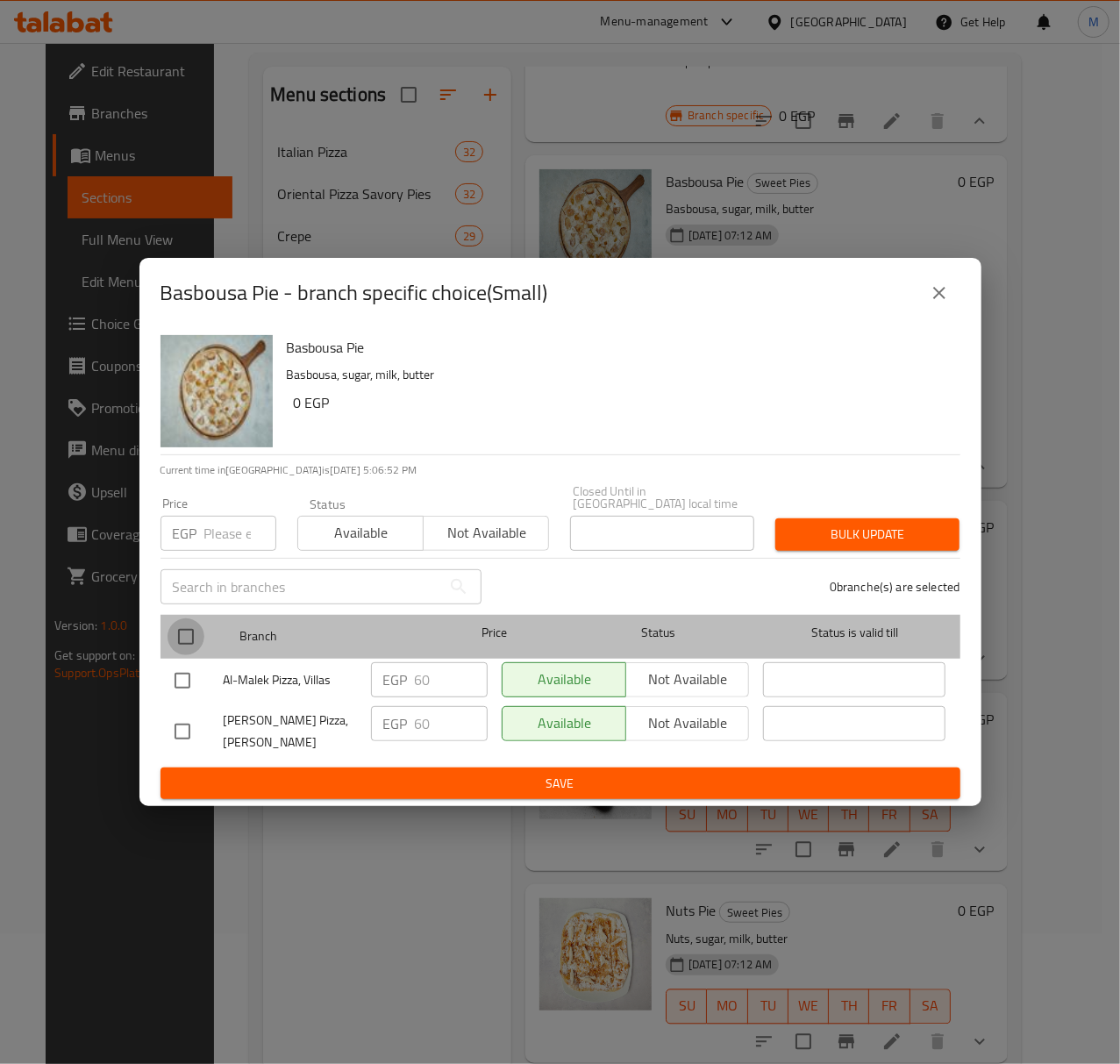
click at [170, 637] on input "checkbox" at bounding box center [186, 637] width 37 height 37
checkbox input "true"
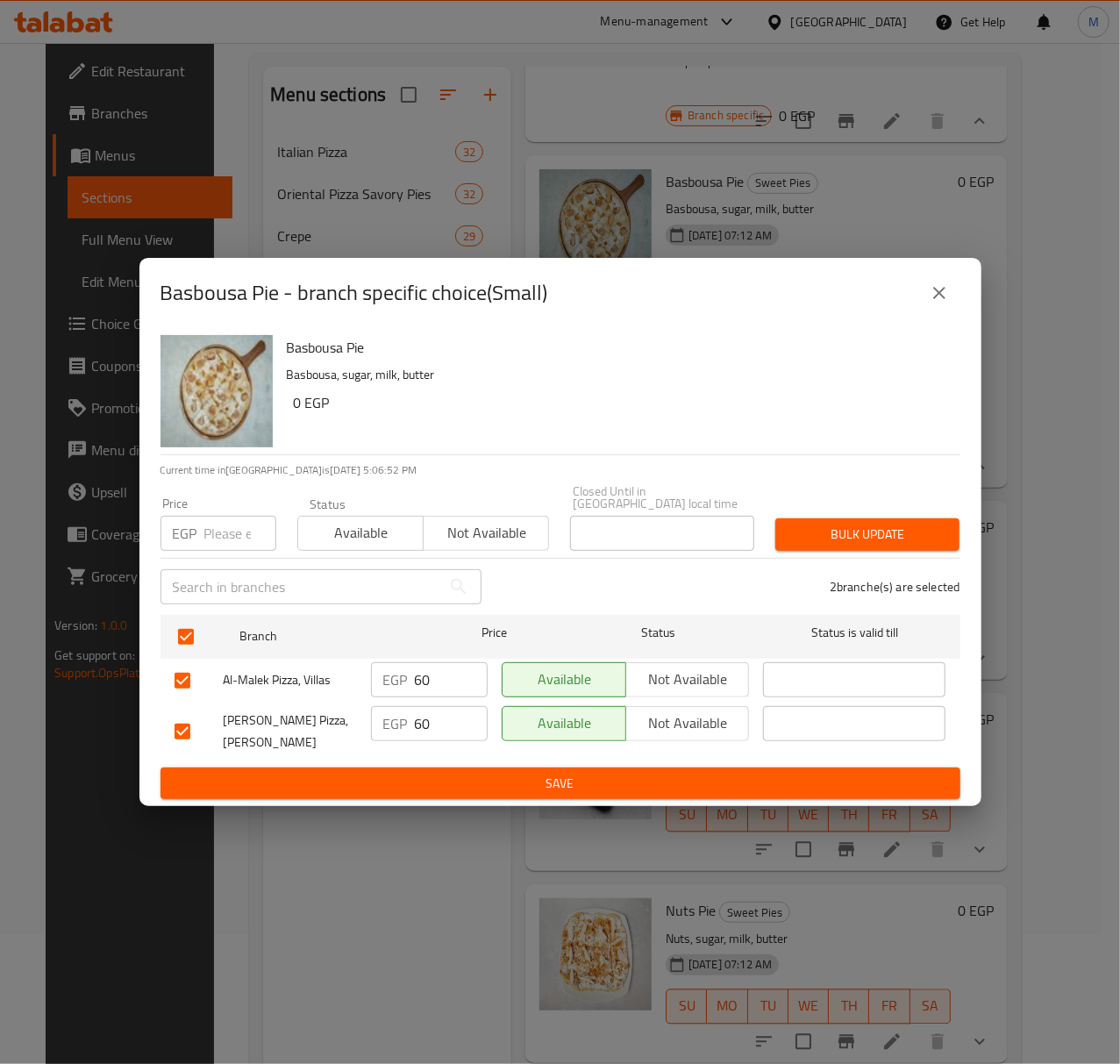
click at [216, 547] on div "Price EGP Price" at bounding box center [218, 524] width 137 height 74
click at [218, 538] on input "number" at bounding box center [240, 533] width 72 height 35
type input "70"
click at [352, 530] on span "Available" at bounding box center [360, 532] width 111 height 25
click at [802, 528] on span "Bulk update" at bounding box center [867, 534] width 156 height 22
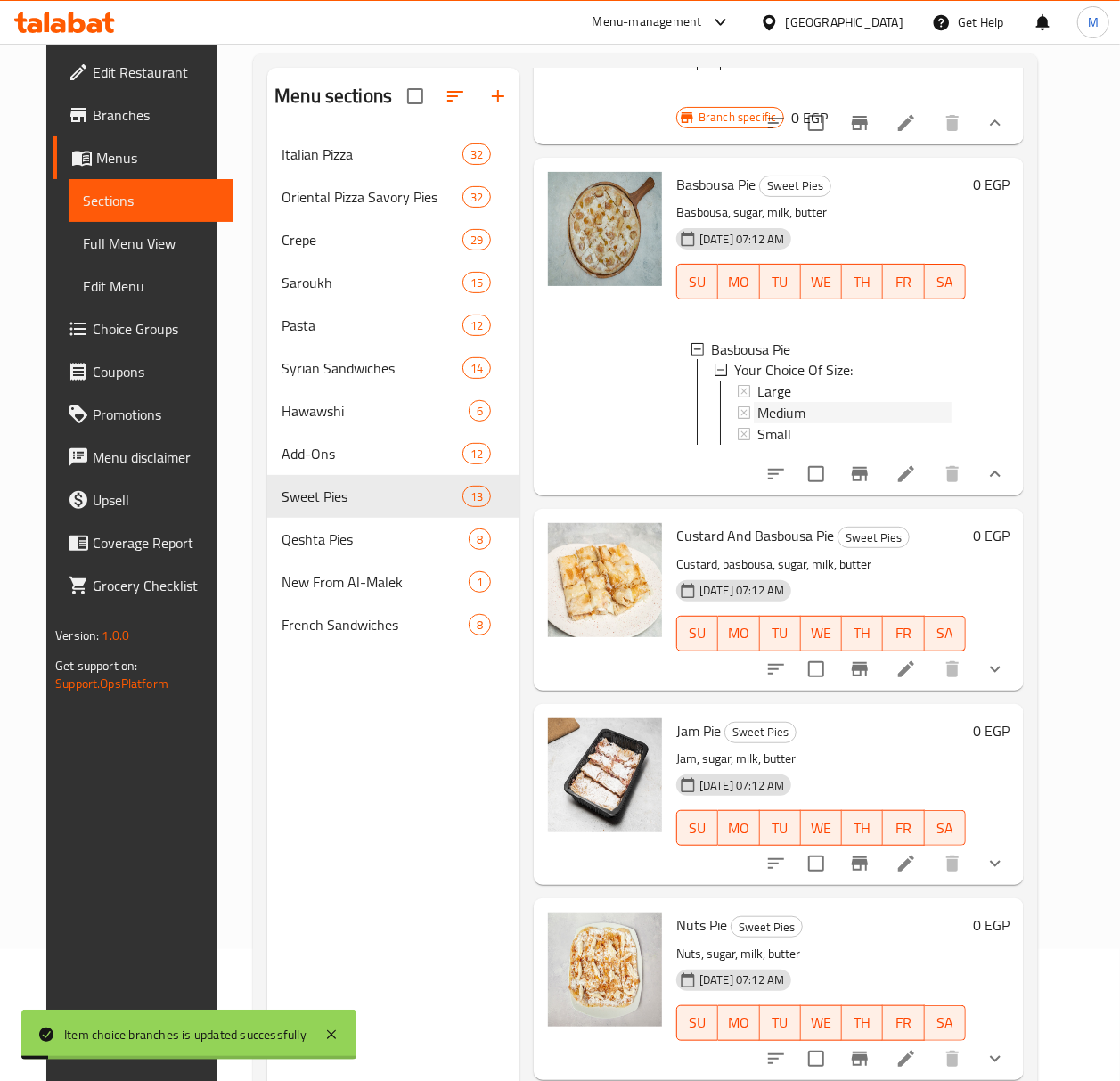
click at [809, 424] on div "Medium" at bounding box center [854, 414] width 194 height 22
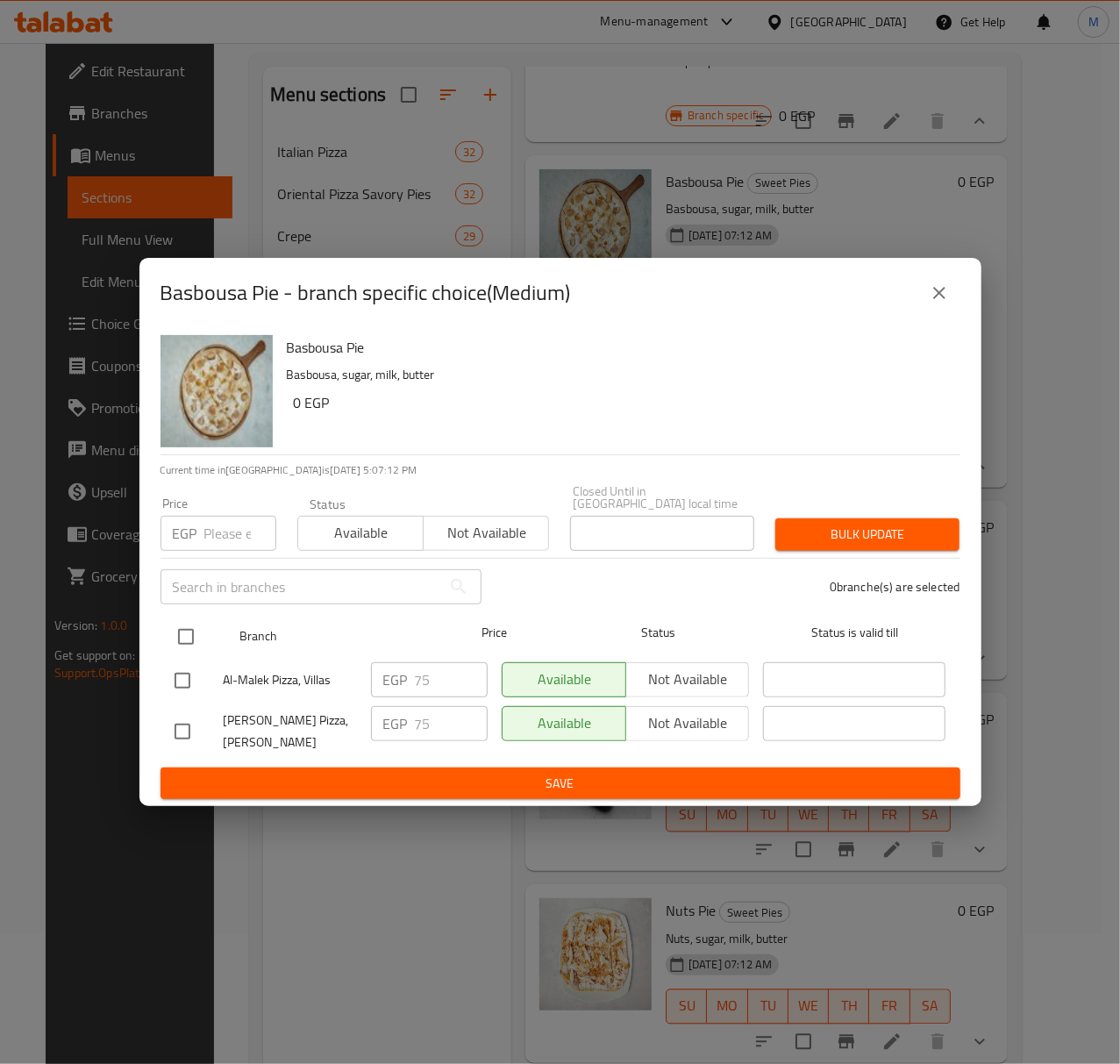
click at [191, 640] on input "checkbox" at bounding box center [186, 637] width 37 height 37
checkbox input "true"
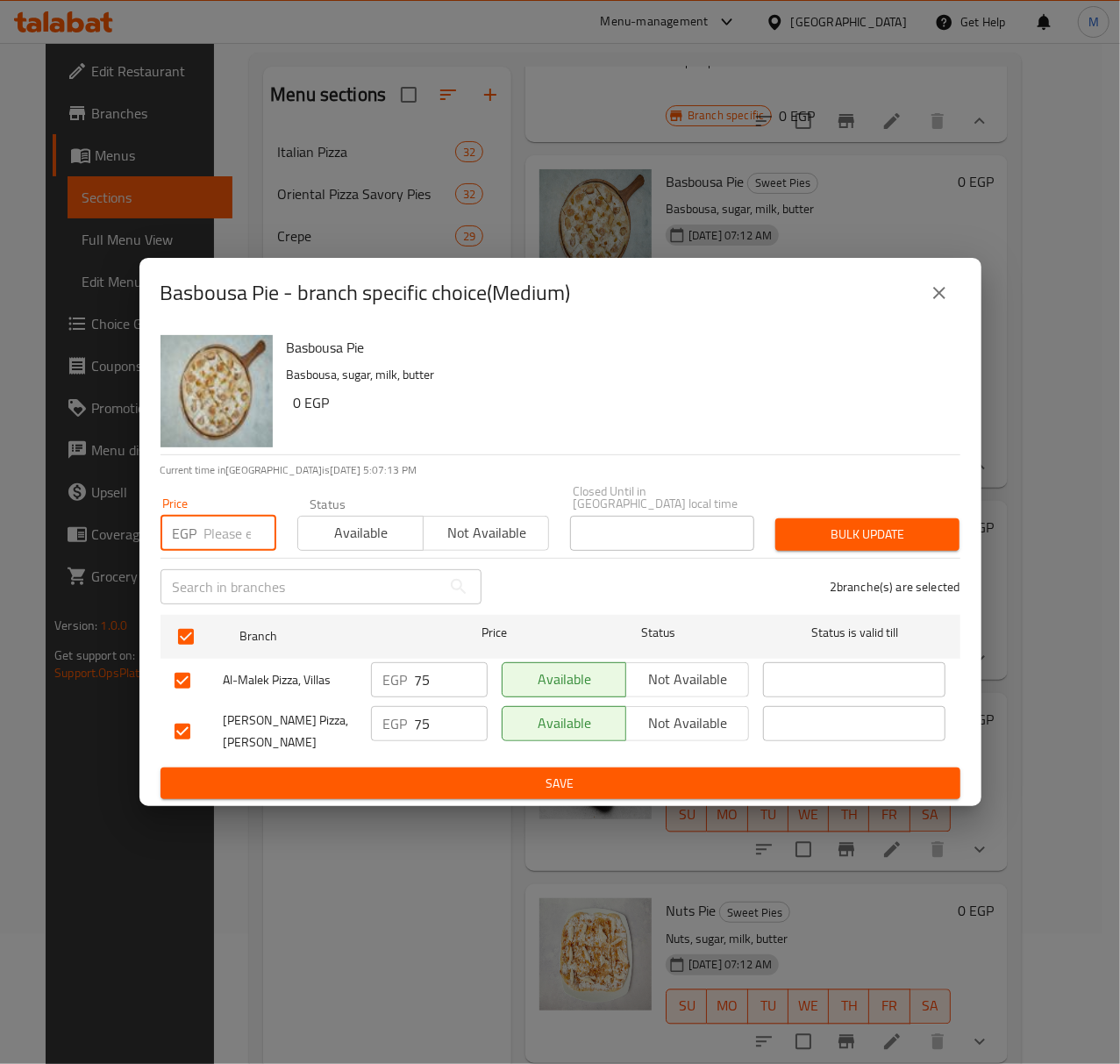
click at [225, 517] on input "number" at bounding box center [240, 533] width 72 height 35
type input "80"
click at [829, 536] on span "Bulk update" at bounding box center [867, 534] width 156 height 22
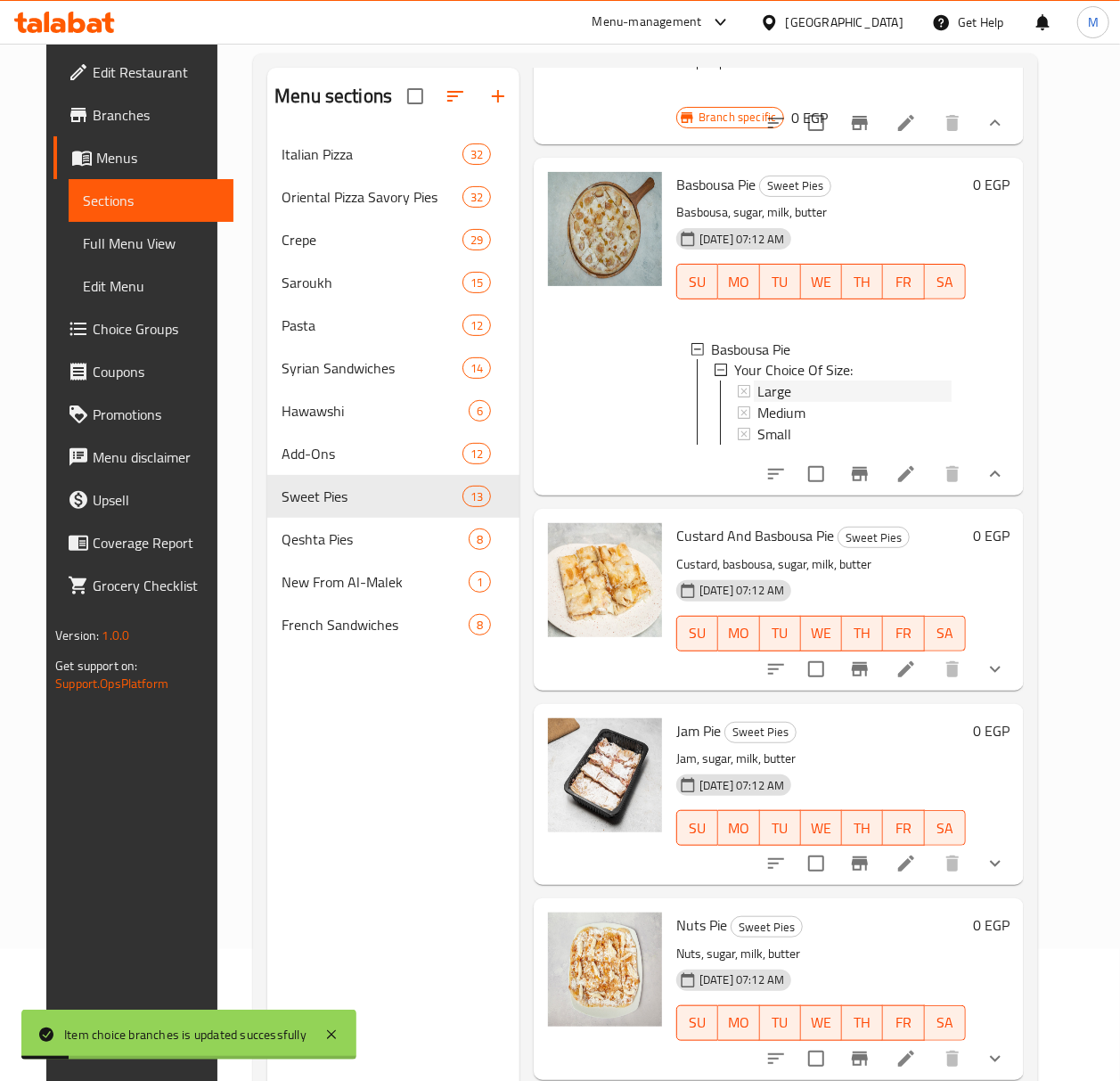
click at [782, 403] on span "Large" at bounding box center [774, 392] width 34 height 22
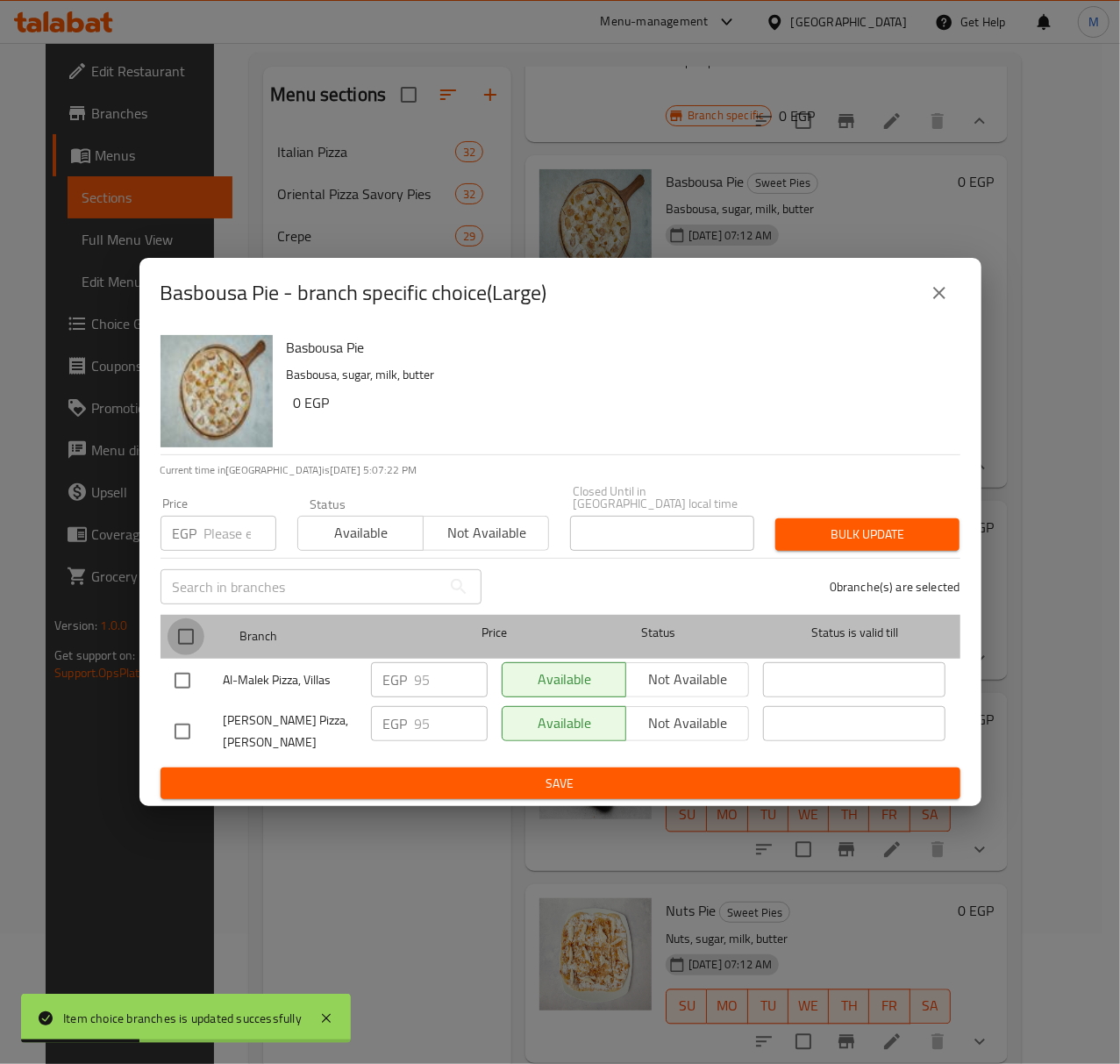
click at [190, 630] on input "checkbox" at bounding box center [186, 637] width 37 height 37
checkbox input "true"
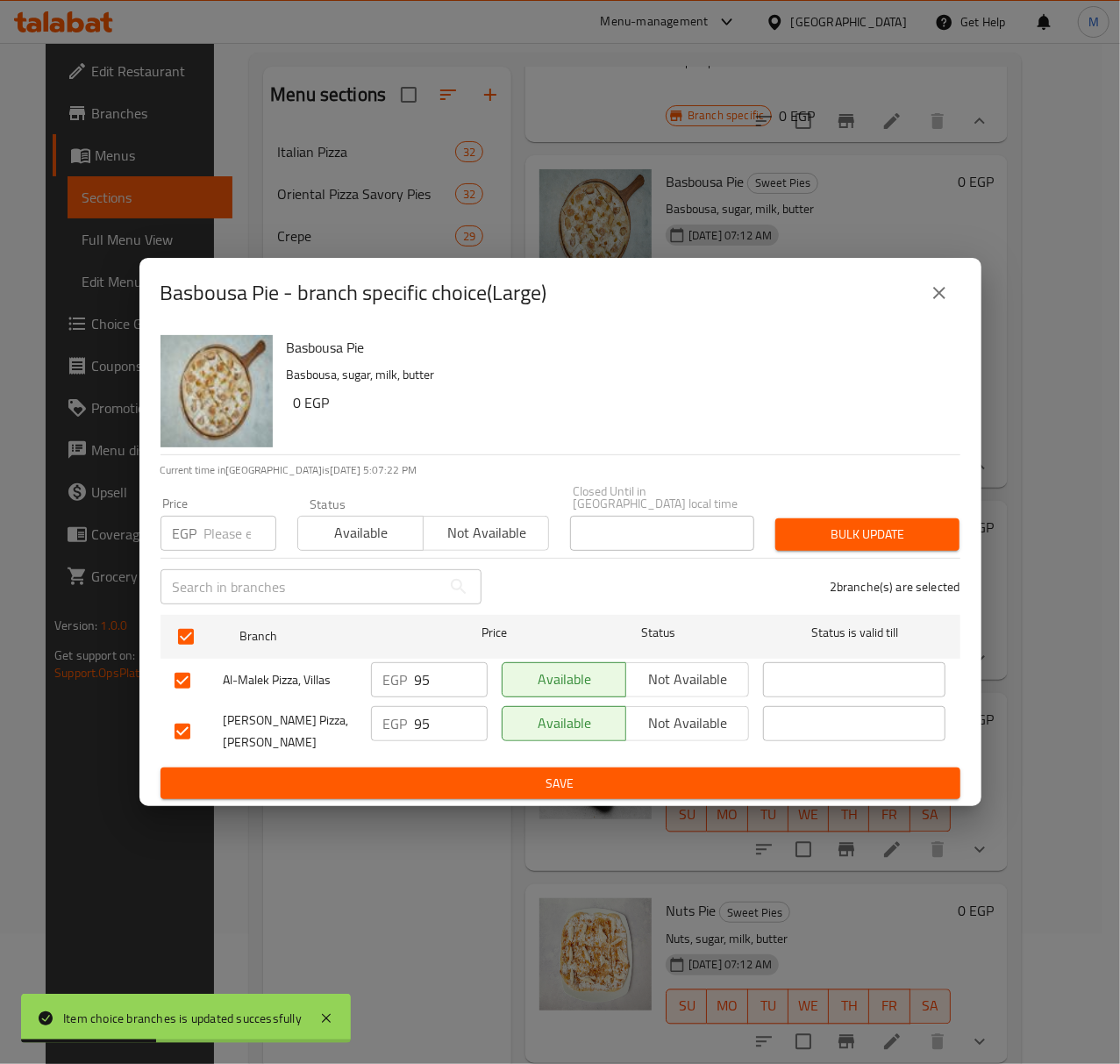
click at [235, 534] on input "number" at bounding box center [240, 533] width 72 height 35
type input "100"
click at [363, 534] on span "Available" at bounding box center [360, 532] width 111 height 25
click at [802, 527] on span "Bulk update" at bounding box center [867, 534] width 156 height 22
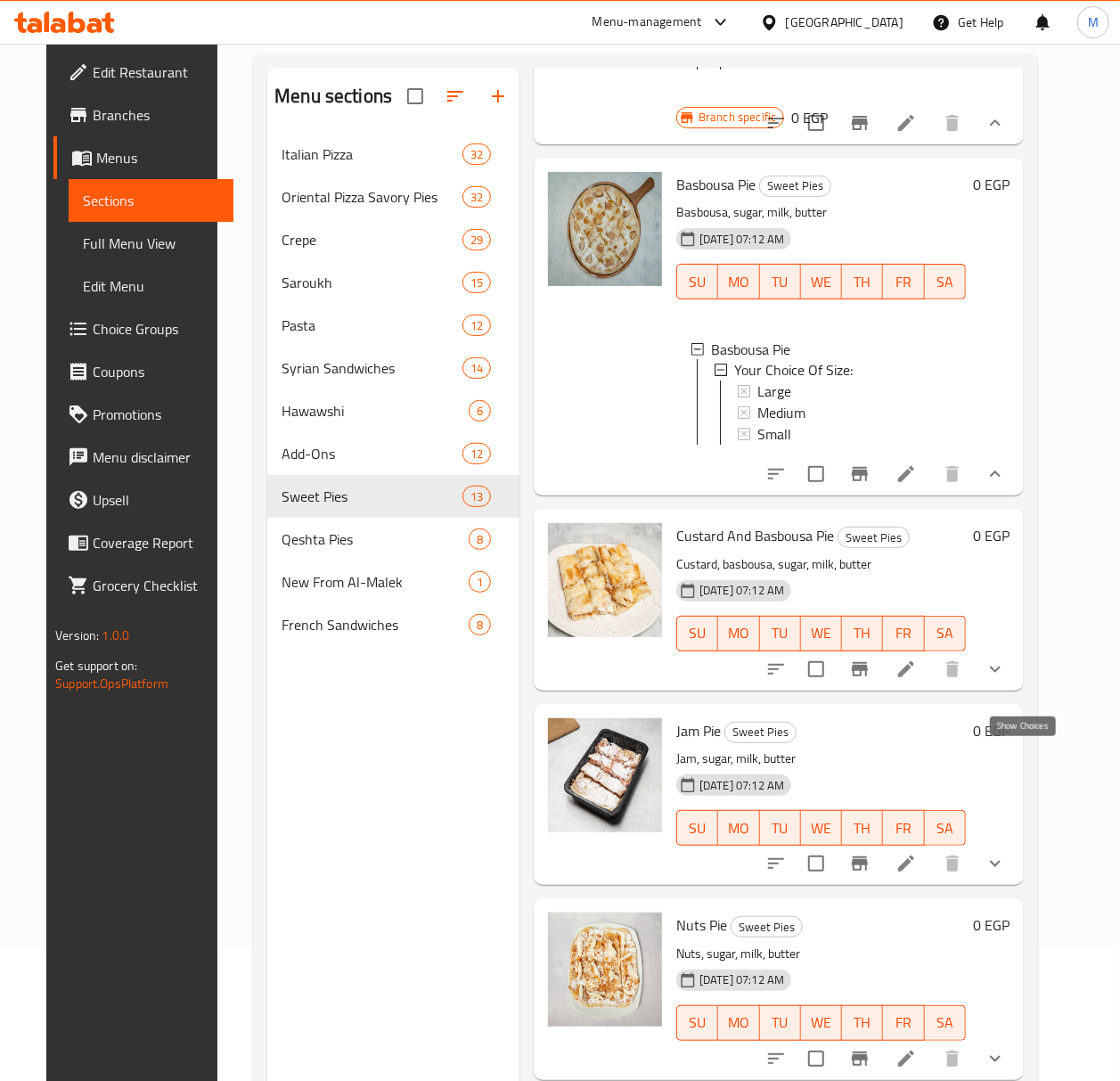
click at [1005, 680] on icon "show more" at bounding box center [996, 669] width 22 height 22
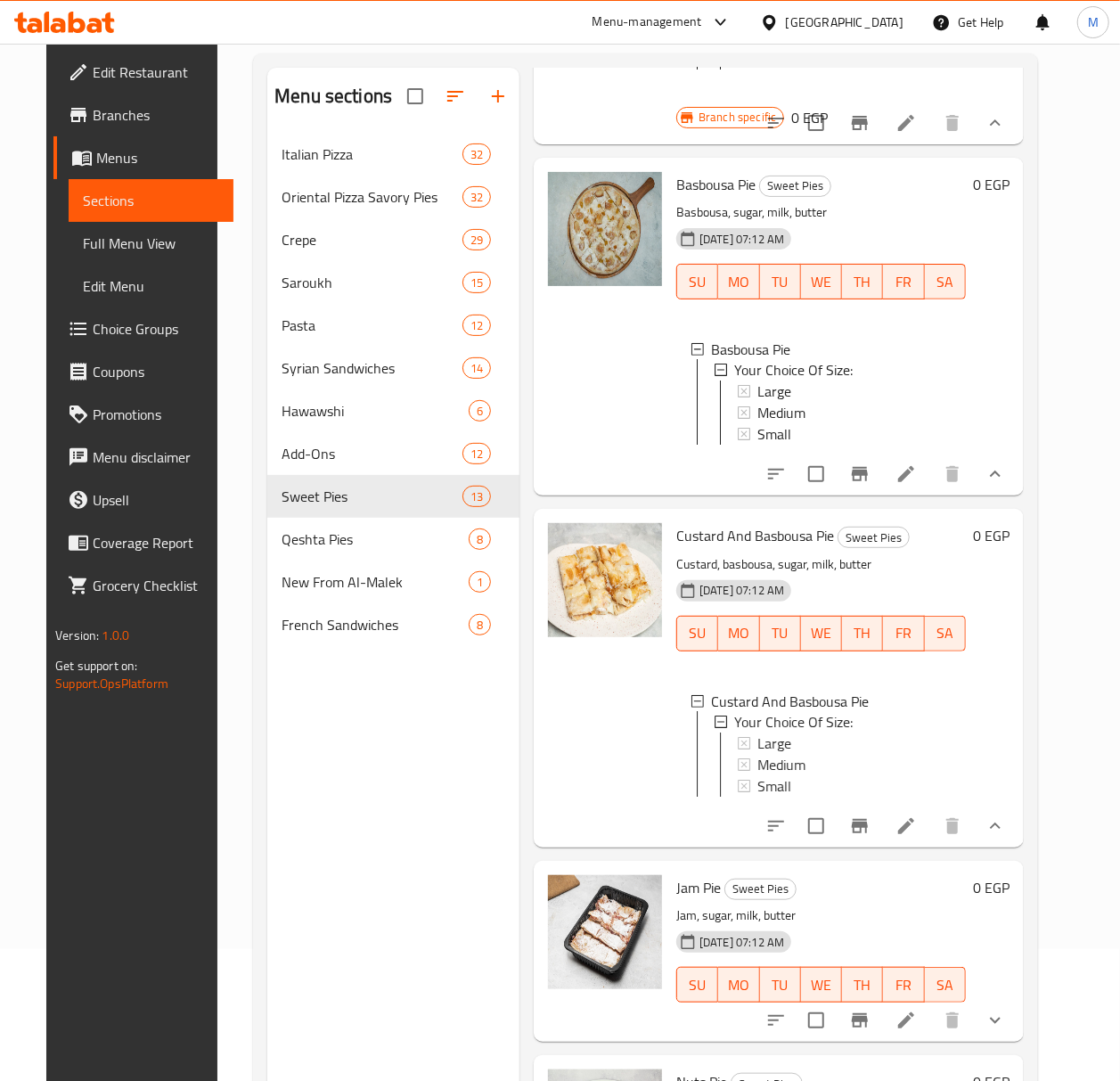
scroll to position [1545, 0]
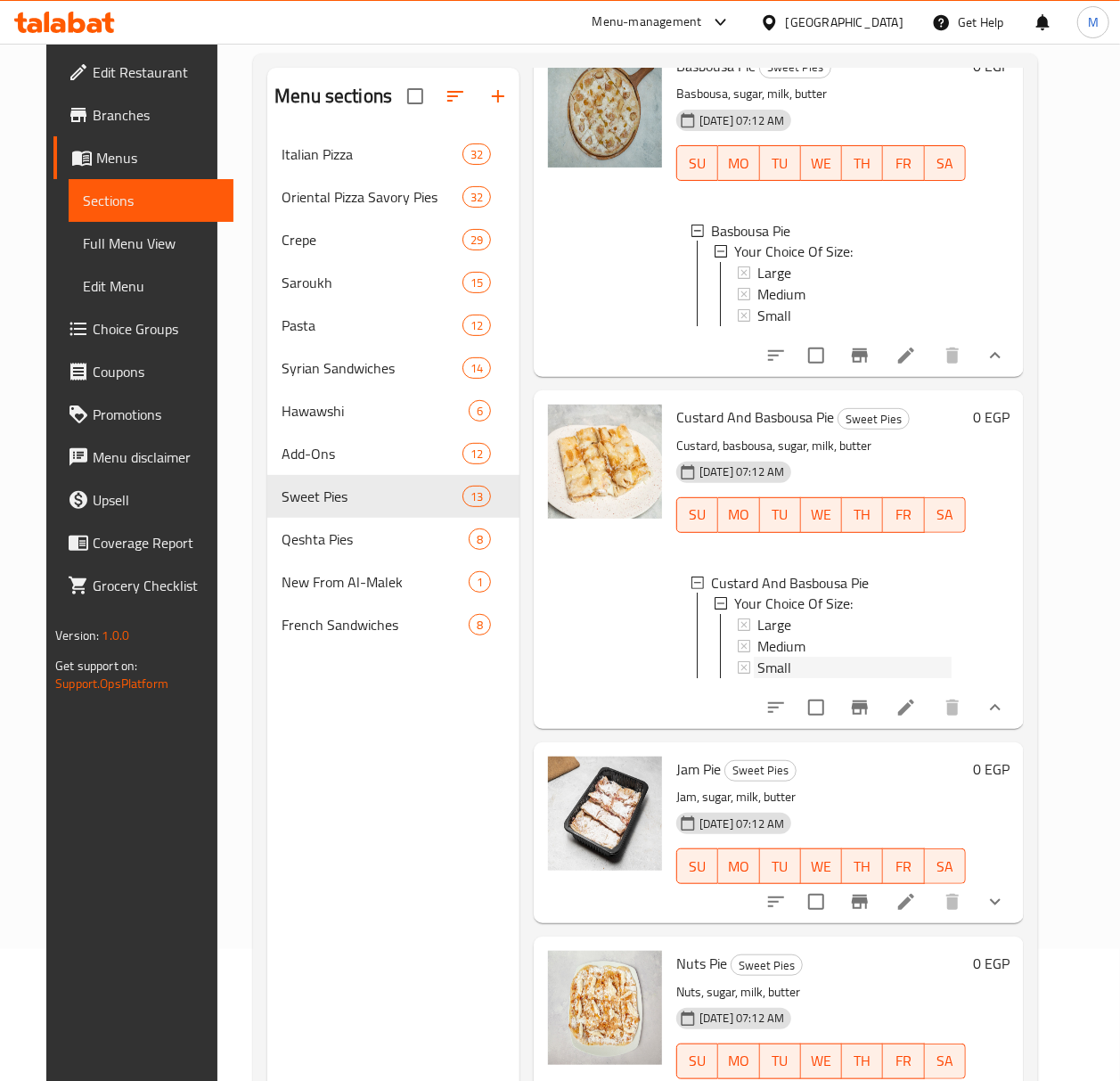
click at [795, 679] on div "Small" at bounding box center [854, 668] width 194 height 22
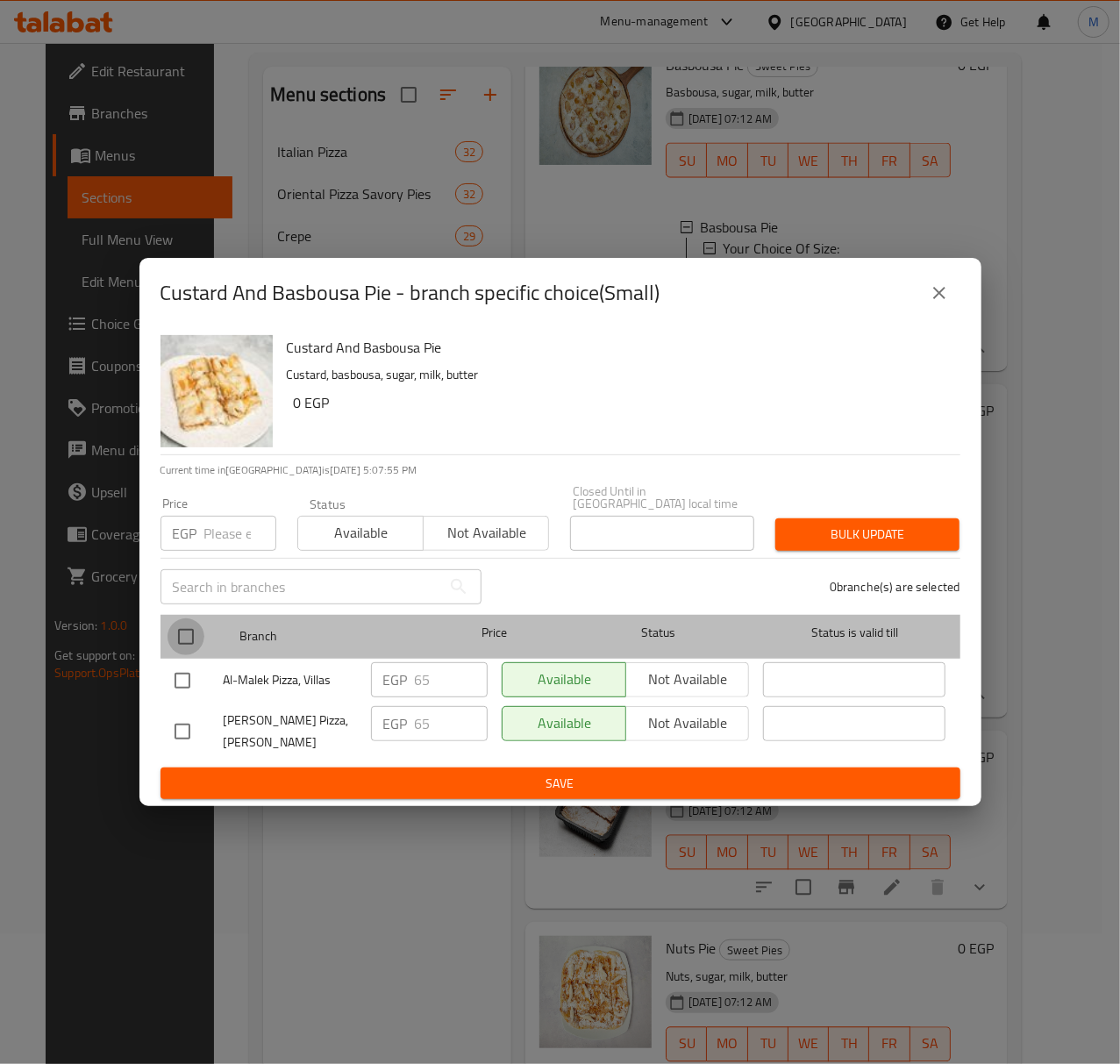
click at [187, 629] on input "checkbox" at bounding box center [186, 637] width 37 height 37
checkbox input "true"
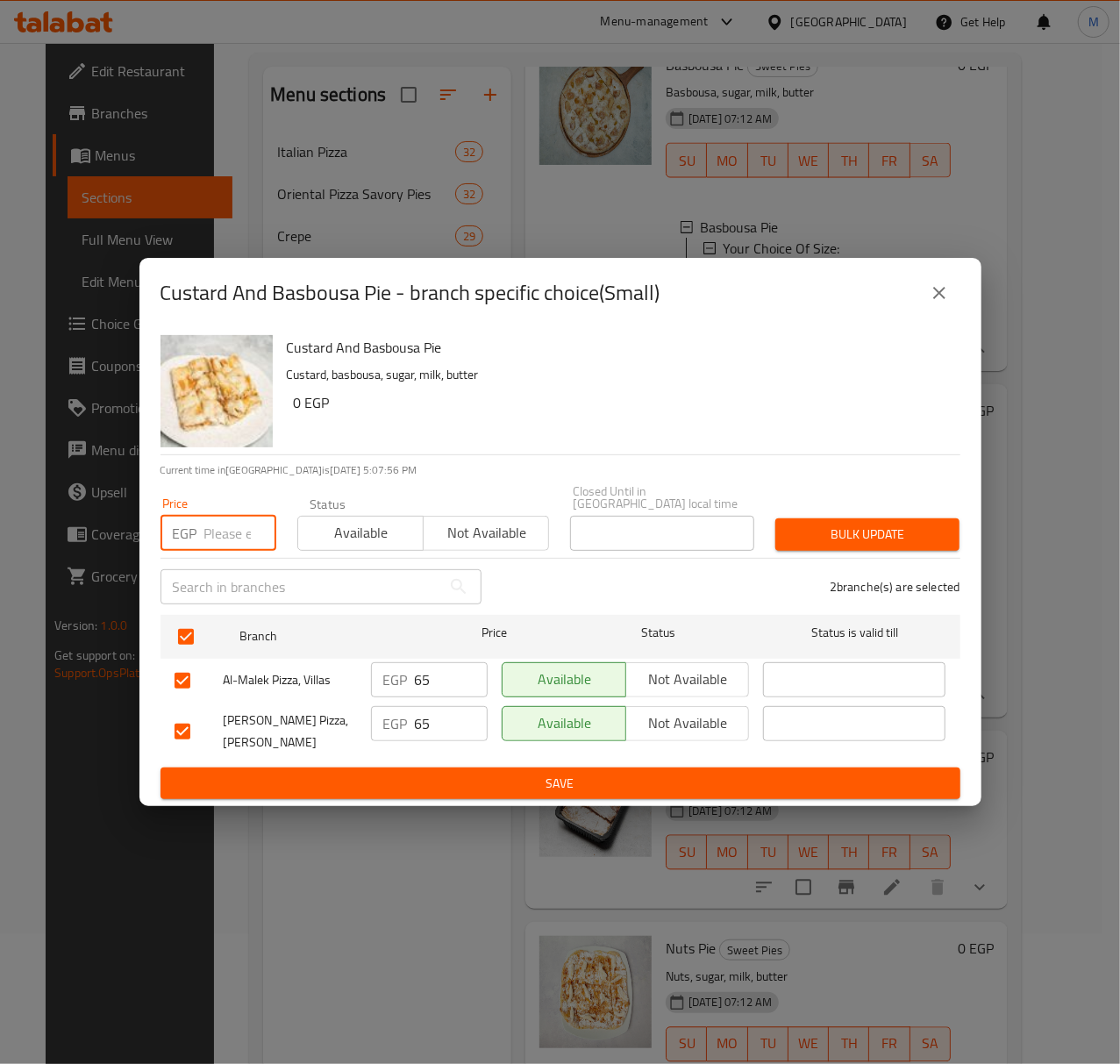
click at [238, 537] on input "number" at bounding box center [240, 533] width 72 height 35
type input "75"
click at [341, 540] on button "Available" at bounding box center [360, 533] width 126 height 35
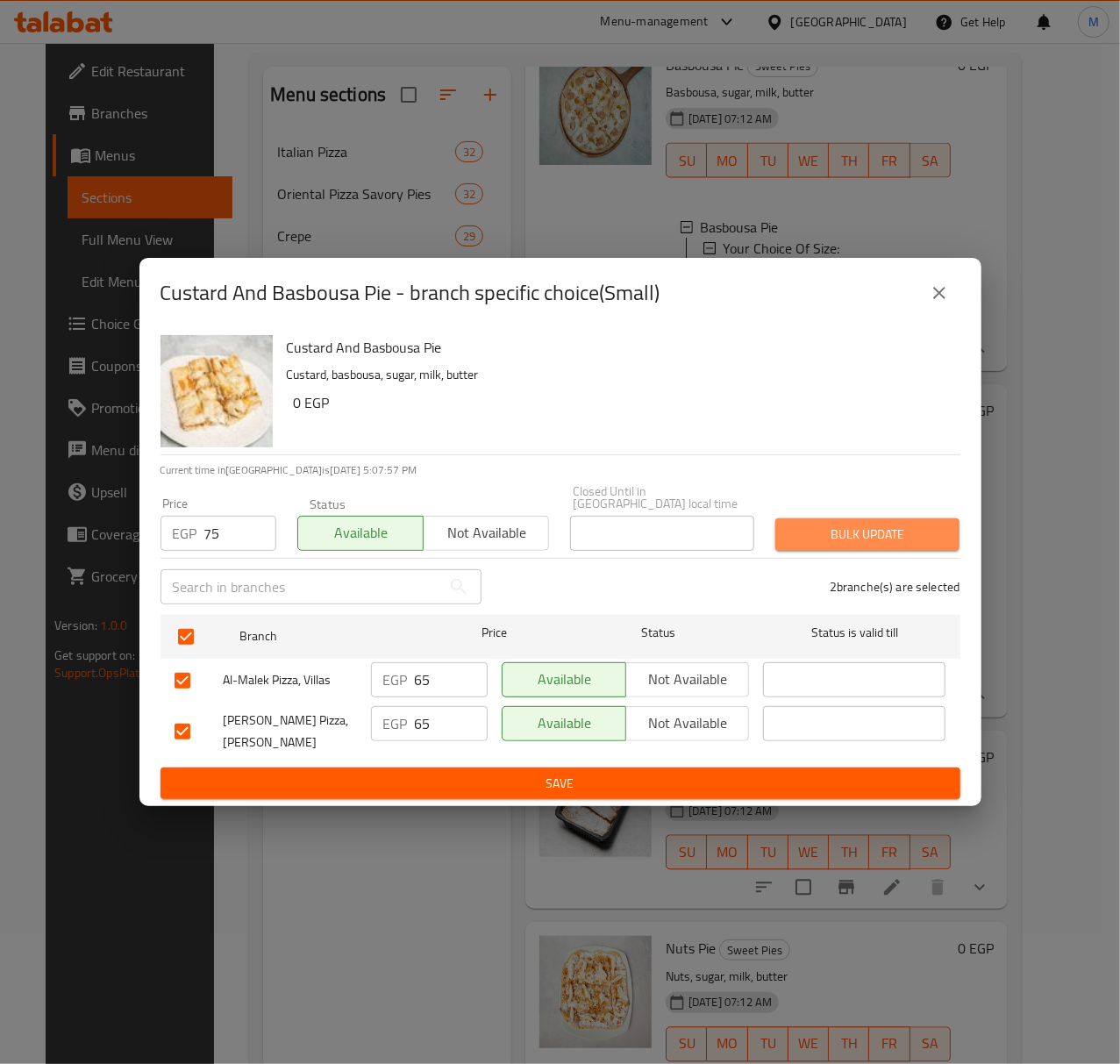
click at [795, 531] on span "Bulk update" at bounding box center [867, 534] width 156 height 22
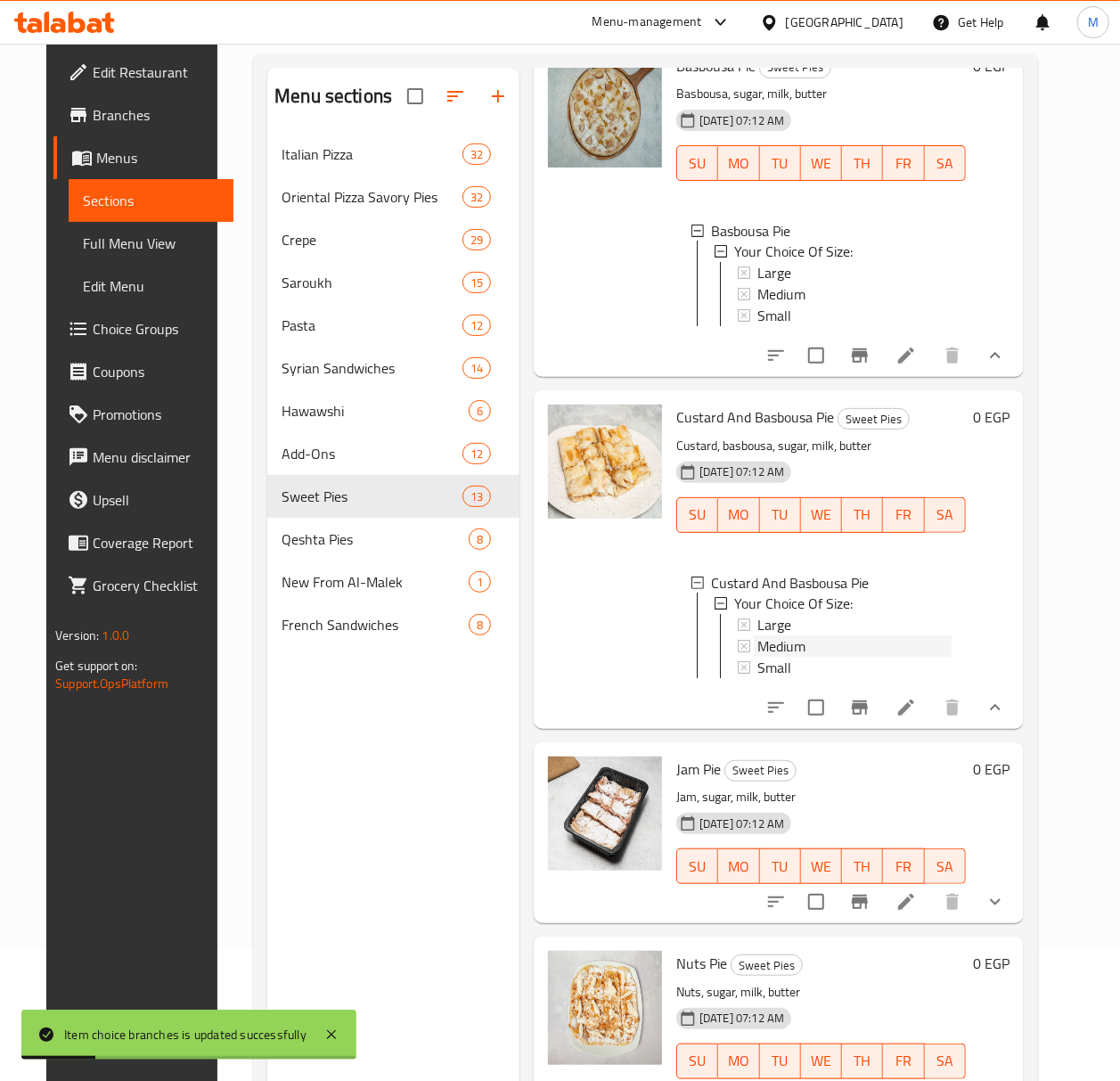
click at [800, 658] on span "Medium" at bounding box center [781, 647] width 48 height 22
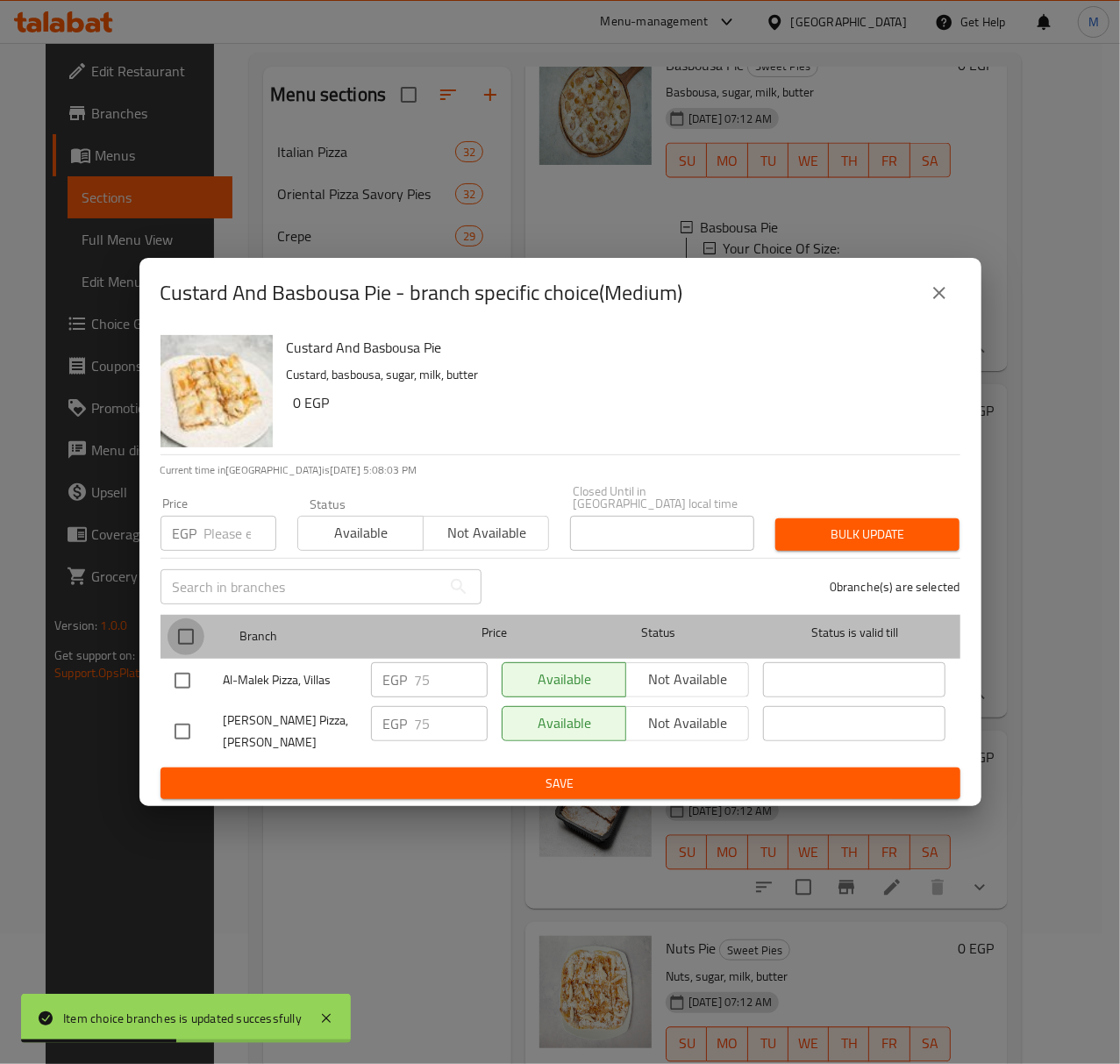
click at [197, 626] on input "checkbox" at bounding box center [186, 637] width 37 height 37
checkbox input "true"
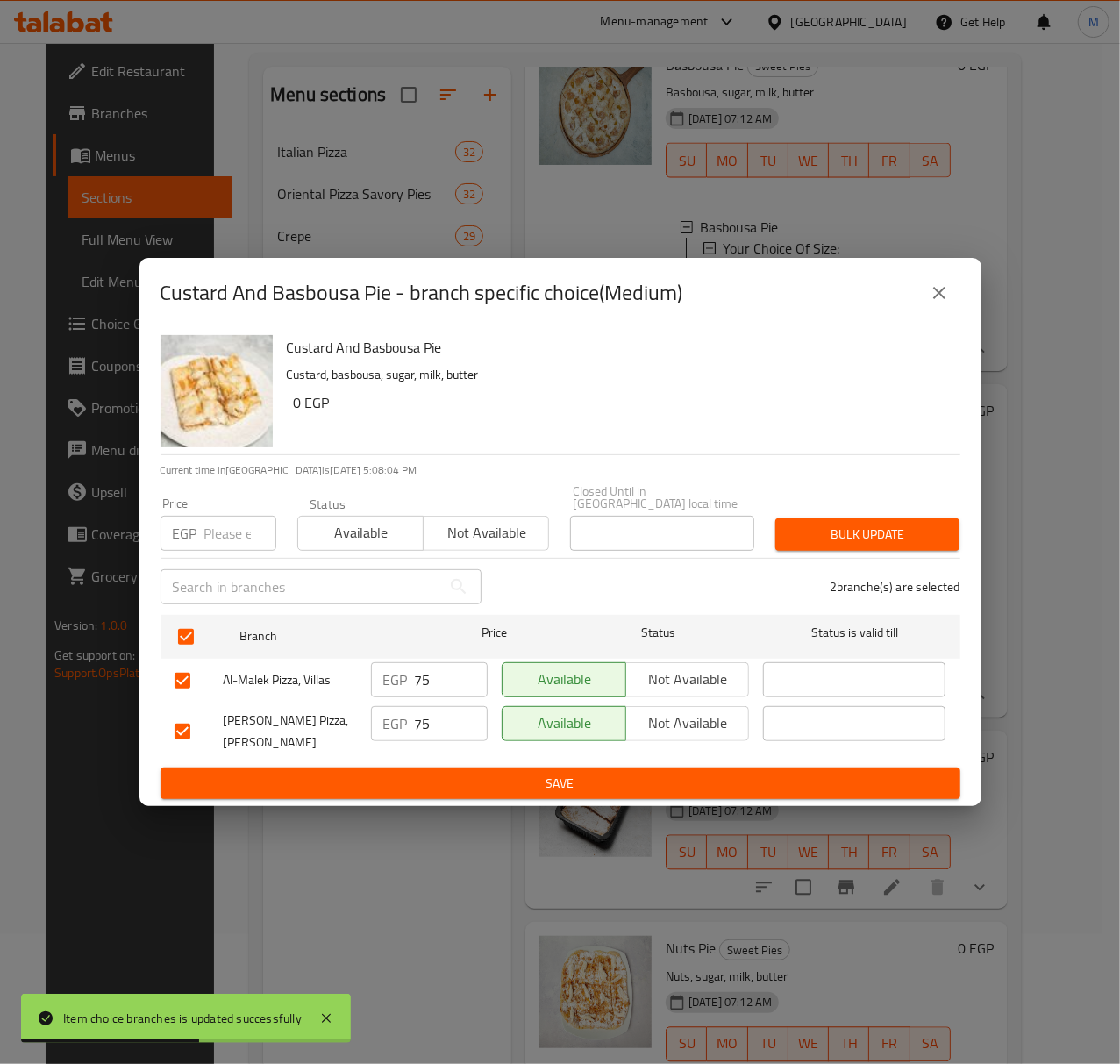
click at [240, 523] on input "number" at bounding box center [240, 533] width 72 height 35
type input "85"
click at [366, 523] on span "Available" at bounding box center [360, 532] width 111 height 25
click at [779, 527] on button "Bulk update" at bounding box center [867, 534] width 184 height 33
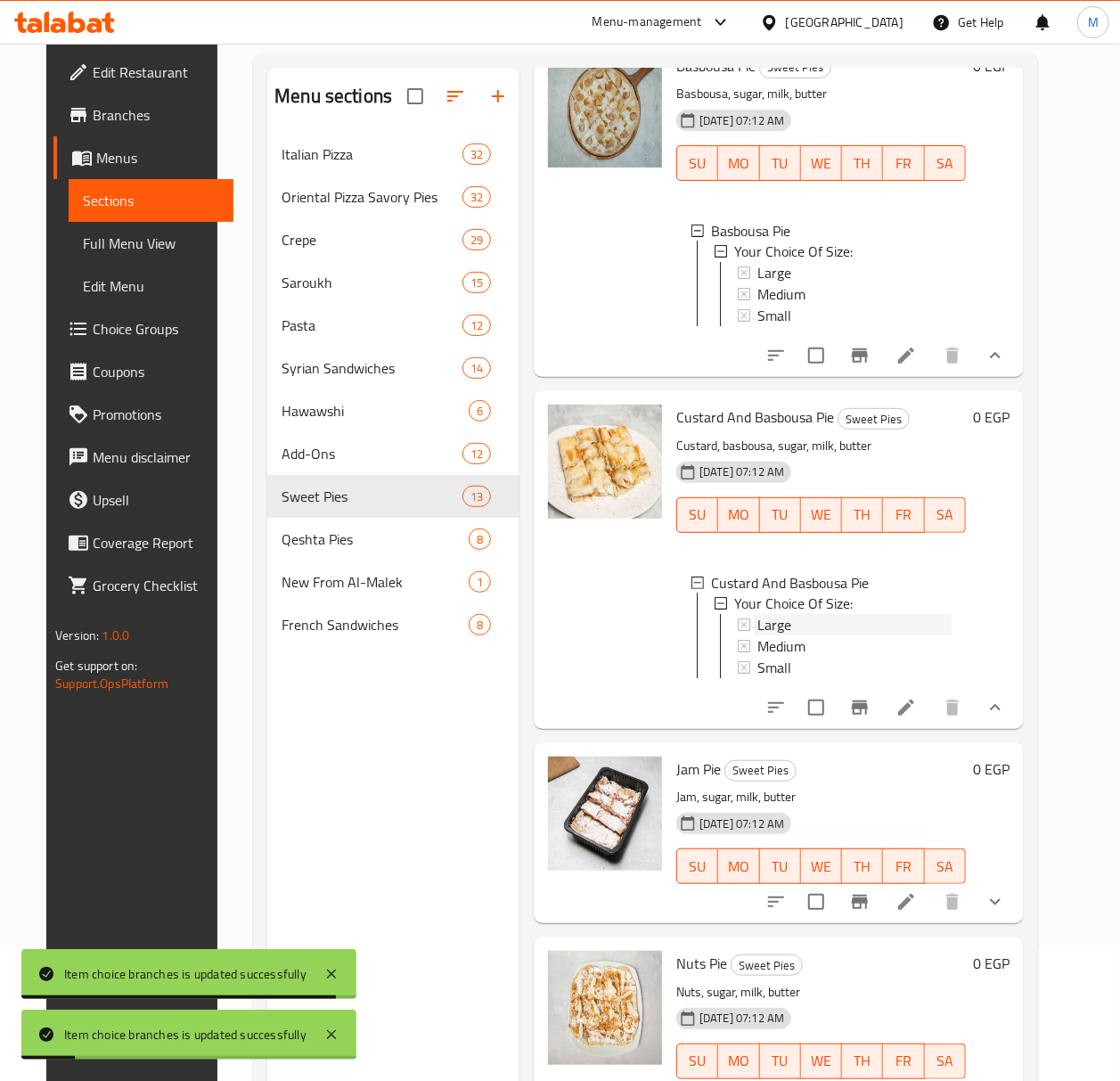
click at [797, 636] on div "Large" at bounding box center [854, 625] width 194 height 22
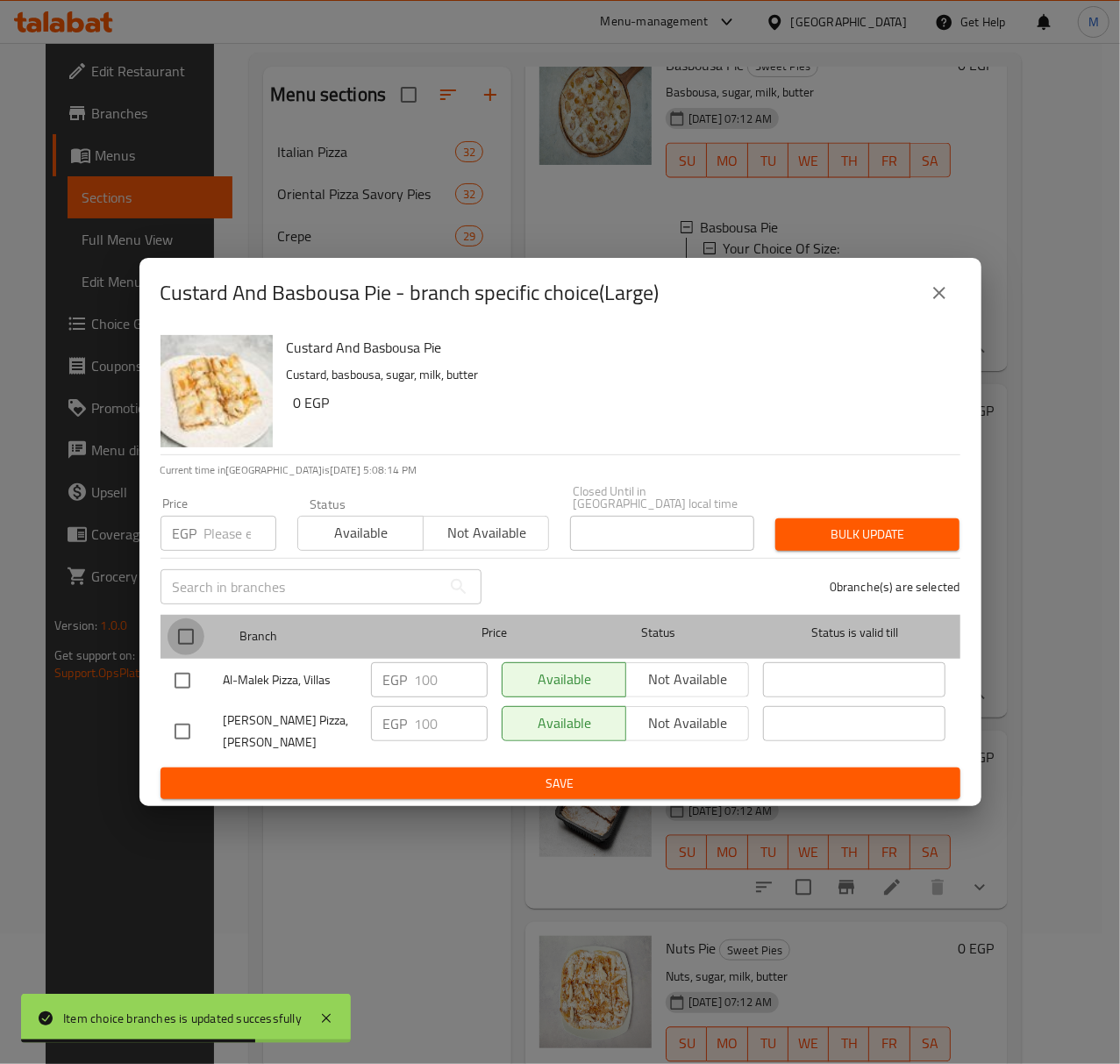
click at [182, 624] on input "checkbox" at bounding box center [186, 637] width 37 height 37
checkbox input "true"
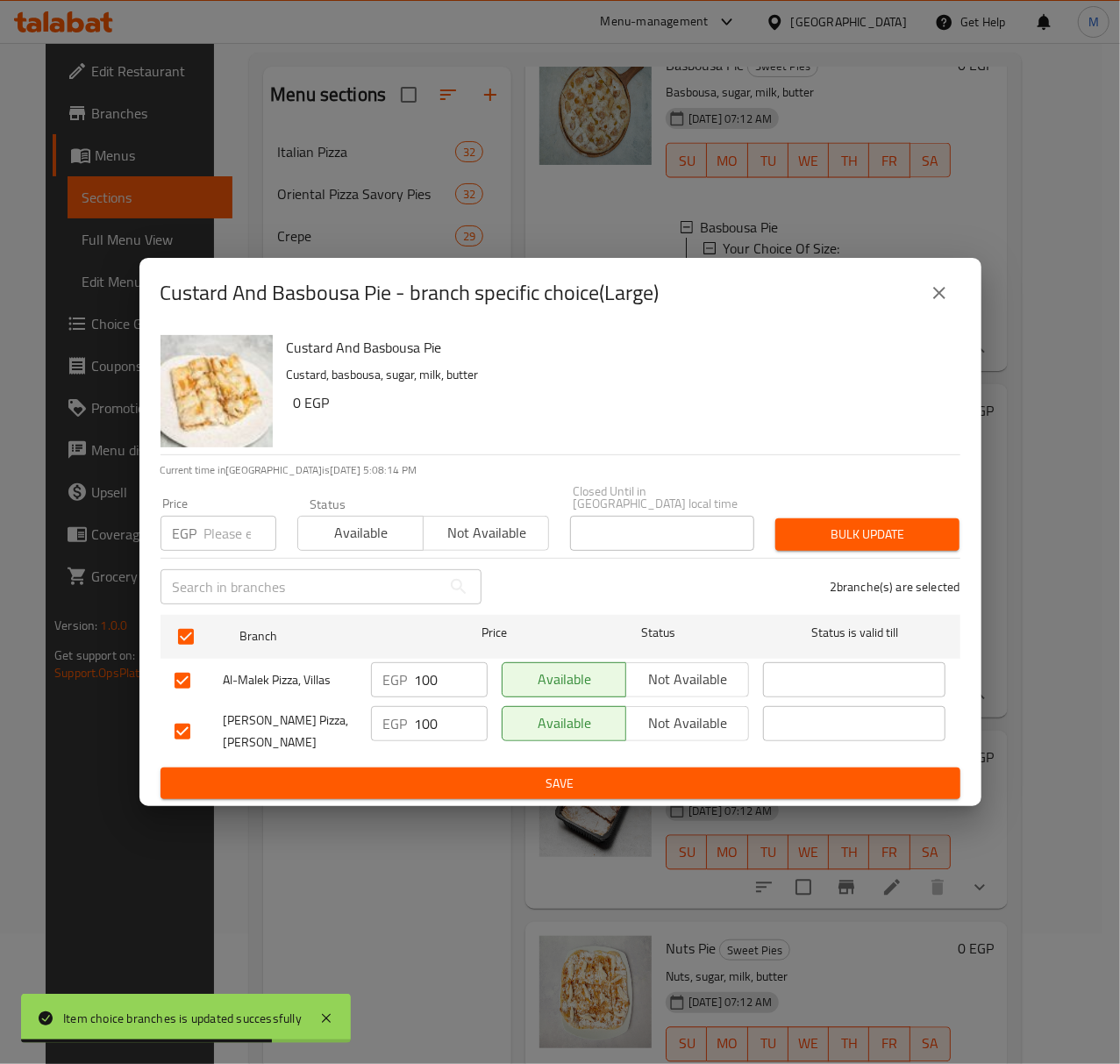
click at [227, 530] on input "number" at bounding box center [240, 533] width 72 height 35
type input "105"
click at [348, 530] on span "Available" at bounding box center [360, 532] width 111 height 25
click at [800, 528] on span "Bulk update" at bounding box center [867, 534] width 156 height 22
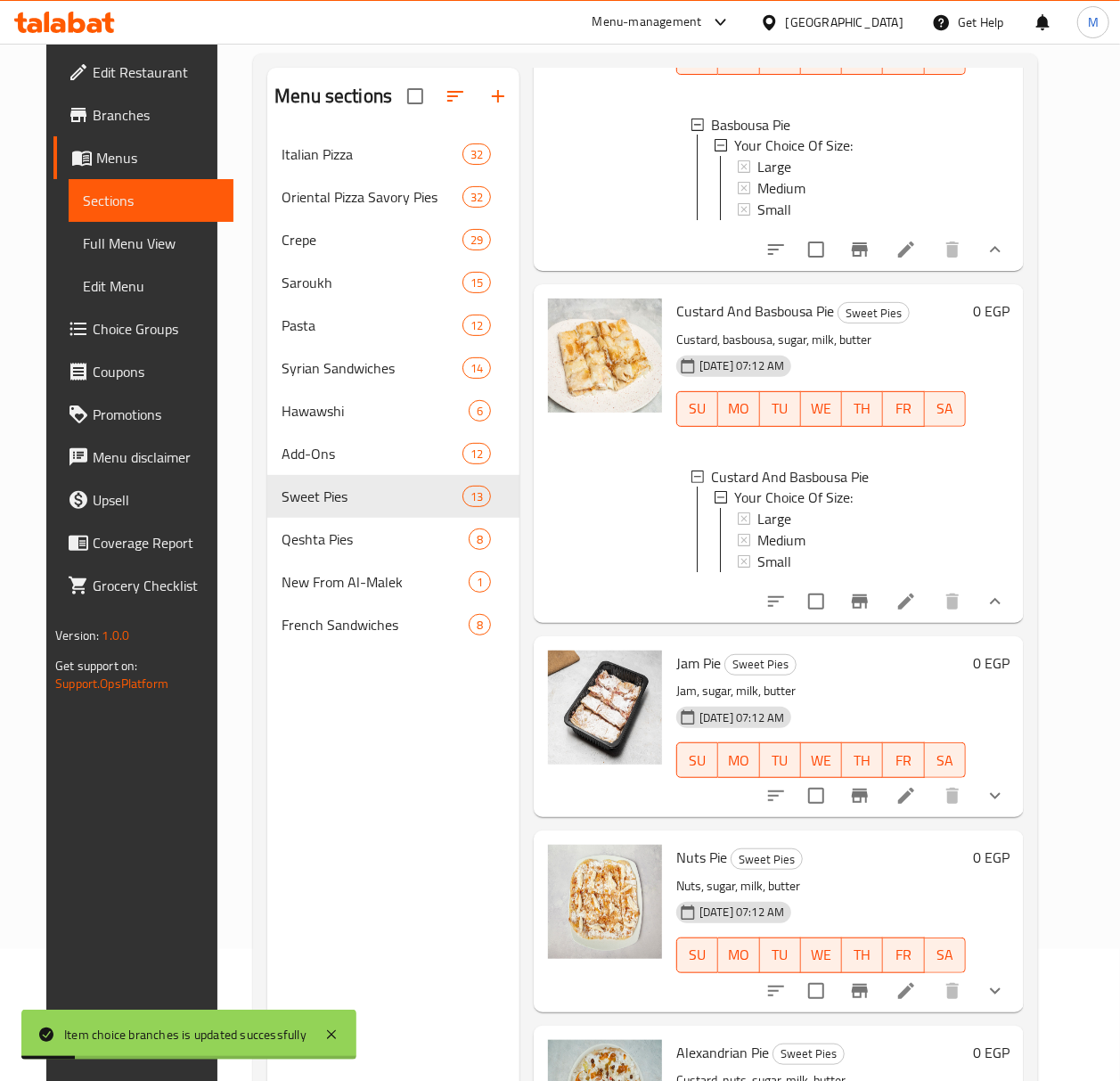
scroll to position [1782, 0]
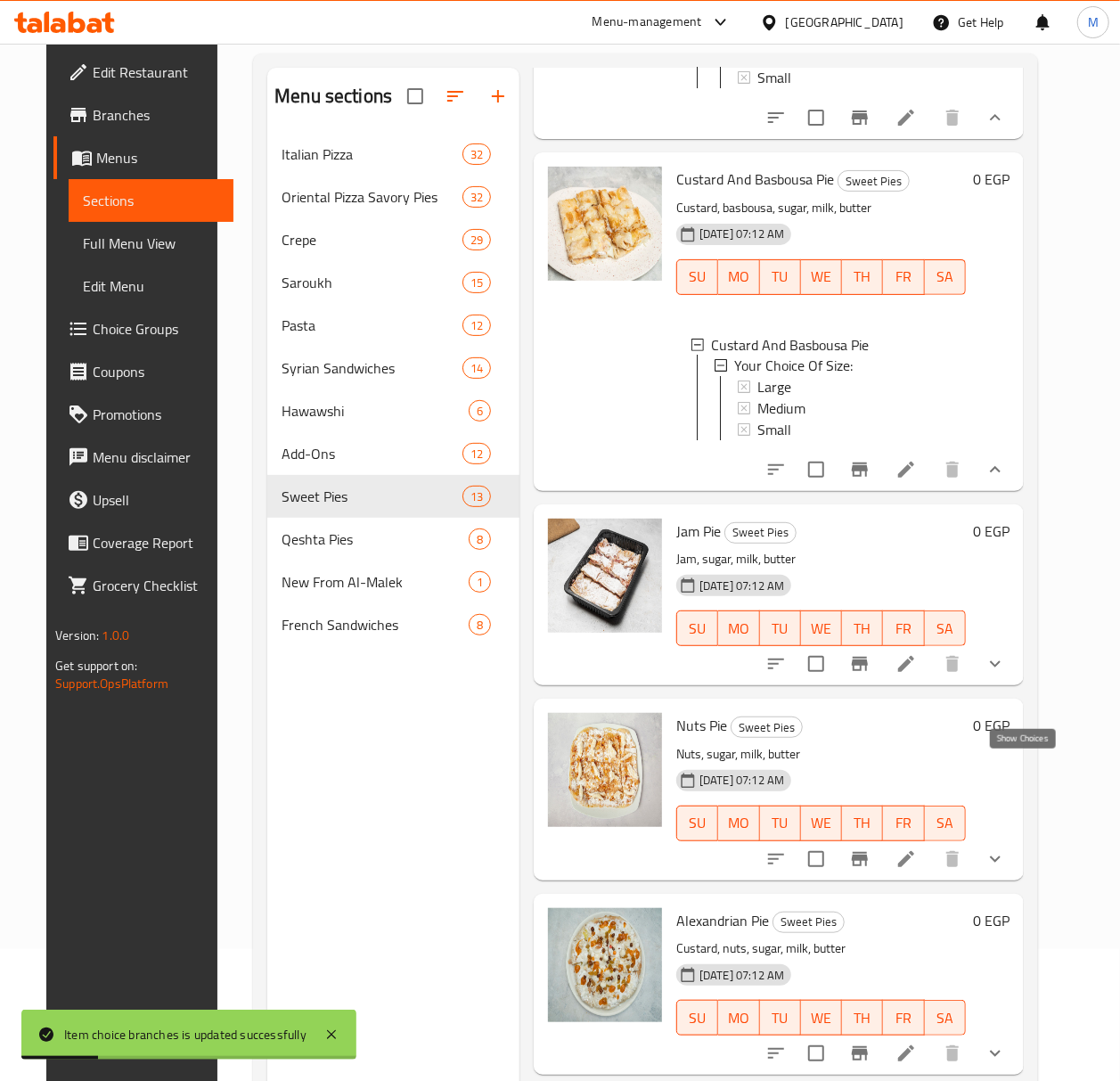
click at [1005, 674] on icon "show more" at bounding box center [996, 663] width 22 height 22
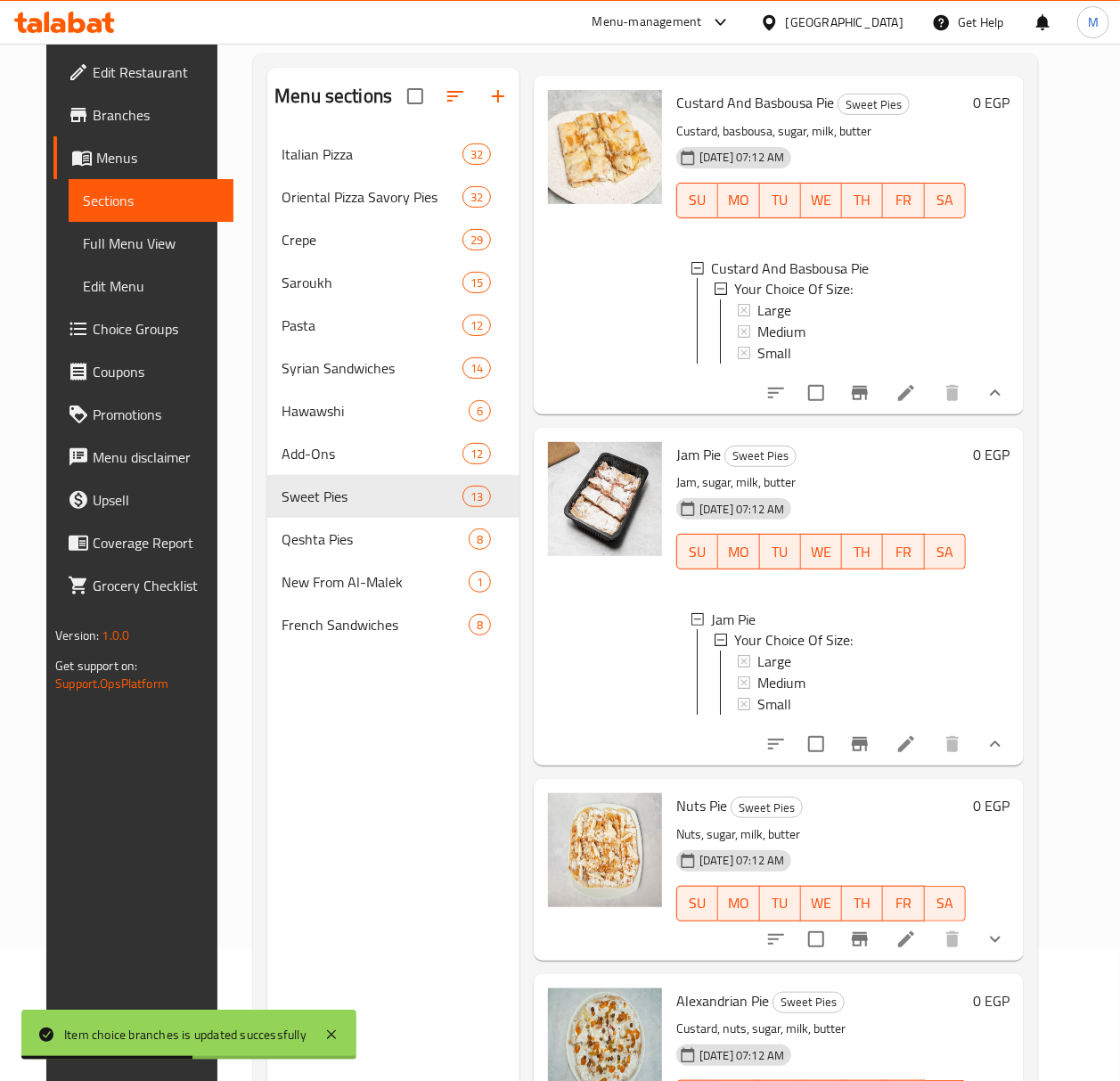
scroll to position [1900, 0]
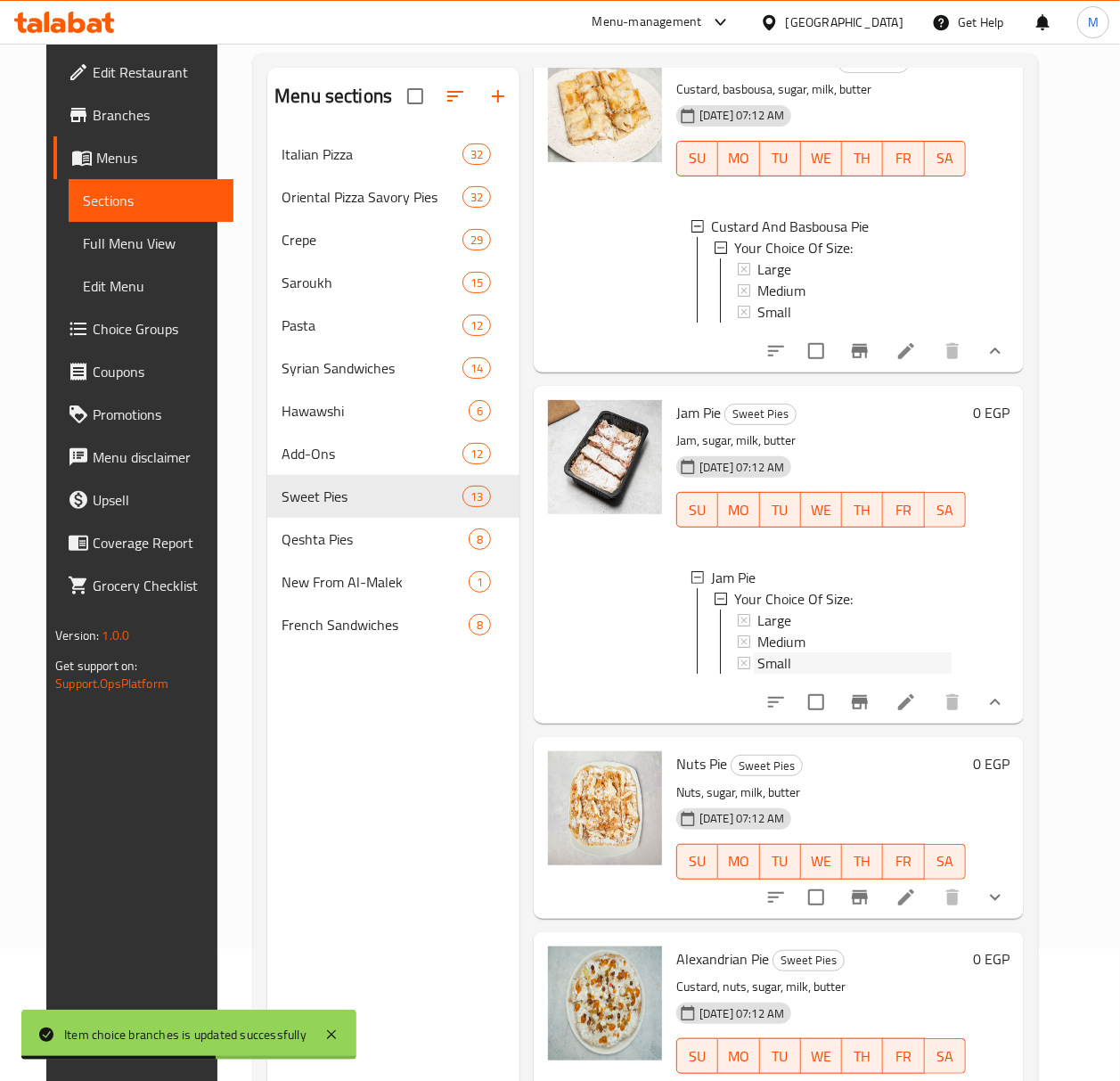
click at [799, 673] on div "Small" at bounding box center [854, 663] width 194 height 22
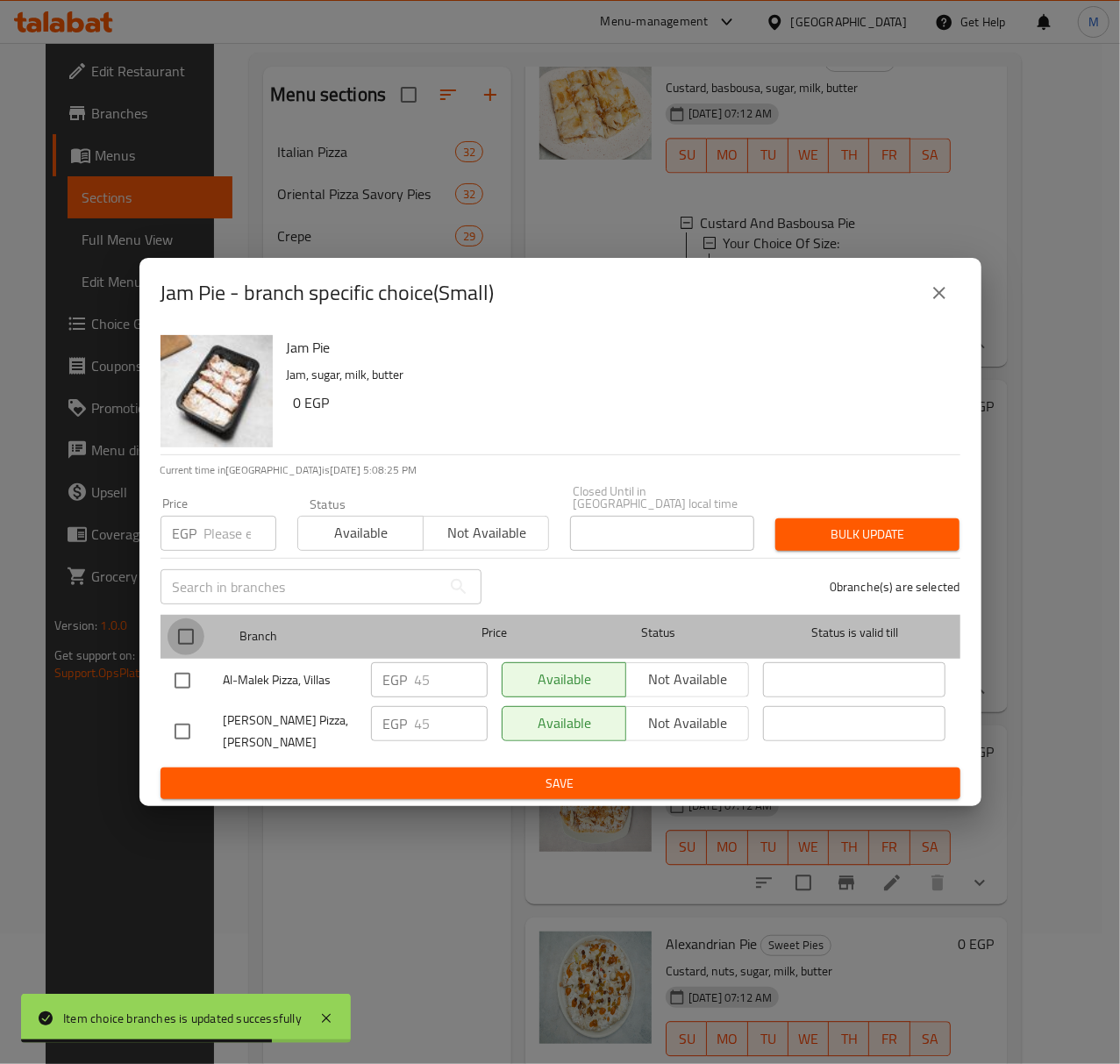
click at [174, 624] on input "checkbox" at bounding box center [186, 637] width 37 height 37
checkbox input "true"
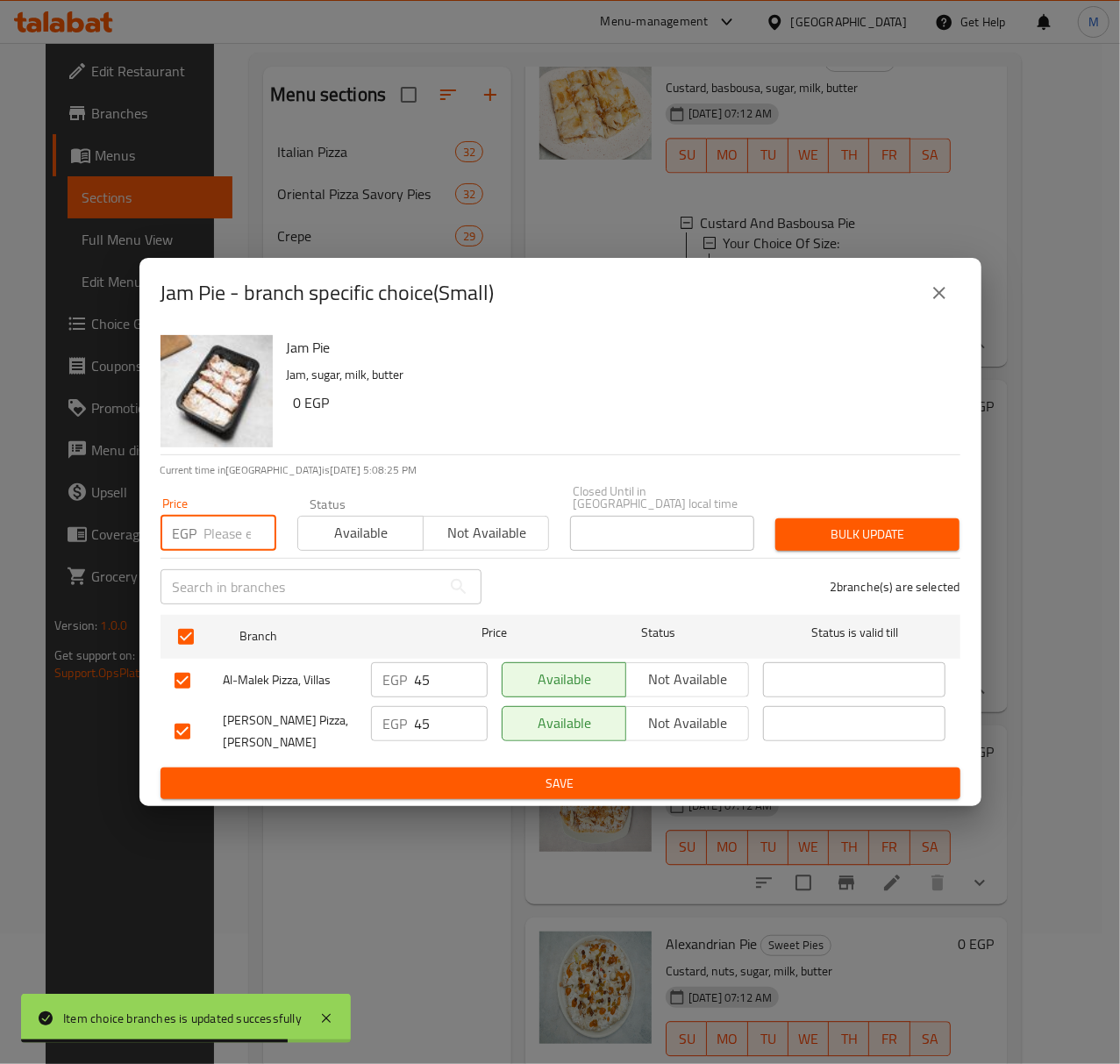
click at [226, 530] on input "number" at bounding box center [240, 533] width 72 height 35
type input "50"
drag, startPoint x: 356, startPoint y: 528, endPoint x: 397, endPoint y: 534, distance: 41.4
click at [358, 528] on span "Available" at bounding box center [360, 532] width 111 height 25
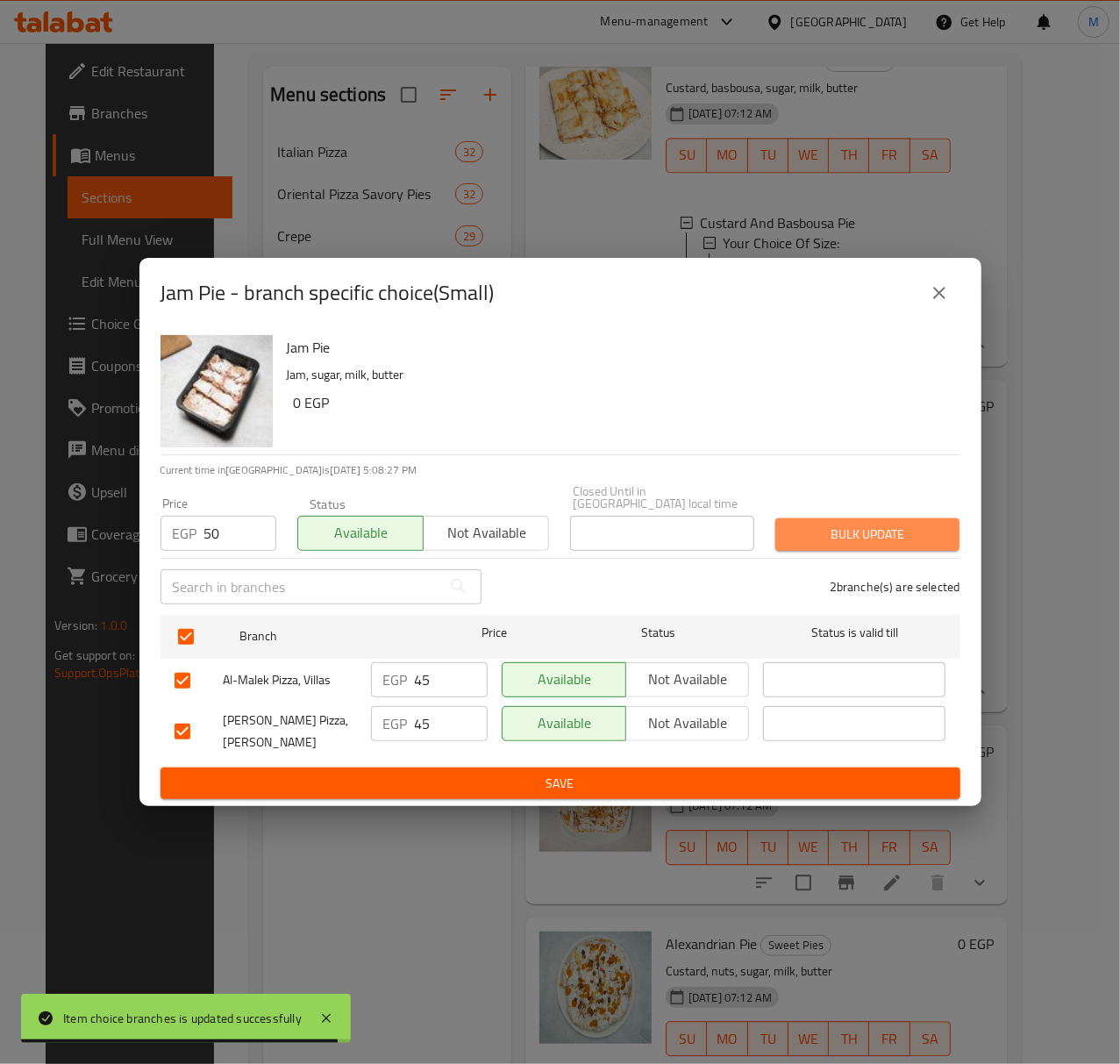
click at [808, 538] on span "Bulk update" at bounding box center [867, 534] width 156 height 22
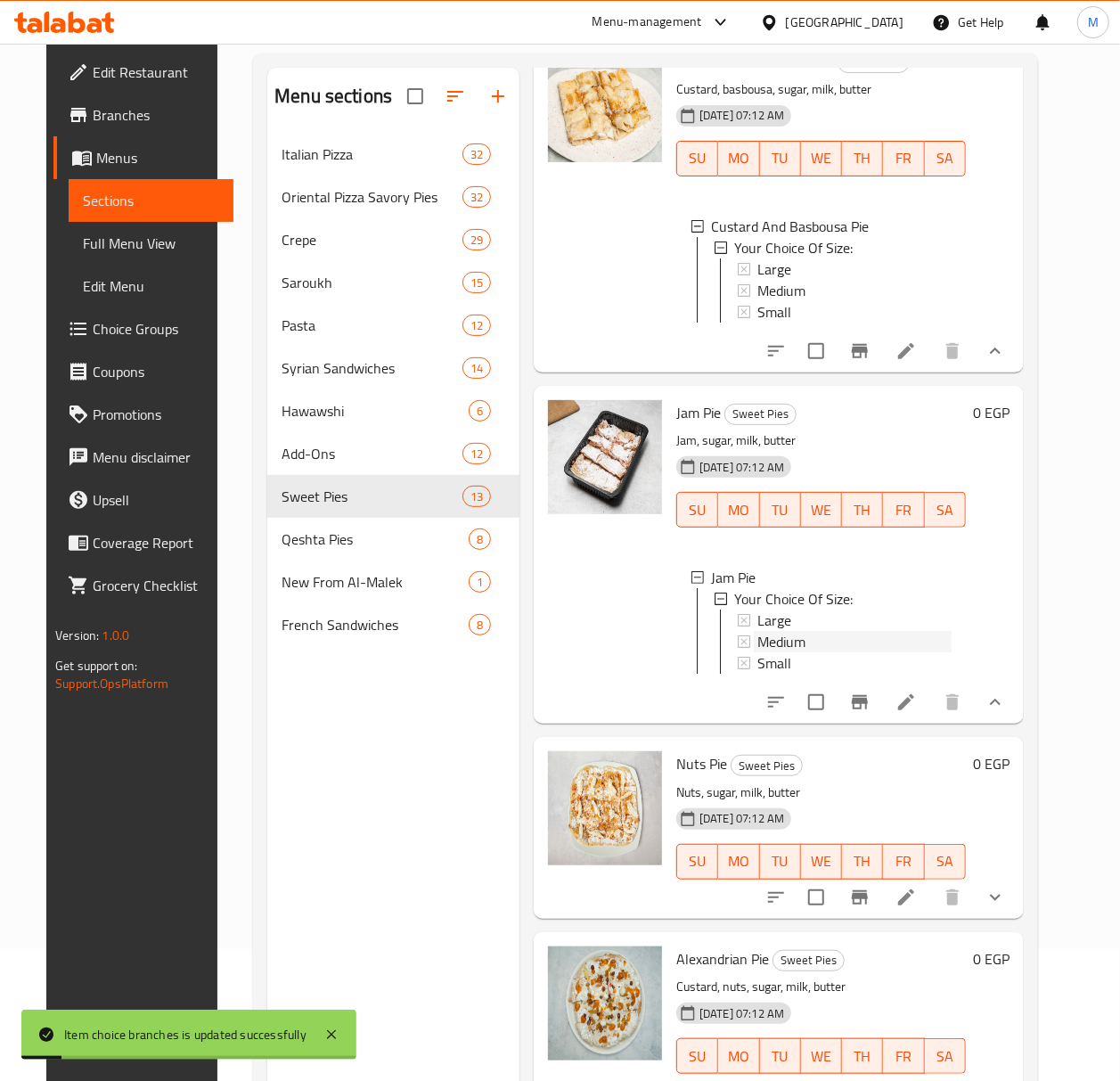
click at [824, 653] on div "Medium" at bounding box center [854, 642] width 194 height 22
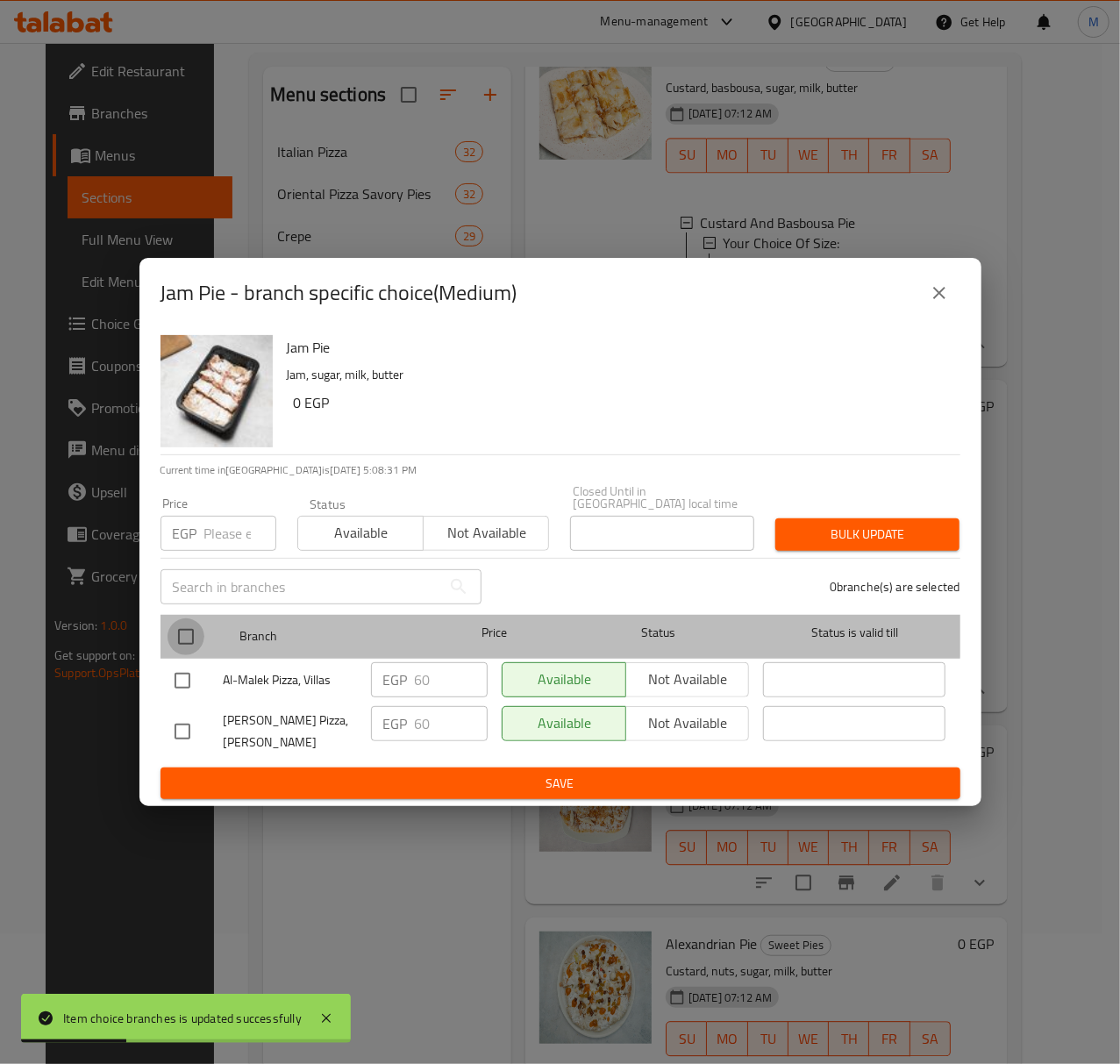
click at [198, 619] on input "checkbox" at bounding box center [186, 637] width 37 height 37
checkbox input "true"
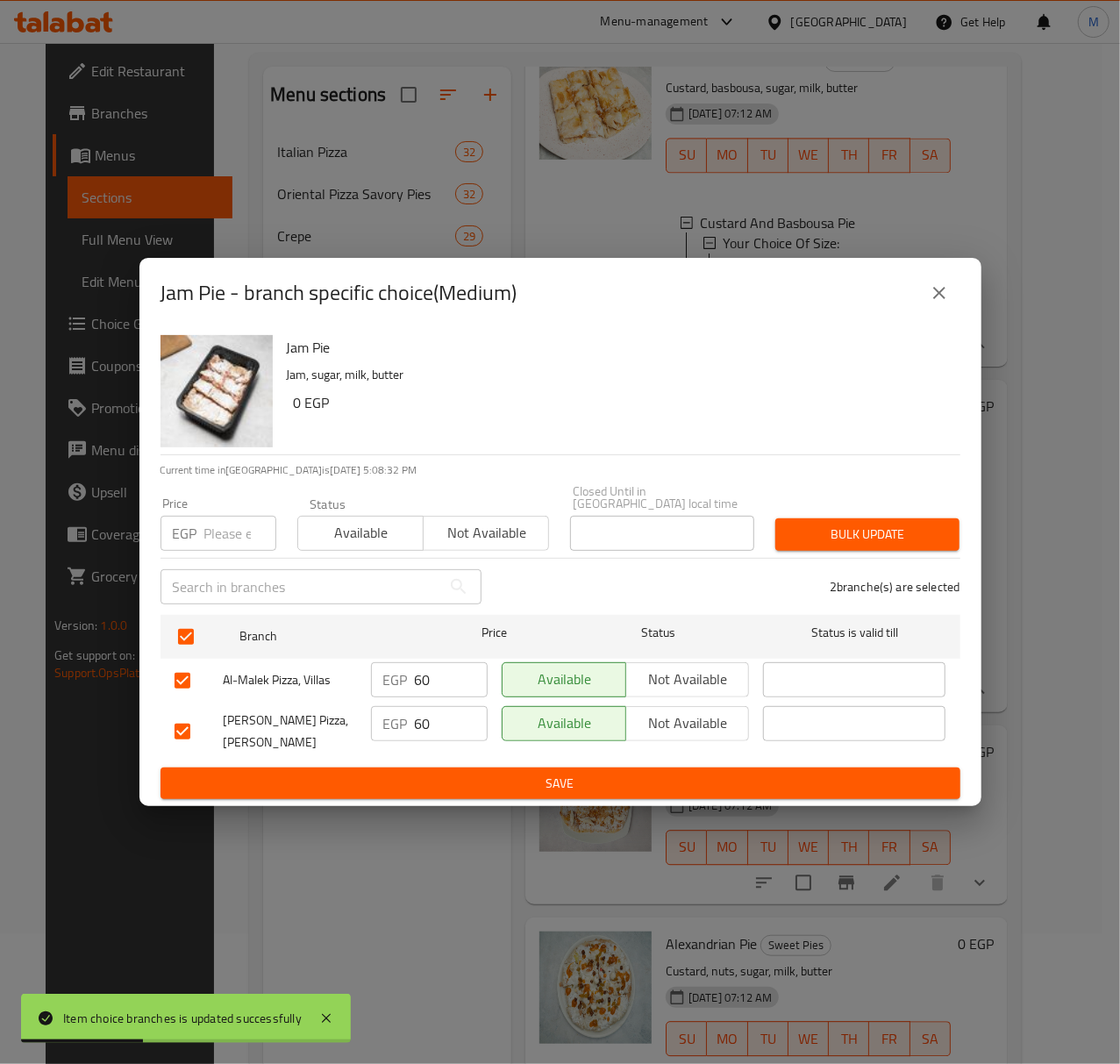
click at [229, 525] on input "number" at bounding box center [240, 533] width 72 height 35
type input "65"
drag, startPoint x: 370, startPoint y: 531, endPoint x: 521, endPoint y: 544, distance: 151.6
click at [371, 531] on span "Available" at bounding box center [360, 532] width 111 height 25
click at [811, 537] on span "Bulk update" at bounding box center [867, 534] width 156 height 22
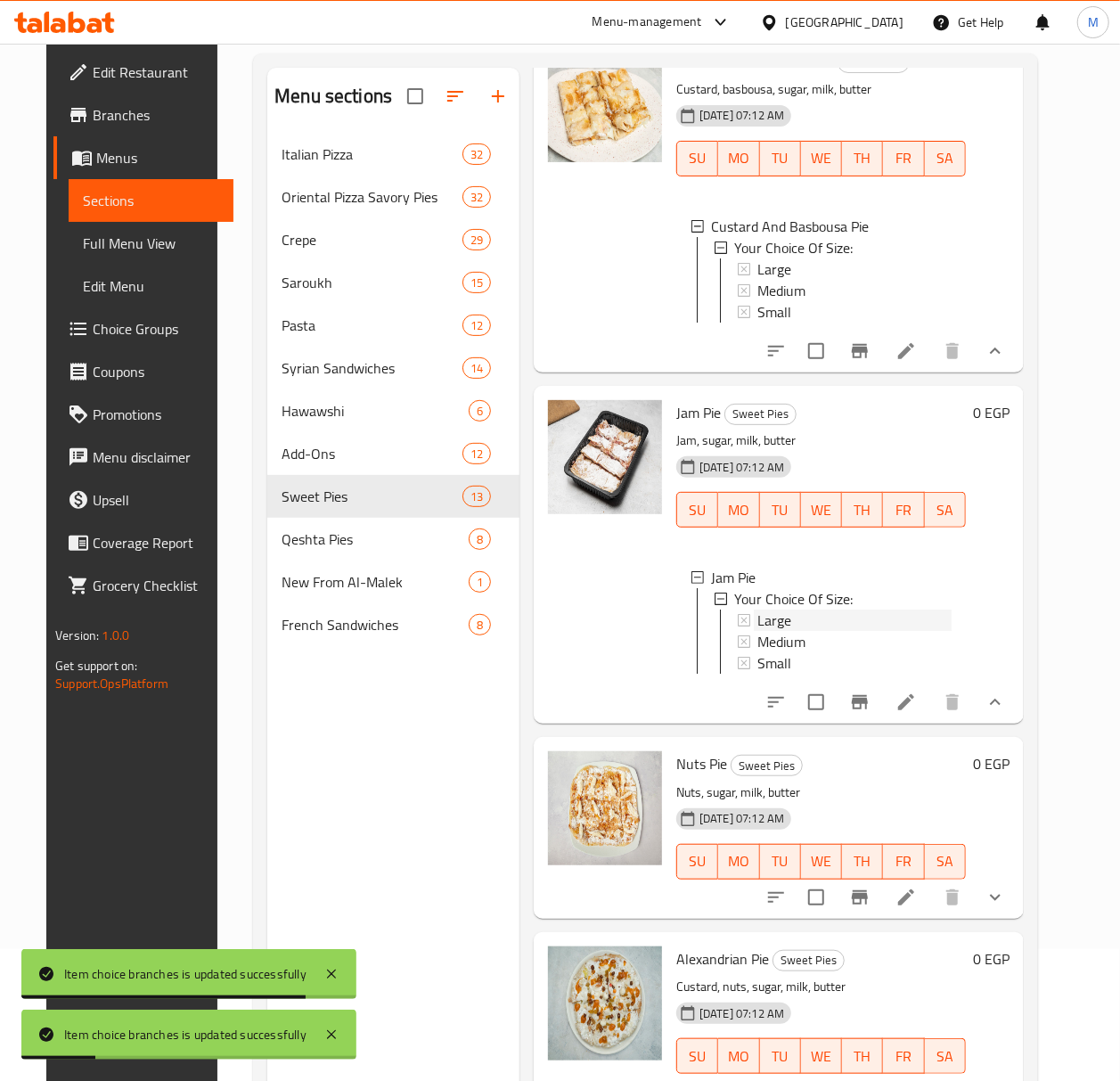
click at [799, 631] on div "Large" at bounding box center [854, 620] width 194 height 22
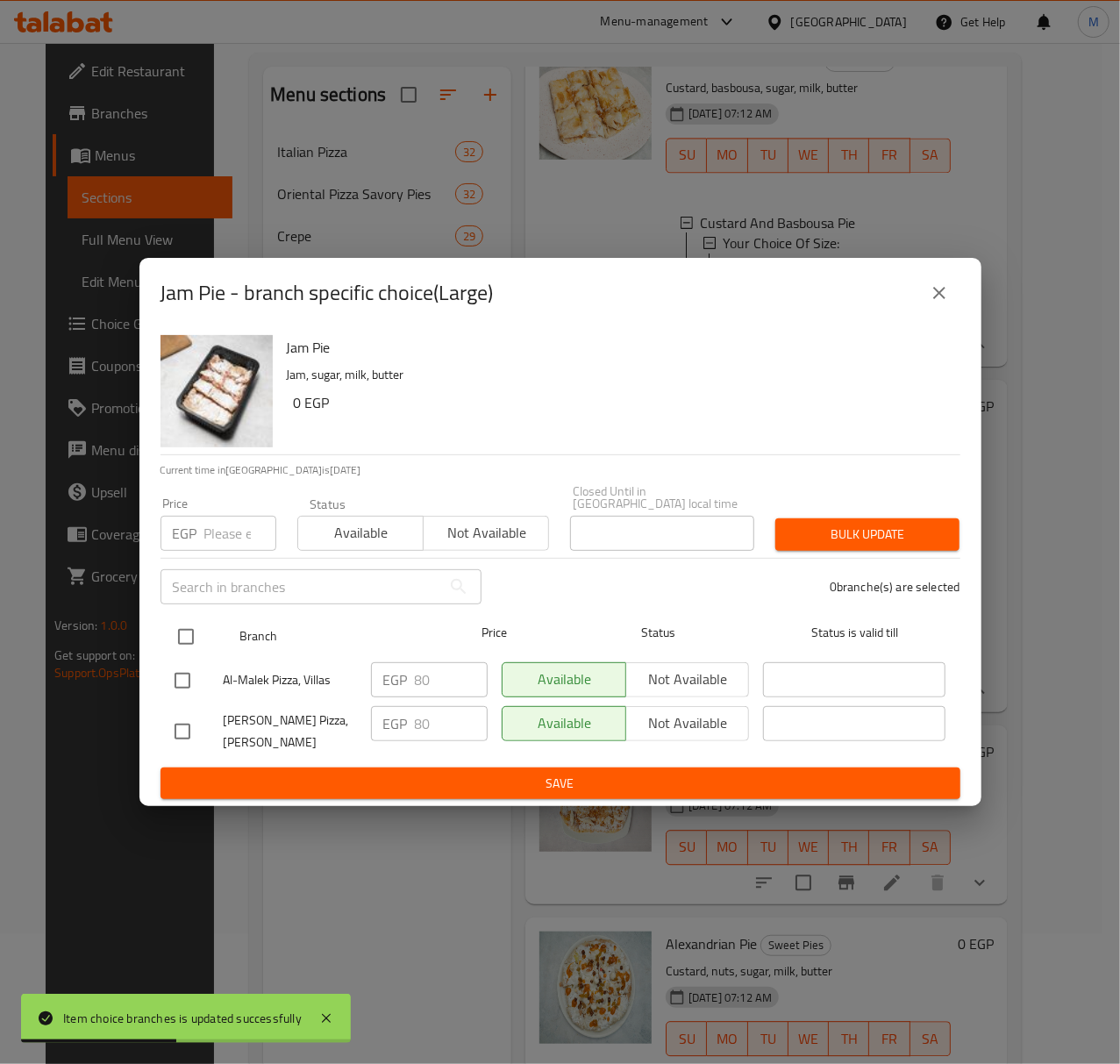
click at [191, 636] on input "checkbox" at bounding box center [186, 637] width 37 height 37
checkbox input "true"
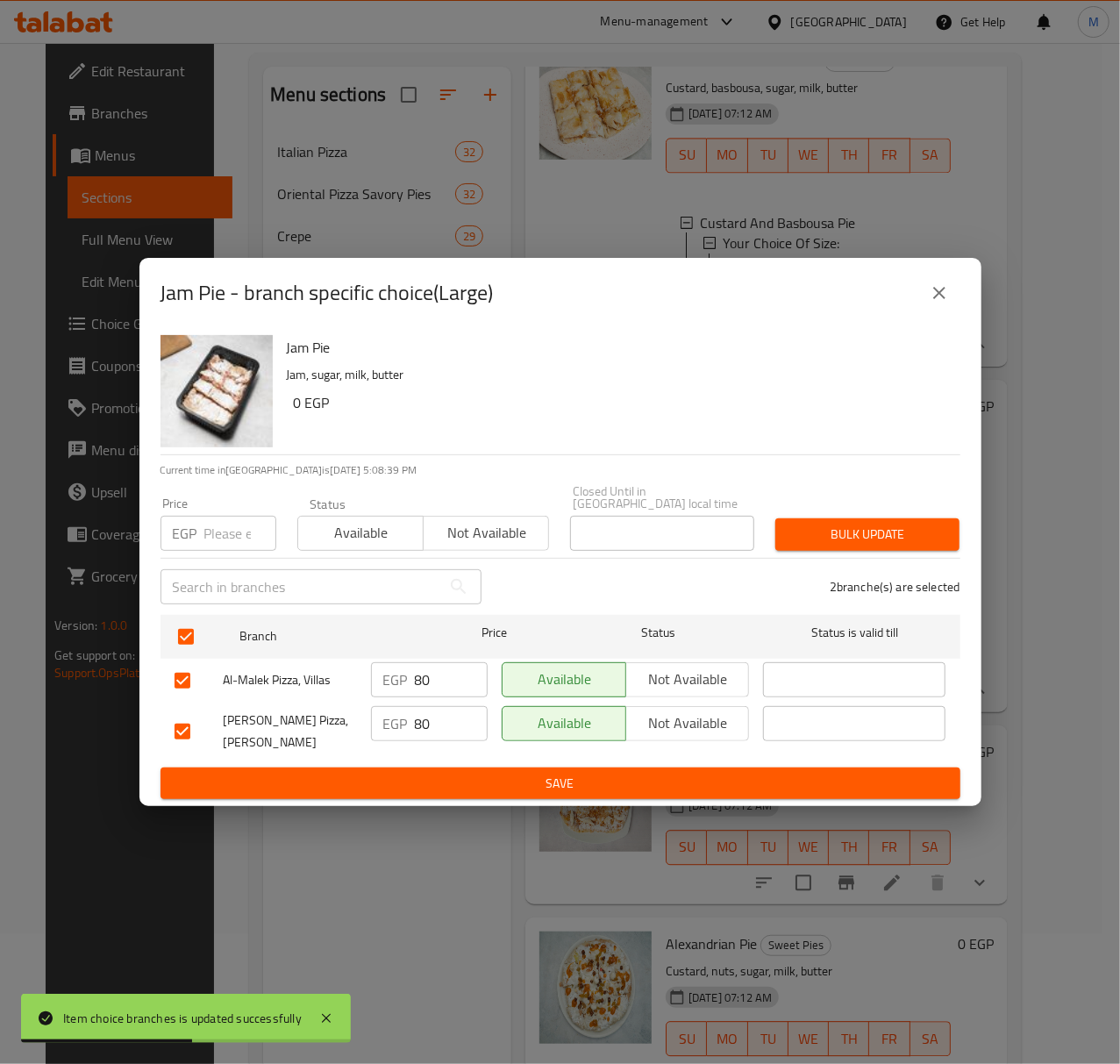
click at [236, 527] on input "number" at bounding box center [240, 533] width 72 height 35
type input "90"
click at [877, 533] on span "Bulk update" at bounding box center [867, 534] width 156 height 22
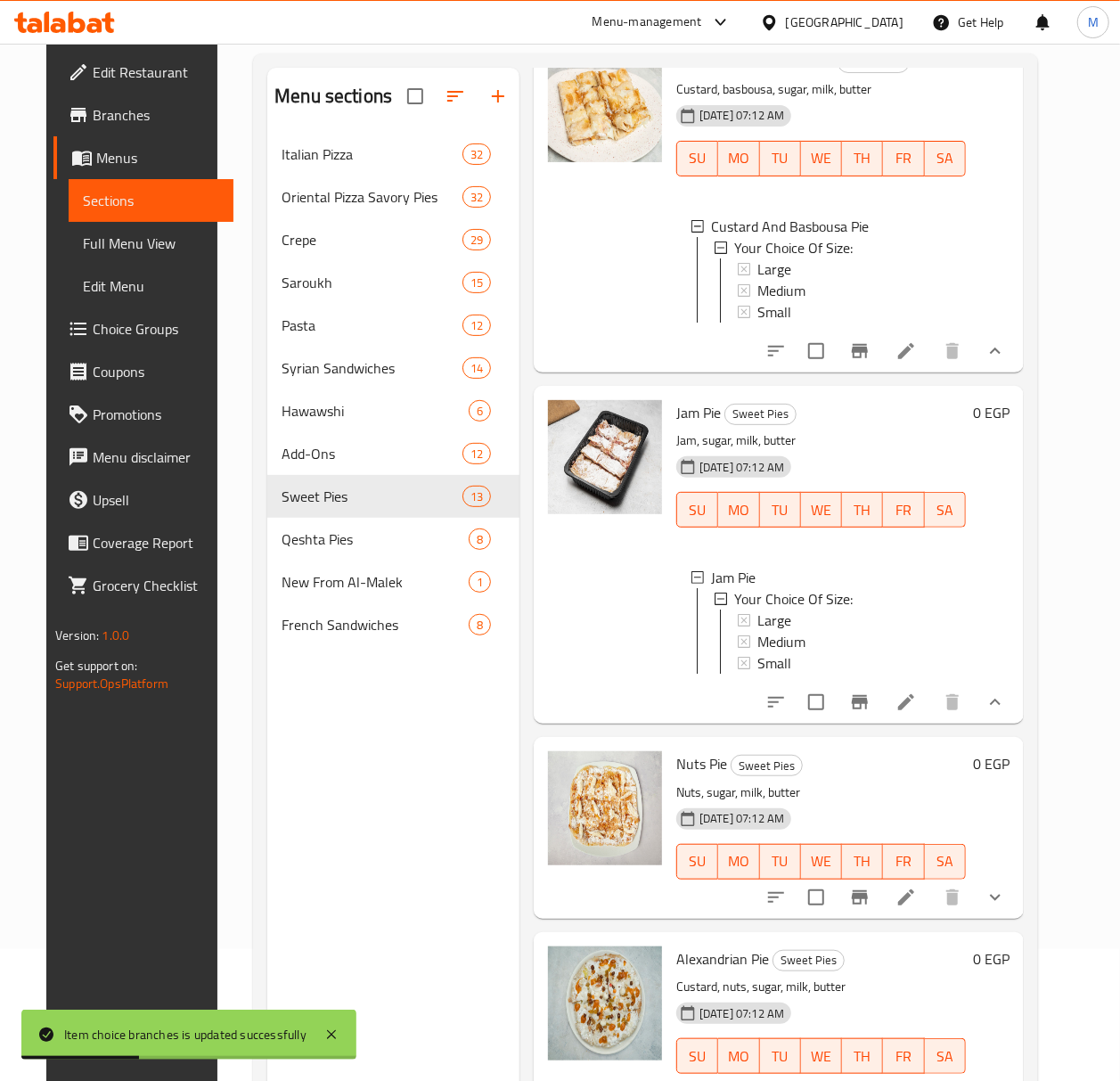
scroll to position [2, 0]
click at [1000, 900] on icon "show more" at bounding box center [995, 897] width 11 height 6
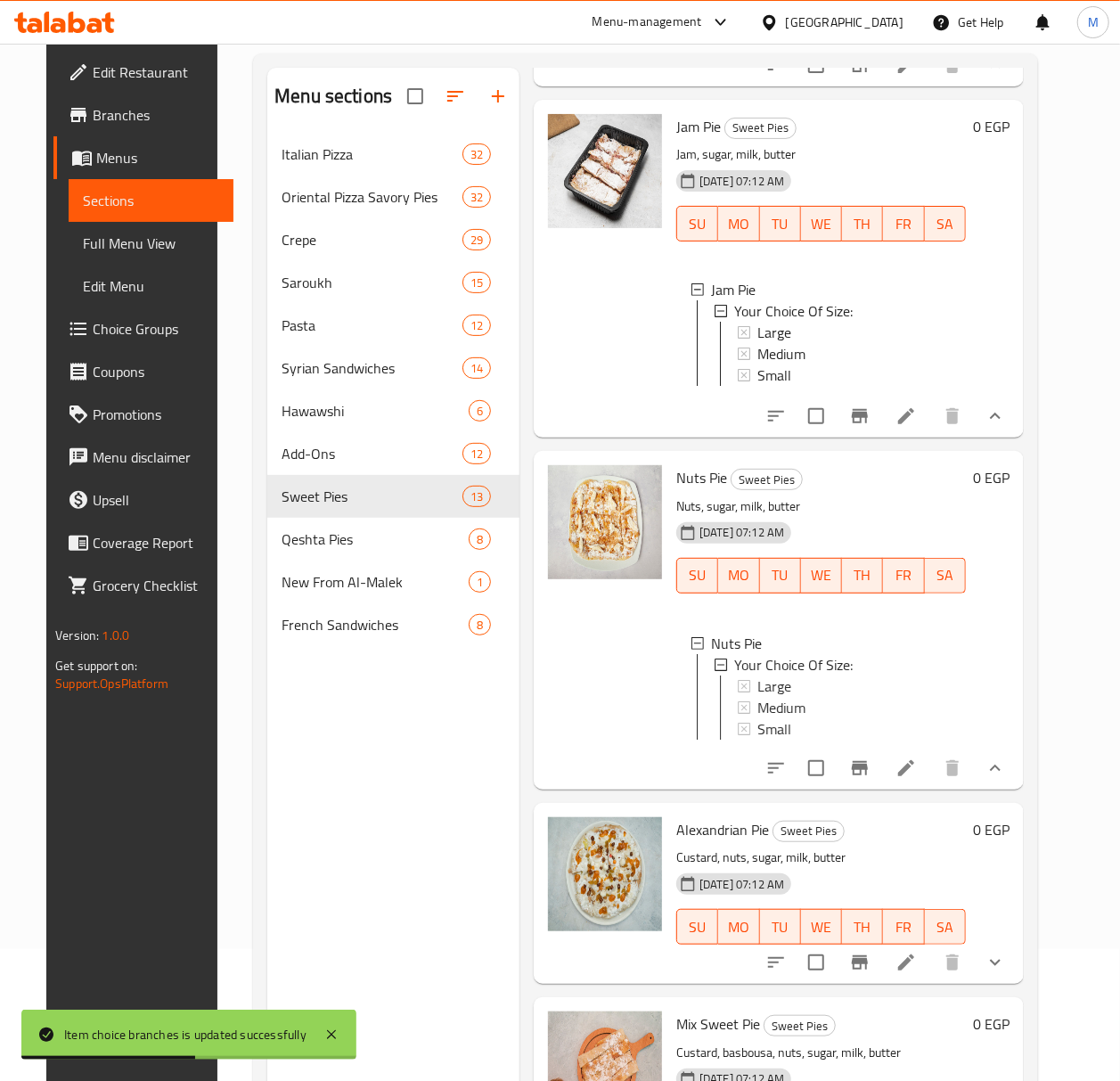
scroll to position [2376, 0]
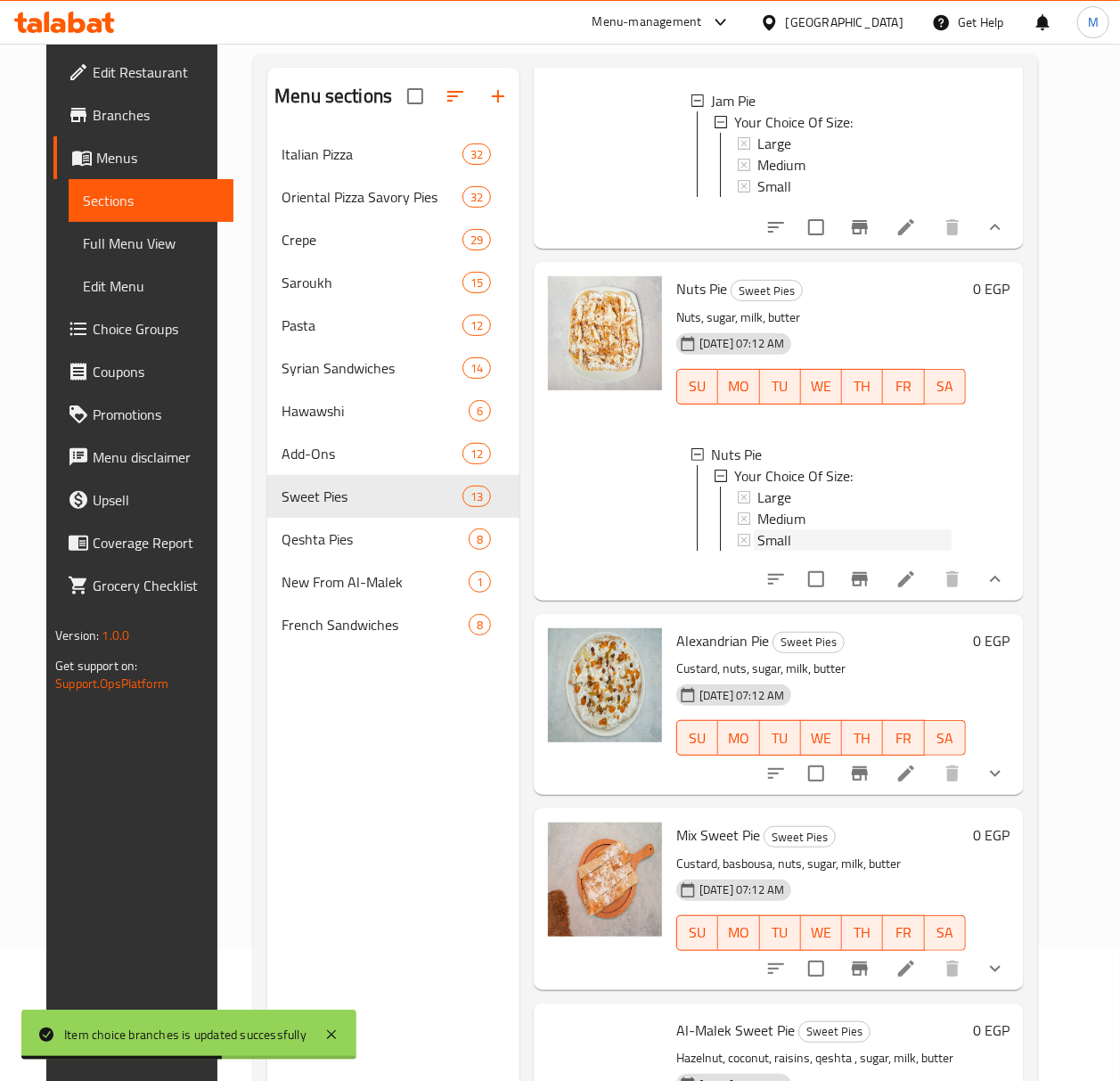
click at [805, 551] on div "Small" at bounding box center [854, 540] width 194 height 22
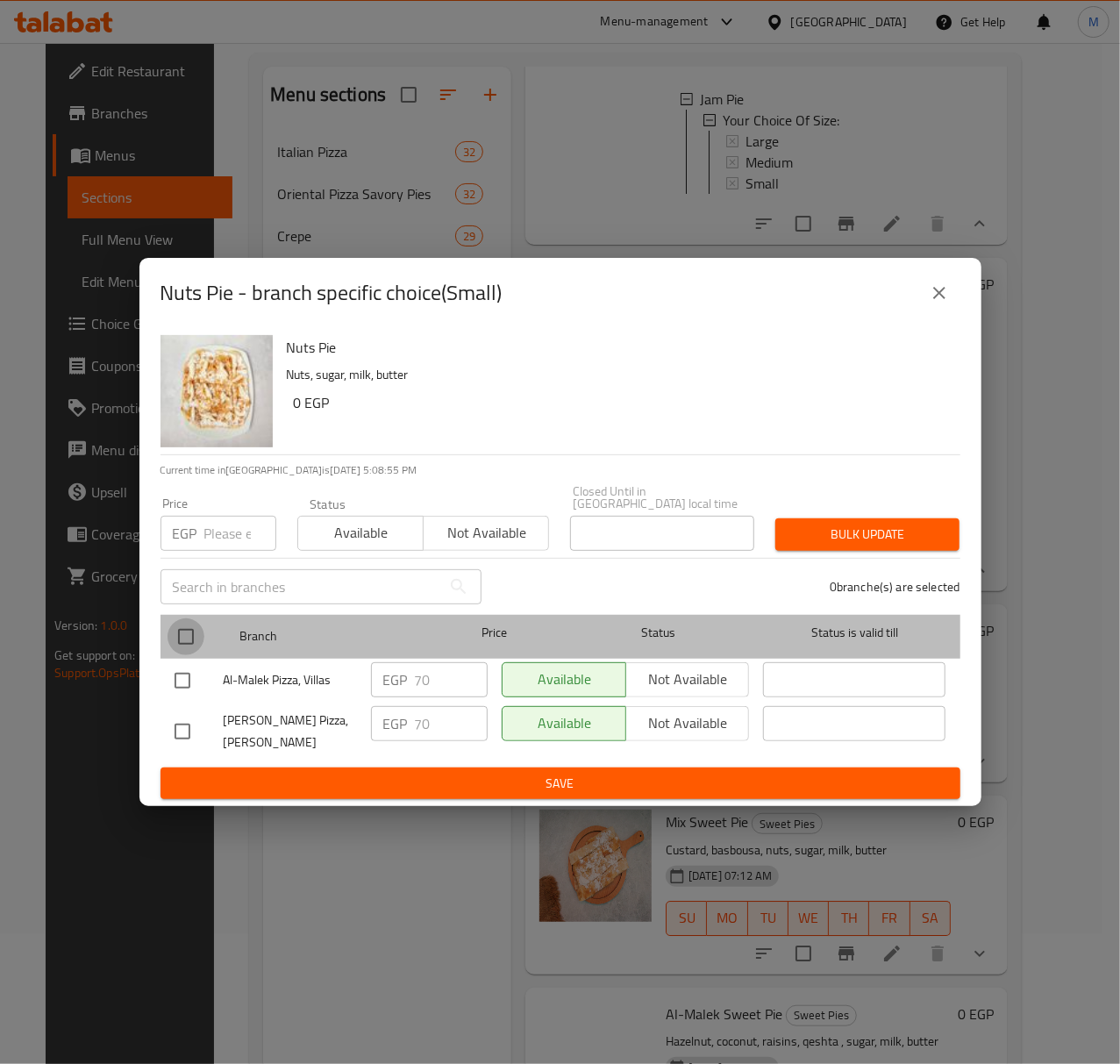
click at [198, 633] on input "checkbox" at bounding box center [186, 637] width 37 height 37
checkbox input "true"
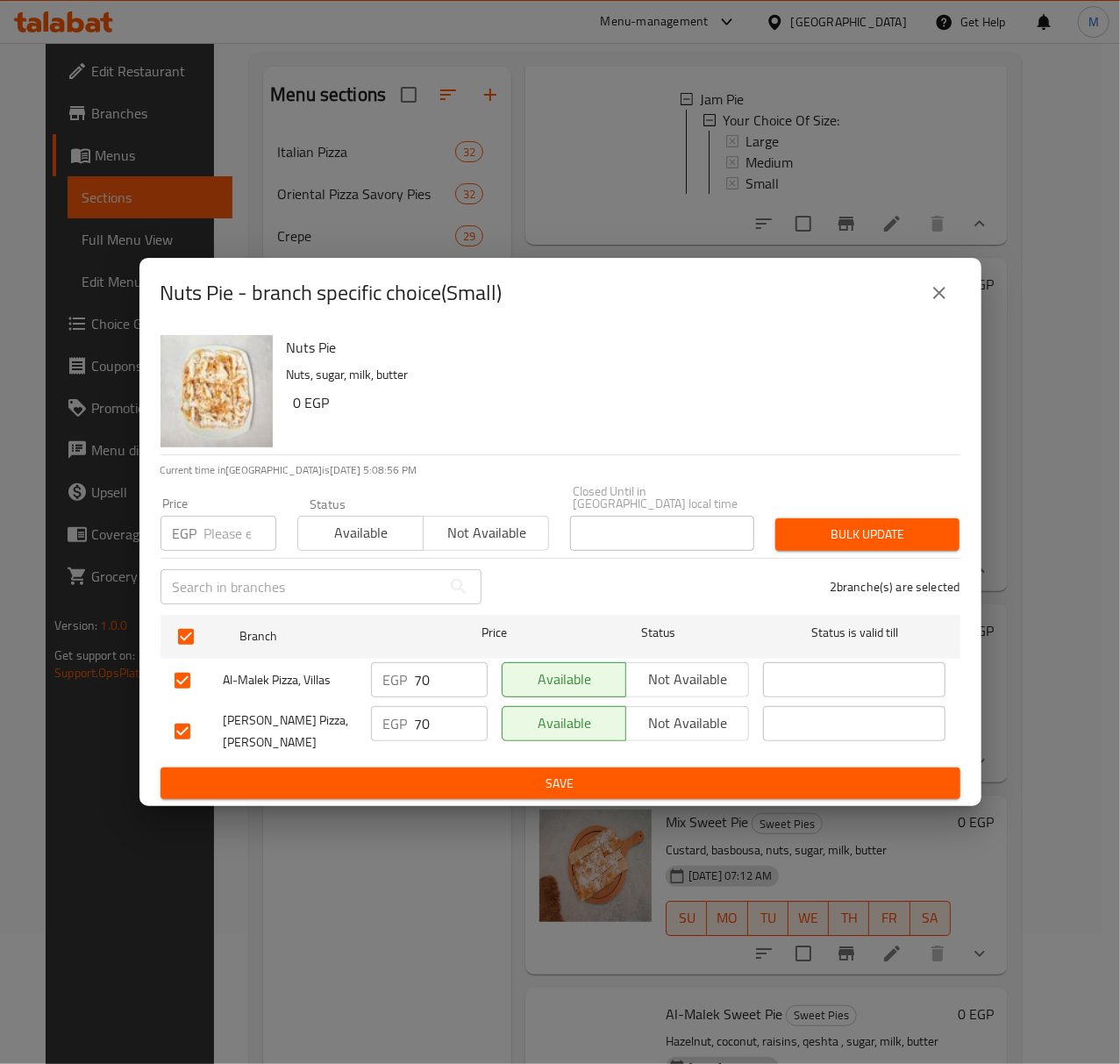
click at [216, 527] on input "number" at bounding box center [240, 533] width 72 height 35
type input "75"
click at [349, 538] on span "Available" at bounding box center [360, 532] width 111 height 25
click at [812, 540] on button "Bulk update" at bounding box center [867, 534] width 184 height 33
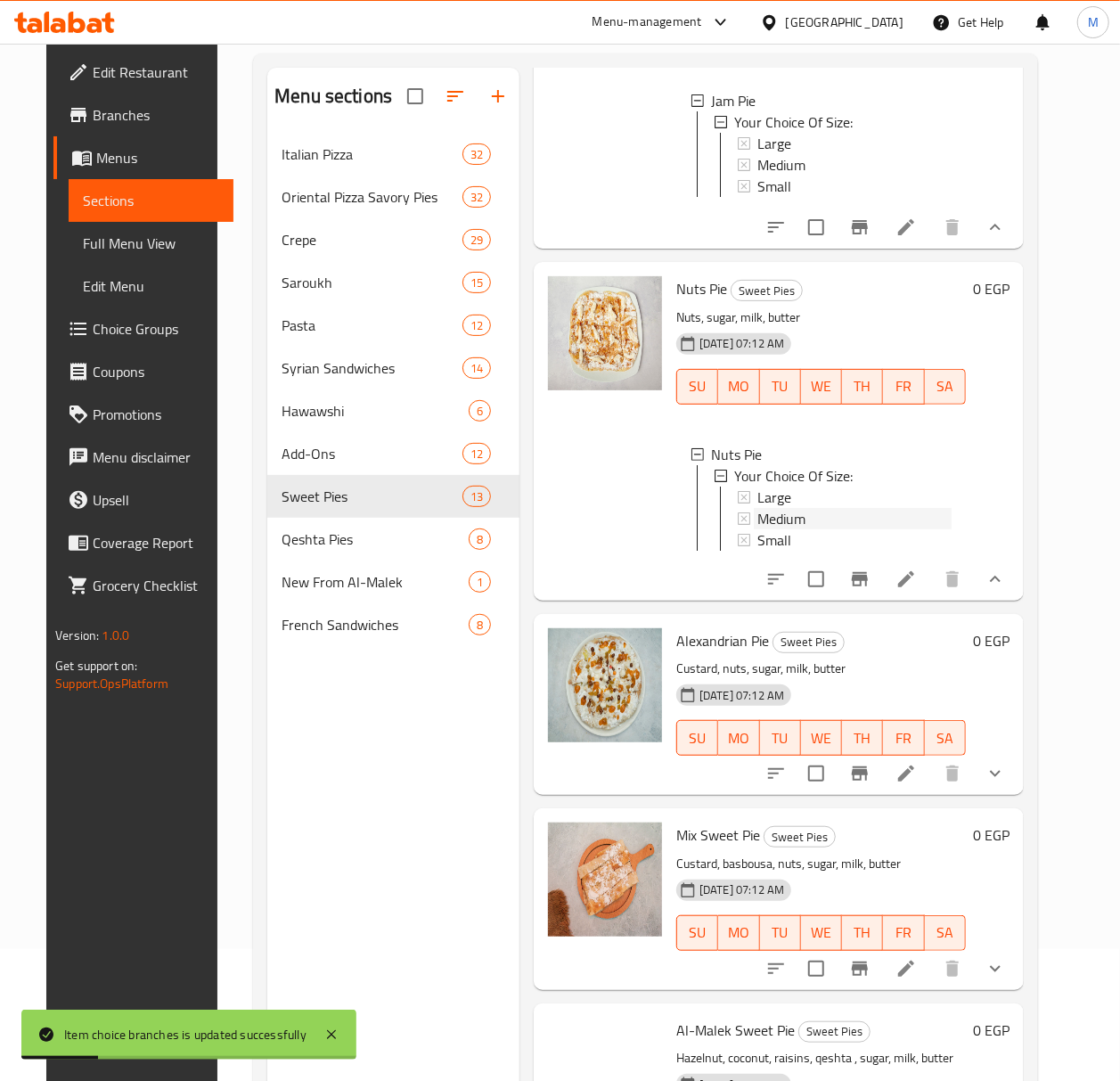
click at [777, 529] on span "Medium" at bounding box center [781, 518] width 48 height 22
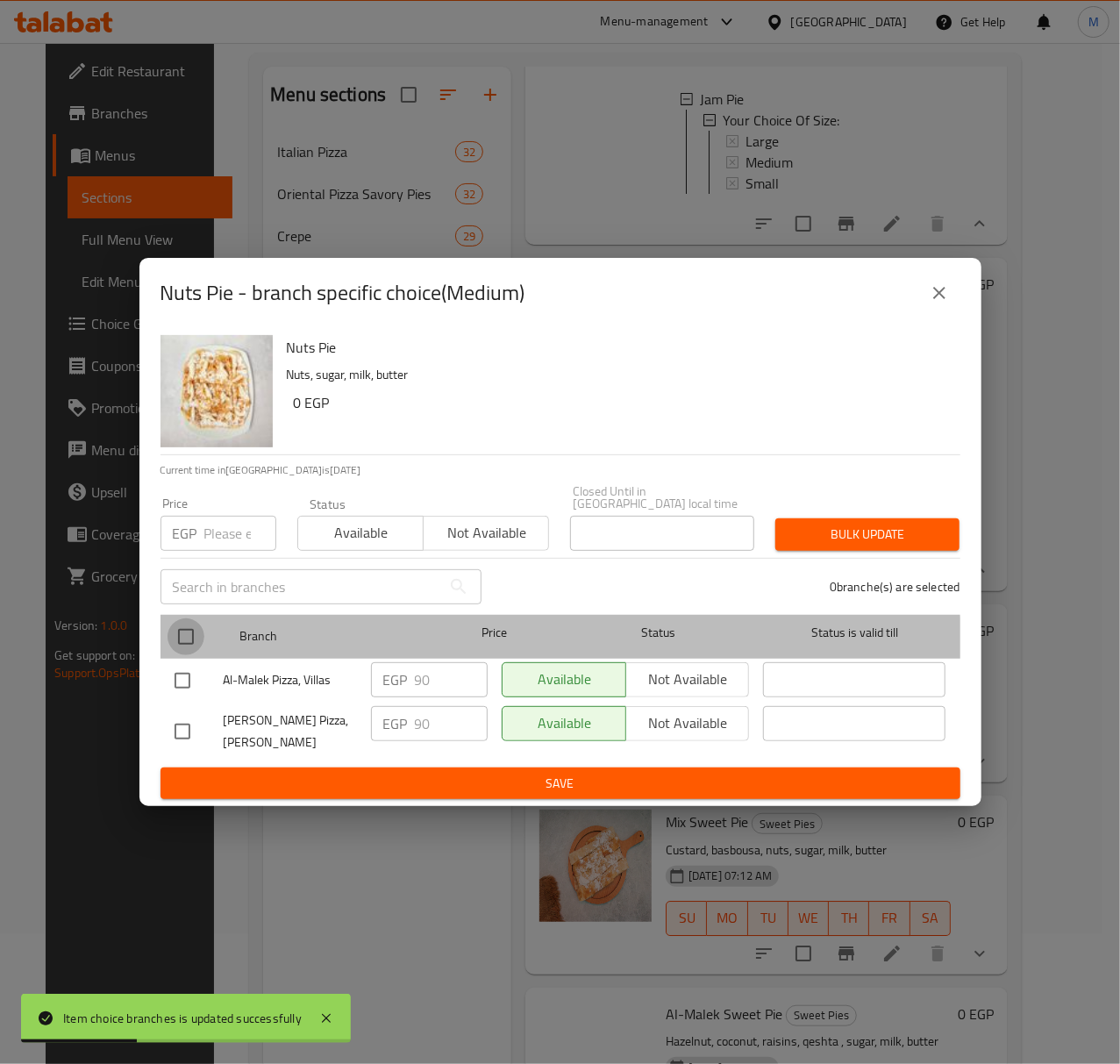
click at [193, 643] on input "checkbox" at bounding box center [186, 637] width 37 height 37
checkbox input "true"
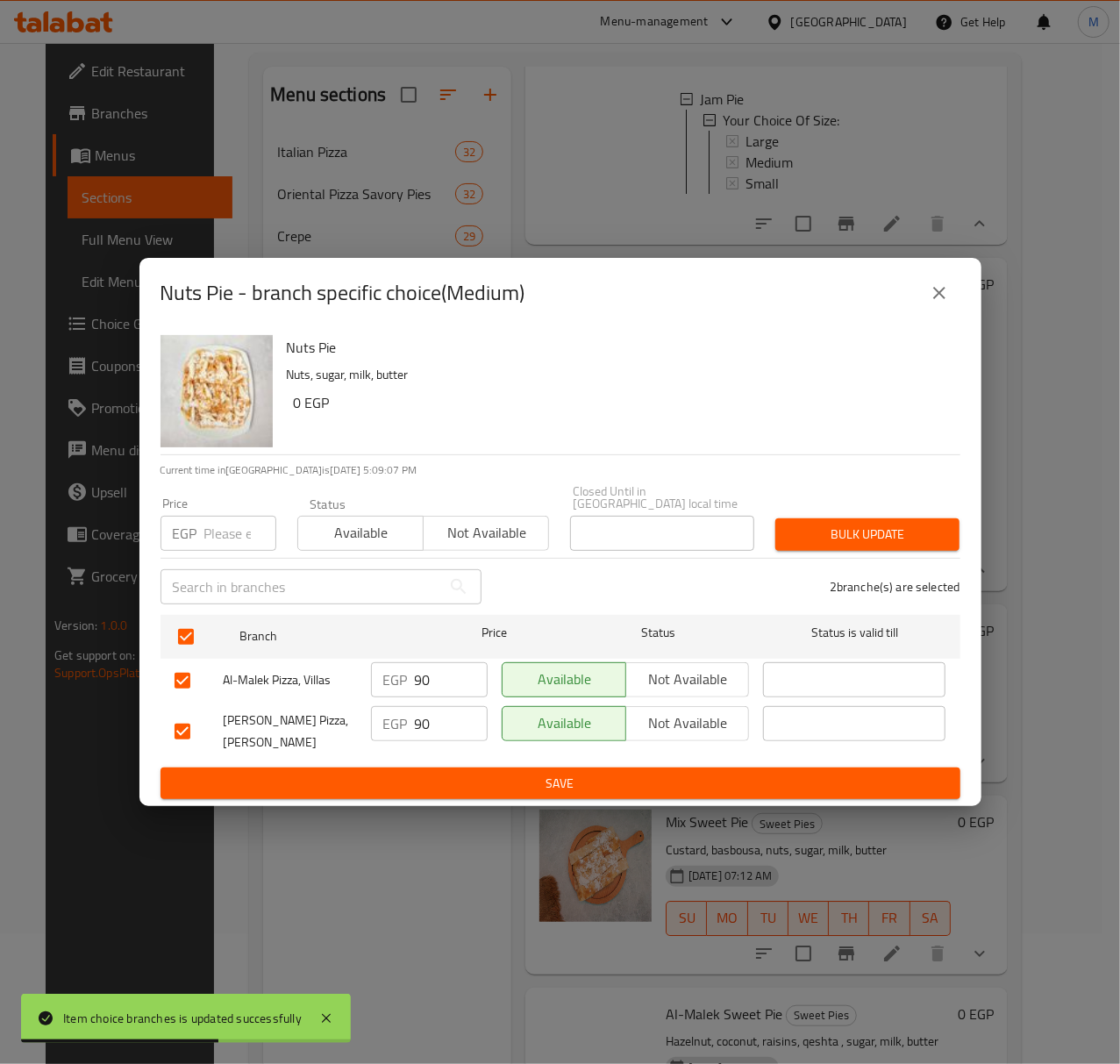
click at [947, 298] on icon "close" at bounding box center [940, 293] width 21 height 21
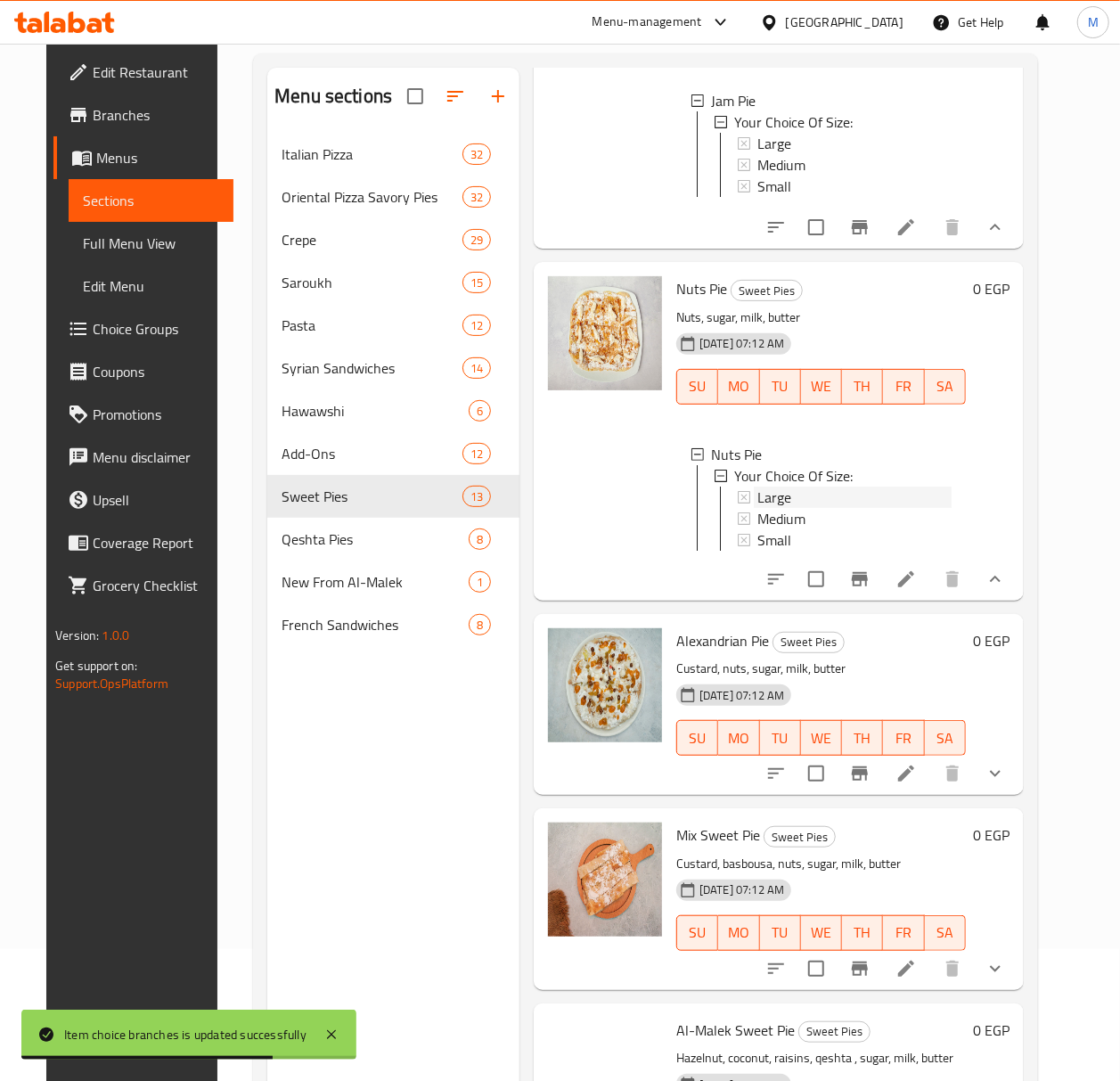
click at [790, 508] on div "Large" at bounding box center [854, 497] width 194 height 22
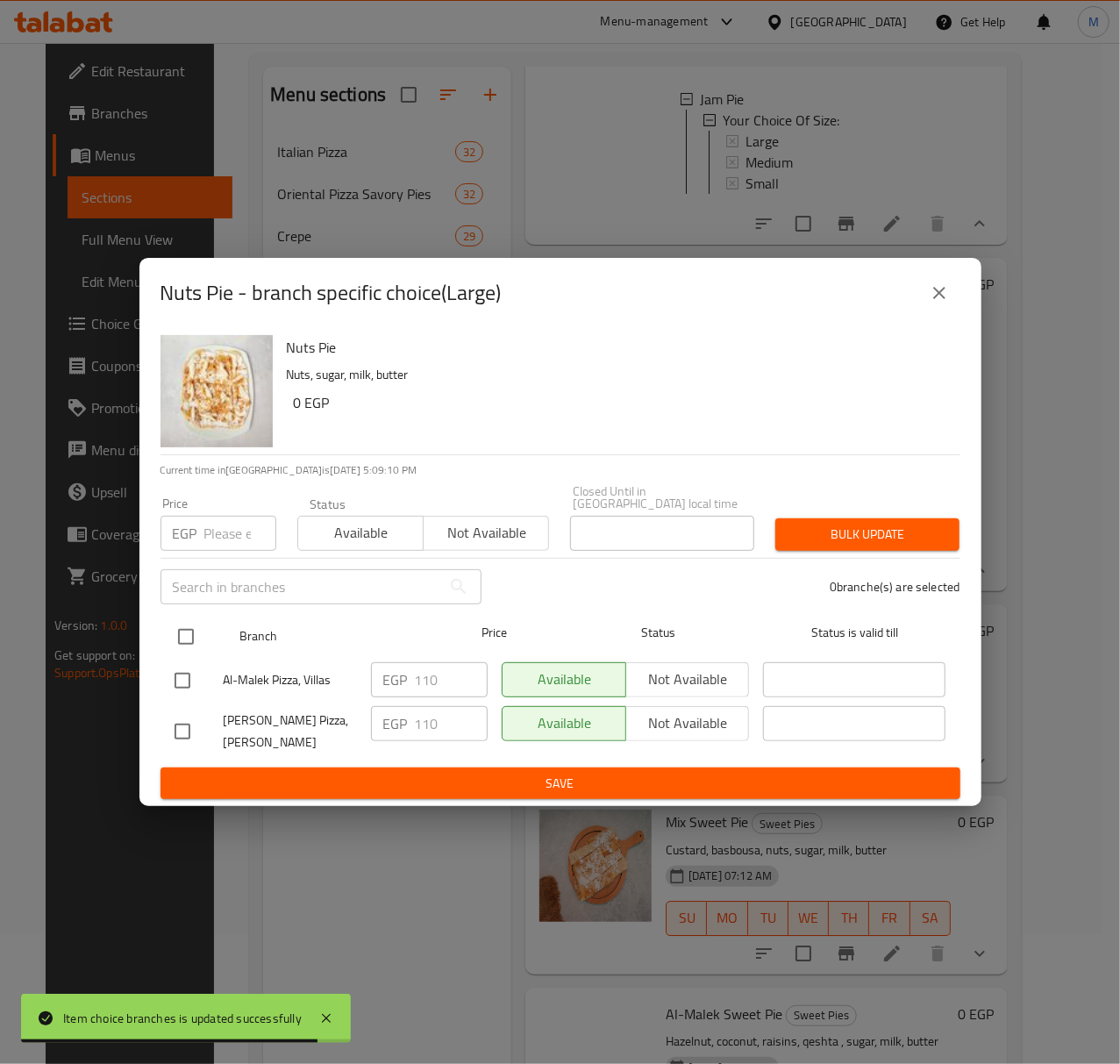
click at [189, 635] on input "checkbox" at bounding box center [186, 637] width 37 height 37
checkbox input "true"
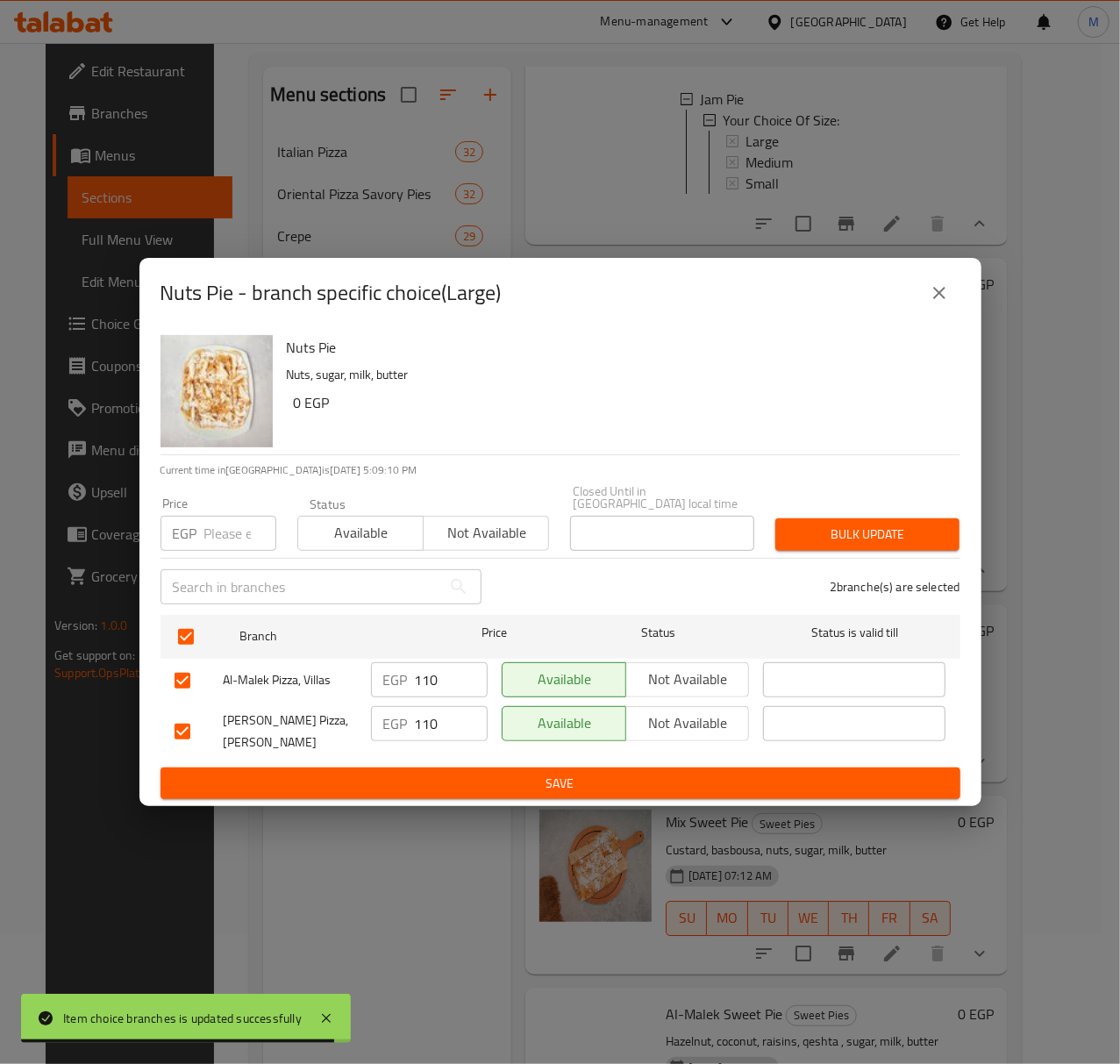
click at [219, 528] on input "number" at bounding box center [240, 533] width 72 height 35
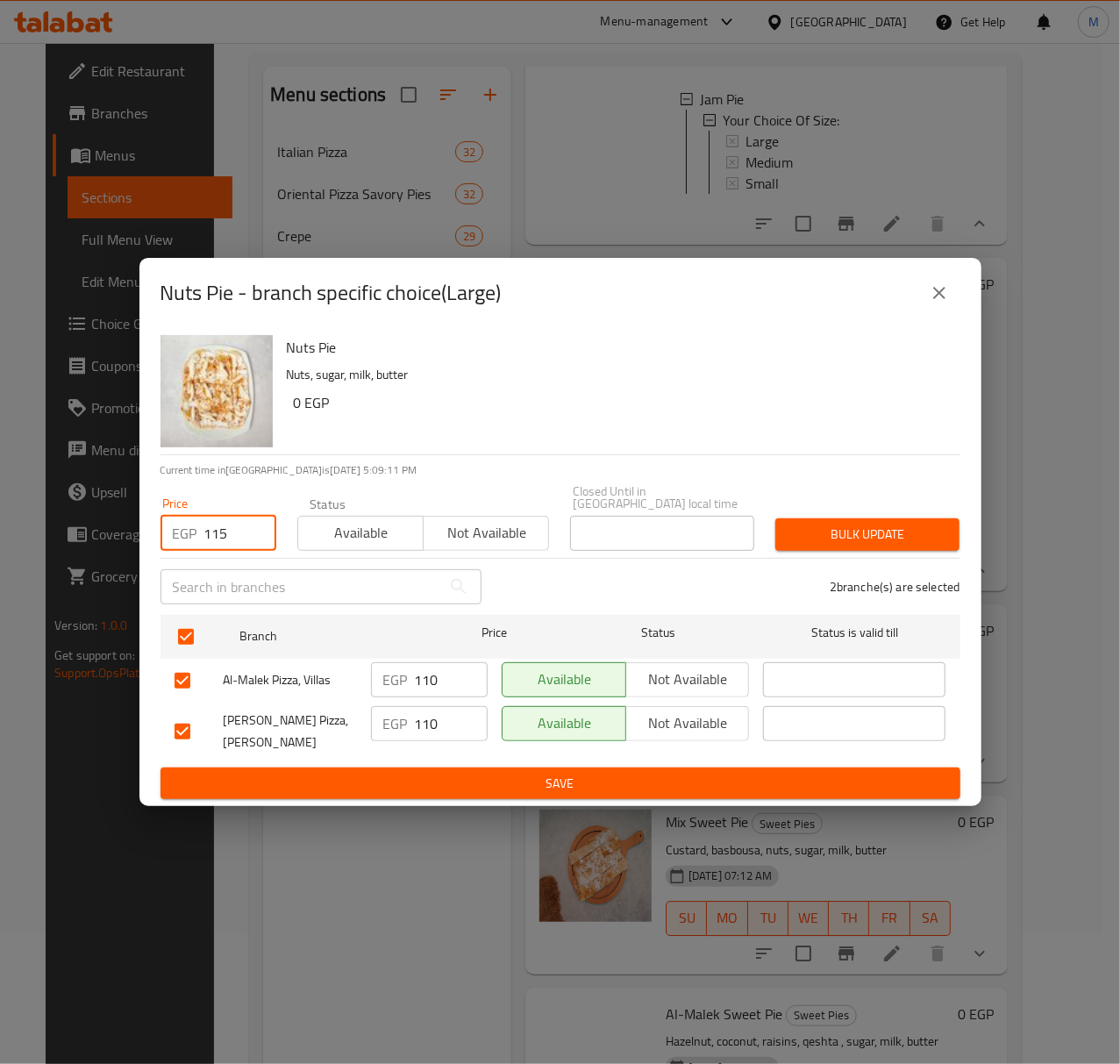
type input "115"
click at [344, 523] on span "Available" at bounding box center [360, 532] width 111 height 25
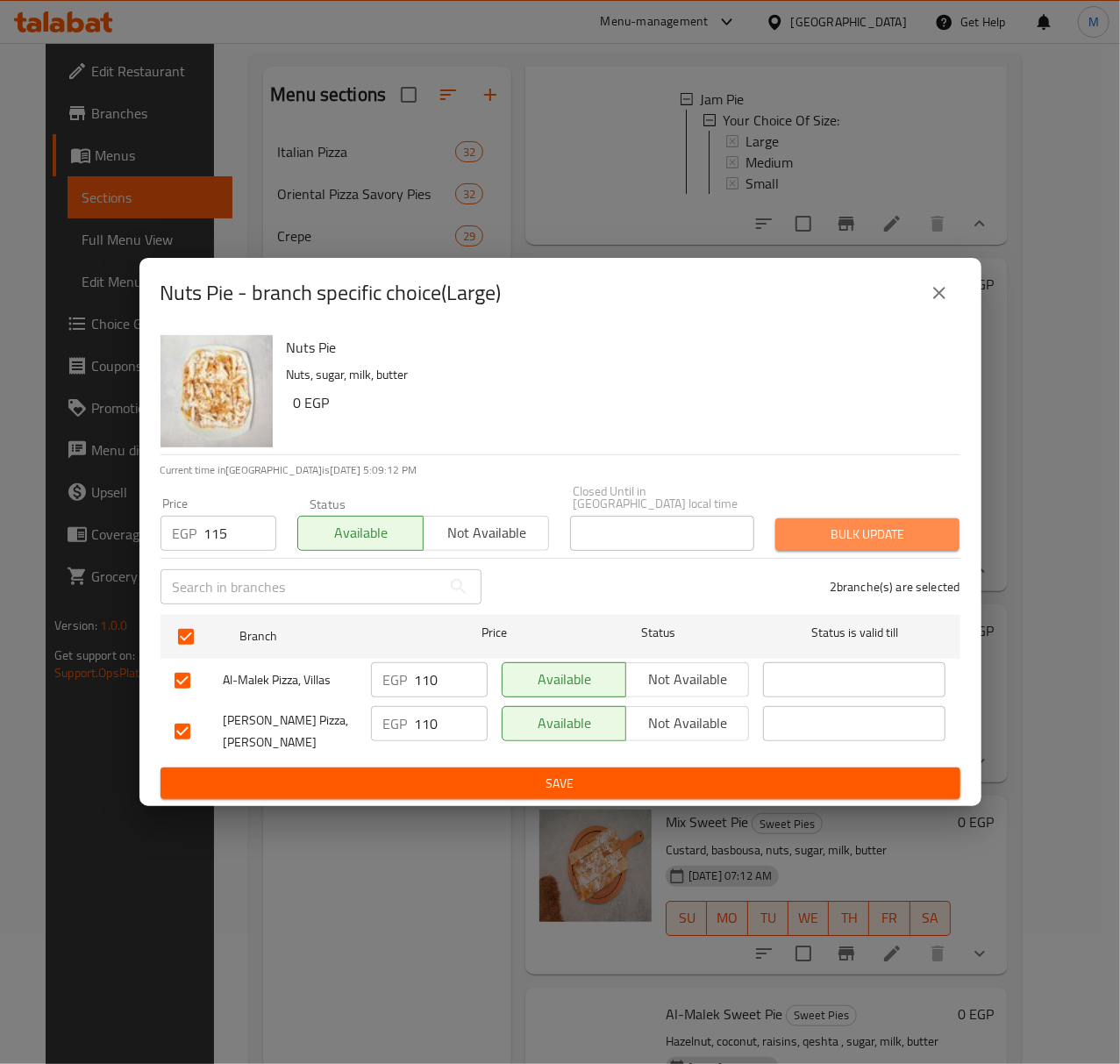
click at [864, 531] on span "Bulk update" at bounding box center [867, 534] width 156 height 22
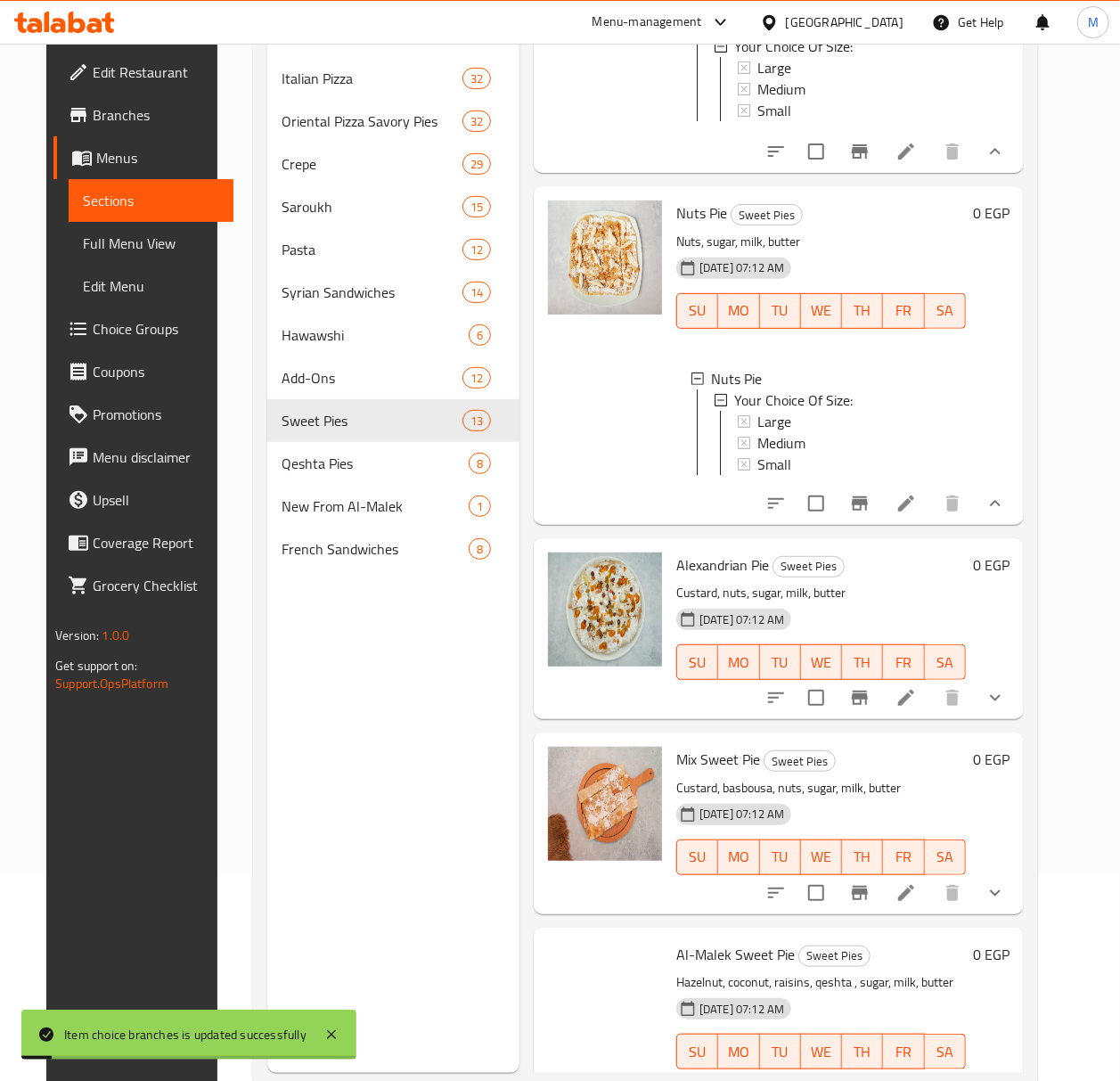
scroll to position [250, 0]
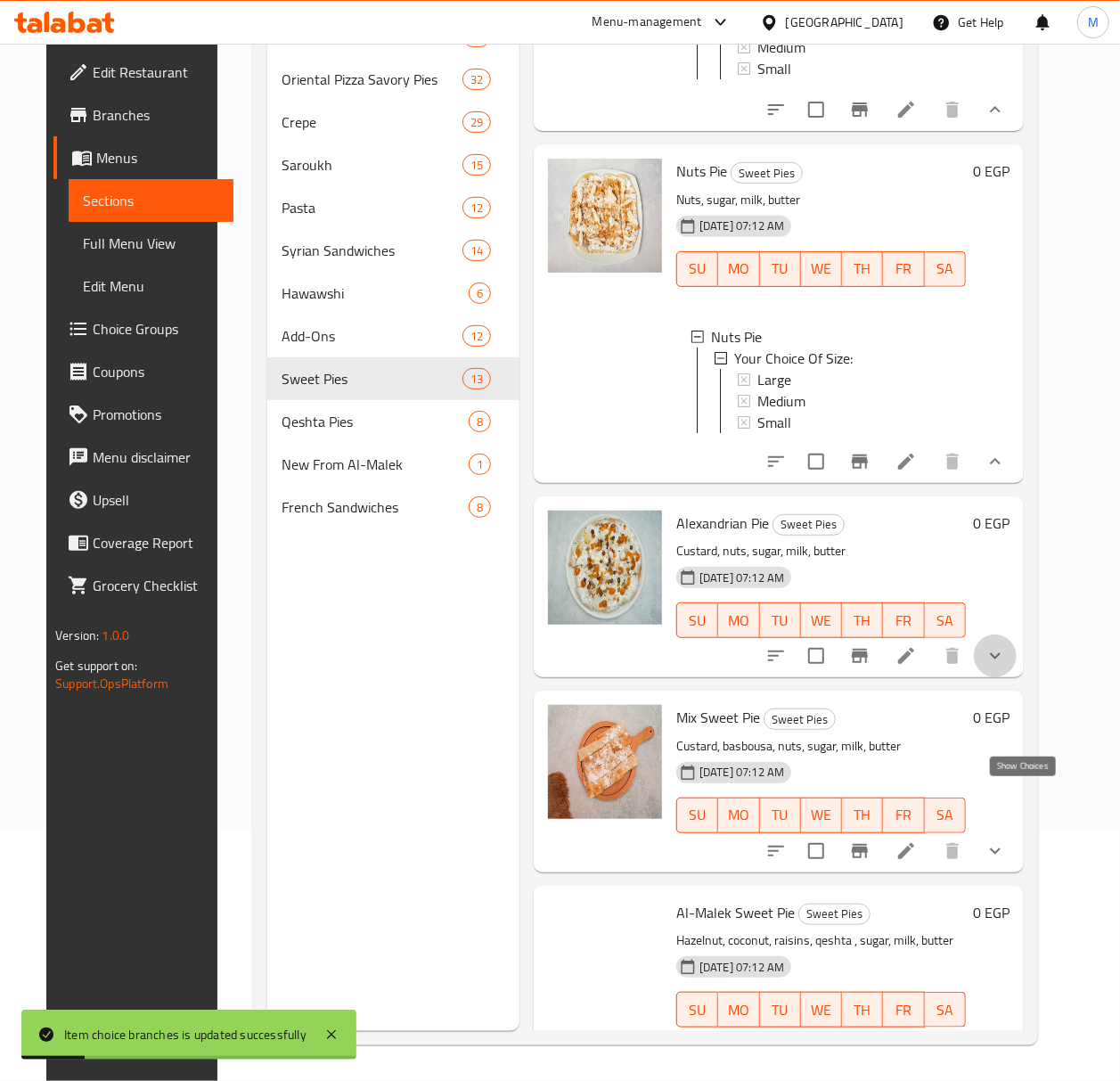
click at [1005, 666] on icon "show more" at bounding box center [996, 656] width 22 height 22
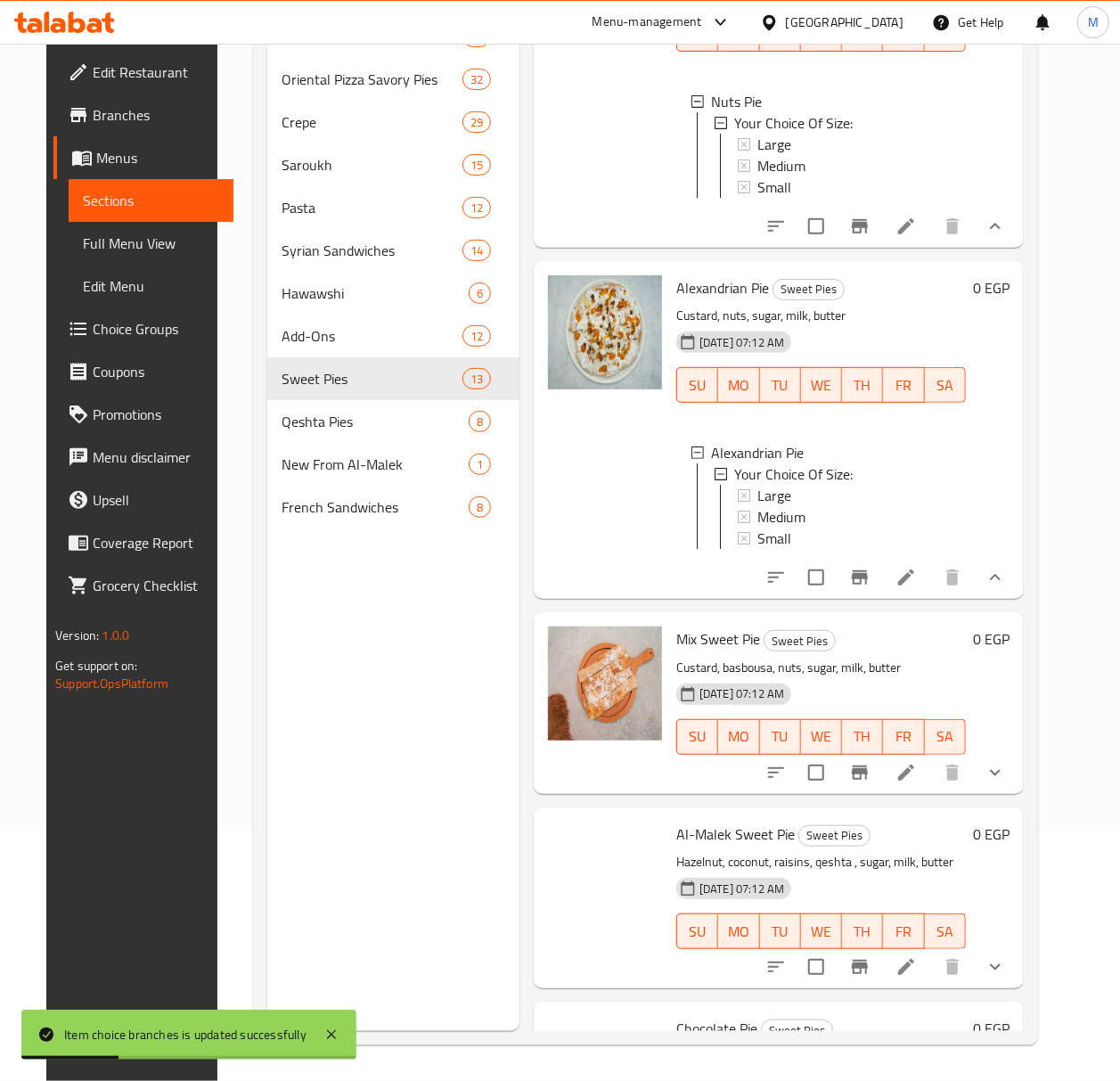
scroll to position [2614, 0]
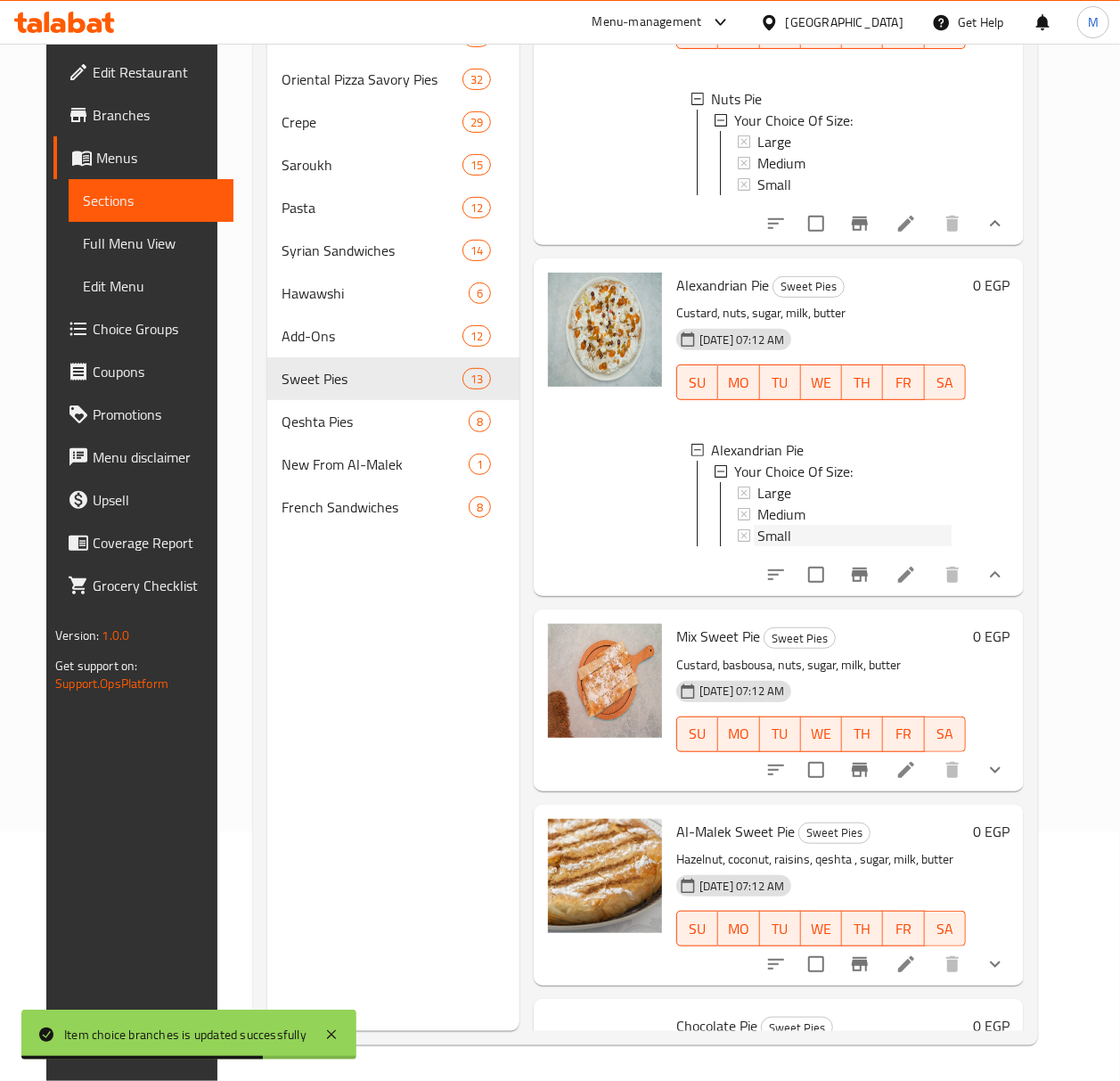
click at [771, 546] on span "Small" at bounding box center [774, 536] width 34 height 22
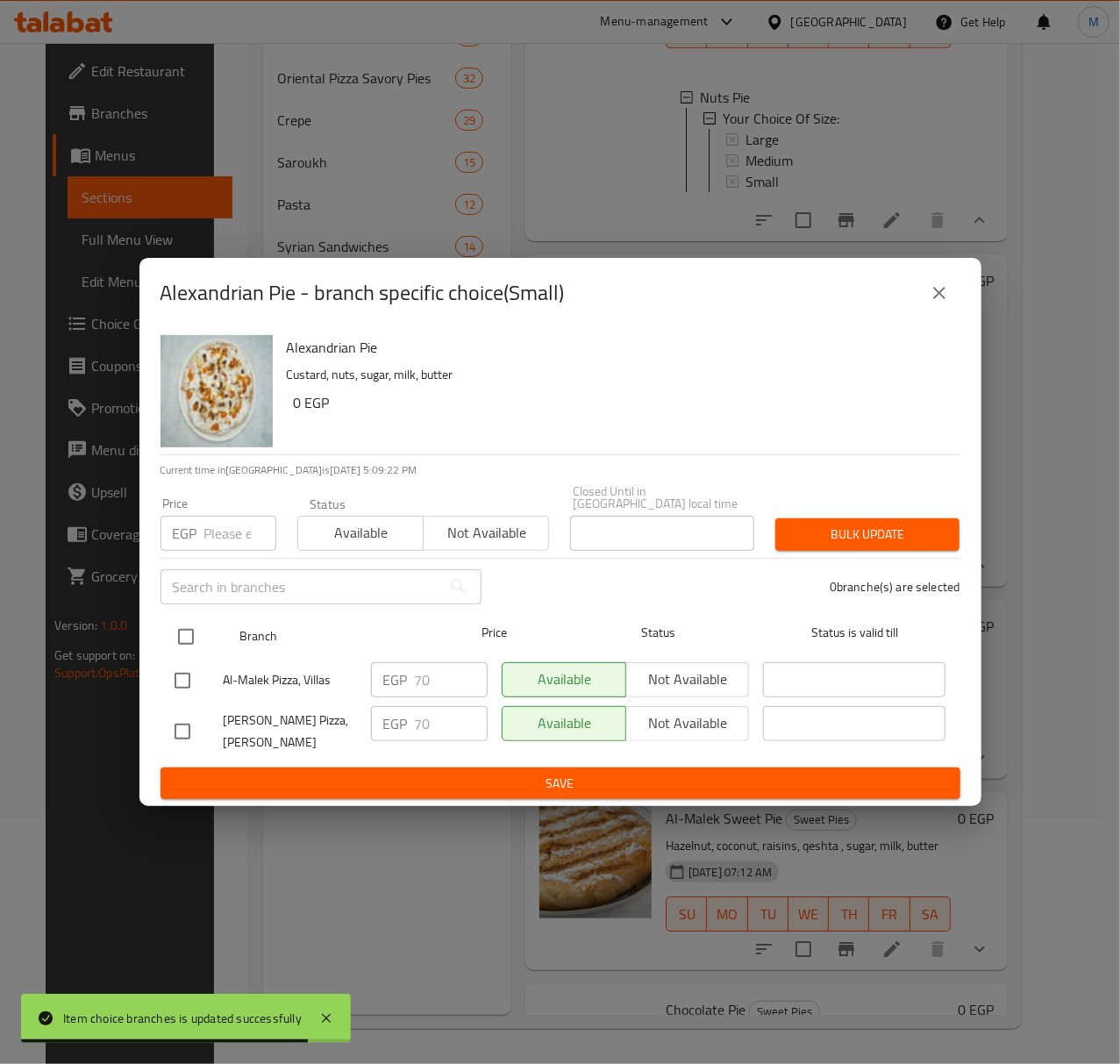
click at [176, 628] on input "checkbox" at bounding box center [186, 637] width 37 height 37
checkbox input "true"
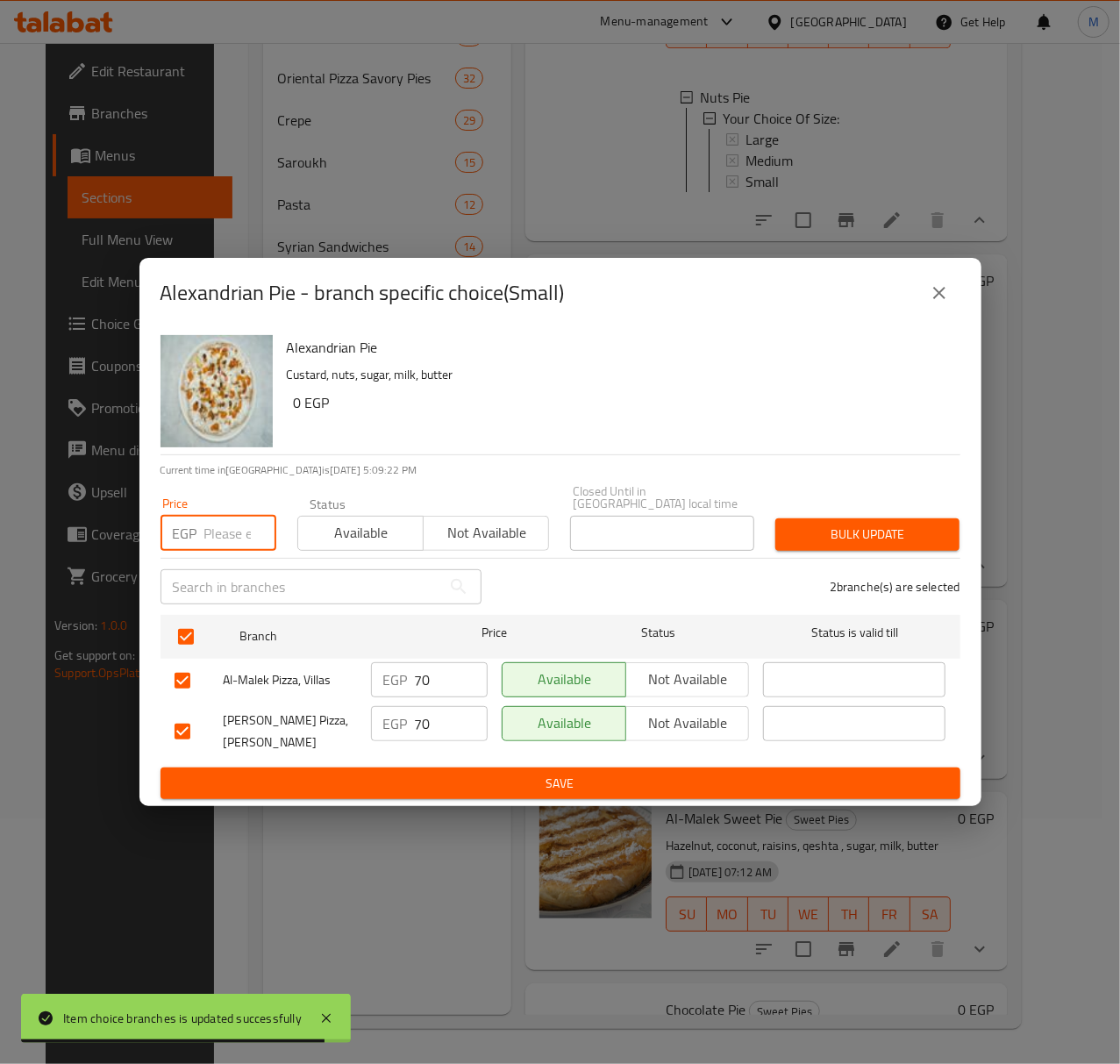
click at [221, 520] on input "number" at bounding box center [240, 533] width 72 height 35
type input "75"
drag, startPoint x: 348, startPoint y: 527, endPoint x: 492, endPoint y: 532, distance: 144.1
click at [349, 527] on span "Available" at bounding box center [360, 532] width 111 height 25
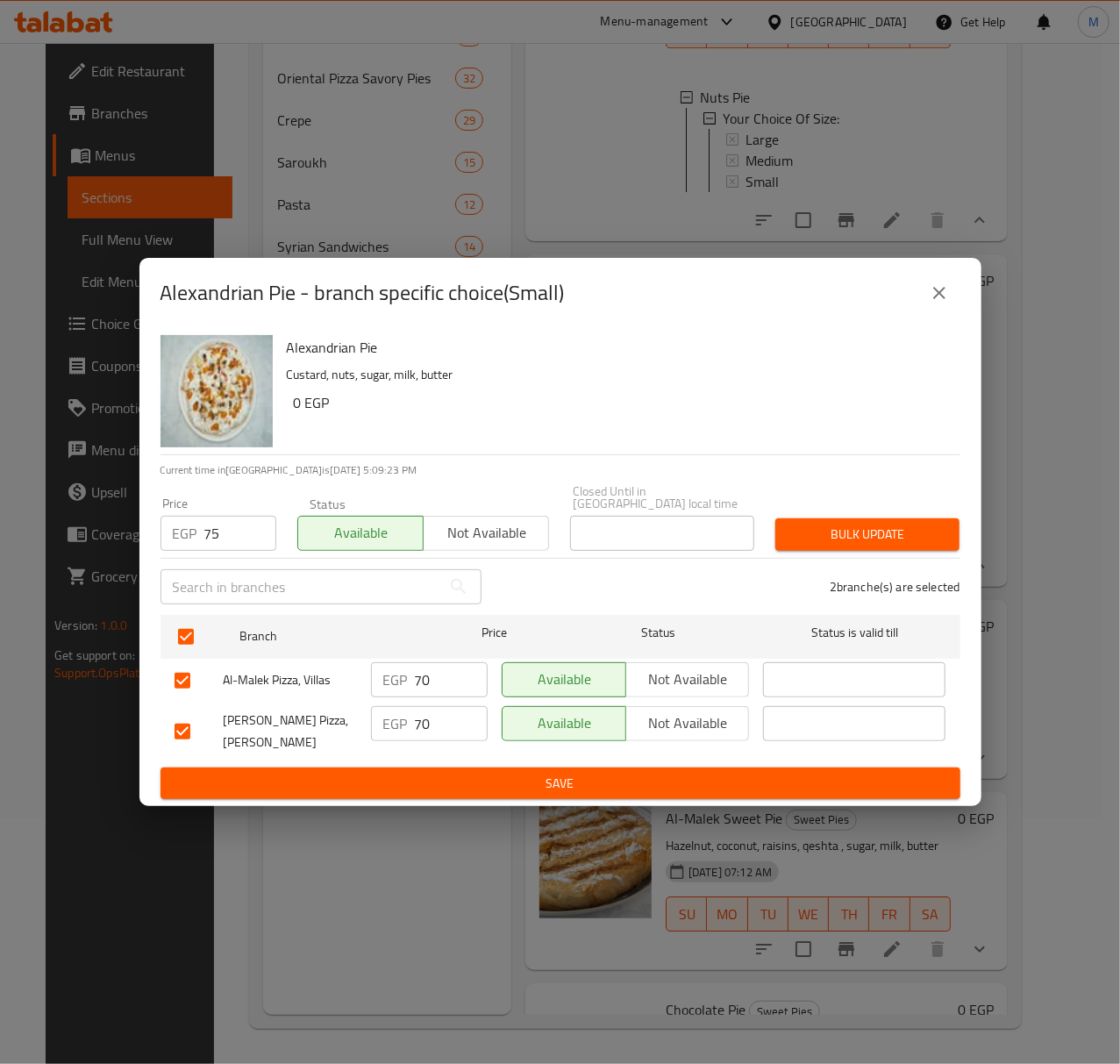
click at [804, 524] on span "Bulk update" at bounding box center [867, 534] width 156 height 22
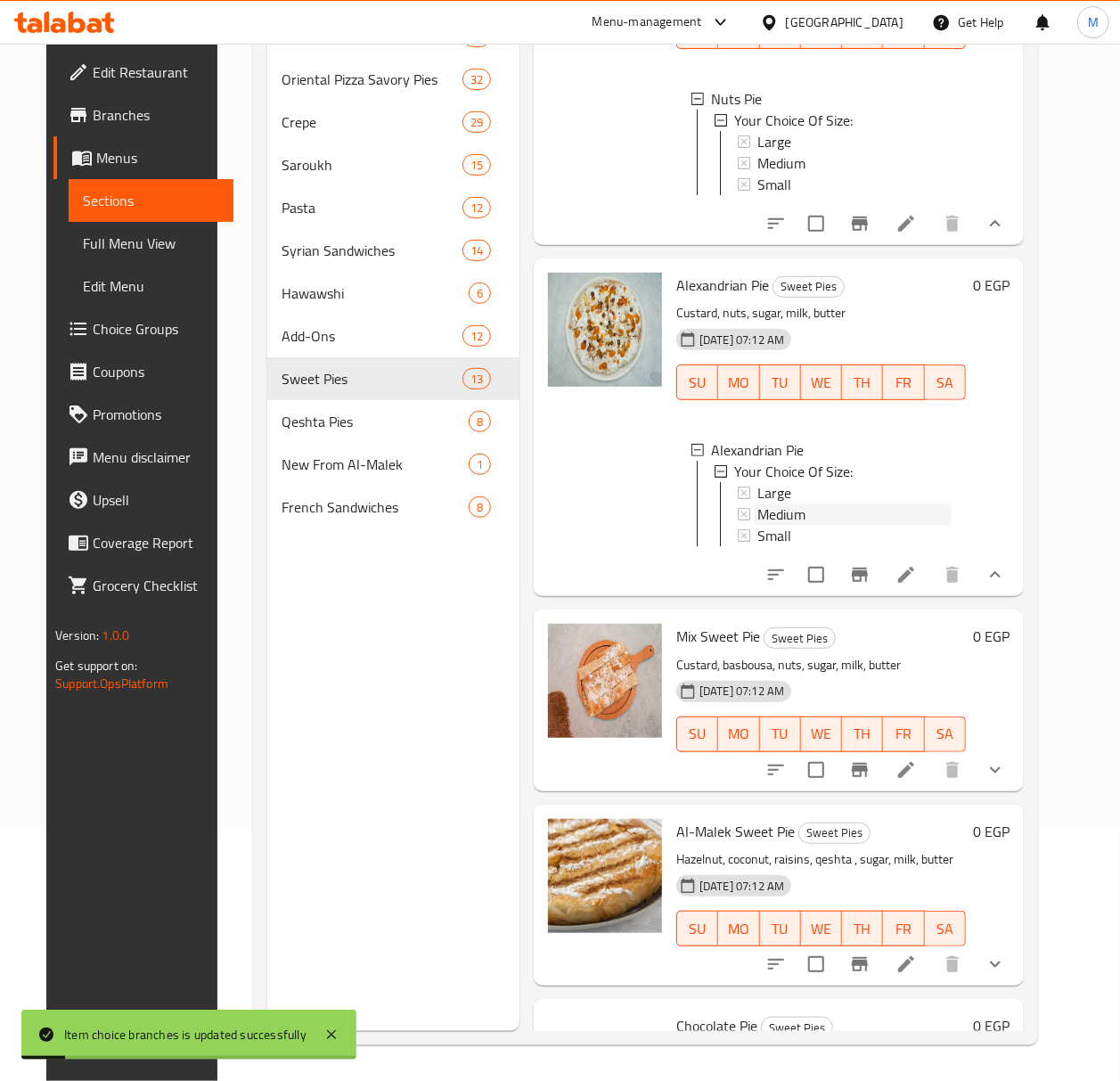
click at [770, 525] on span "Medium" at bounding box center [781, 515] width 48 height 22
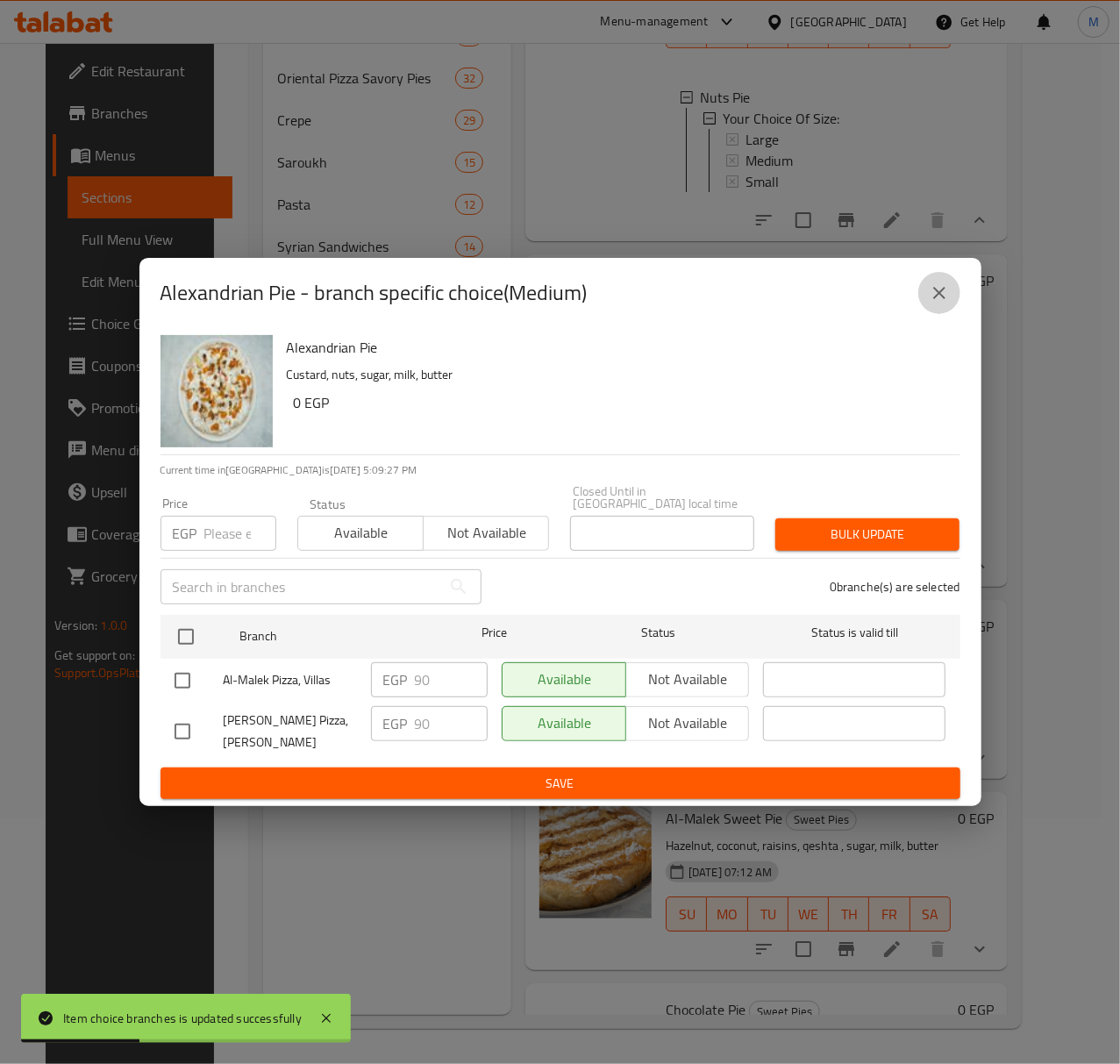
drag, startPoint x: 954, startPoint y: 306, endPoint x: 943, endPoint y: 313, distance: 13.0
click at [952, 306] on button "close" at bounding box center [940, 293] width 42 height 42
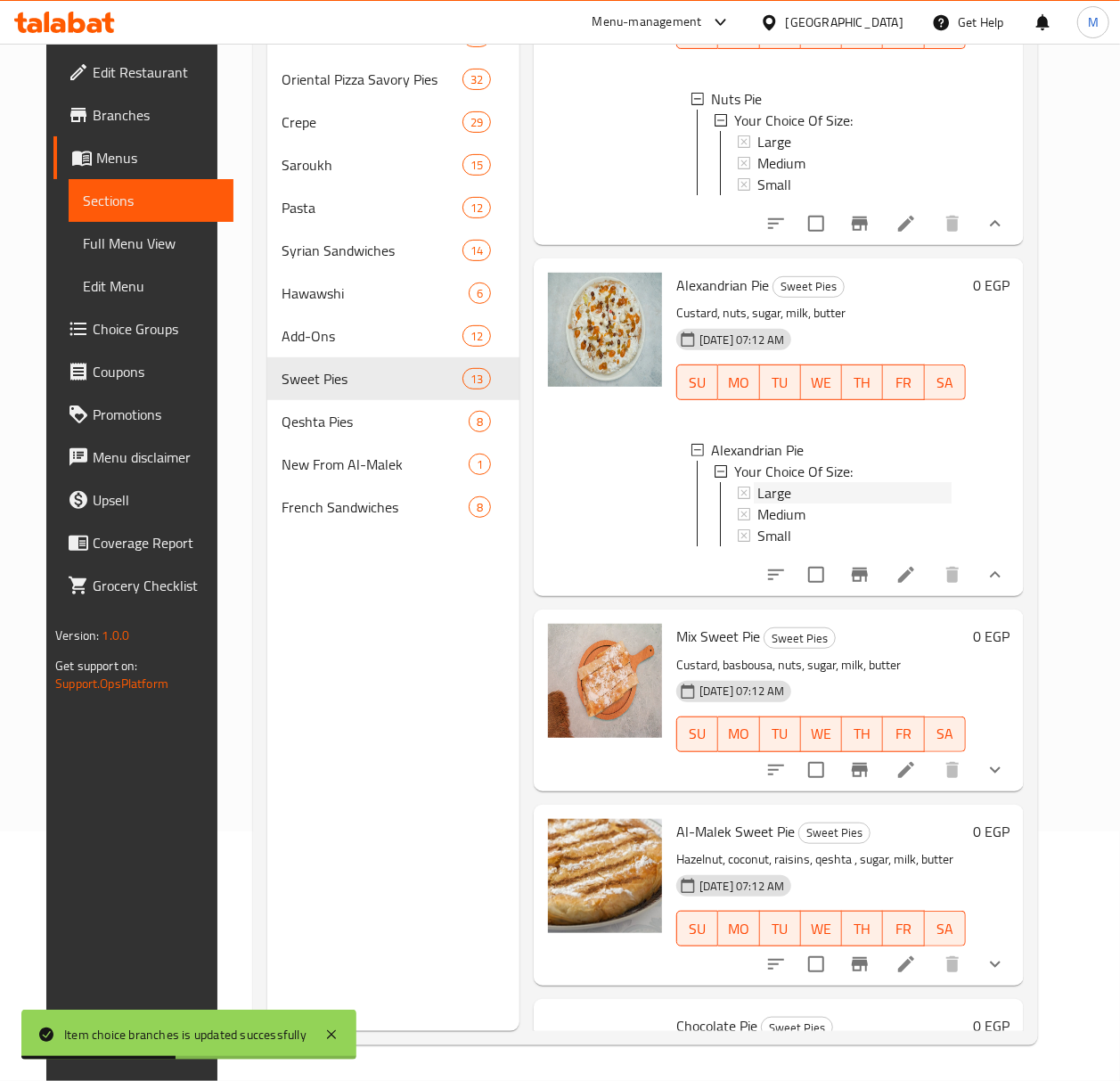
click at [793, 504] on div "Large" at bounding box center [854, 493] width 194 height 22
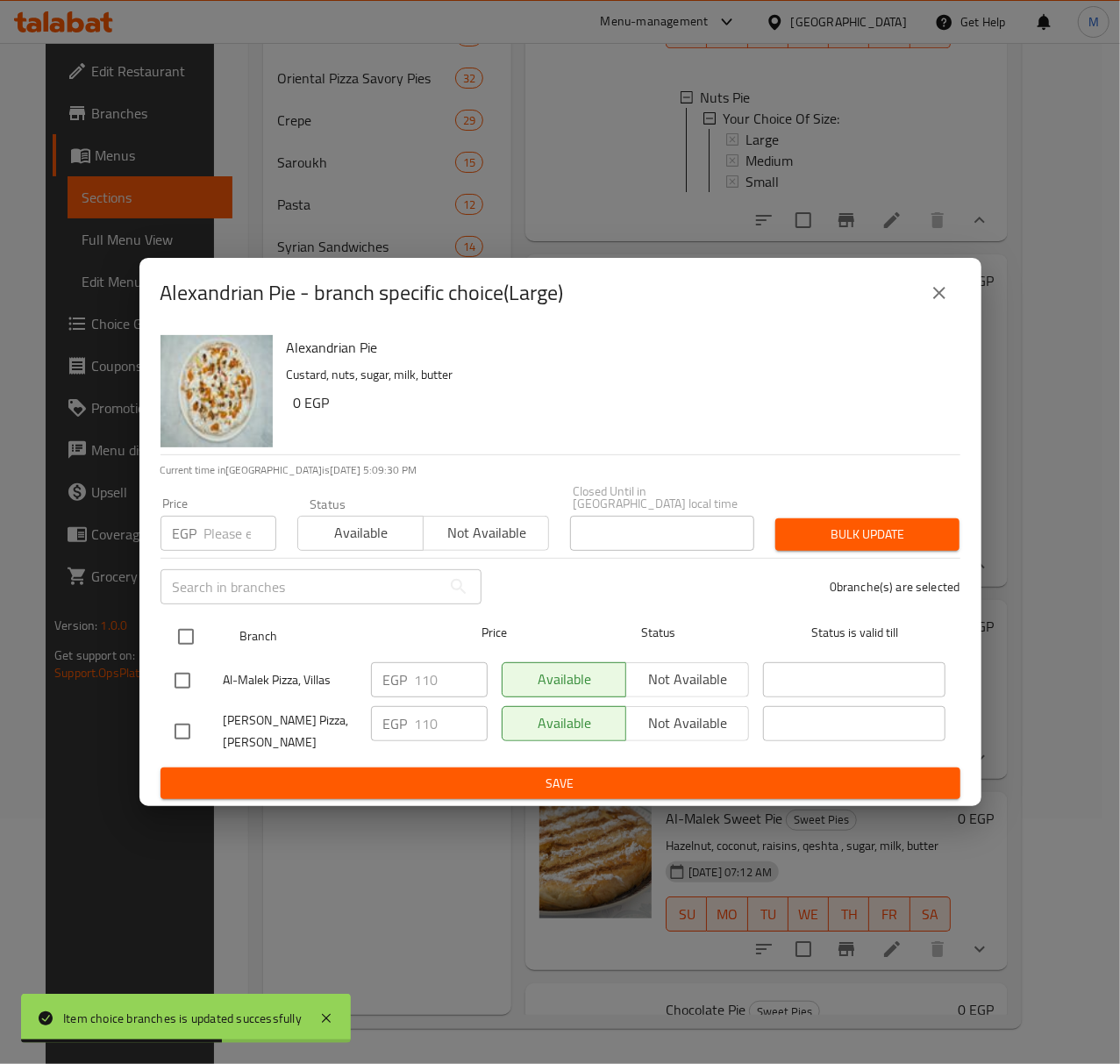
click at [184, 628] on input "checkbox" at bounding box center [186, 637] width 37 height 37
checkbox input "true"
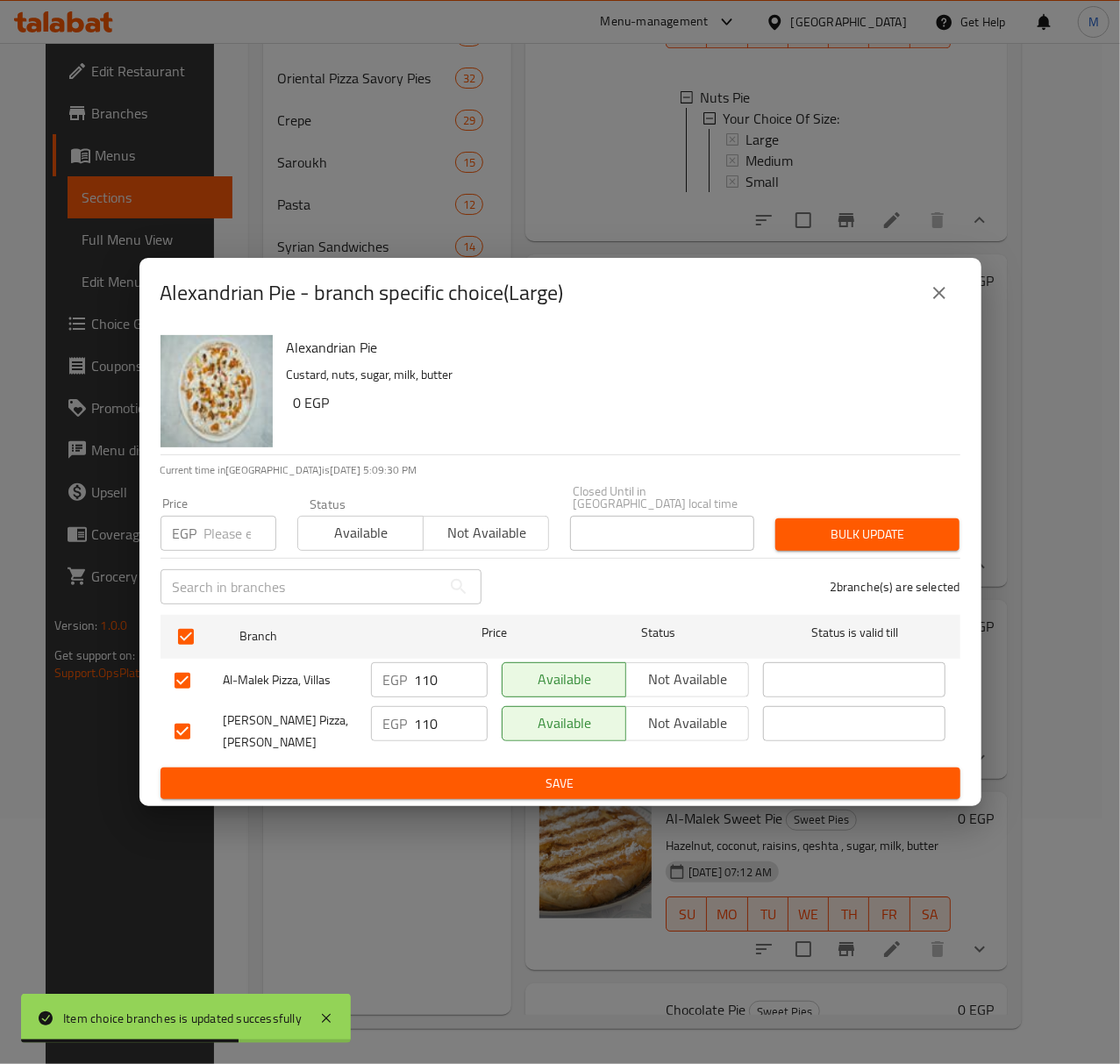
click at [215, 517] on input "number" at bounding box center [240, 533] width 72 height 35
type input "115"
click at [334, 535] on span "Available" at bounding box center [360, 532] width 111 height 25
click at [920, 530] on span "Bulk update" at bounding box center [867, 534] width 156 height 22
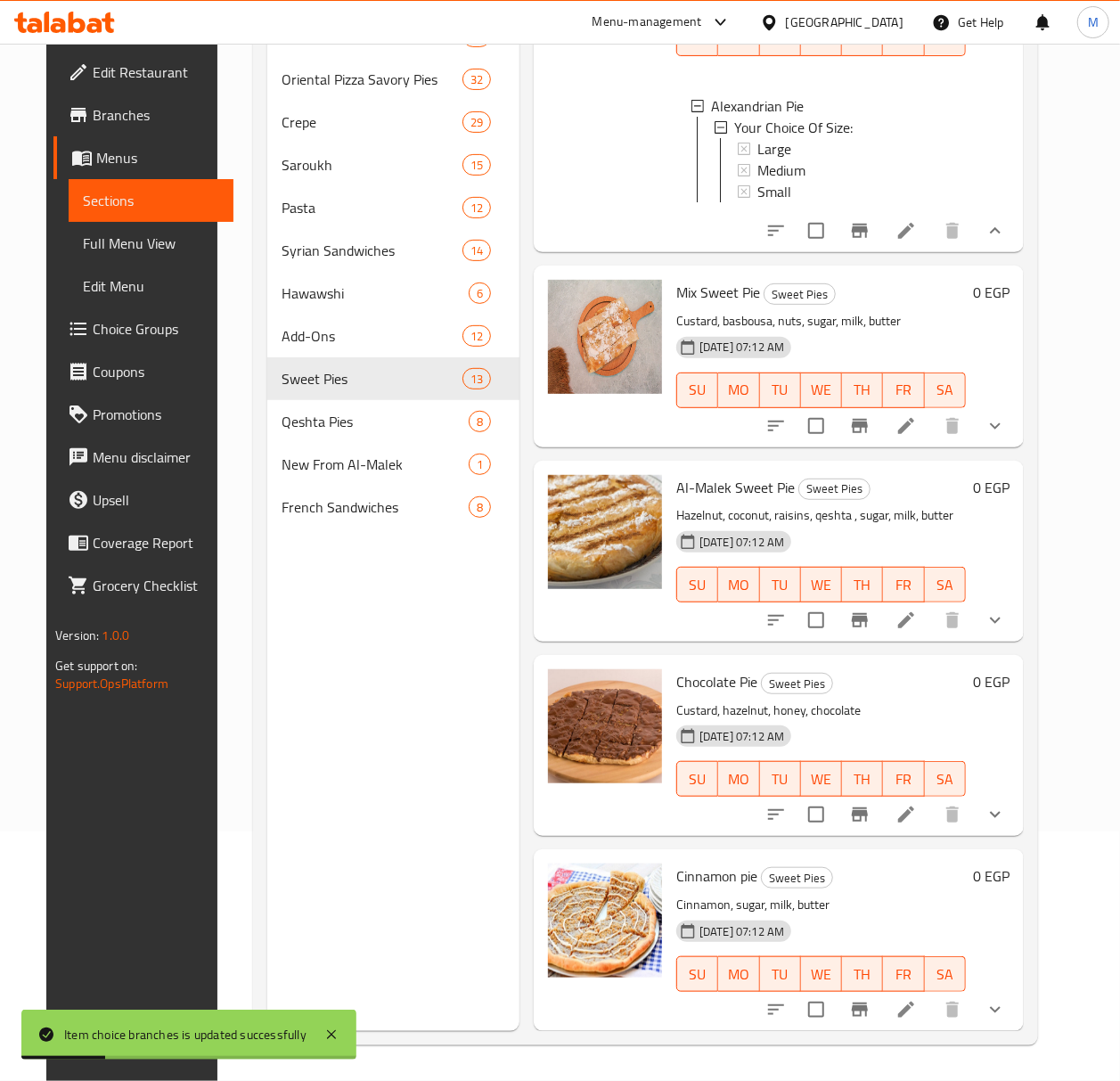
scroll to position [2970, 0]
click at [1005, 437] on icon "show more" at bounding box center [996, 426] width 22 height 22
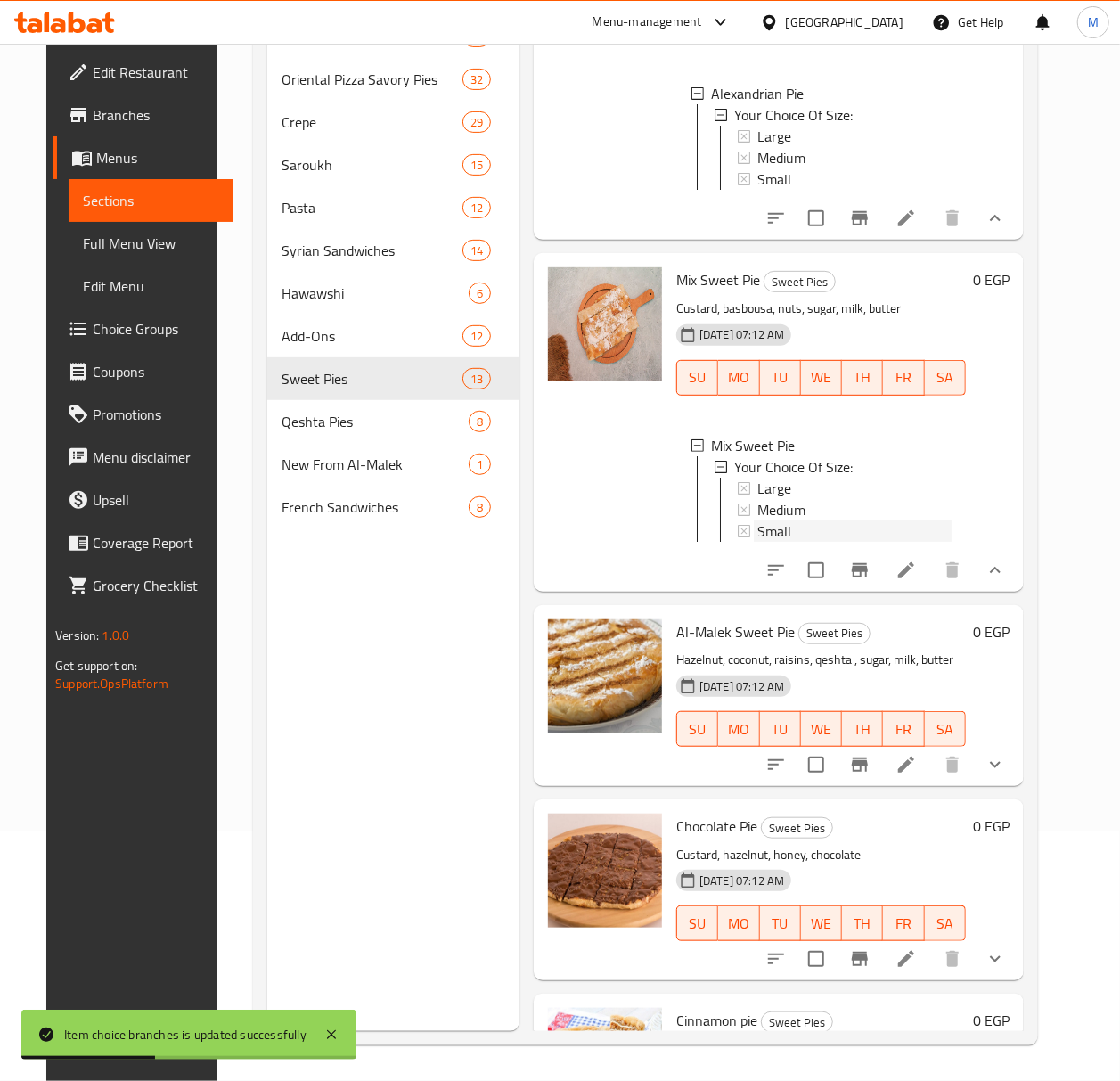
click at [757, 542] on span "Small" at bounding box center [774, 531] width 34 height 22
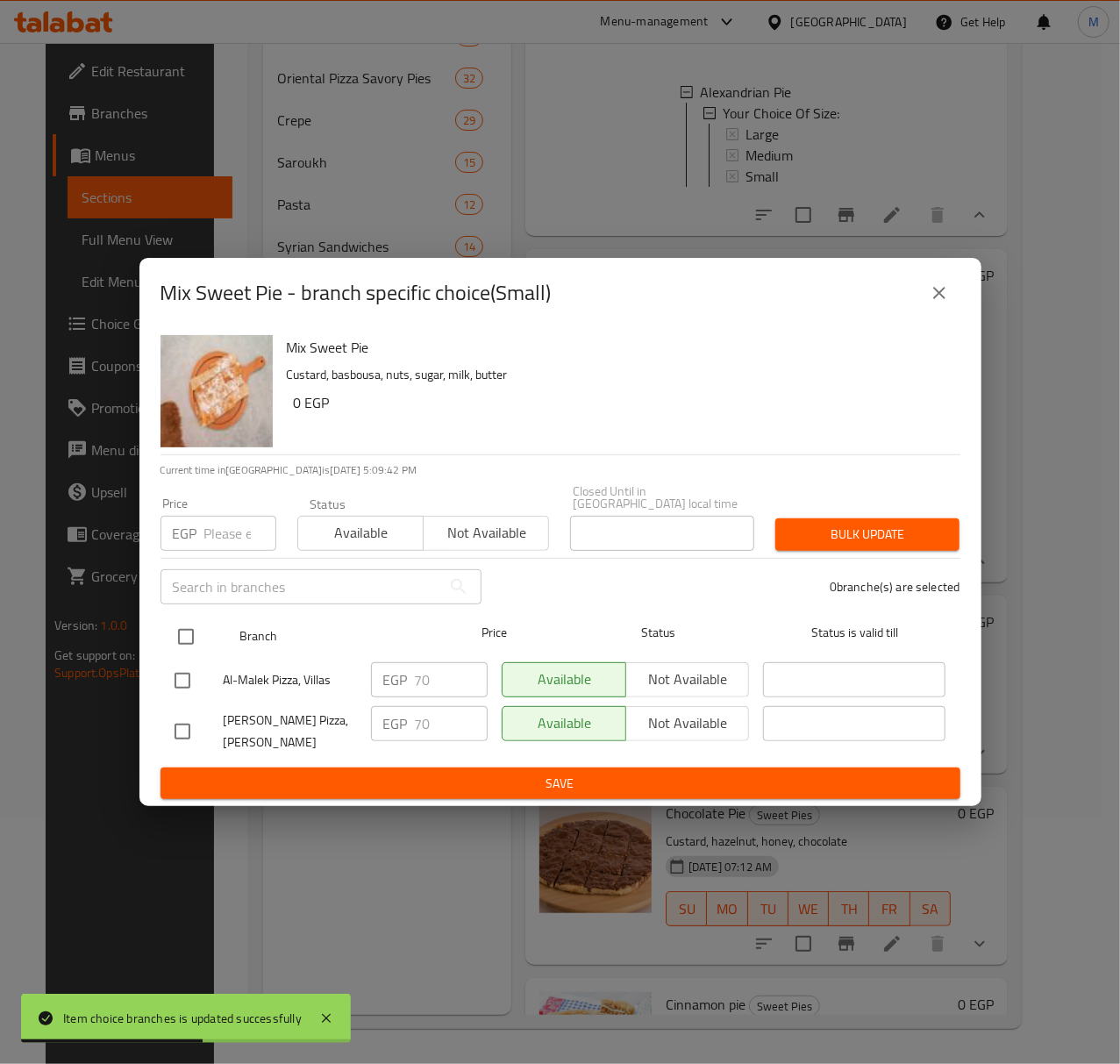
click at [194, 636] on input "checkbox" at bounding box center [186, 637] width 37 height 37
checkbox input "true"
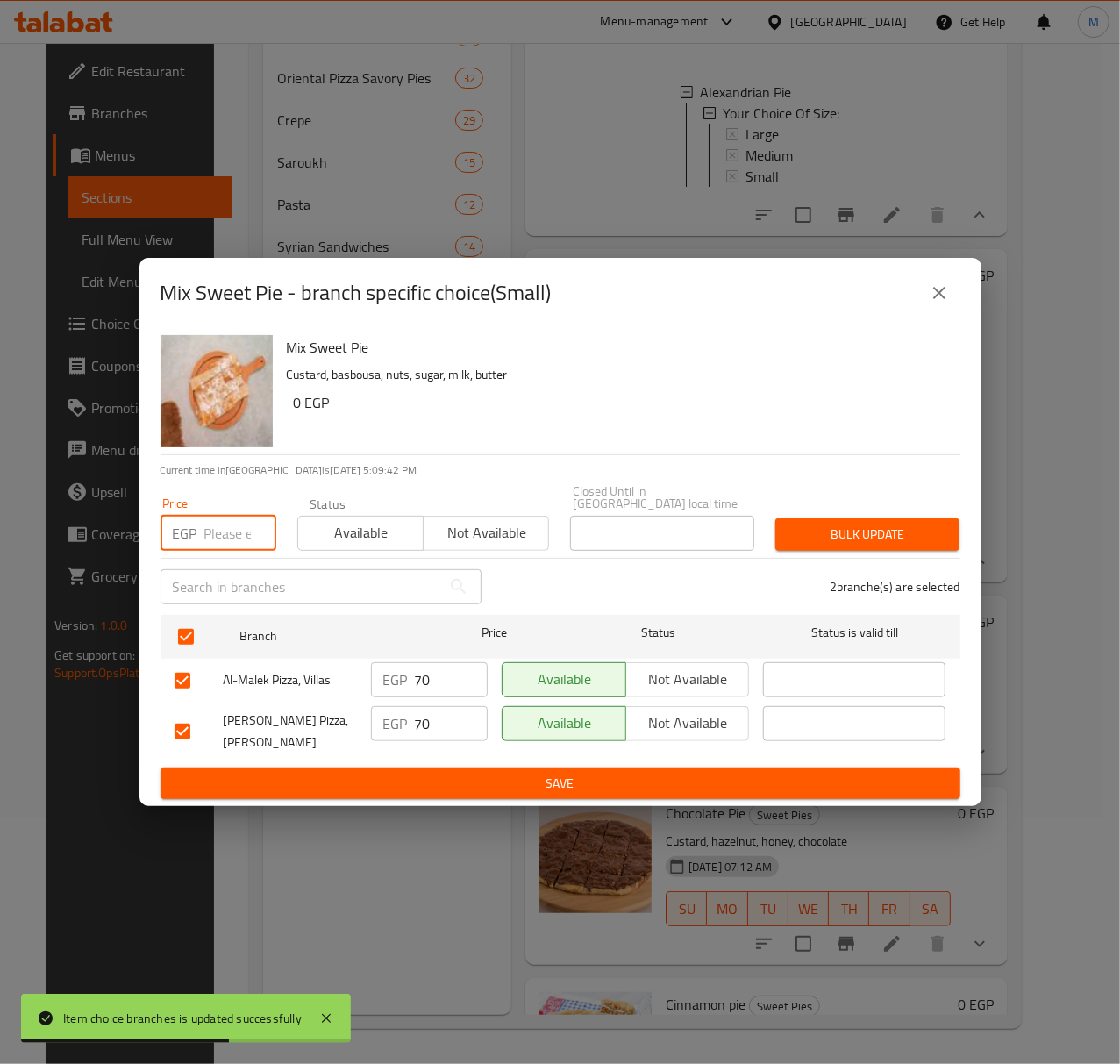
click at [230, 527] on input "number" at bounding box center [240, 533] width 72 height 35
type input "80"
click at [310, 535] on span "Available" at bounding box center [360, 532] width 111 height 25
click at [847, 509] on div "Bulk update" at bounding box center [867, 533] width 205 height 53
click at [851, 527] on span "Bulk update" at bounding box center [867, 534] width 156 height 22
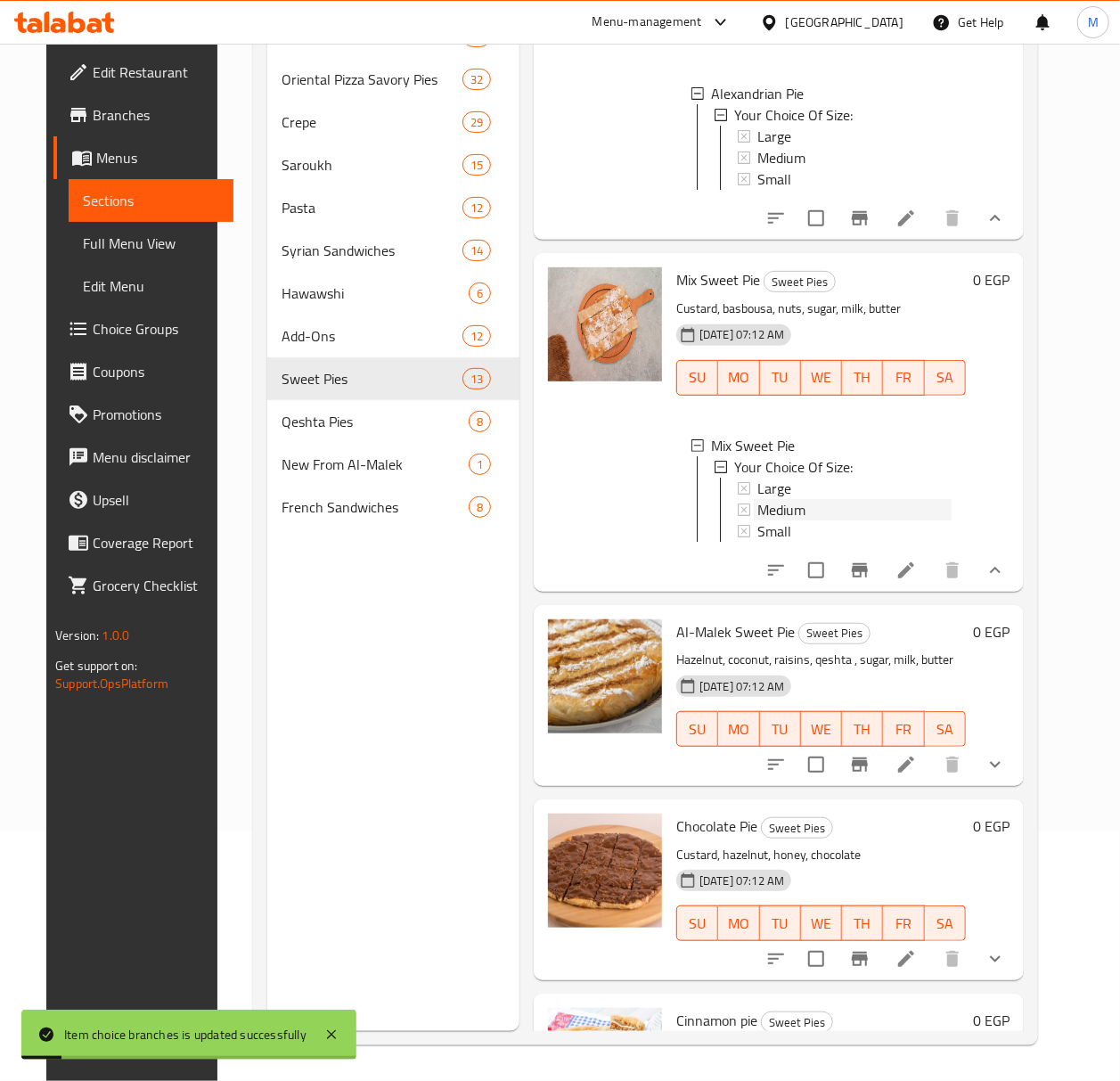
click at [823, 520] on div "Medium" at bounding box center [854, 510] width 194 height 22
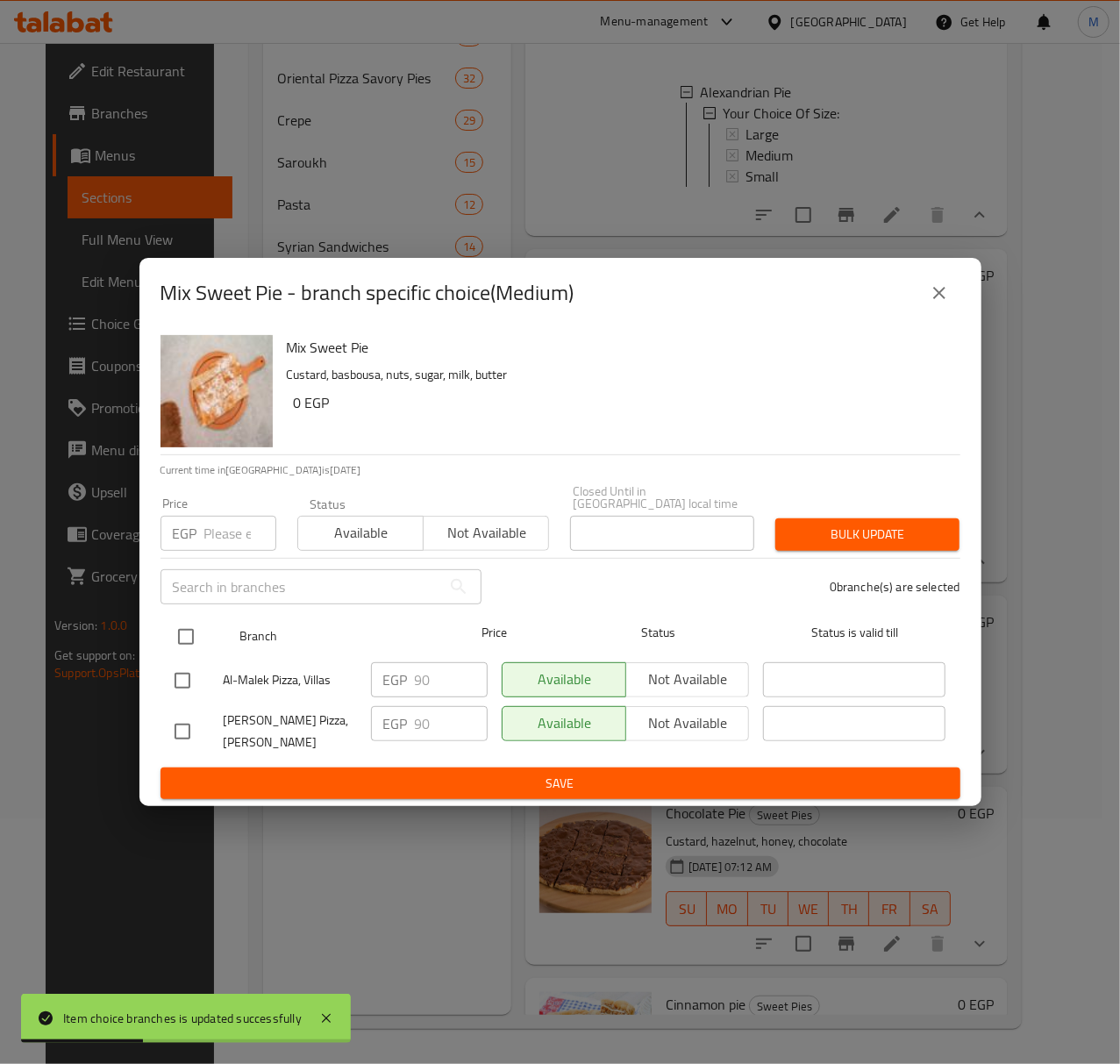
click at [201, 630] on input "checkbox" at bounding box center [186, 637] width 37 height 37
checkbox input "true"
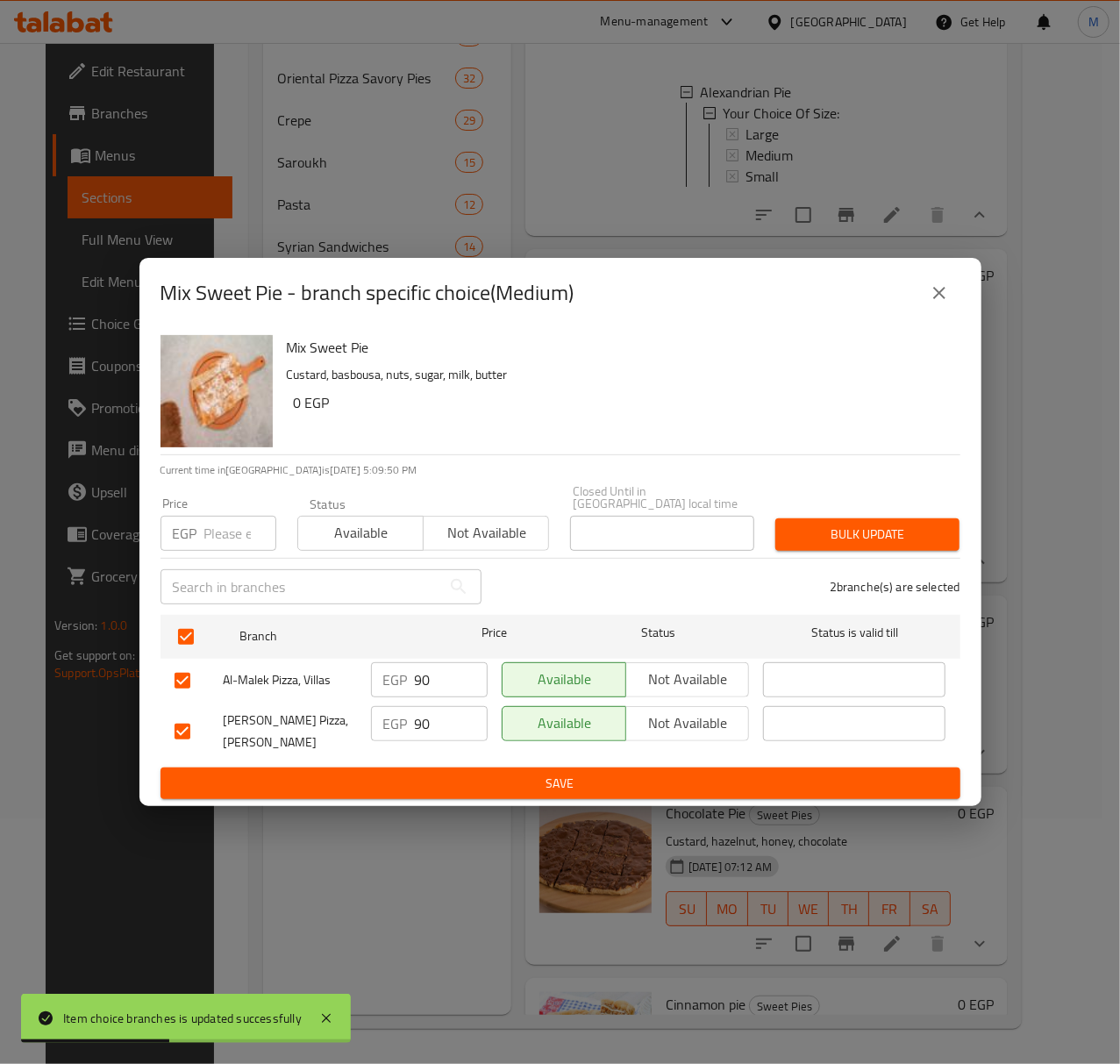
click at [217, 546] on div "Price EGP Price" at bounding box center [218, 524] width 137 height 74
click at [219, 528] on input "number" at bounding box center [240, 533] width 72 height 35
type input "100"
click at [358, 530] on span "Available" at bounding box center [360, 532] width 111 height 25
click at [807, 524] on span "Bulk update" at bounding box center [867, 534] width 156 height 22
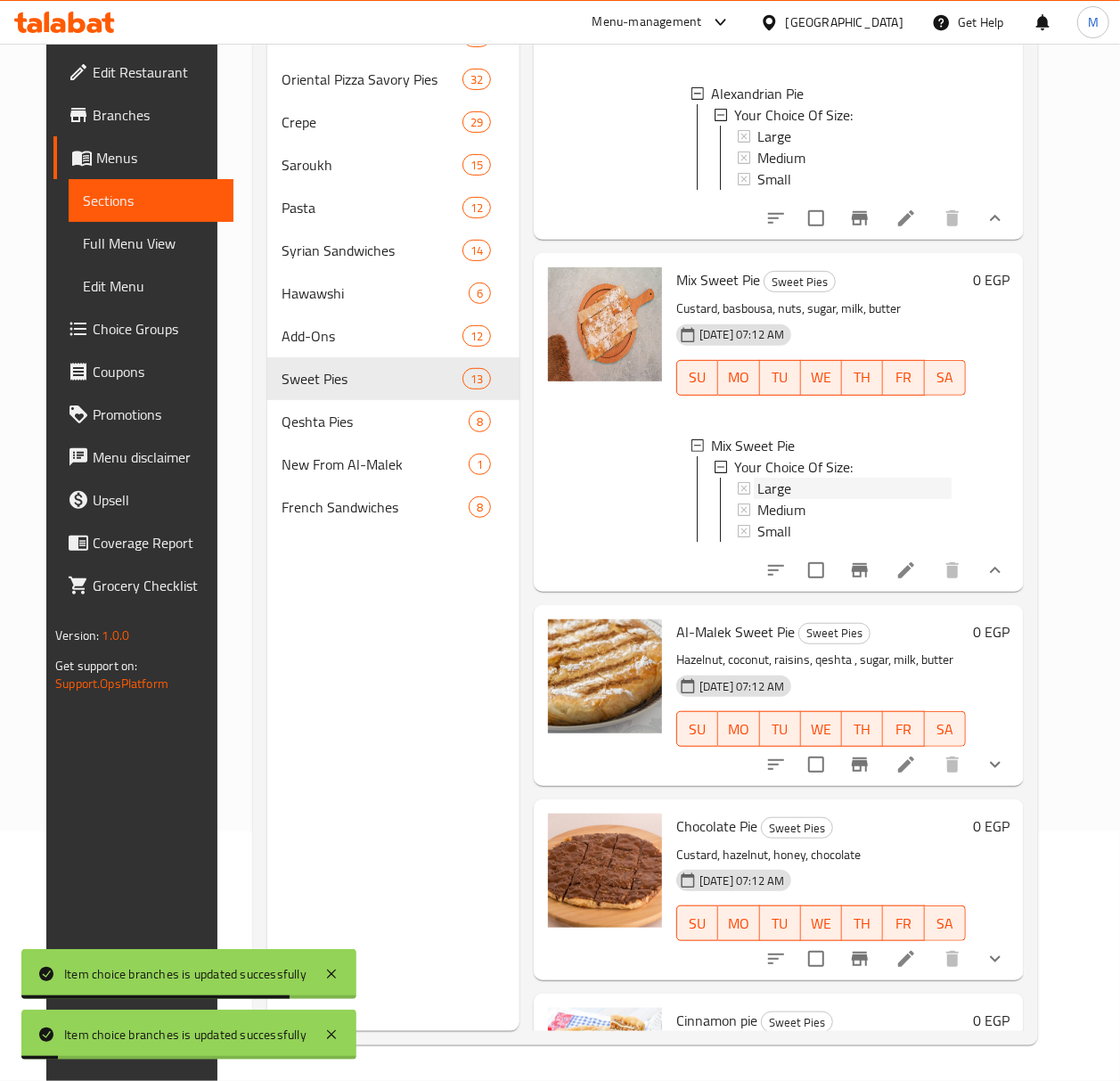
click at [778, 499] on span "Large" at bounding box center [774, 488] width 34 height 22
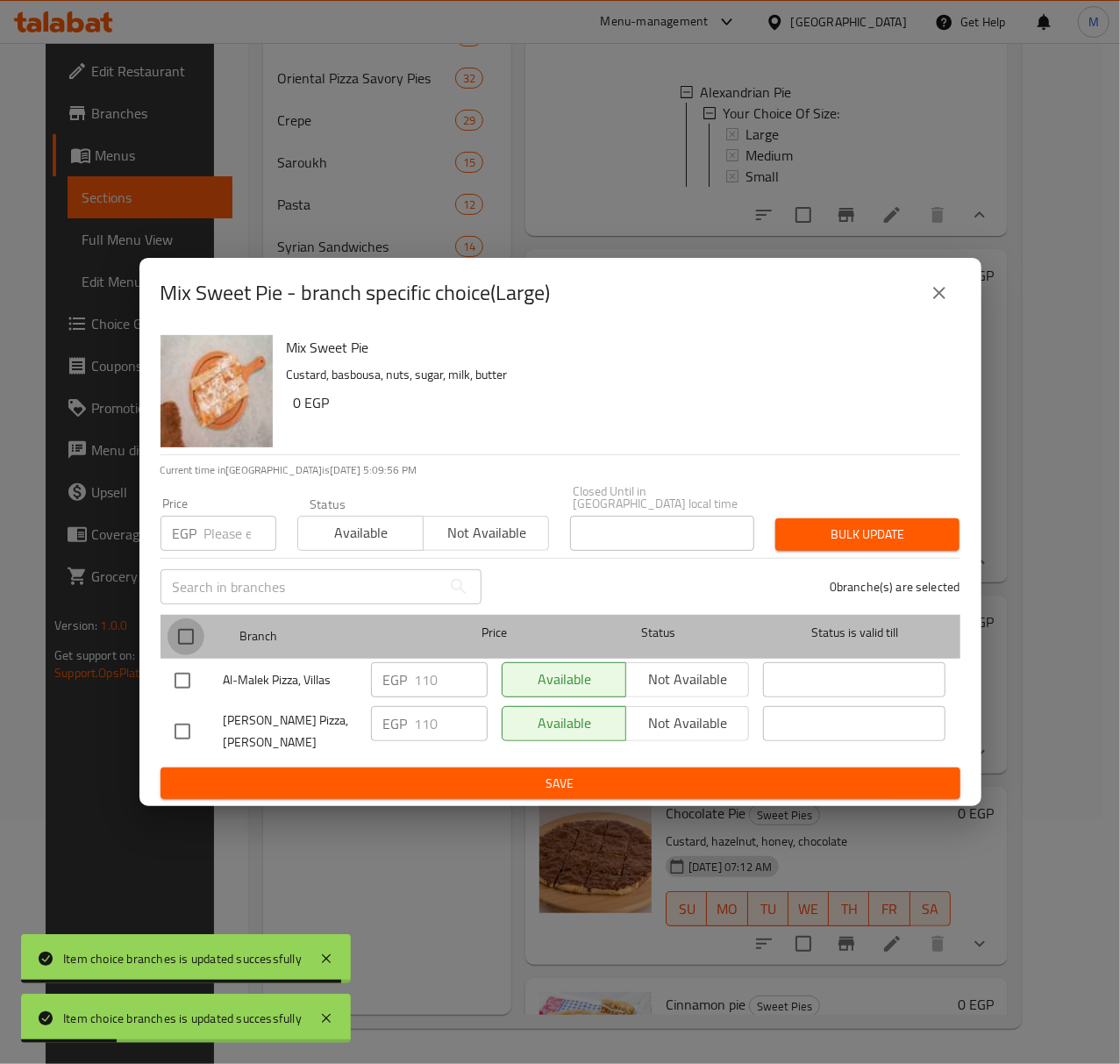
click at [190, 637] on input "checkbox" at bounding box center [186, 637] width 37 height 37
checkbox input "true"
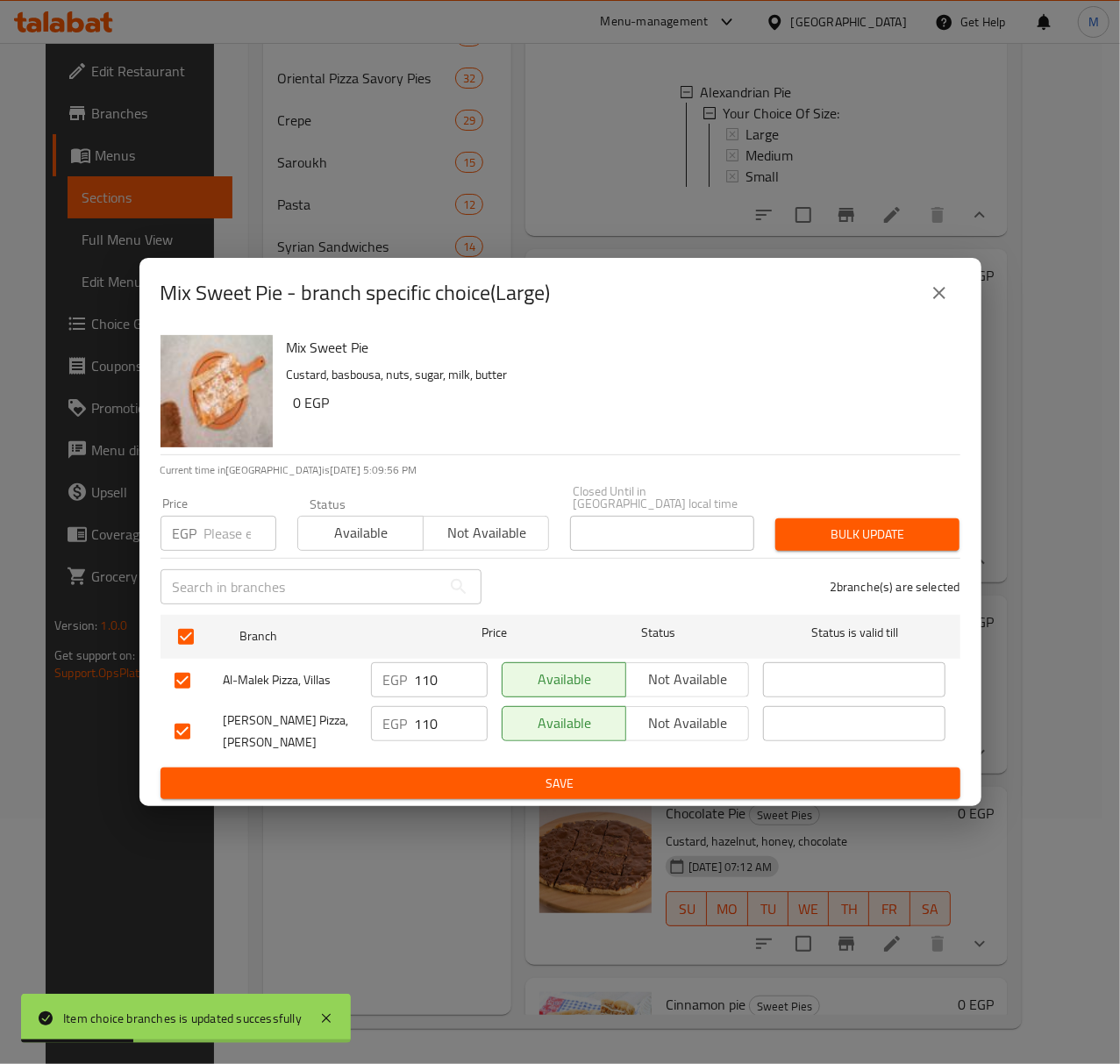
click at [218, 532] on input "number" at bounding box center [240, 533] width 72 height 35
type input "120"
click at [354, 536] on span "Available" at bounding box center [360, 532] width 111 height 25
click at [823, 524] on span "Bulk update" at bounding box center [867, 534] width 156 height 22
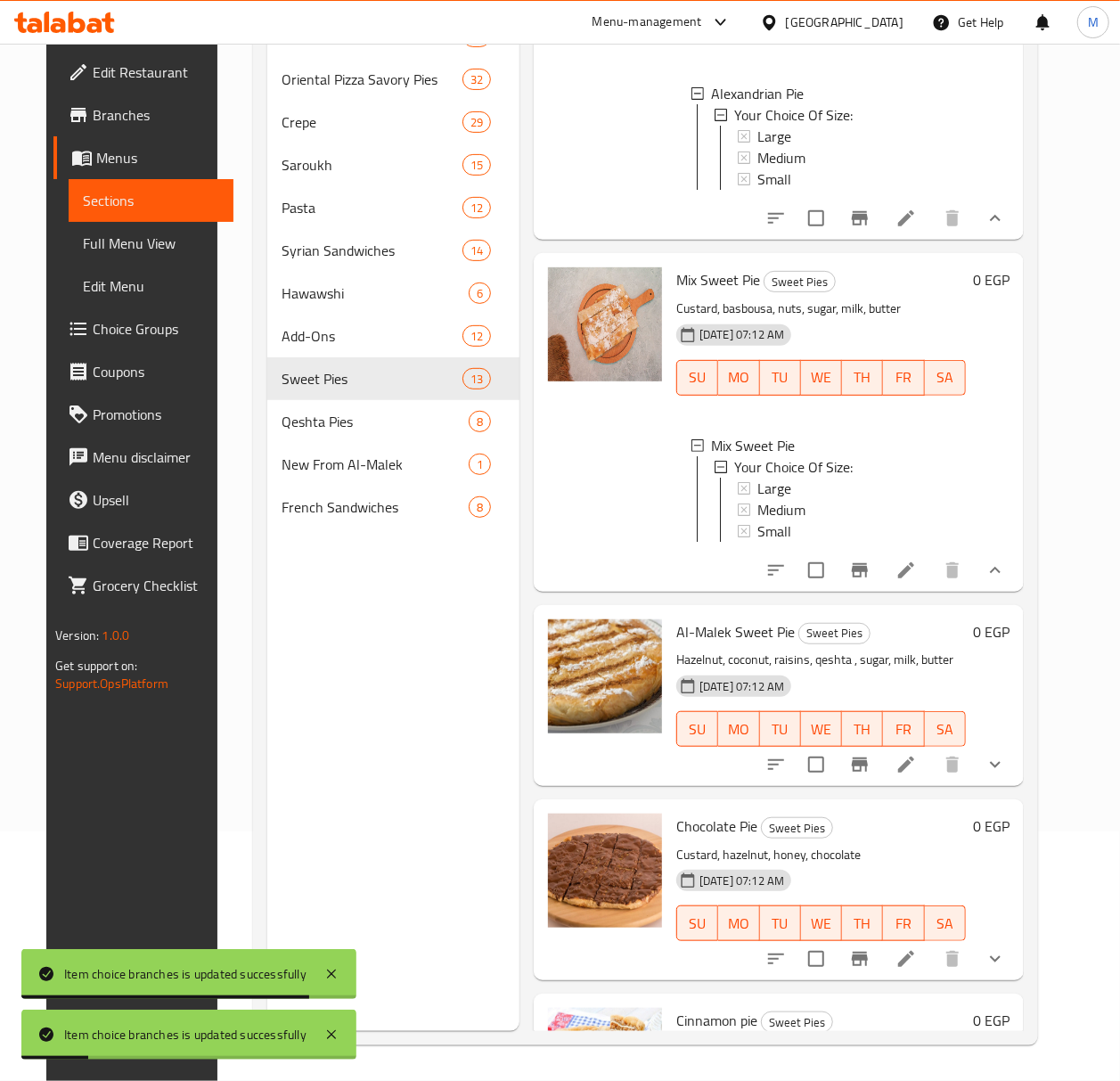
scroll to position [2, 0]
click at [1005, 775] on icon "show more" at bounding box center [996, 764] width 22 height 22
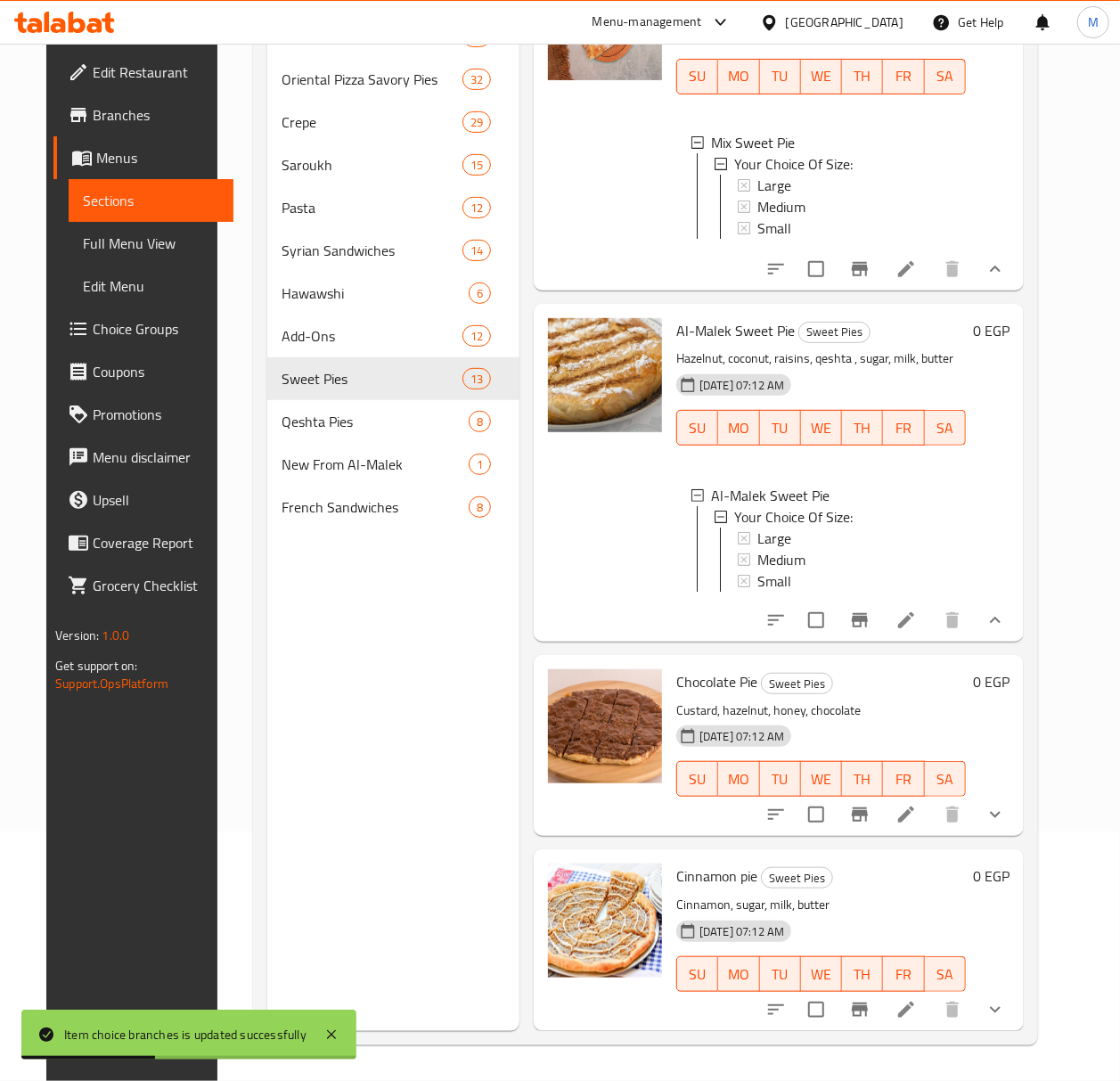
scroll to position [3445, 0]
click at [780, 582] on span "Small" at bounding box center [774, 581] width 34 height 22
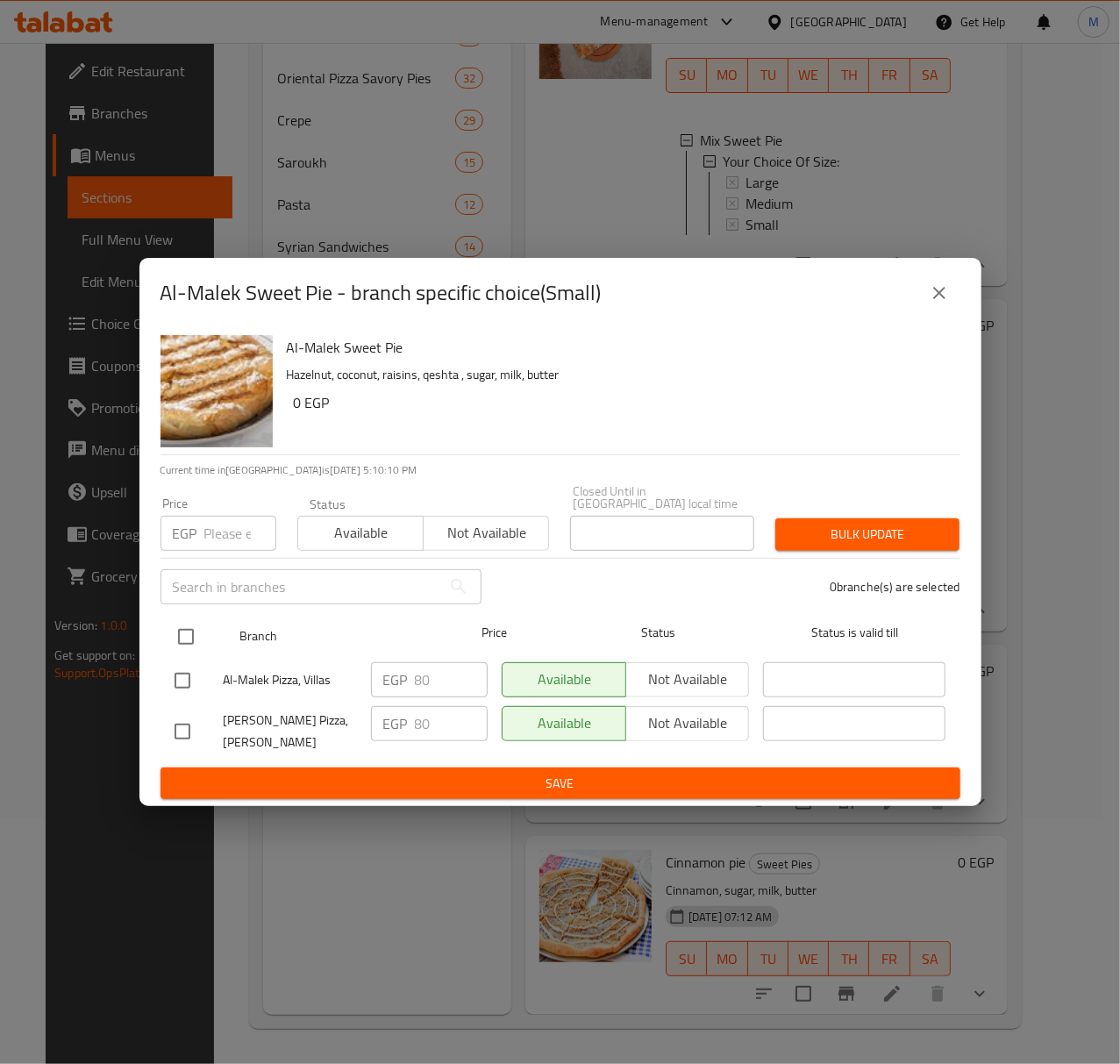
click at [187, 628] on input "checkbox" at bounding box center [186, 637] width 37 height 37
checkbox input "true"
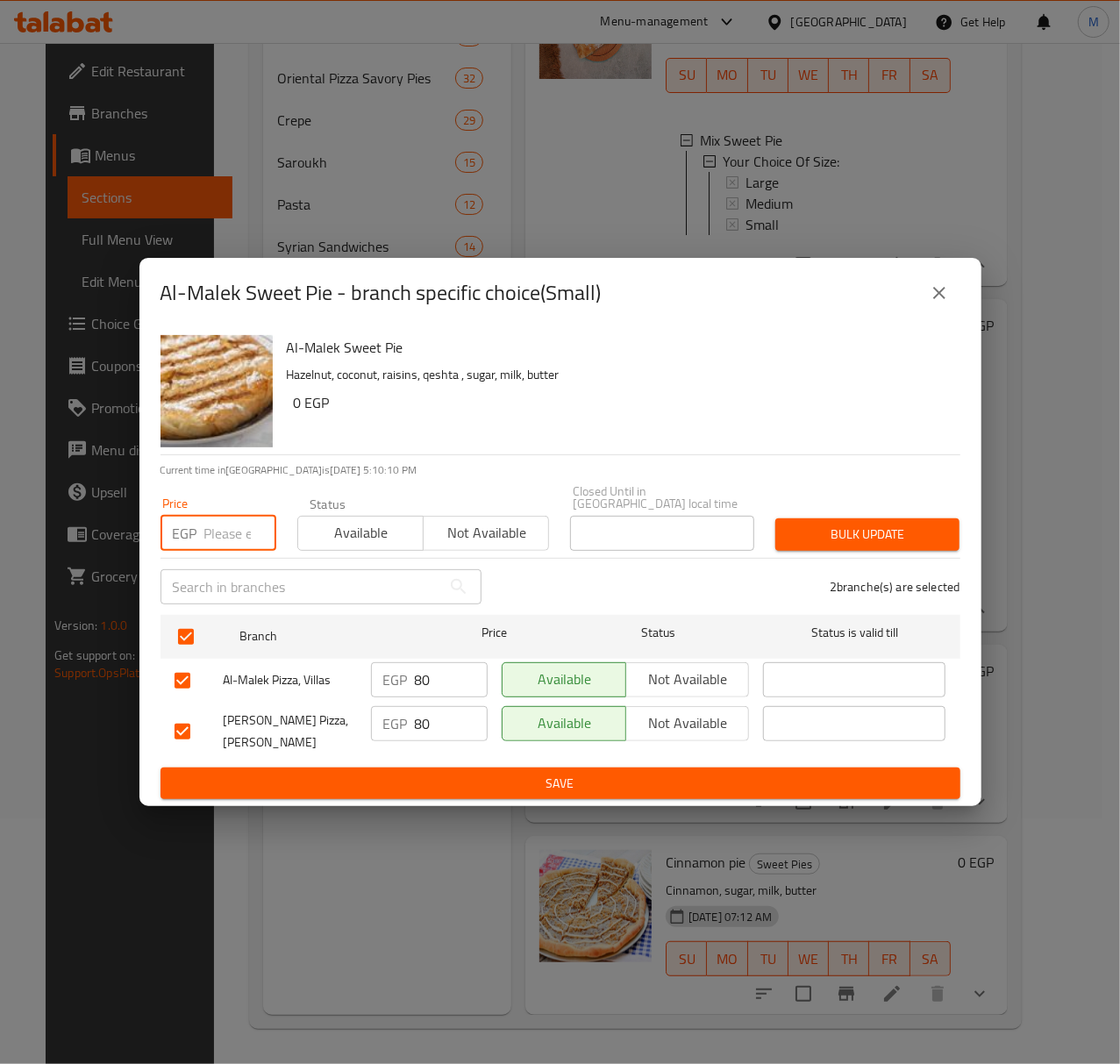
click at [214, 531] on input "number" at bounding box center [240, 533] width 72 height 35
type input "85"
click at [352, 527] on span "Available" at bounding box center [360, 532] width 111 height 25
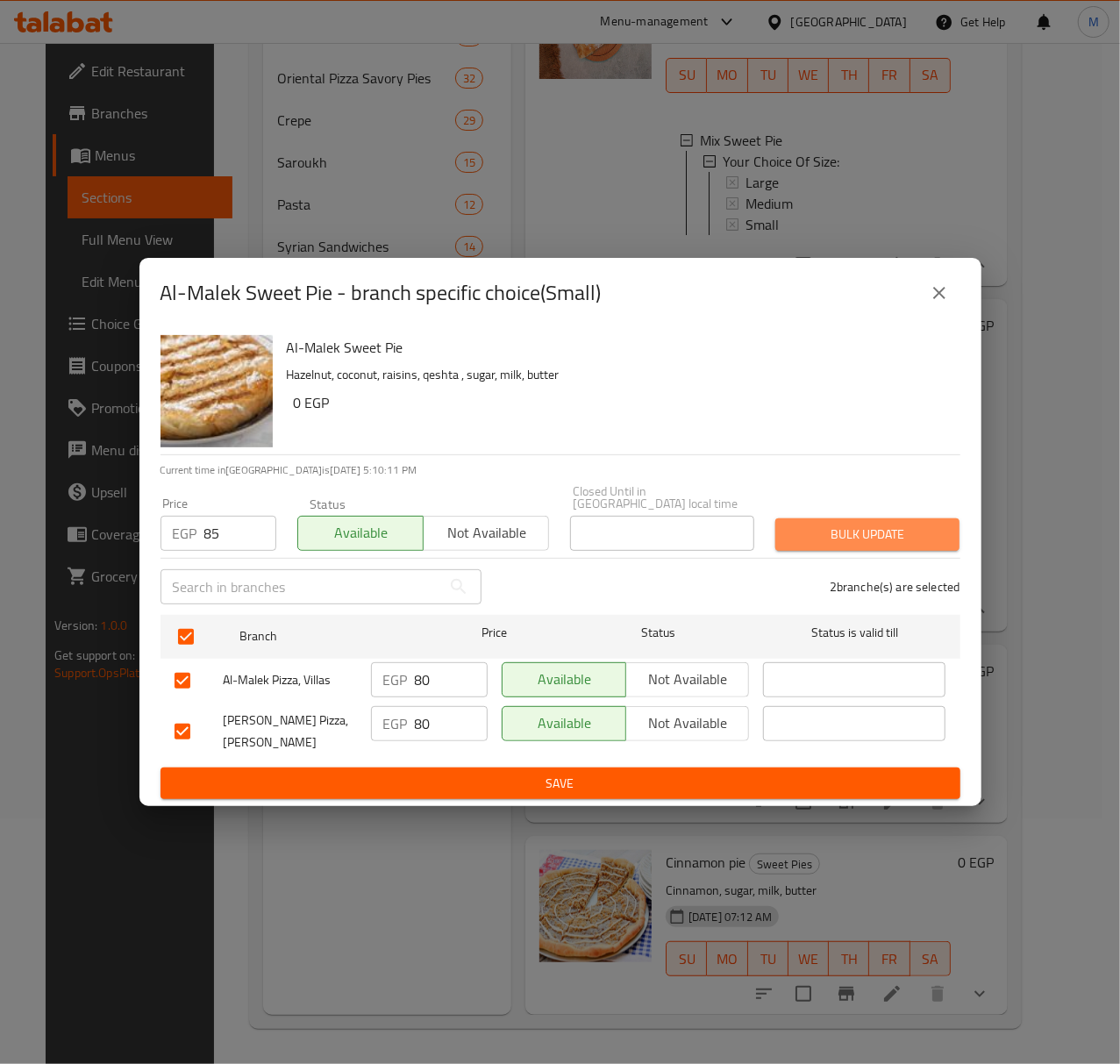
click at [829, 527] on span "Bulk update" at bounding box center [867, 534] width 156 height 22
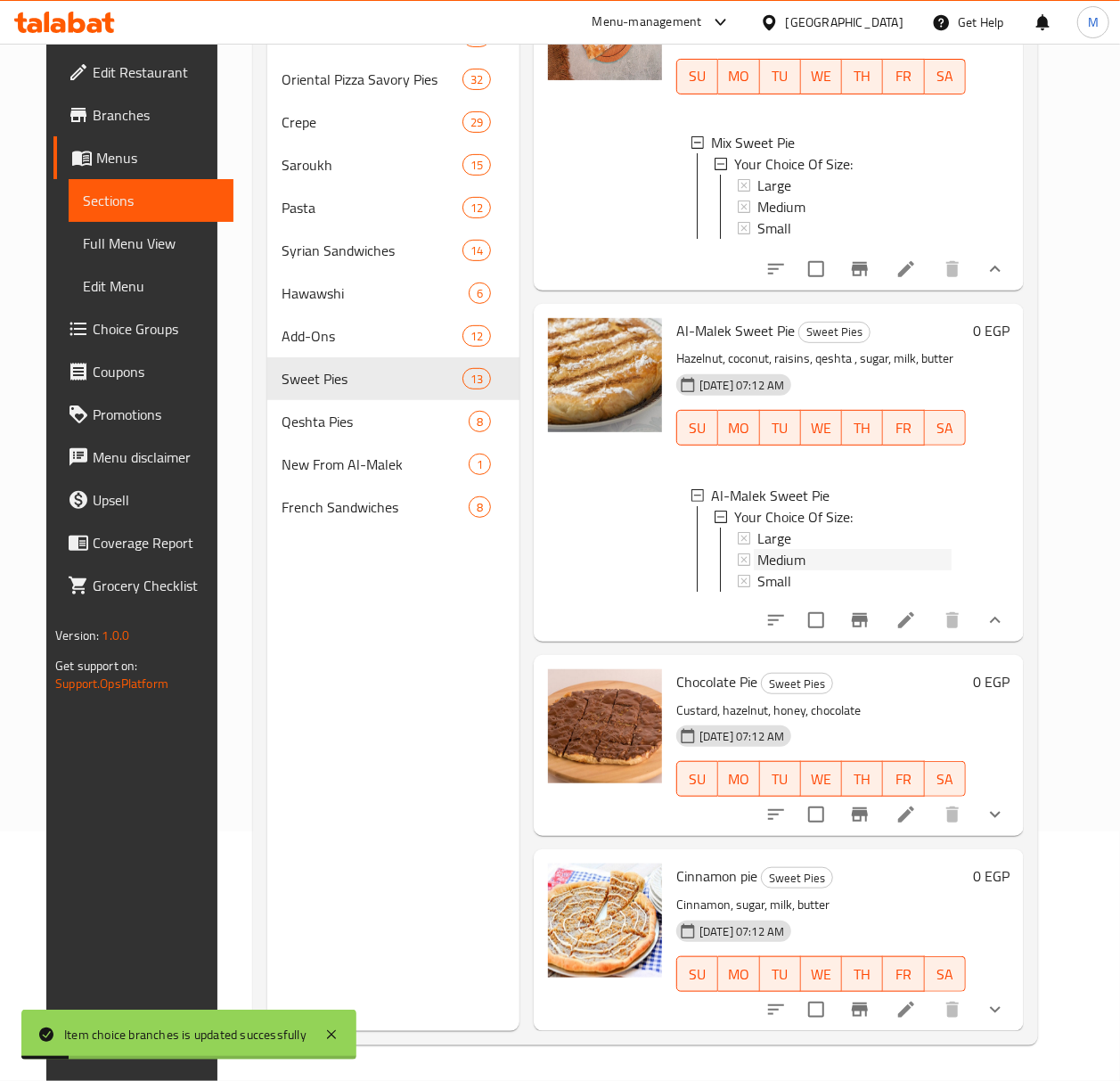
click at [802, 556] on div "Medium" at bounding box center [854, 560] width 194 height 22
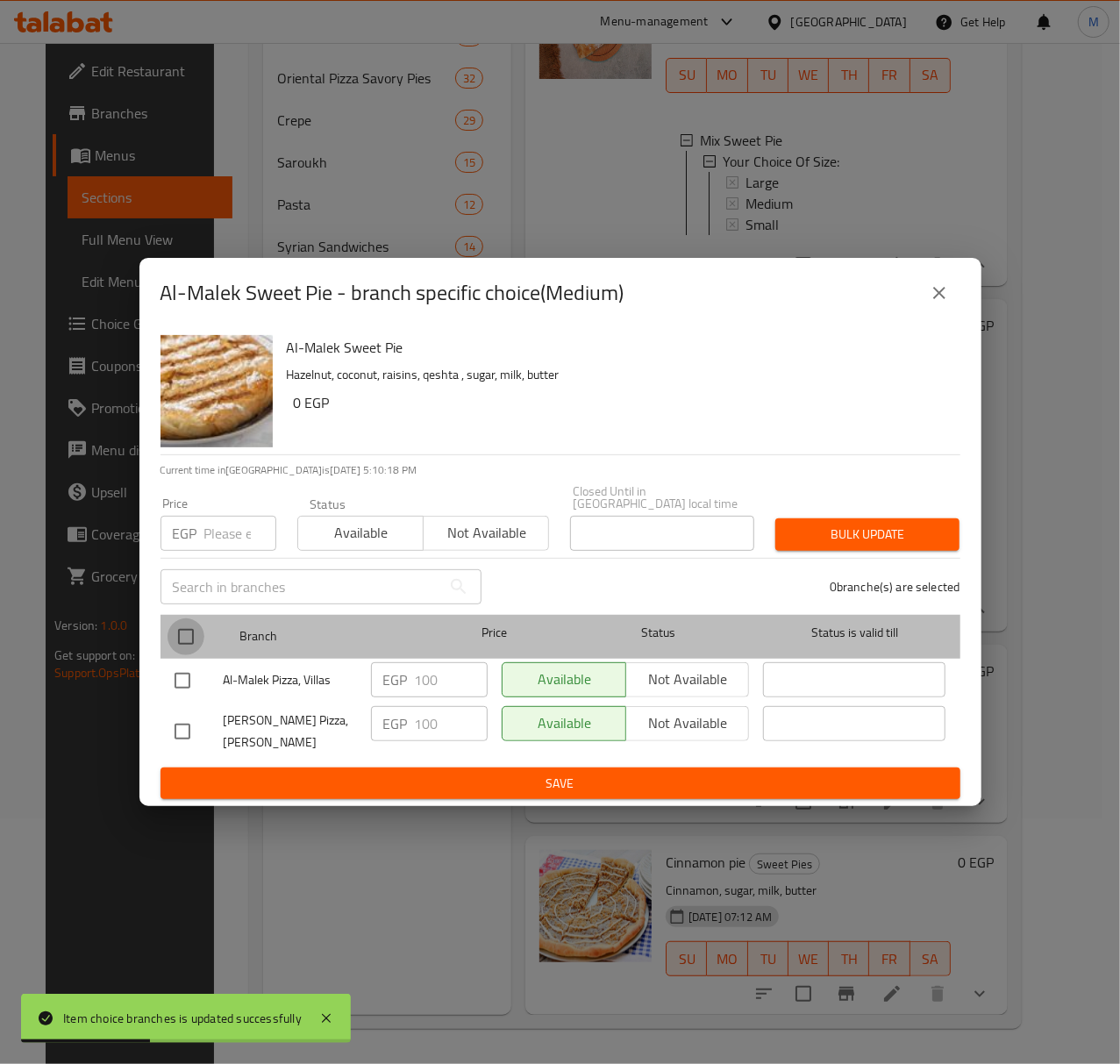
drag, startPoint x: 197, startPoint y: 622, endPoint x: 205, endPoint y: 604, distance: 19.7
click at [195, 622] on input "checkbox" at bounding box center [186, 637] width 37 height 37
checkbox input "true"
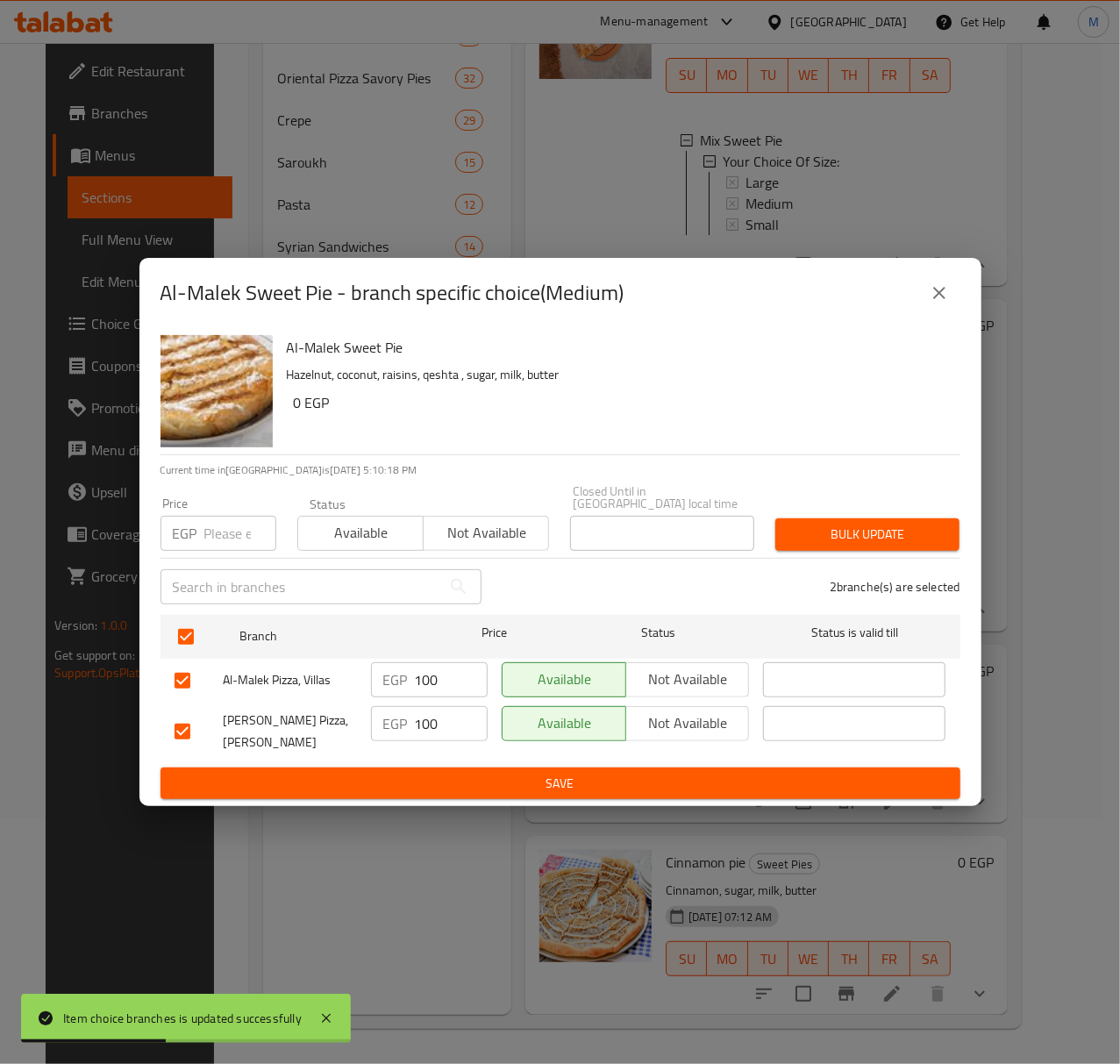
drag, startPoint x: 223, startPoint y: 546, endPoint x: 228, endPoint y: 517, distance: 29.4
click at [223, 537] on div "Price EGP Price" at bounding box center [218, 524] width 137 height 74
click at [228, 517] on input "number" at bounding box center [240, 533] width 72 height 35
type input "110"
click at [351, 523] on span "Available" at bounding box center [360, 532] width 111 height 25
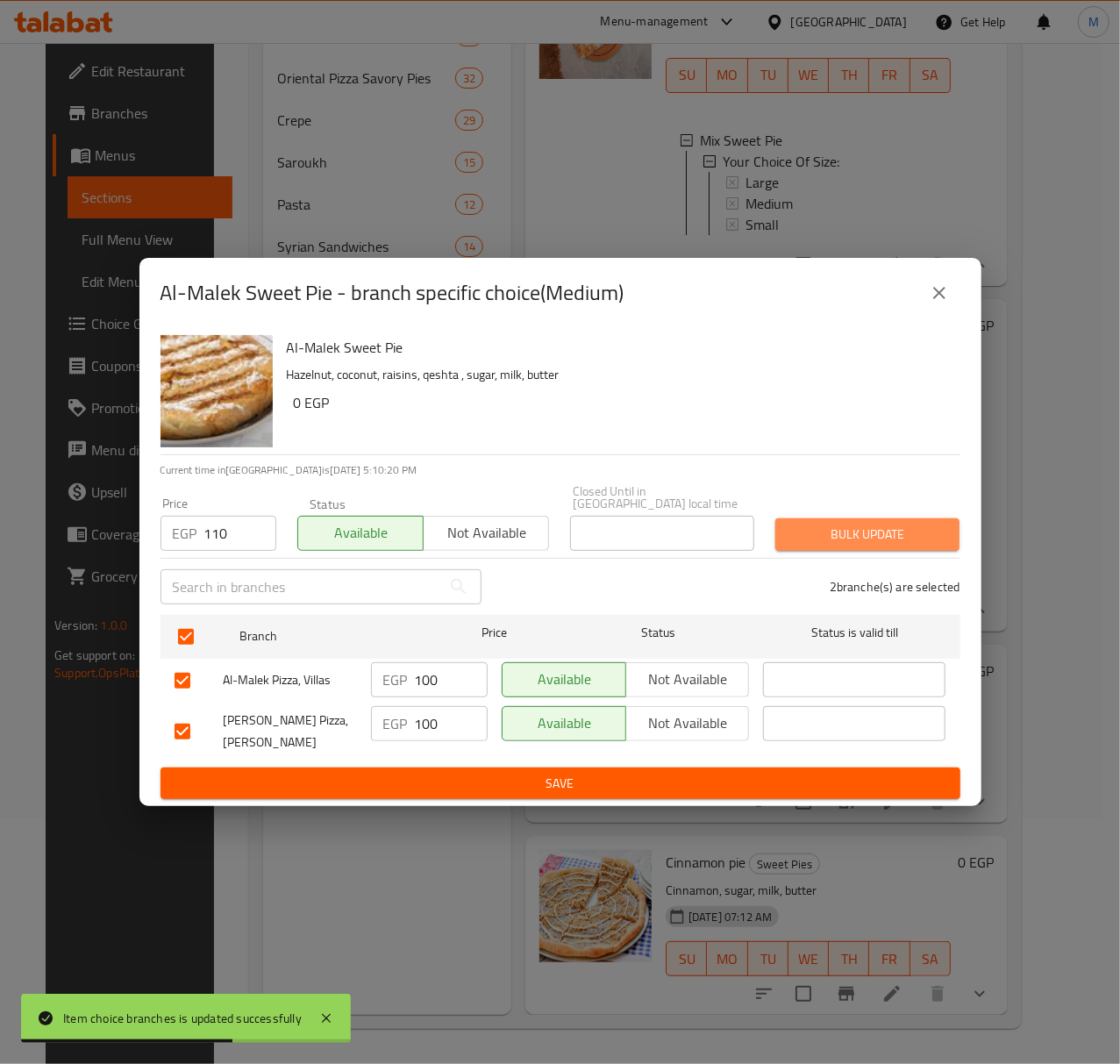
click at [851, 524] on span "Bulk update" at bounding box center [867, 534] width 156 height 22
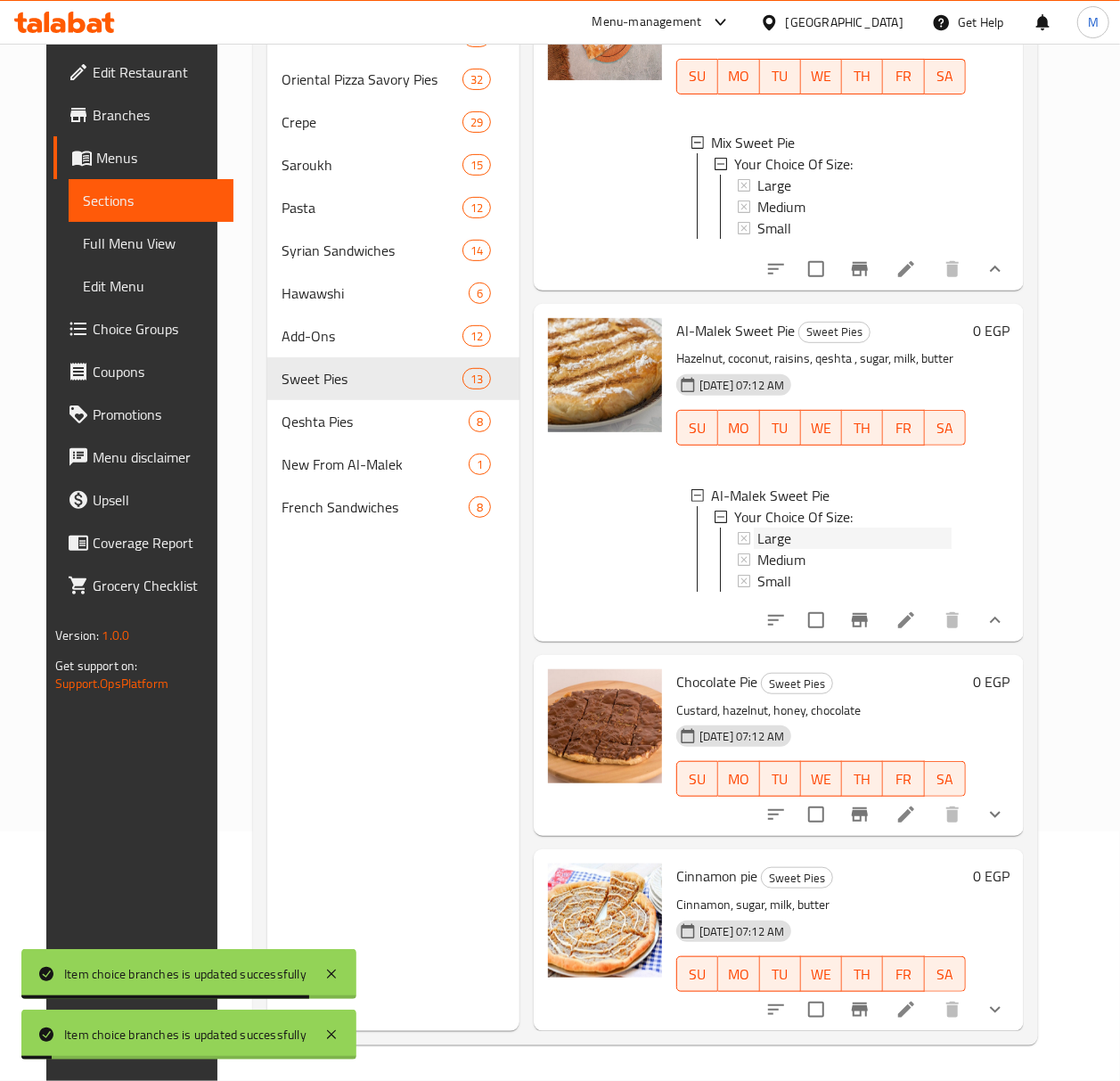
click at [792, 538] on div "Large" at bounding box center [854, 538] width 194 height 22
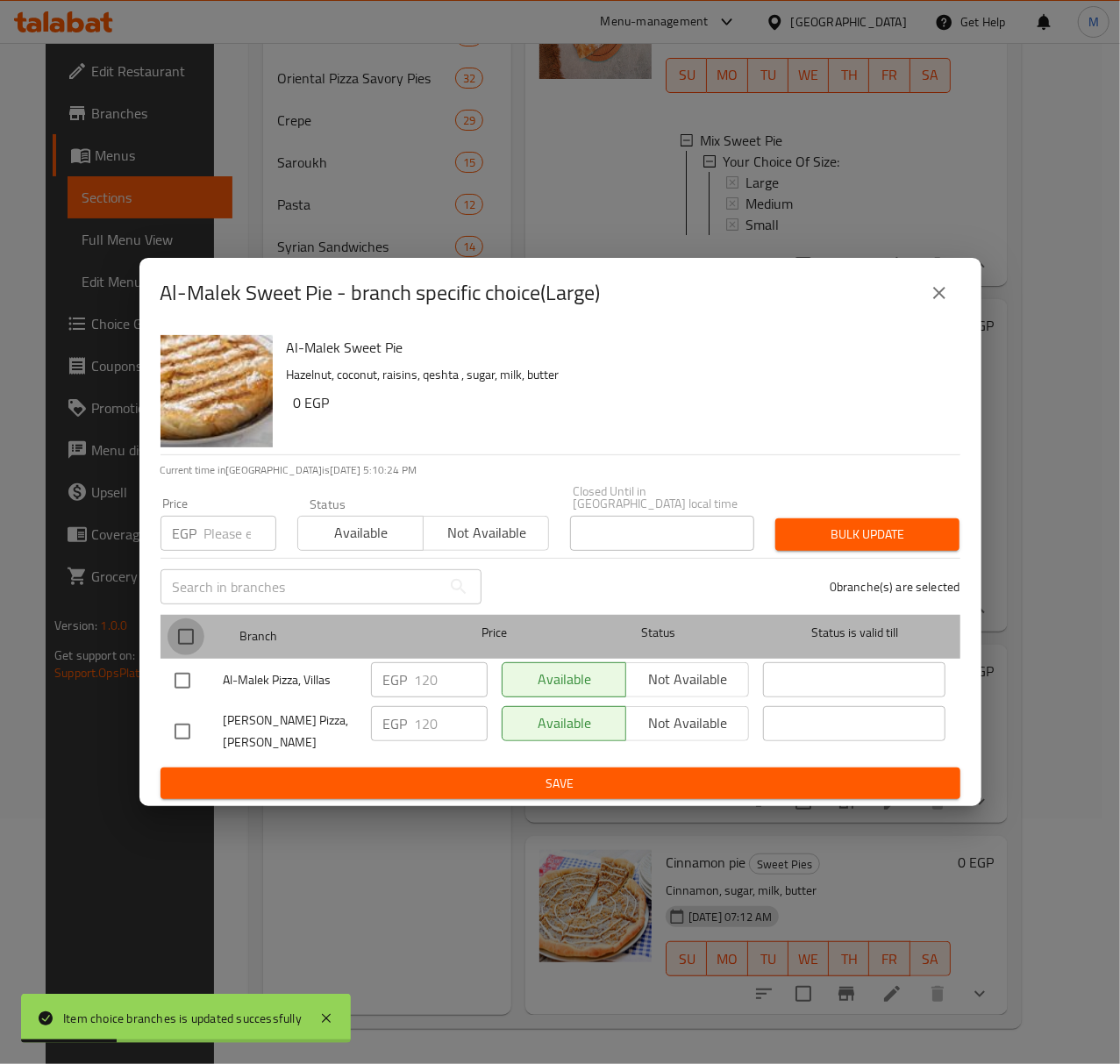
drag, startPoint x: 190, startPoint y: 625, endPoint x: 212, endPoint y: 585, distance: 45.7
click at [189, 625] on input "checkbox" at bounding box center [186, 637] width 37 height 37
checkbox input "true"
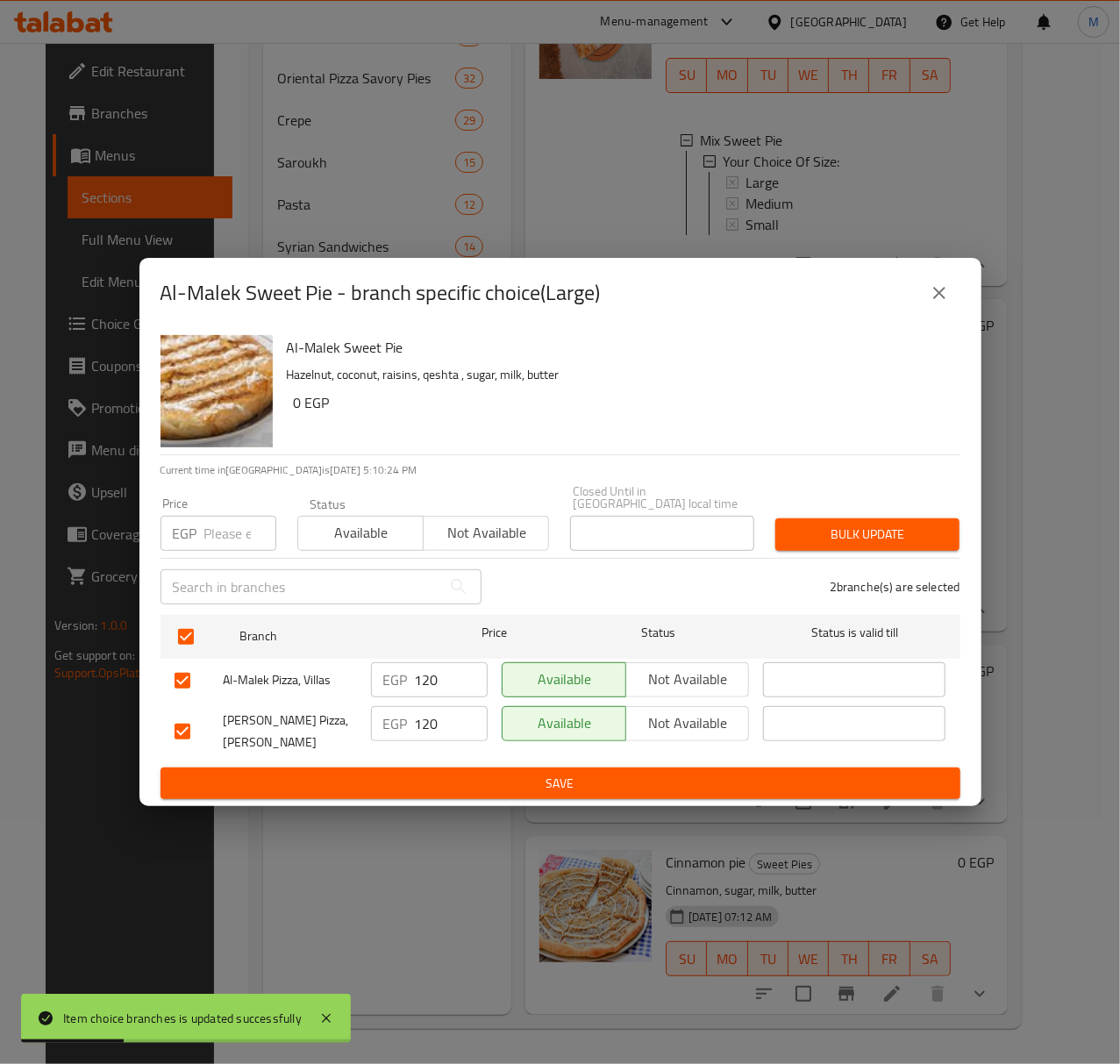
click at [226, 548] on div "Price EGP Price" at bounding box center [218, 524] width 137 height 74
click at [223, 536] on input "number" at bounding box center [240, 533] width 72 height 35
type input "130"
click at [351, 537] on span "Available" at bounding box center [360, 532] width 111 height 25
click at [829, 535] on span "Bulk update" at bounding box center [867, 534] width 156 height 22
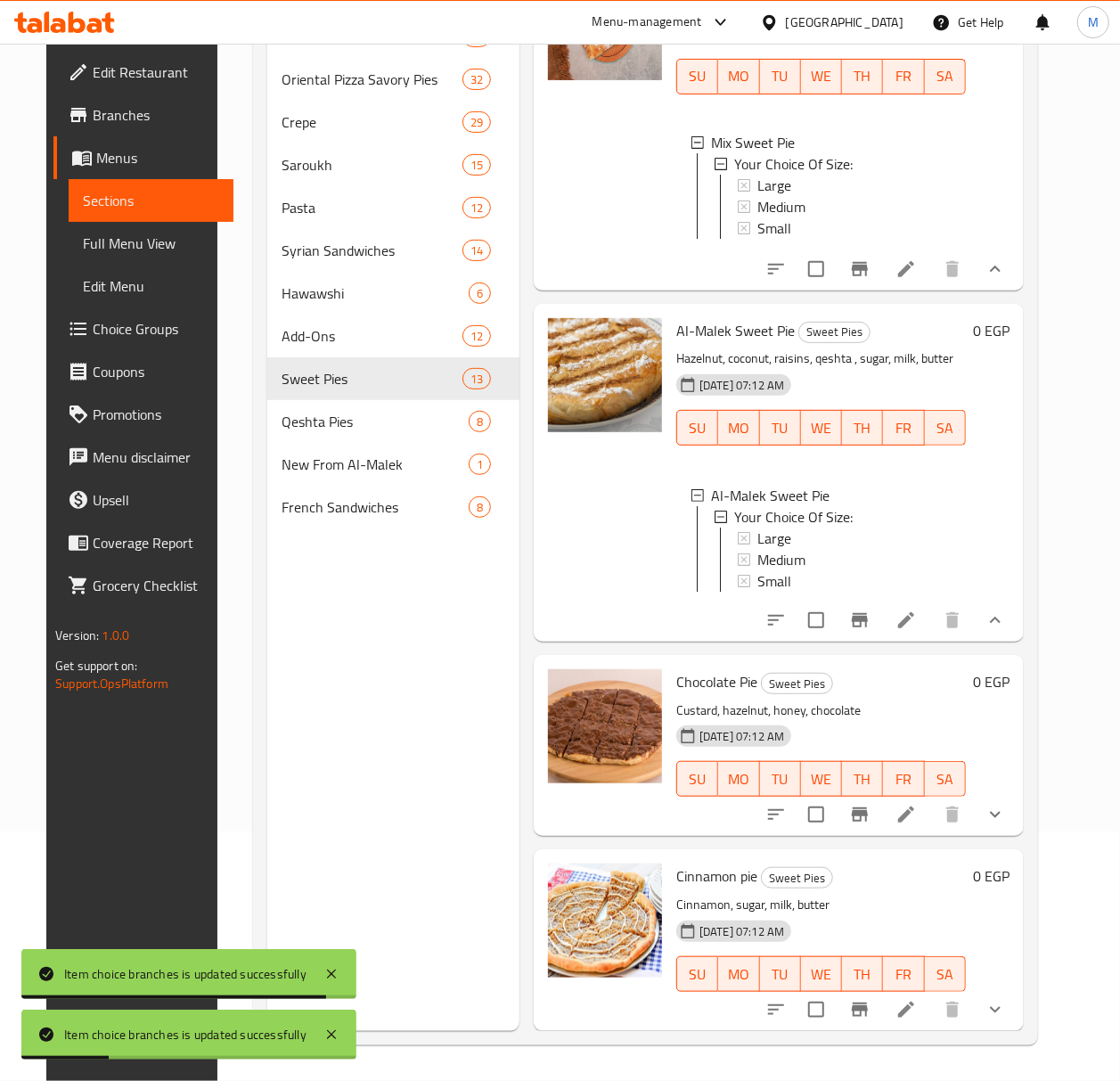
scroll to position [3484, 0]
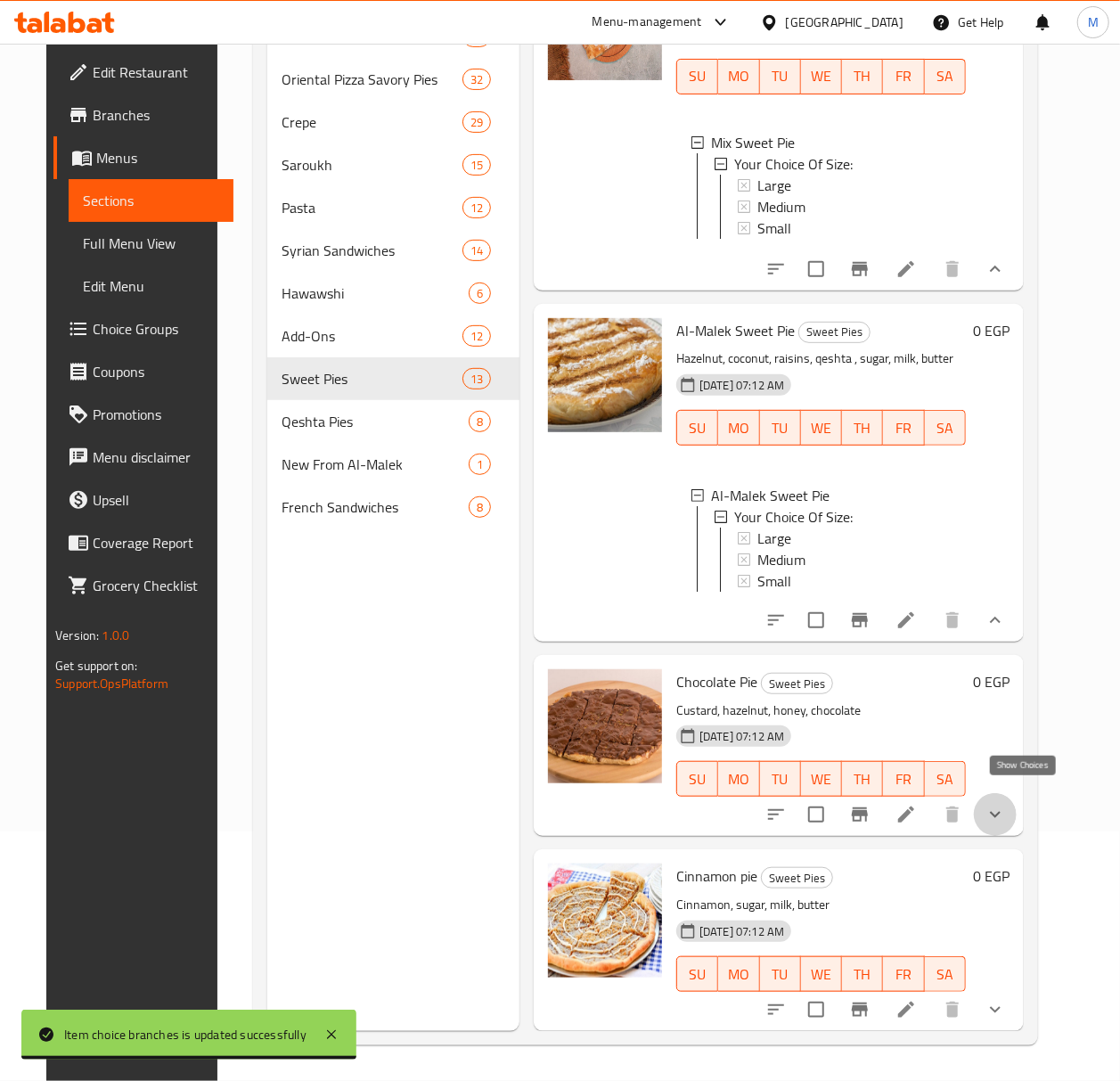
click at [1005, 804] on icon "show more" at bounding box center [996, 814] width 22 height 22
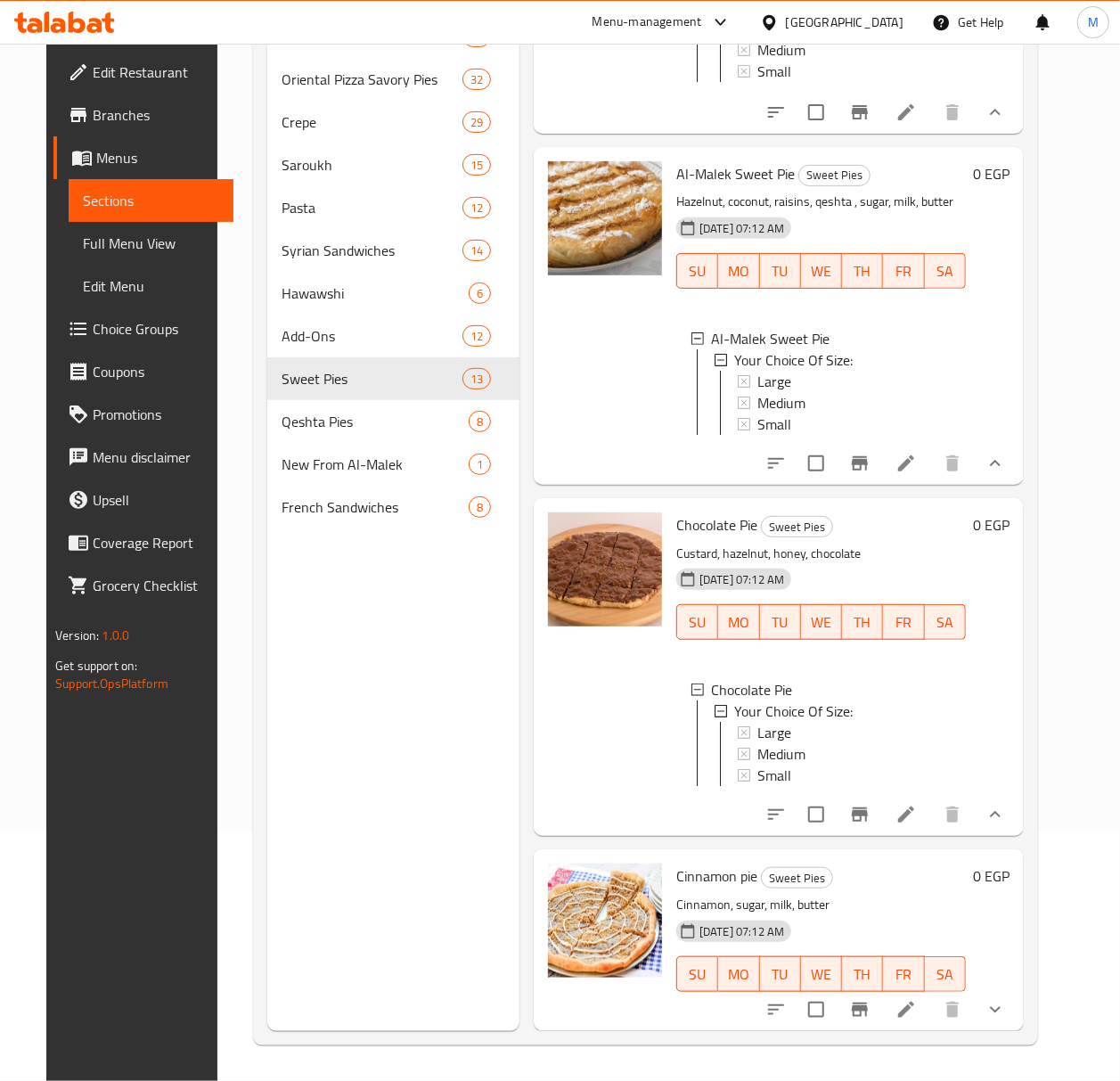
scroll to position [3659, 0]
click at [781, 764] on span "Small" at bounding box center [774, 775] width 34 height 22
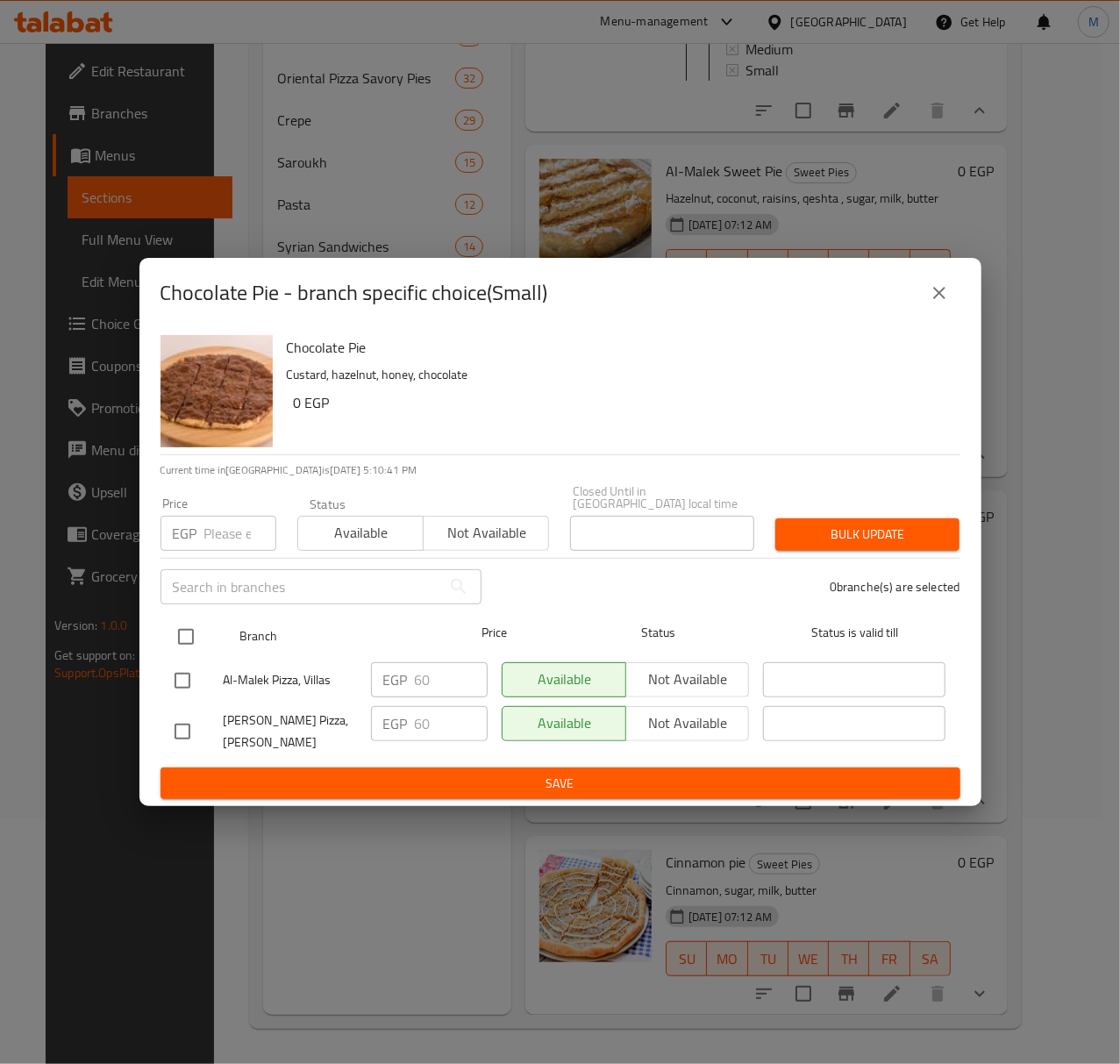
click at [189, 628] on input "checkbox" at bounding box center [186, 637] width 37 height 37
checkbox input "true"
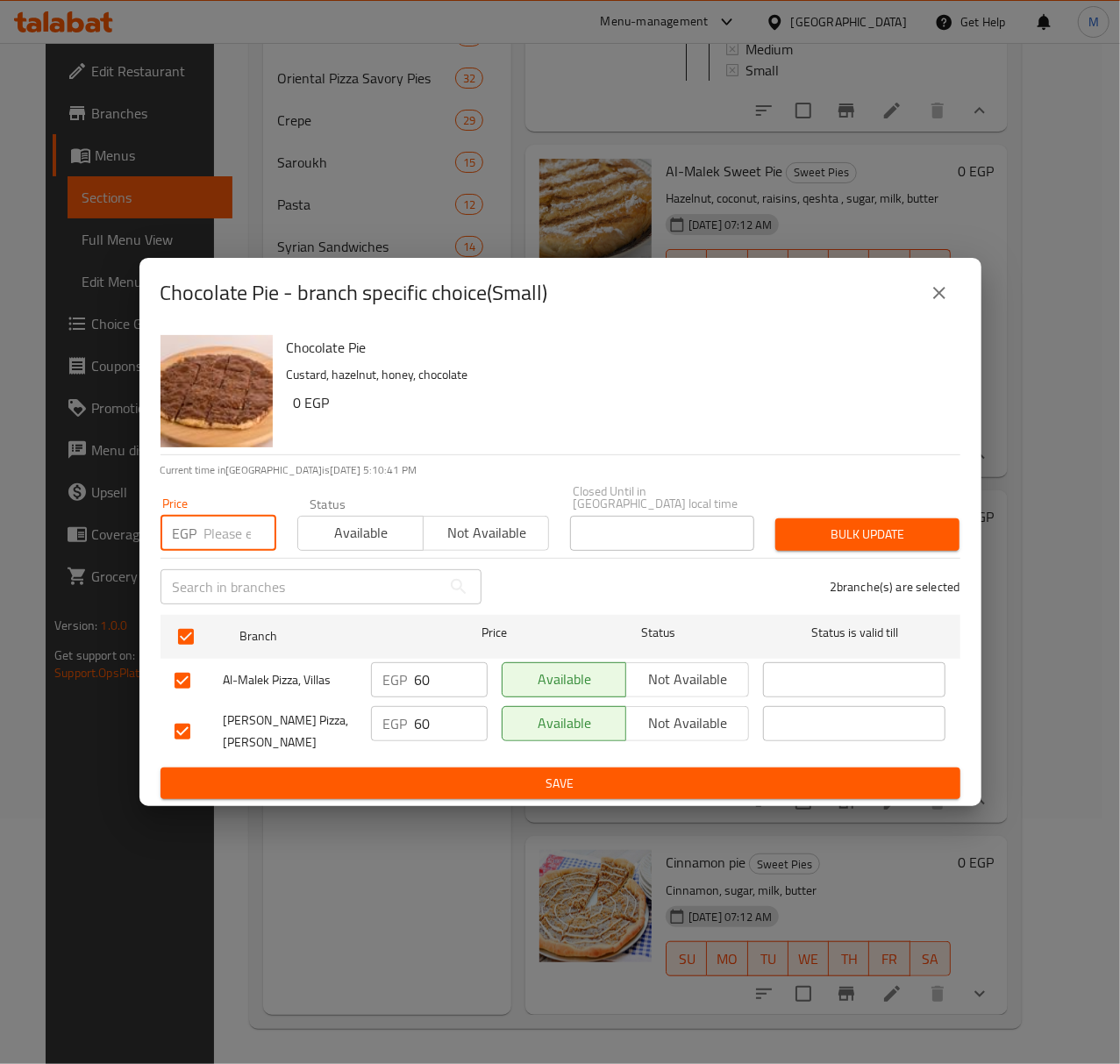
click at [228, 537] on input "number" at bounding box center [240, 533] width 72 height 35
type input "65"
click at [321, 520] on span "Available" at bounding box center [360, 532] width 111 height 25
click at [762, 523] on div "Closed Until in Egypt local time Closed Until in Egypt local time" at bounding box center [662, 518] width 205 height 87
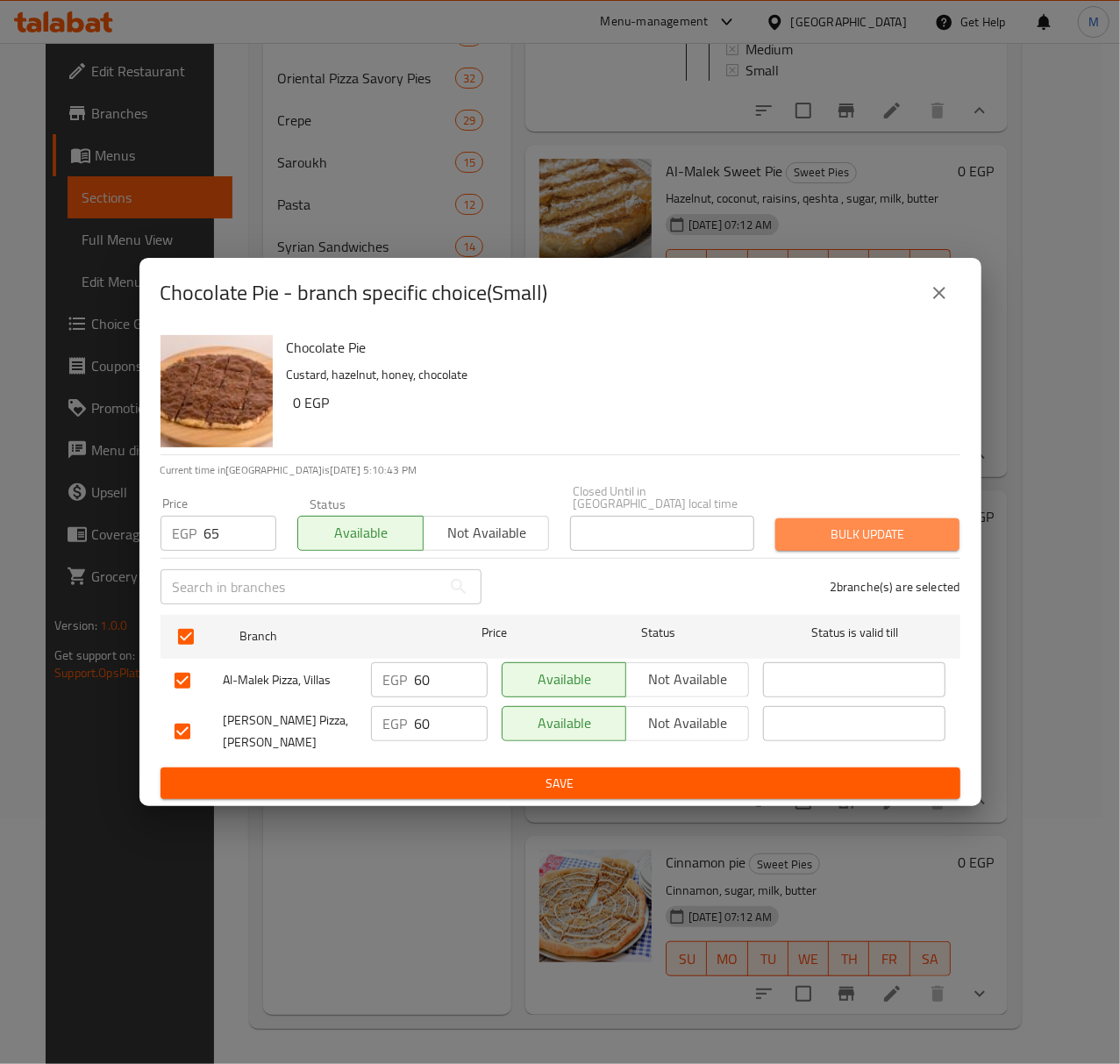
click at [808, 533] on span "Bulk update" at bounding box center [867, 534] width 156 height 22
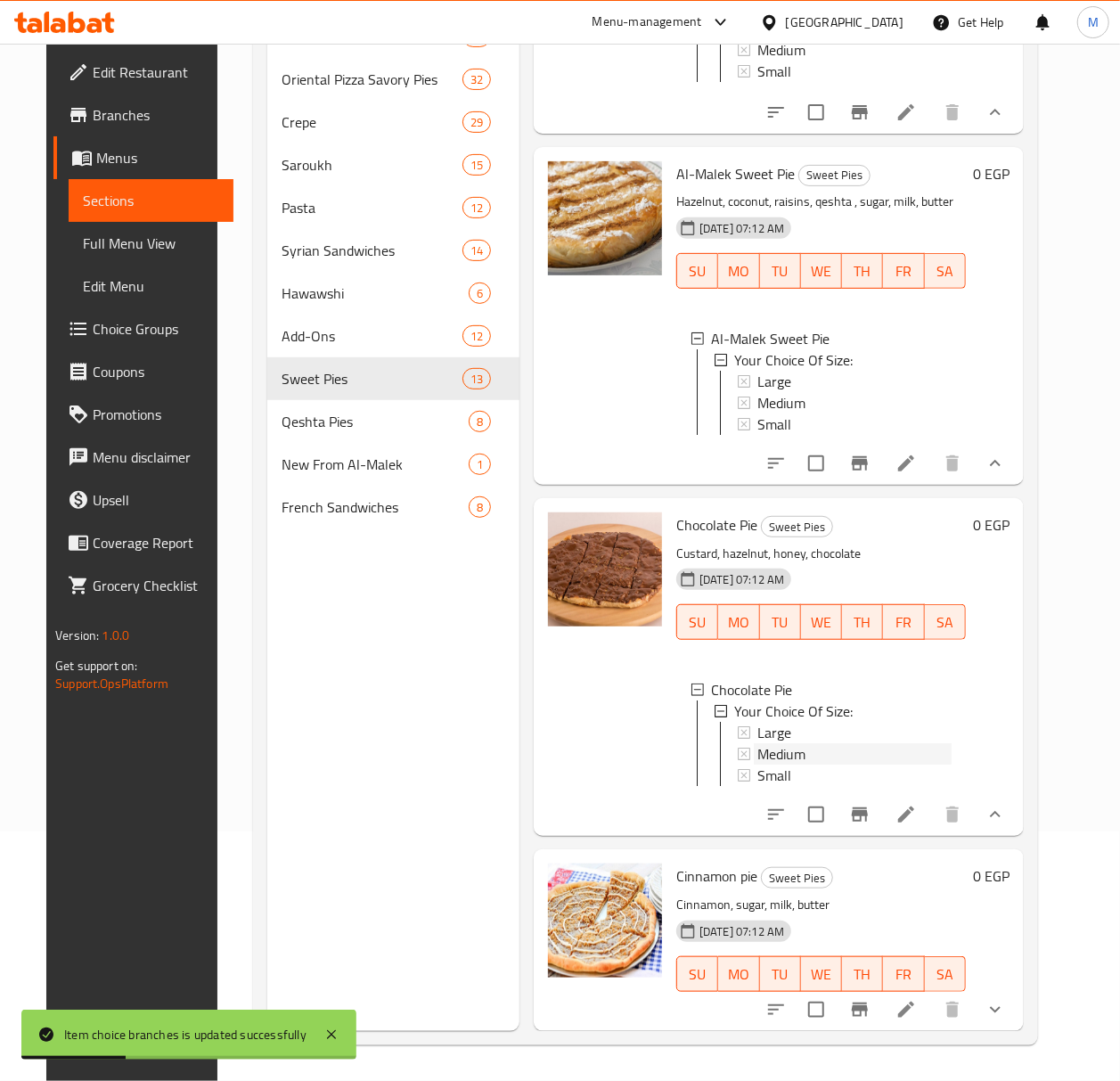
click at [800, 743] on span "Medium" at bounding box center [781, 754] width 48 height 22
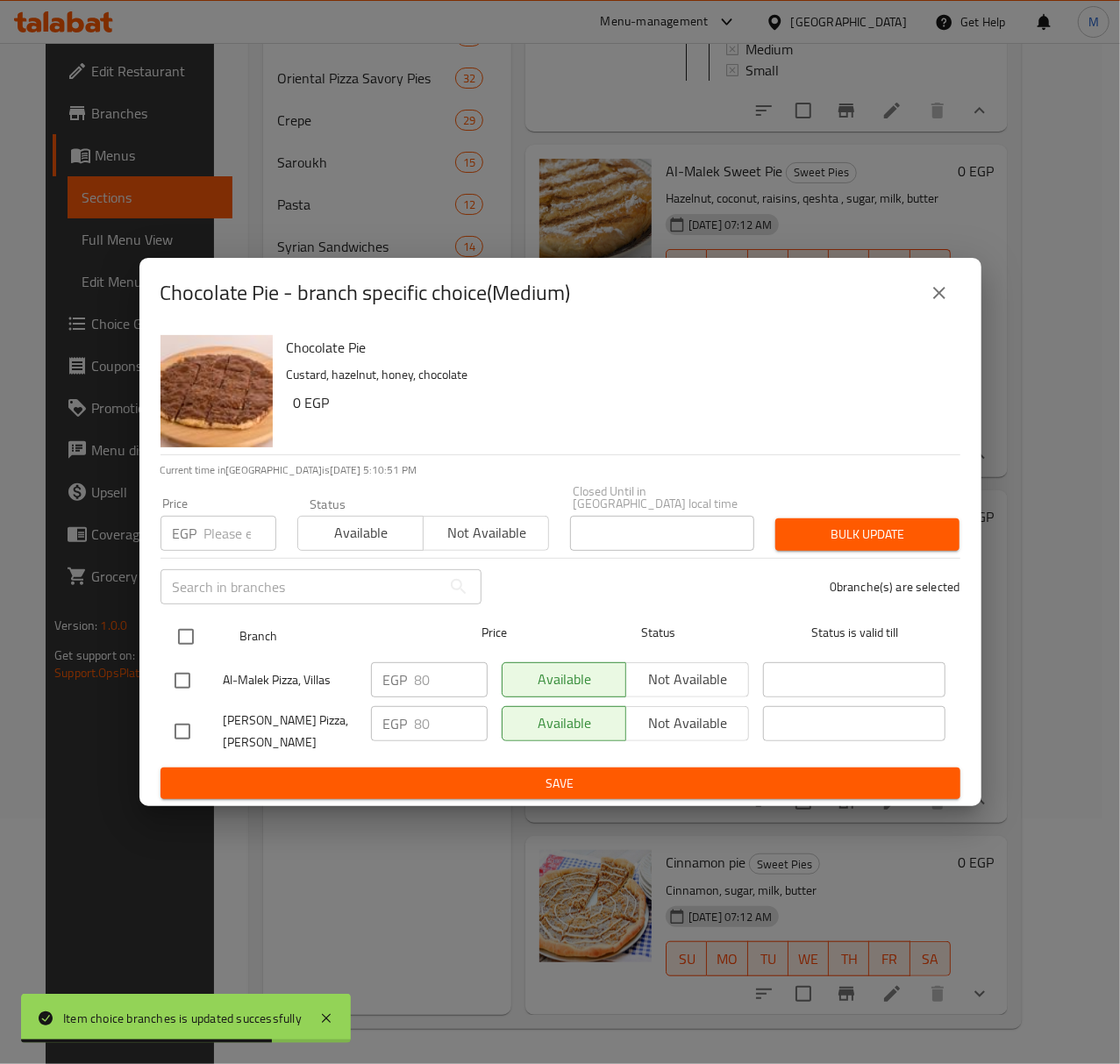
click at [191, 632] on input "checkbox" at bounding box center [186, 637] width 37 height 37
checkbox input "true"
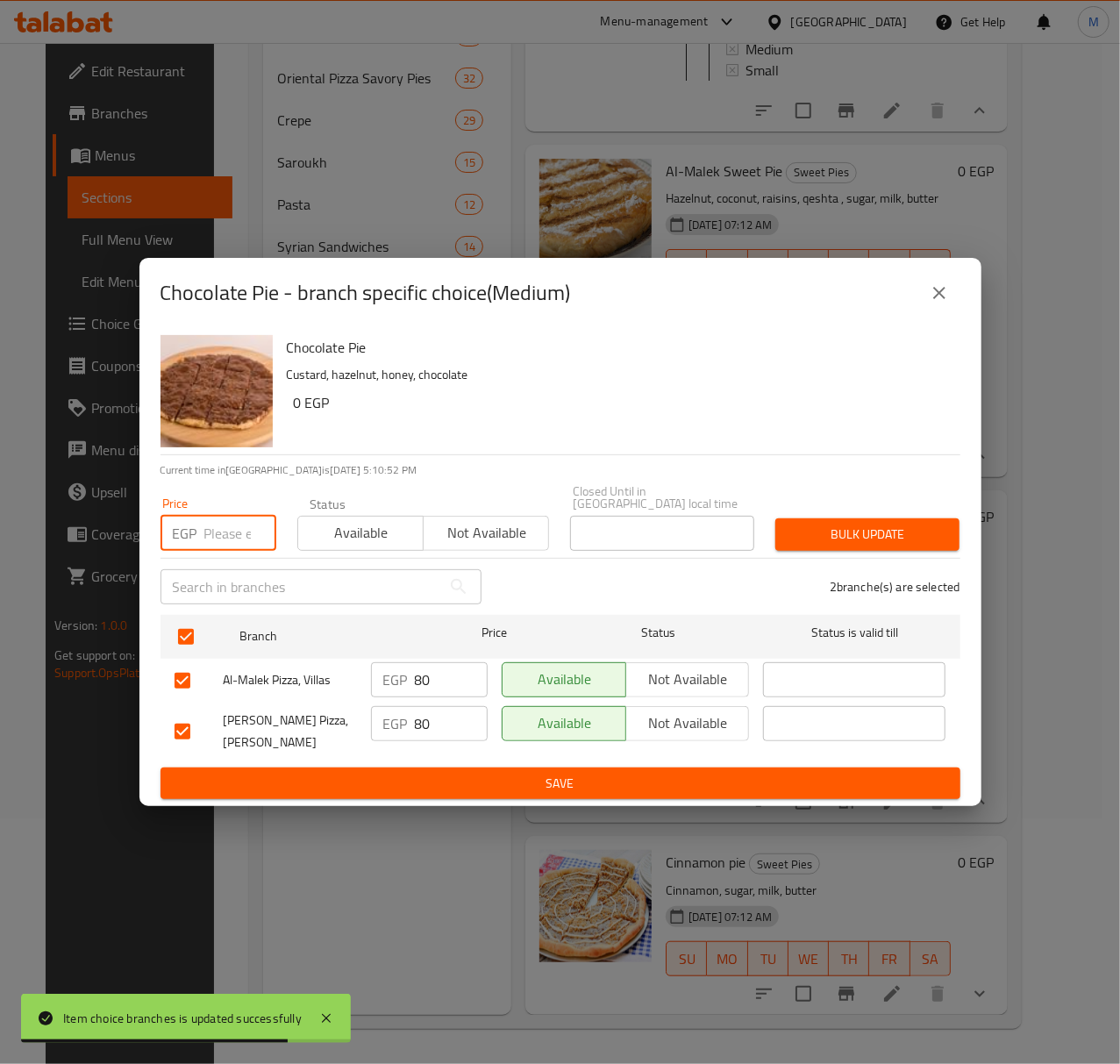
click at [239, 534] on input "number" at bounding box center [240, 533] width 72 height 35
type input "85"
click at [363, 527] on span "Available" at bounding box center [360, 532] width 111 height 25
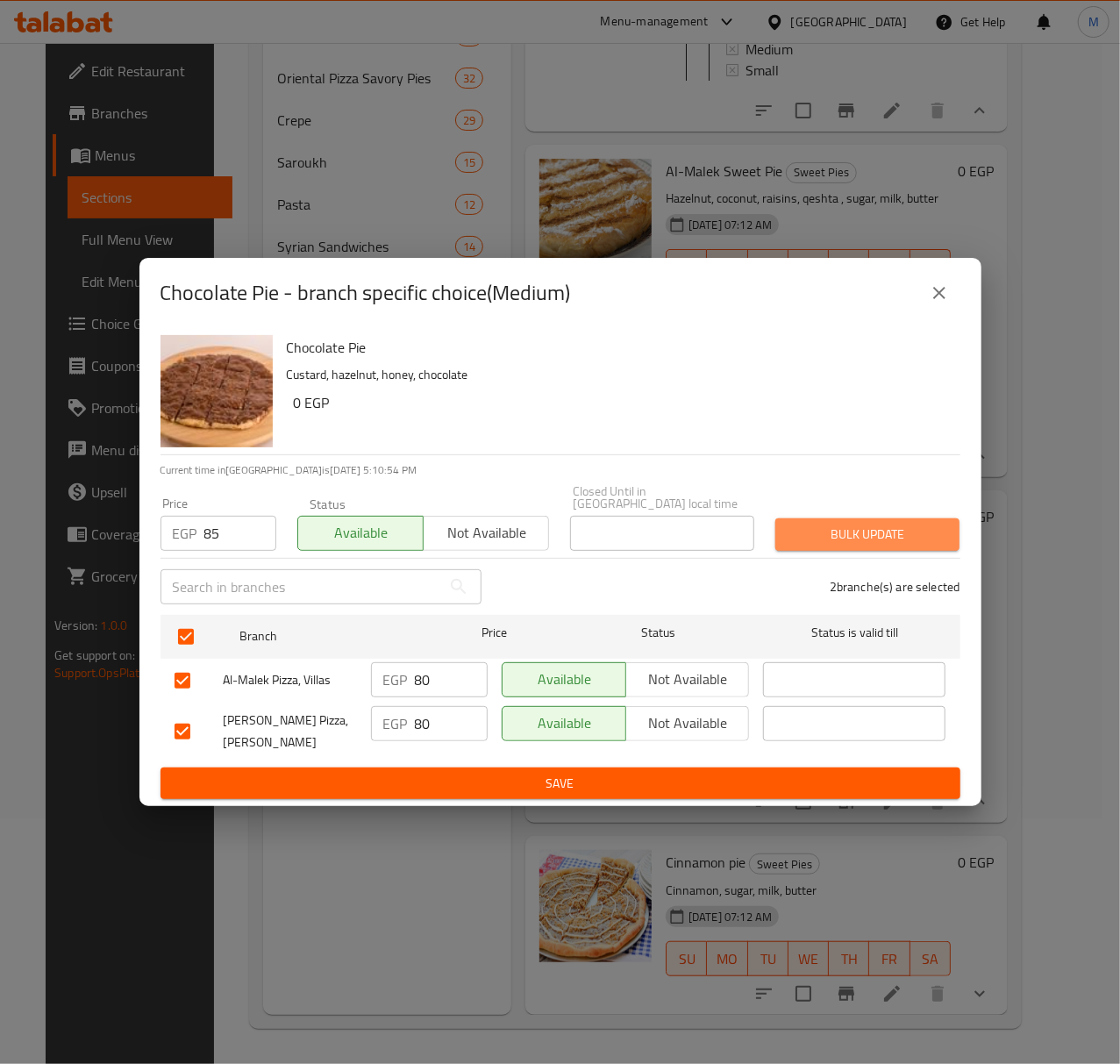
click at [833, 527] on span "Bulk update" at bounding box center [867, 534] width 156 height 22
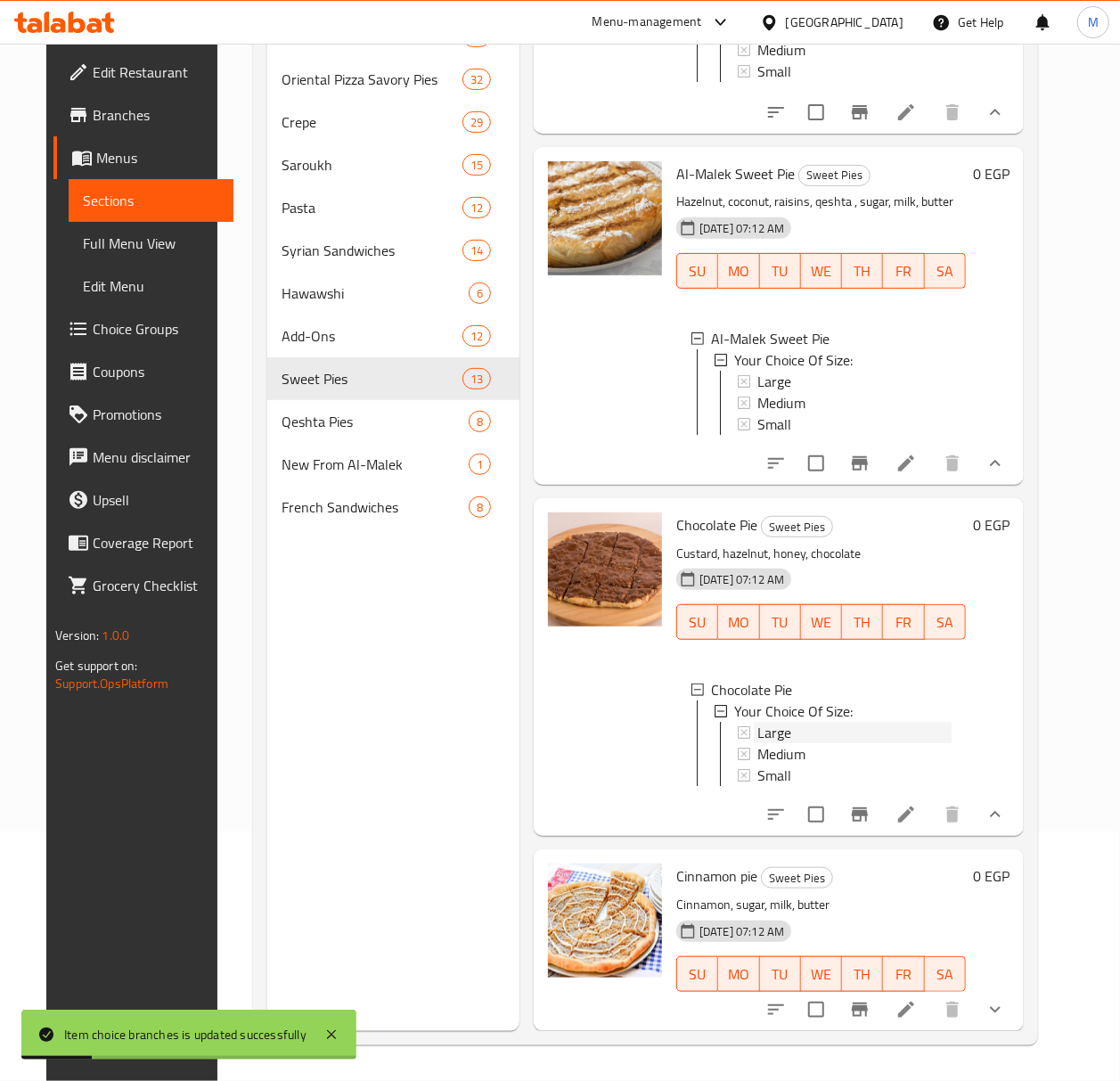
click at [796, 721] on div "Large" at bounding box center [854, 732] width 194 height 22
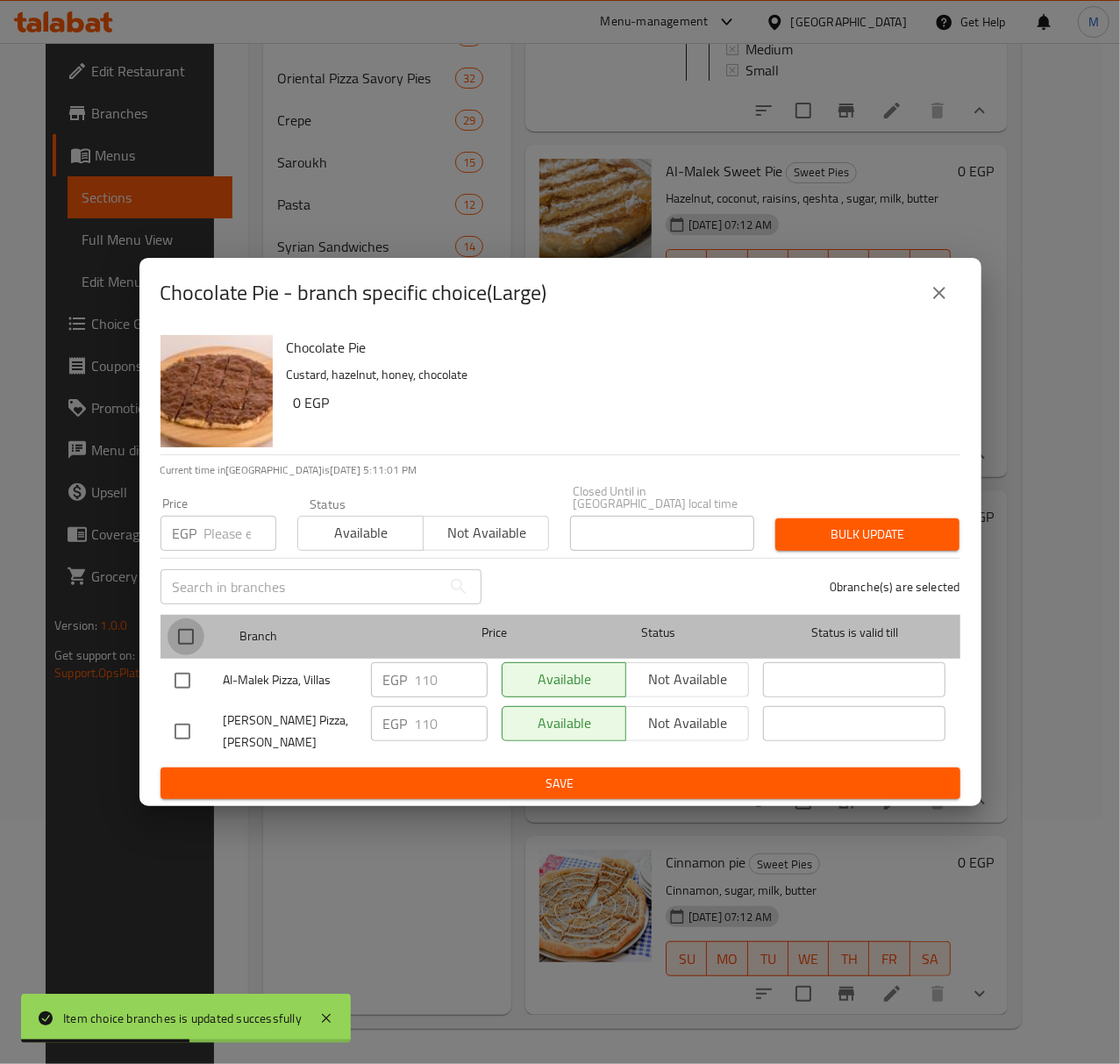
click at [195, 633] on input "checkbox" at bounding box center [186, 637] width 37 height 37
checkbox input "true"
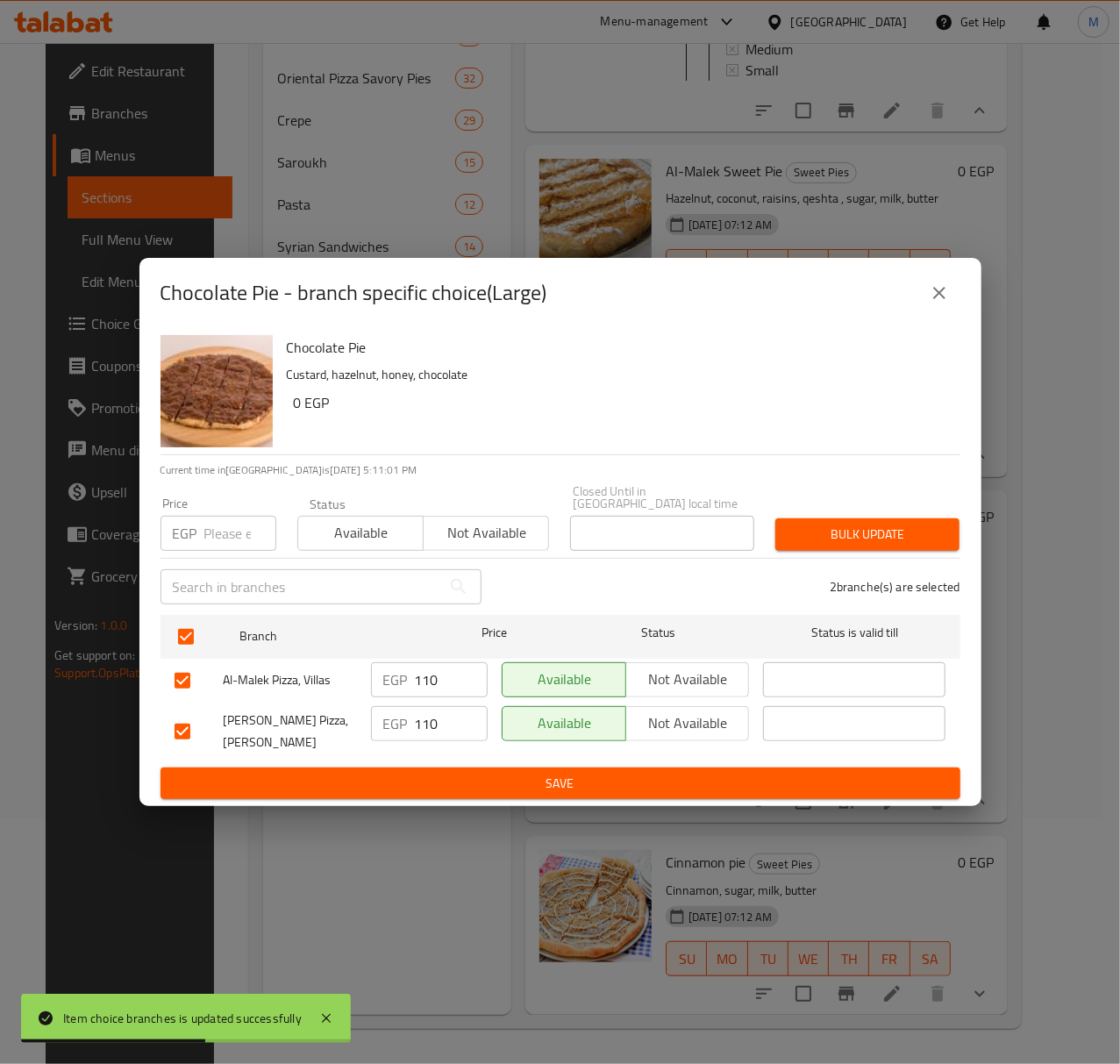
click at [208, 559] on div "​" at bounding box center [320, 587] width 342 height 56
click at [215, 533] on input "number" at bounding box center [240, 533] width 72 height 35
type input "120"
click at [309, 541] on button "Available" at bounding box center [360, 533] width 126 height 35
click at [895, 530] on span "Bulk update" at bounding box center [867, 534] width 156 height 22
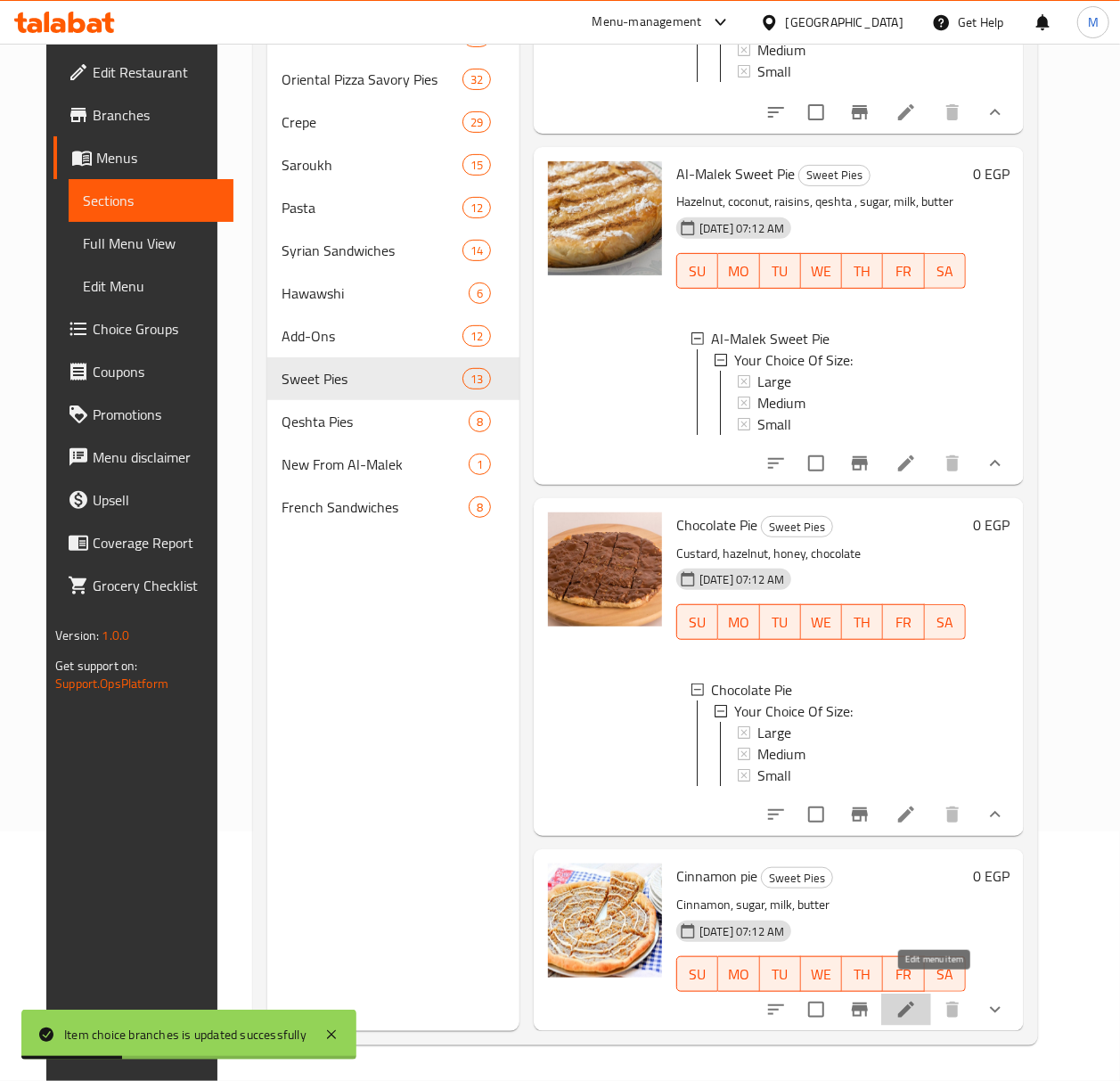
click at [917, 999] on icon at bounding box center [906, 1009] width 22 height 22
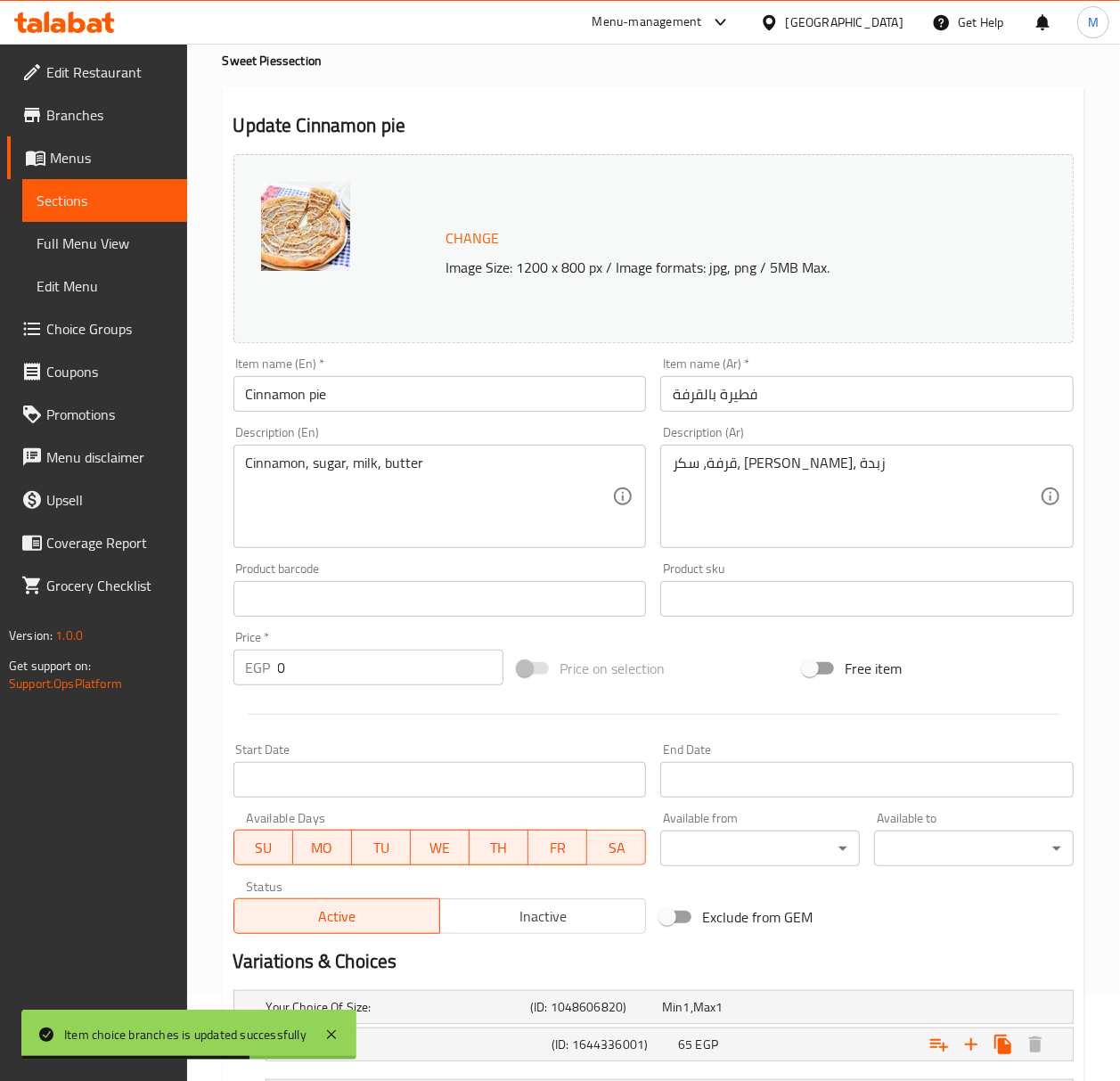
scroll to position [237, 0]
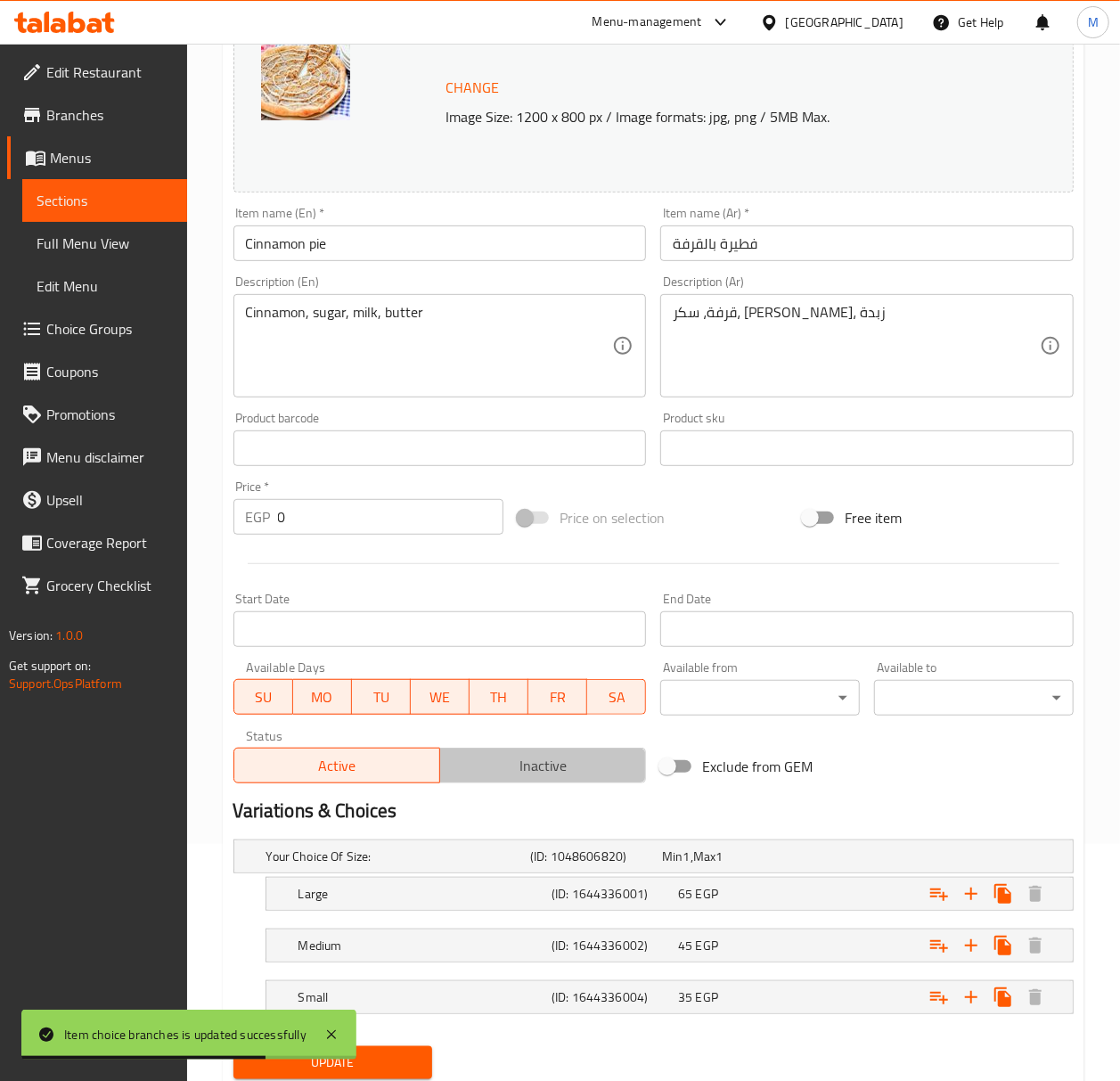
click at [564, 768] on span "Inactive" at bounding box center [542, 765] width 191 height 25
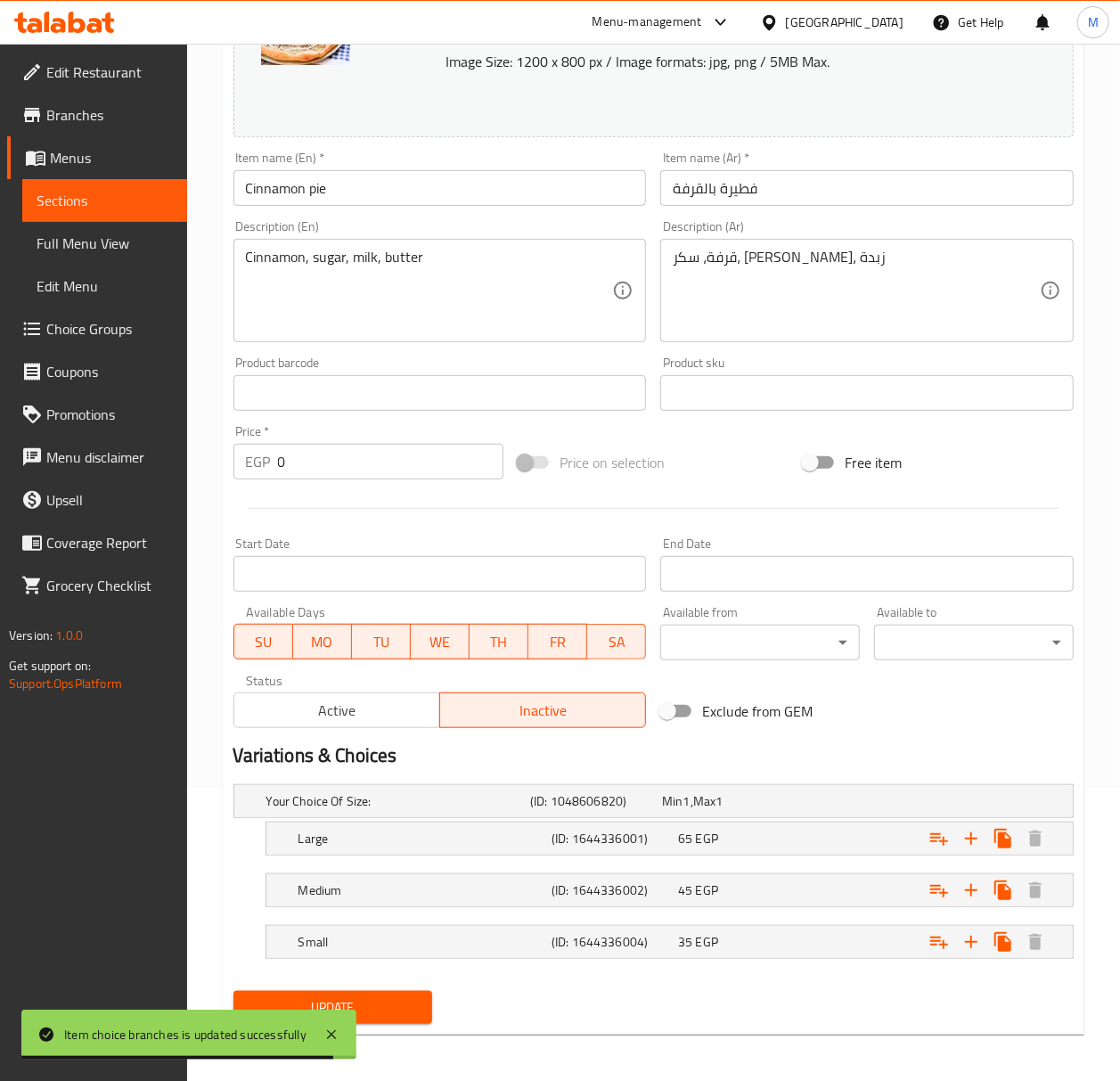
scroll to position [298, 0]
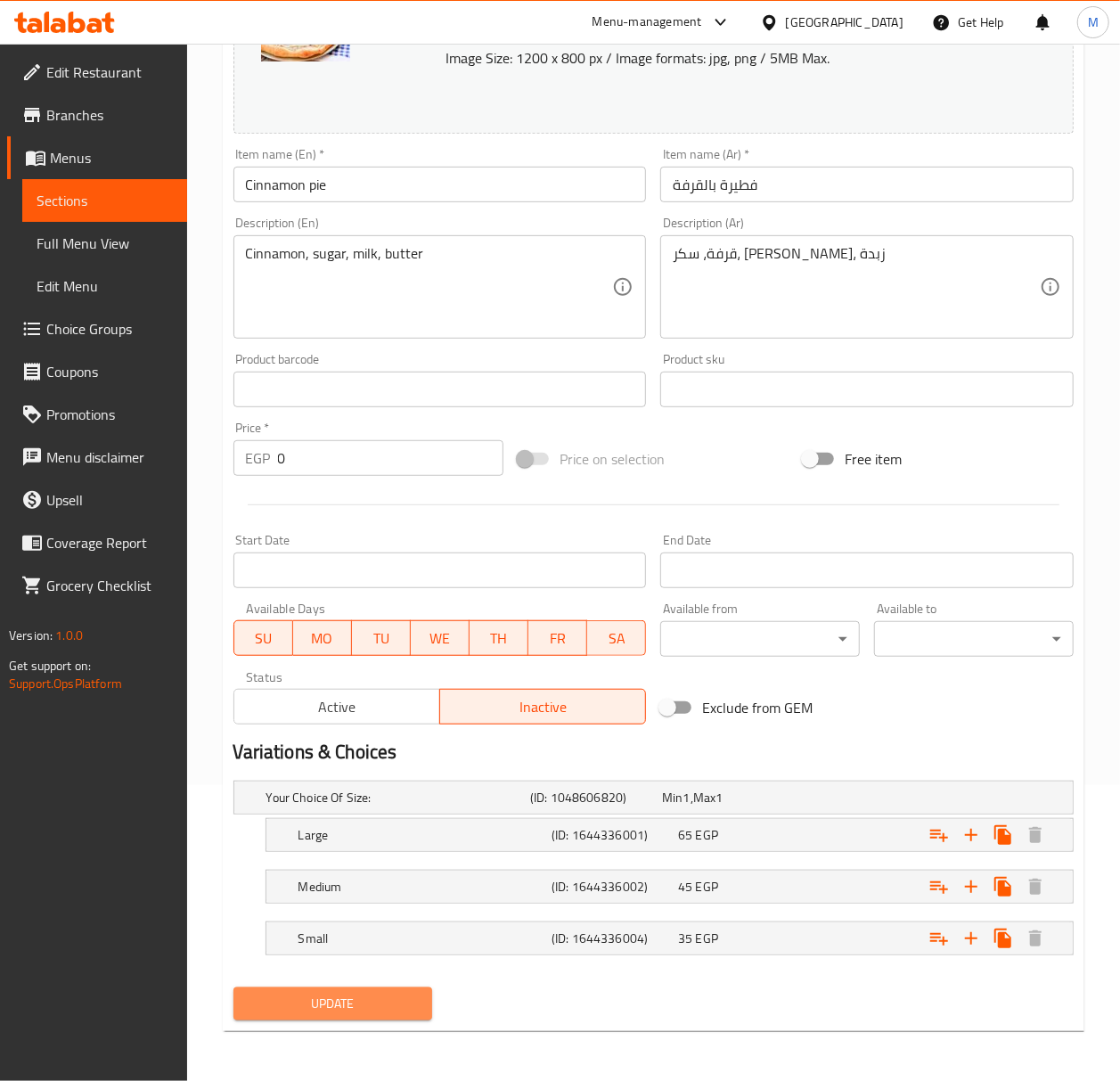
click at [414, 1002] on span "Update" at bounding box center [333, 1004] width 171 height 23
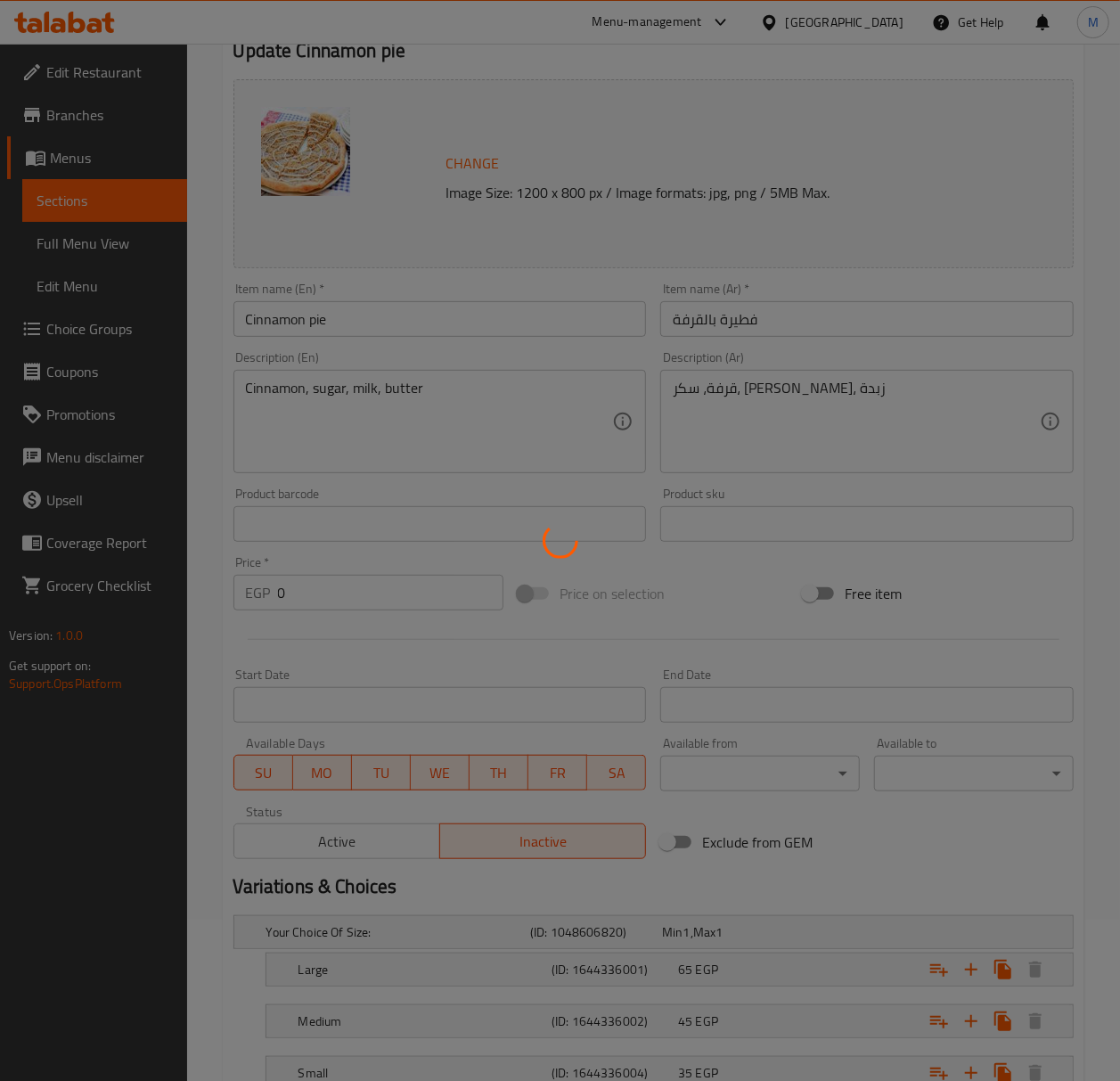
scroll to position [0, 0]
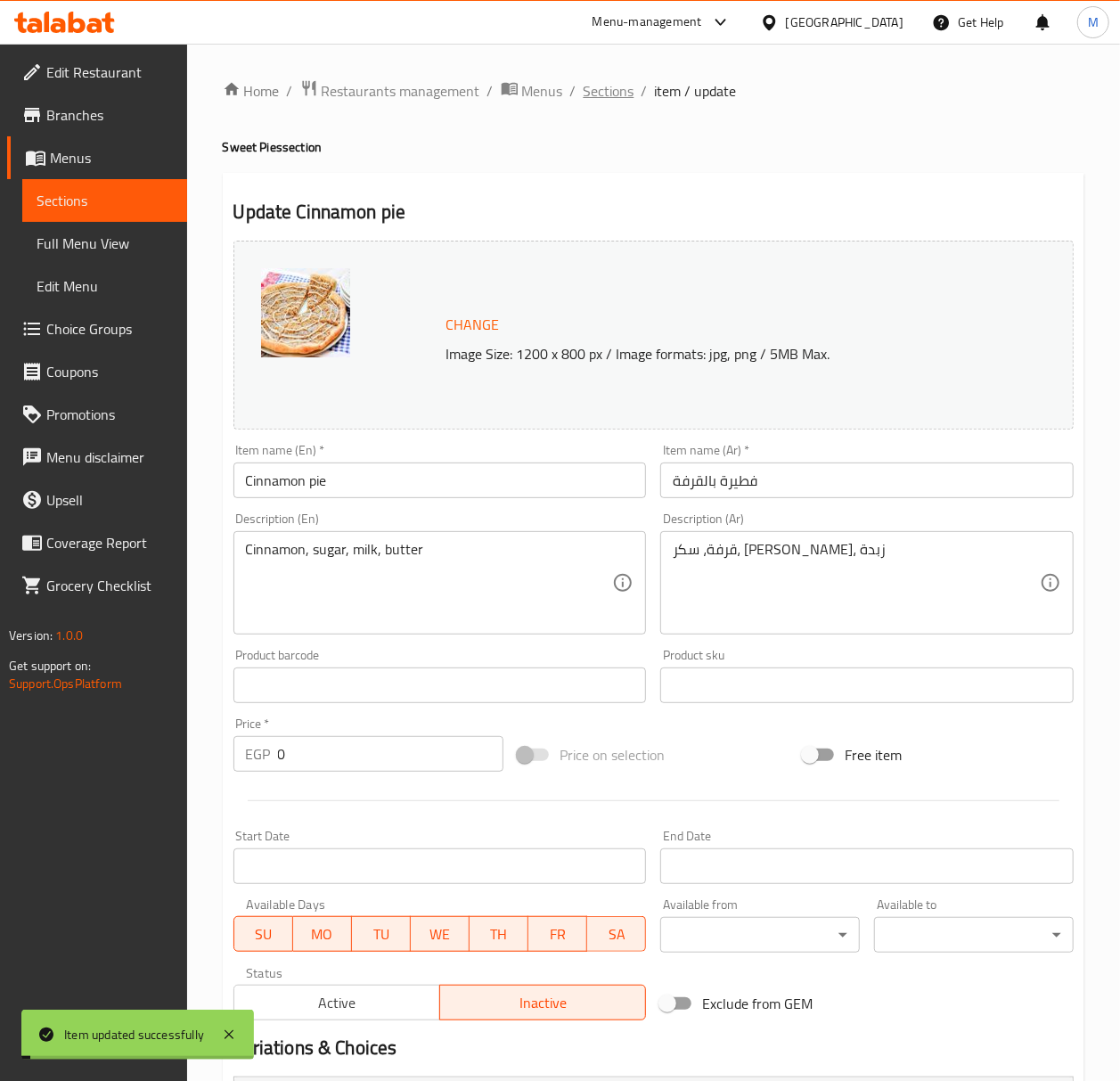
click at [604, 101] on span "Sections" at bounding box center [609, 91] width 51 height 22
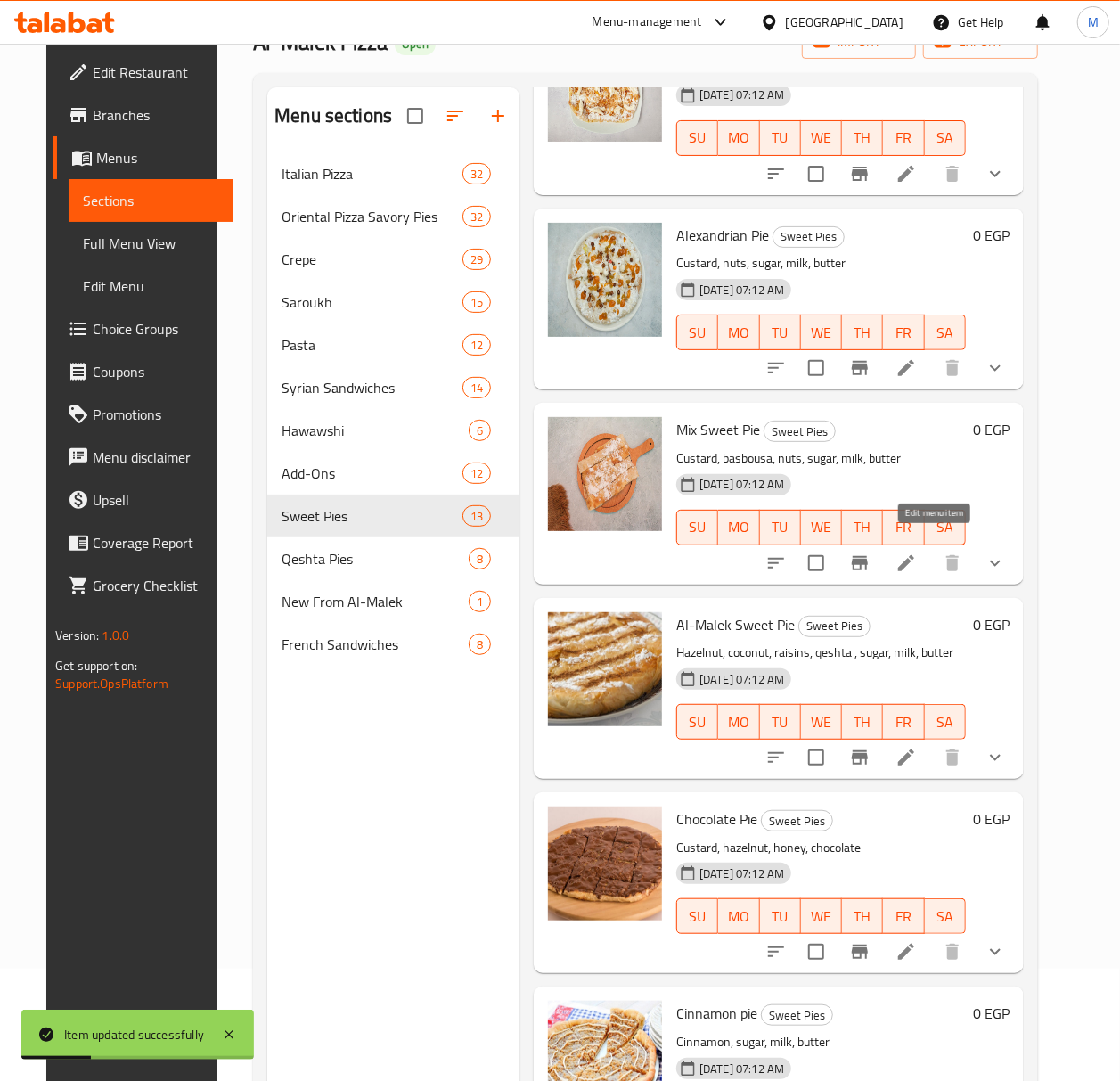
scroll to position [250, 0]
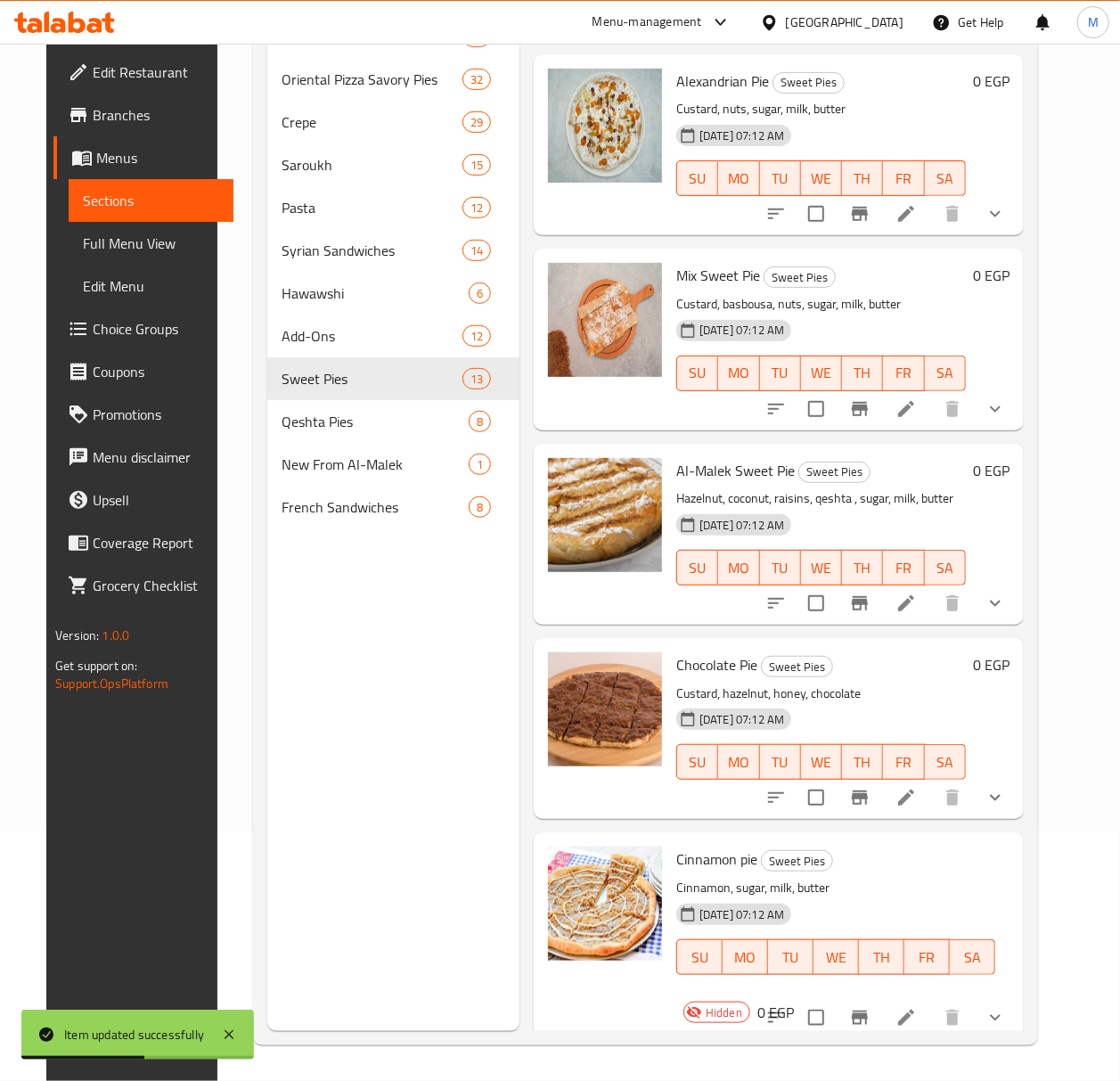
click at [727, 858] on span "Cinnamon pie" at bounding box center [716, 859] width 81 height 26
copy h6 "Cinnamon pie"
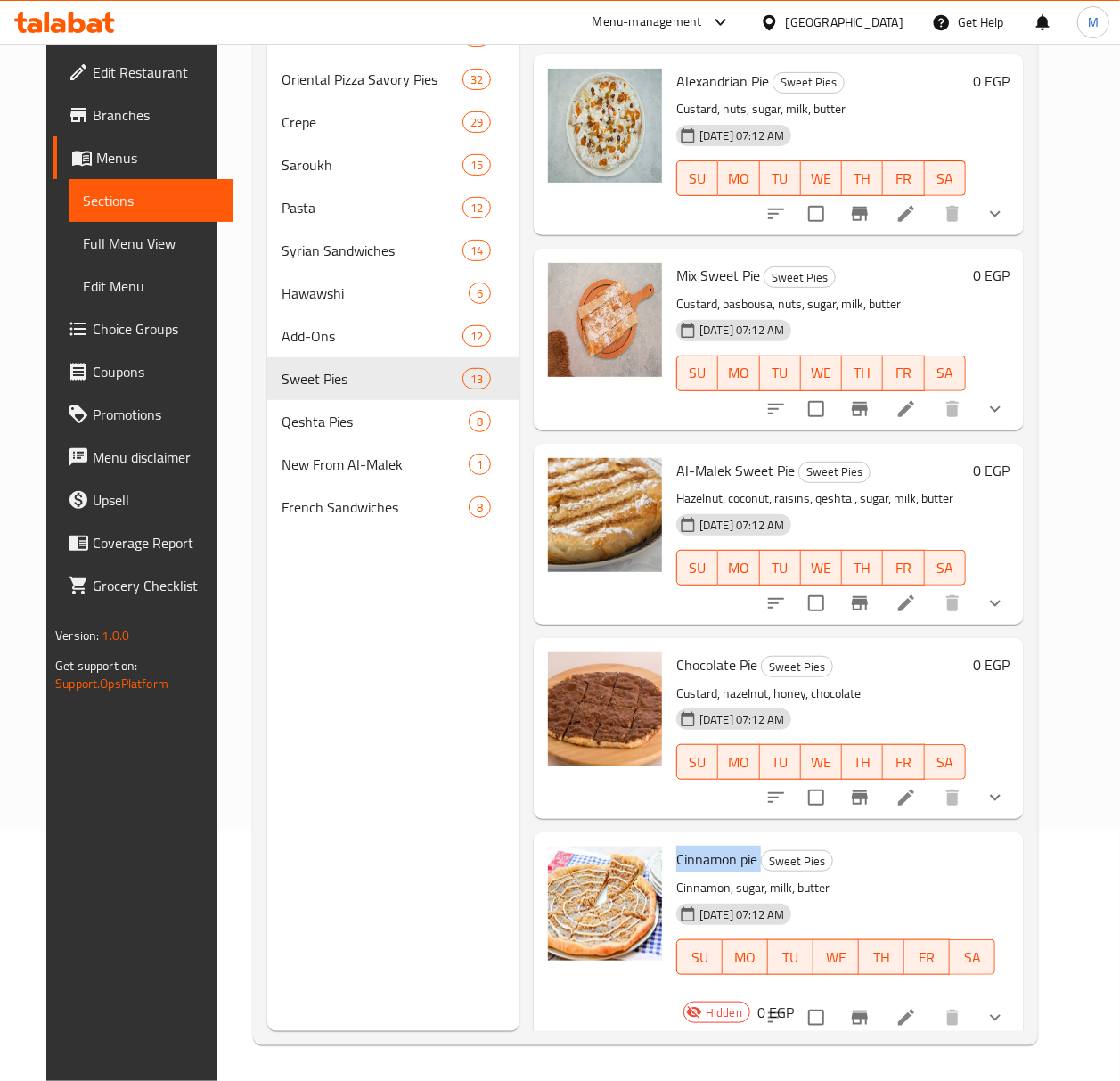
copy h6 "Cinnamon pie"
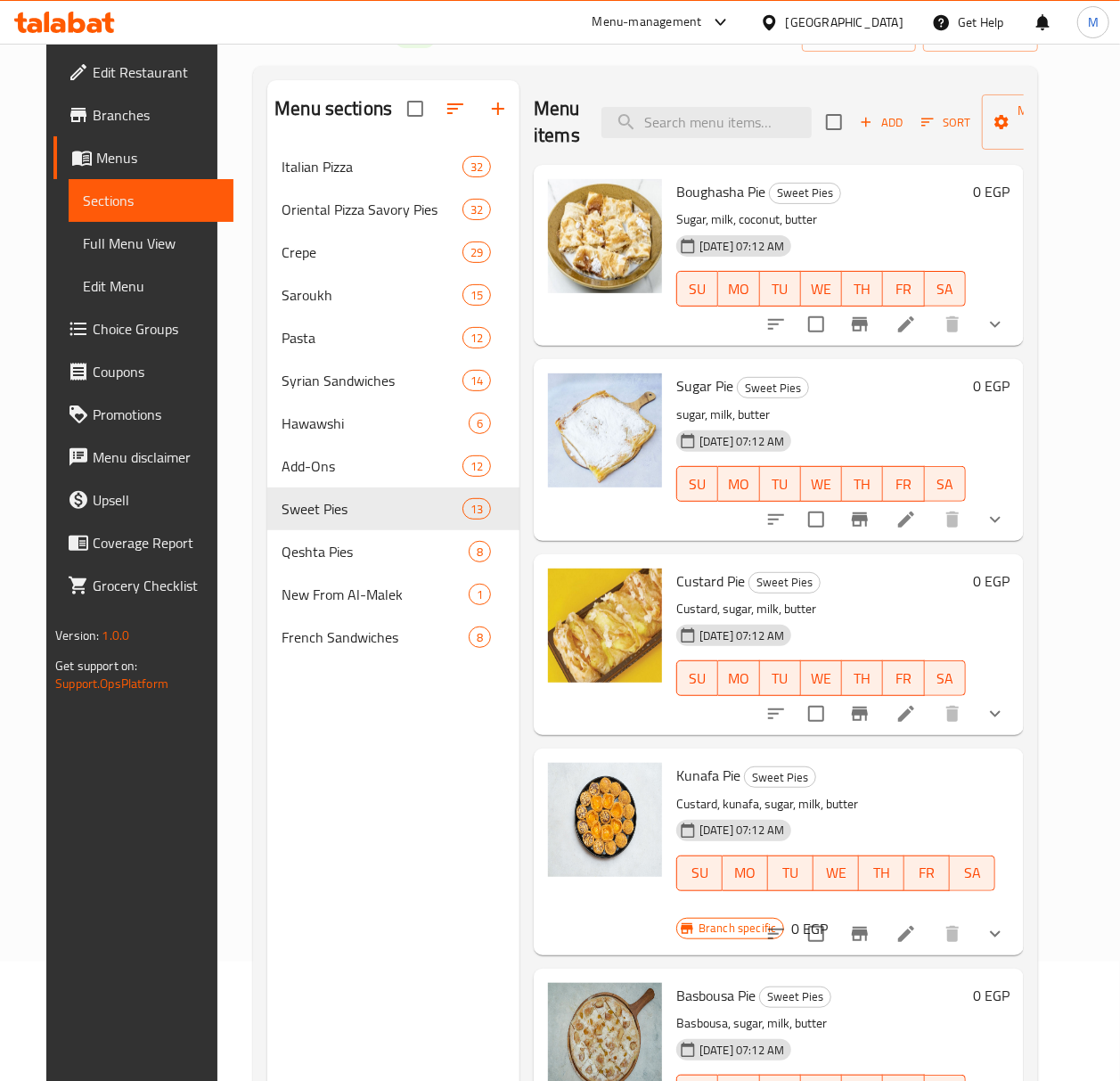
scroll to position [0, 0]
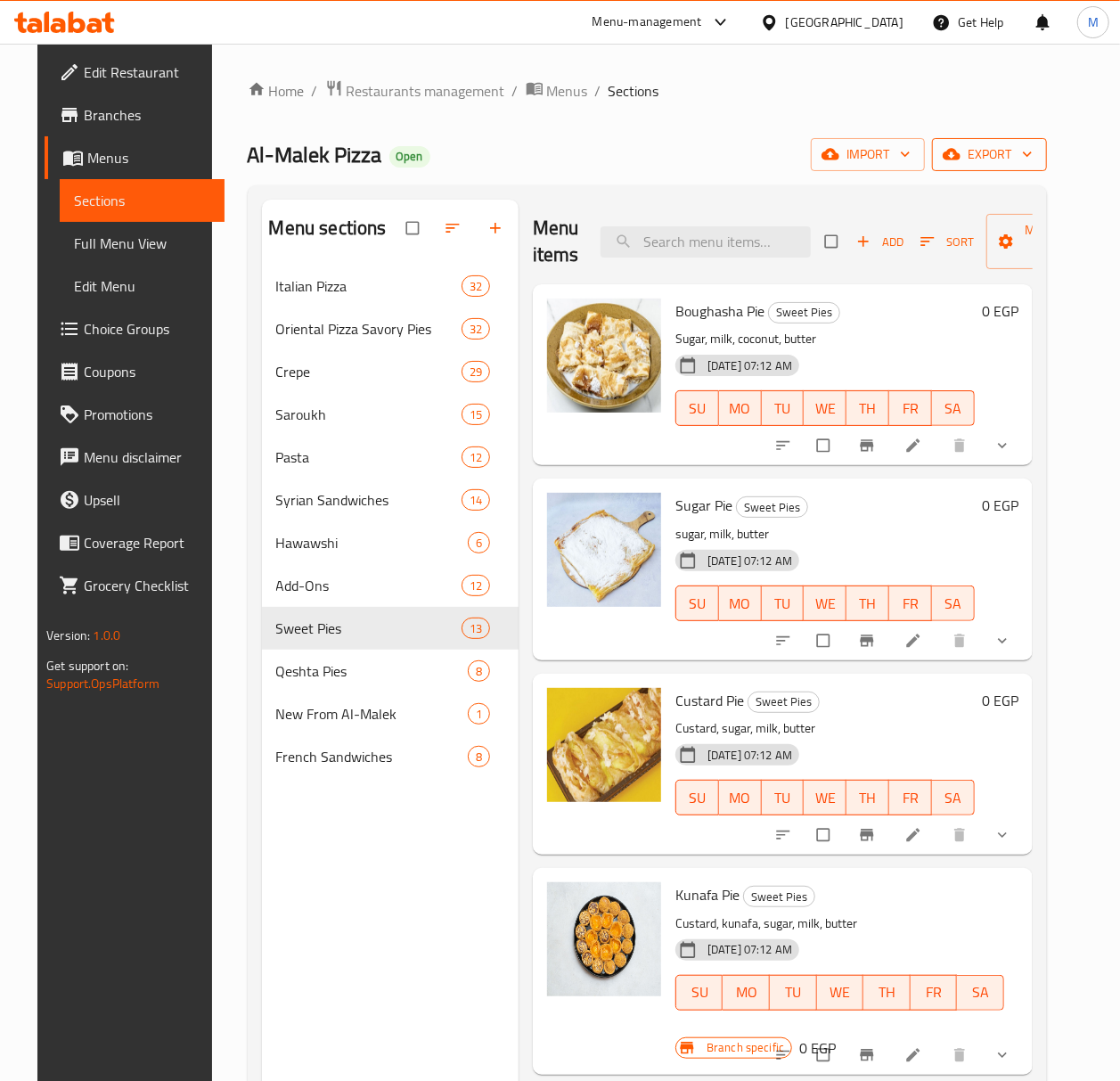
click at [1033, 166] on span "export" at bounding box center [990, 154] width 86 height 23
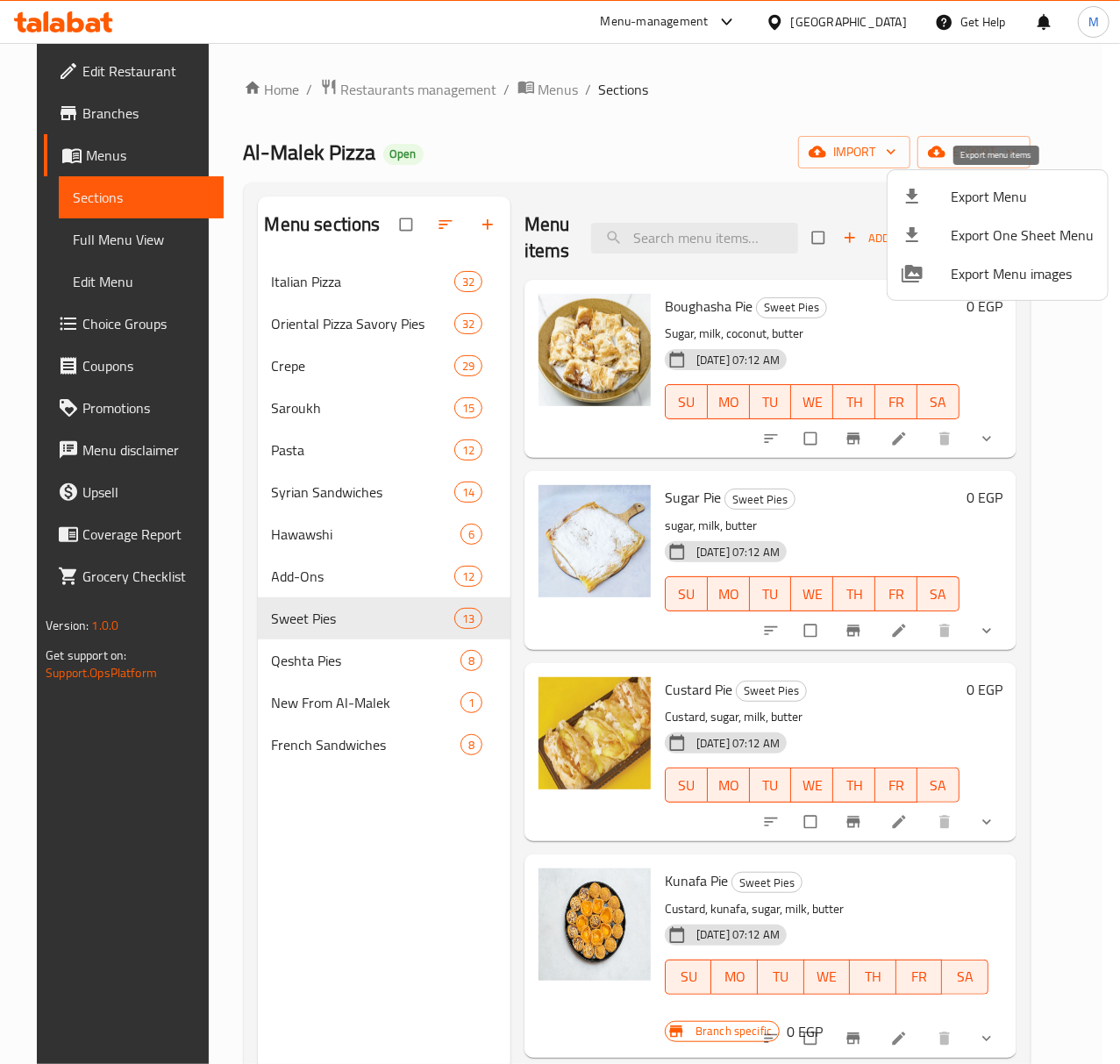
click at [979, 201] on span "Export Menu" at bounding box center [1023, 197] width 143 height 21
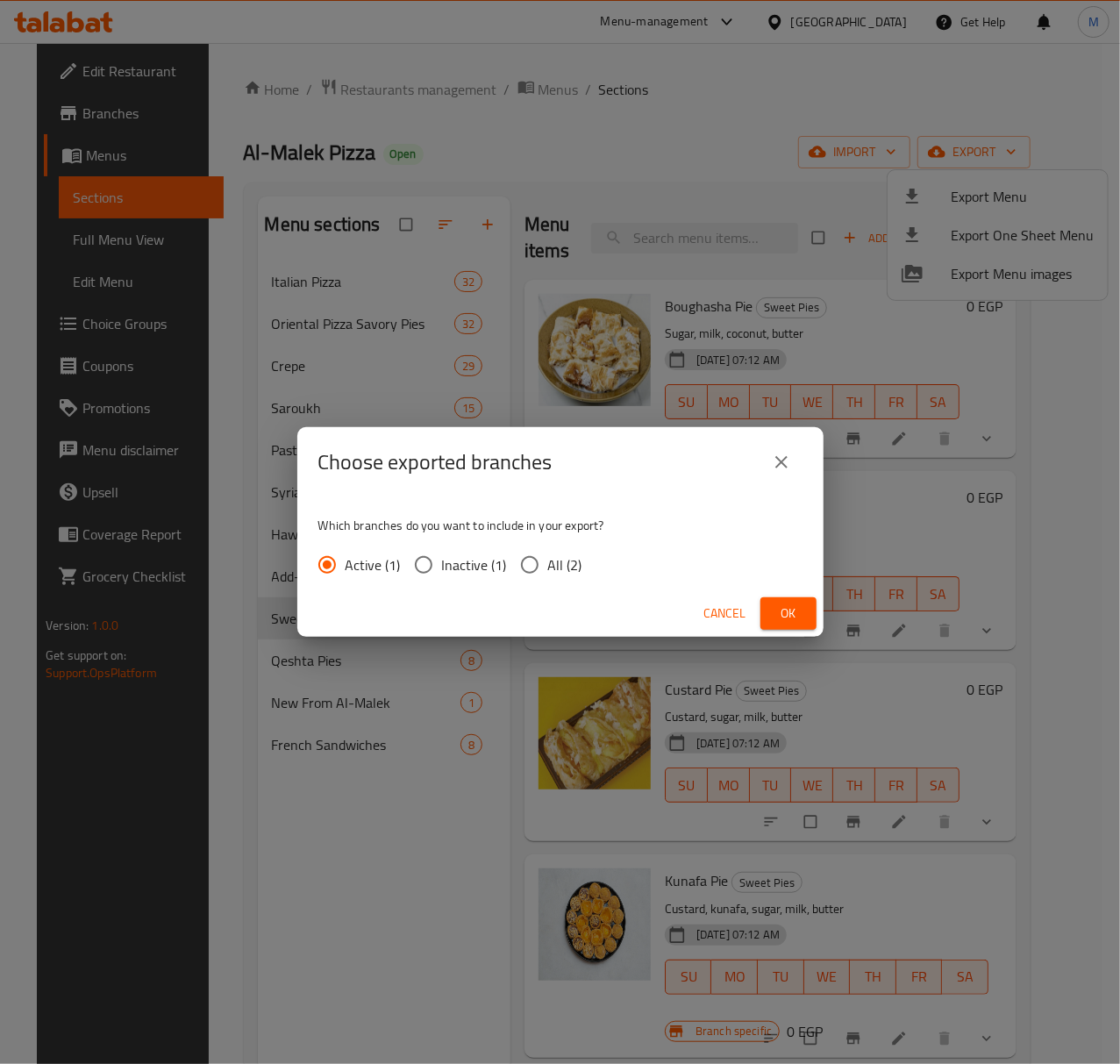
click at [768, 605] on button "Ok" at bounding box center [788, 614] width 56 height 33
